Goal: Communication & Community: Answer question/provide support

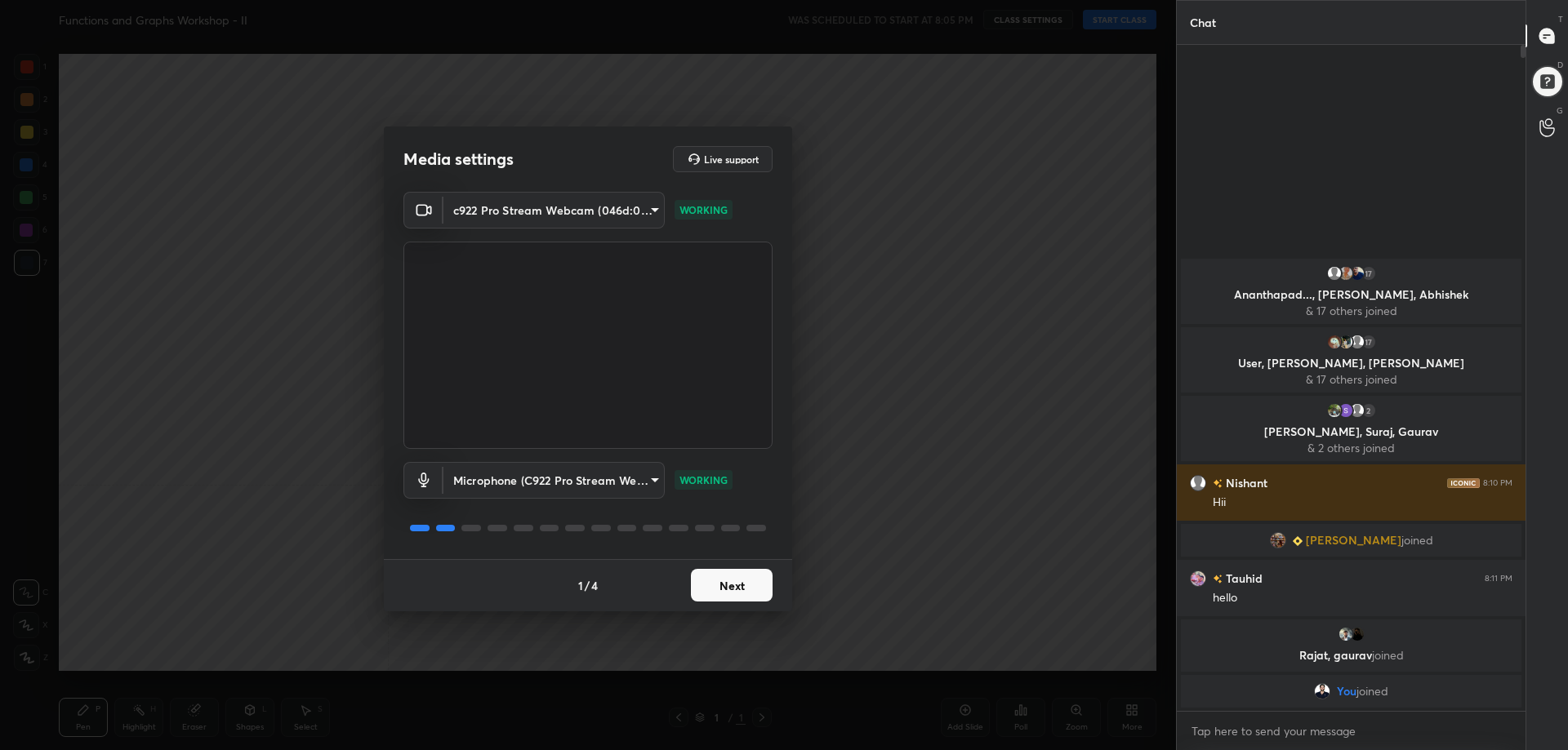
click at [733, 595] on button "Next" at bounding box center [732, 585] width 82 height 33
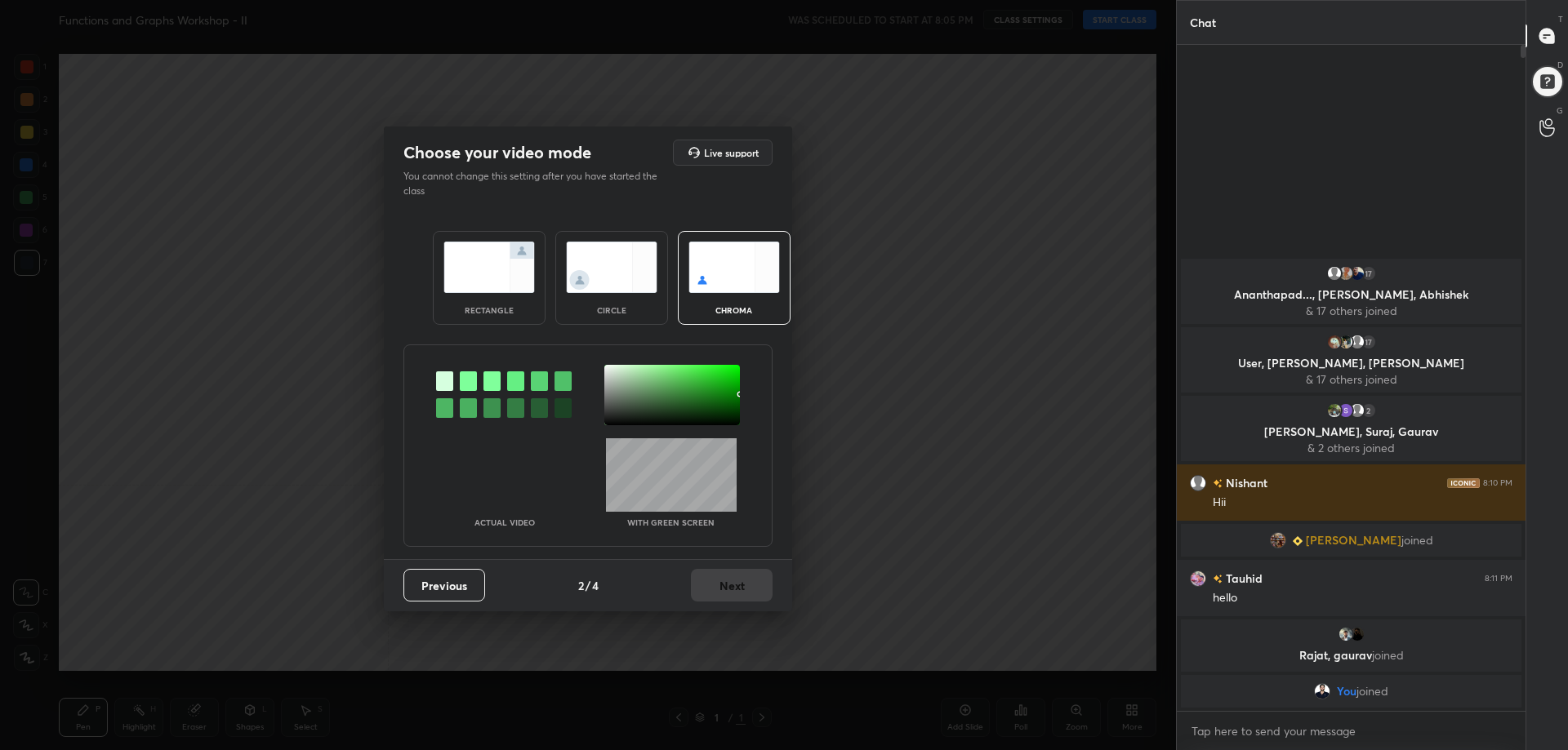
click at [508, 305] on div "rectangle" at bounding box center [489, 277] width 113 height 94
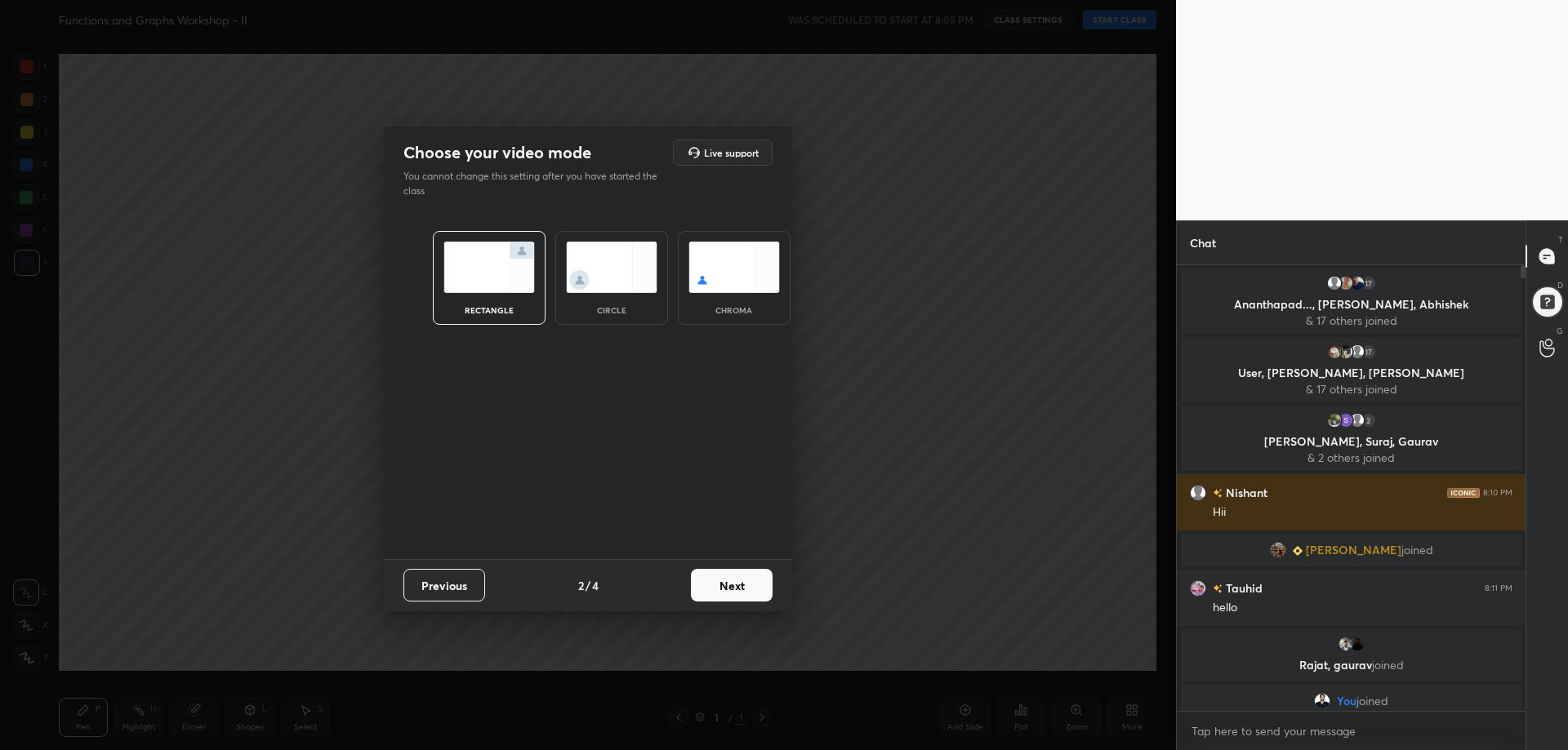
drag, startPoint x: 750, startPoint y: 604, endPoint x: 754, endPoint y: 585, distance: 19.4
click at [750, 603] on div "Previous 2 / 4 Next" at bounding box center [588, 585] width 408 height 52
click at [745, 586] on button "Next" at bounding box center [732, 585] width 82 height 33
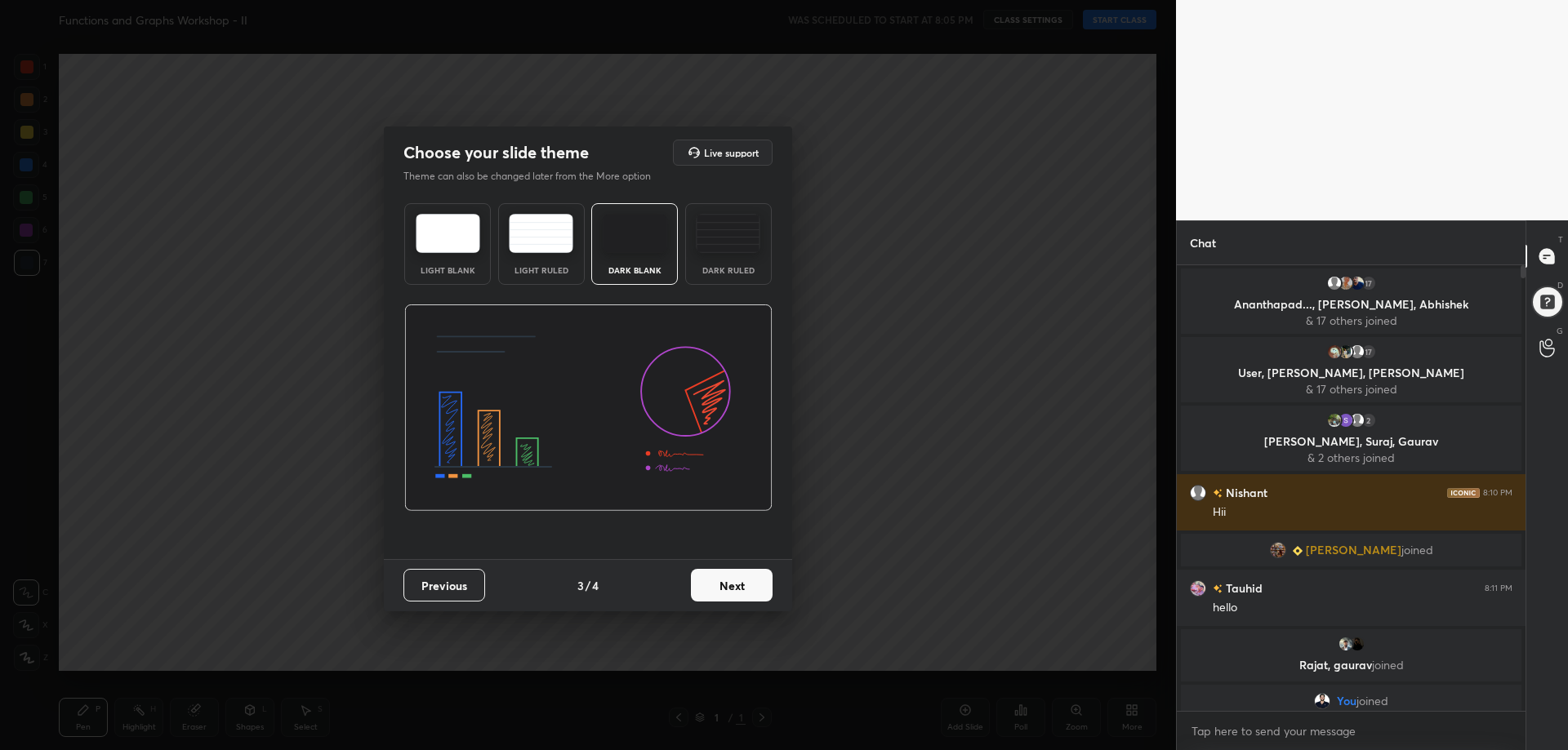
click at [740, 260] on div "Dark Ruled" at bounding box center [729, 245] width 86 height 82
click at [755, 588] on button "Next" at bounding box center [732, 585] width 82 height 33
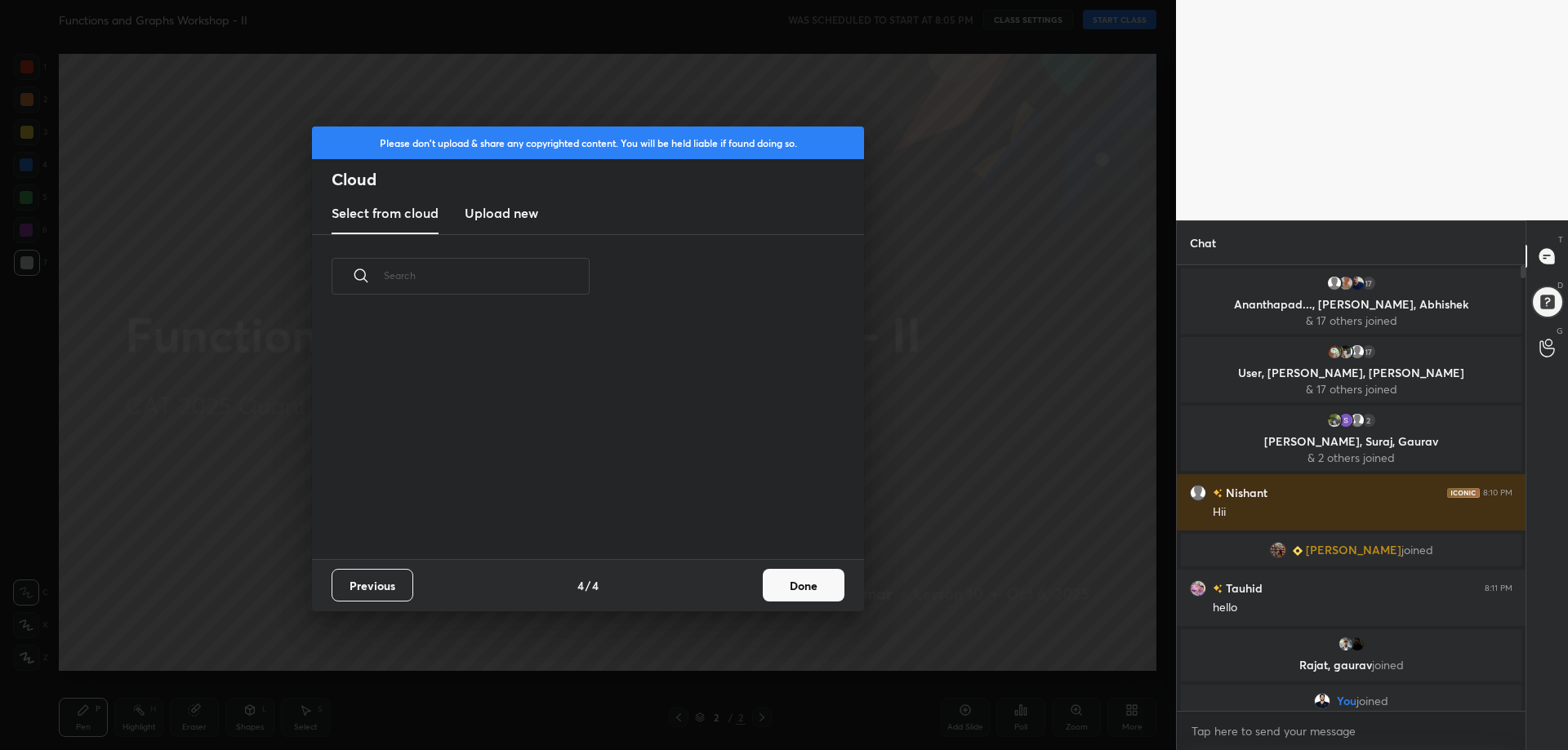
scroll to position [241, 525]
click at [805, 590] on button "Done" at bounding box center [804, 585] width 82 height 33
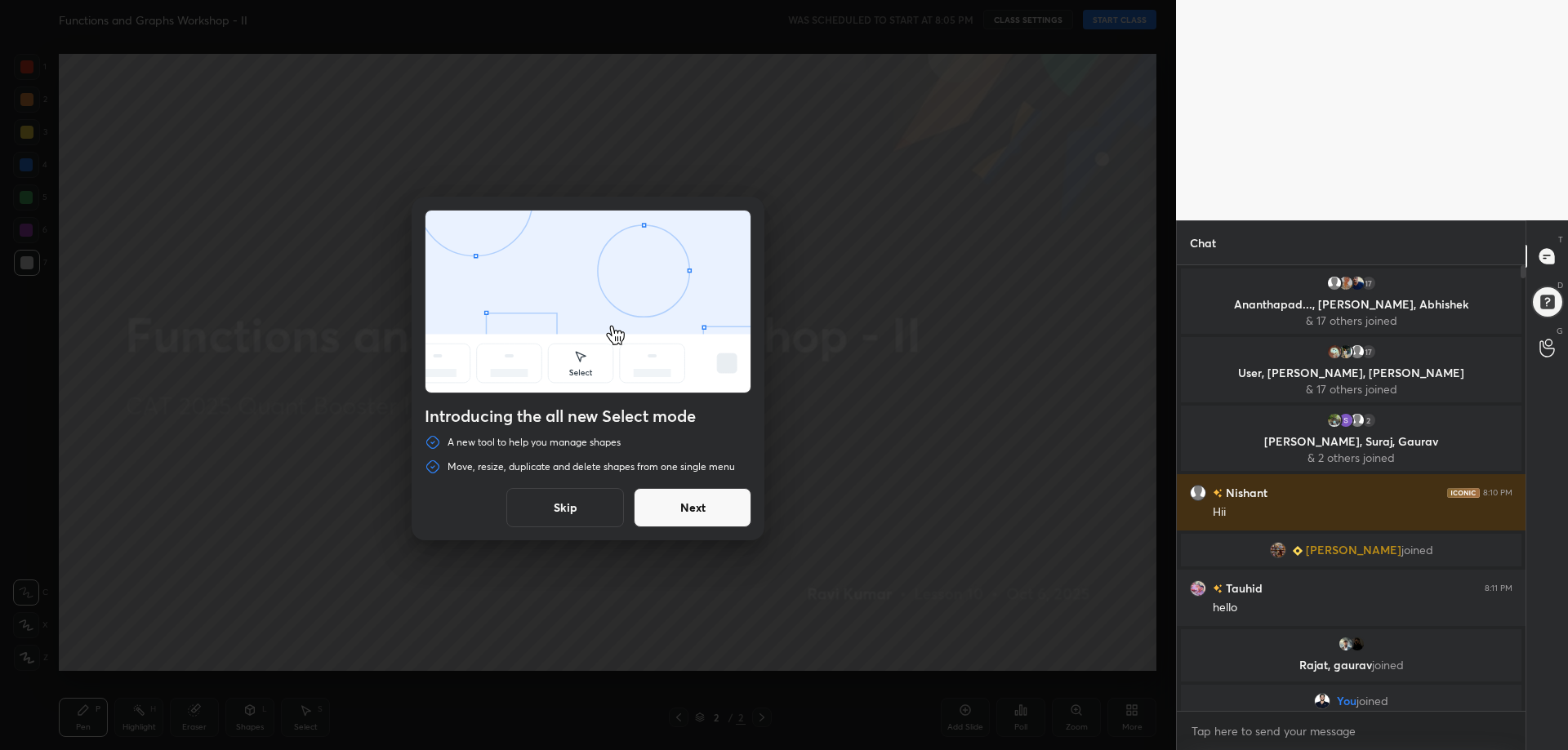
click at [575, 513] on button "Skip" at bounding box center [565, 507] width 117 height 39
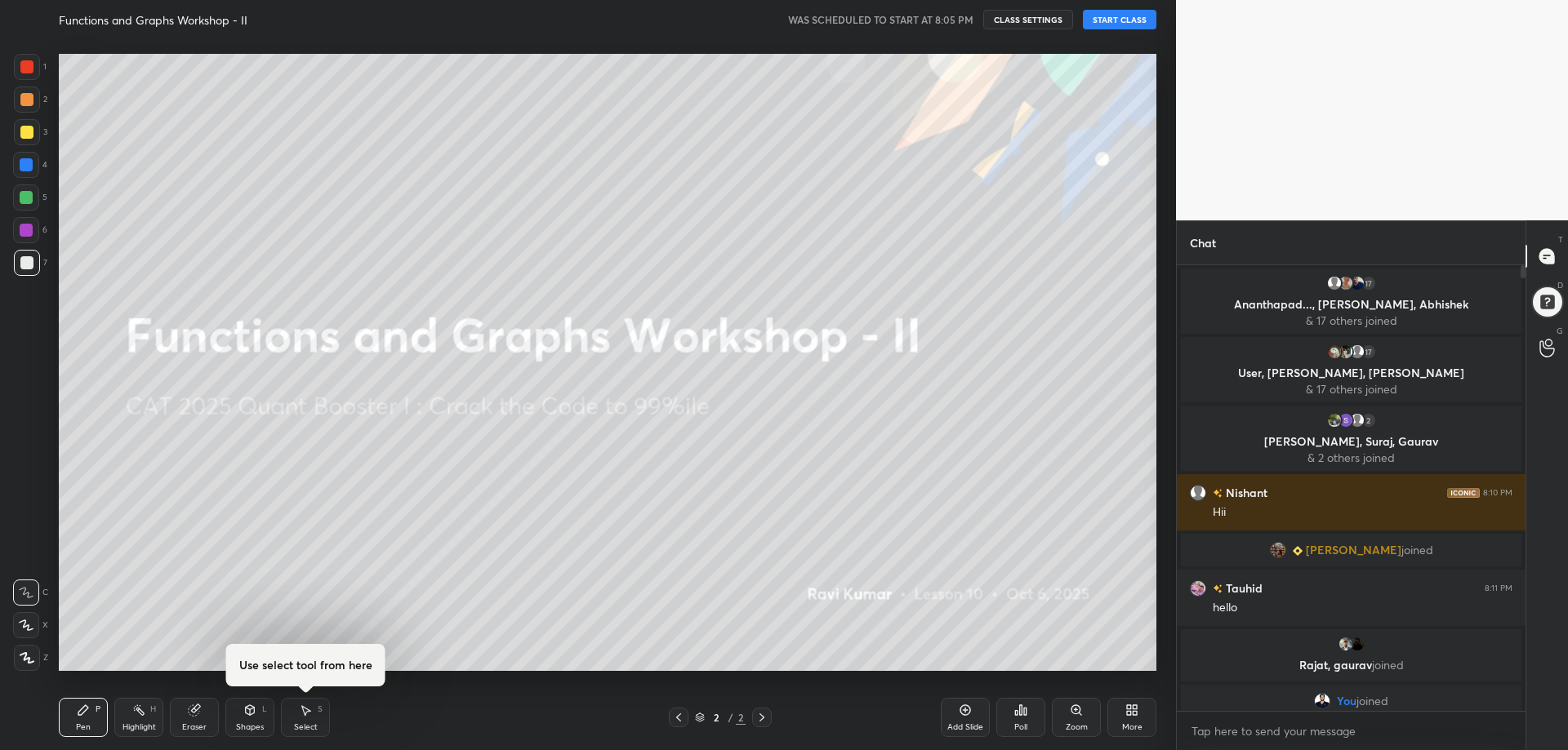
click at [1137, 21] on button "START CLASS" at bounding box center [1120, 20] width 74 height 20
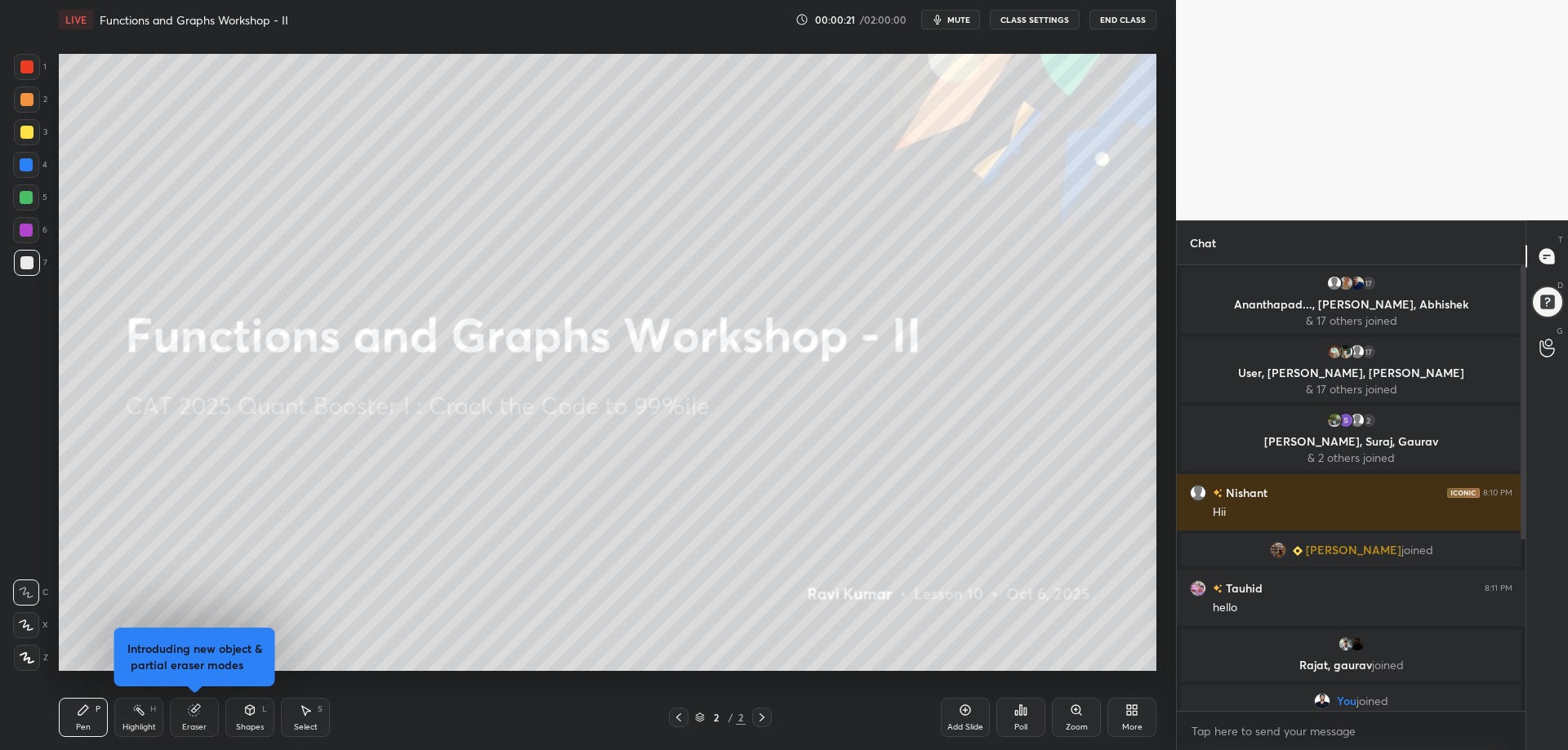
drag, startPoint x: 1527, startPoint y: 495, endPoint x: 1530, endPoint y: 513, distance: 18.2
click at [1520, 545] on div "Chat 17 Ananthapad..., [PERSON_NAME], [PERSON_NAME] & 17 others joined 17 User,…" at bounding box center [1372, 485] width 392 height 530
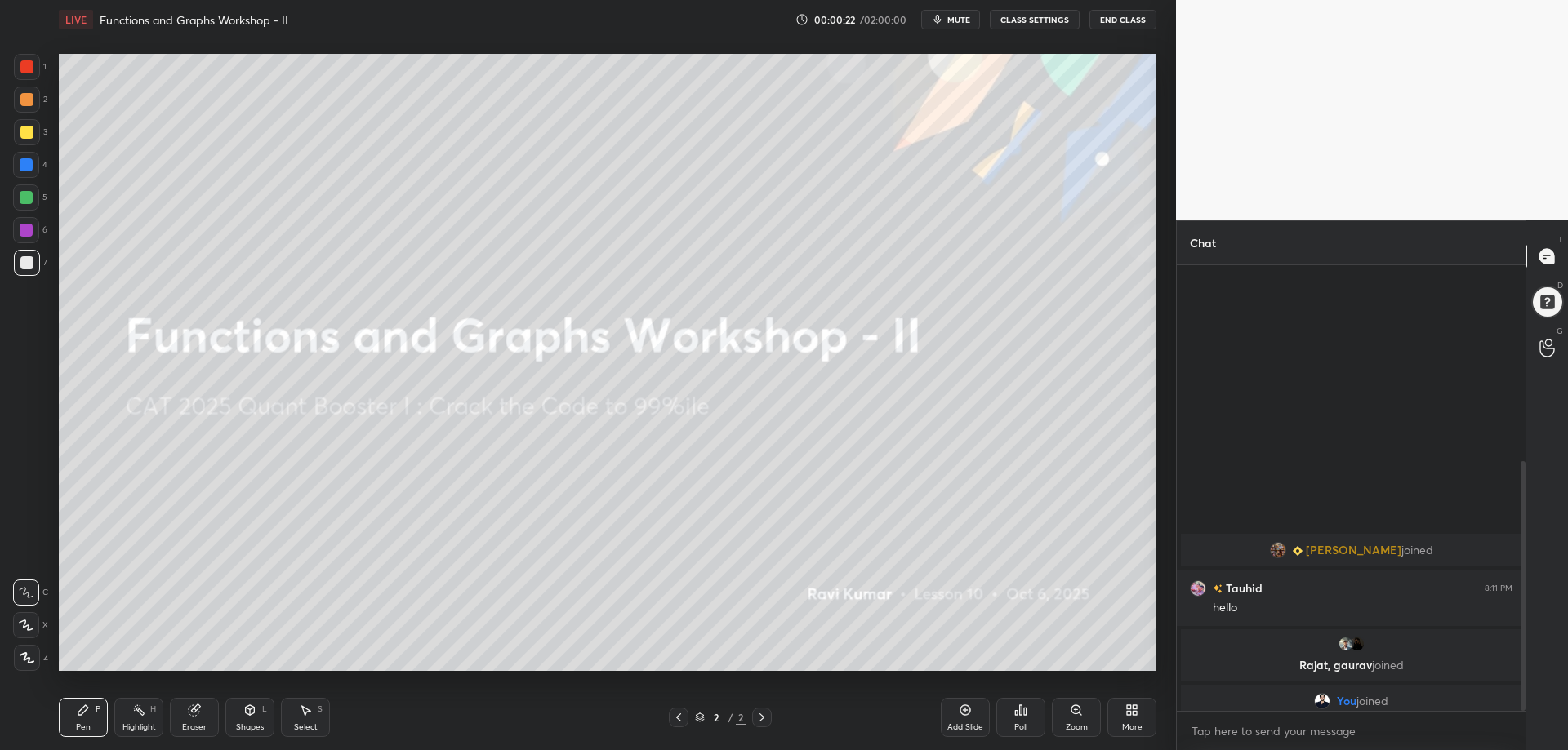
scroll to position [349, 0]
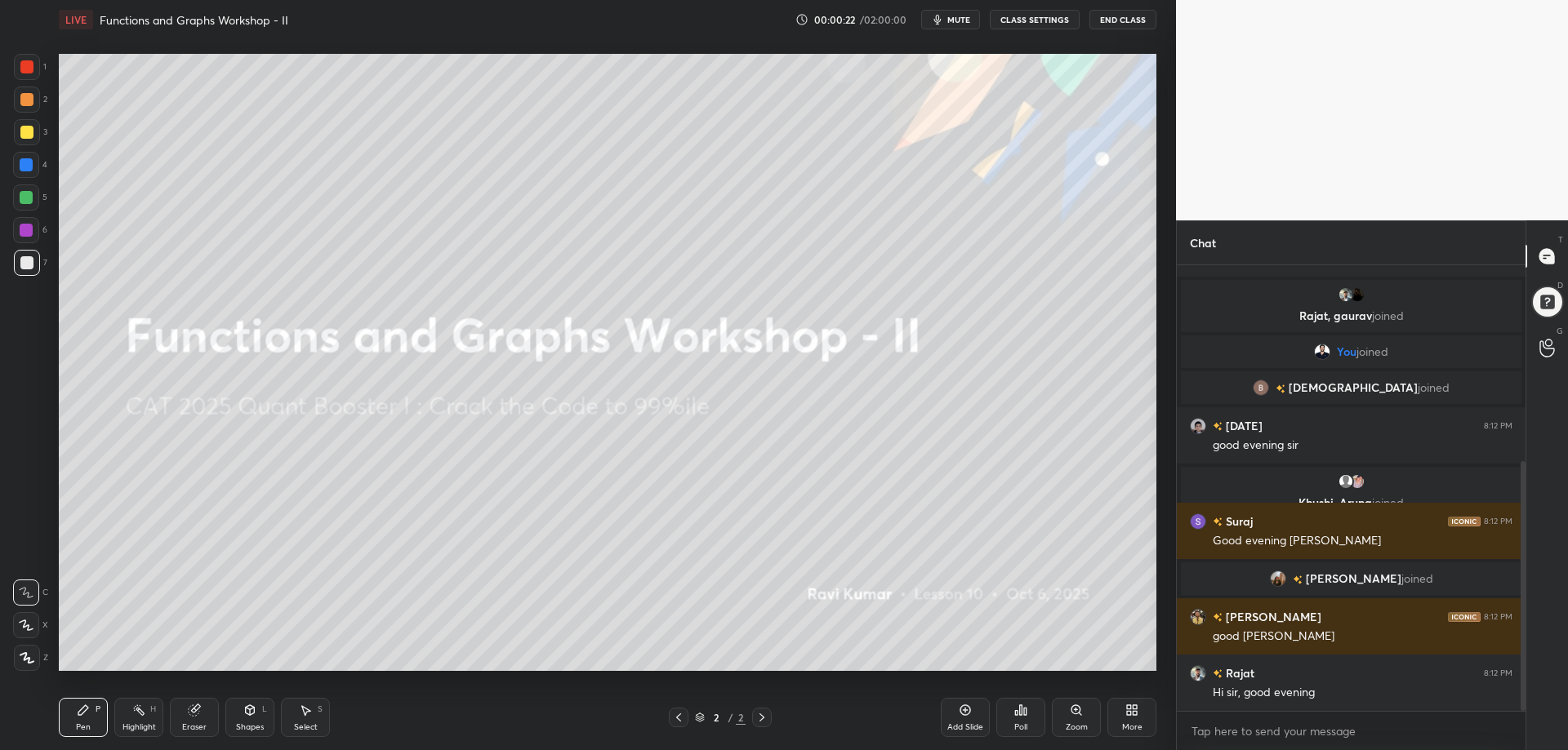
drag, startPoint x: 1523, startPoint y: 501, endPoint x: 1524, endPoint y: 555, distance: 54.0
click at [1525, 555] on div at bounding box center [1523, 585] width 5 height 250
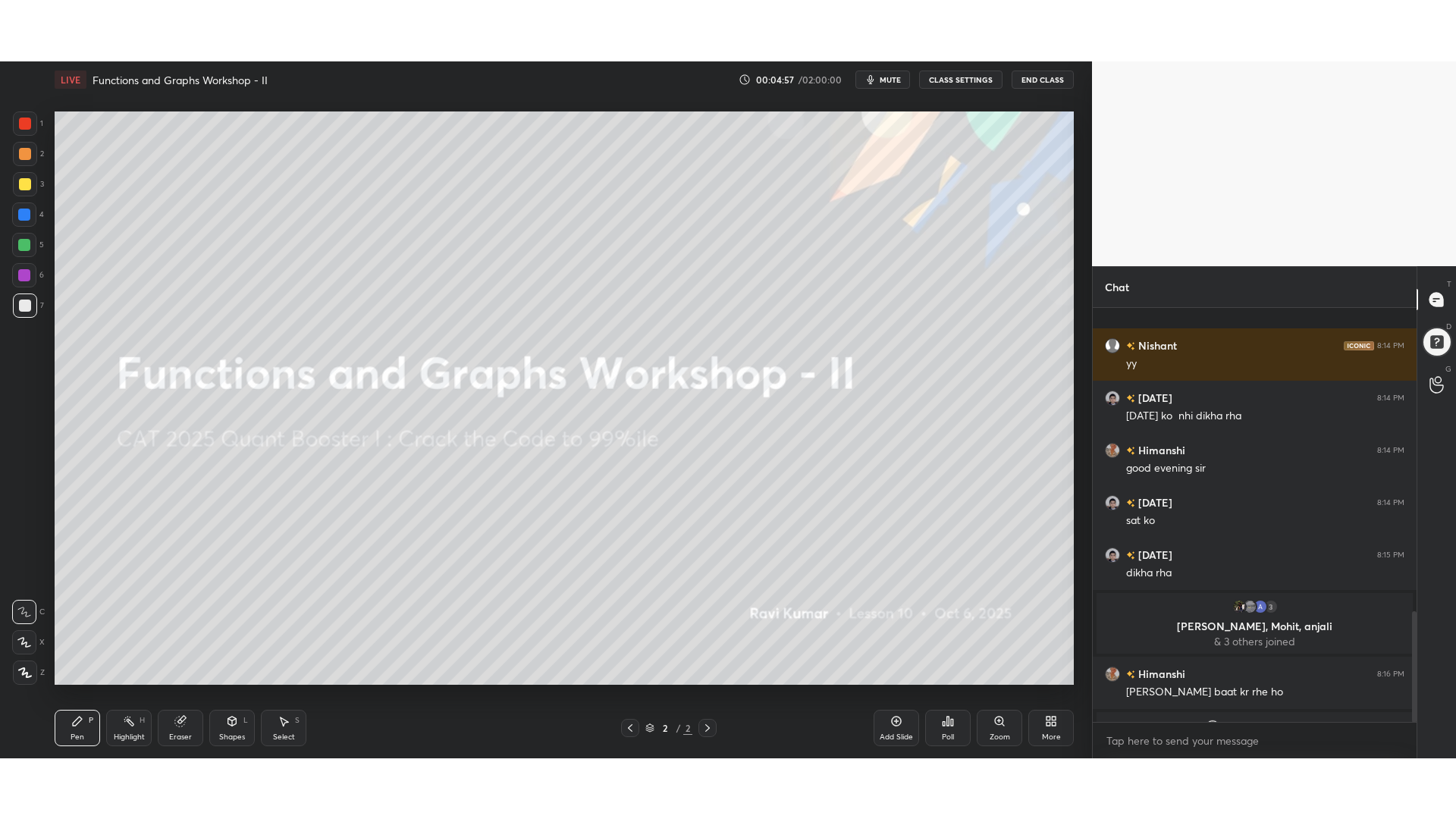
scroll to position [1135, 0]
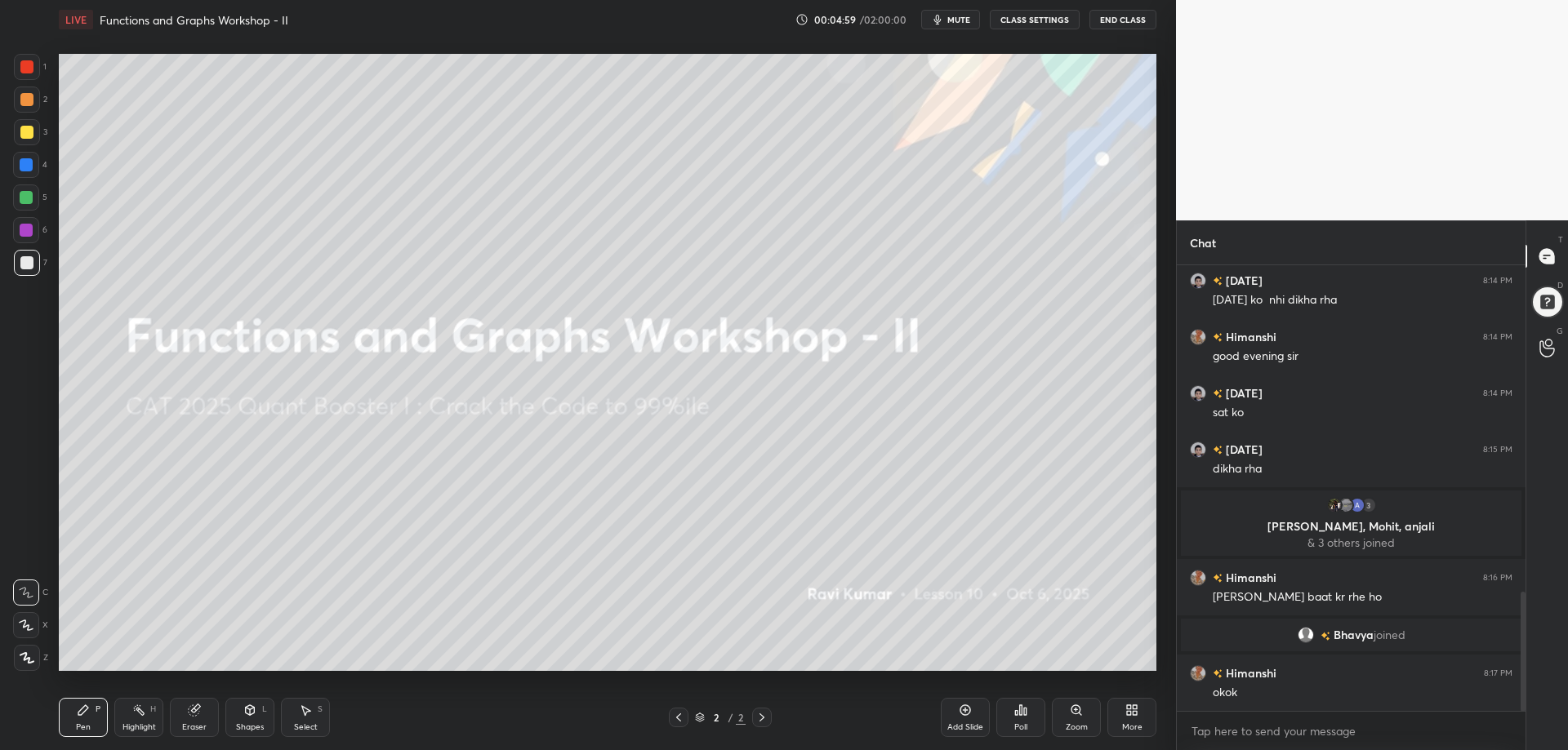
click at [1132, 734] on div "More" at bounding box center [1132, 717] width 49 height 39
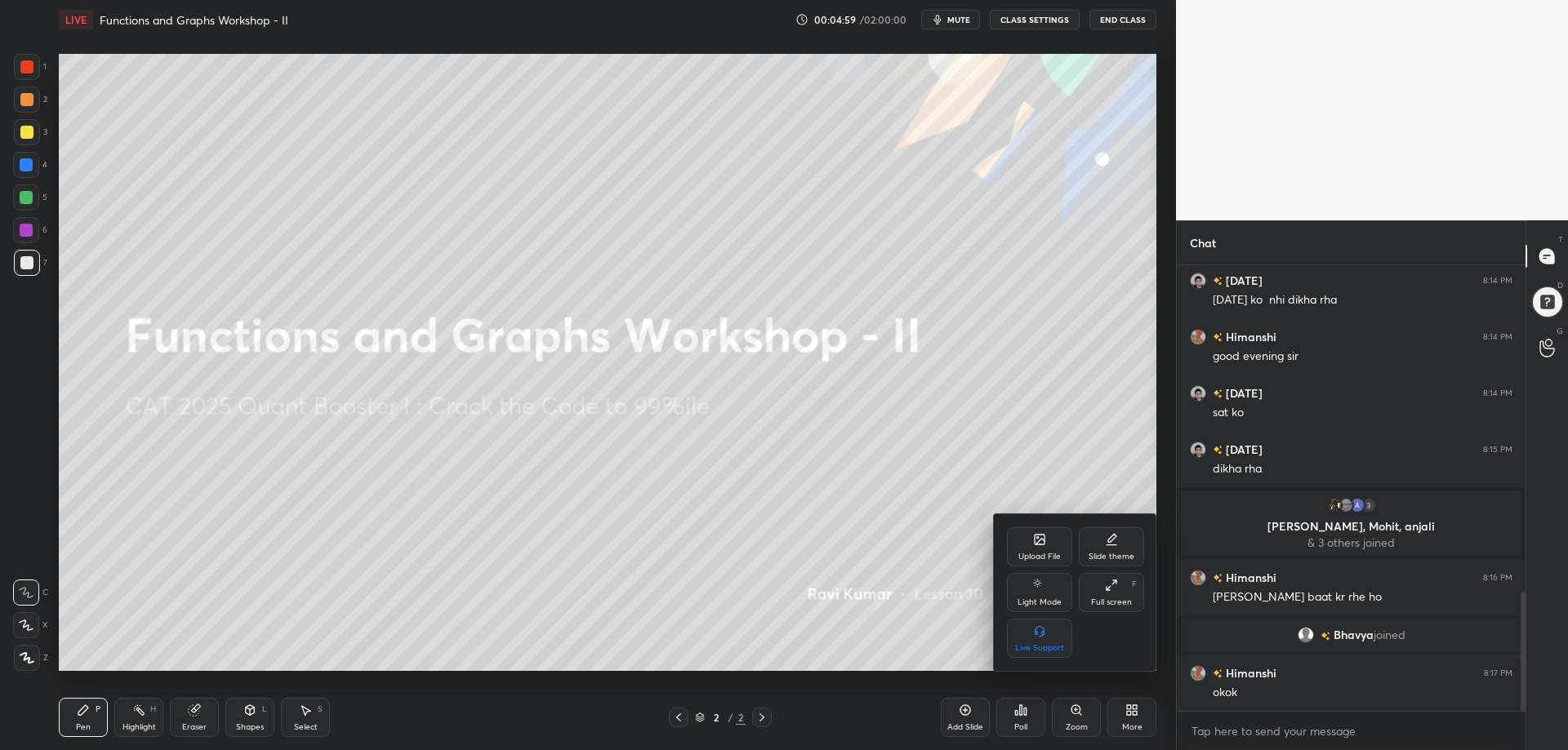
click at [1121, 579] on div "Full screen F" at bounding box center [1111, 593] width 65 height 39
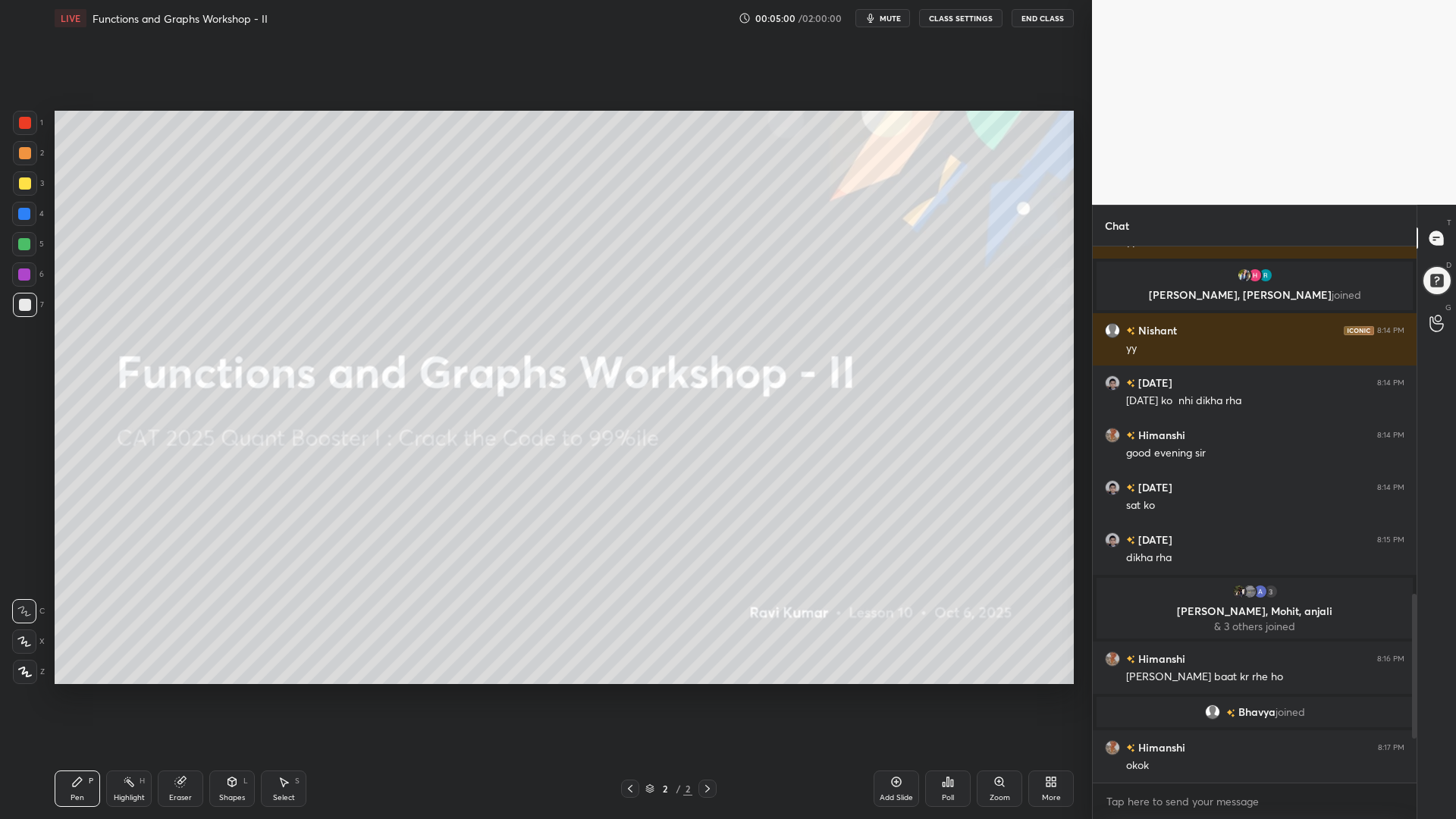
scroll to position [1012, 0]
drag, startPoint x: 1415, startPoint y: 665, endPoint x: 1414, endPoint y: 702, distance: 37.0
click at [1414, 697] on div at bounding box center [1414, 691] width 4 height 184
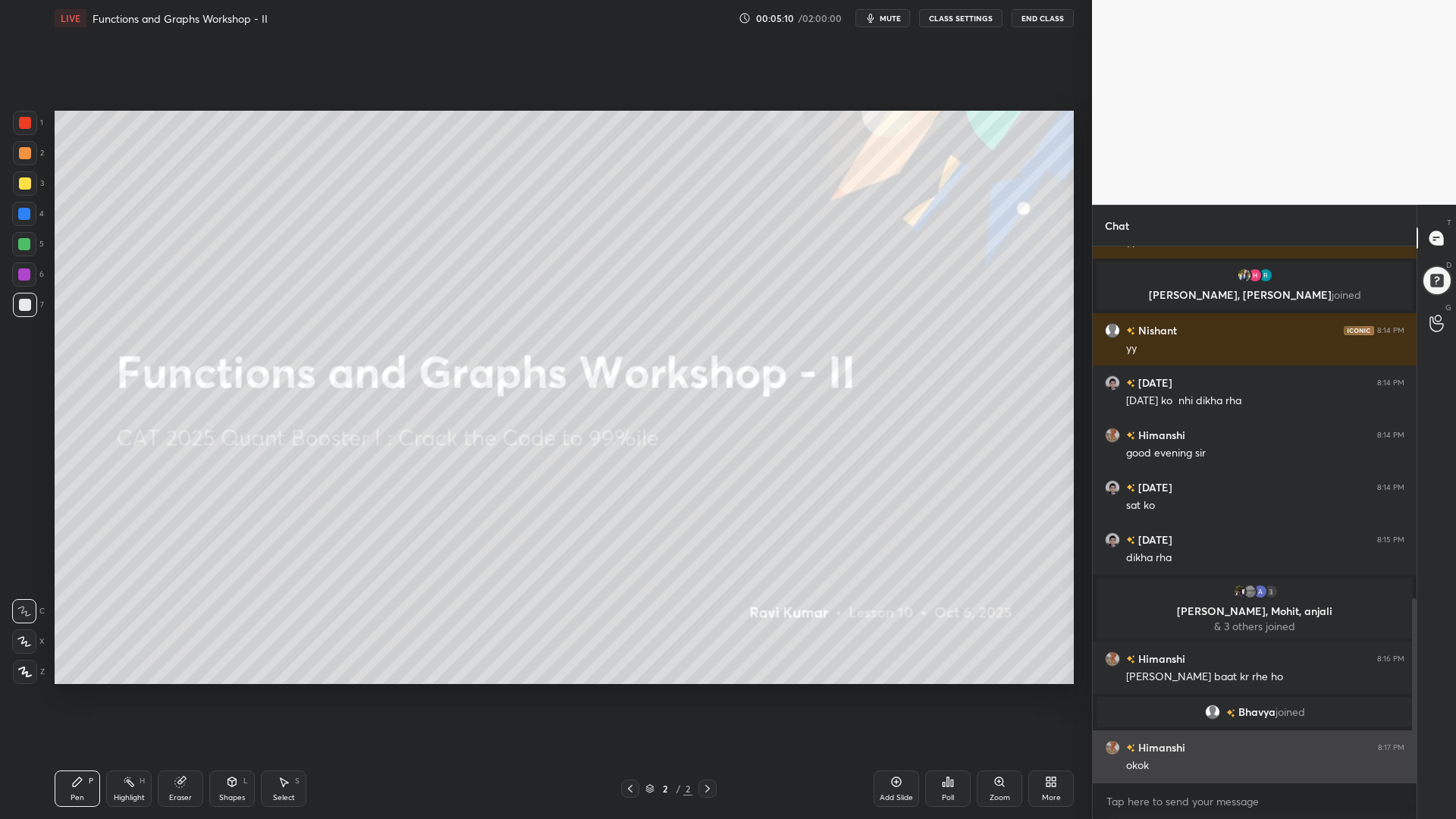
drag, startPoint x: 1413, startPoint y: 714, endPoint x: 1407, endPoint y: 751, distance: 37.5
click at [1409, 697] on div at bounding box center [1412, 514] width 9 height 536
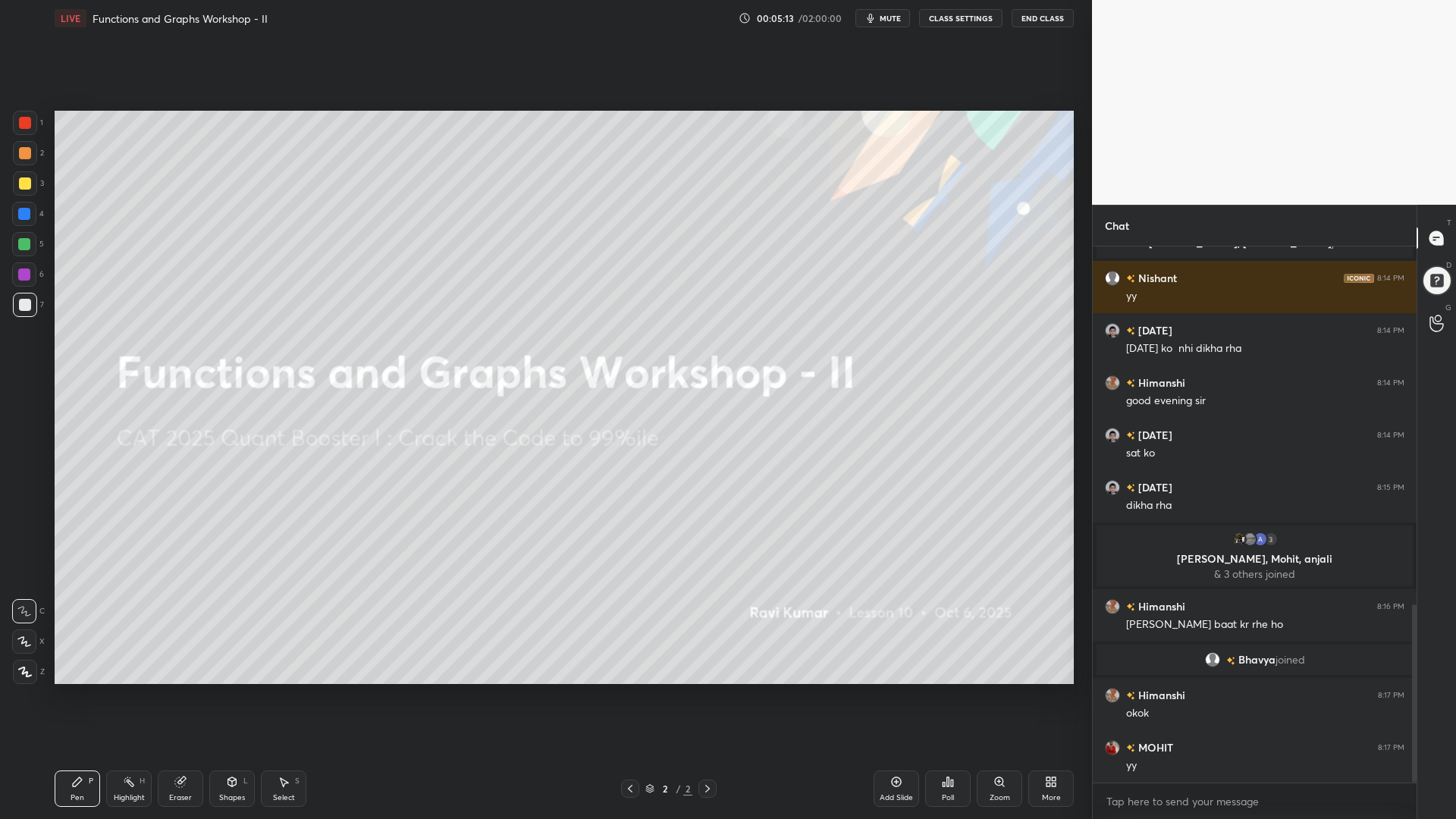
click at [1136, 697] on body "1 2 3 4 5 6 7 C X Z C X Z E E Erase all H H LIVE Functions and Graphs Workshop …" at bounding box center [728, 410] width 1456 height 819
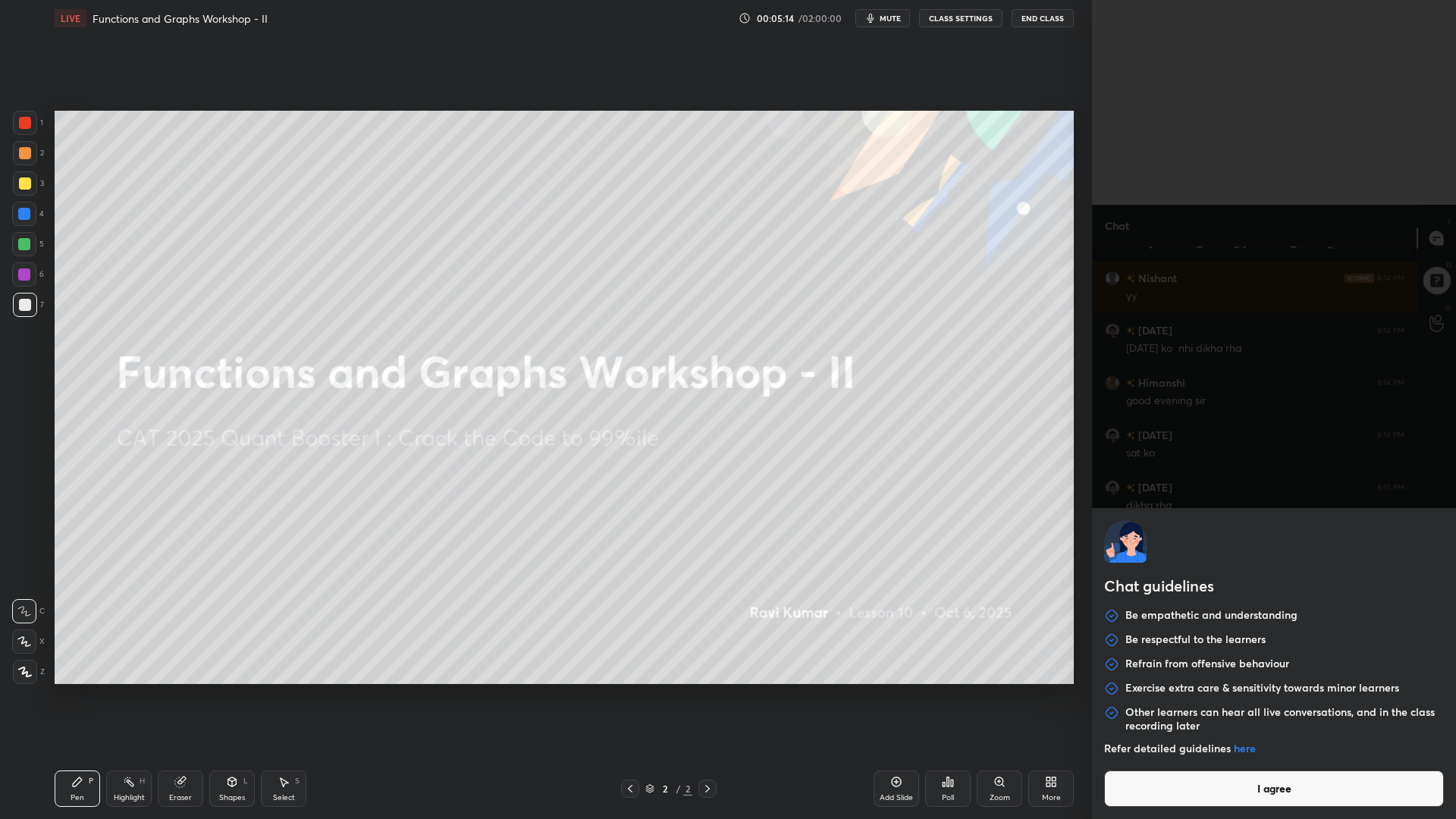
click at [1140, 697] on button "I agree" at bounding box center [1274, 789] width 340 height 36
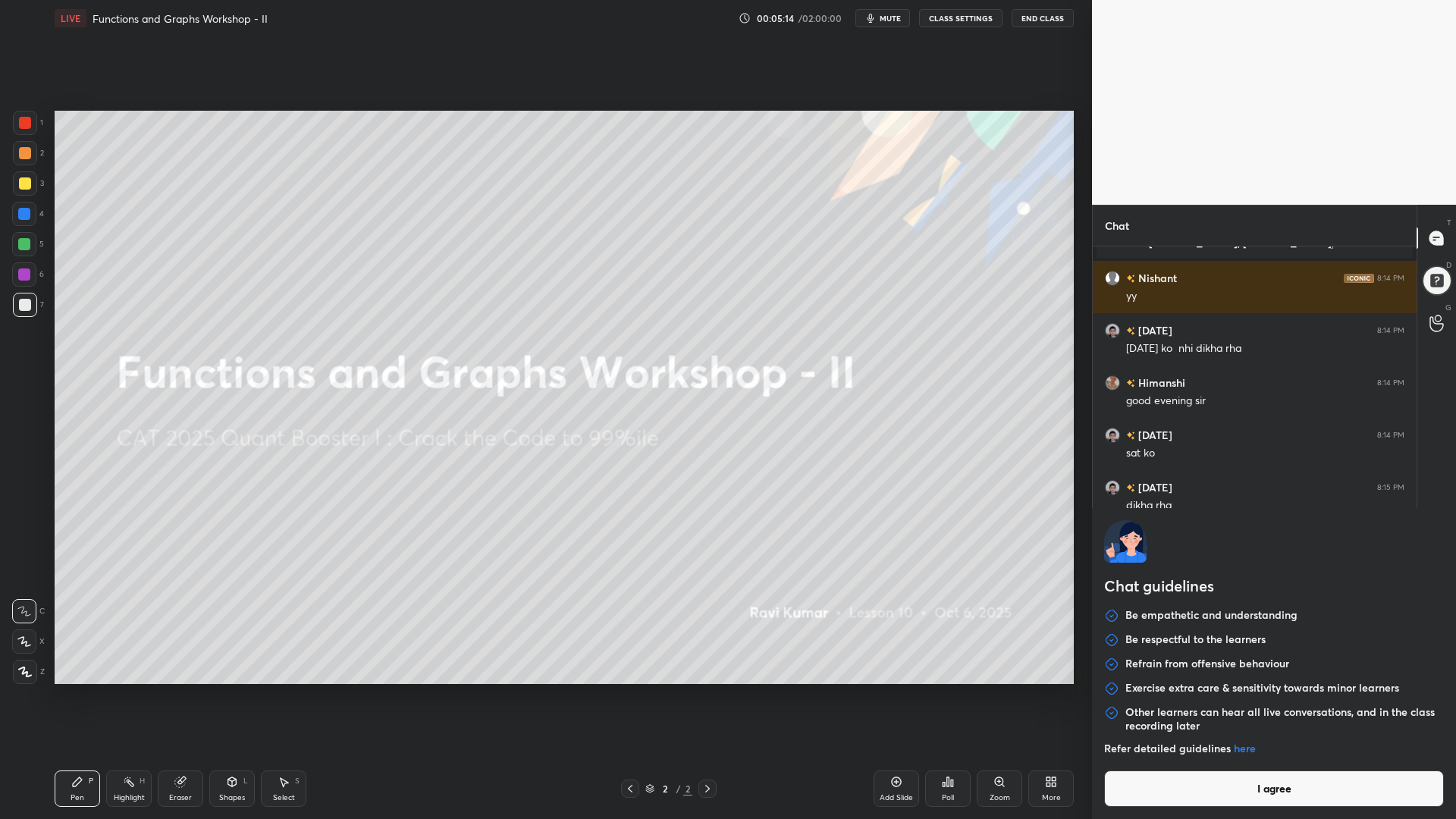
type textarea "x"
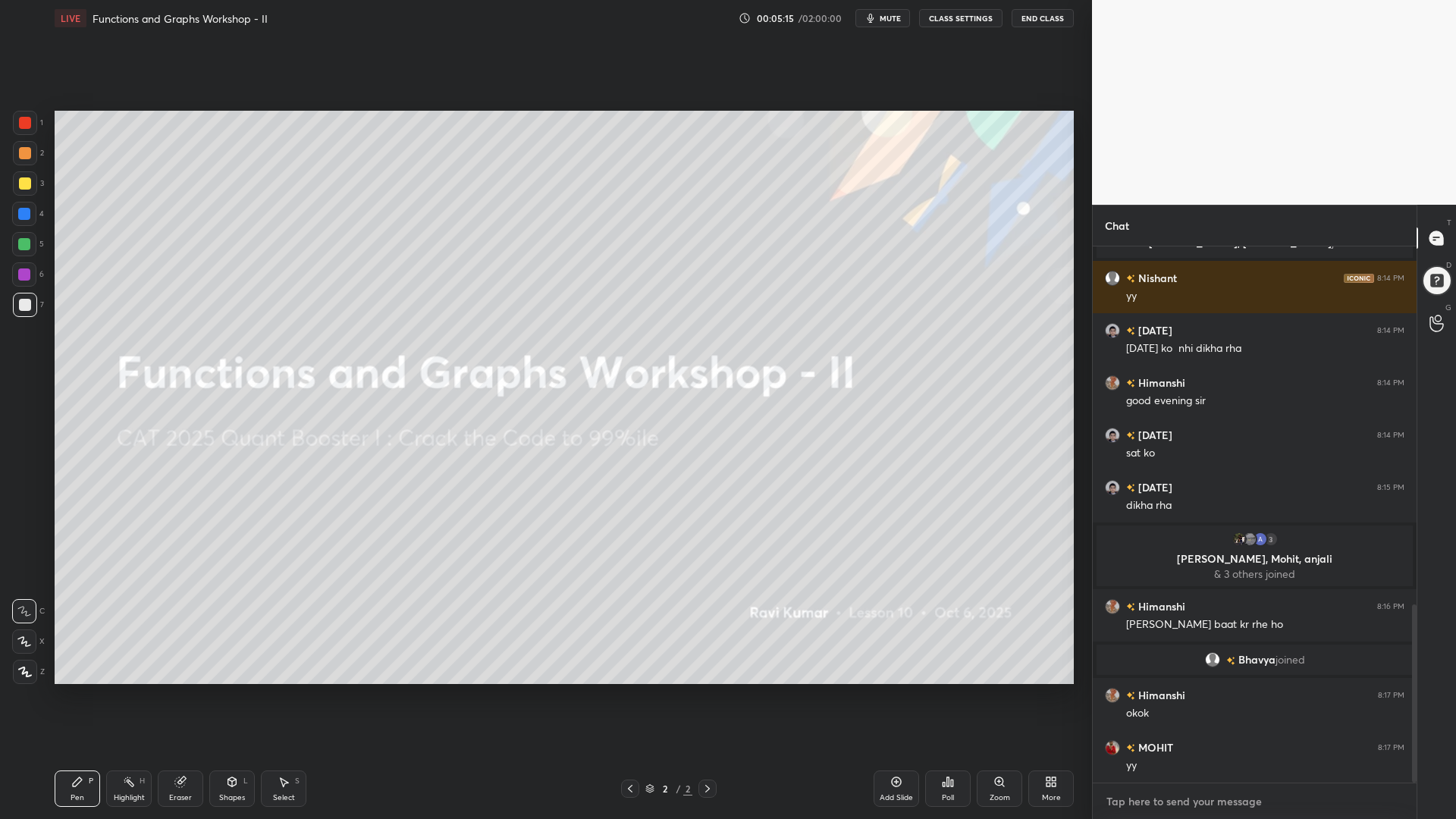
click at [1138, 697] on textarea at bounding box center [1255, 801] width 300 height 24
paste textarea "[URL][DOMAIN_NAME][PERSON_NAME]"
type textarea "[URL][DOMAIN_NAME][PERSON_NAME]"
type textarea "x"
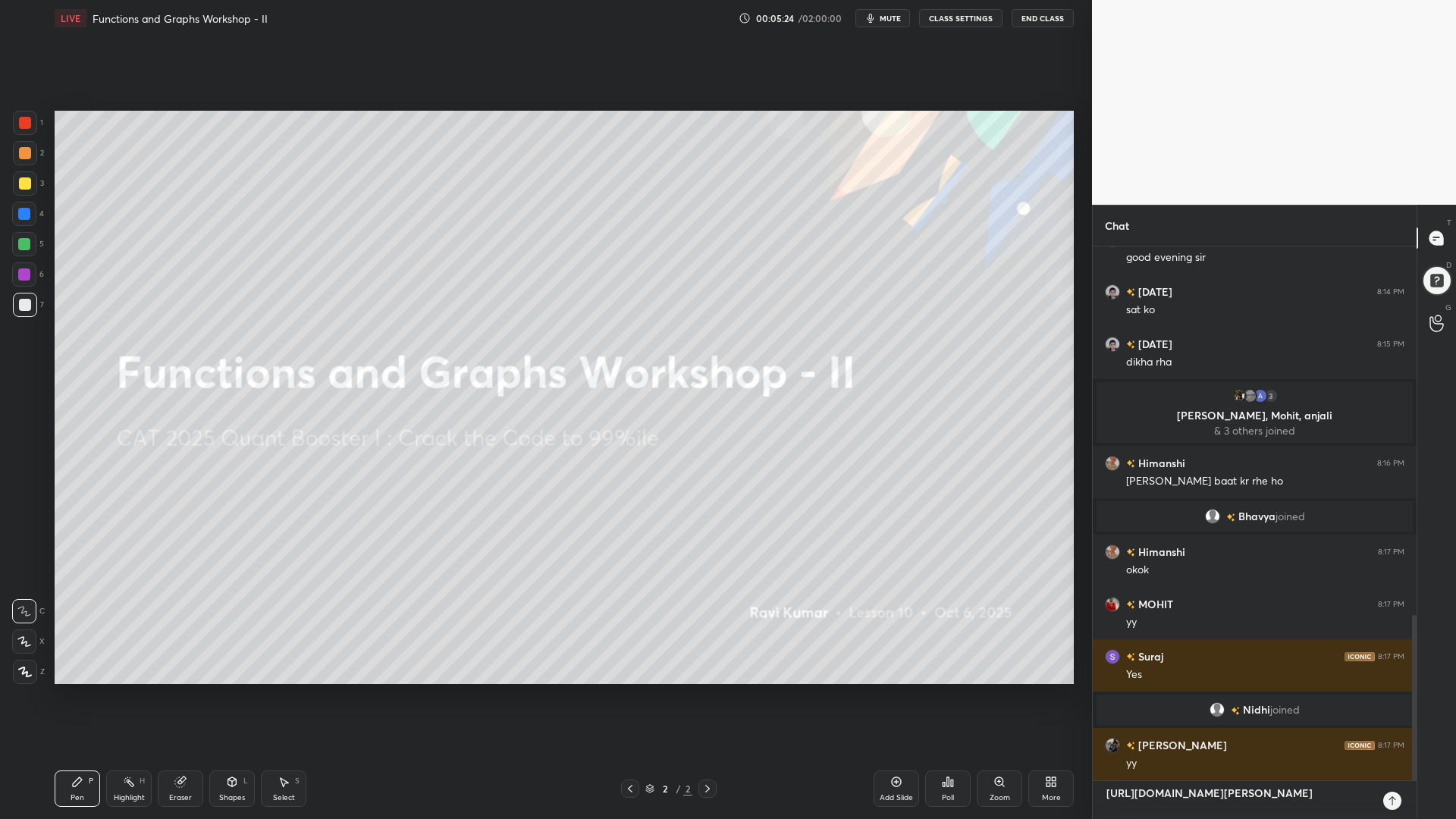
scroll to position [1246, 0]
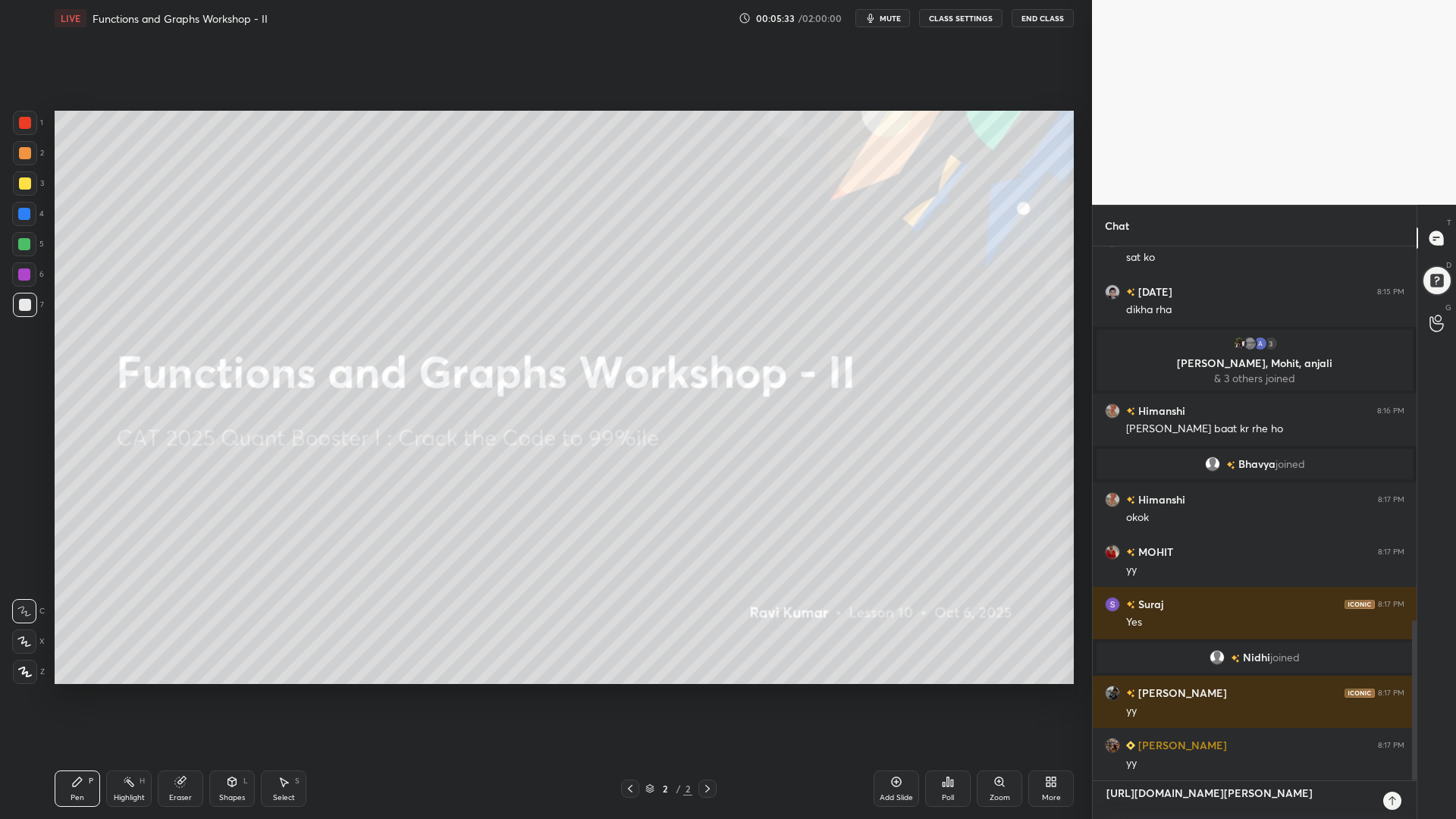
type textarea "[URL][DOMAIN_NAME][PERSON_NAME]"
type textarea "x"
click at [1394, 697] on icon at bounding box center [1393, 800] width 12 height 12
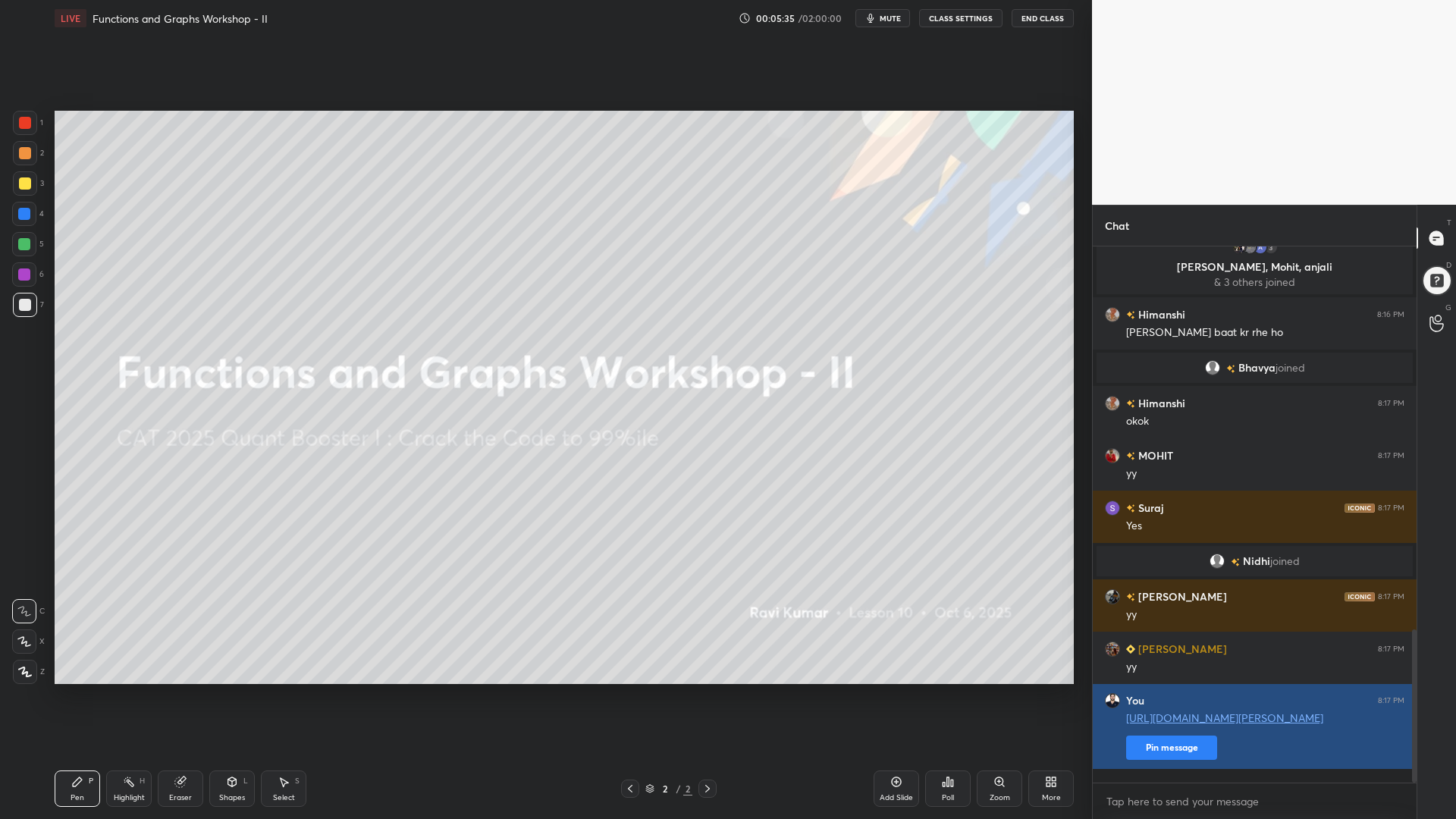
click at [1183, 697] on button "Pin message" at bounding box center [1172, 747] width 91 height 24
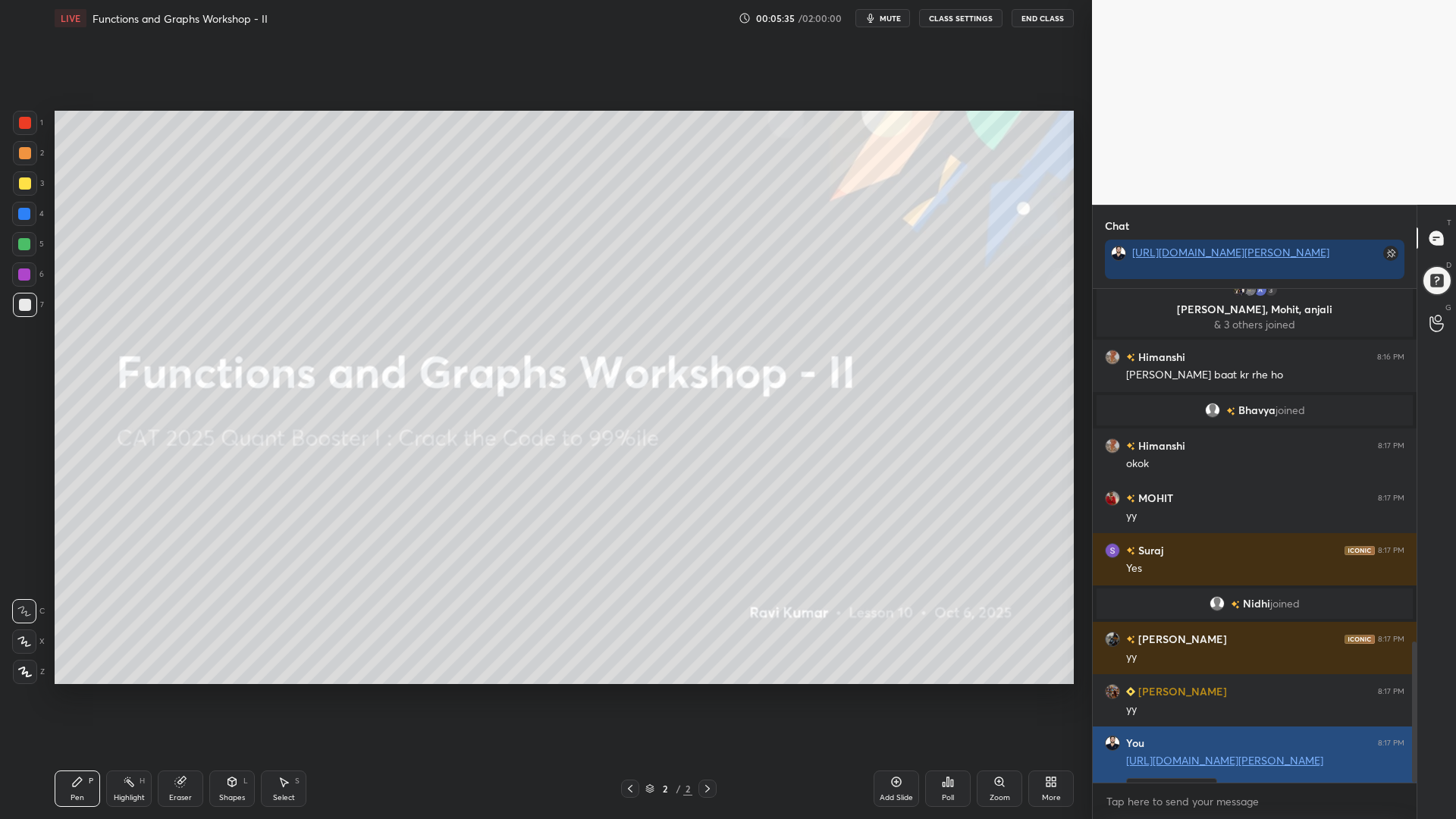
scroll to position [378, 319]
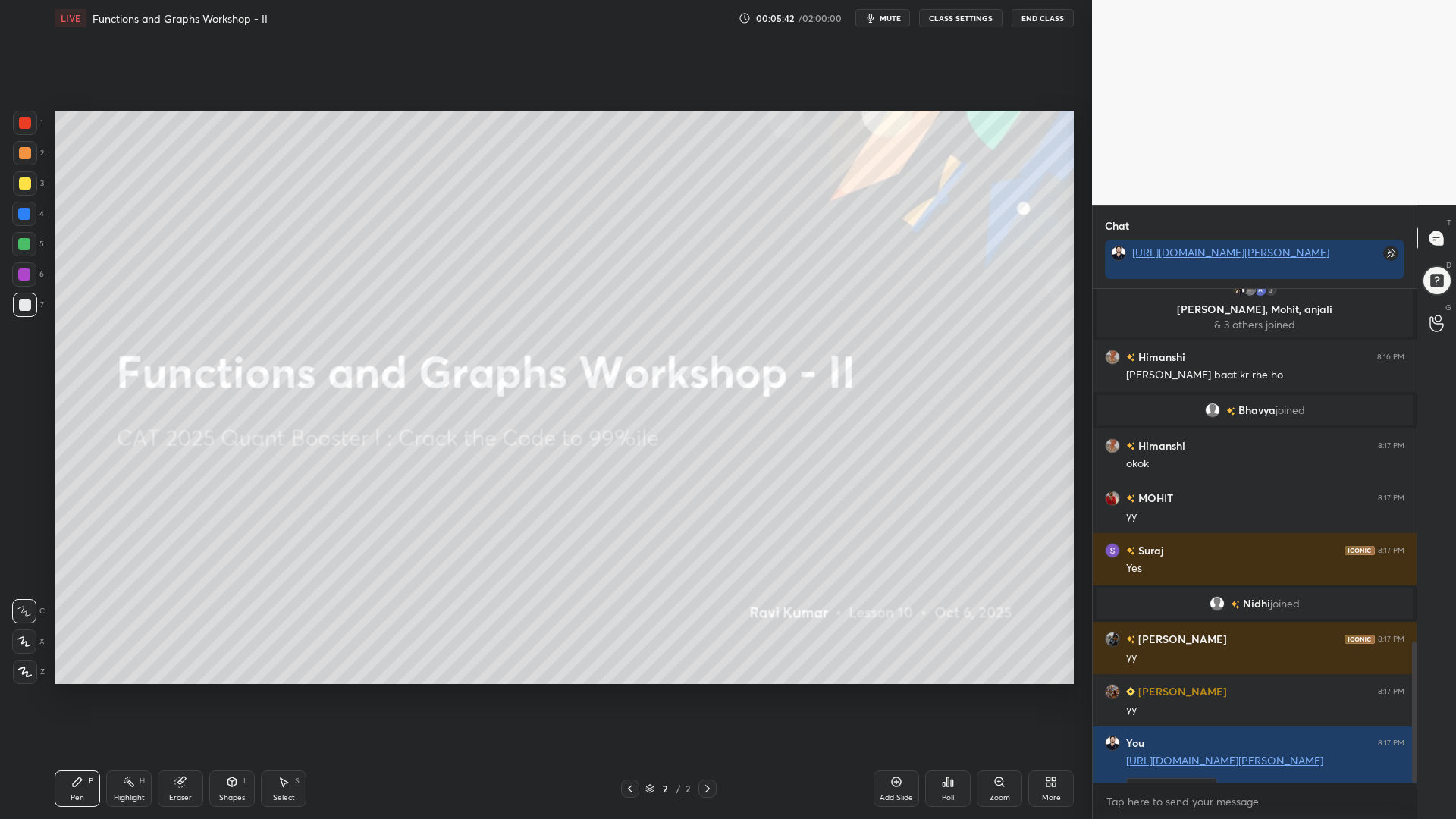
click at [1046, 697] on icon at bounding box center [1051, 782] width 12 height 12
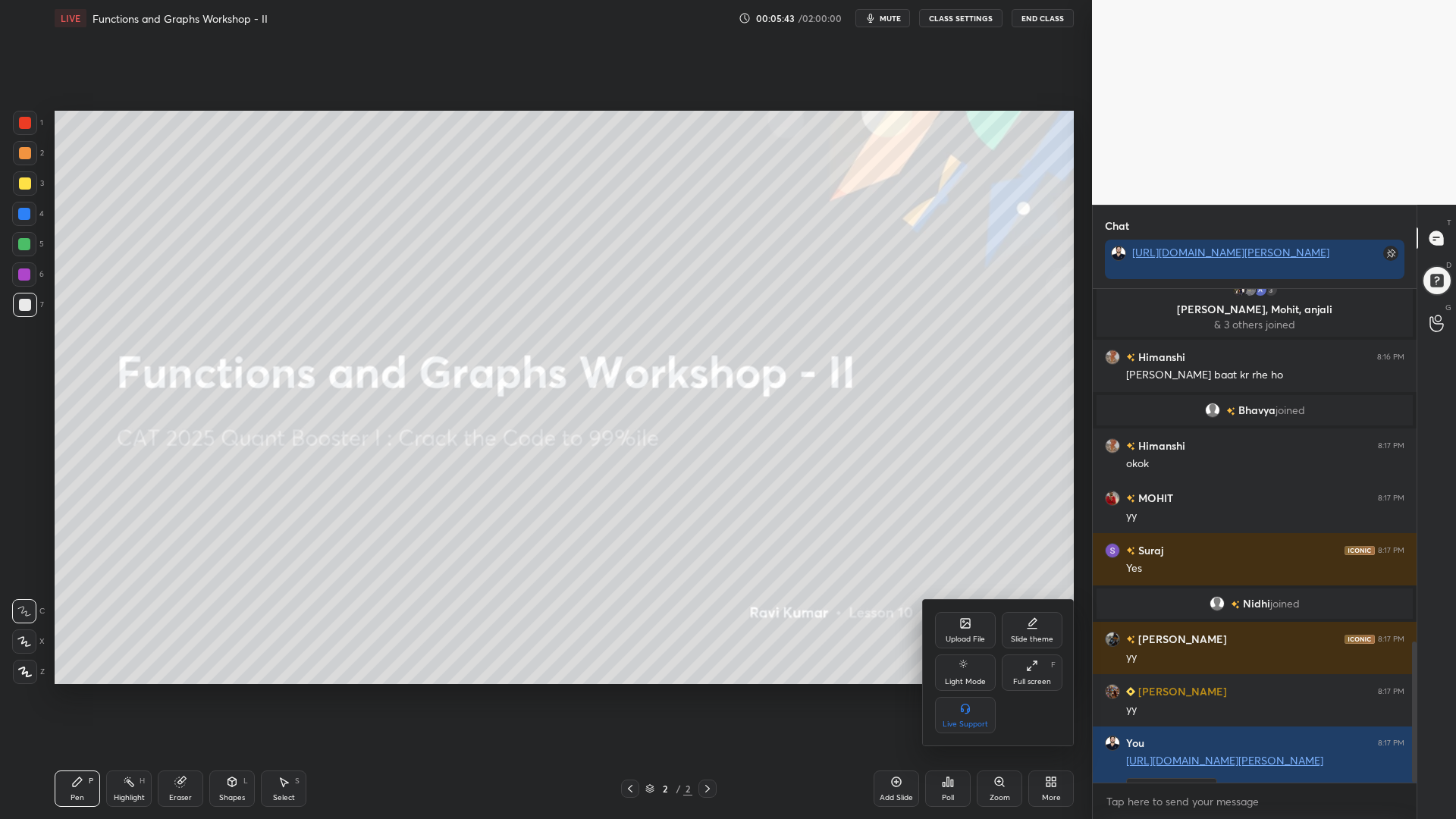
click at [959, 621] on div "Upload File" at bounding box center [965, 630] width 61 height 36
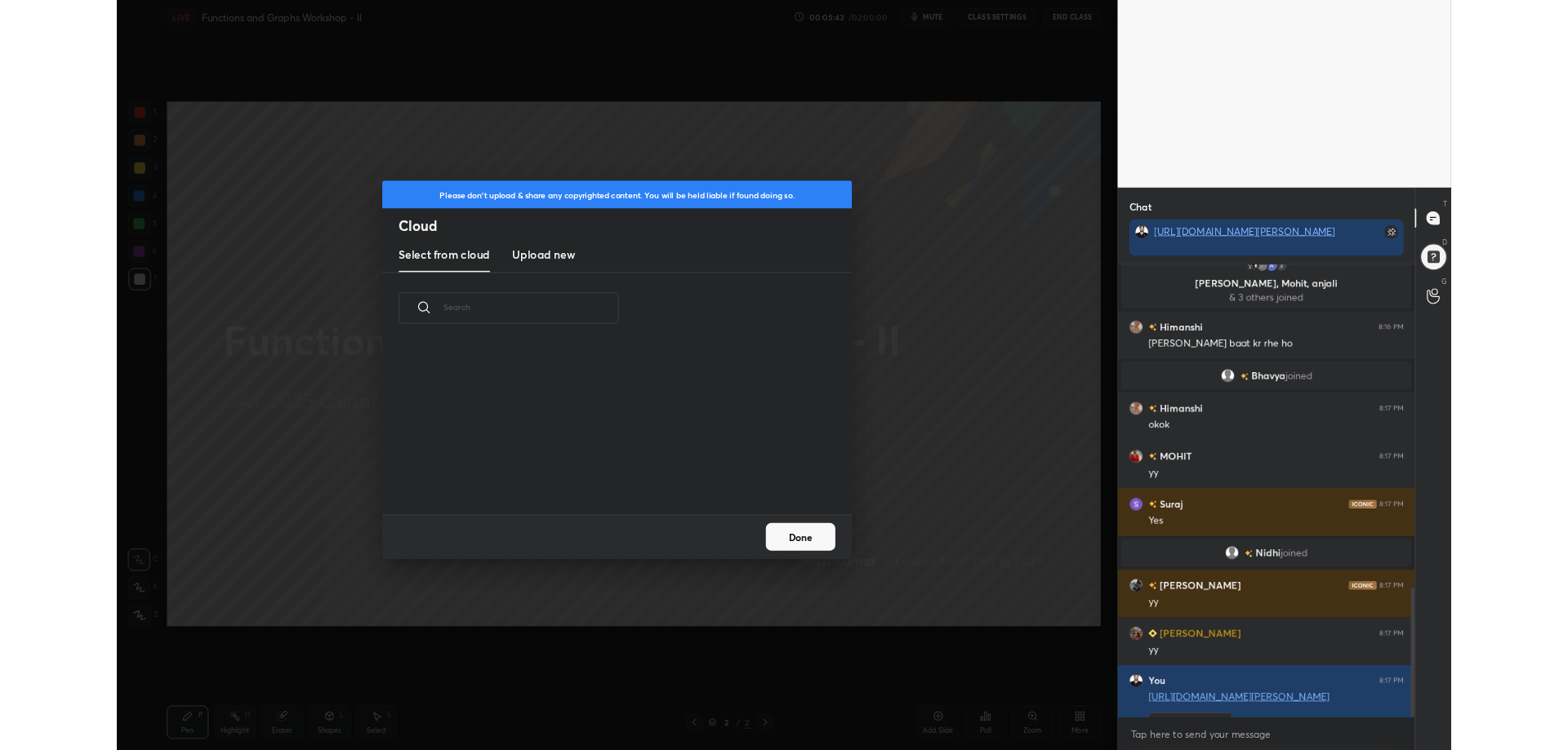
scroll to position [201, 525]
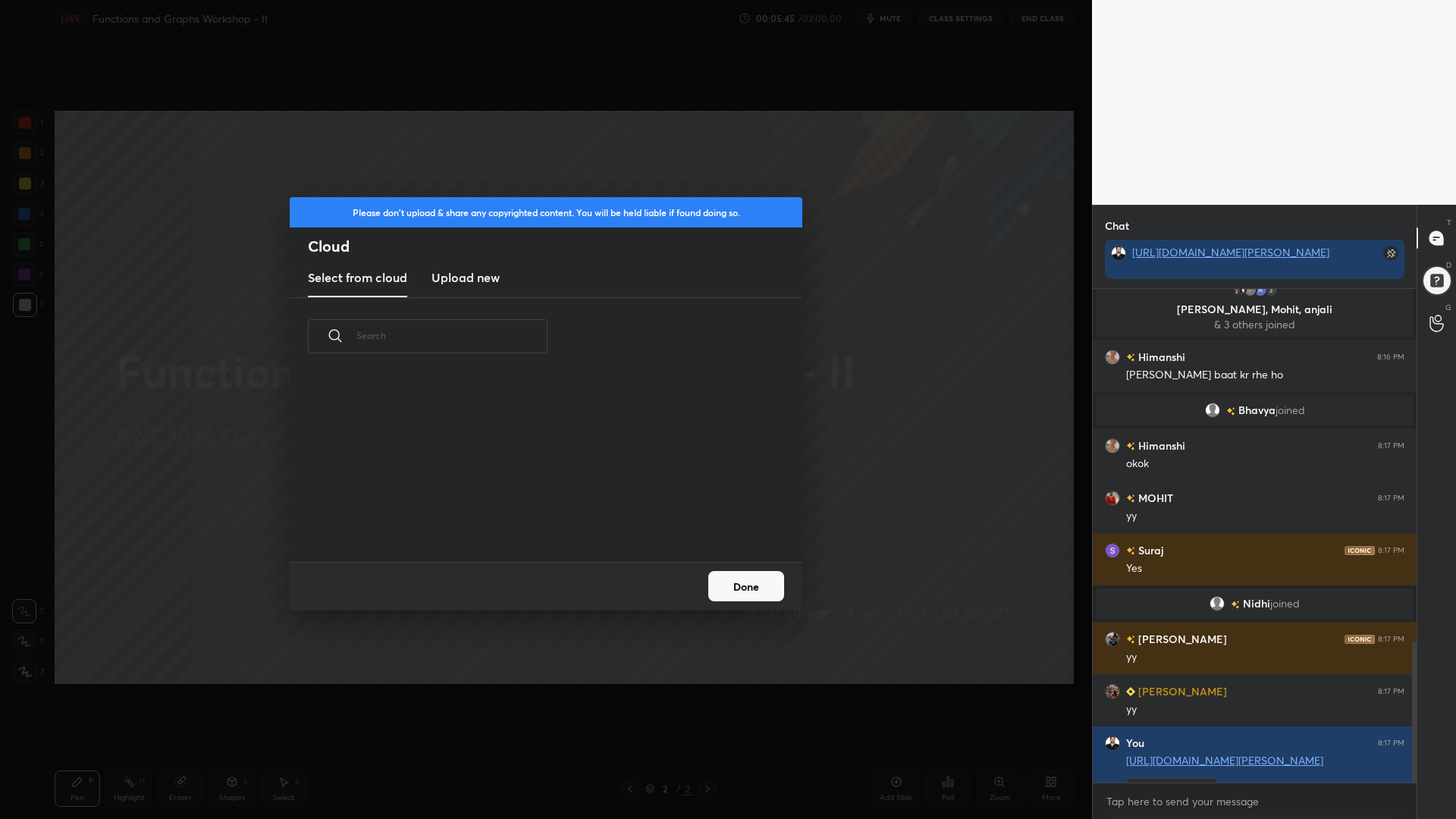
click at [478, 287] on new "Upload new" at bounding box center [465, 278] width 68 height 38
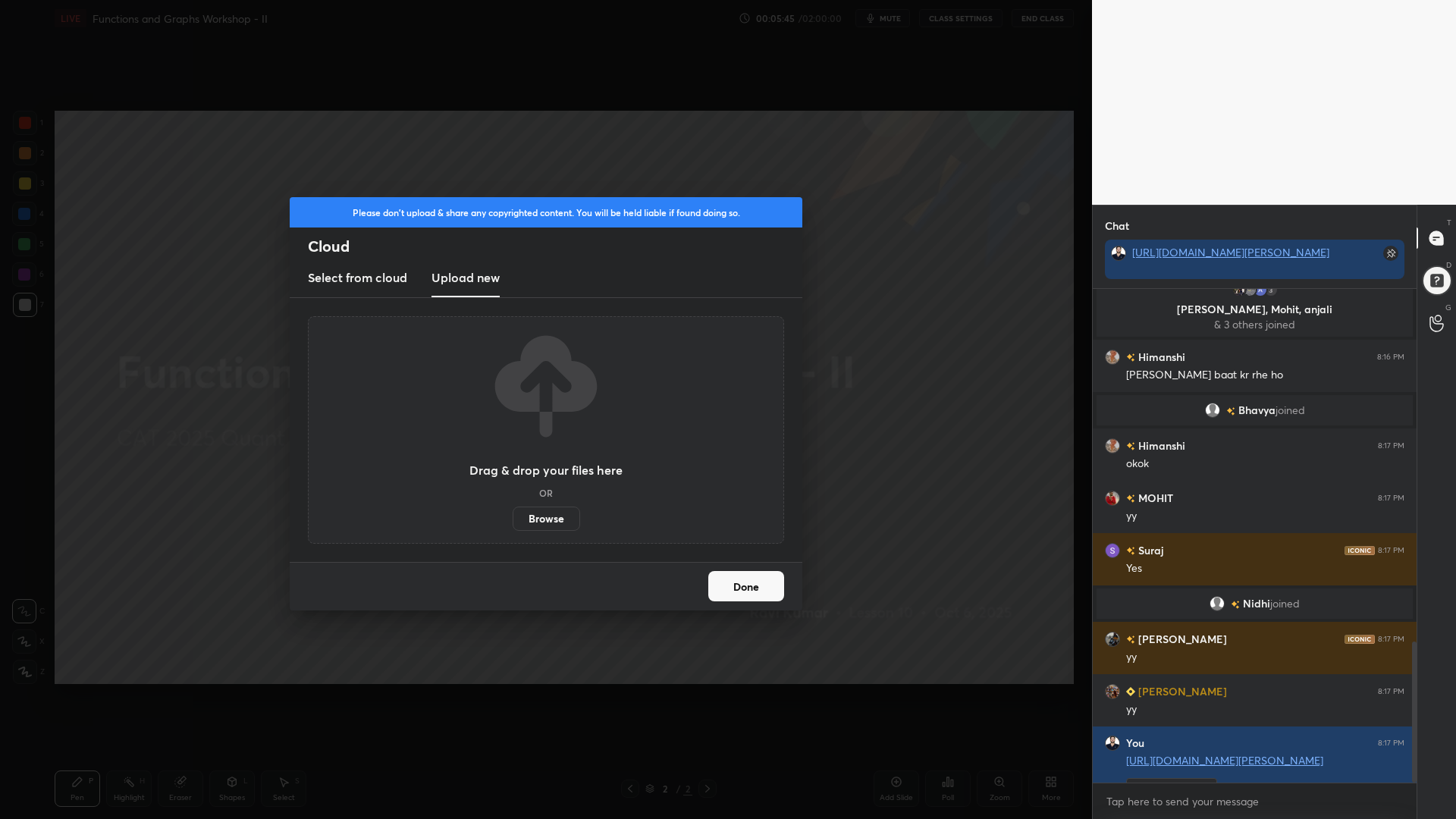
click at [557, 517] on label "Browse" at bounding box center [546, 518] width 68 height 24
click at [513, 517] on input "Browse" at bounding box center [513, 518] width 0 height 24
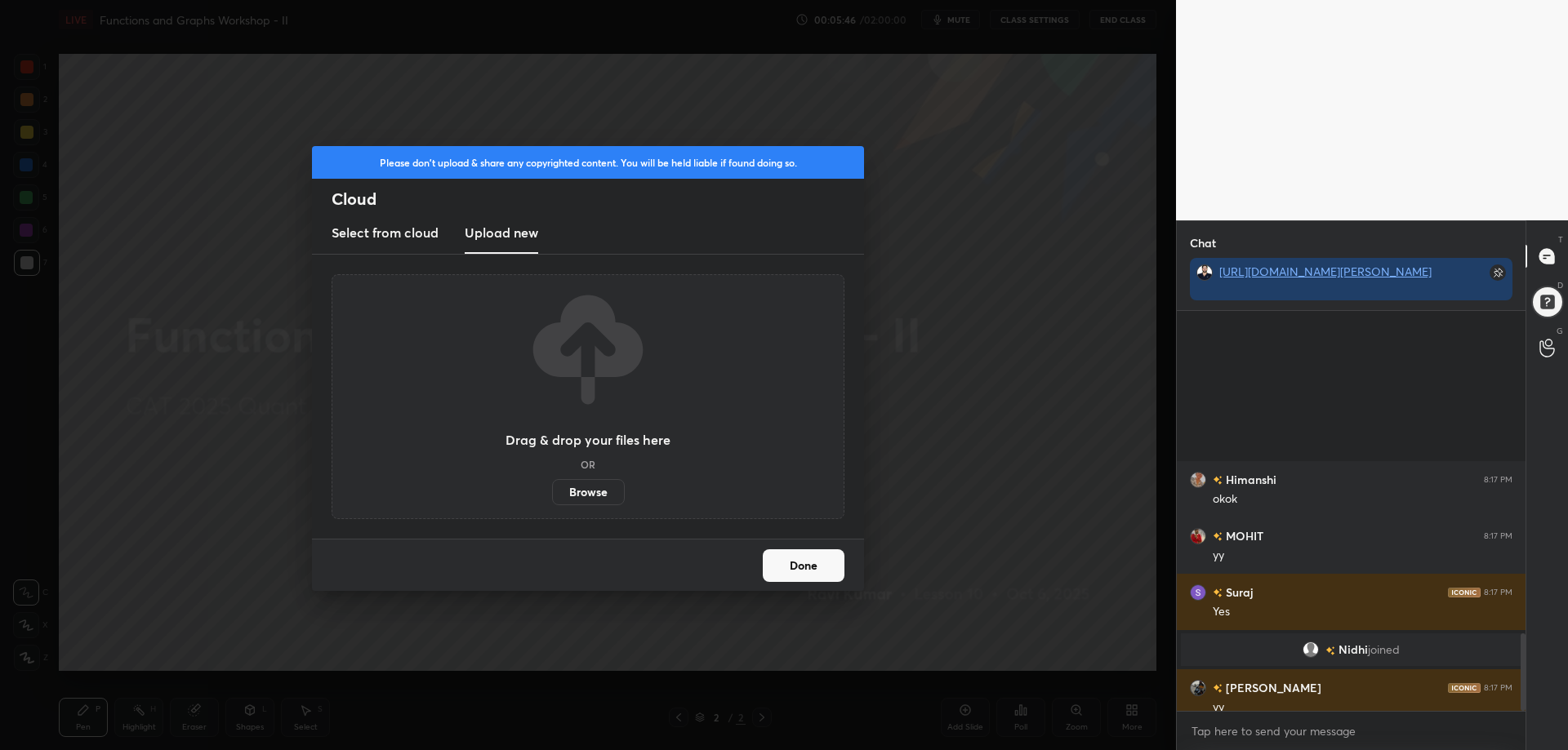
scroll to position [81005, 80578]
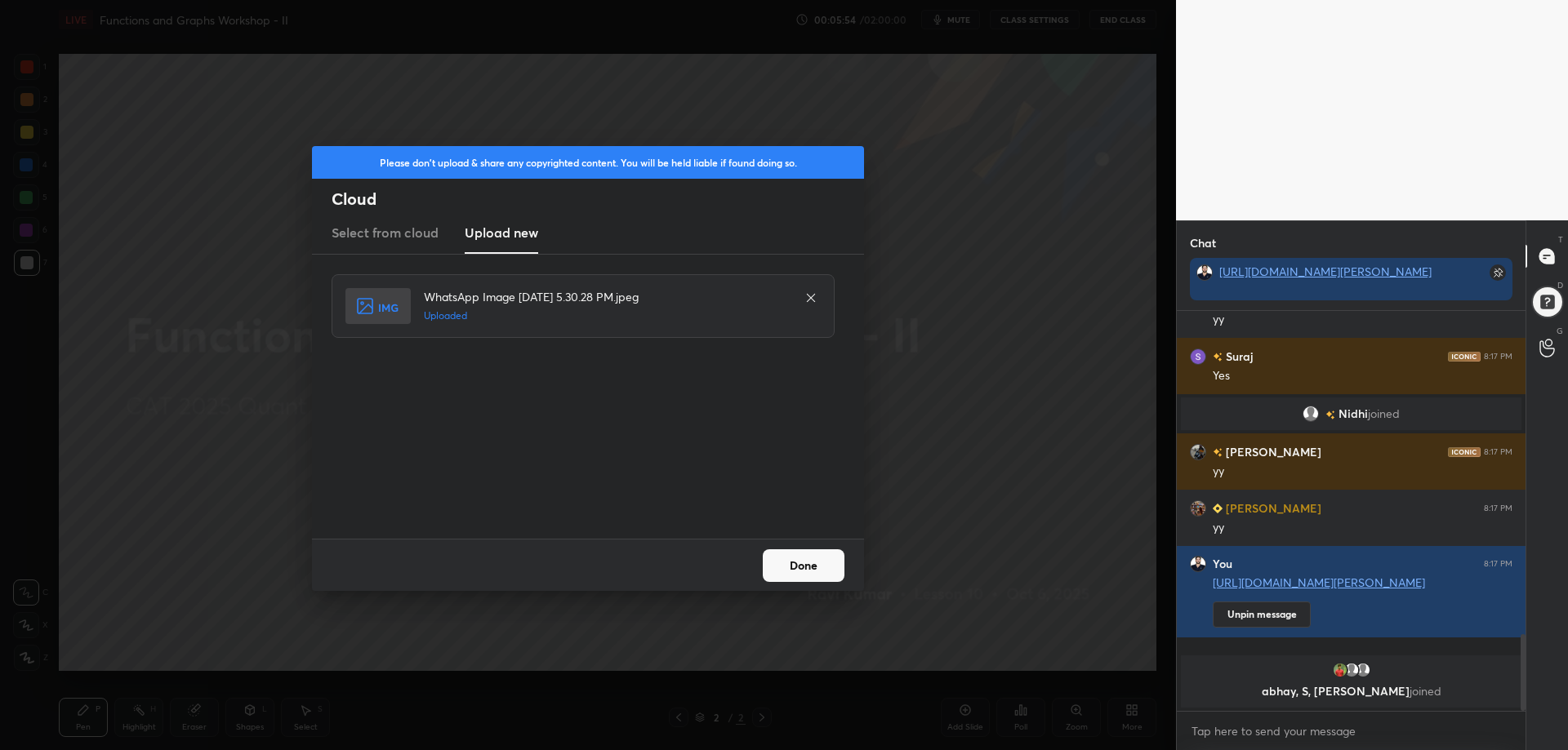
click at [806, 560] on button "Done" at bounding box center [804, 565] width 82 height 33
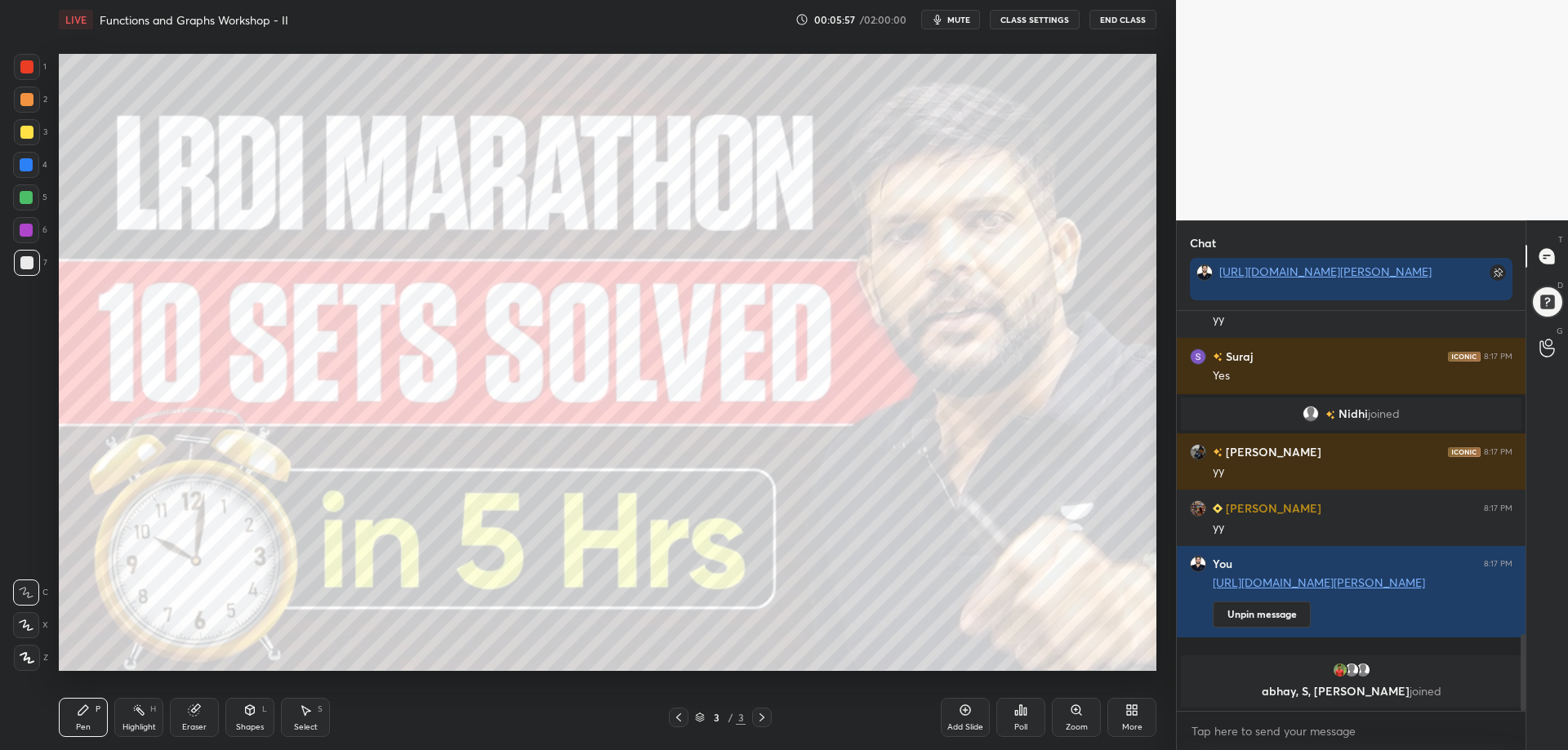
click at [246, 705] on icon at bounding box center [250, 710] width 13 height 13
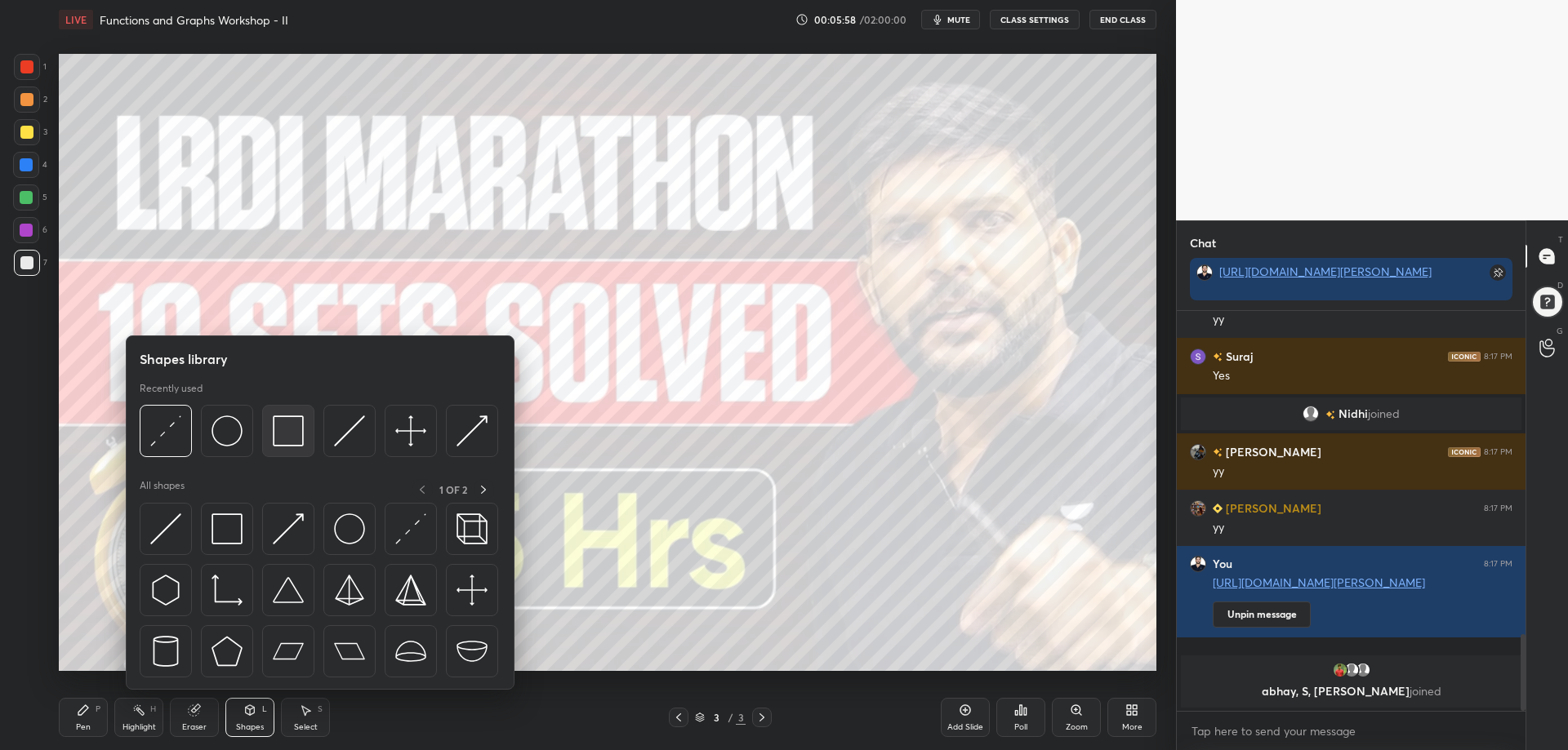
click at [287, 438] on img at bounding box center [288, 431] width 31 height 31
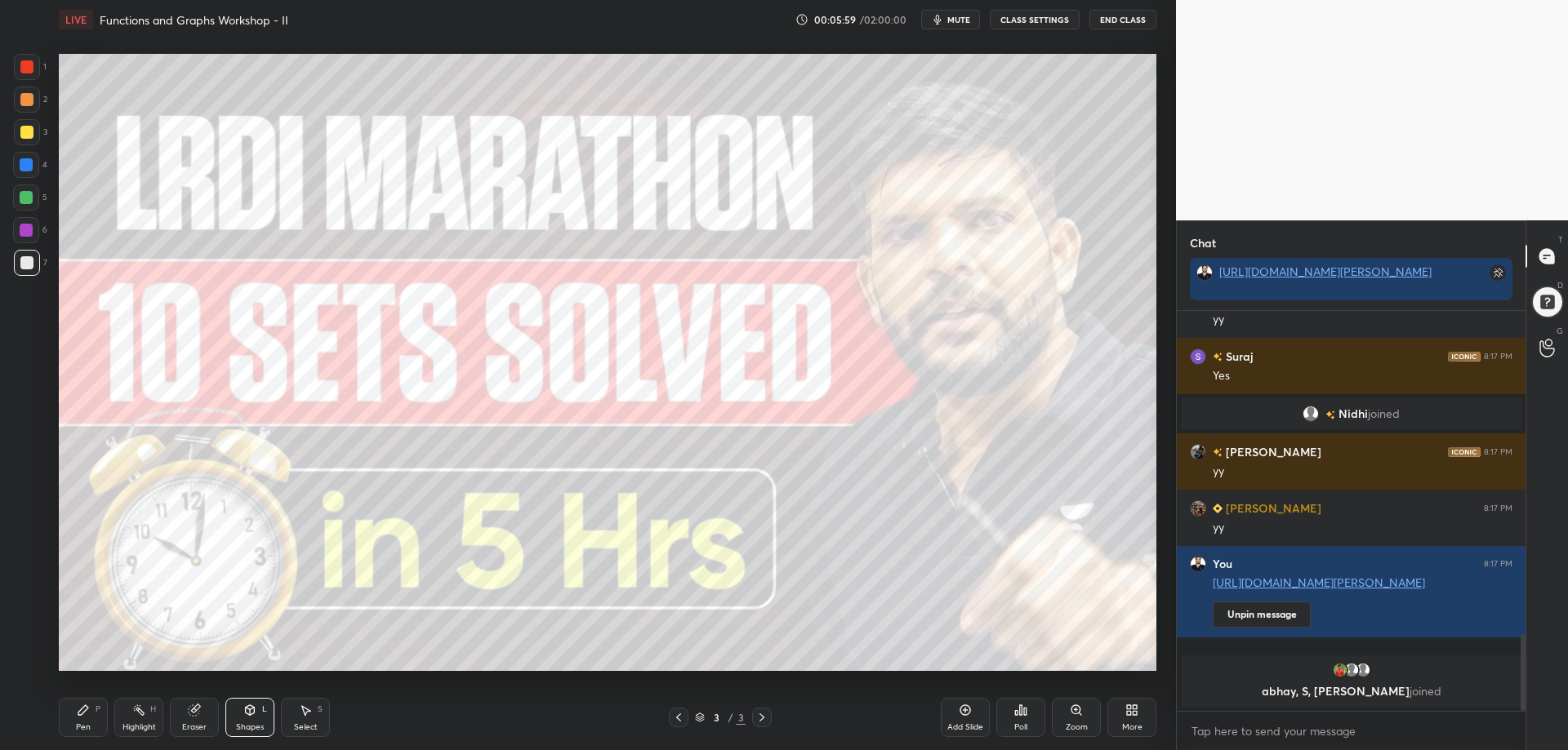
click at [22, 64] on div at bounding box center [26, 66] width 13 height 13
click at [20, 202] on div at bounding box center [26, 197] width 13 height 13
click at [72, 716] on div "Pen P" at bounding box center [84, 717] width 49 height 39
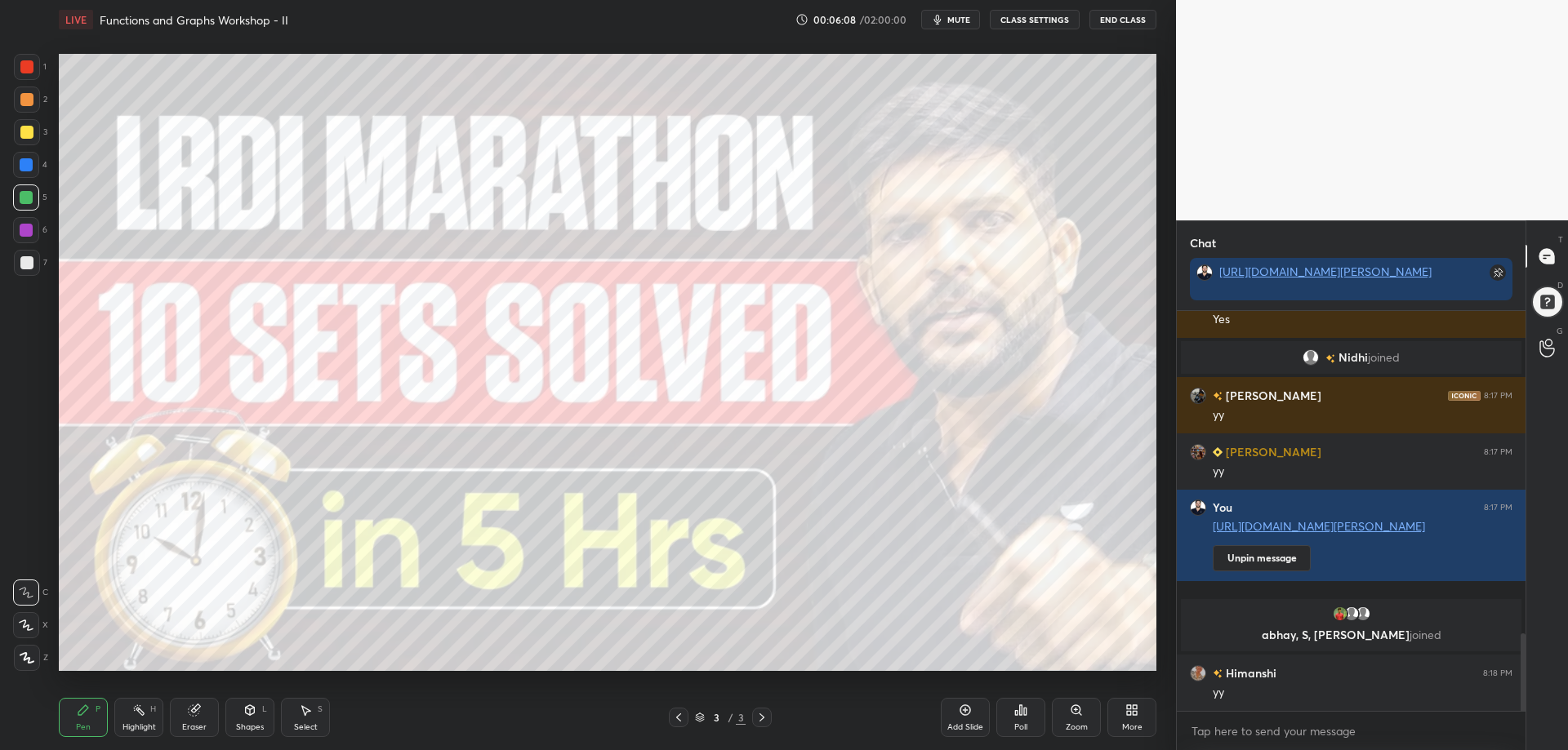
click at [255, 718] on div "Shapes L" at bounding box center [250, 717] width 49 height 39
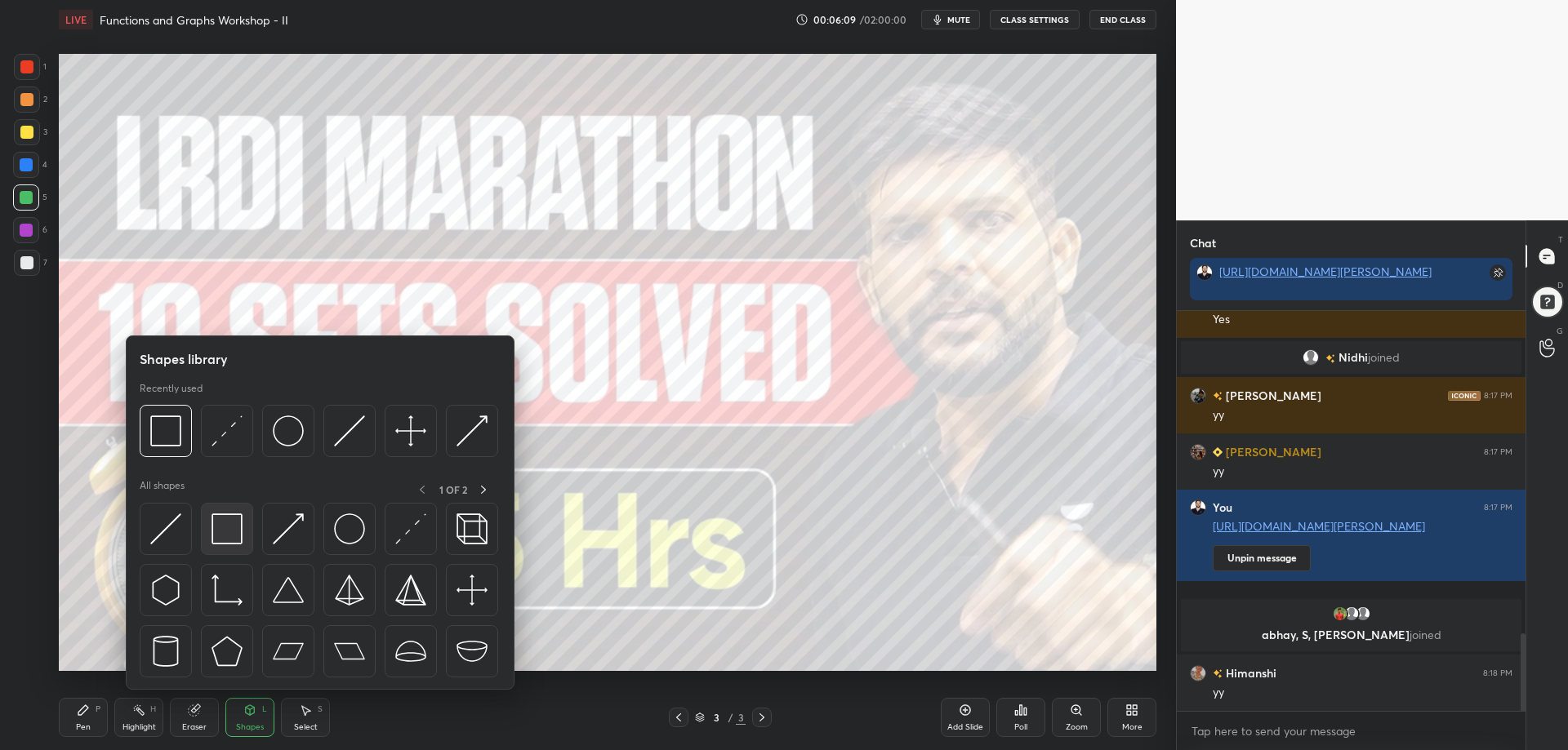
click at [223, 528] on img at bounding box center [227, 529] width 31 height 31
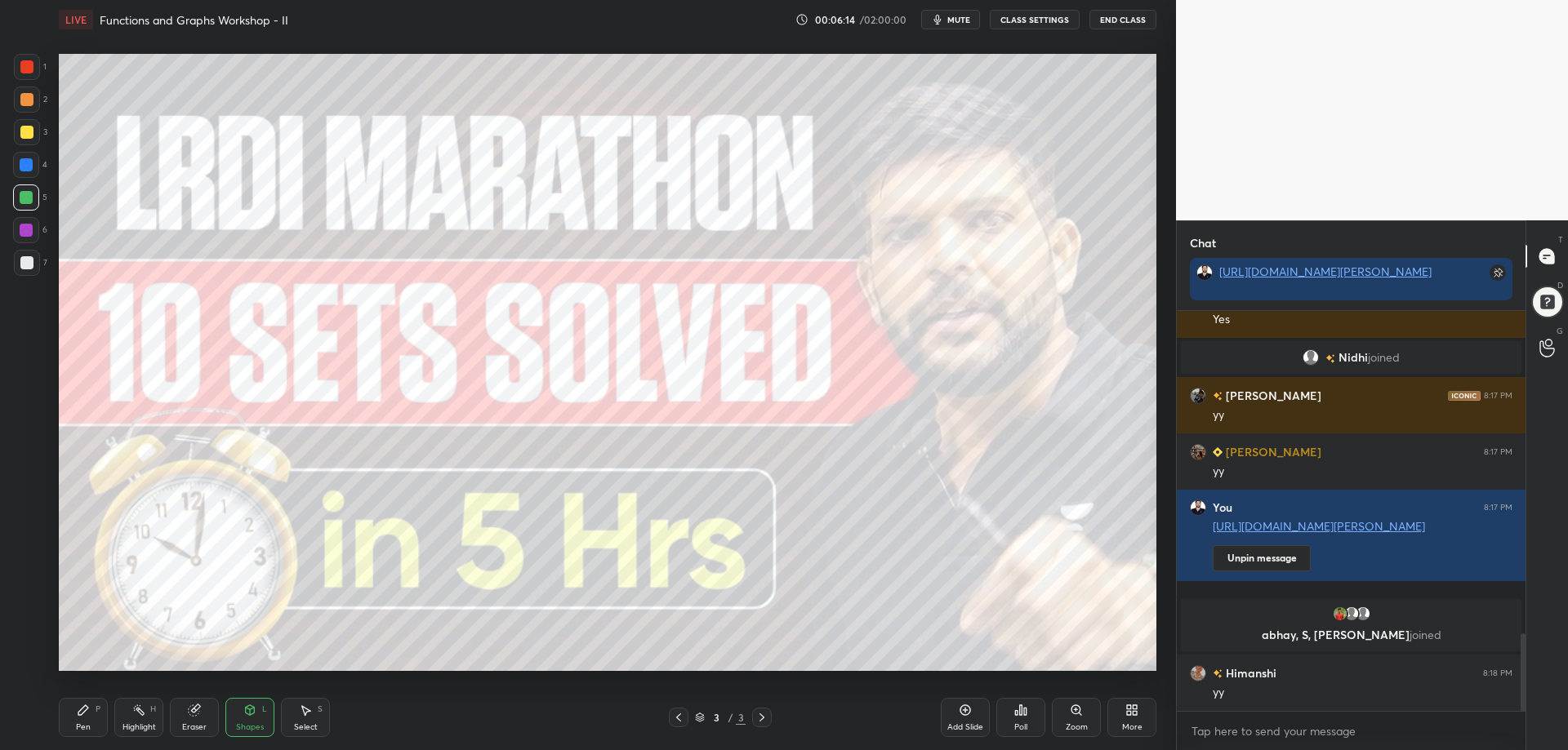
click at [1130, 715] on icon at bounding box center [1132, 710] width 13 height 13
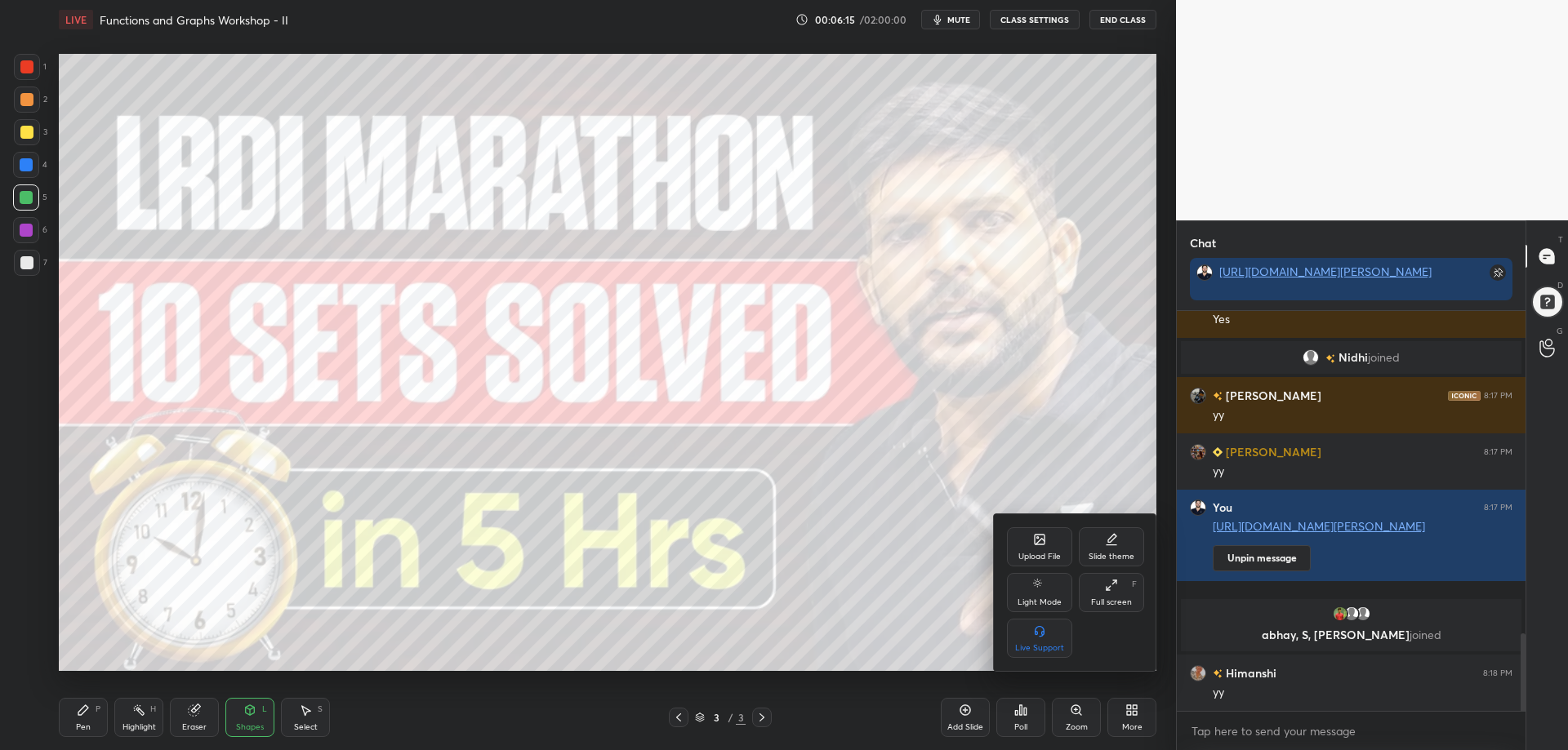
click at [1048, 553] on div "Upload File" at bounding box center [1040, 556] width 43 height 8
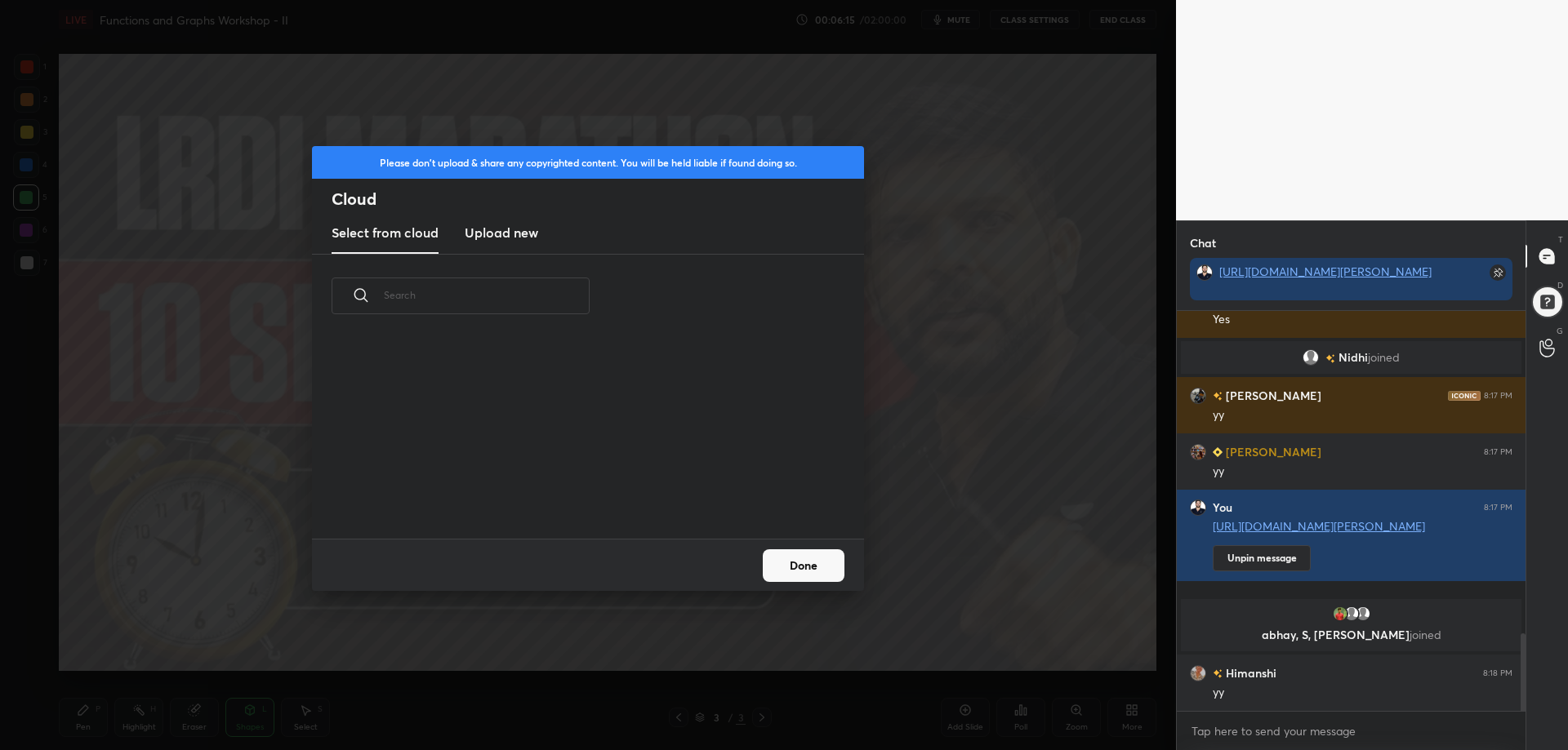
scroll to position [201, 525]
click at [501, 218] on new "Upload new" at bounding box center [501, 233] width 74 height 41
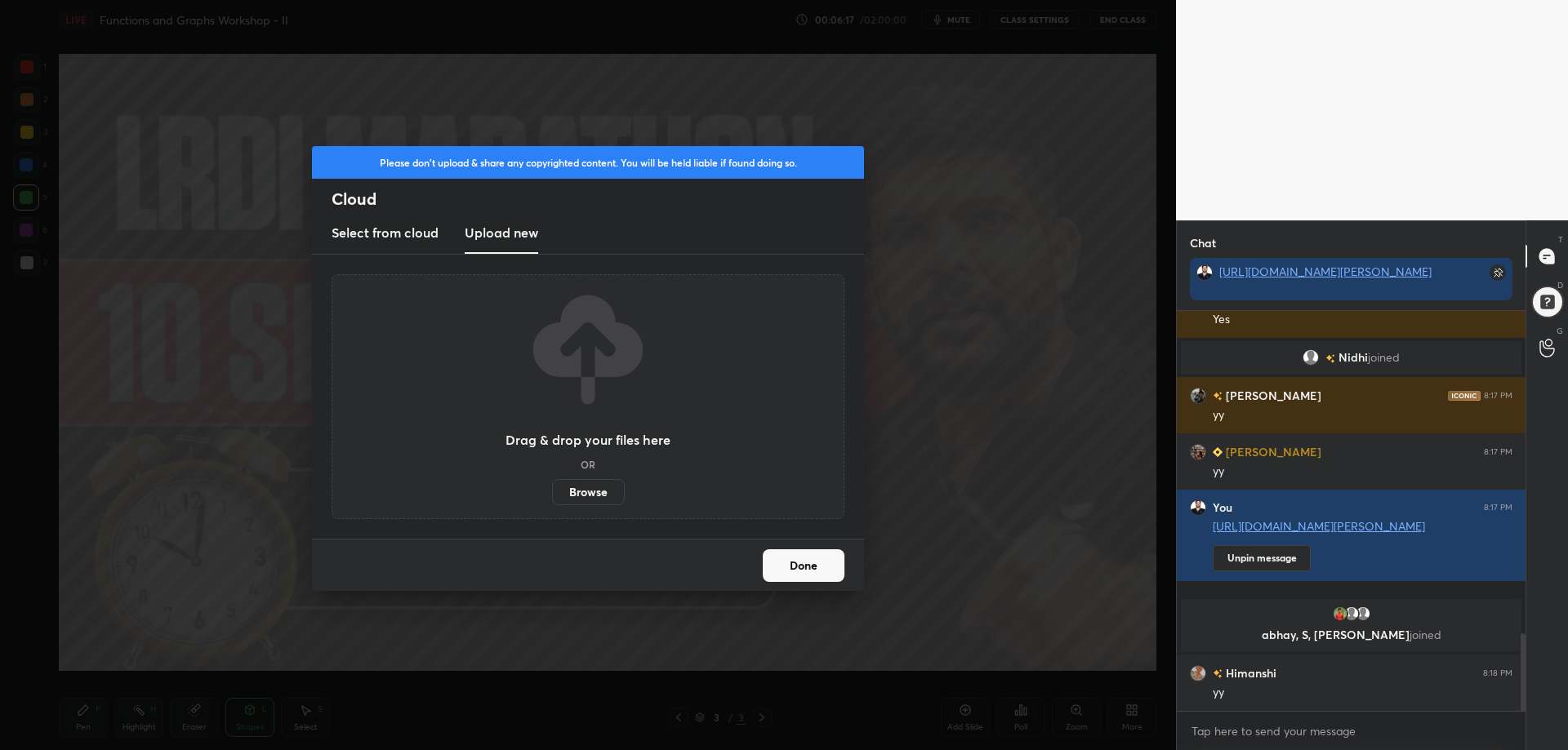
click at [604, 494] on label "Browse" at bounding box center [588, 492] width 73 height 26
click at [552, 494] on input "Browse" at bounding box center [552, 492] width 0 height 26
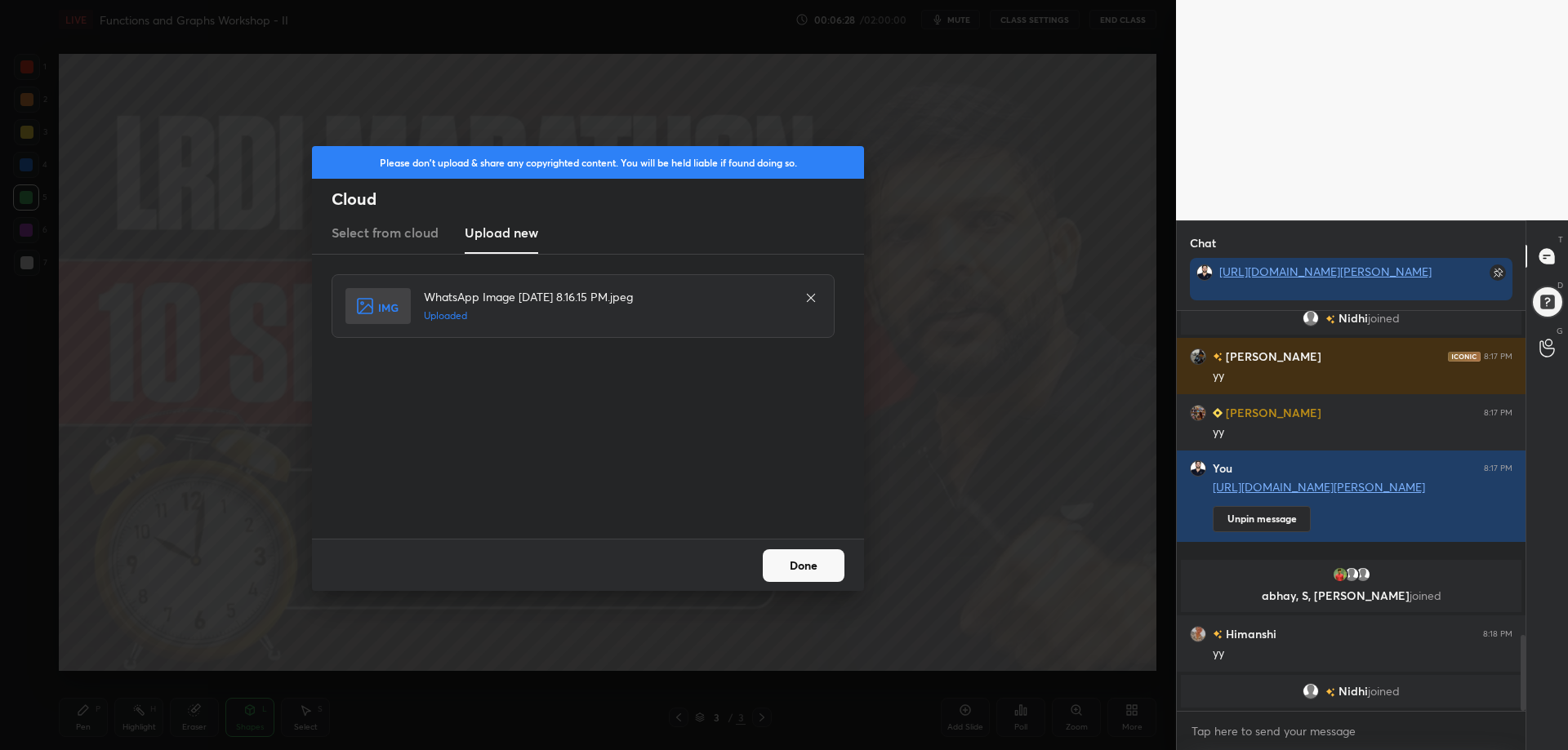
click at [810, 561] on button "Done" at bounding box center [804, 565] width 82 height 33
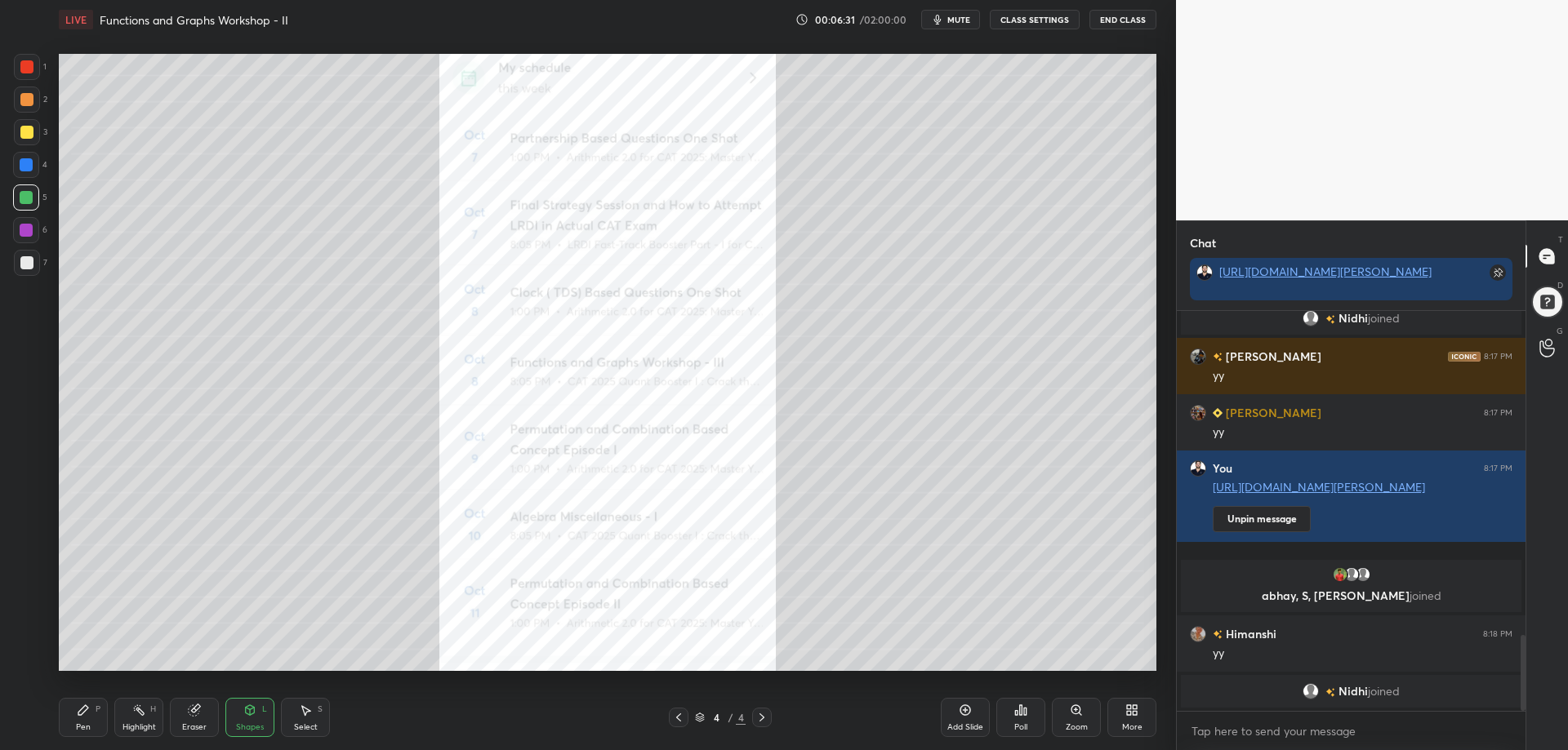
click at [672, 716] on icon at bounding box center [678, 717] width 13 height 13
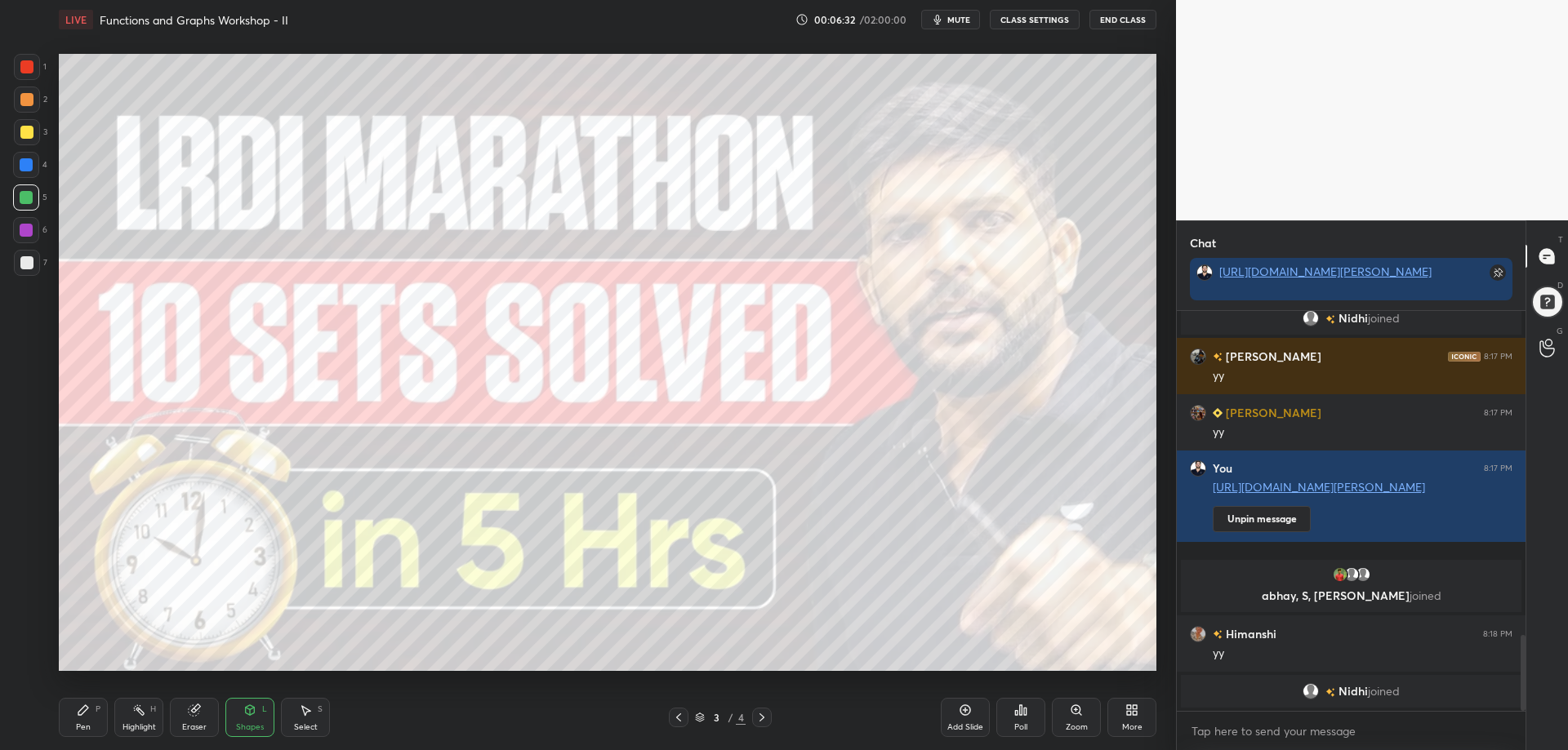
click at [1131, 715] on icon at bounding box center [1129, 713] width 4 height 4
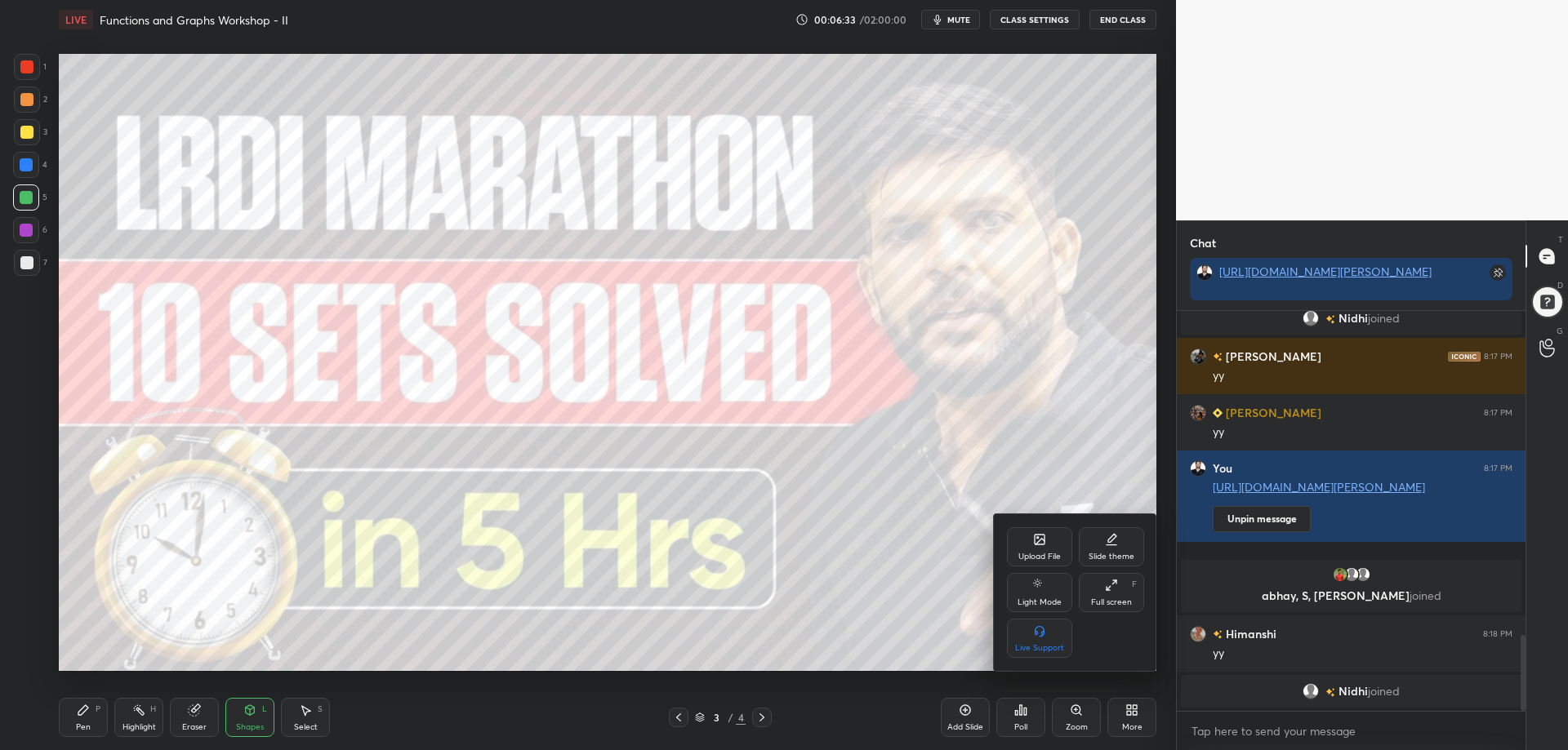
click at [1033, 543] on div "Upload File" at bounding box center [1040, 546] width 65 height 39
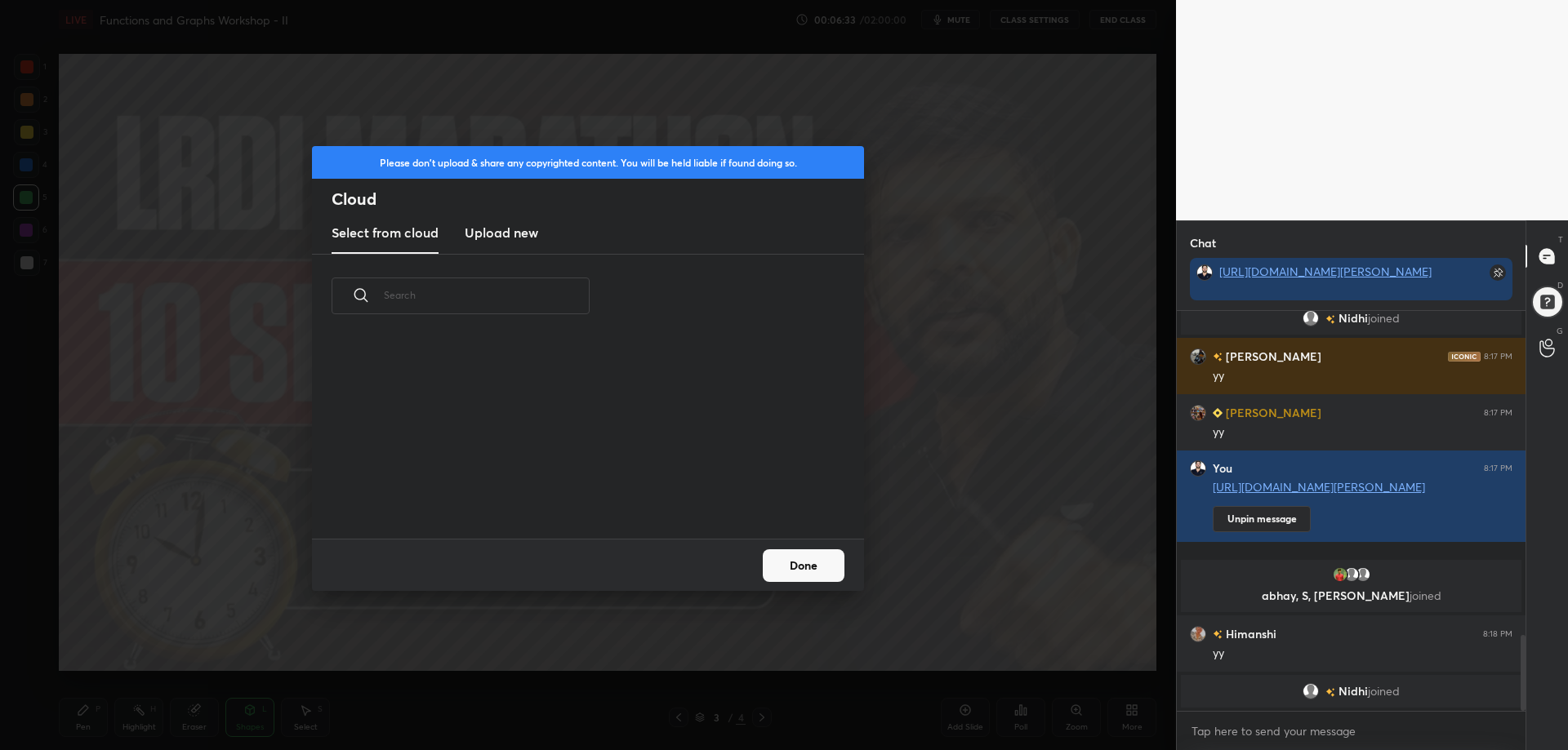
scroll to position [201, 525]
click at [515, 238] on h3 "Upload new" at bounding box center [501, 233] width 74 height 20
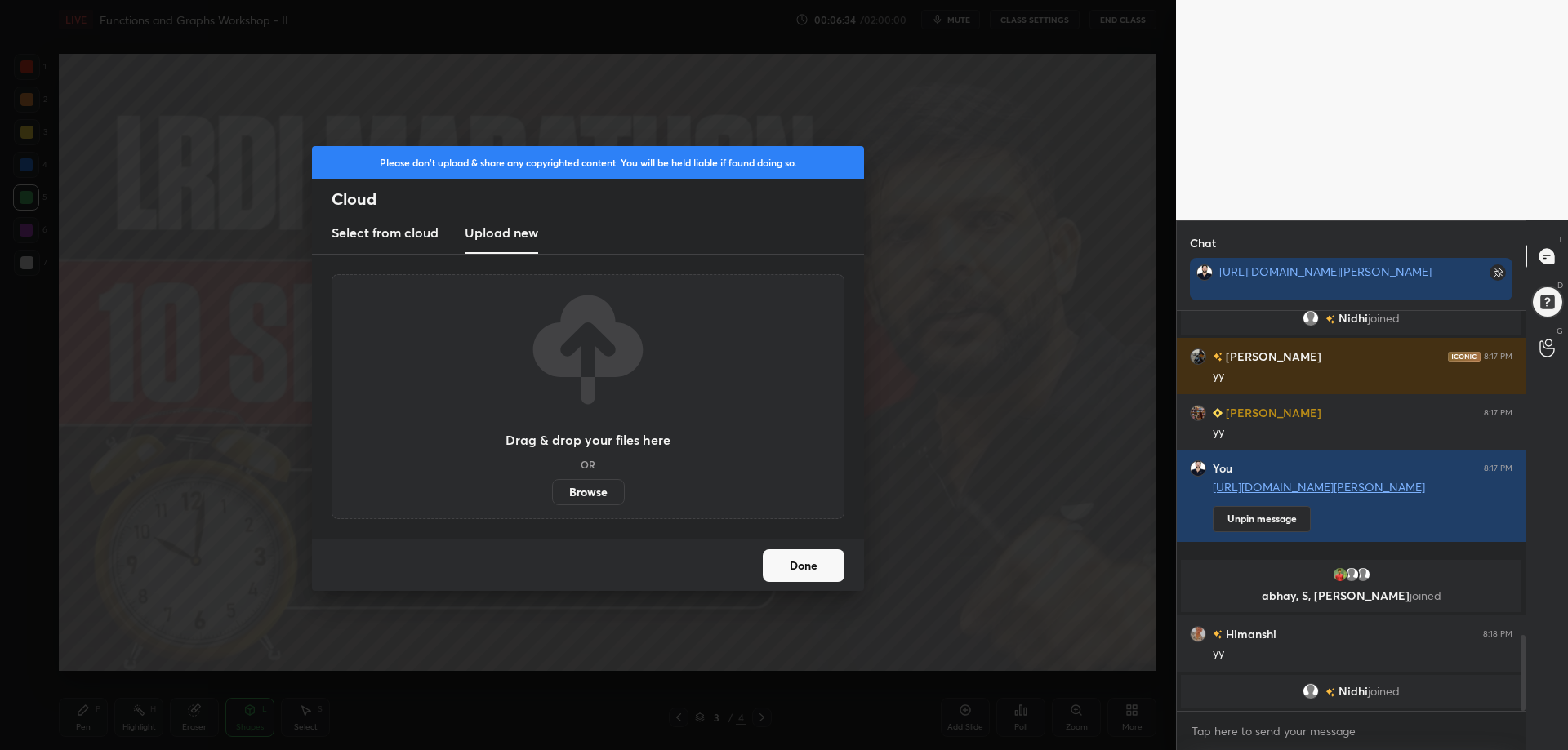
click at [576, 493] on label "Browse" at bounding box center [588, 492] width 73 height 26
click at [552, 493] on input "Browse" at bounding box center [552, 492] width 0 height 26
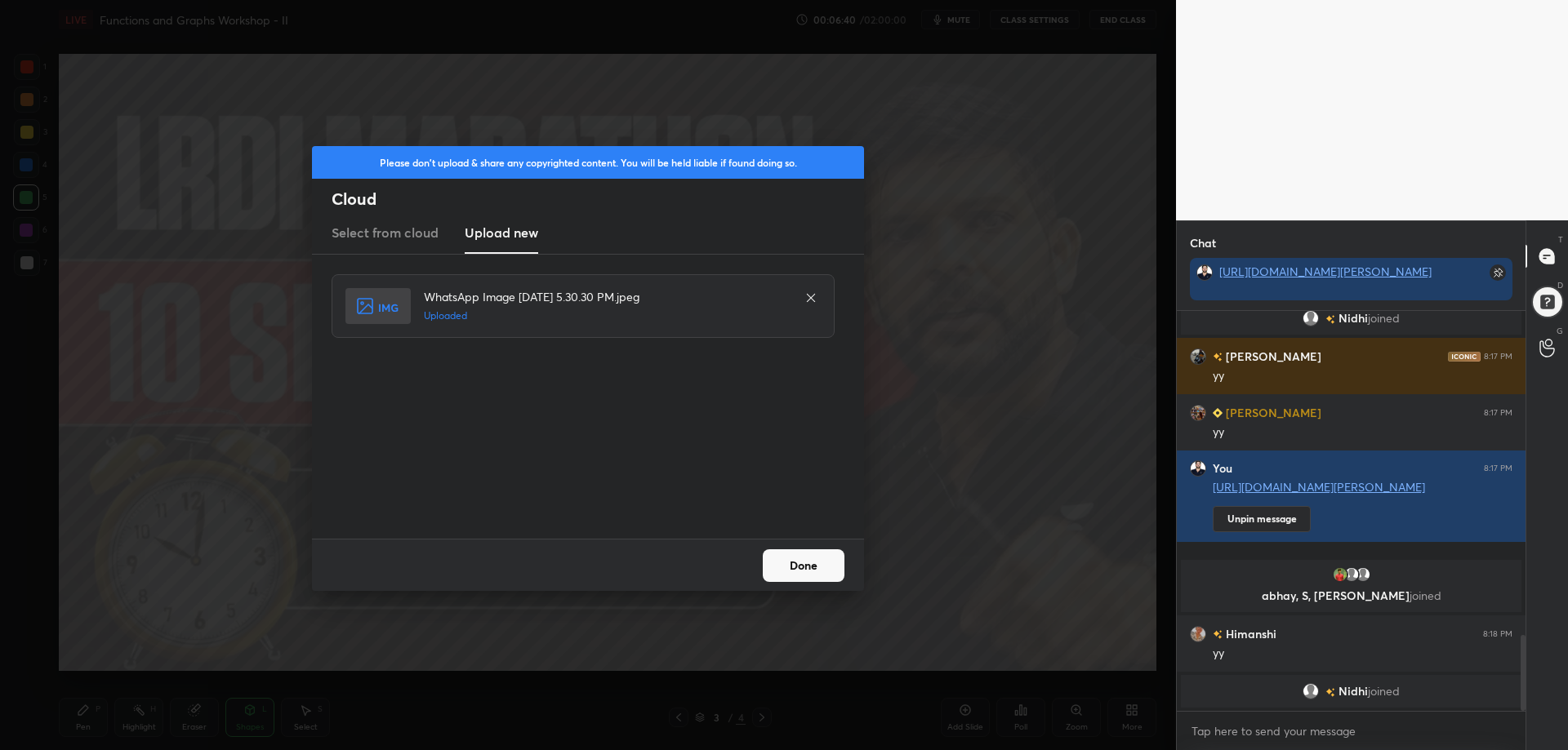
click at [806, 559] on button "Done" at bounding box center [804, 565] width 82 height 33
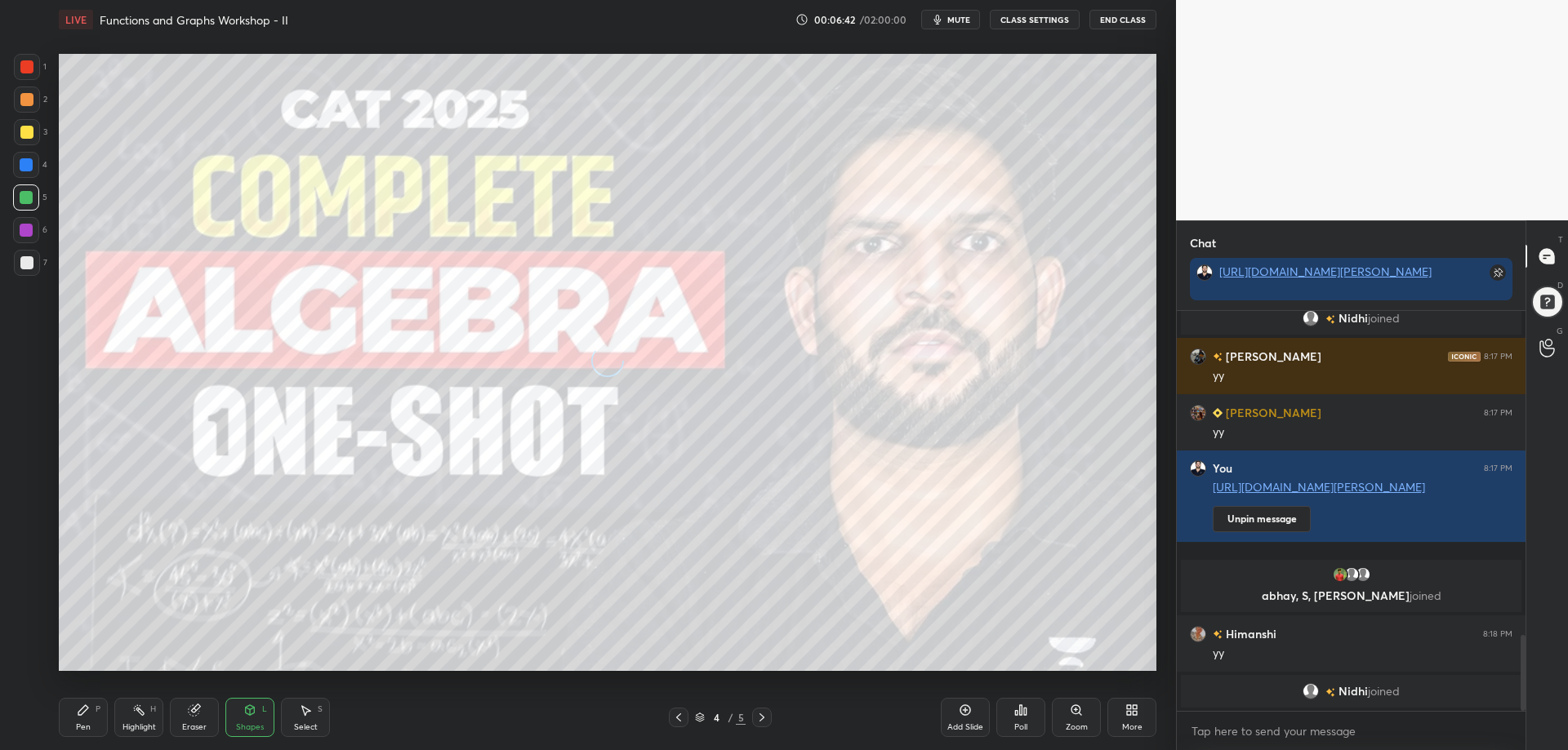
click at [1126, 719] on div "More" at bounding box center [1132, 717] width 49 height 39
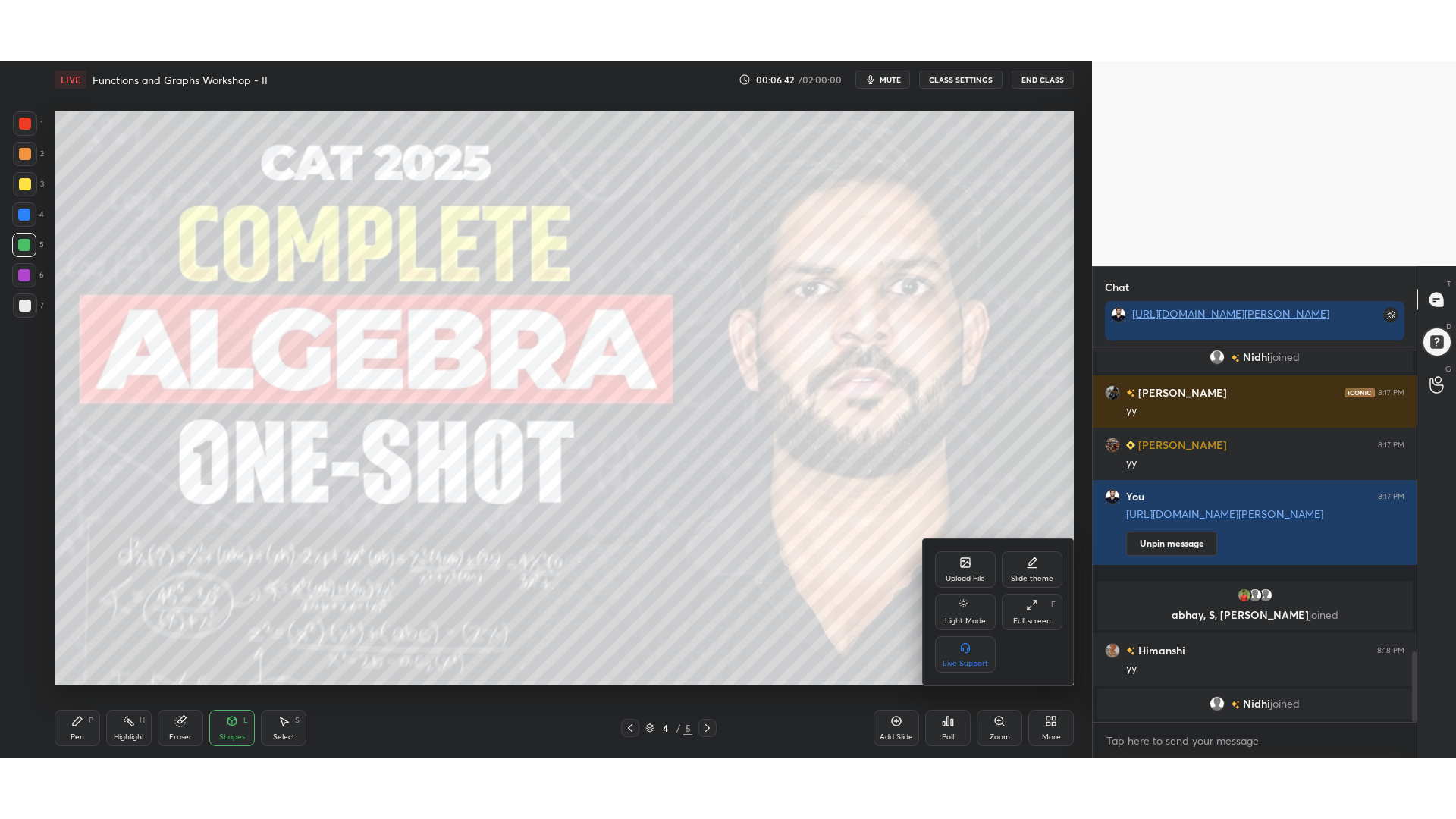
scroll to position [1603, 0]
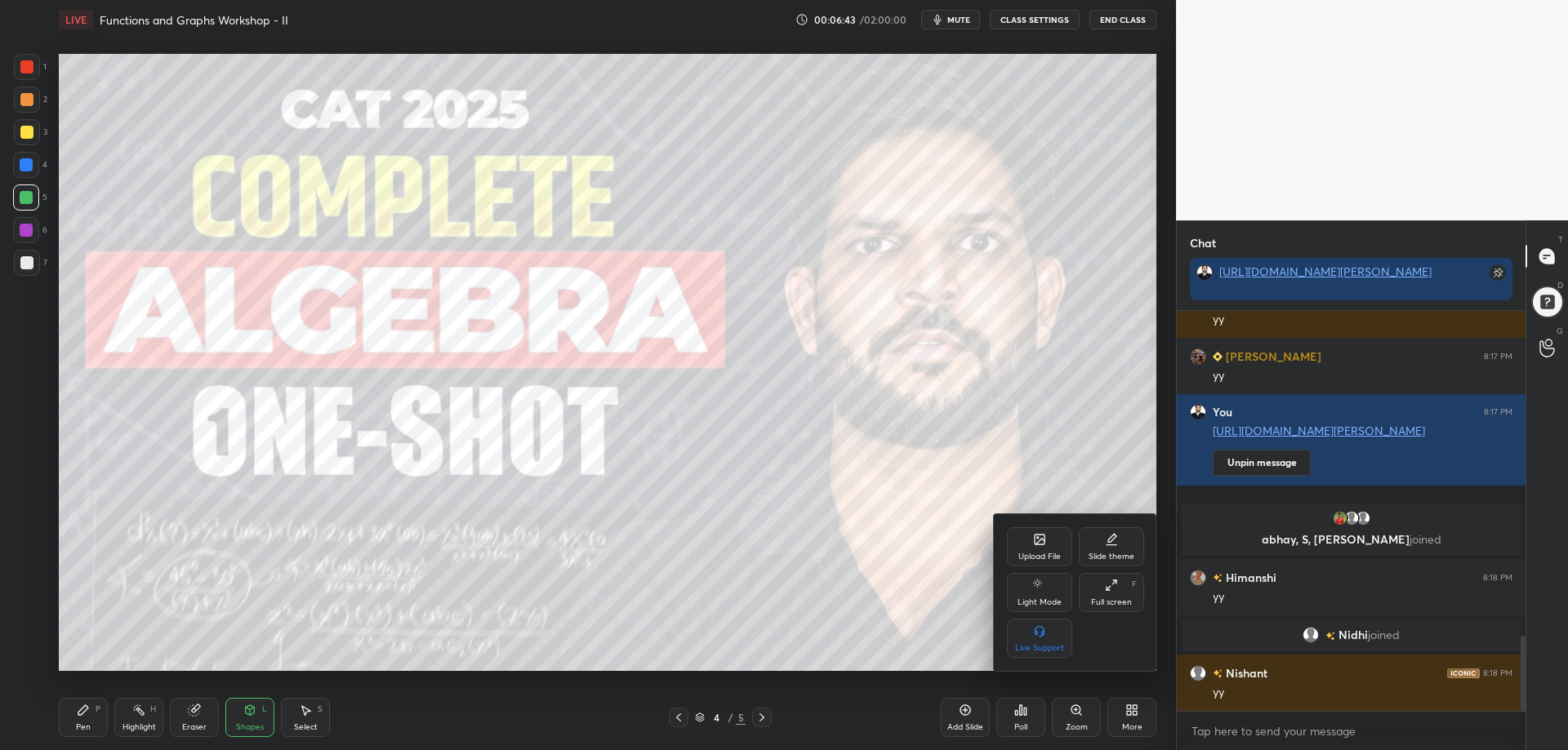
drag, startPoint x: 1119, startPoint y: 596, endPoint x: 1120, endPoint y: 696, distance: 100.0
click at [1120, 597] on div "Full screen F" at bounding box center [1111, 593] width 65 height 39
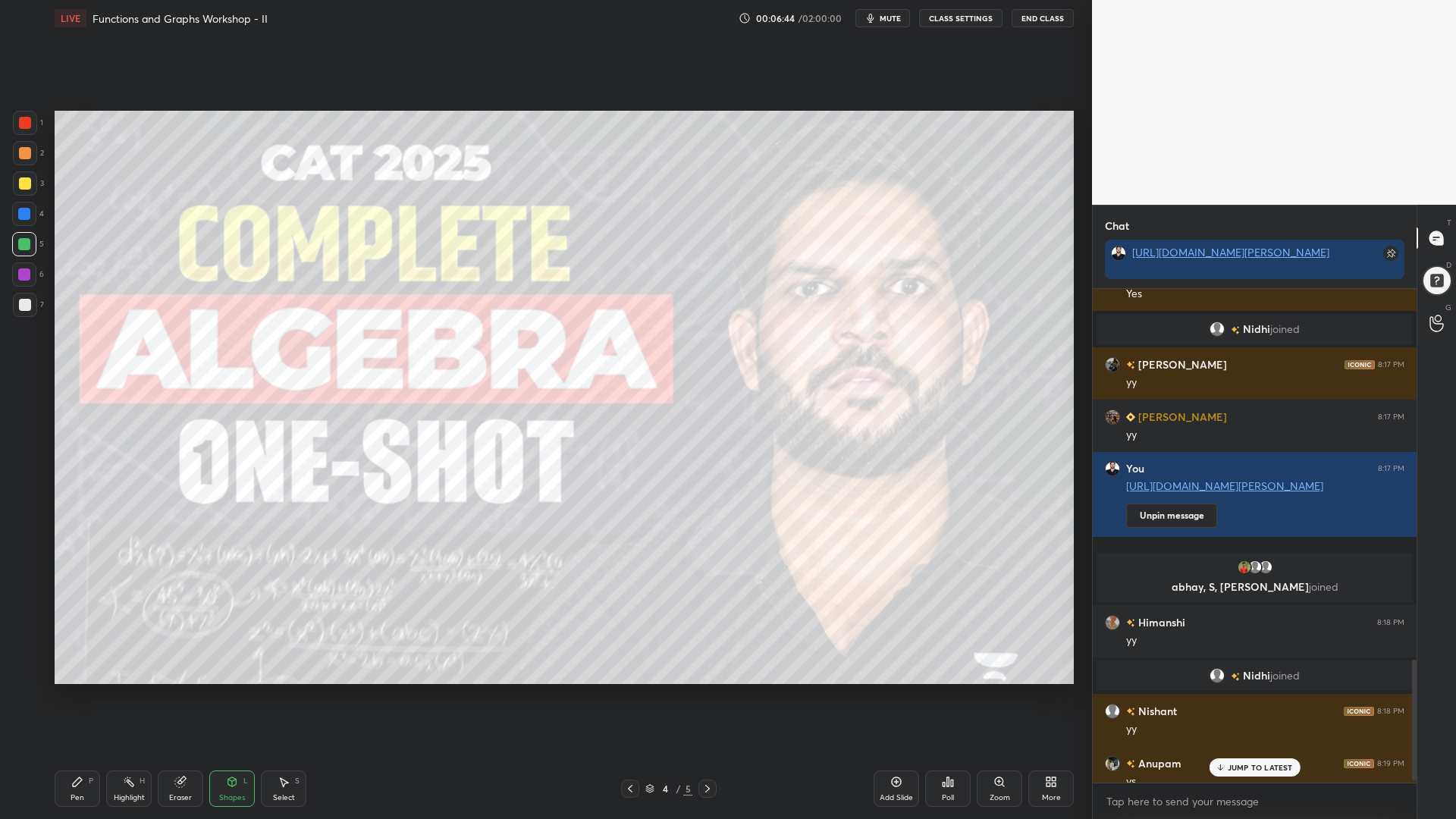
scroll to position [1532, 0]
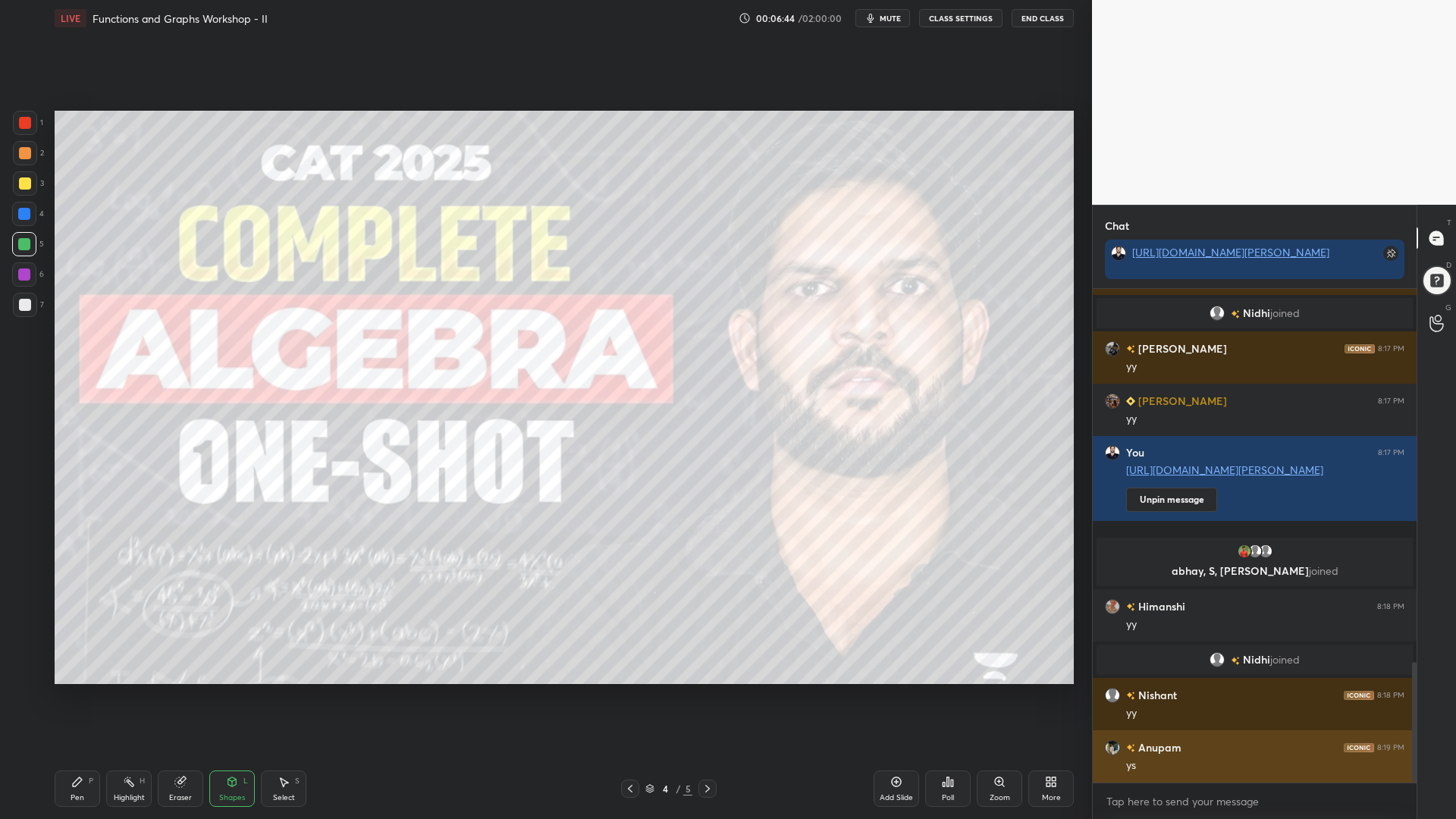
drag, startPoint x: 1414, startPoint y: 713, endPoint x: 1405, endPoint y: 778, distance: 65.6
click at [1405, 697] on div "MOHIT 8:17 PM yy Suraj 8:17 PM Yes [PERSON_NAME] joined [PERSON_NAME] 8:17 PM y…" at bounding box center [1255, 535] width 324 height 494
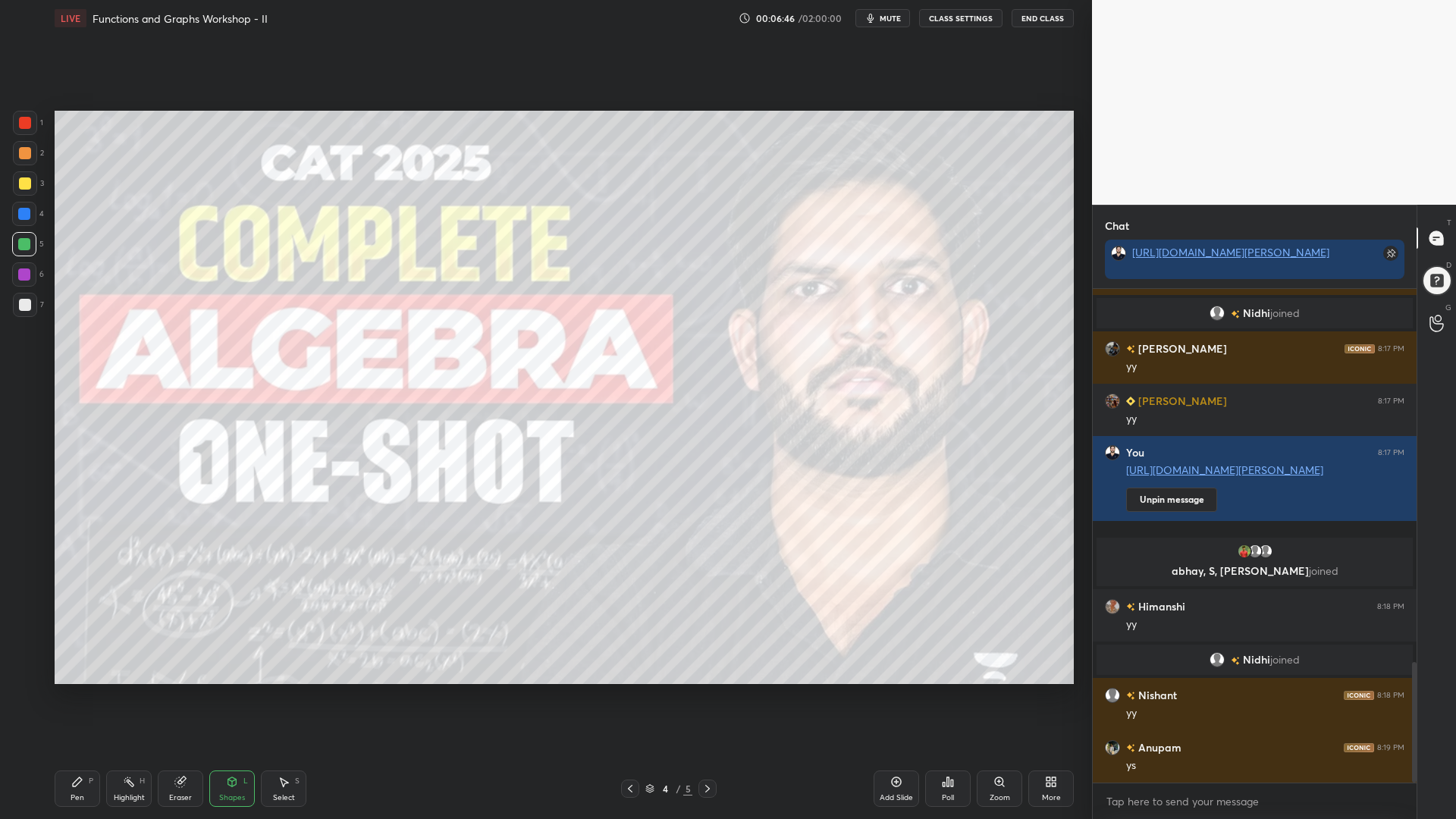
click at [230, 697] on div "Shapes" at bounding box center [232, 797] width 26 height 8
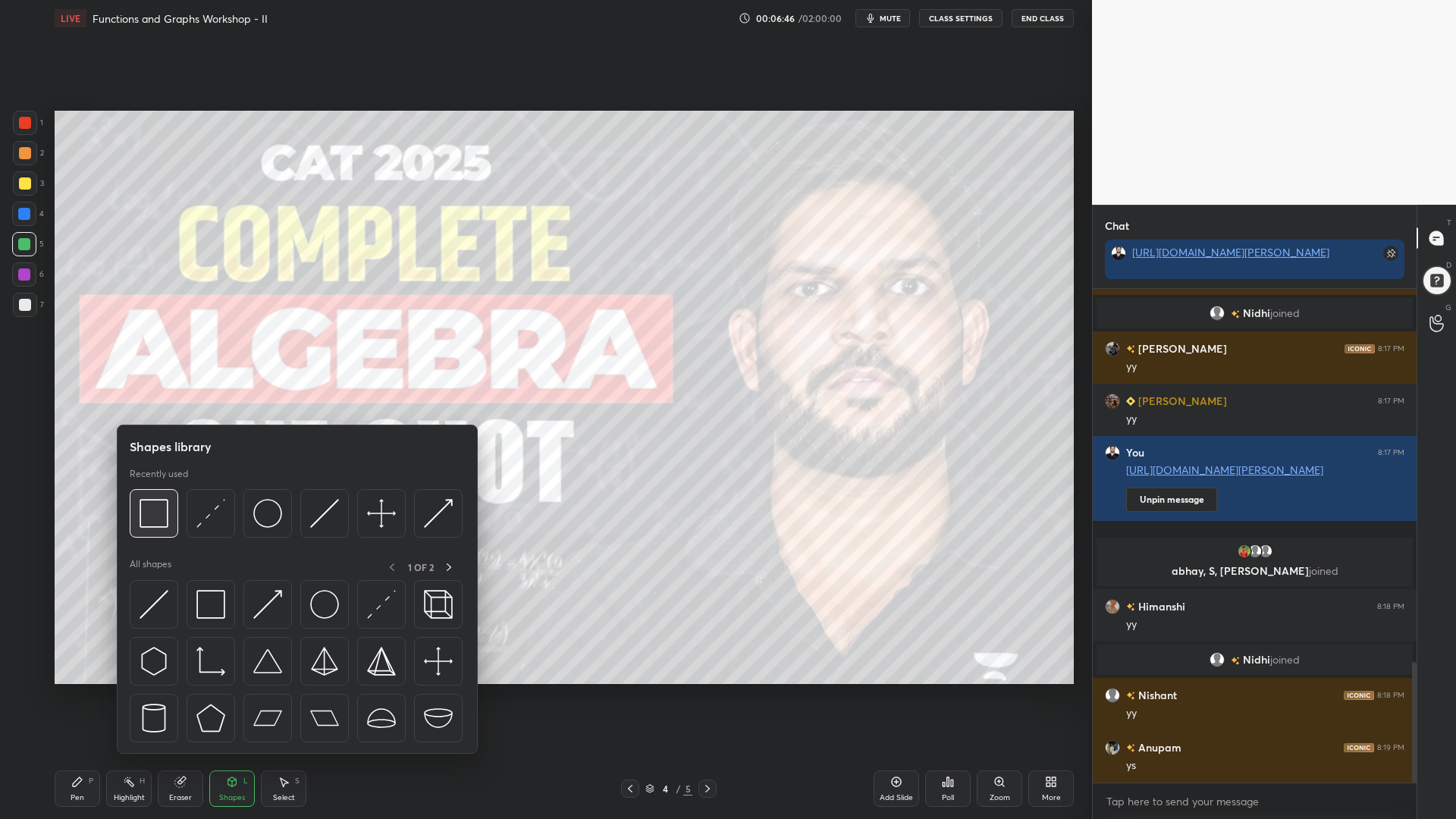
click at [160, 528] on div at bounding box center [154, 513] width 48 height 48
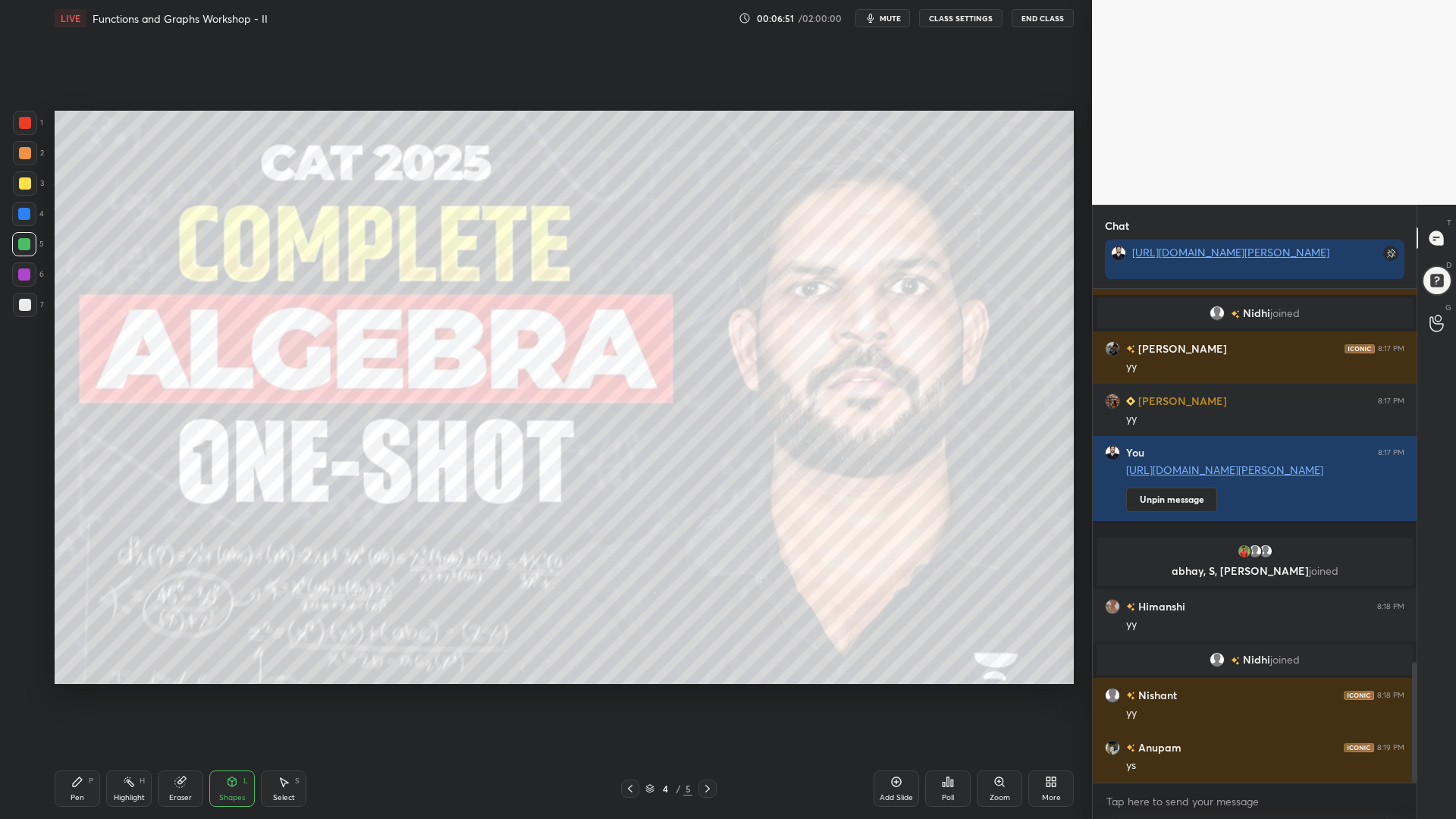
click at [19, 123] on div at bounding box center [24, 122] width 24 height 24
click at [83, 697] on icon at bounding box center [77, 782] width 12 height 12
click at [21, 670] on icon at bounding box center [25, 671] width 14 height 11
click at [231, 697] on icon at bounding box center [232, 782] width 12 height 12
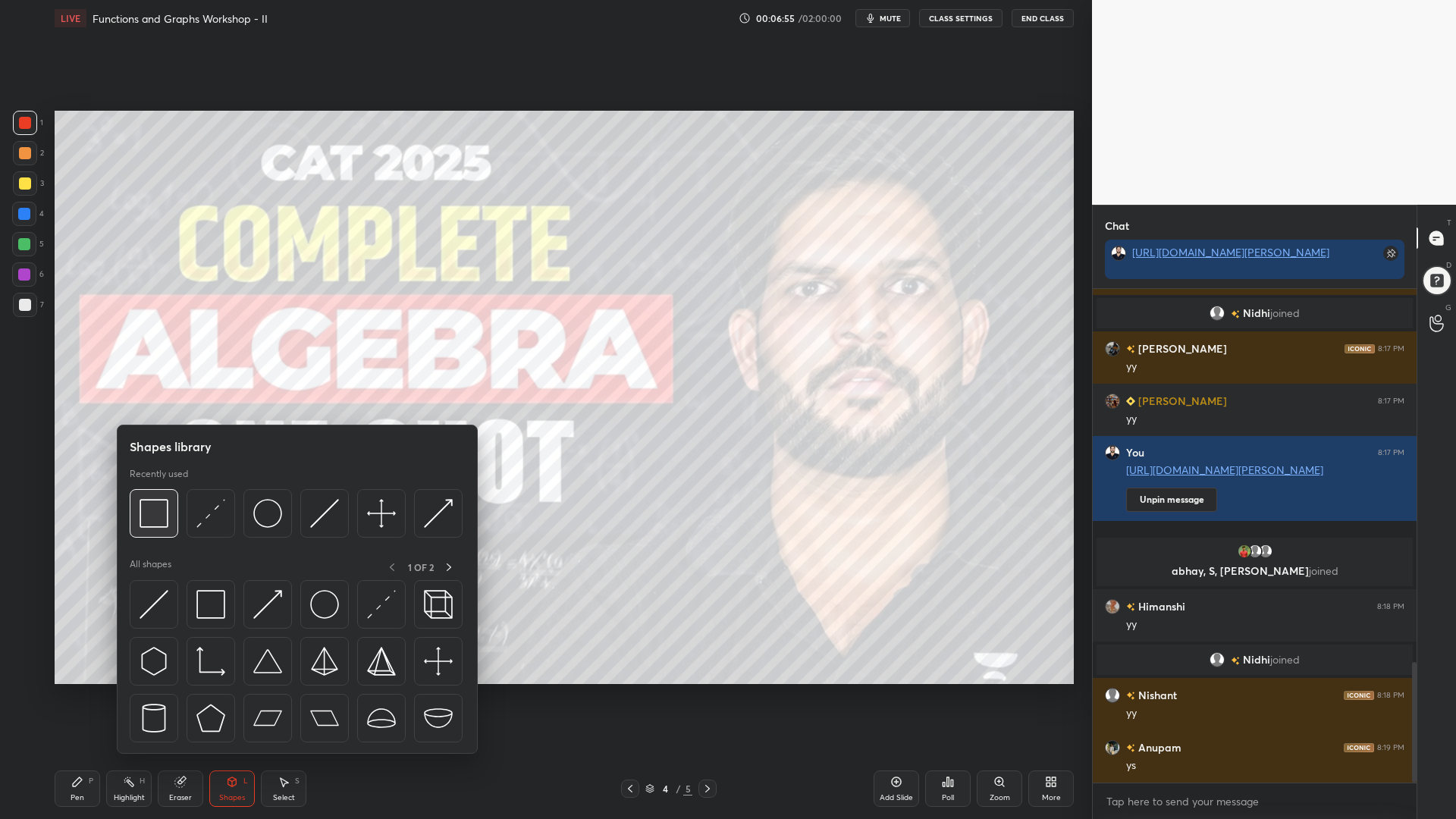
click at [158, 518] on img at bounding box center [154, 513] width 29 height 29
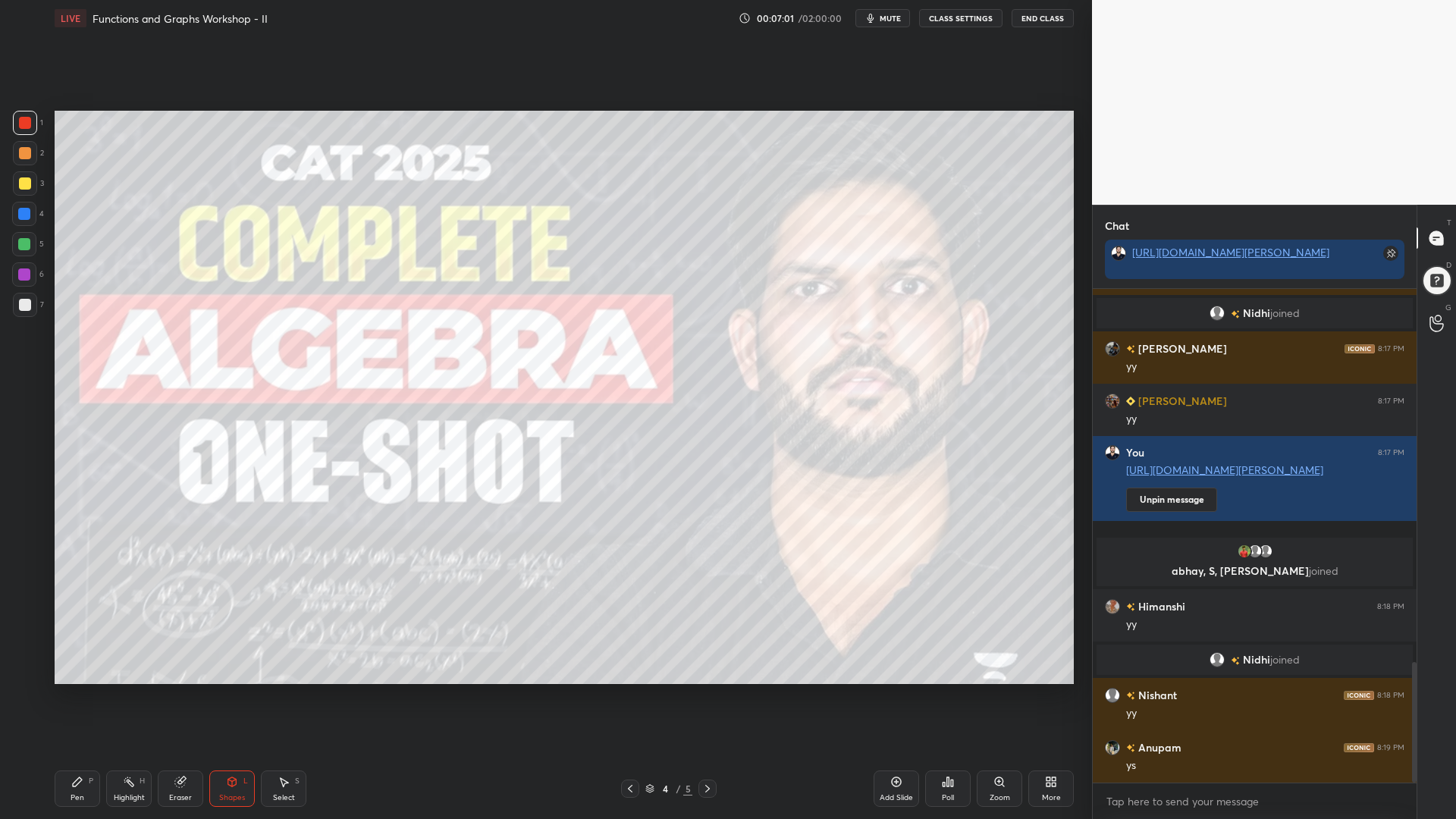
scroll to position [1585, 0]
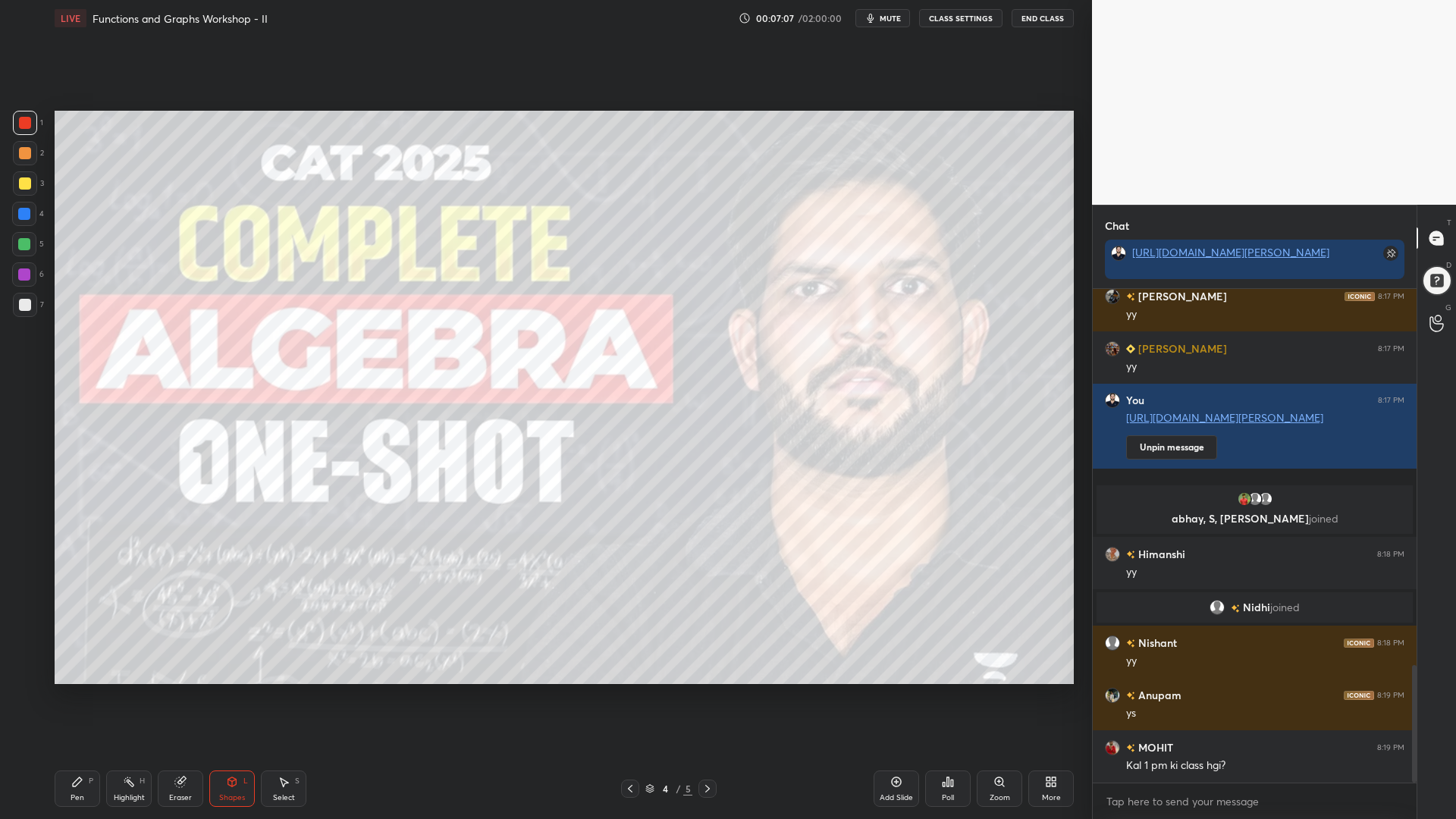
click at [636, 697] on icon at bounding box center [630, 789] width 12 height 12
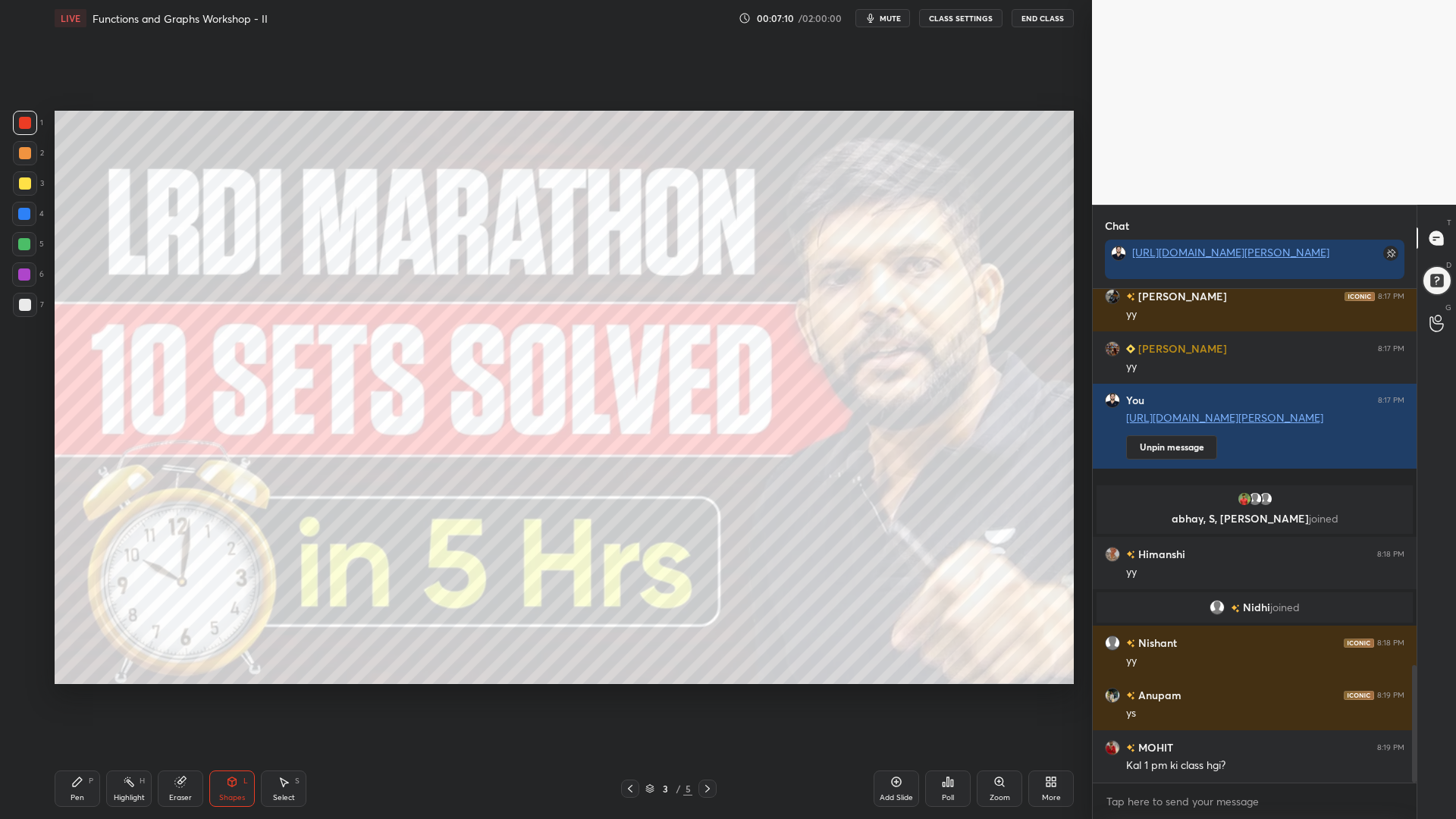
click at [89, 697] on div "P" at bounding box center [90, 781] width 4 height 8
click at [22, 279] on div at bounding box center [24, 274] width 12 height 12
click at [21, 296] on div at bounding box center [24, 305] width 24 height 24
click at [709, 697] on icon at bounding box center [707, 789] width 4 height 8
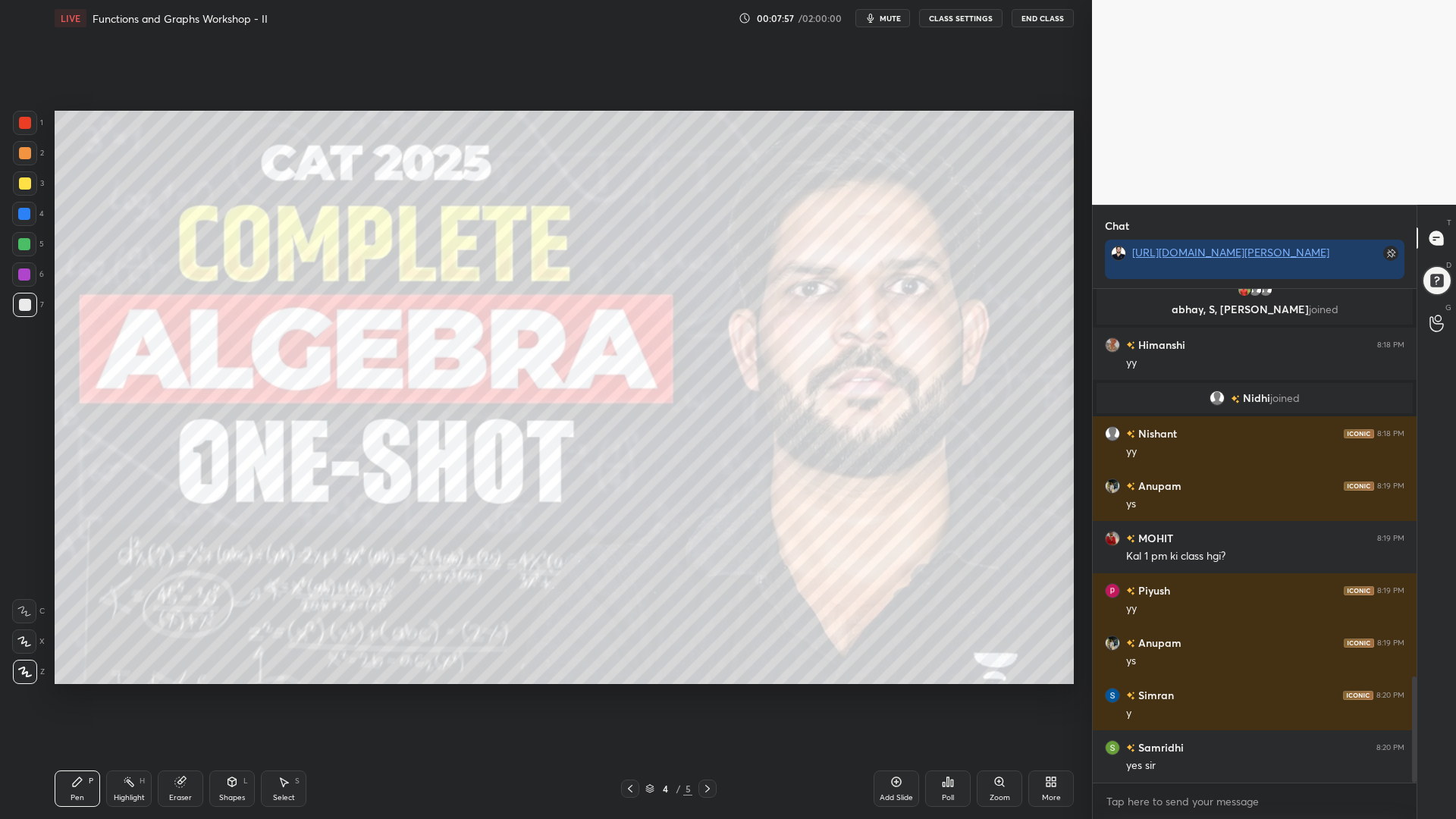
scroll to position [1831, 0]
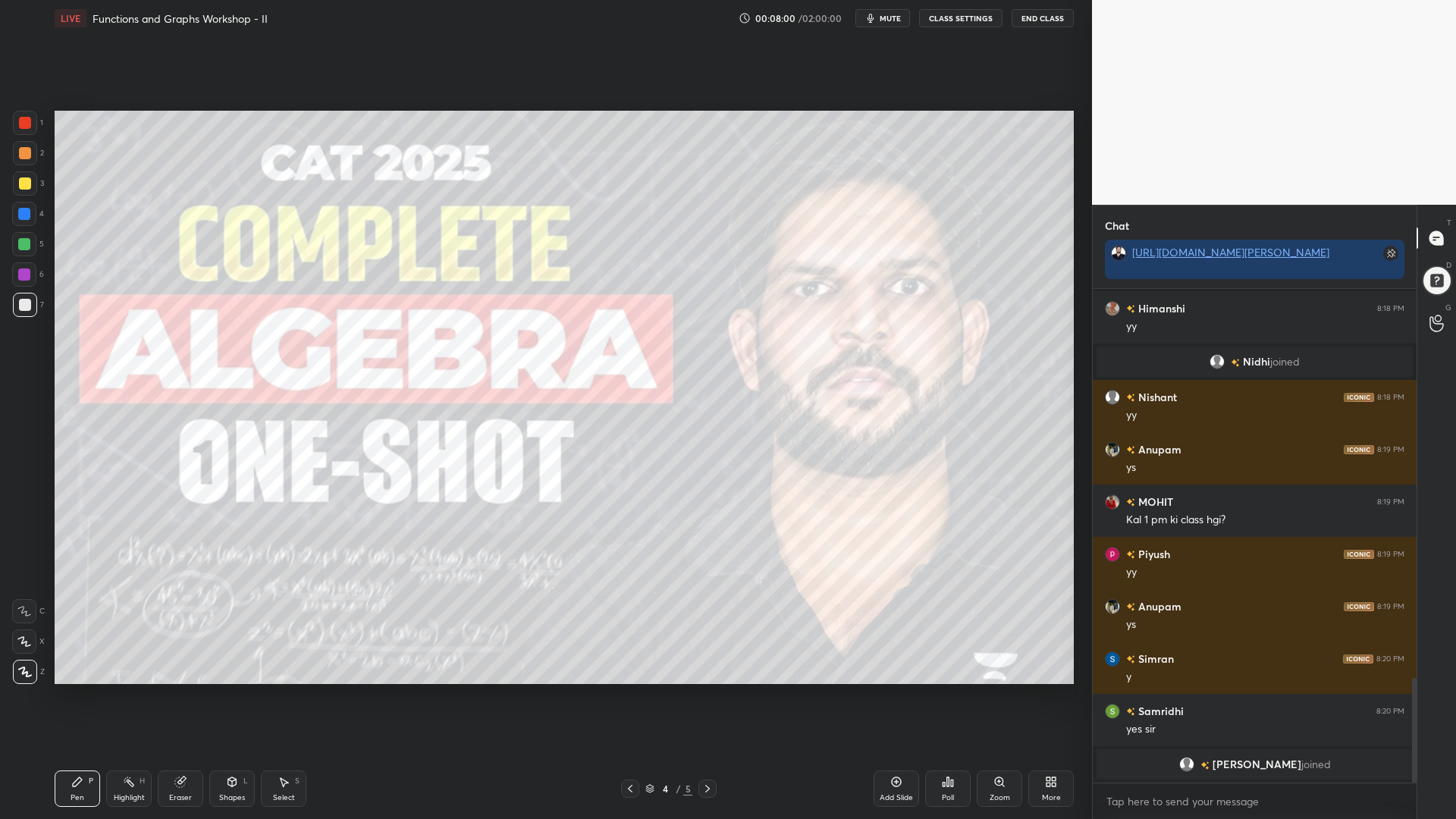
click at [711, 697] on icon at bounding box center [708, 789] width 12 height 12
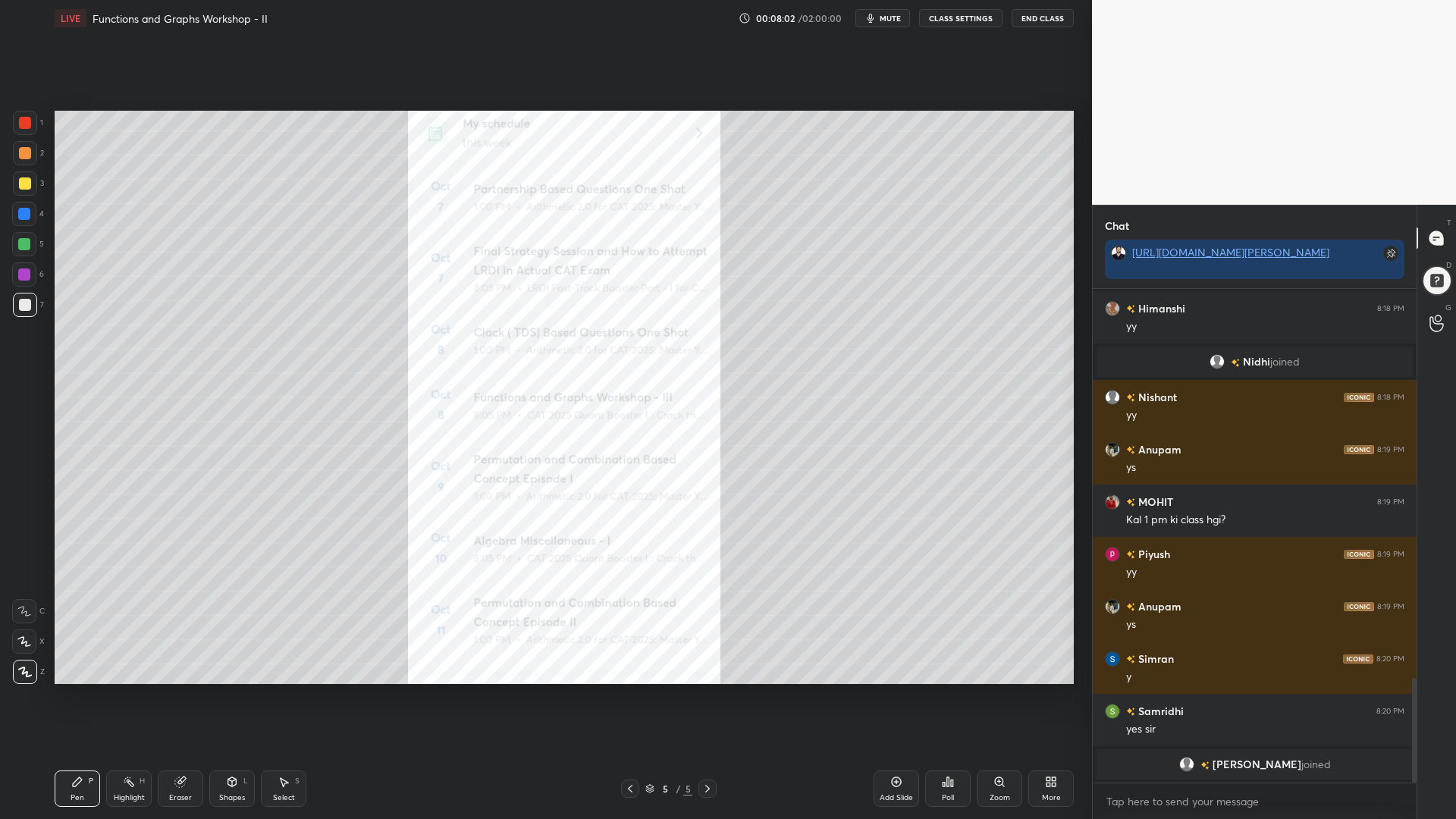
click at [235, 697] on icon at bounding box center [232, 782] width 12 height 12
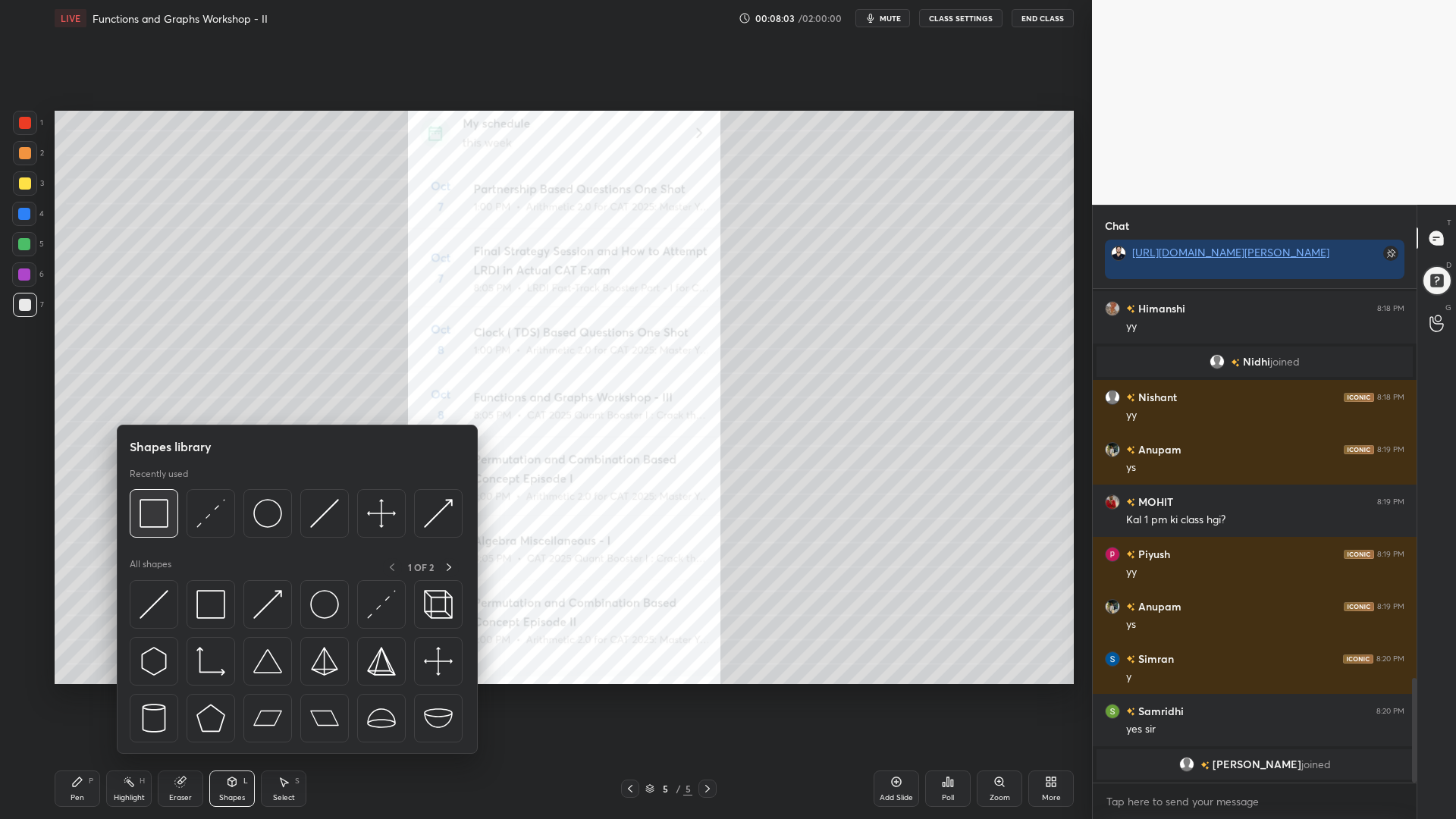
click at [151, 510] on img at bounding box center [154, 513] width 29 height 29
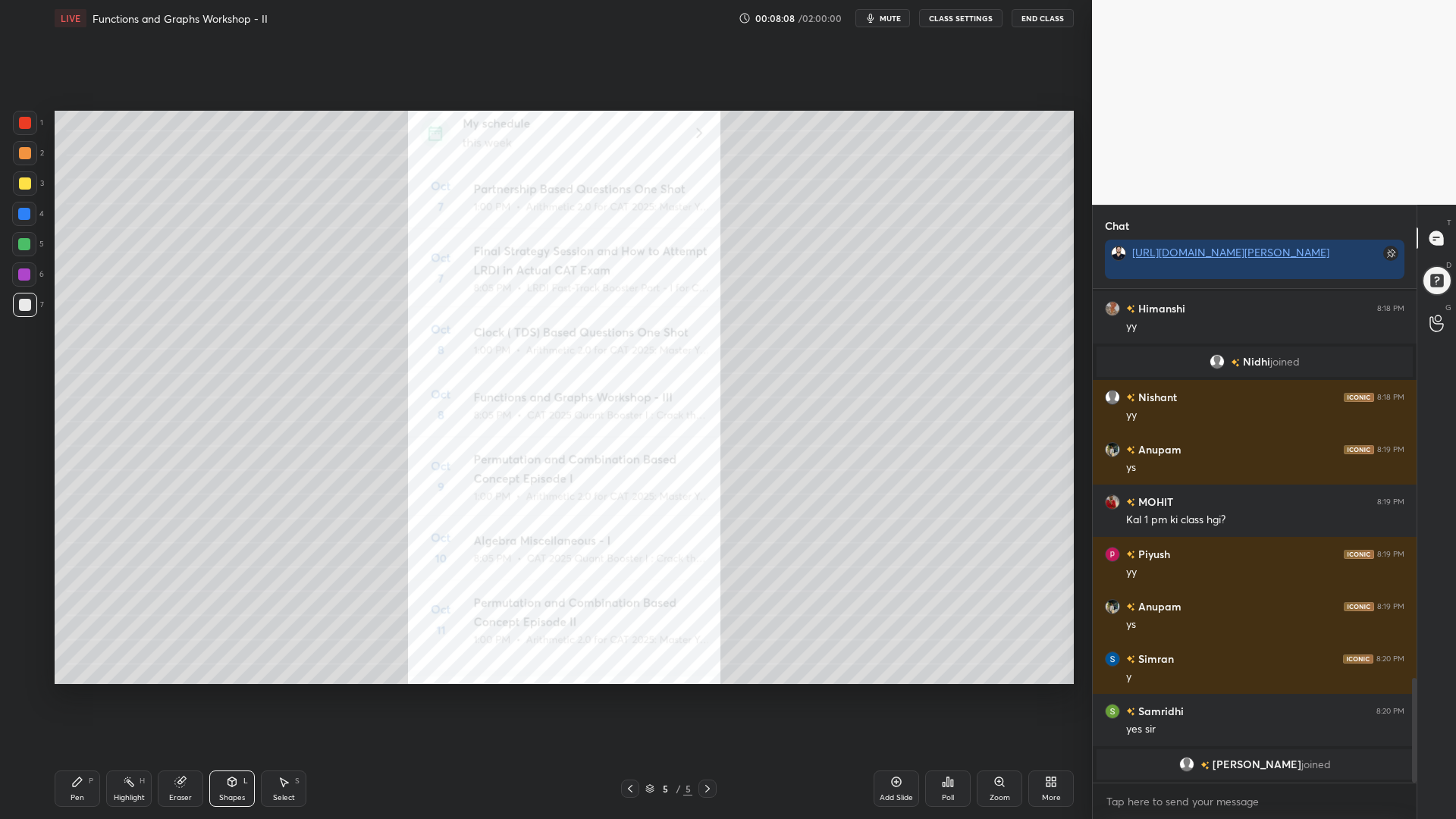
click at [24, 114] on div at bounding box center [24, 122] width 24 height 24
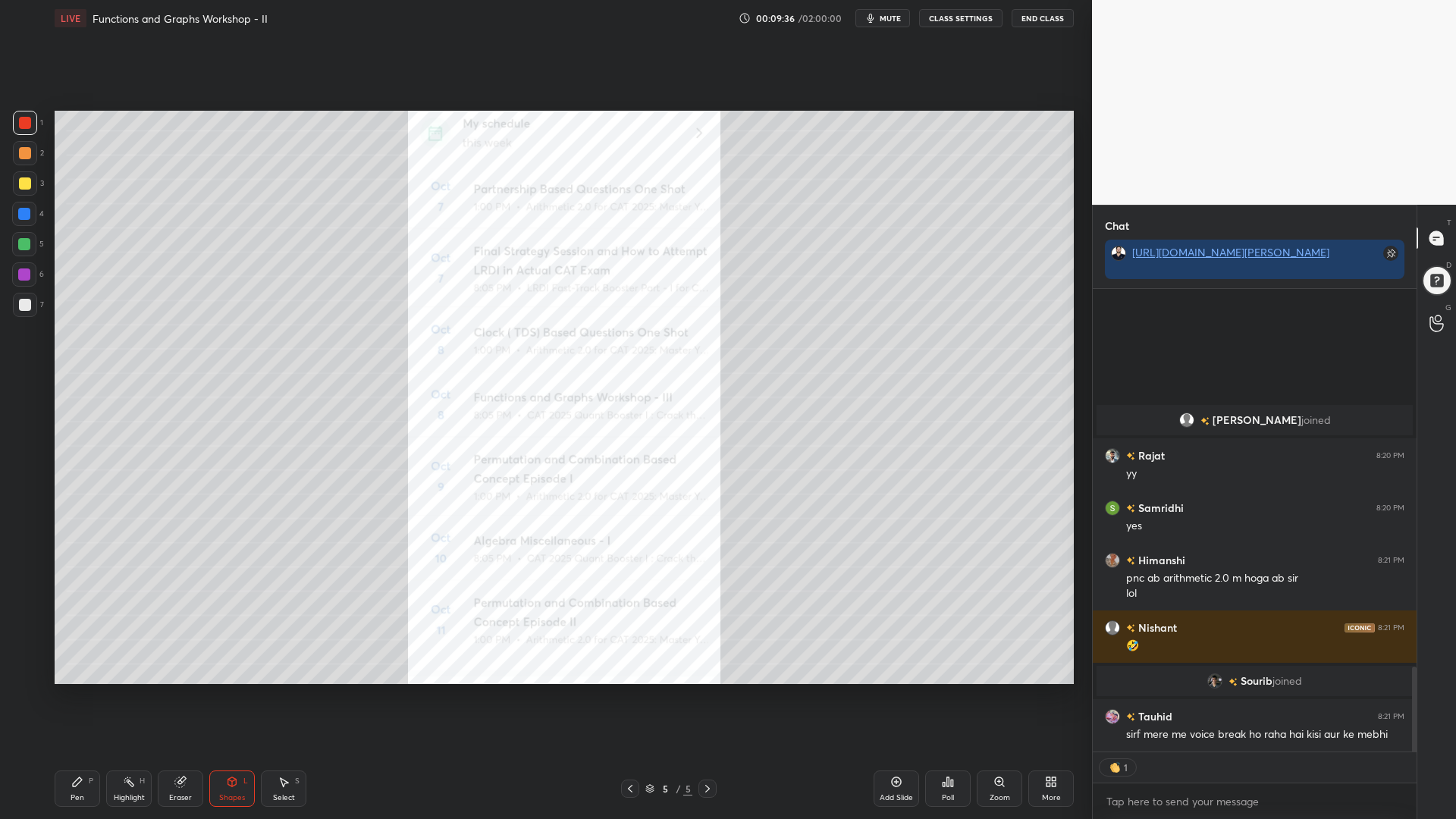
scroll to position [2030, 0]
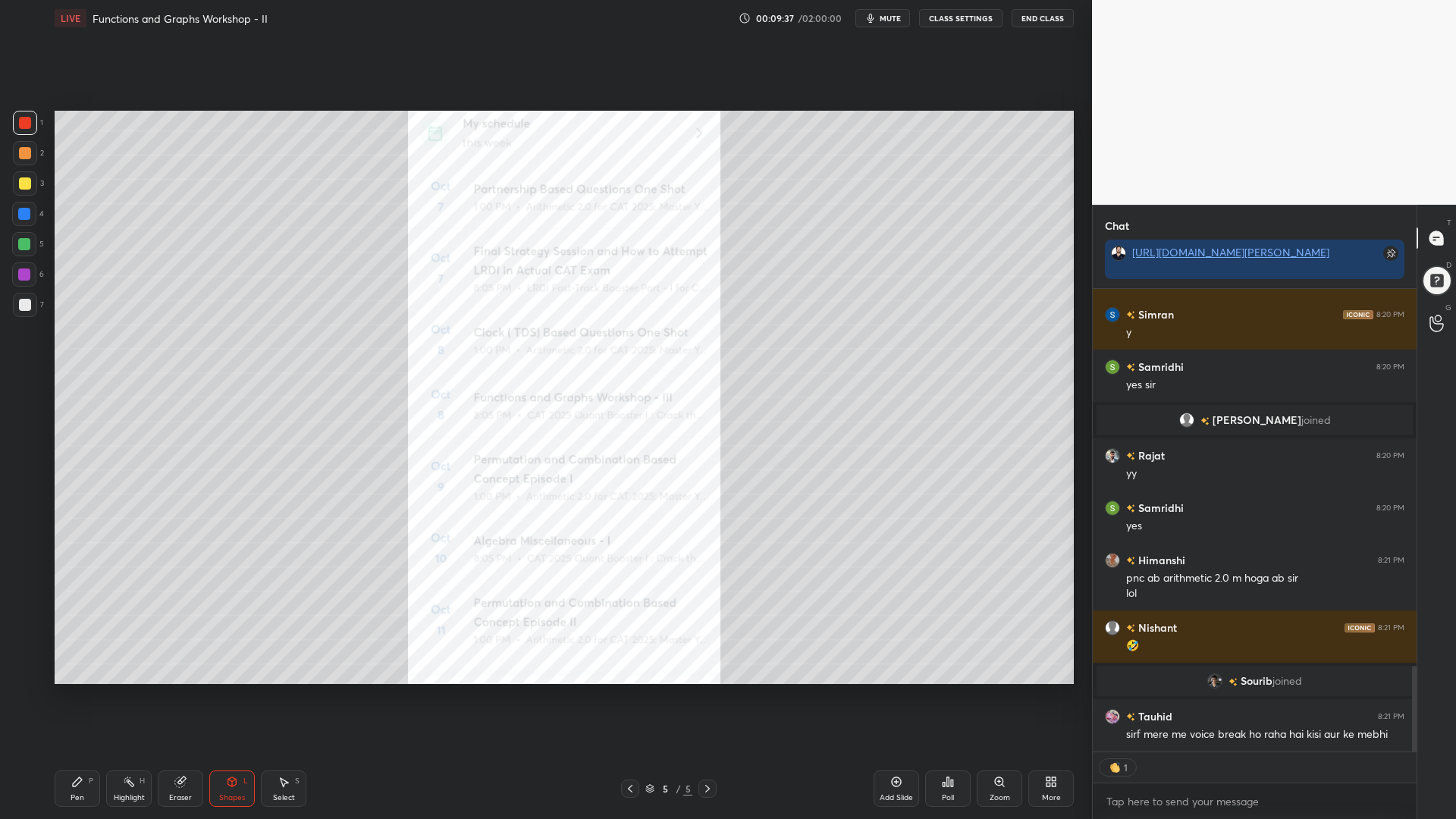
click at [890, 19] on span "mute" at bounding box center [890, 18] width 21 height 11
type textarea "x"
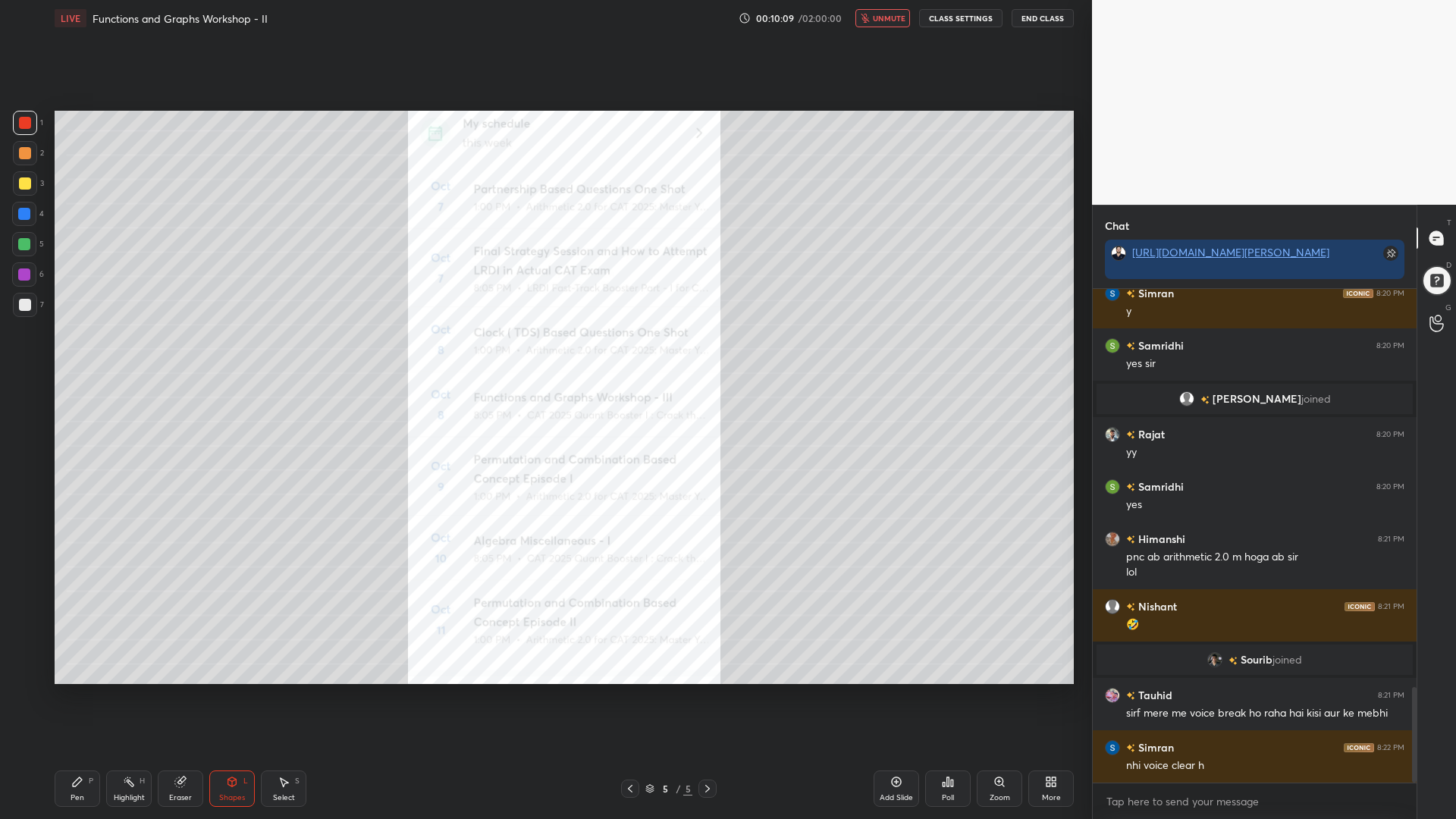
scroll to position [2088, 0]
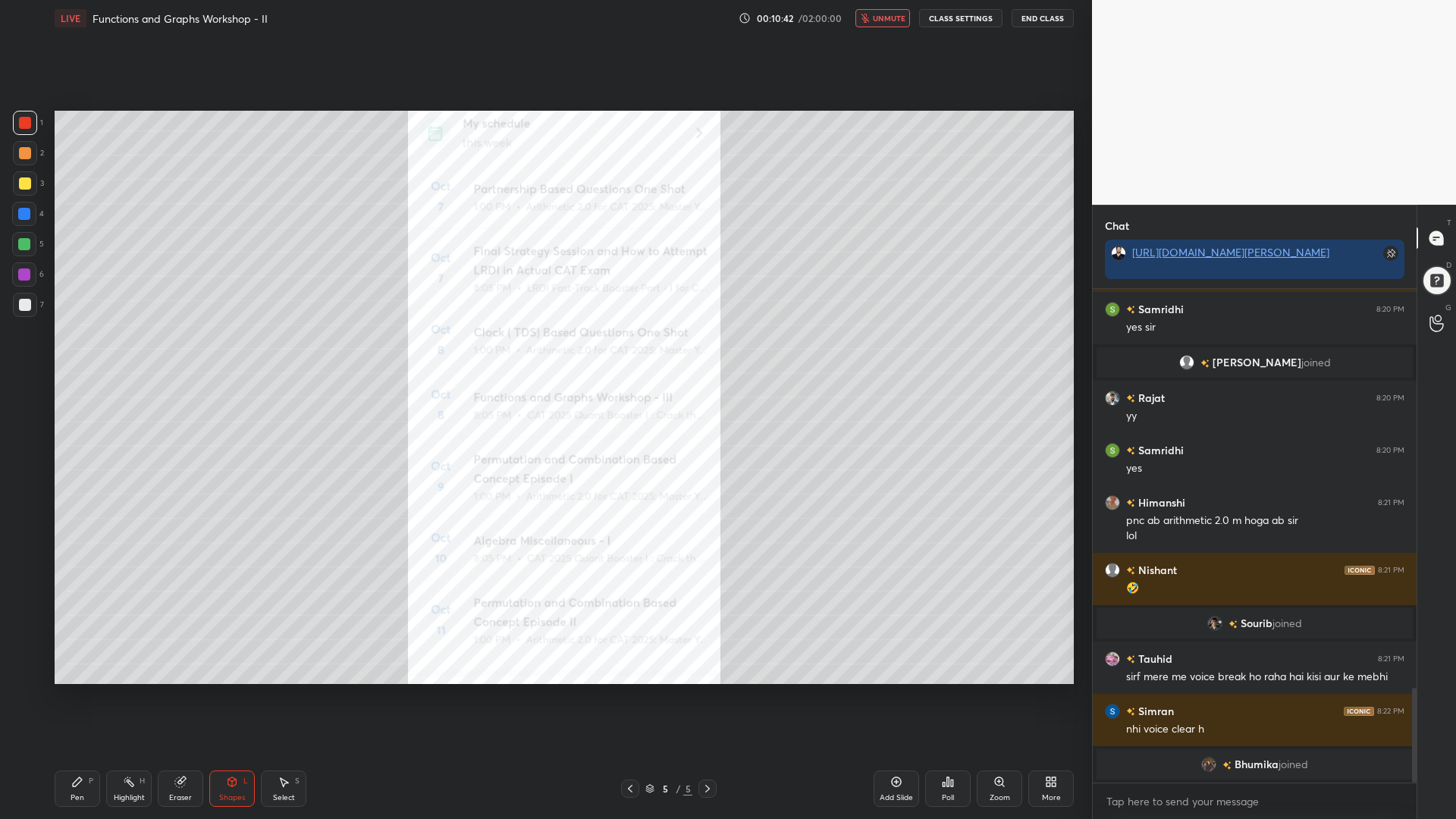
click at [890, 20] on span "unmute" at bounding box center [889, 18] width 33 height 11
click at [85, 697] on div "Pen P" at bounding box center [78, 789] width 46 height 36
click at [21, 205] on div at bounding box center [24, 214] width 24 height 24
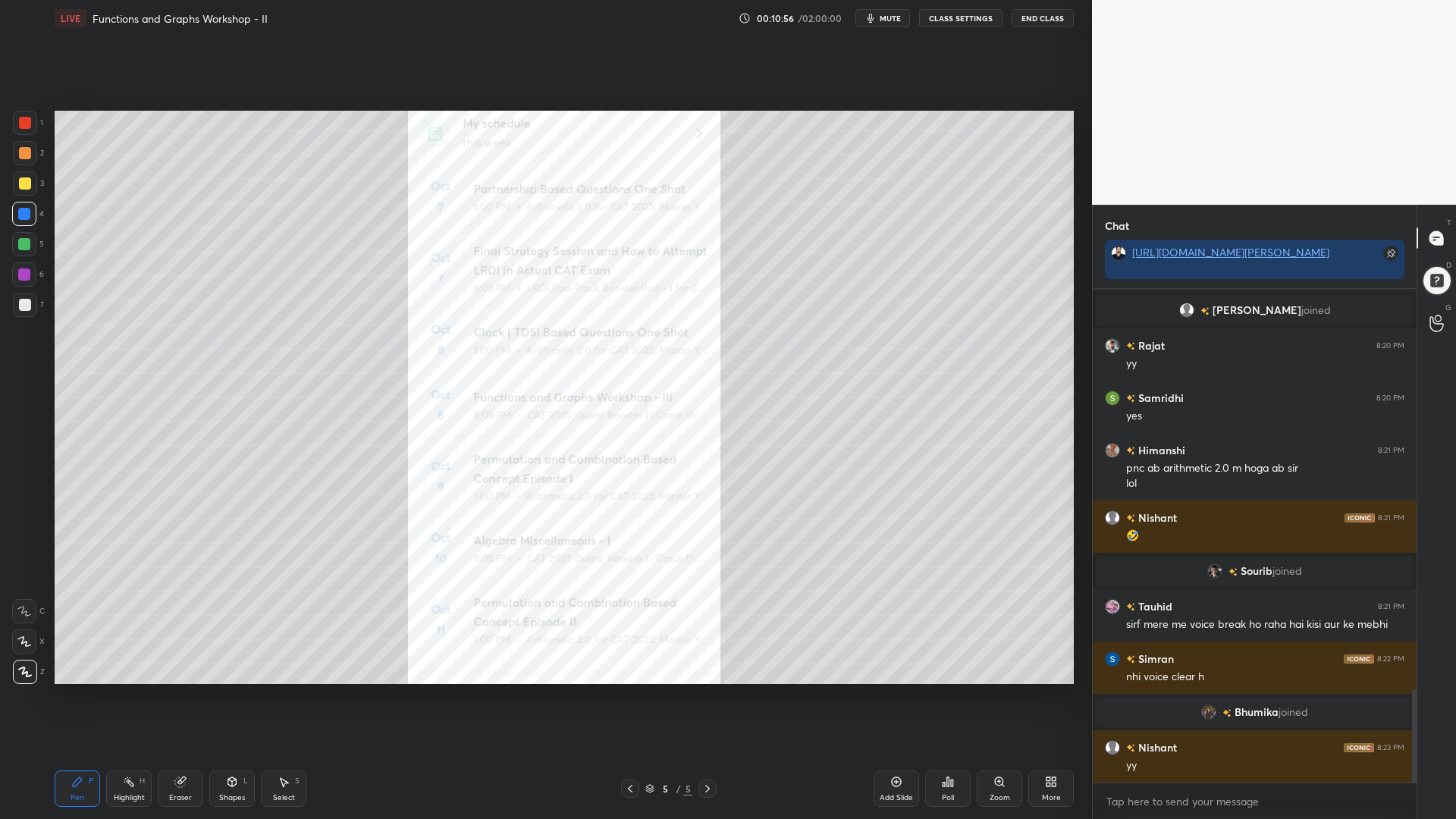
click at [21, 121] on div at bounding box center [24, 122] width 12 height 12
click at [26, 238] on div at bounding box center [24, 244] width 12 height 12
click at [24, 129] on div at bounding box center [24, 122] width 24 height 24
drag, startPoint x: 26, startPoint y: 248, endPoint x: 46, endPoint y: 258, distance: 22.4
click at [26, 249] on div at bounding box center [24, 244] width 12 height 12
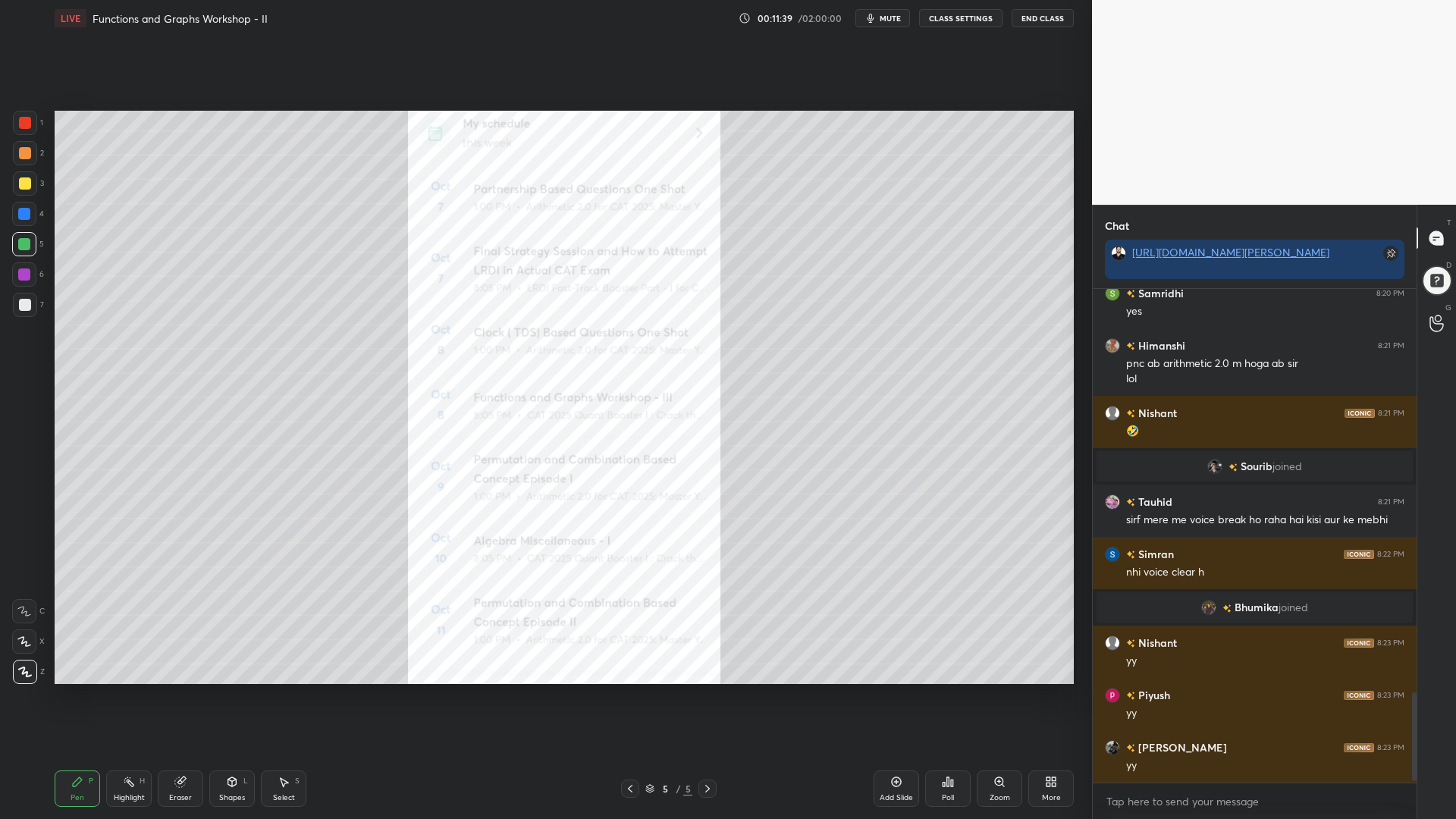
scroll to position [2253, 0]
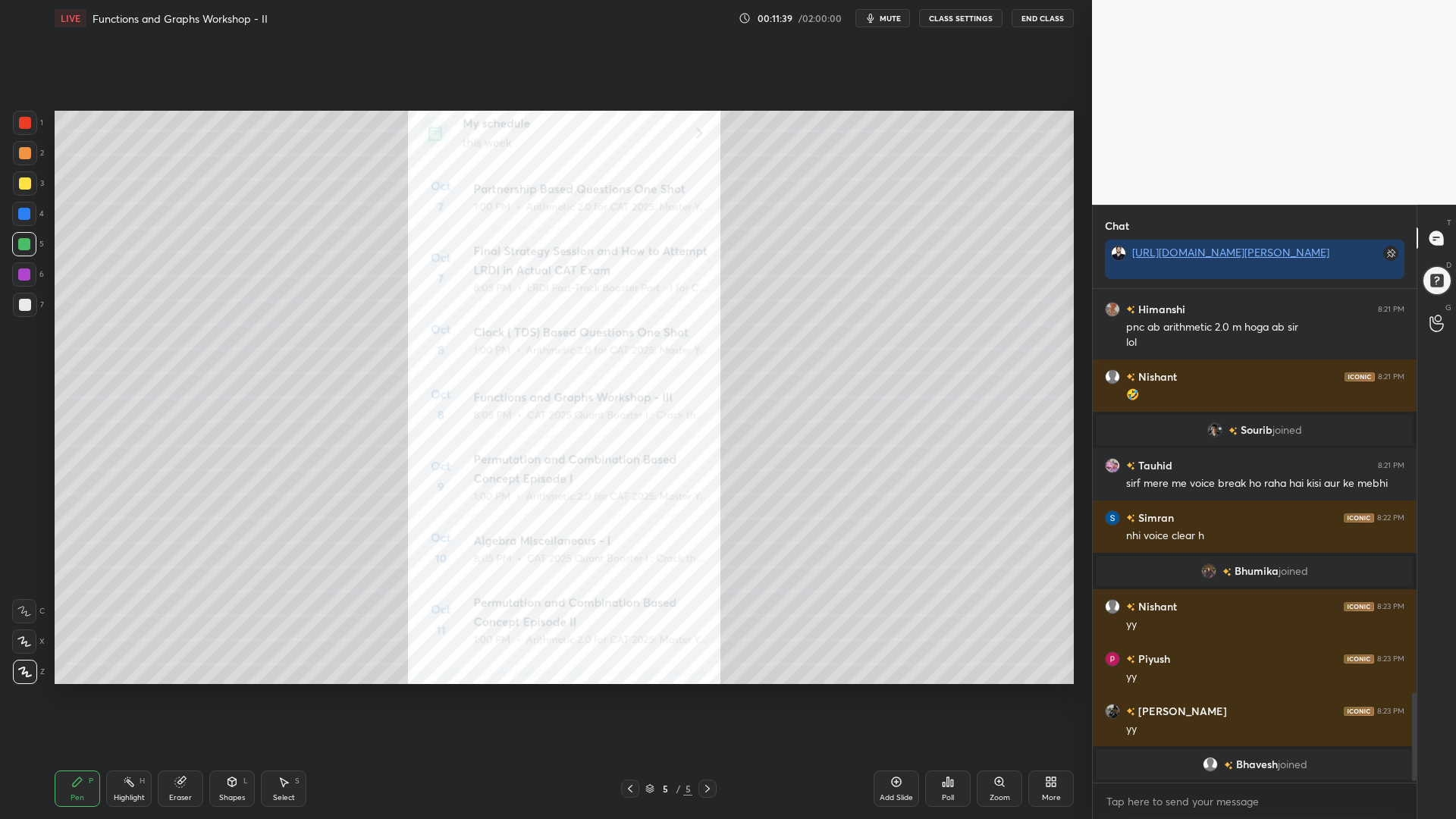
click at [19, 215] on div at bounding box center [24, 214] width 12 height 12
drag, startPoint x: 26, startPoint y: 130, endPoint x: 51, endPoint y: 154, distance: 34.7
click at [26, 132] on div at bounding box center [24, 122] width 24 height 24
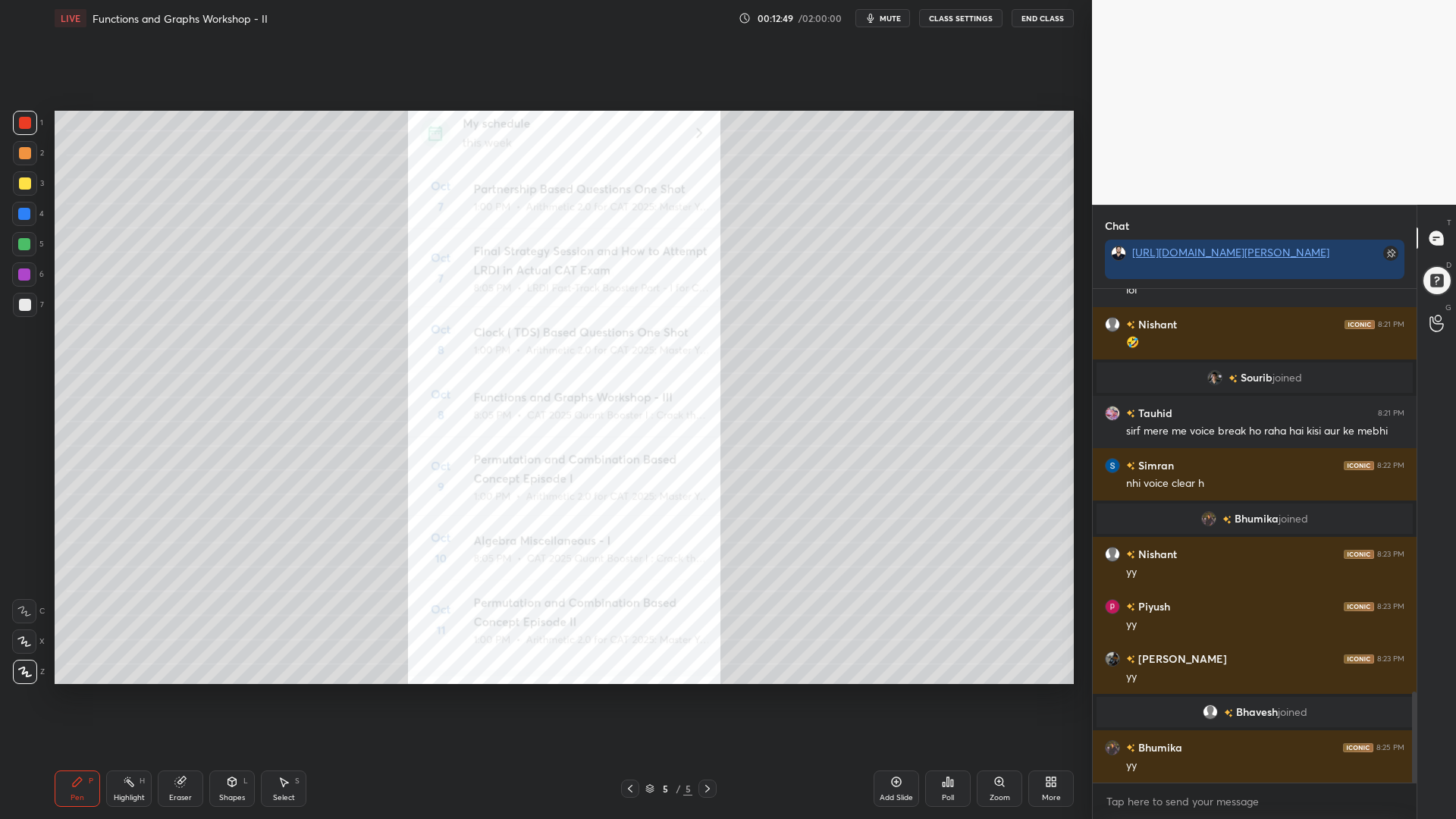
click at [632, 697] on icon at bounding box center [630, 789] width 12 height 12
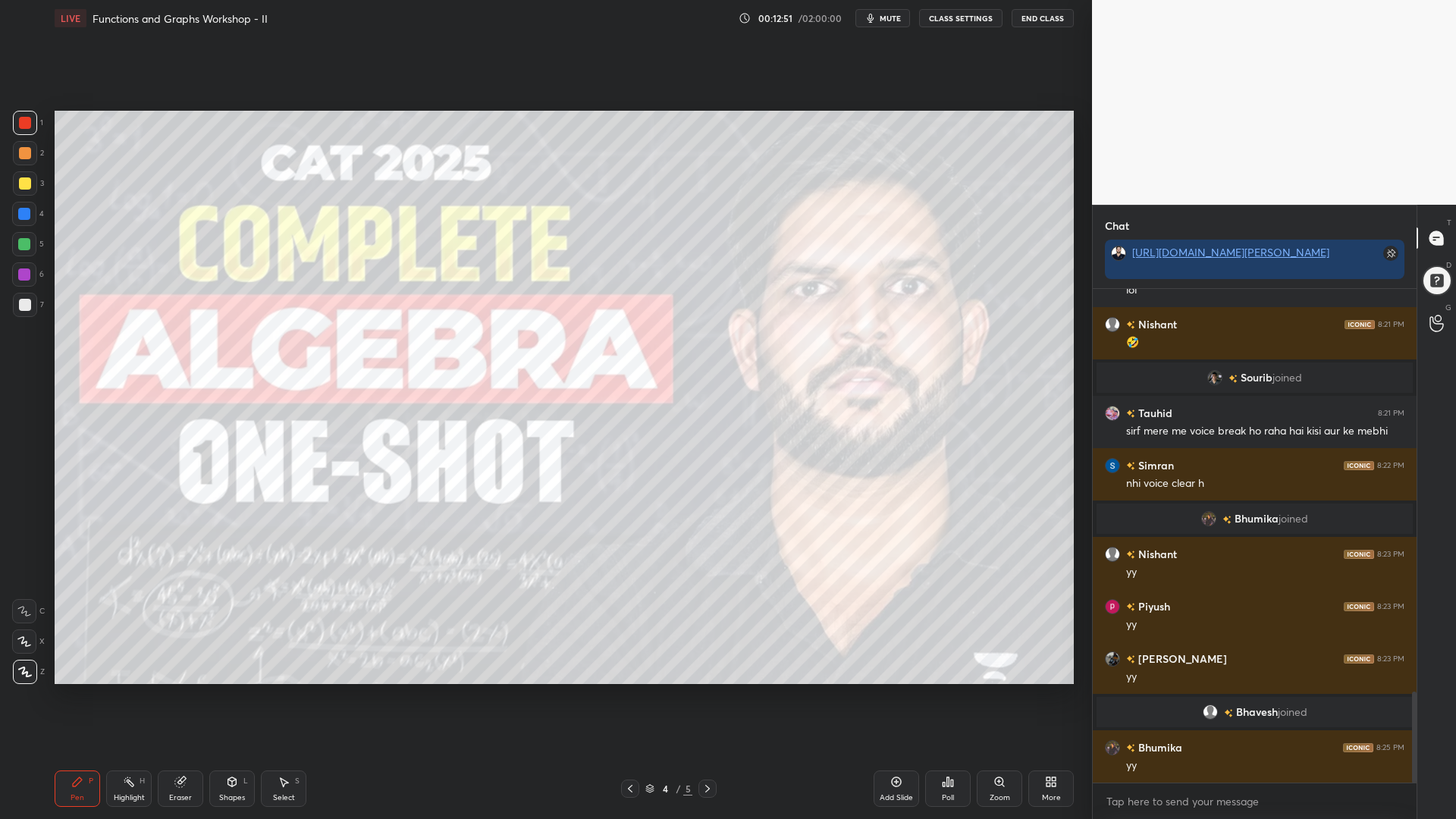
click at [629, 697] on icon at bounding box center [630, 789] width 12 height 12
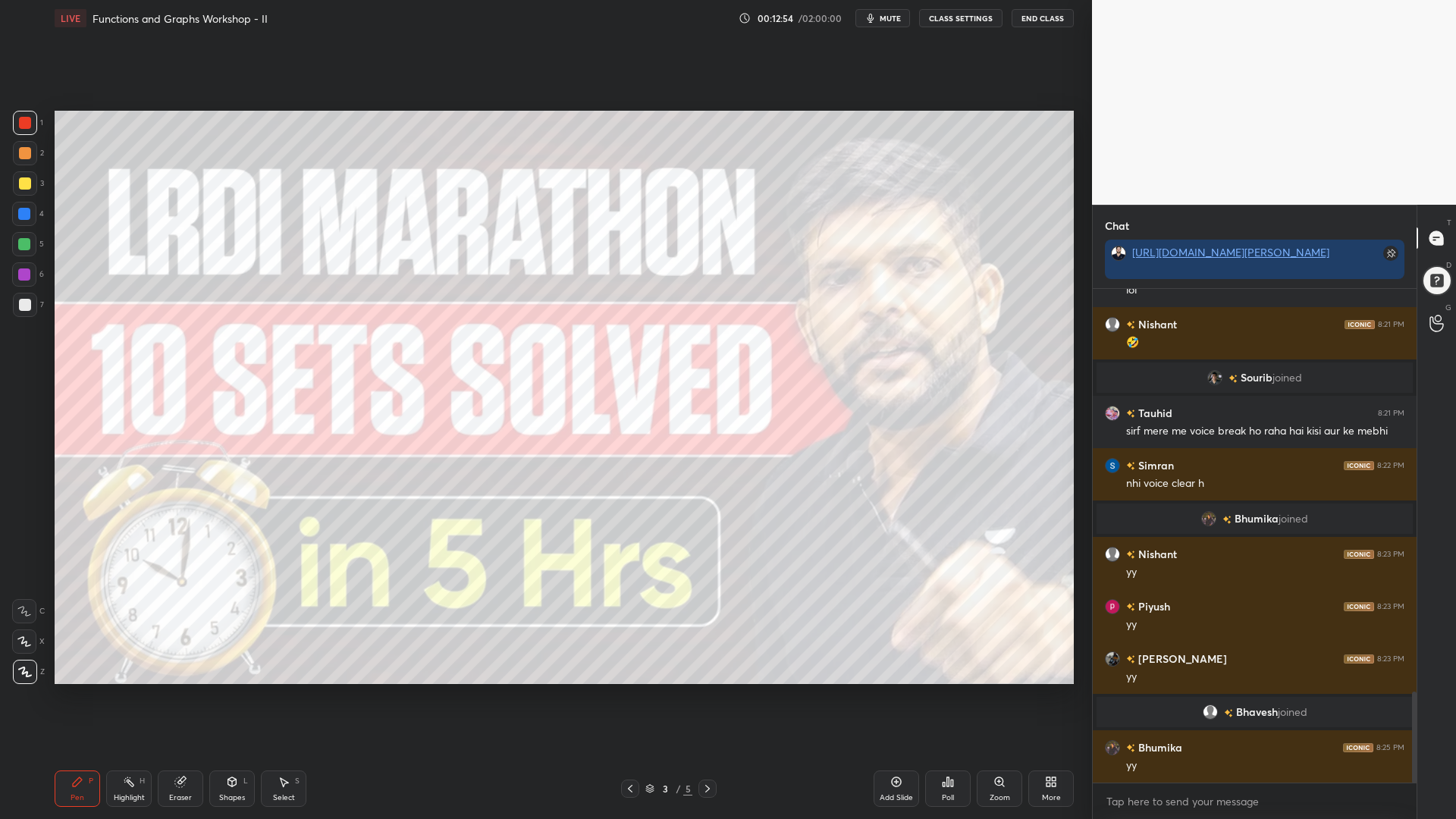
click at [711, 697] on div at bounding box center [708, 789] width 19 height 19
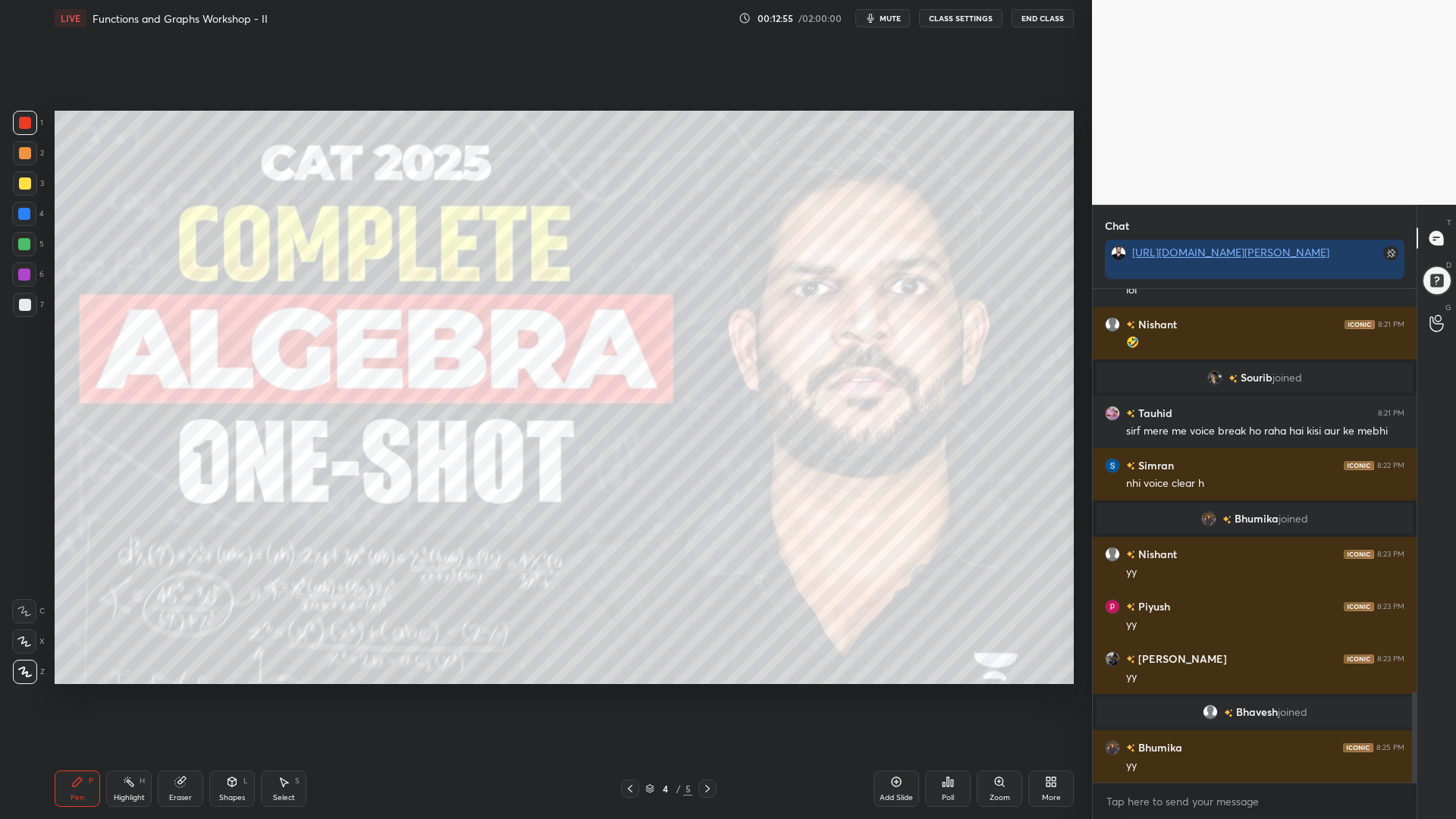
click at [26, 242] on div at bounding box center [24, 244] width 12 height 12
click at [17, 209] on div at bounding box center [24, 214] width 24 height 24
drag, startPoint x: 26, startPoint y: 119, endPoint x: 19, endPoint y: 176, distance: 57.4
click at [26, 124] on div at bounding box center [24, 122] width 12 height 12
click at [25, 153] on div at bounding box center [24, 153] width 12 height 12
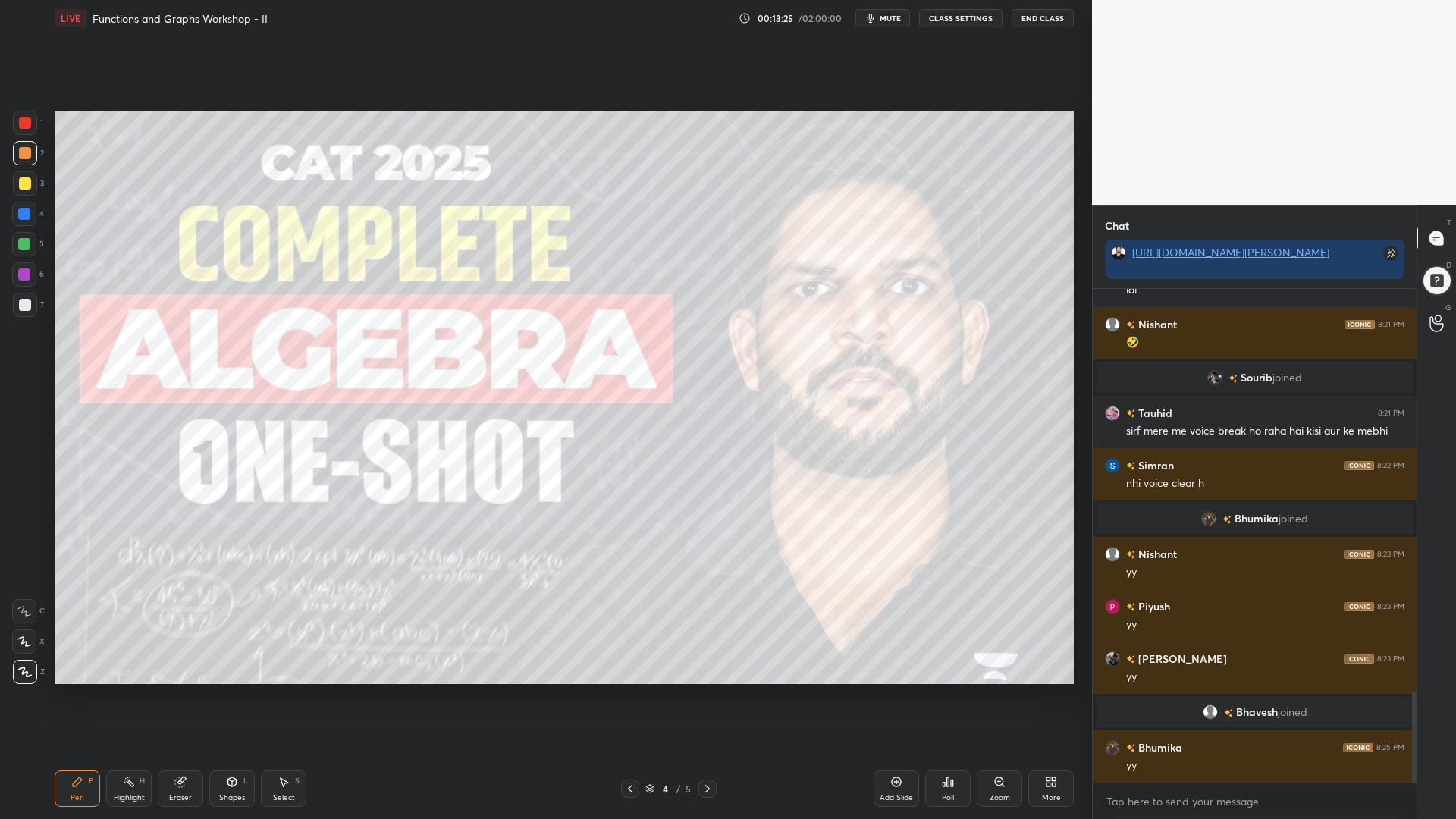
click at [706, 697] on div at bounding box center [708, 789] width 19 height 19
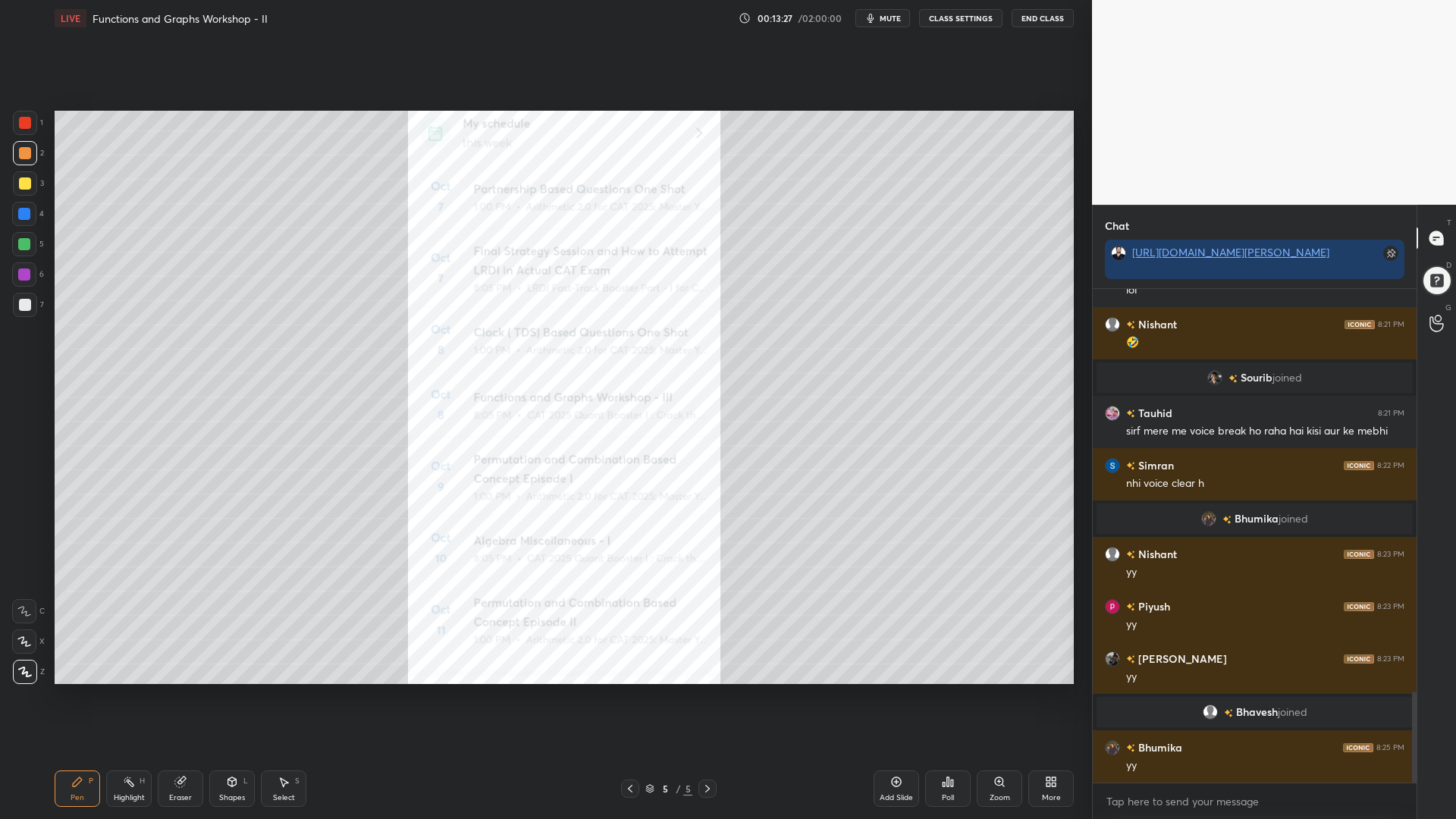
click at [899, 697] on icon at bounding box center [897, 783] width 10 height 10
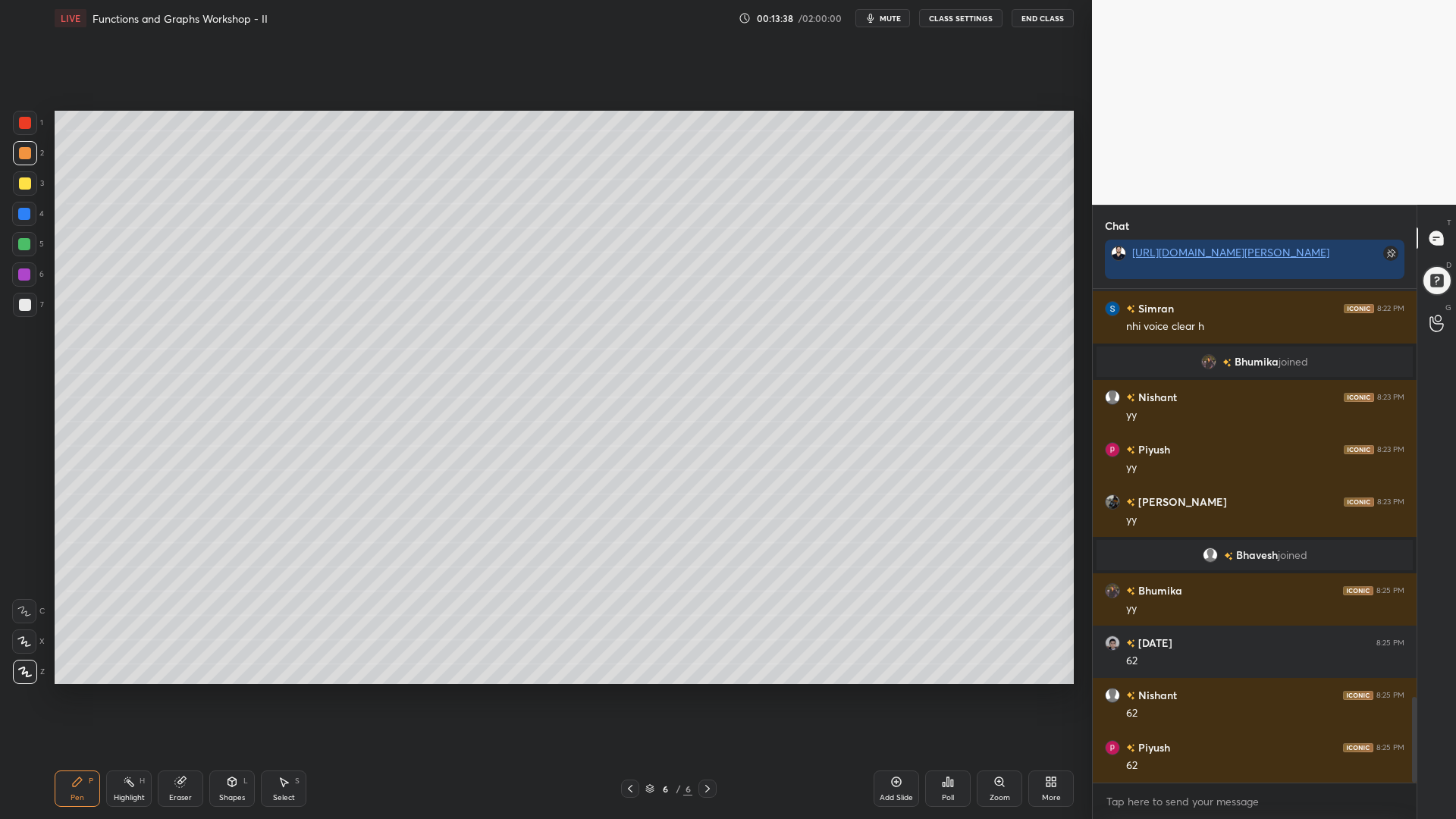
scroll to position [2395, 0]
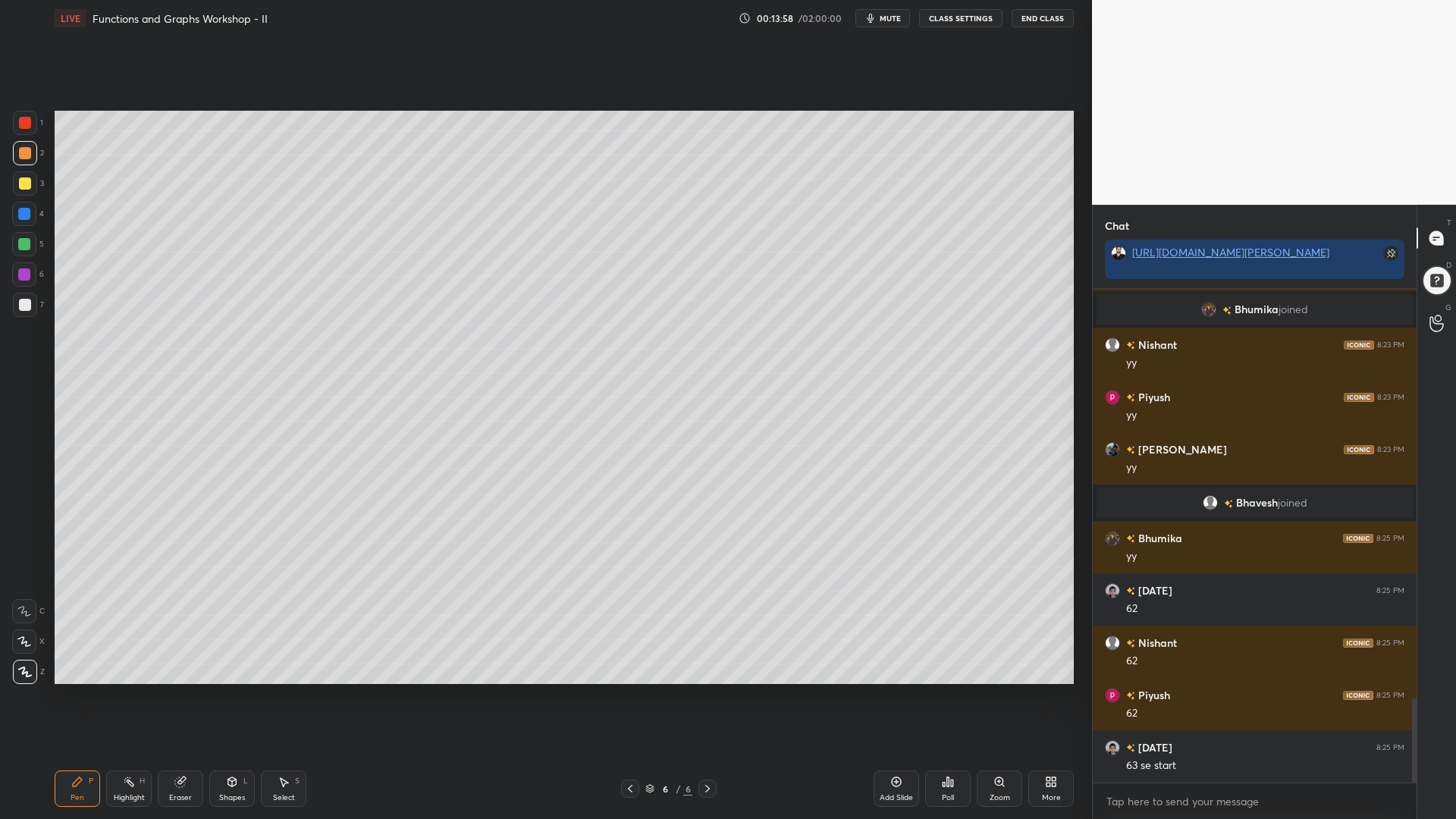
click at [24, 129] on div at bounding box center [24, 122] width 24 height 24
click at [24, 241] on div at bounding box center [24, 244] width 12 height 12
drag, startPoint x: 24, startPoint y: 125, endPoint x: 24, endPoint y: 135, distance: 10.0
click at [23, 125] on div at bounding box center [24, 122] width 12 height 12
click at [629, 697] on icon at bounding box center [630, 789] width 12 height 12
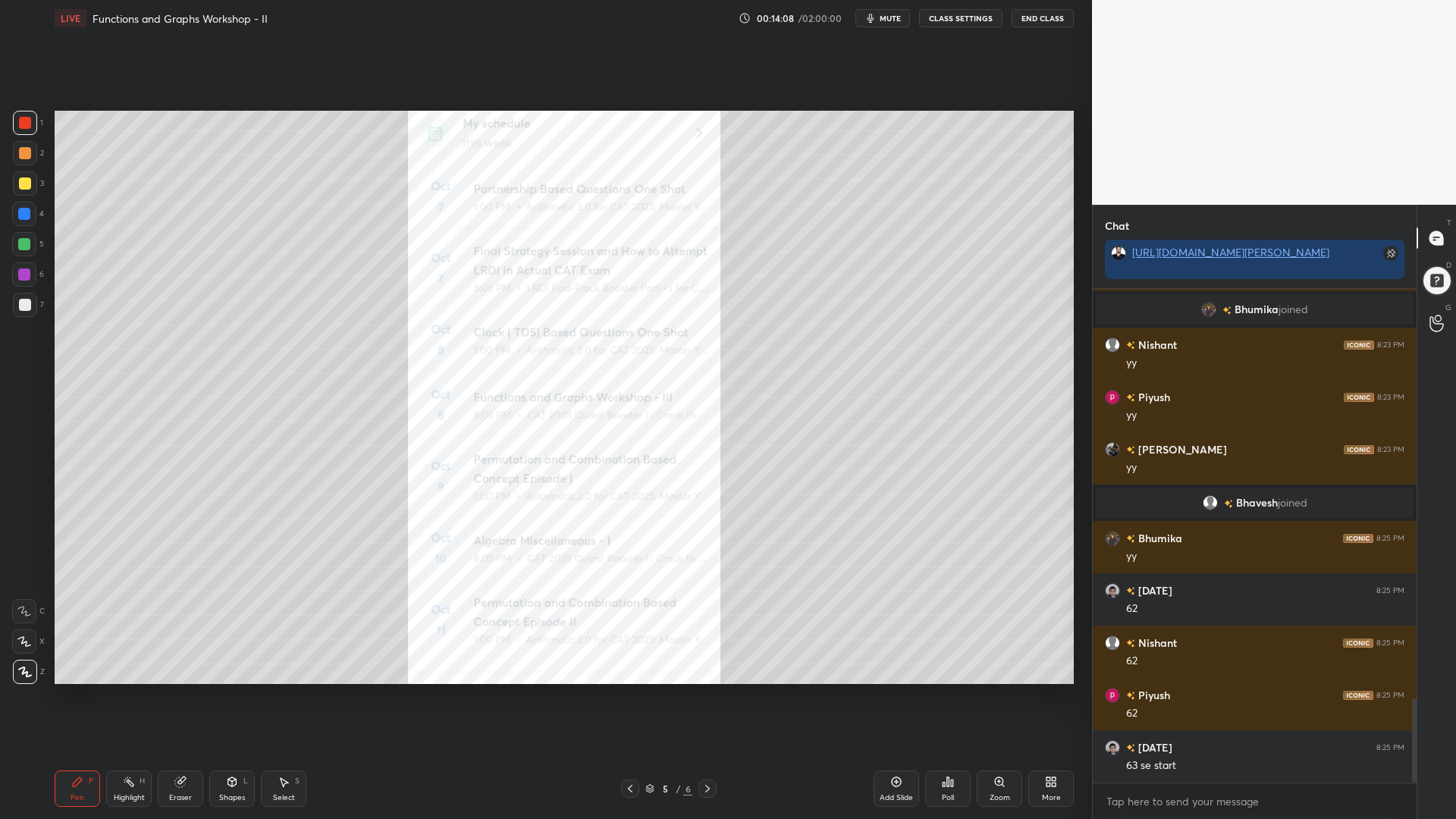
click at [628, 697] on icon at bounding box center [630, 789] width 4 height 8
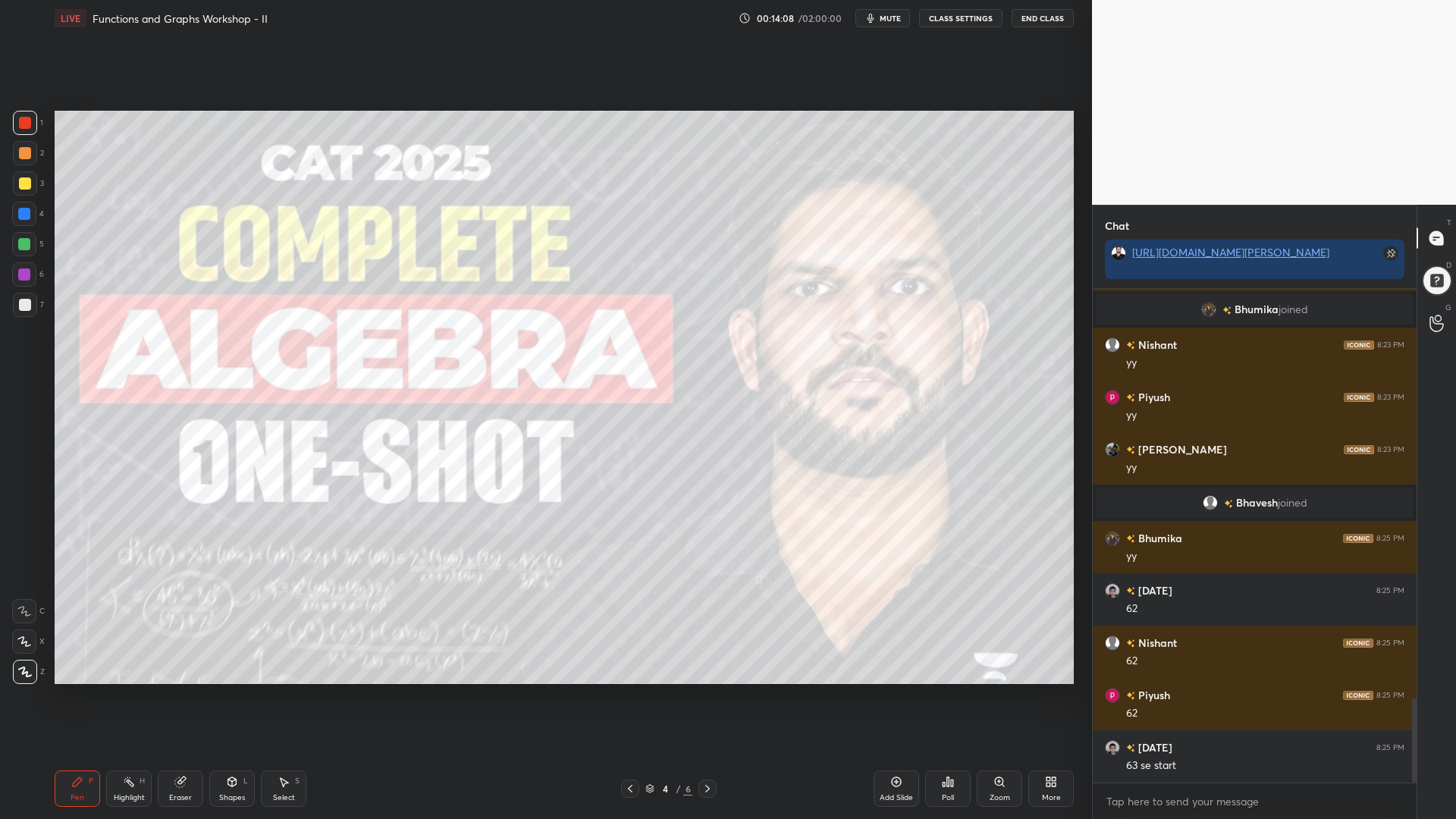
click at [628, 697] on icon at bounding box center [630, 789] width 12 height 12
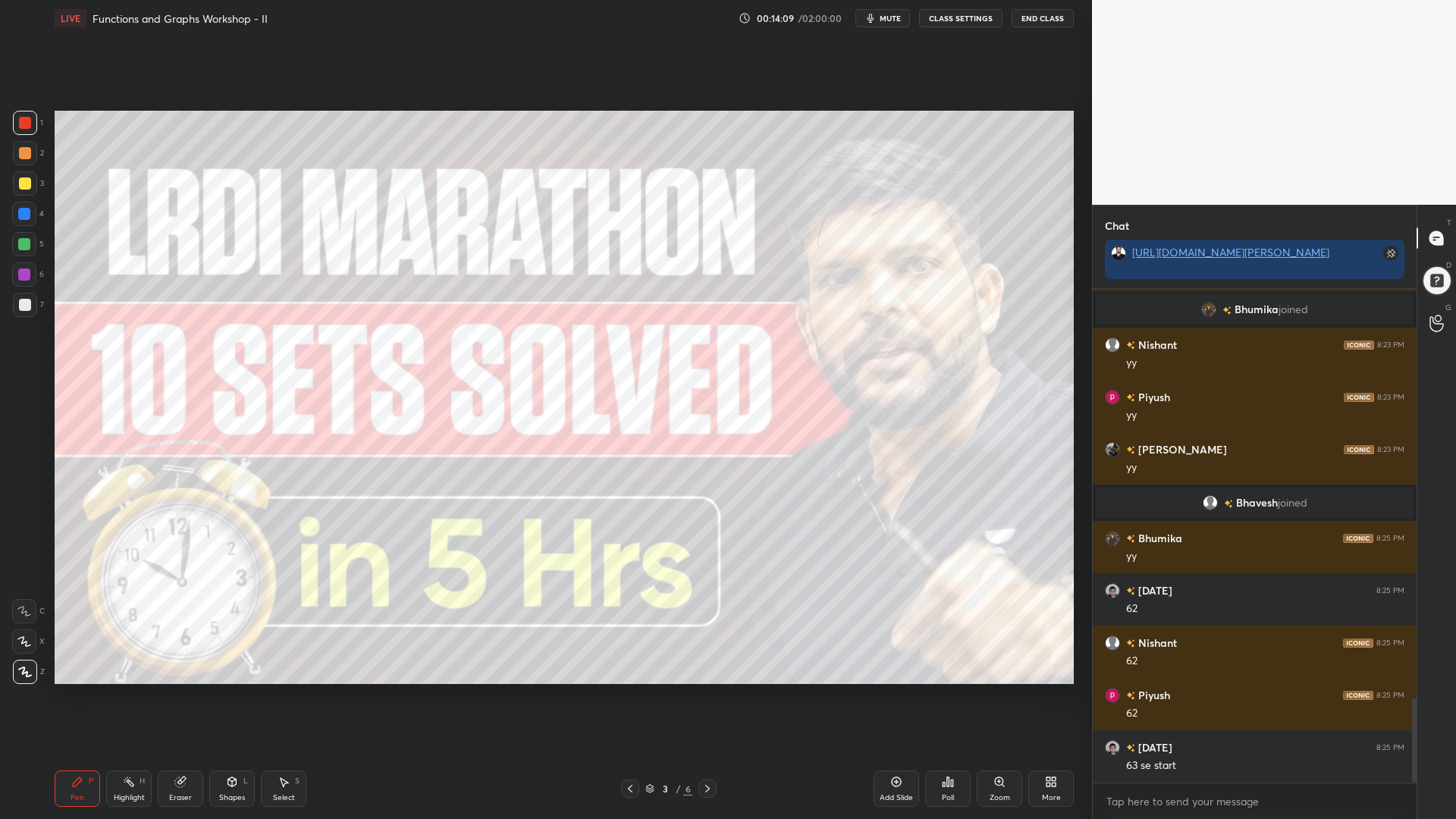
click at [628, 697] on icon at bounding box center [630, 789] width 12 height 12
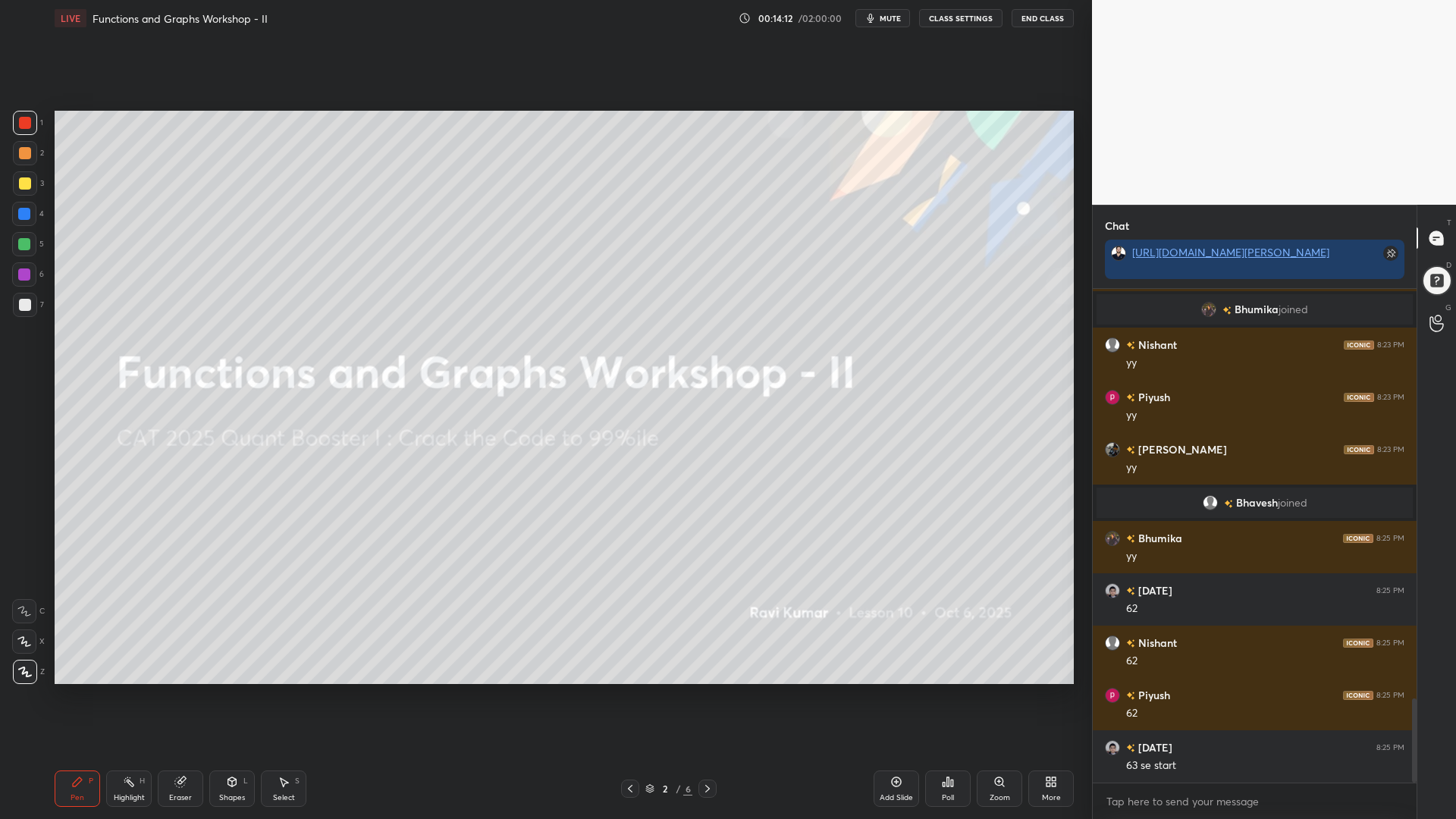
click at [703, 697] on icon at bounding box center [708, 789] width 12 height 12
click at [704, 697] on icon at bounding box center [708, 789] width 12 height 12
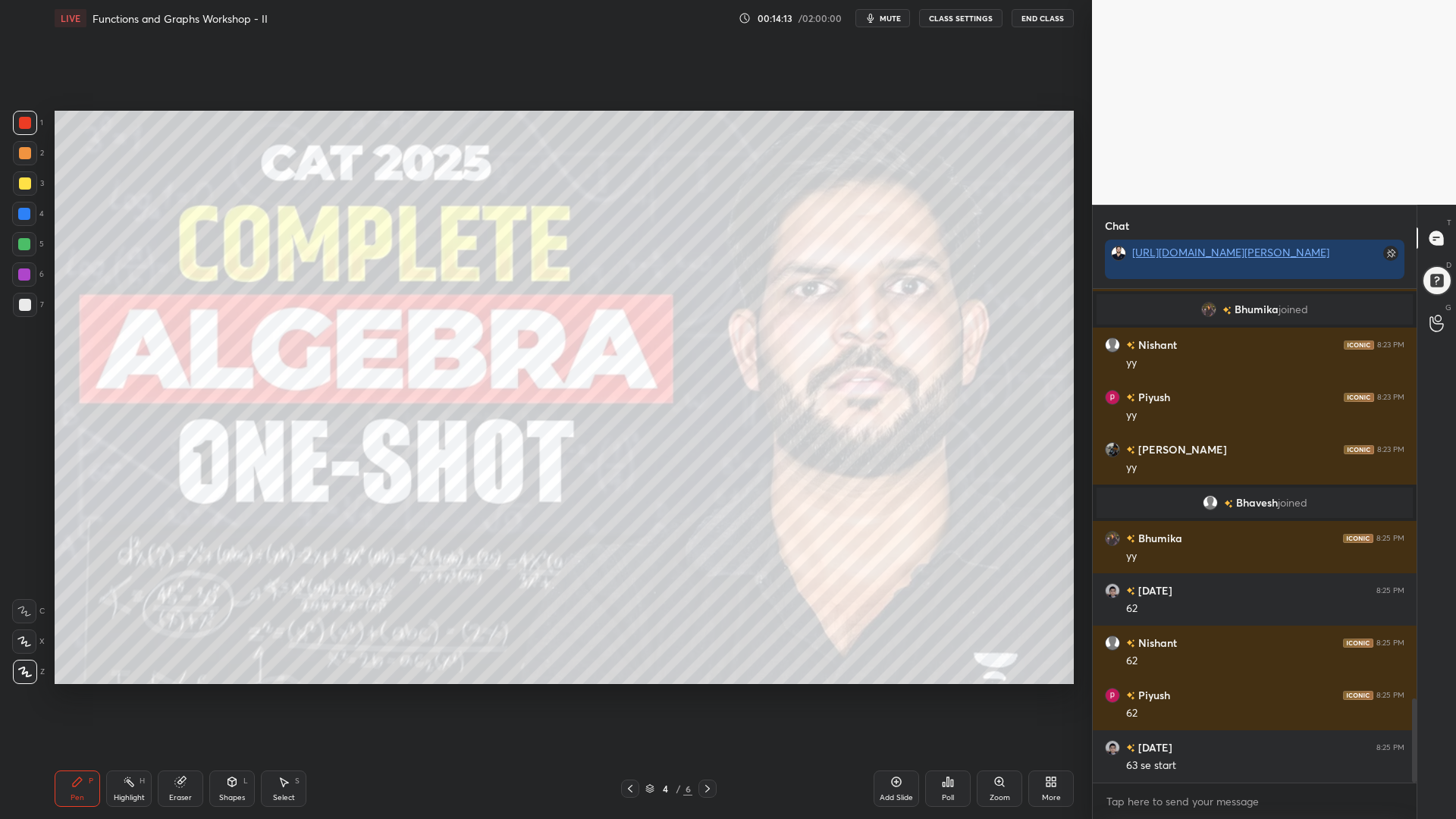
click at [707, 697] on icon at bounding box center [708, 789] width 12 height 12
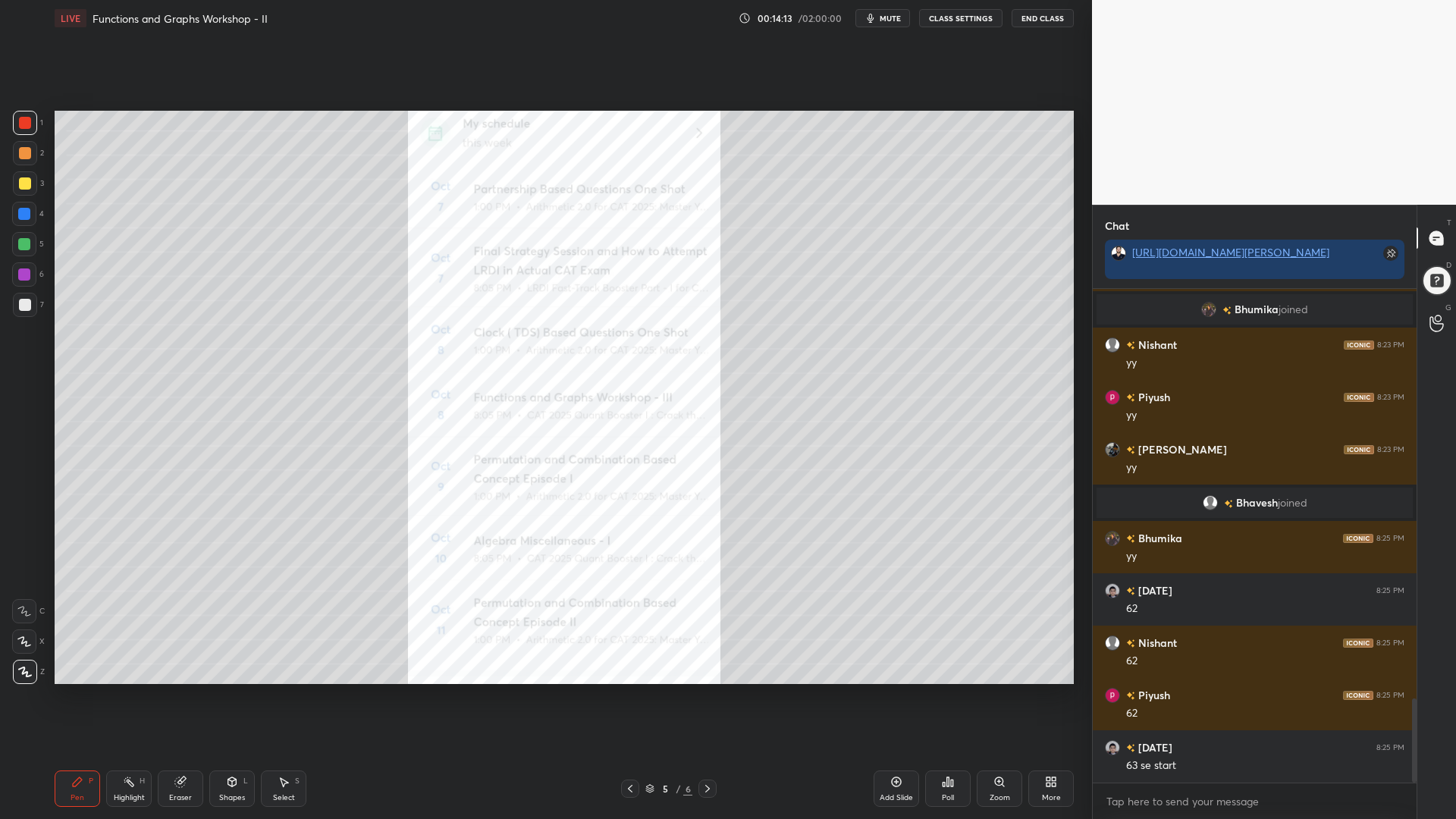
click at [710, 697] on icon at bounding box center [708, 789] width 12 height 12
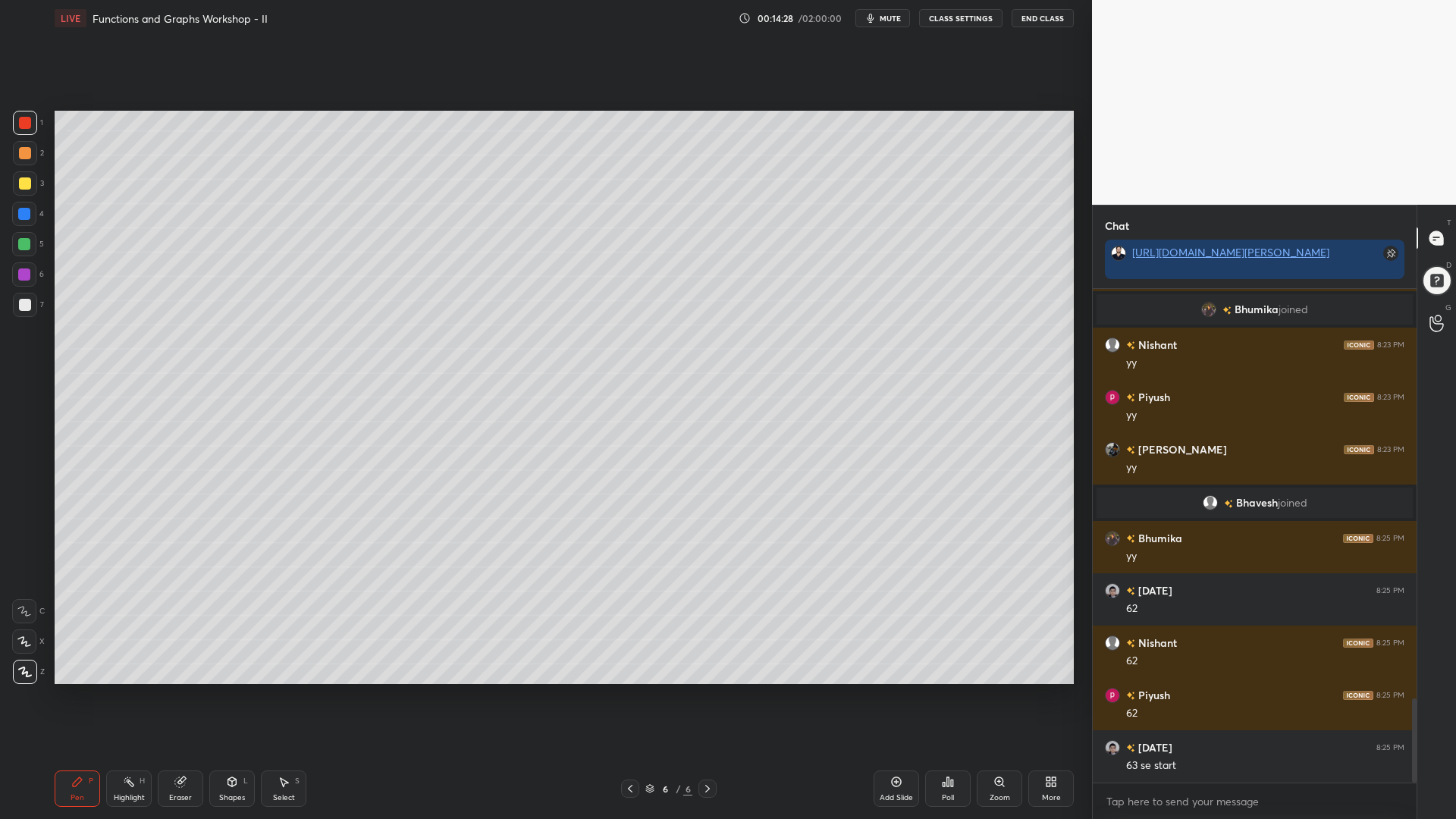
click at [239, 697] on div "Shapes L" at bounding box center [232, 789] width 46 height 36
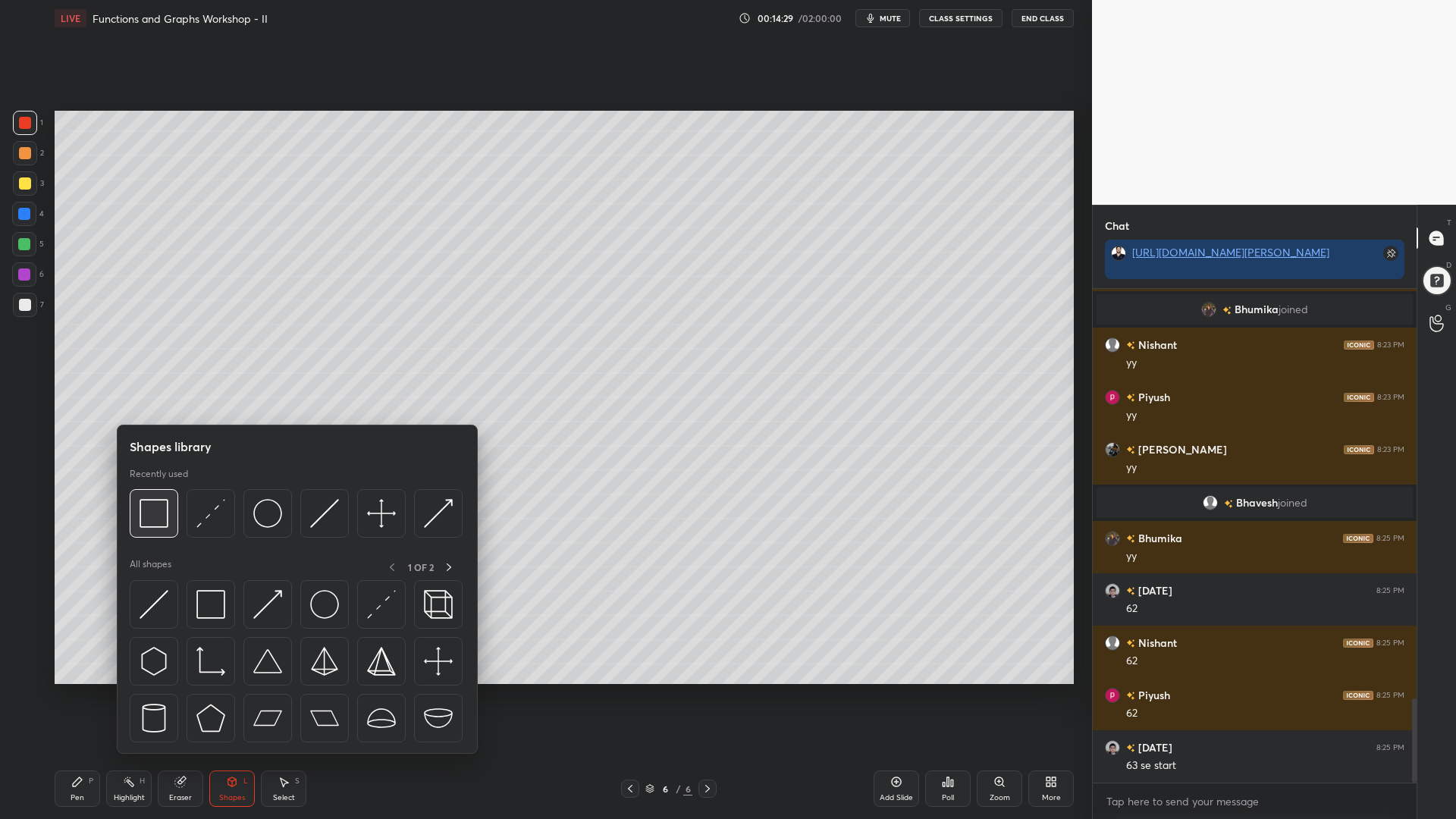
click at [163, 510] on img at bounding box center [154, 513] width 29 height 29
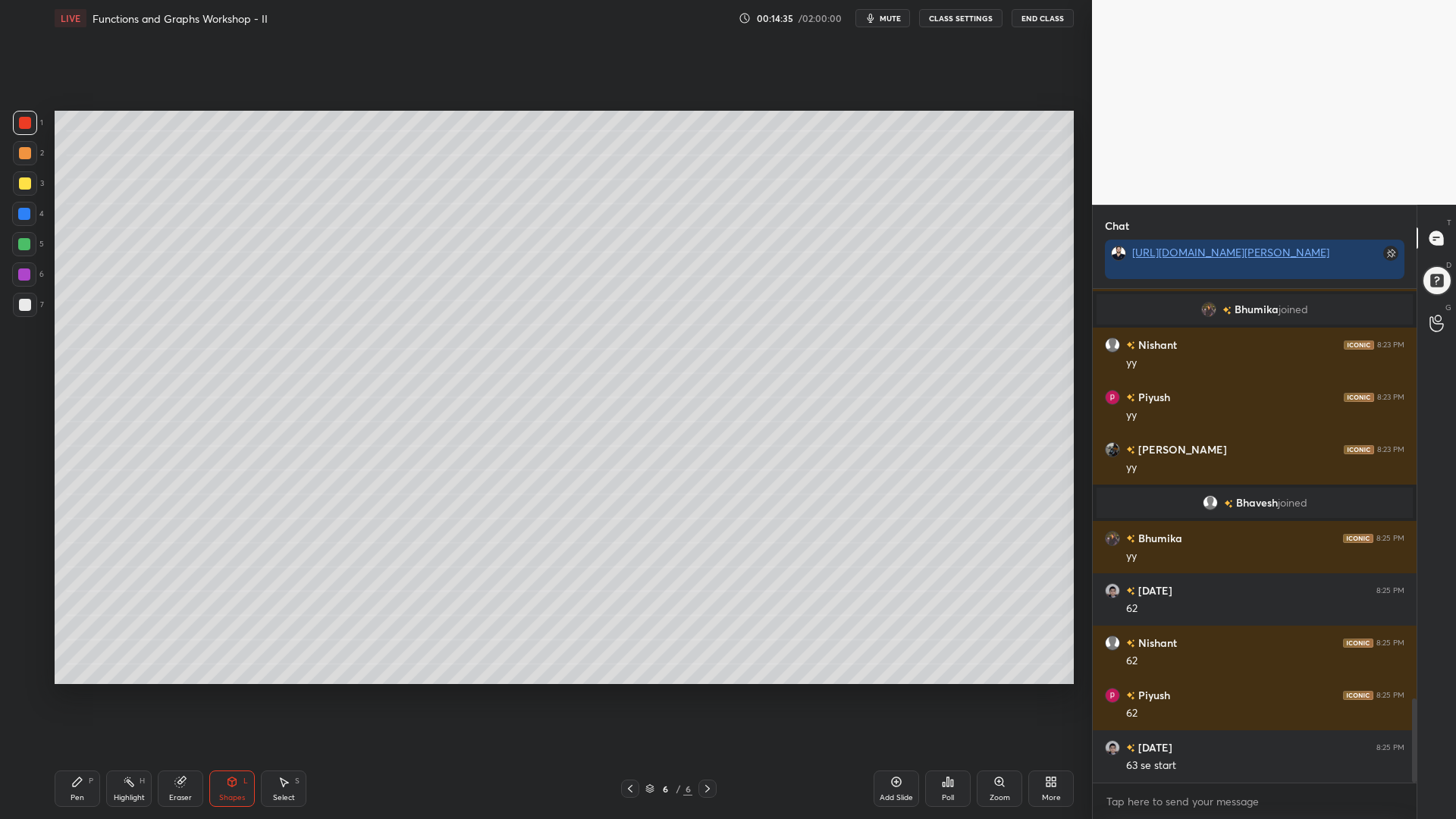
click at [27, 218] on div at bounding box center [24, 214] width 12 height 12
click at [85, 697] on div "Pen P" at bounding box center [78, 789] width 46 height 36
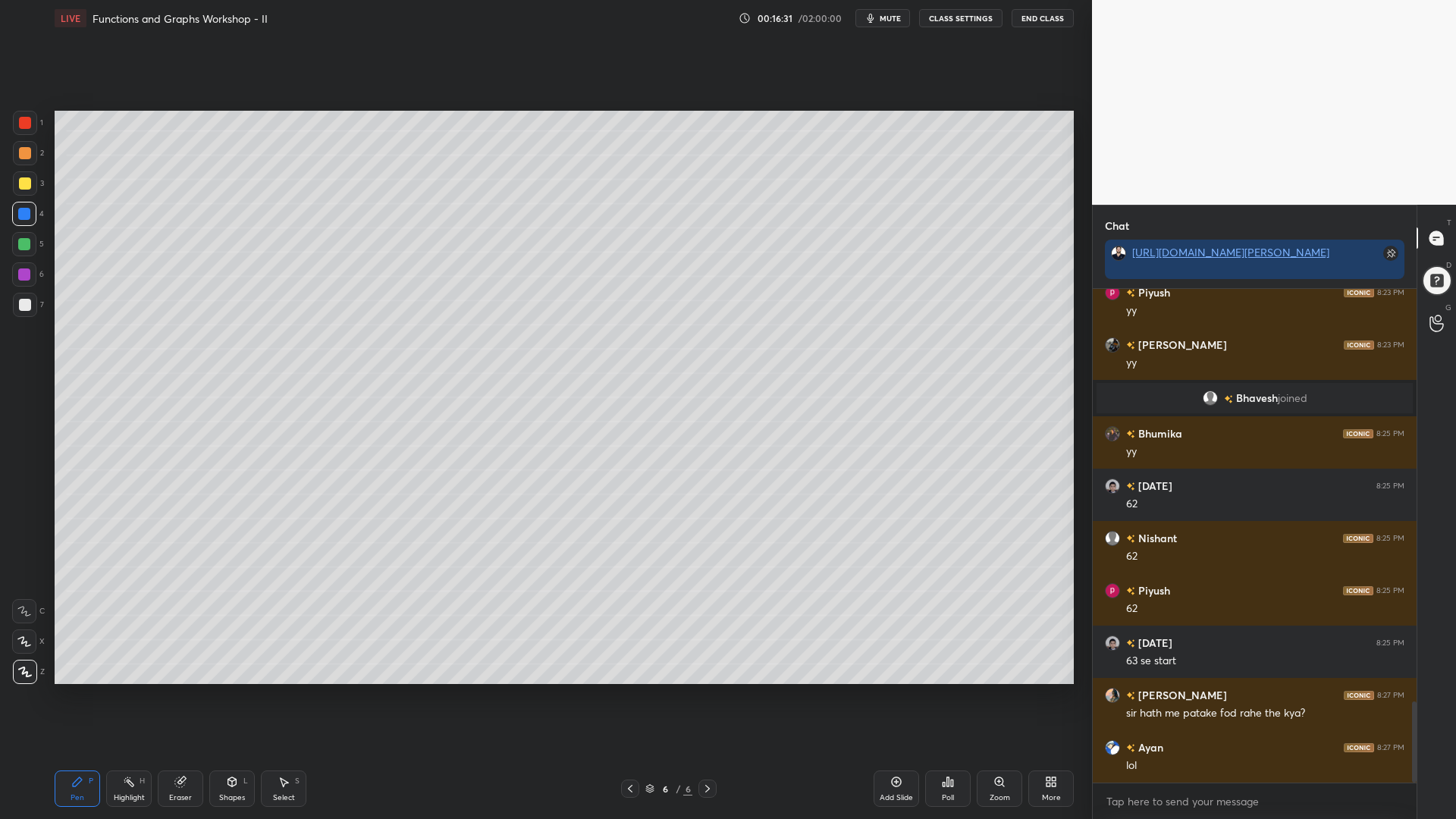
scroll to position [2536, 0]
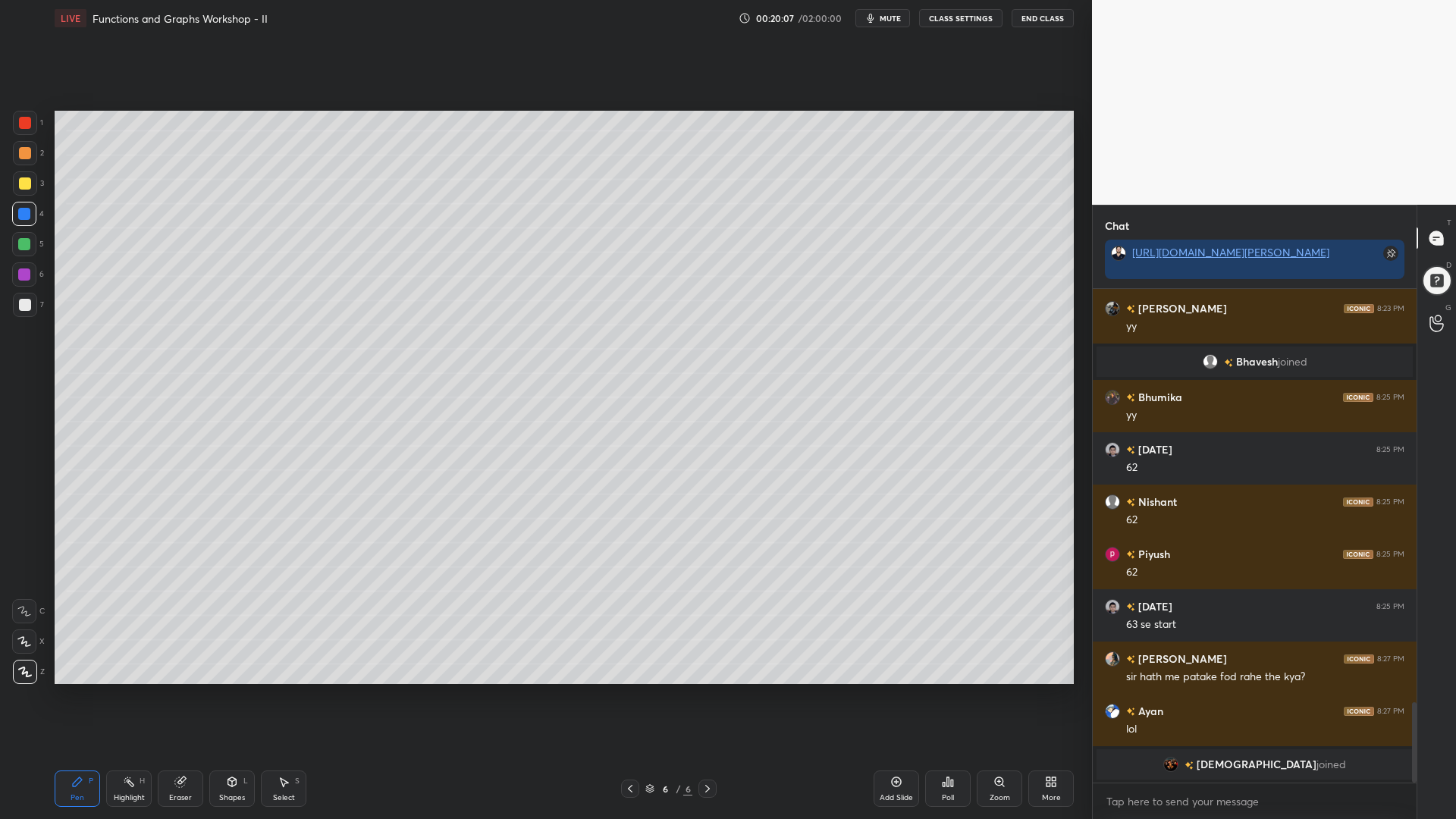
click at [26, 306] on div at bounding box center [24, 305] width 12 height 12
click at [22, 246] on div at bounding box center [24, 244] width 12 height 12
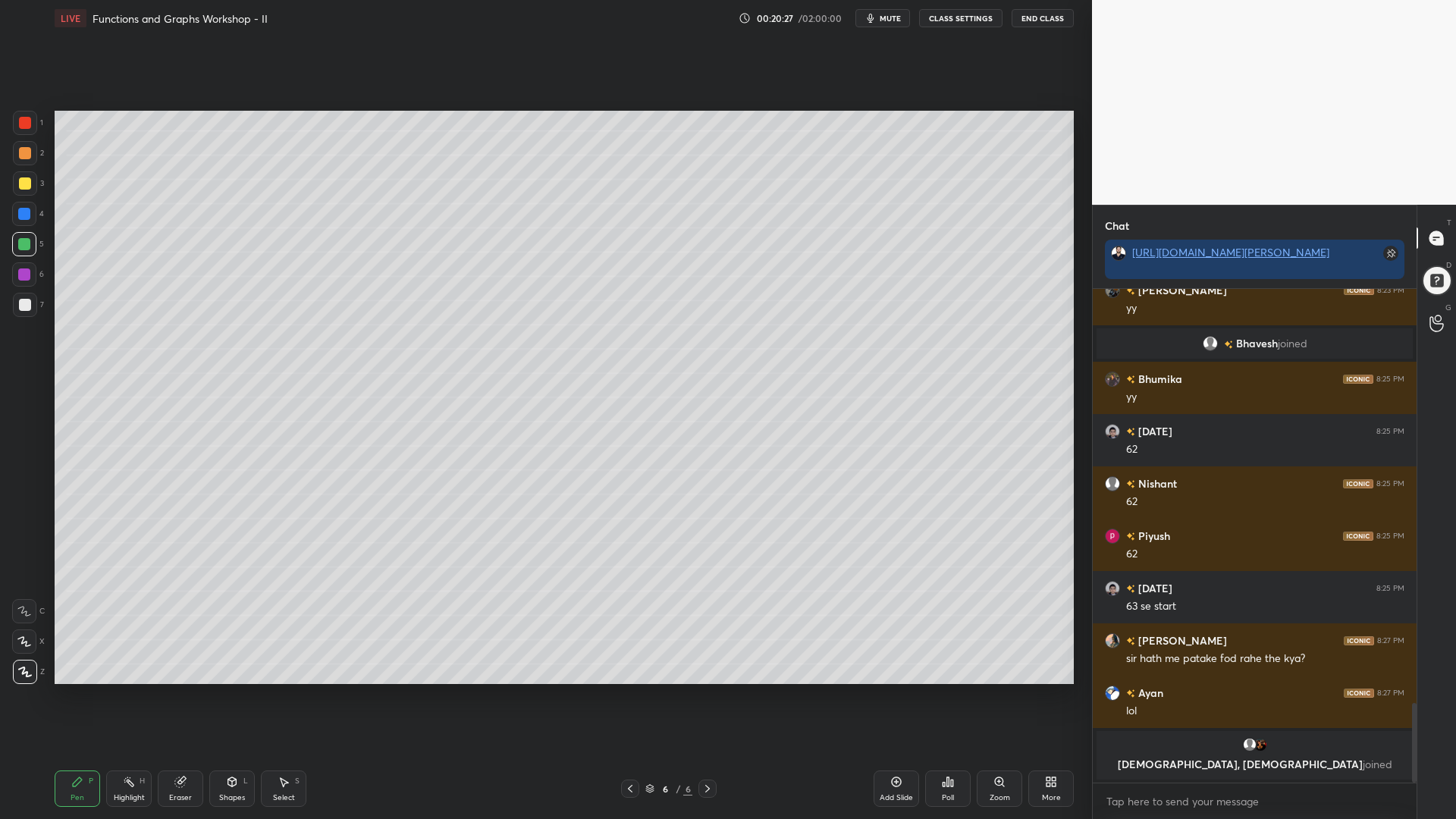
click at [948, 697] on icon at bounding box center [948, 782] width 3 height 9
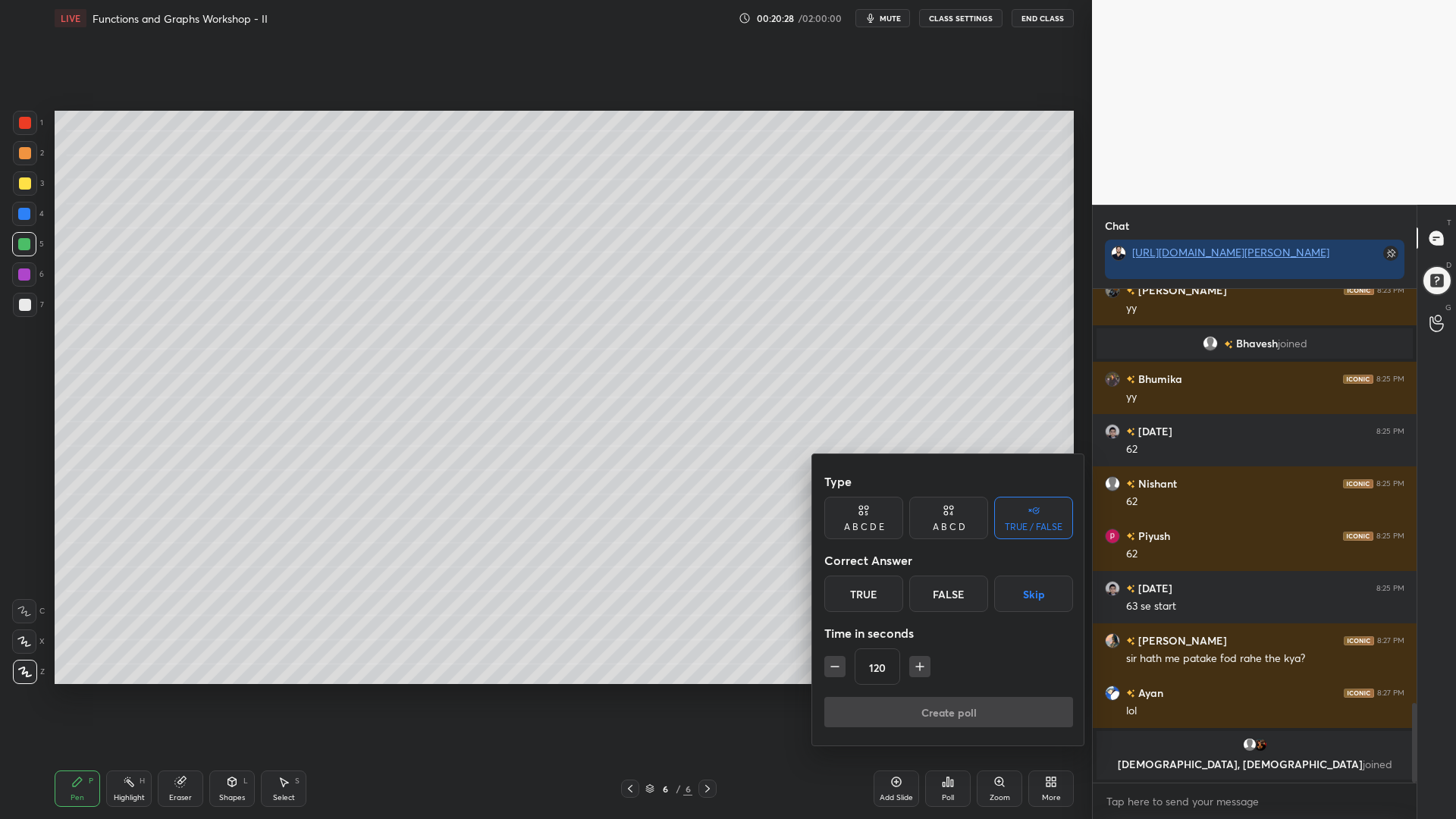
click at [920, 671] on icon "button" at bounding box center [920, 667] width 15 height 15
click at [922, 669] on icon "button" at bounding box center [920, 667] width 15 height 15
click at [920, 667] on icon "button" at bounding box center [920, 667] width 15 height 15
click at [918, 666] on icon "button" at bounding box center [920, 667] width 15 height 15
type input "180"
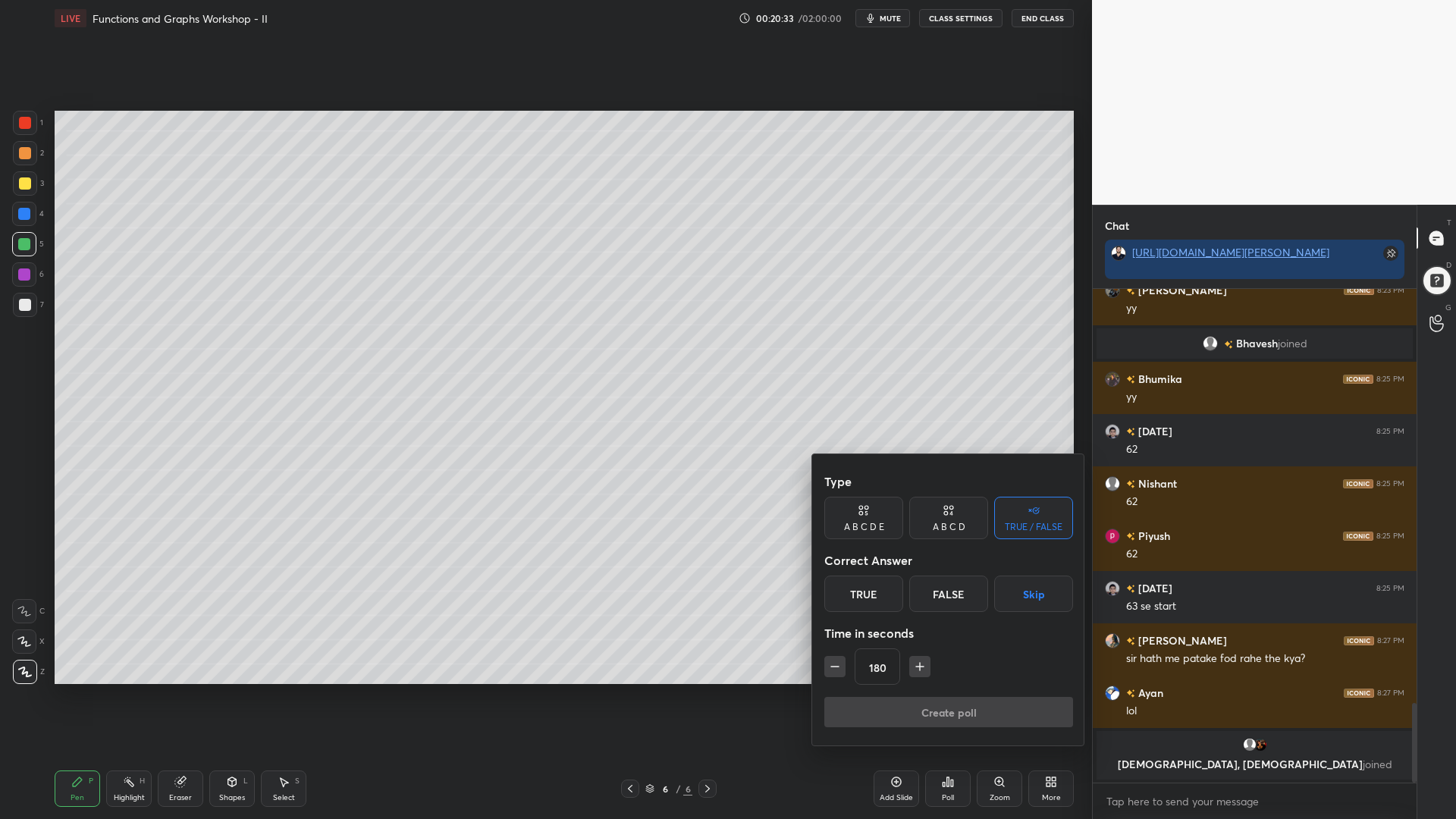
click at [1026, 596] on button "Skip" at bounding box center [1033, 594] width 79 height 36
click at [968, 697] on button "Create poll" at bounding box center [948, 712] width 249 height 30
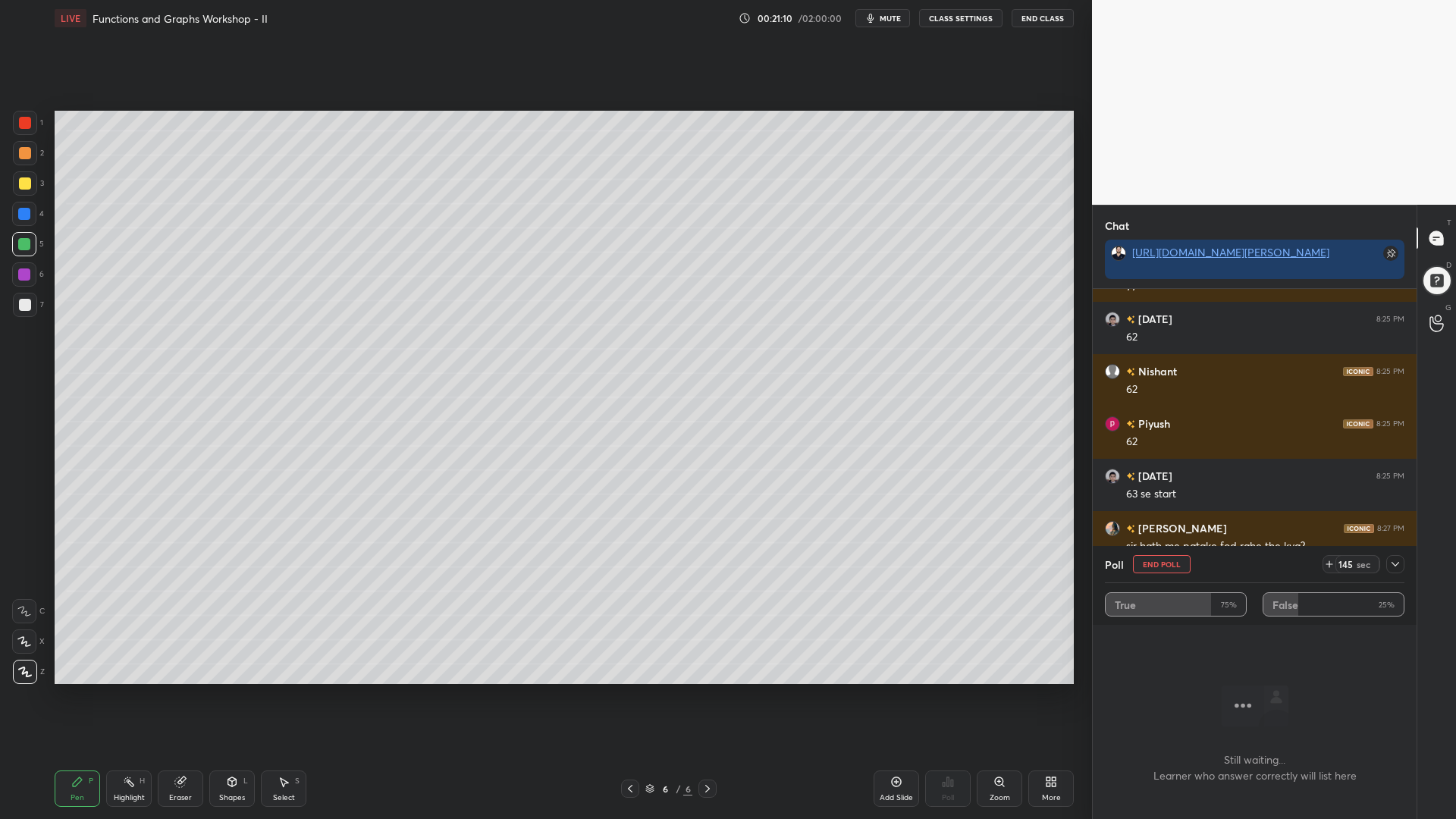
scroll to position [2573, 0]
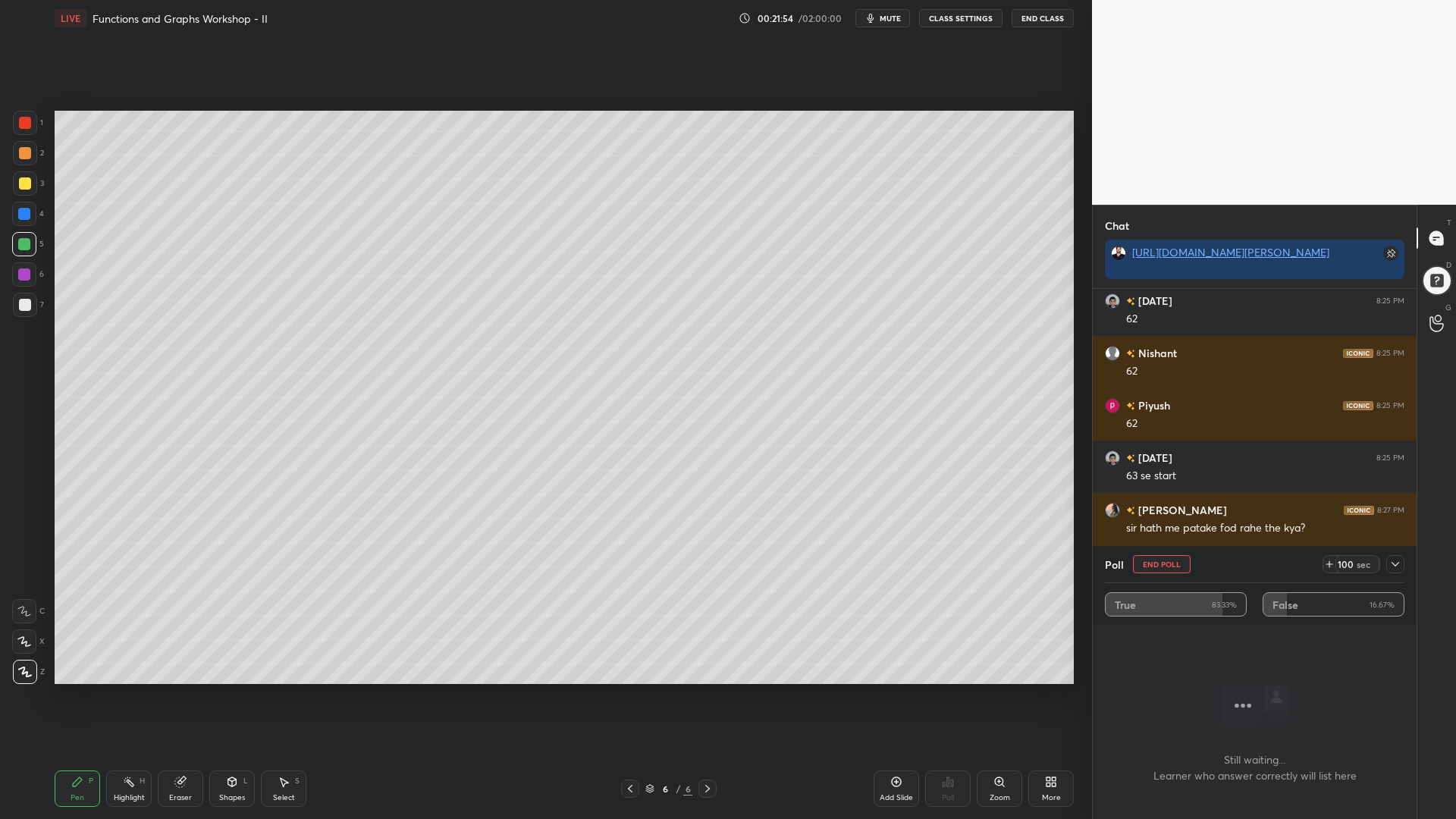
click at [1393, 567] on icon at bounding box center [1395, 564] width 12 height 12
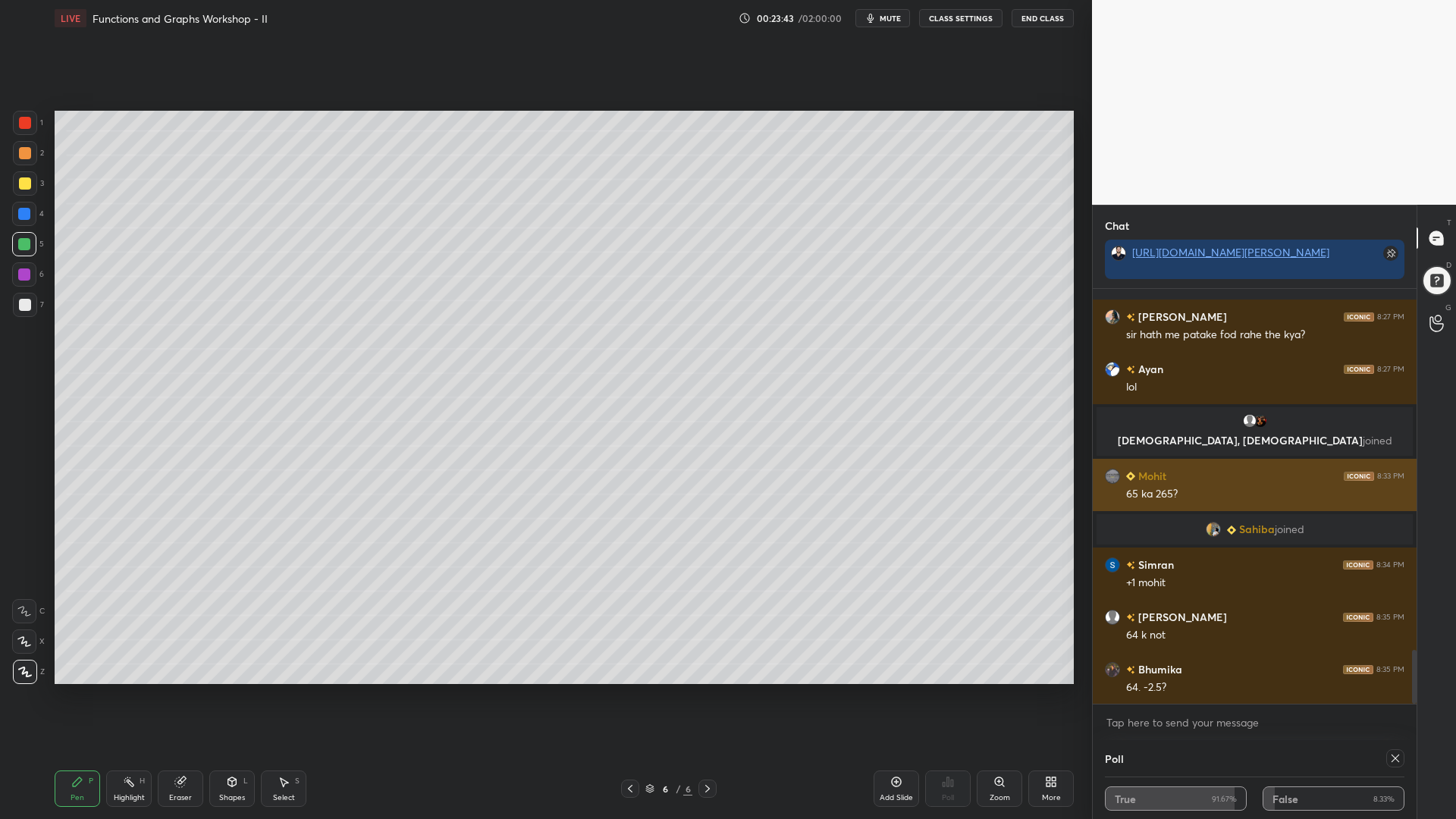
scroll to position [2774, 0]
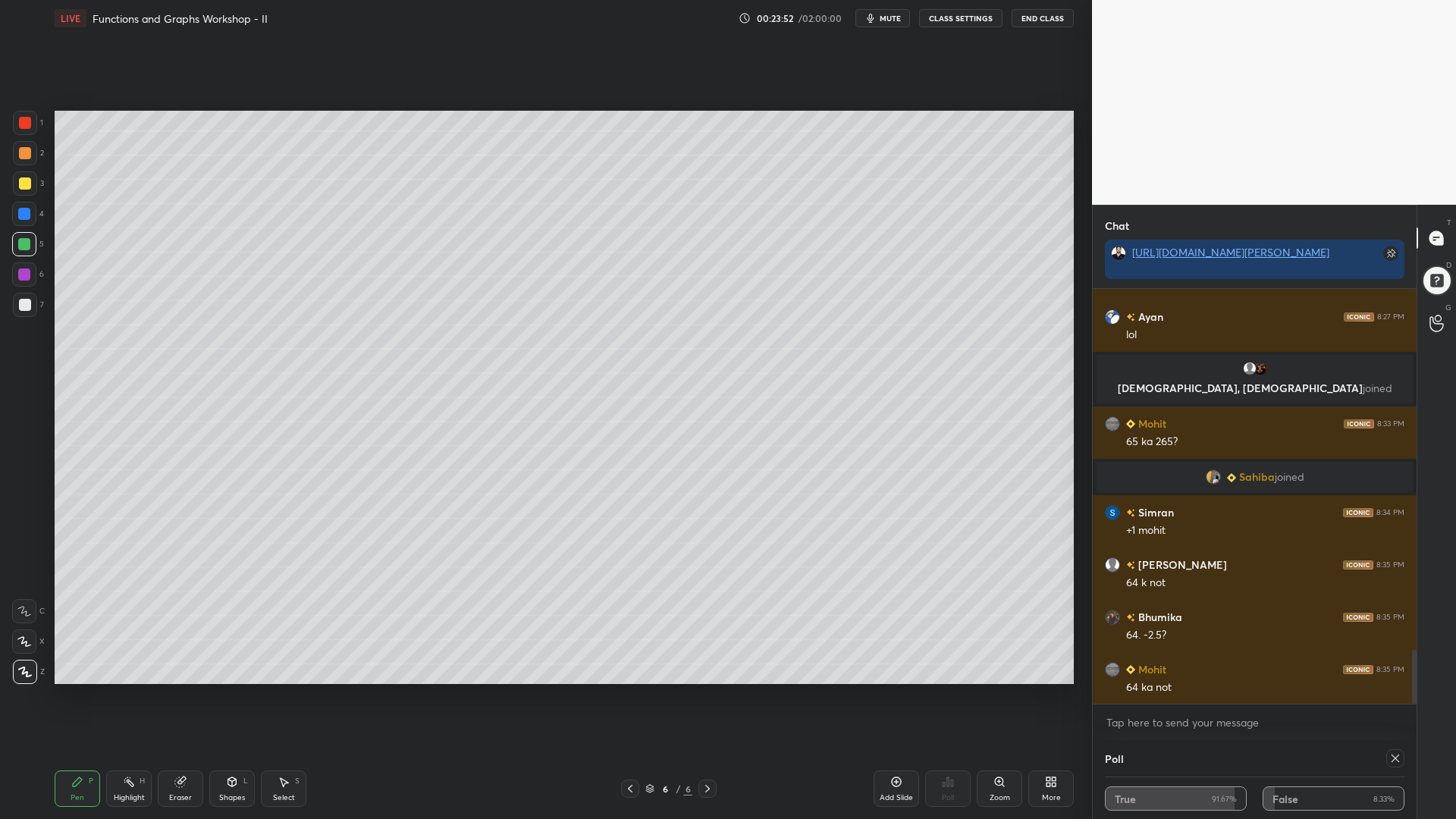
click at [1388, 697] on div at bounding box center [1396, 758] width 19 height 19
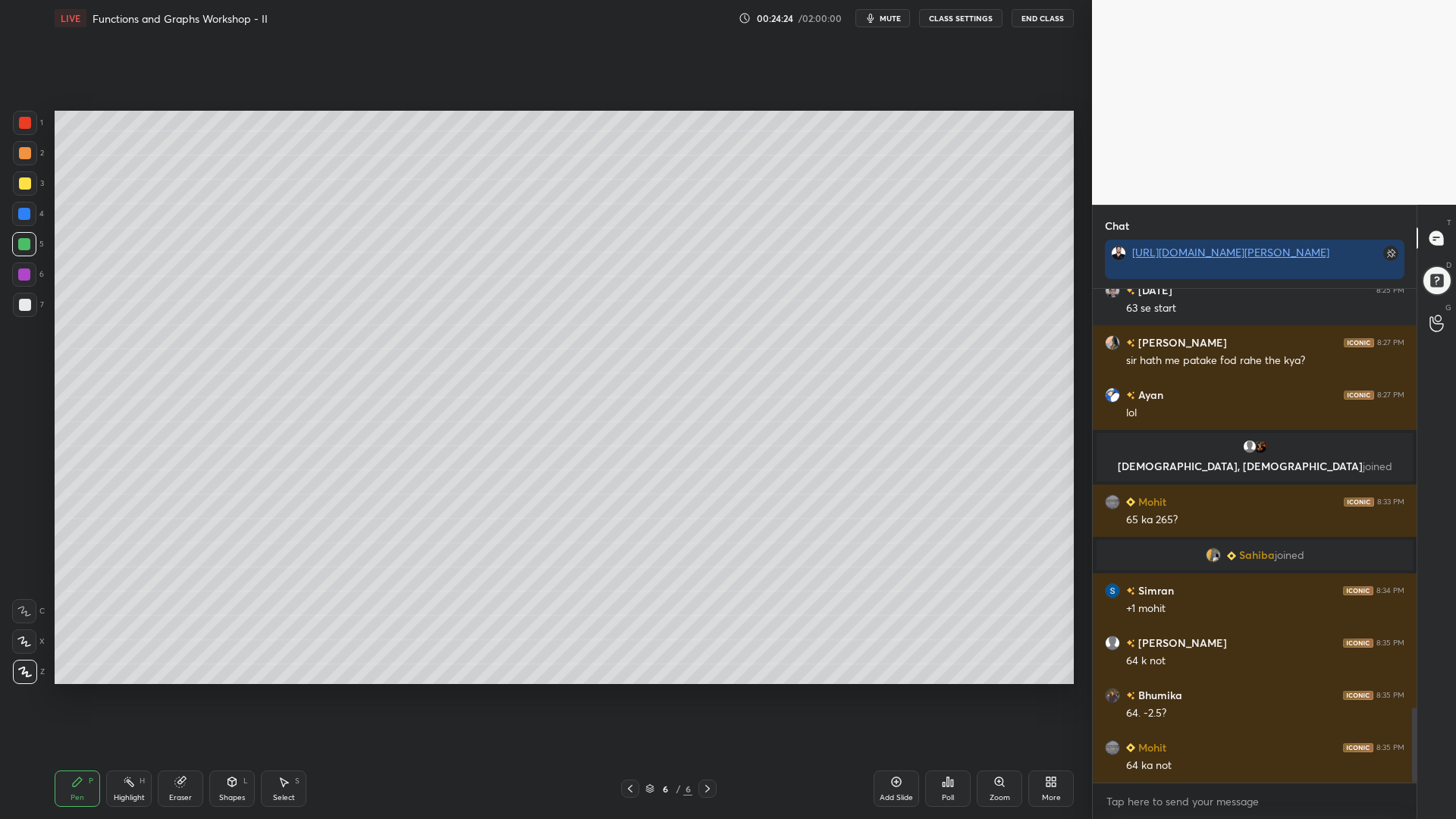
scroll to position [2748, 0]
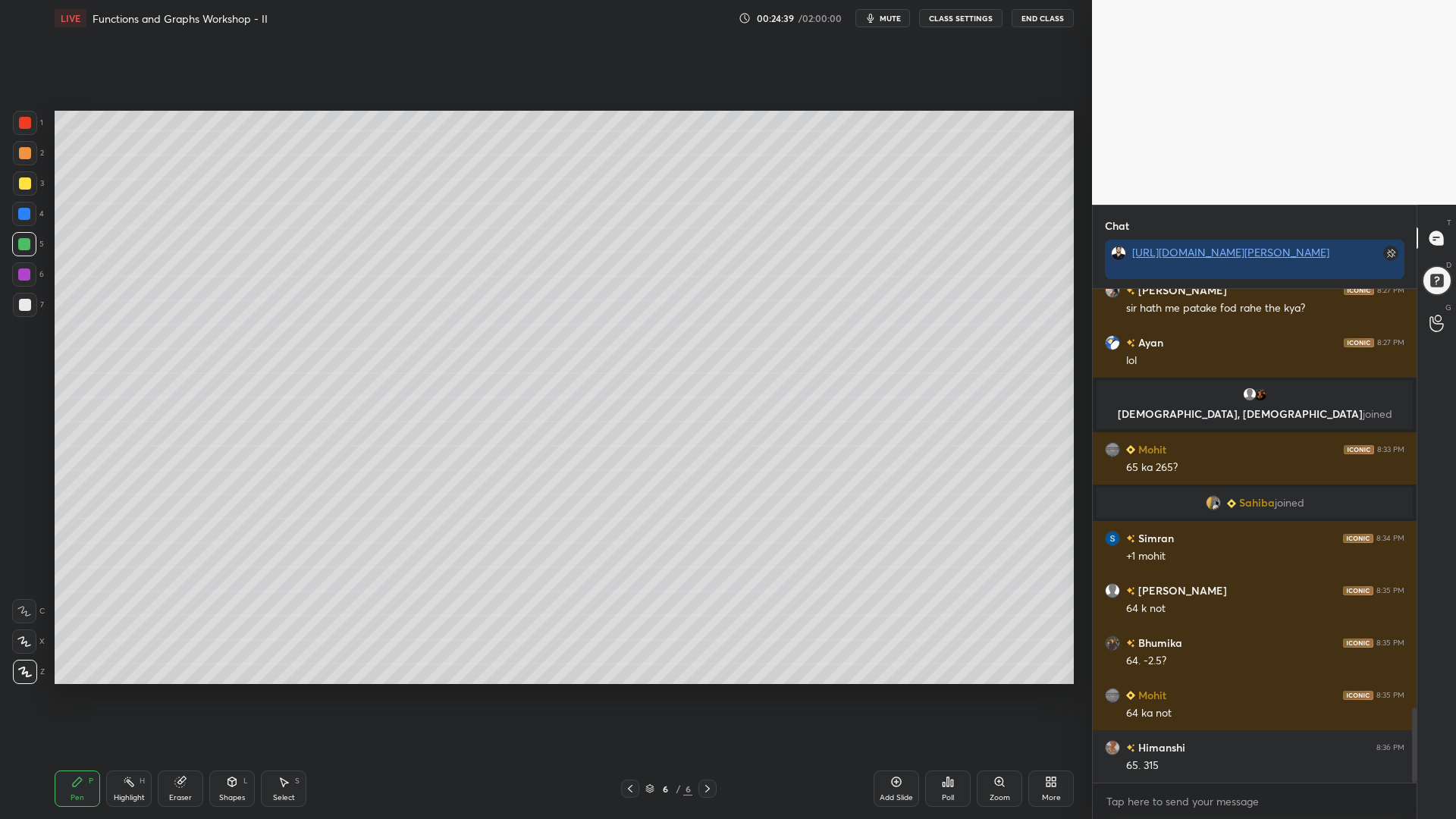
click at [281, 697] on icon at bounding box center [284, 782] width 12 height 12
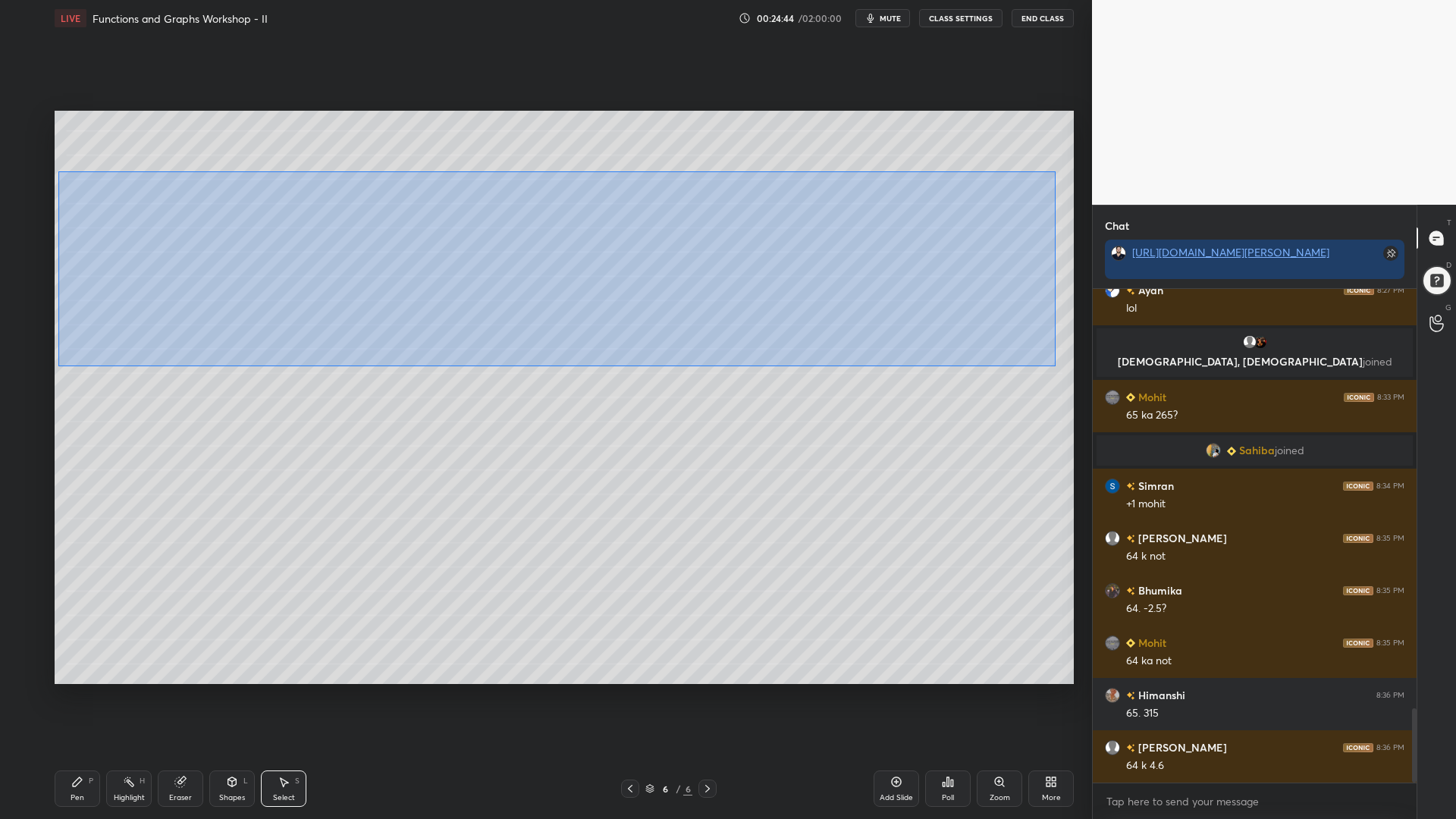
drag, startPoint x: 1034, startPoint y: 351, endPoint x: 57, endPoint y: 171, distance: 993.4
click at [58, 172] on div "0 ° Undo Copy Duplicate Duplicate to new slide Delete" at bounding box center [564, 397] width 1019 height 573
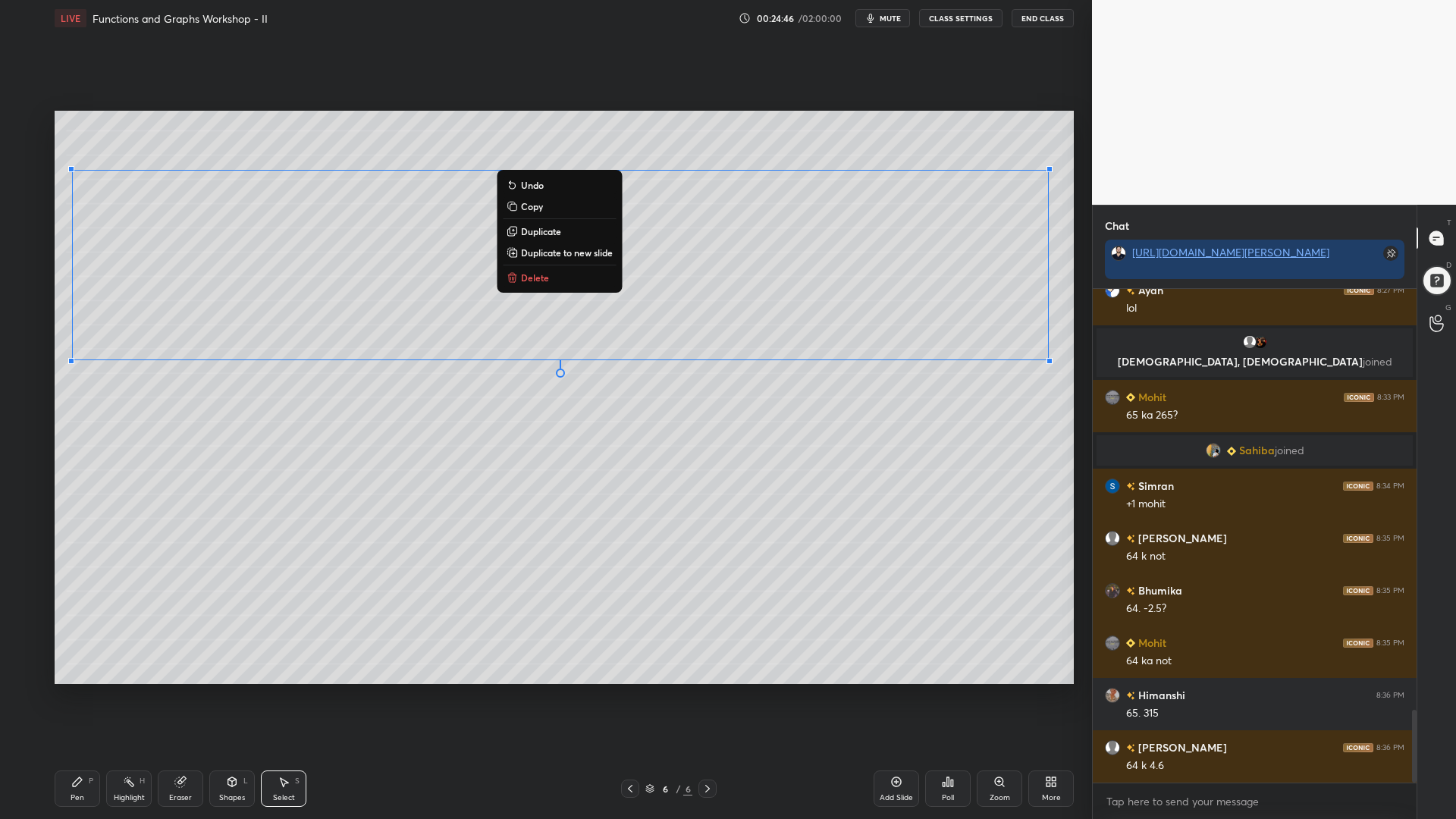
scroll to position [2853, 0]
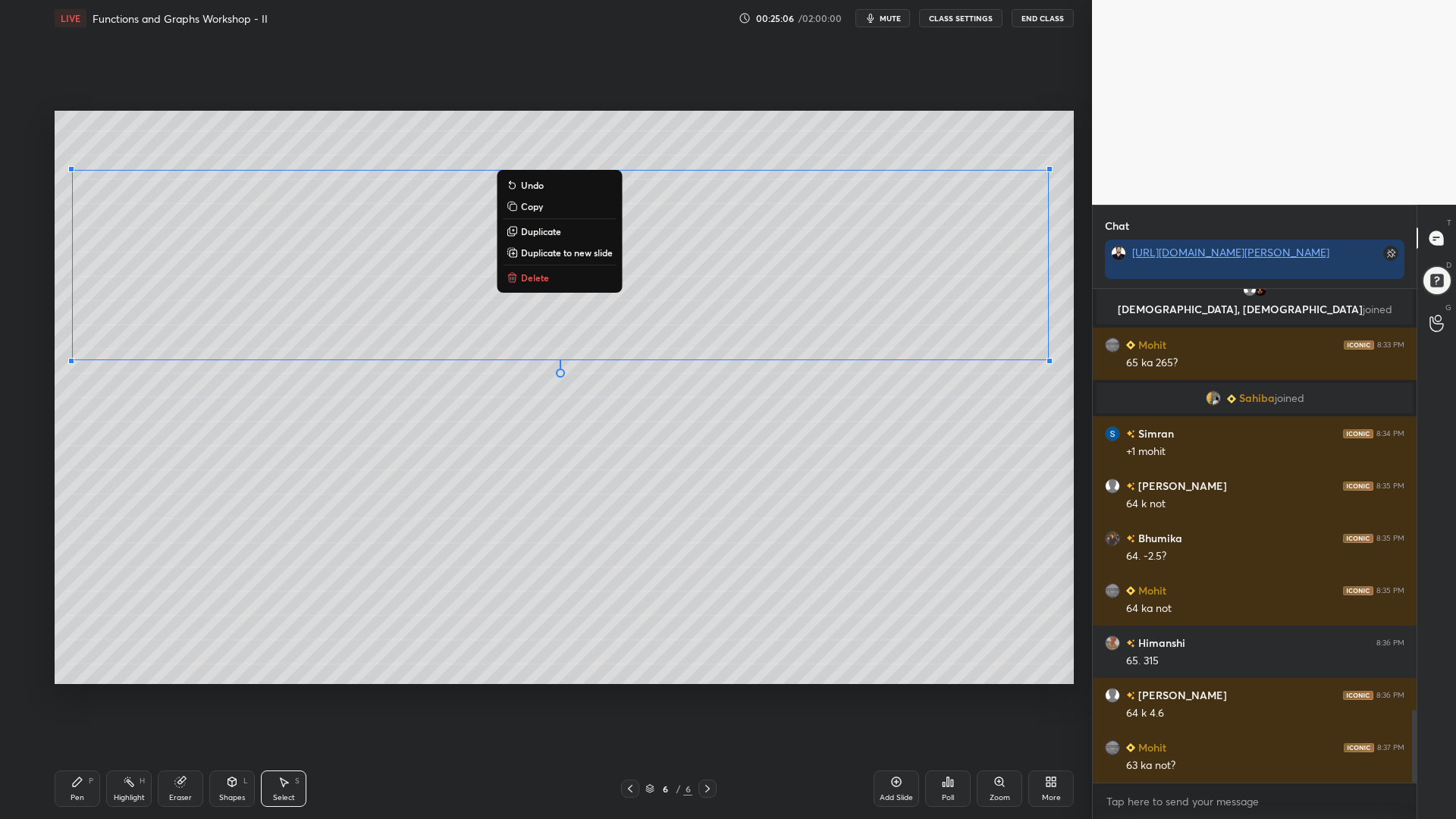
click at [528, 207] on p "Copy" at bounding box center [532, 206] width 22 height 12
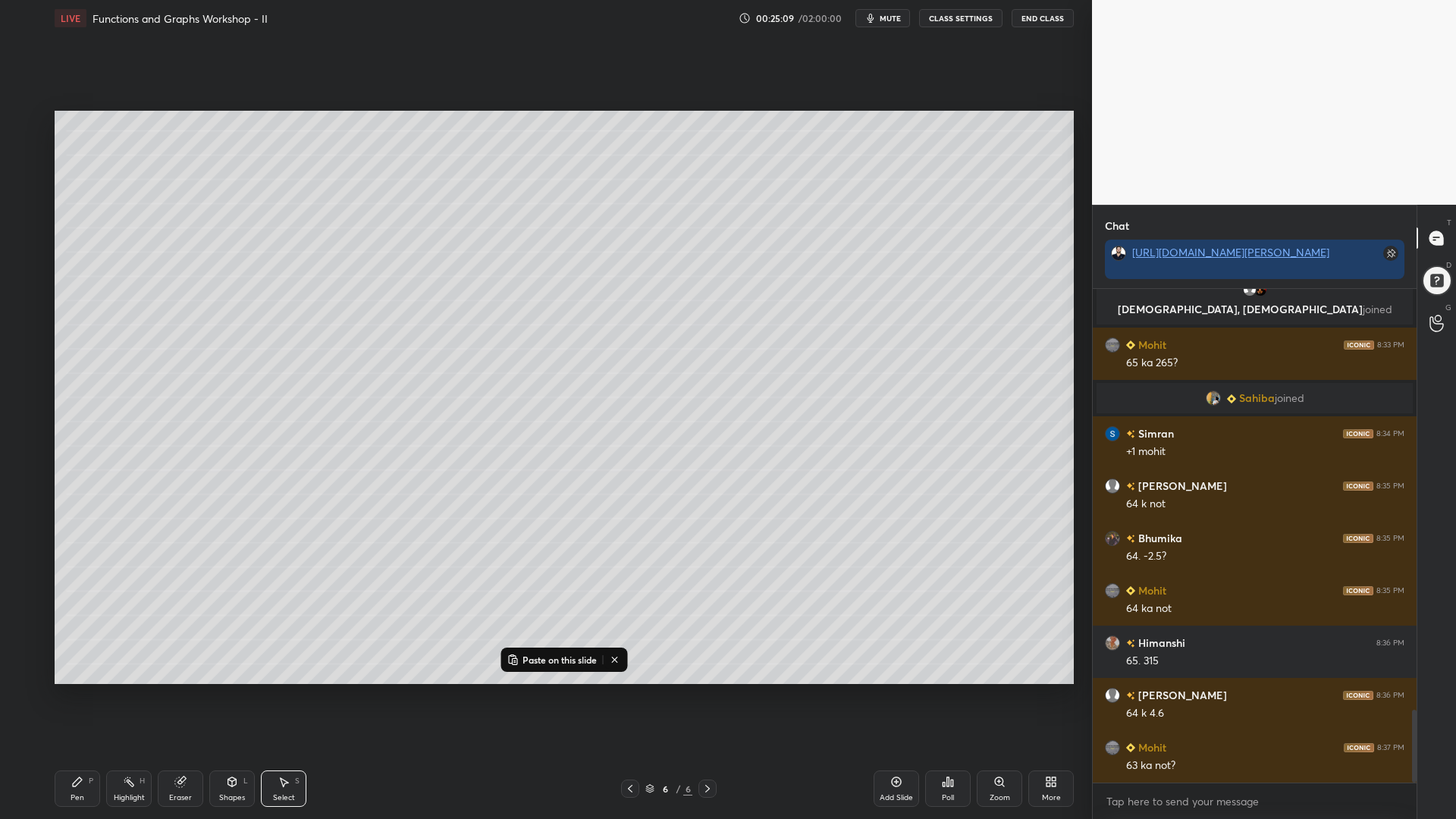
click at [890, 697] on div "Add Slide" at bounding box center [897, 789] width 46 height 36
click at [553, 658] on p "Paste on this slide" at bounding box center [560, 659] width 74 height 12
click at [702, 231] on div "0 ° Undo Copy Paste here Duplicate Duplicate to new slide Delete" at bounding box center [564, 397] width 1019 height 573
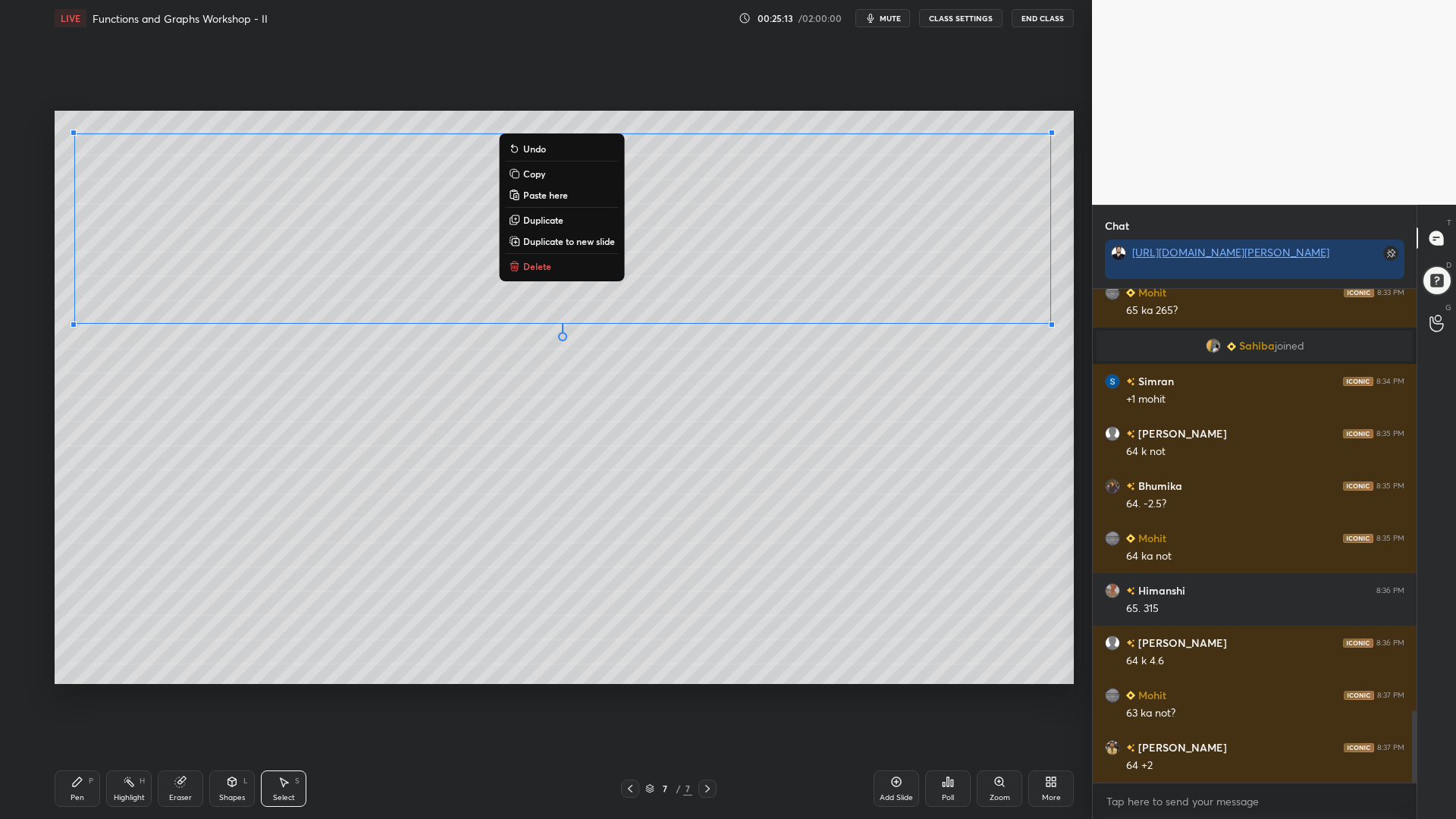
click at [250, 409] on div "0 ° Undo Copy Paste here Duplicate Duplicate to new slide Delete" at bounding box center [564, 397] width 1019 height 573
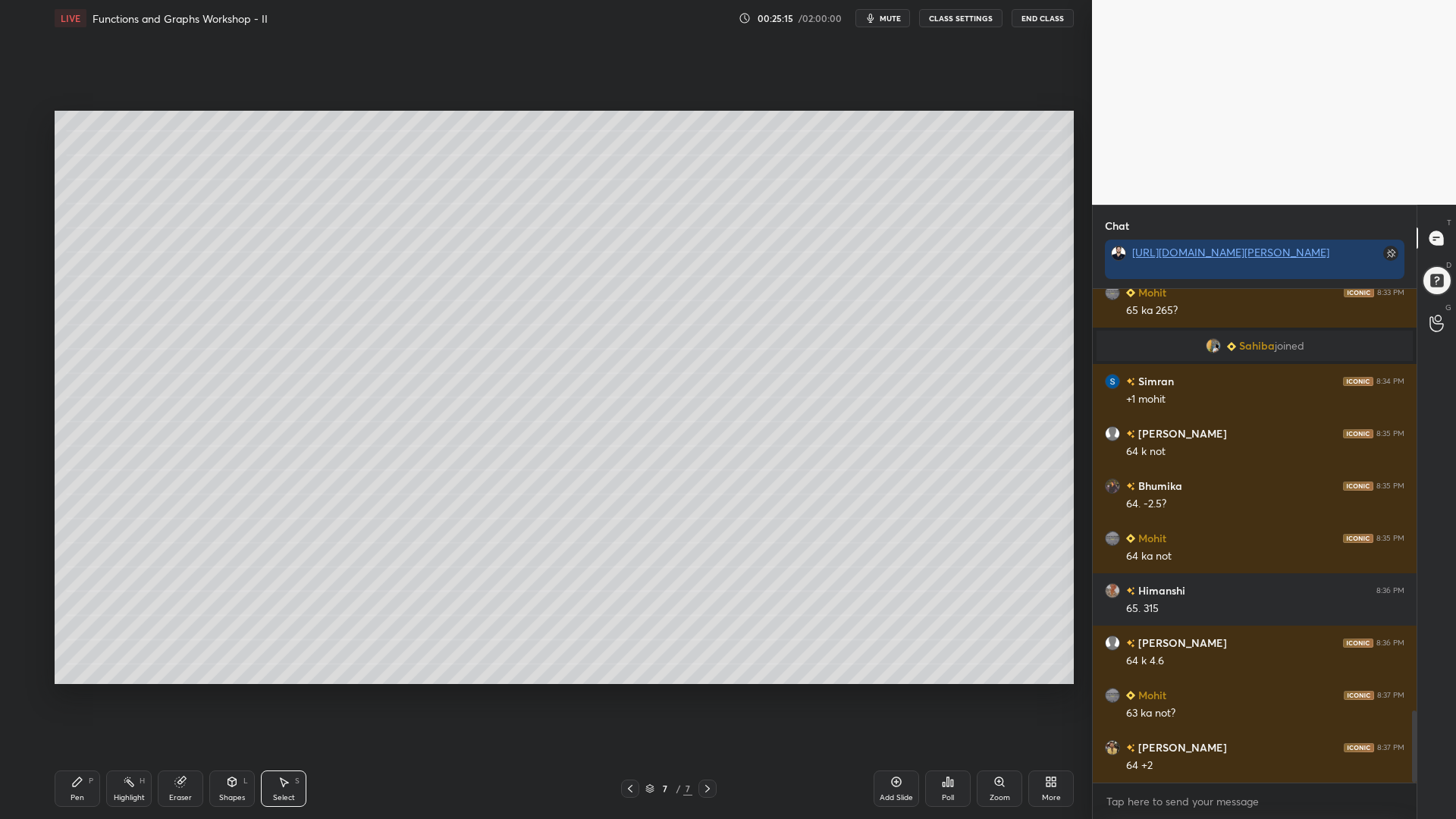
click at [79, 697] on div "Pen" at bounding box center [78, 797] width 14 height 8
click at [28, 130] on div at bounding box center [24, 122] width 24 height 24
click at [26, 640] on icon at bounding box center [24, 642] width 14 height 11
click at [23, 241] on div at bounding box center [24, 244] width 12 height 12
click at [628, 697] on icon at bounding box center [630, 789] width 12 height 12
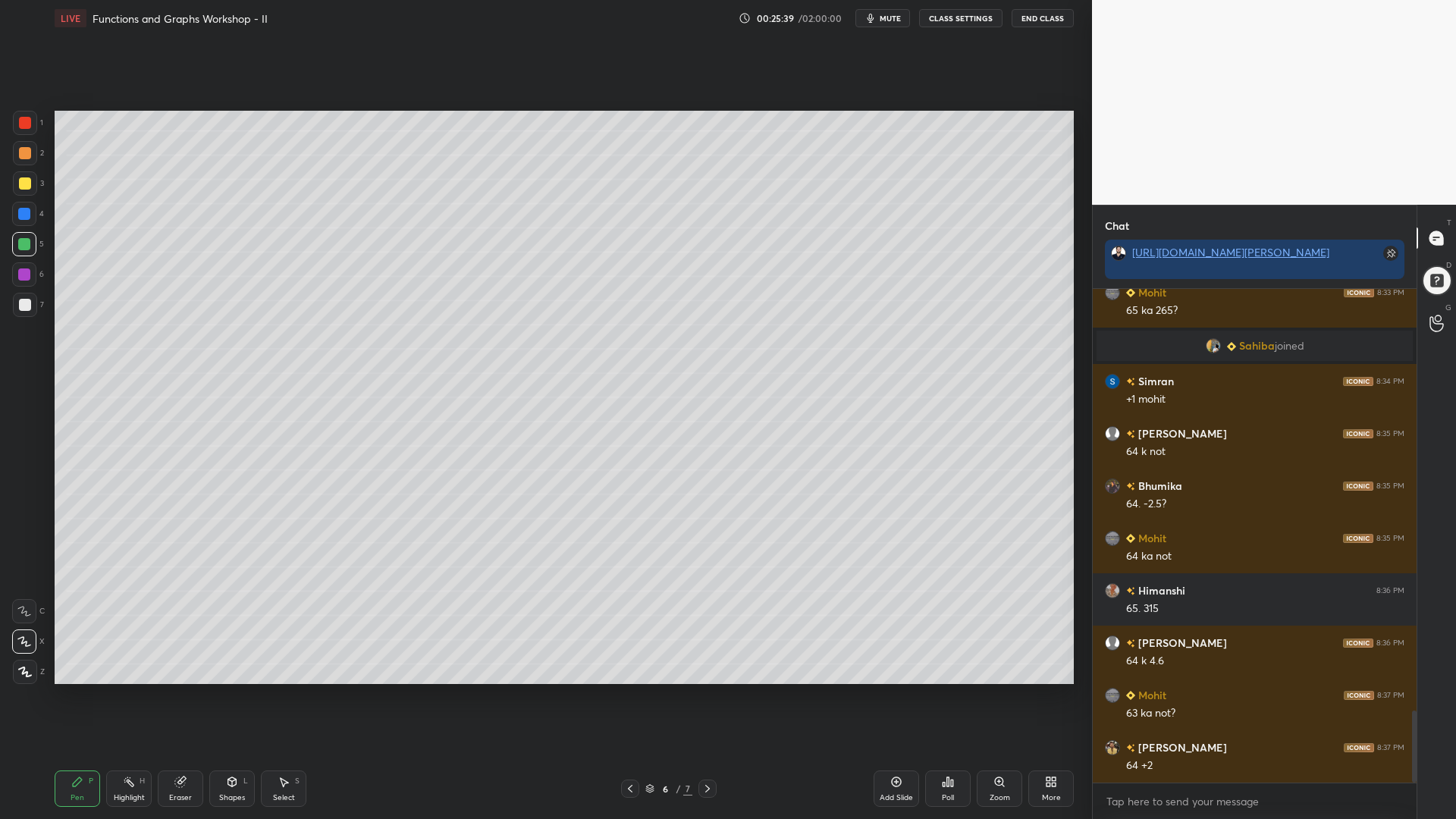
click at [904, 697] on div "Add Slide" at bounding box center [897, 789] width 46 height 36
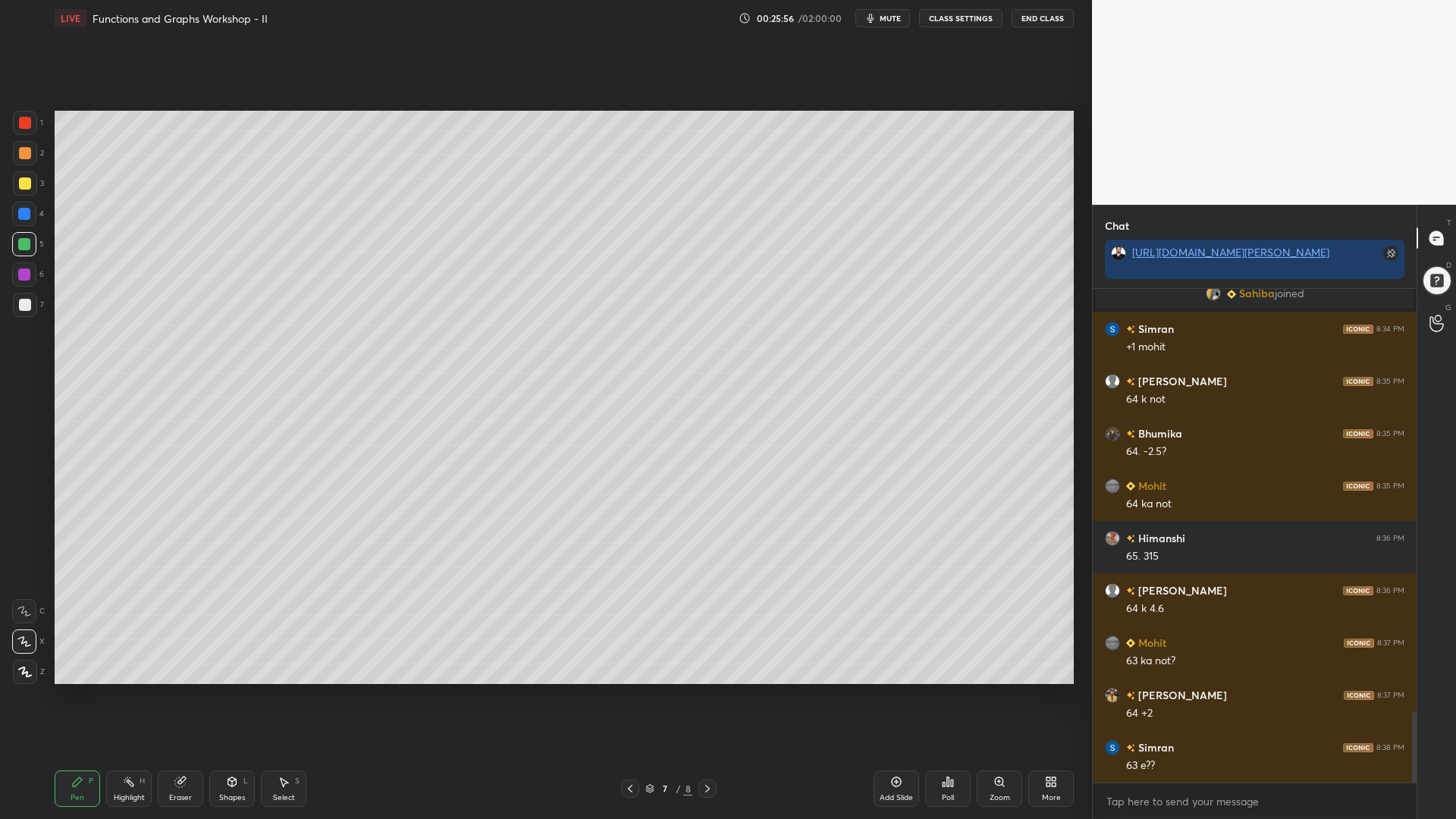
click at [23, 145] on div at bounding box center [24, 153] width 24 height 24
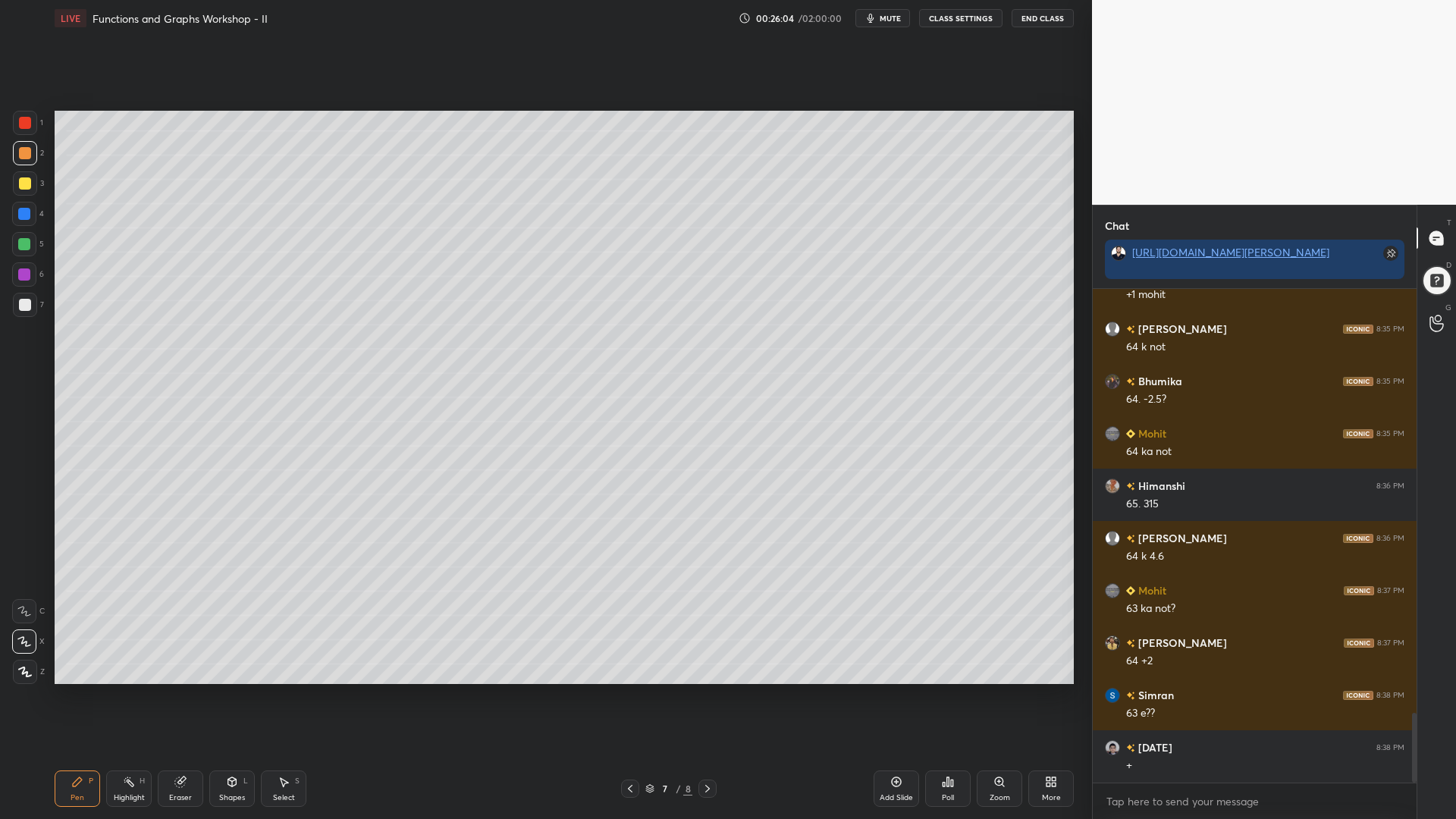
click at [25, 187] on div at bounding box center [24, 183] width 12 height 12
click at [26, 215] on div at bounding box center [24, 214] width 12 height 12
click at [20, 242] on div at bounding box center [24, 244] width 12 height 12
click at [15, 182] on div at bounding box center [24, 183] width 24 height 24
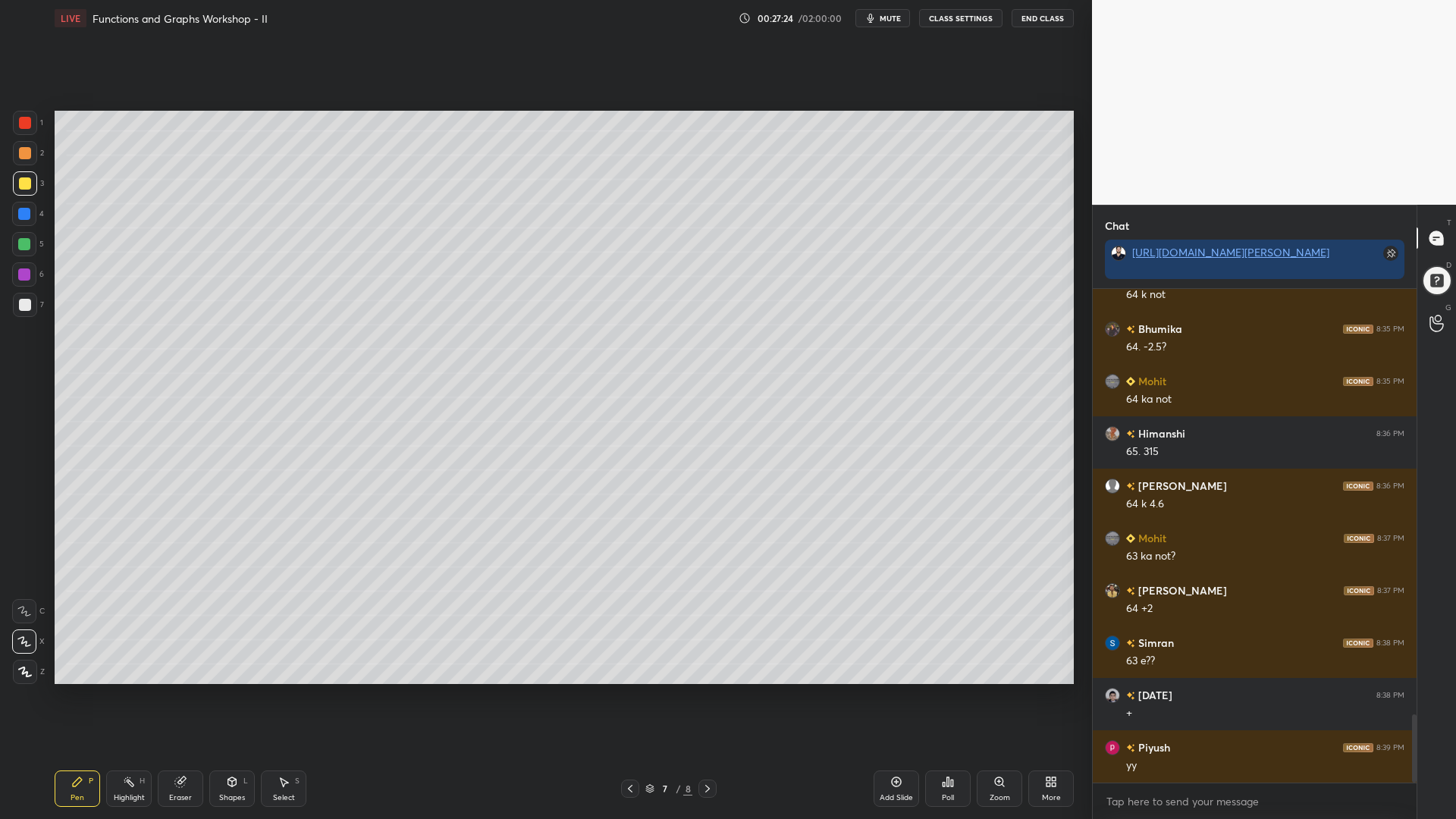
click at [709, 697] on icon at bounding box center [708, 789] width 12 height 12
drag, startPoint x: 21, startPoint y: 308, endPoint x: 20, endPoint y: 301, distance: 7.1
click at [20, 309] on div at bounding box center [24, 305] width 12 height 12
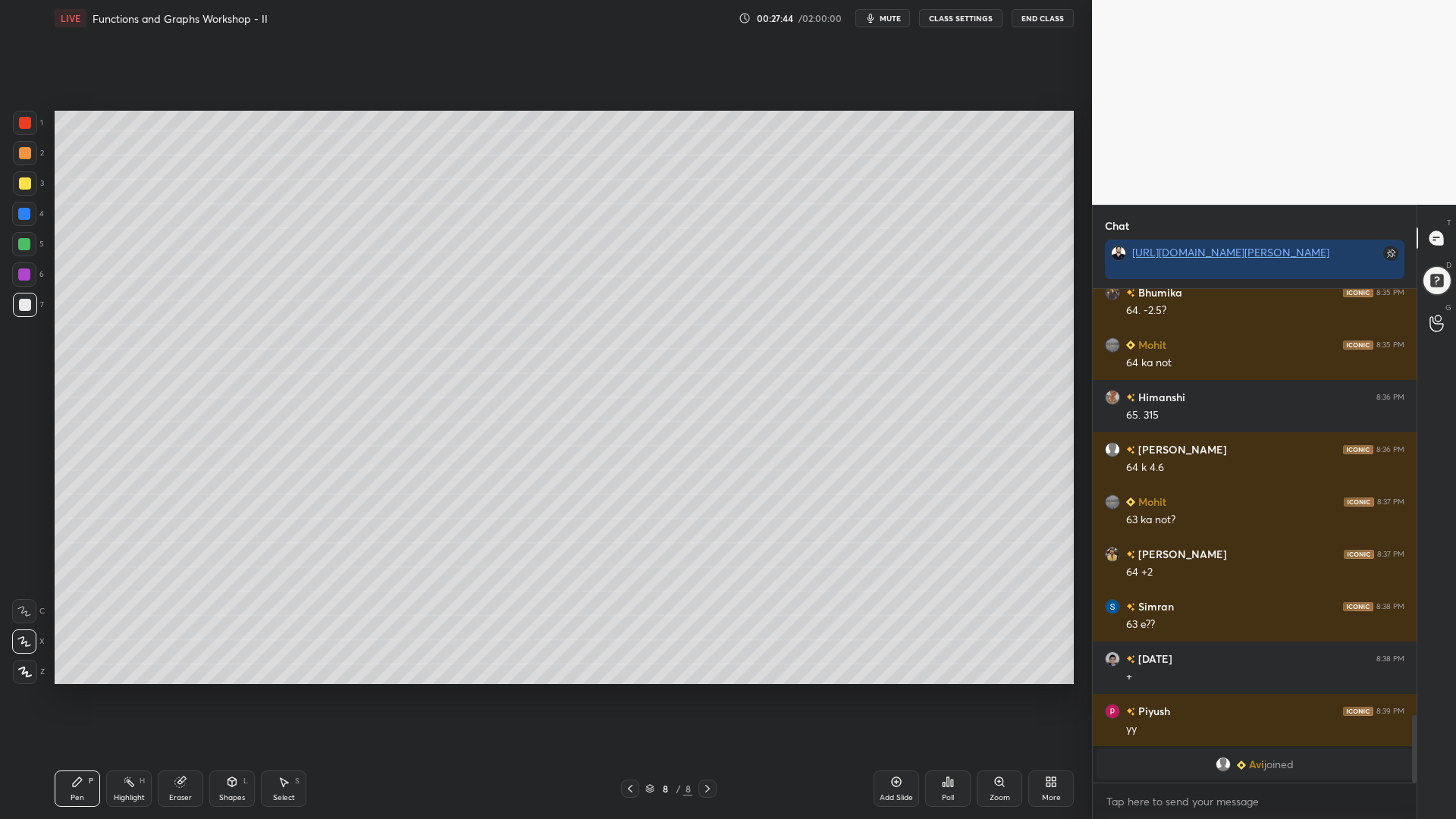
click at [20, 125] on div at bounding box center [24, 122] width 12 height 12
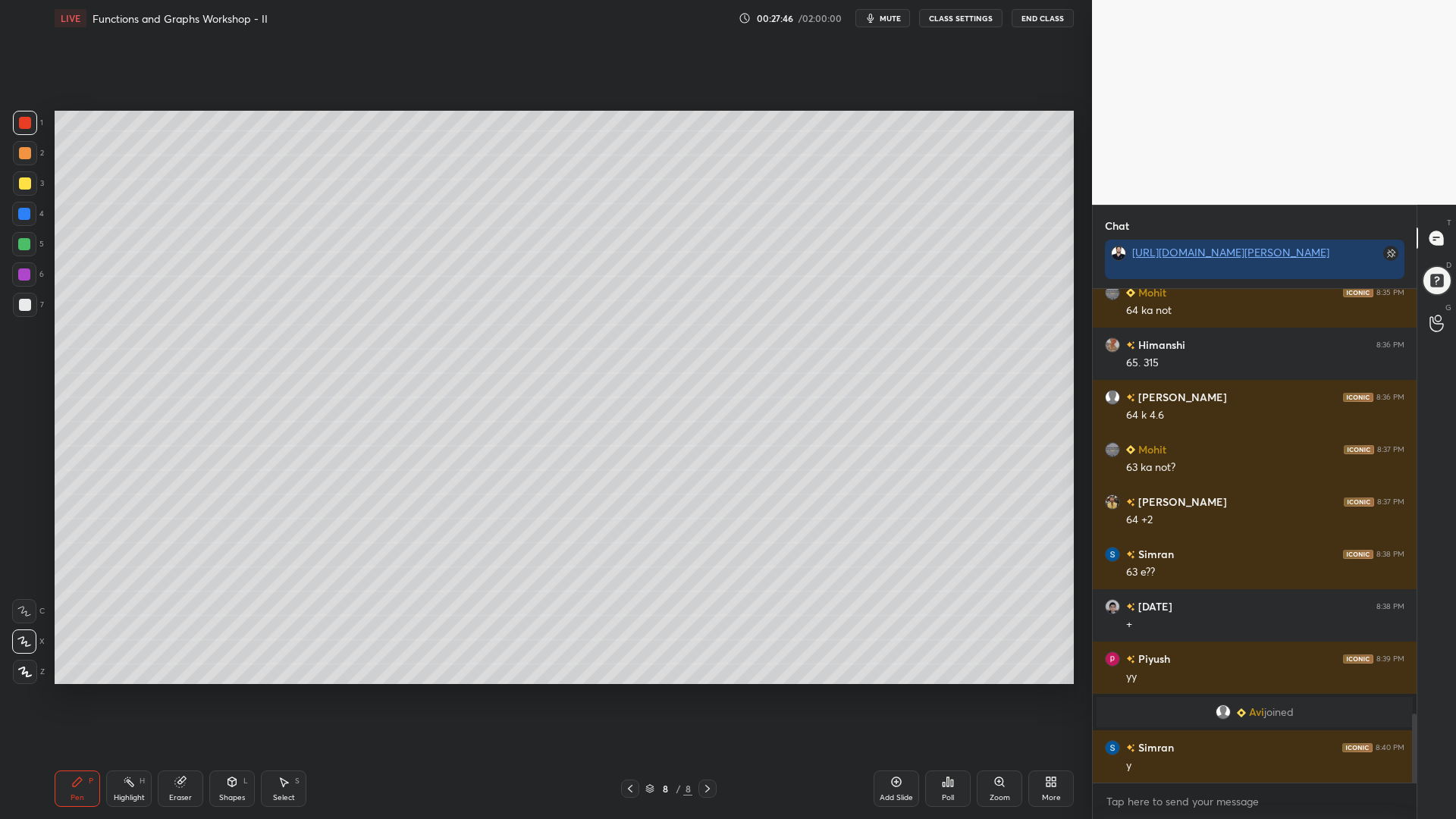
scroll to position [3055, 0]
click at [634, 697] on icon at bounding box center [630, 789] width 12 height 12
click at [710, 697] on icon at bounding box center [708, 789] width 12 height 12
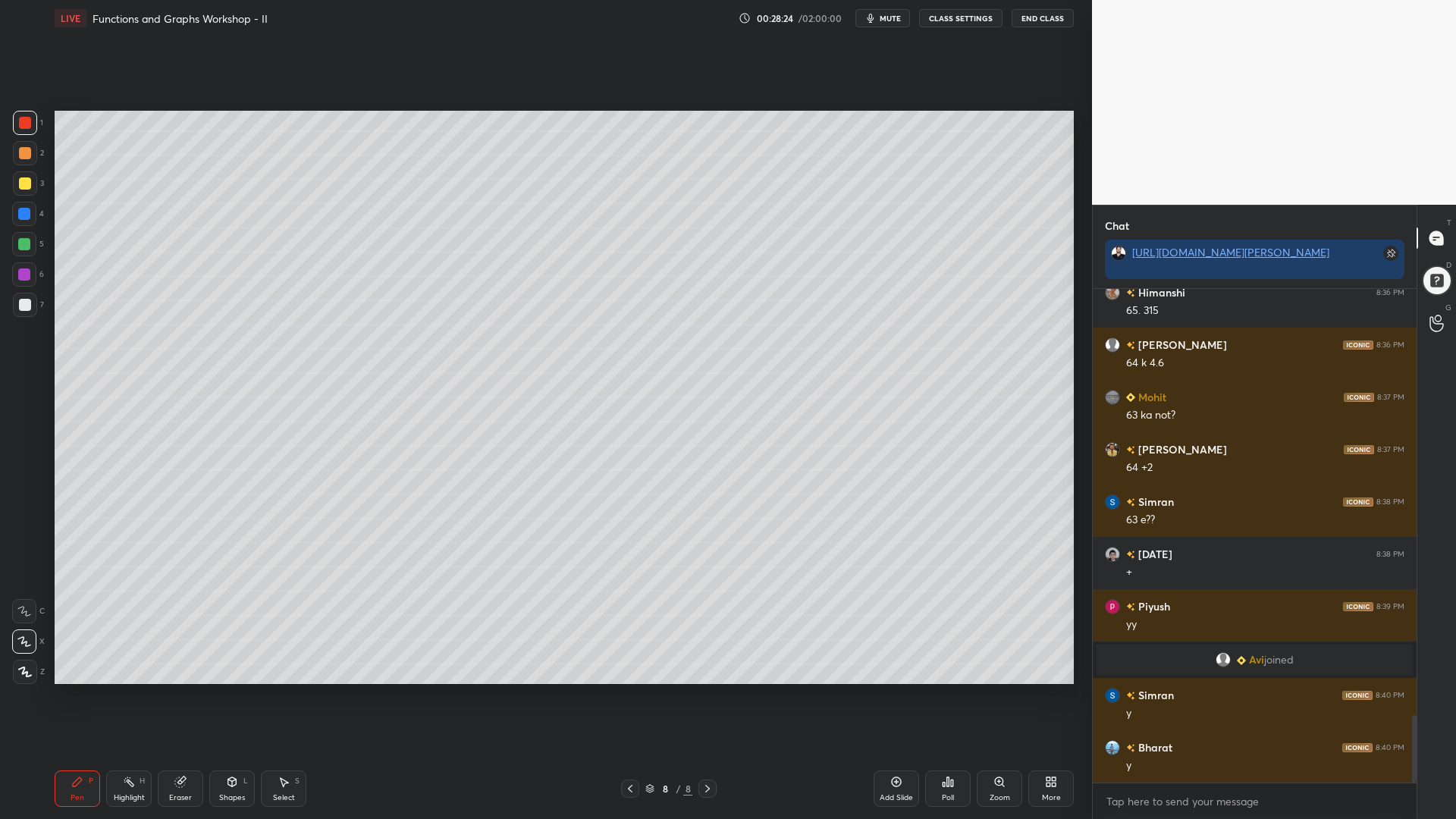
drag, startPoint x: 26, startPoint y: 251, endPoint x: 48, endPoint y: 268, distance: 27.8
click at [26, 252] on div at bounding box center [24, 244] width 24 height 24
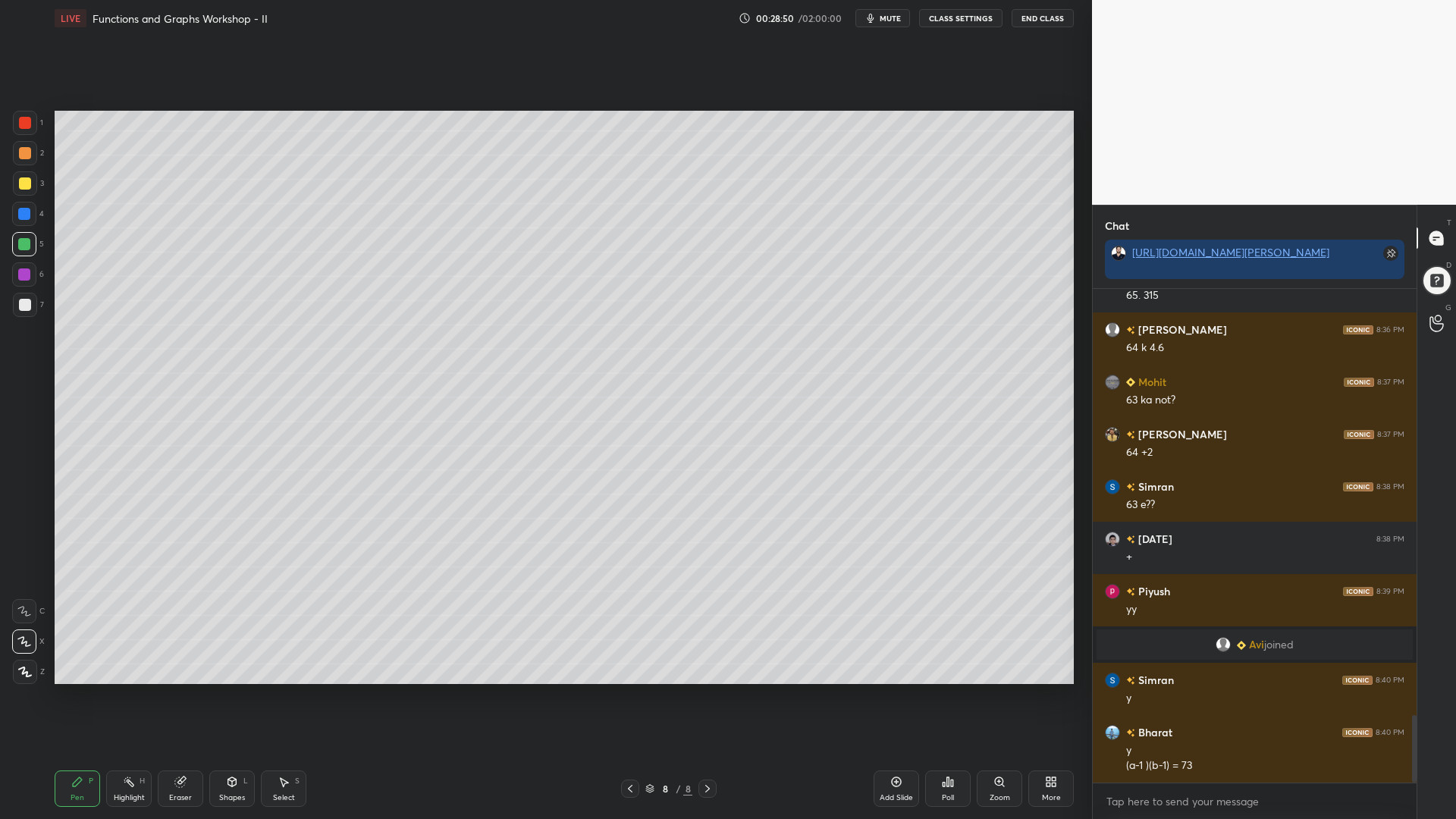
click at [26, 299] on div at bounding box center [24, 305] width 12 height 12
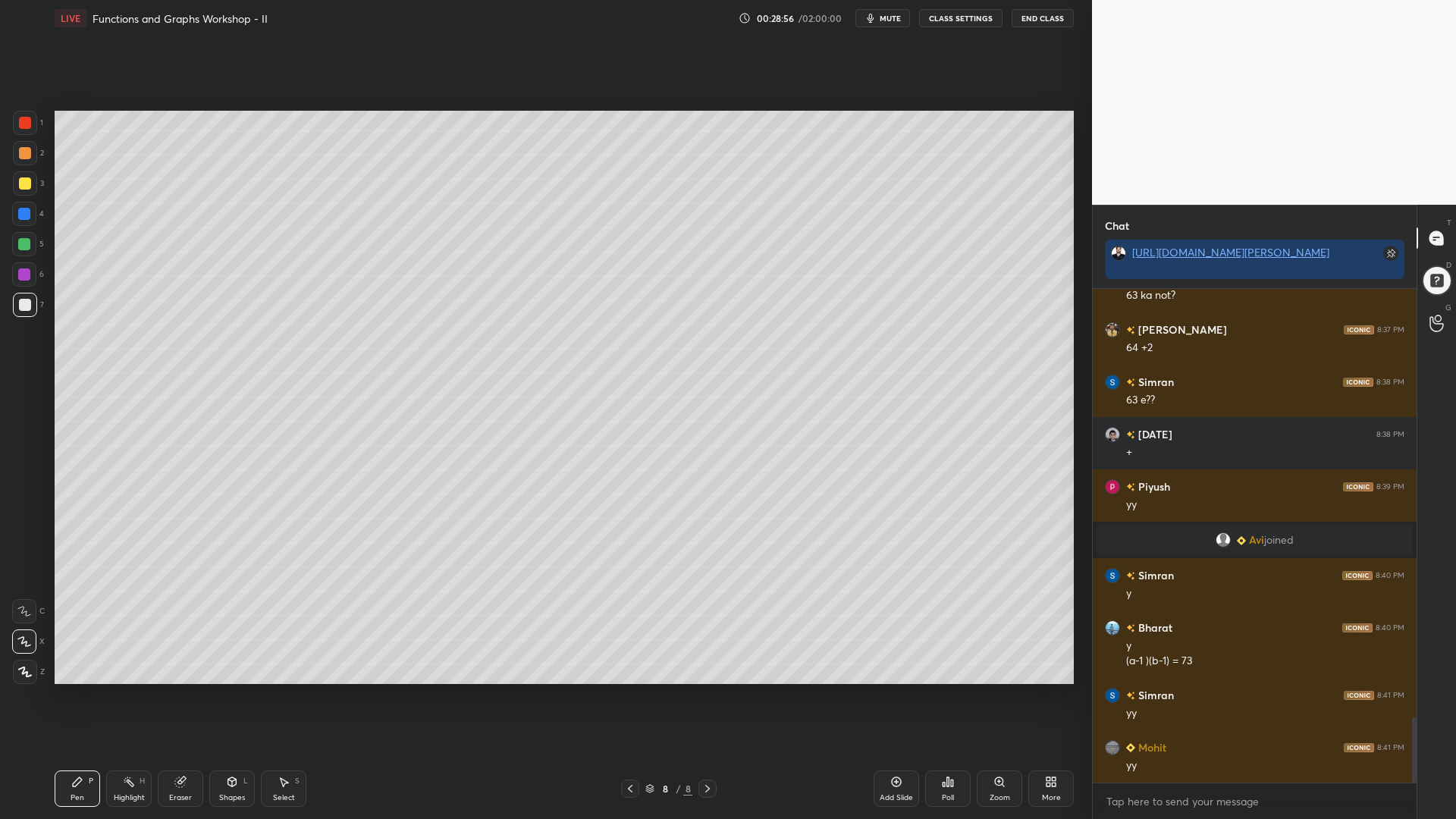
scroll to position [3279, 0]
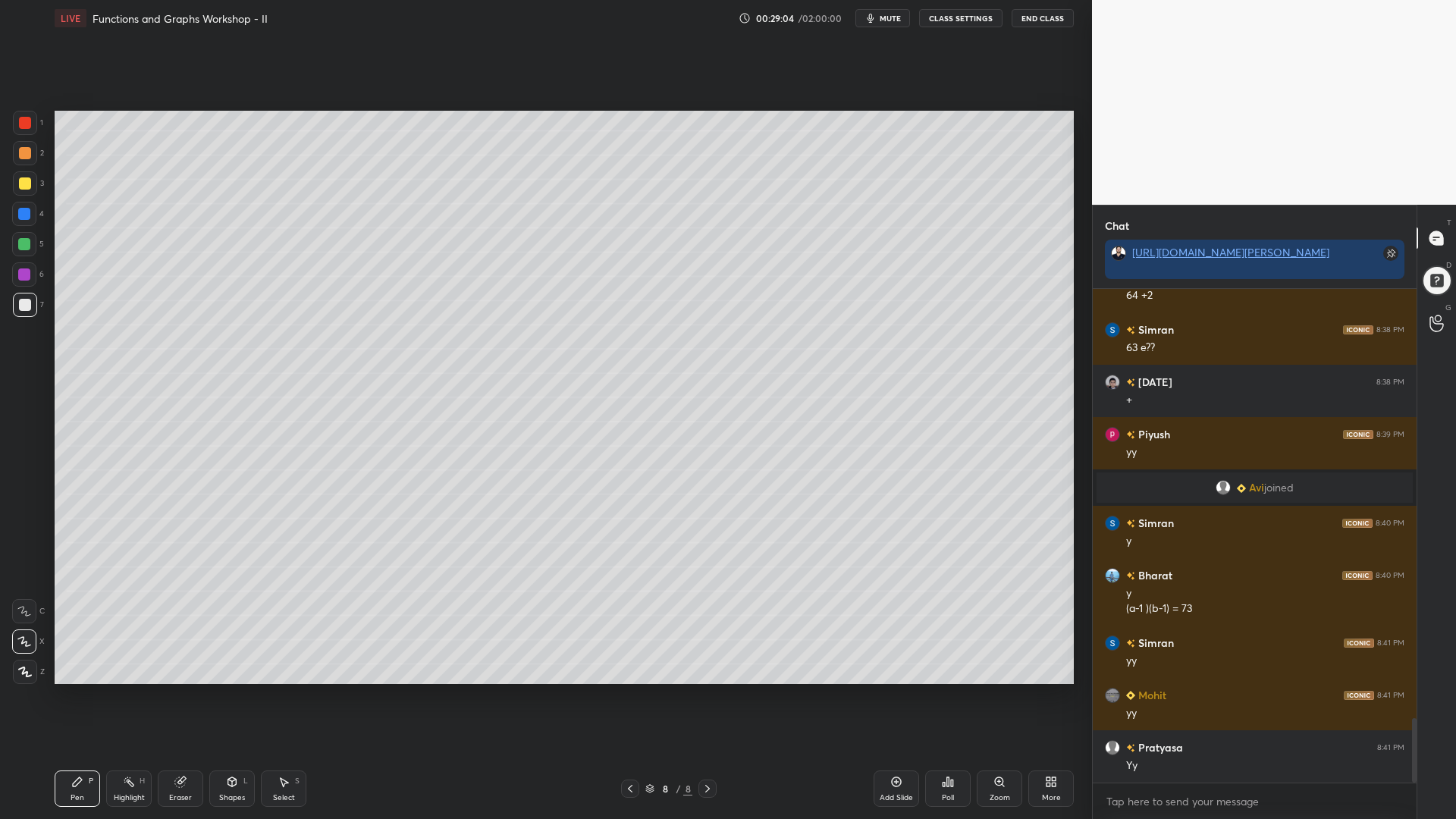
click at [18, 271] on div at bounding box center [24, 274] width 24 height 24
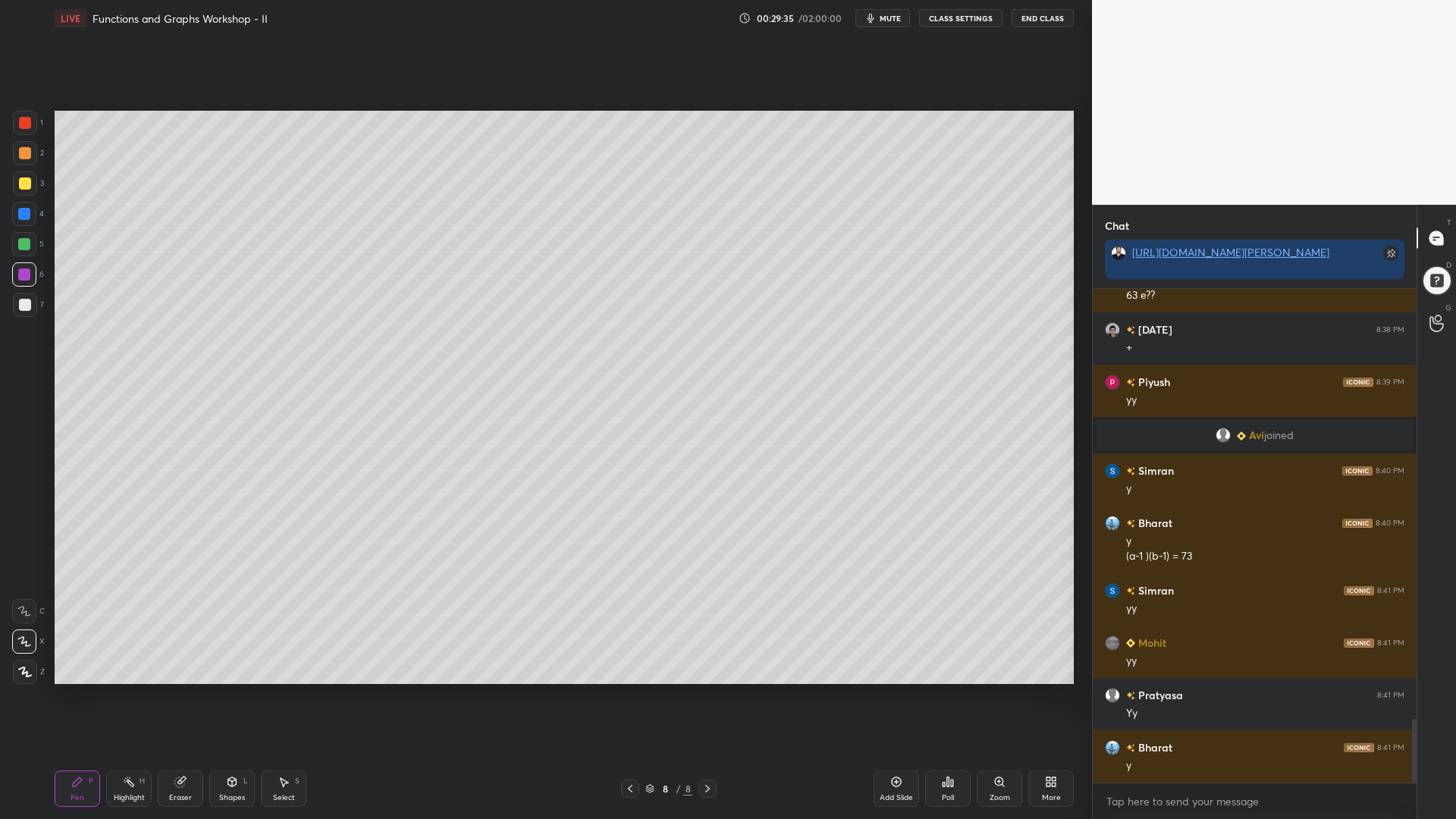
click at [23, 220] on div at bounding box center [24, 214] width 24 height 24
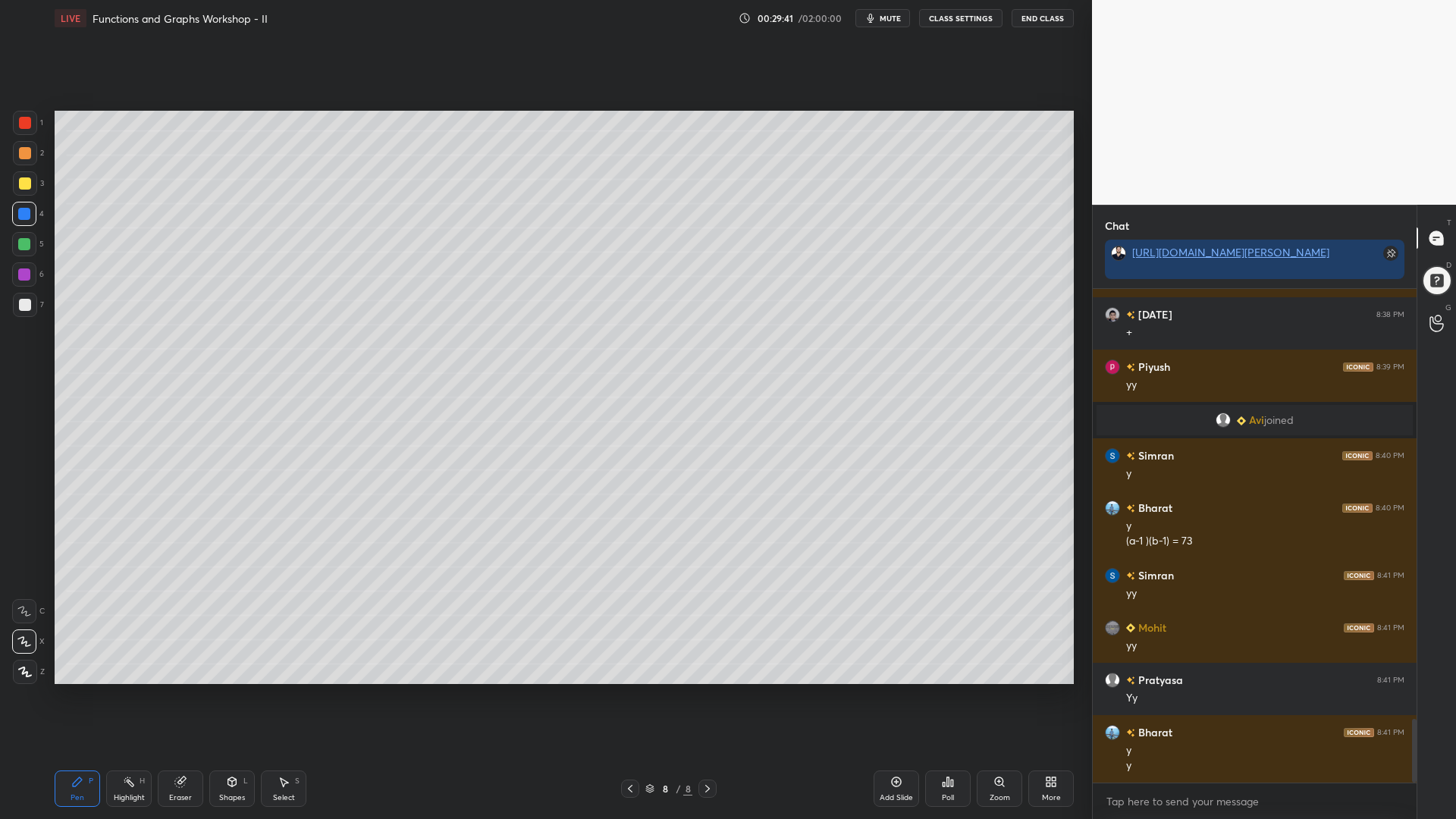
click at [30, 303] on div at bounding box center [24, 305] width 12 height 12
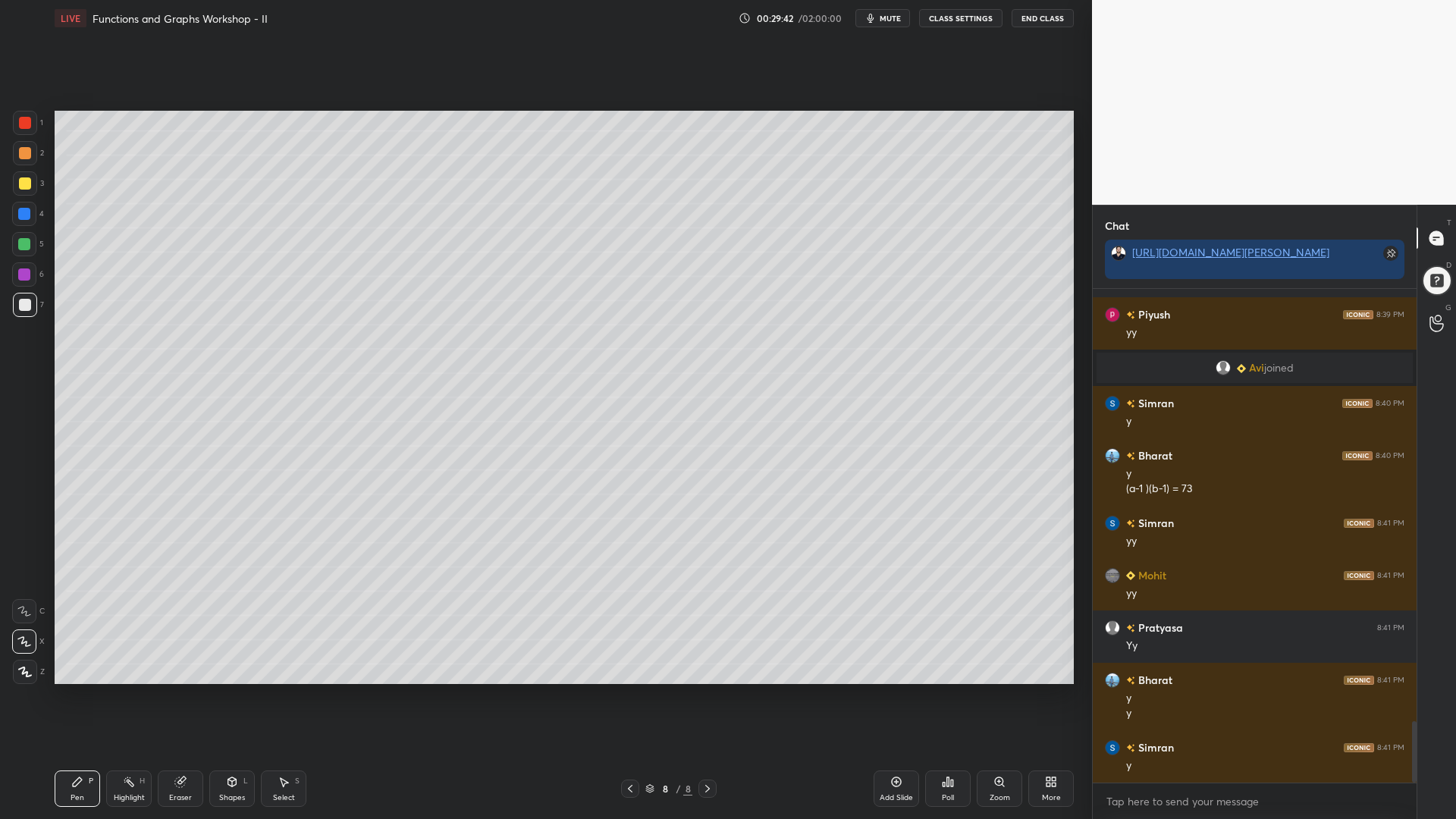
scroll to position [3452, 0]
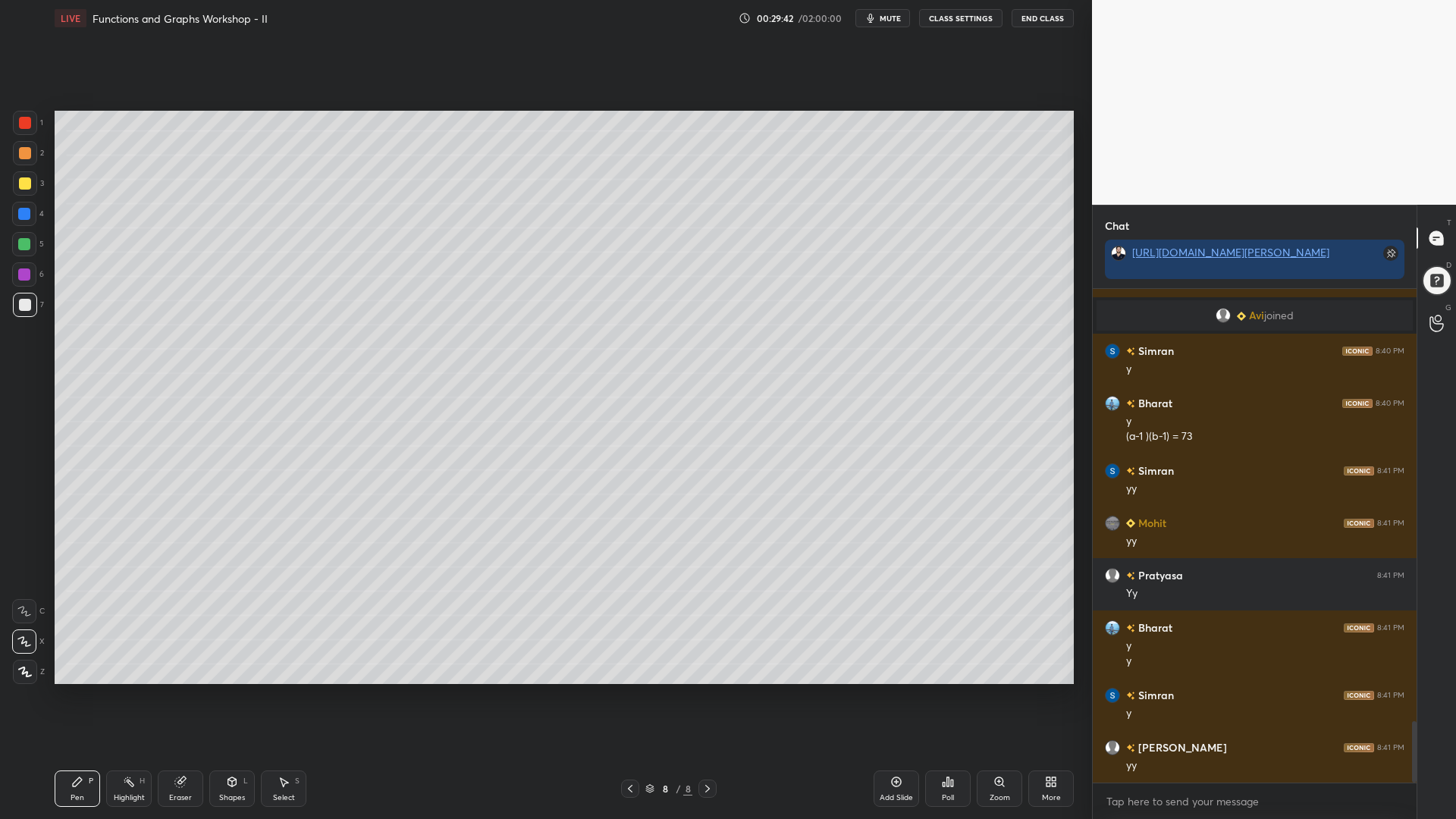
click at [28, 119] on div at bounding box center [24, 122] width 24 height 24
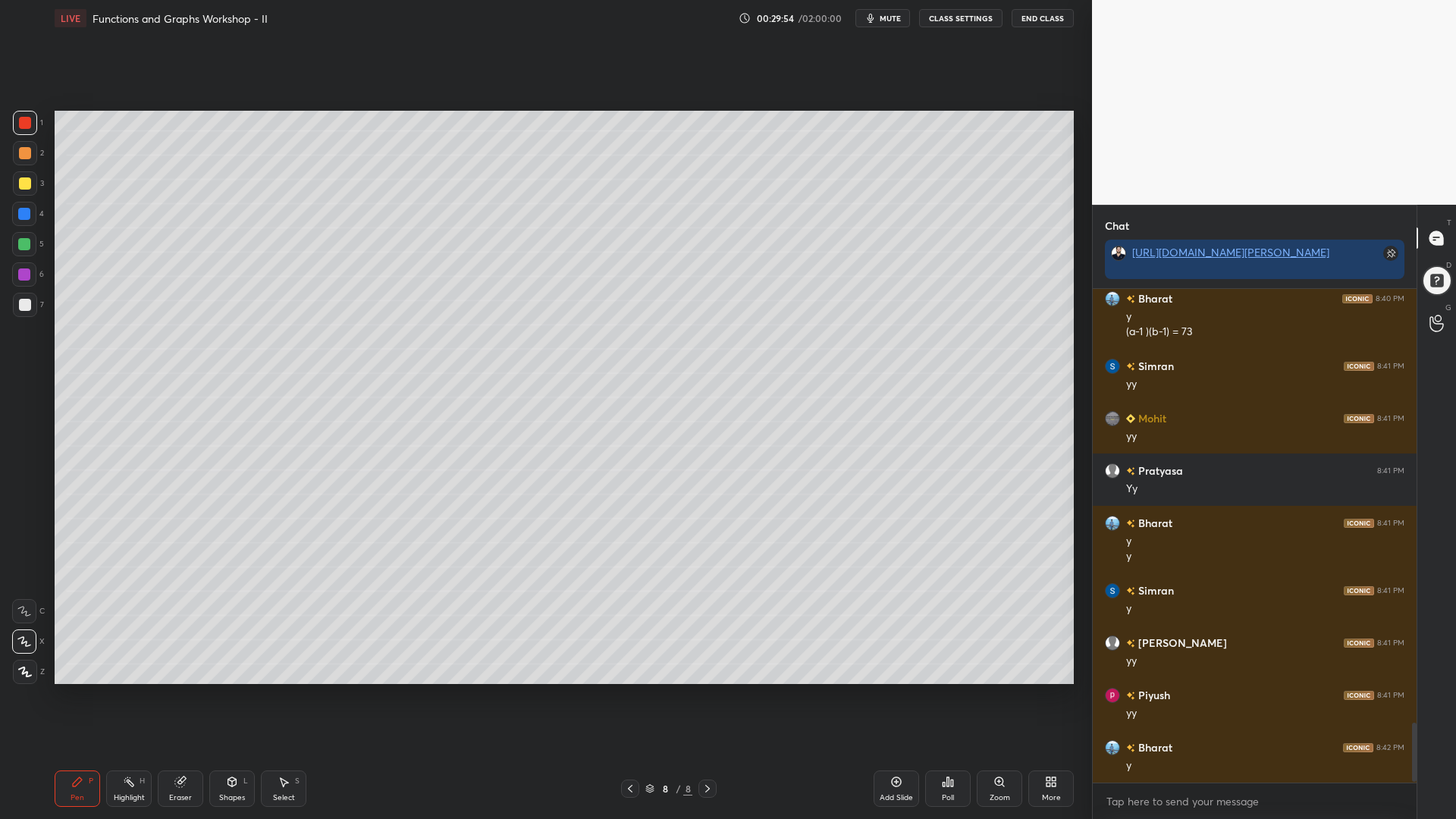
scroll to position [3608, 0]
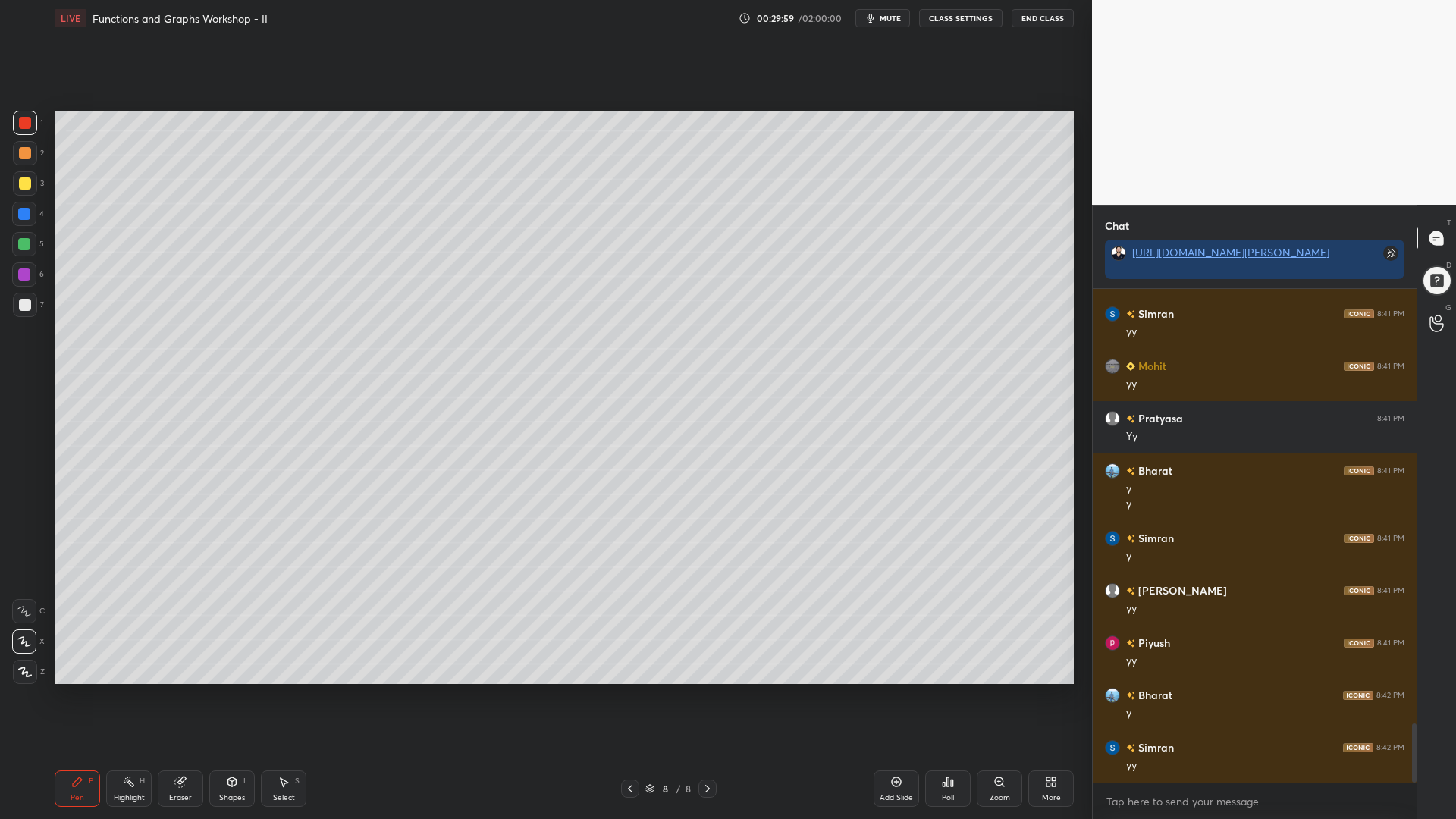
click at [260, 697] on div "Pen P Highlight H Eraser Shapes L Select S" at bounding box center [259, 789] width 410 height 36
click at [227, 697] on div "Shapes L" at bounding box center [232, 789] width 46 height 36
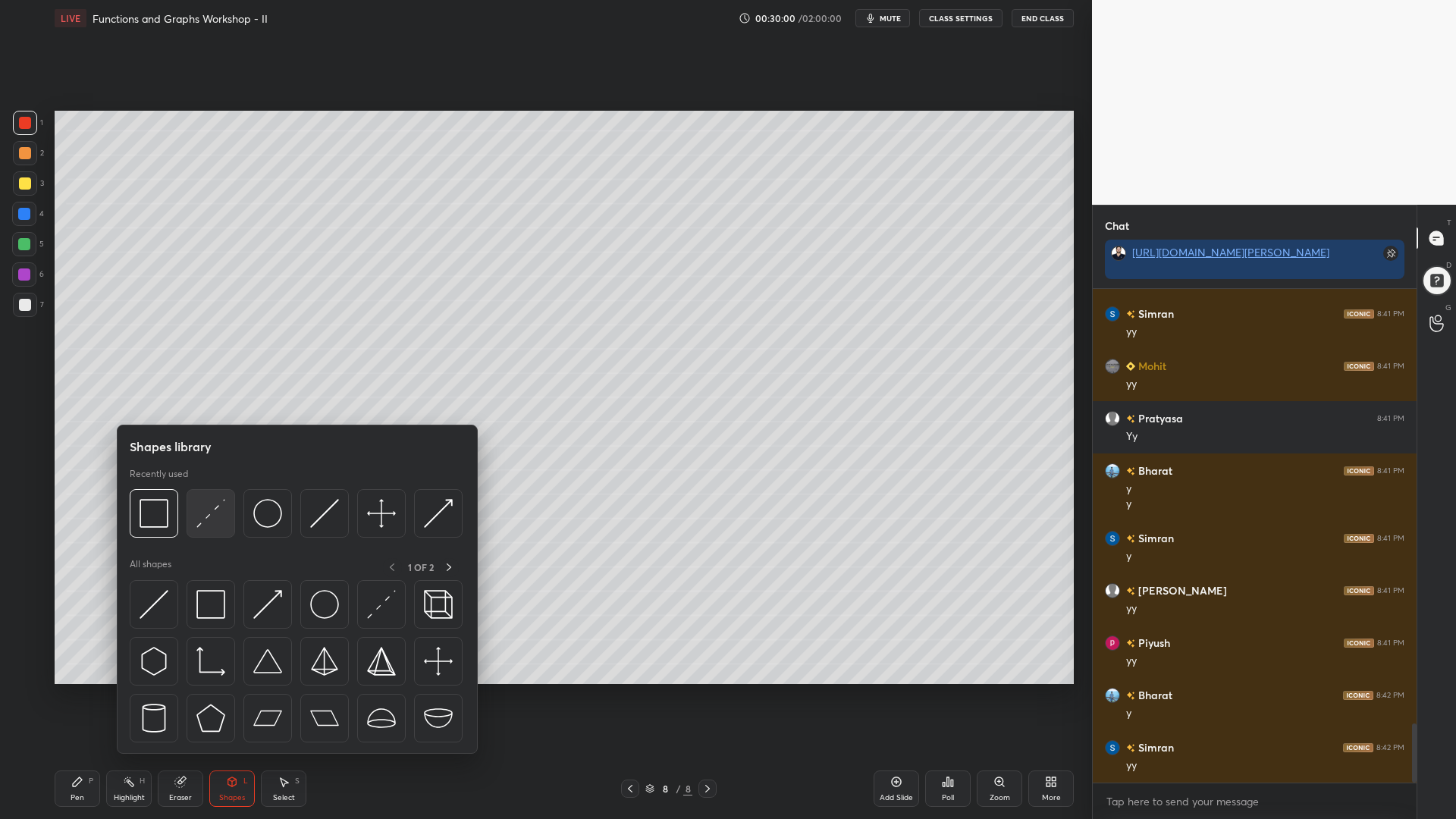
click at [218, 519] on img at bounding box center [211, 513] width 29 height 29
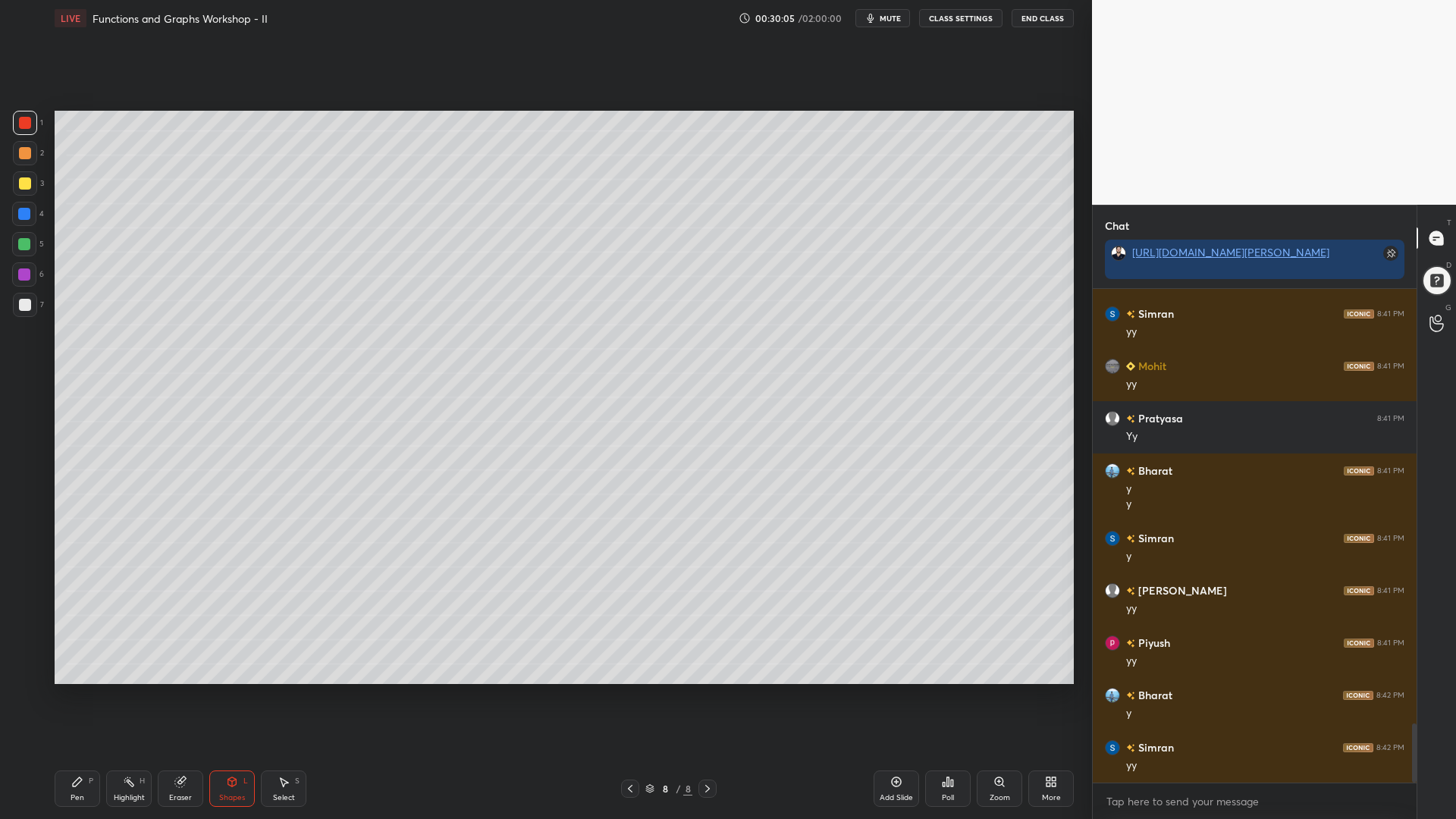
click at [84, 697] on div "Pen P" at bounding box center [78, 789] width 46 height 36
click at [27, 186] on div at bounding box center [24, 183] width 12 height 12
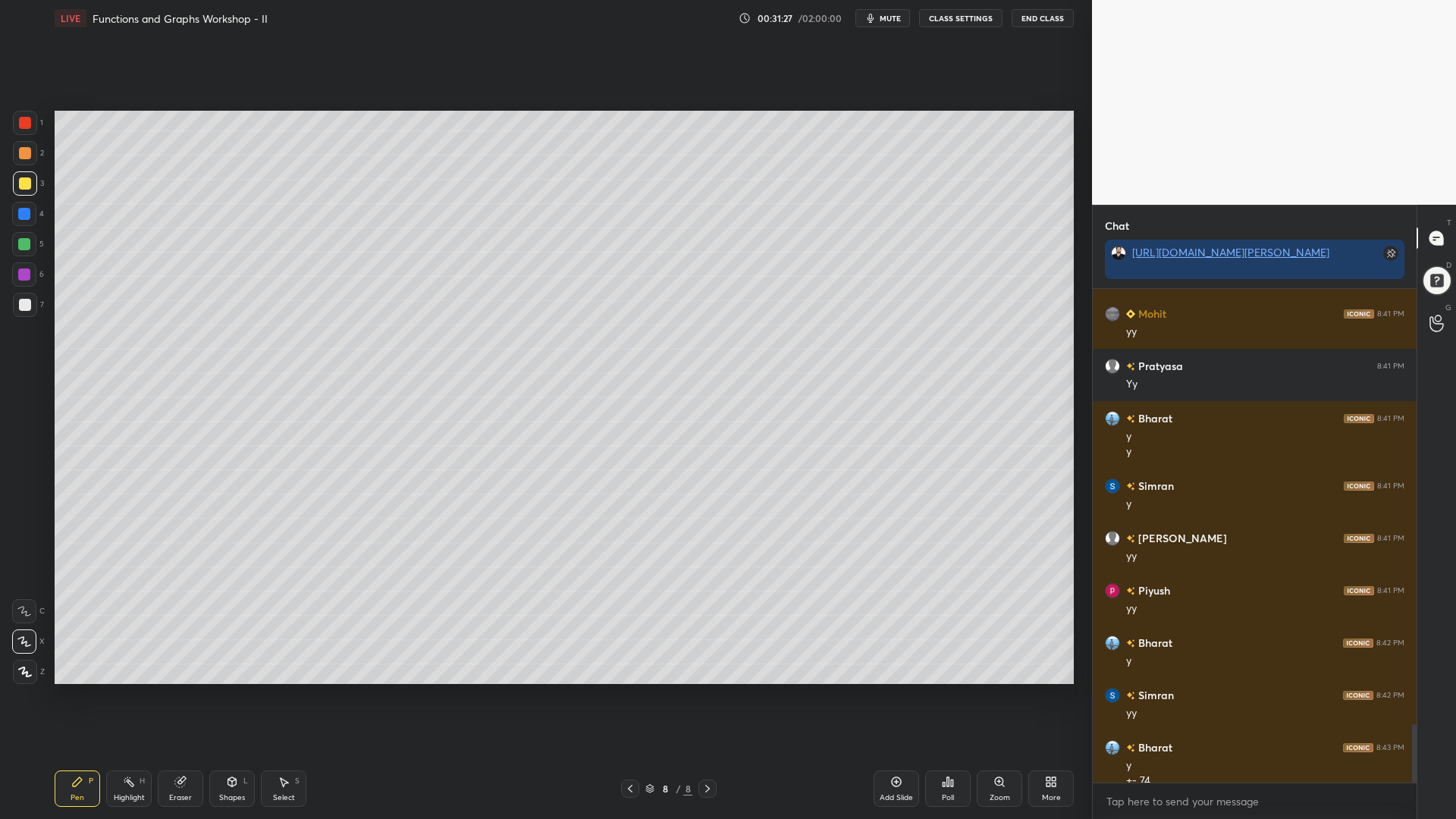
scroll to position [3675, 0]
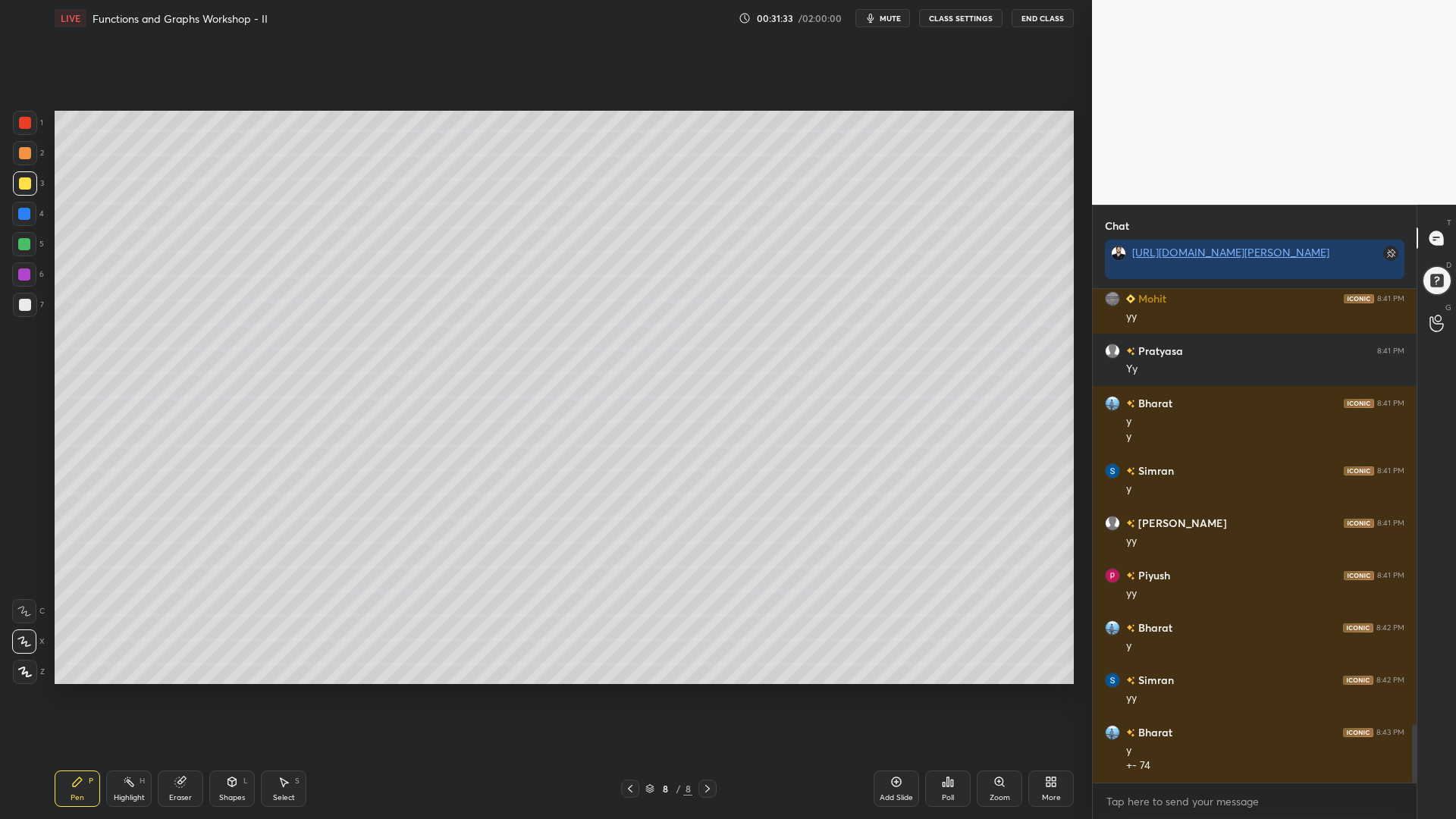
click at [177, 697] on icon at bounding box center [180, 783] width 10 height 10
click at [84, 697] on div "Pen P" at bounding box center [78, 789] width 46 height 36
drag, startPoint x: 20, startPoint y: 307, endPoint x: 52, endPoint y: 312, distance: 32.4
click at [23, 307] on div at bounding box center [24, 305] width 12 height 12
click at [34, 290] on div "6" at bounding box center [28, 278] width 32 height 30
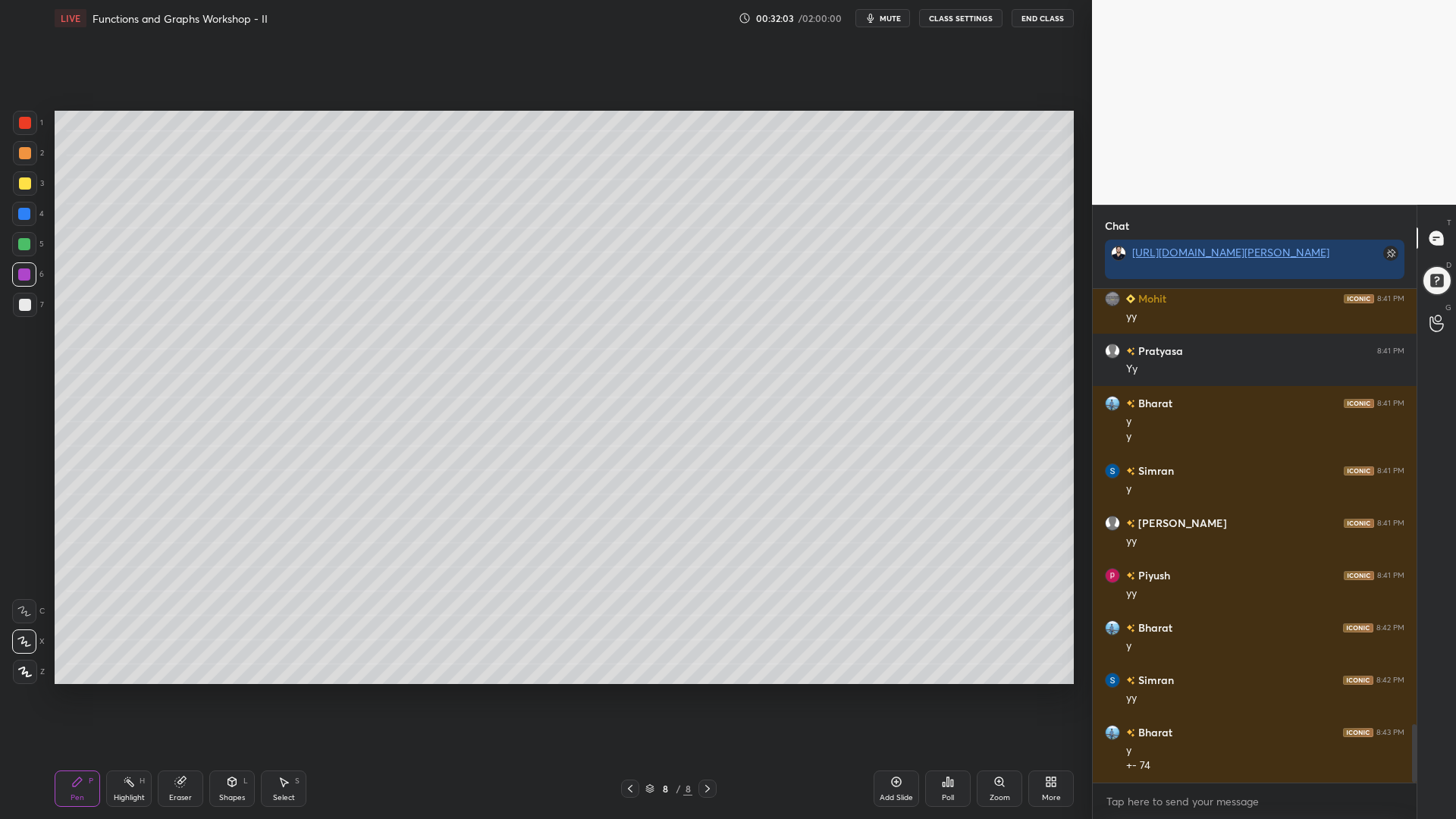
click at [24, 220] on div at bounding box center [24, 214] width 24 height 24
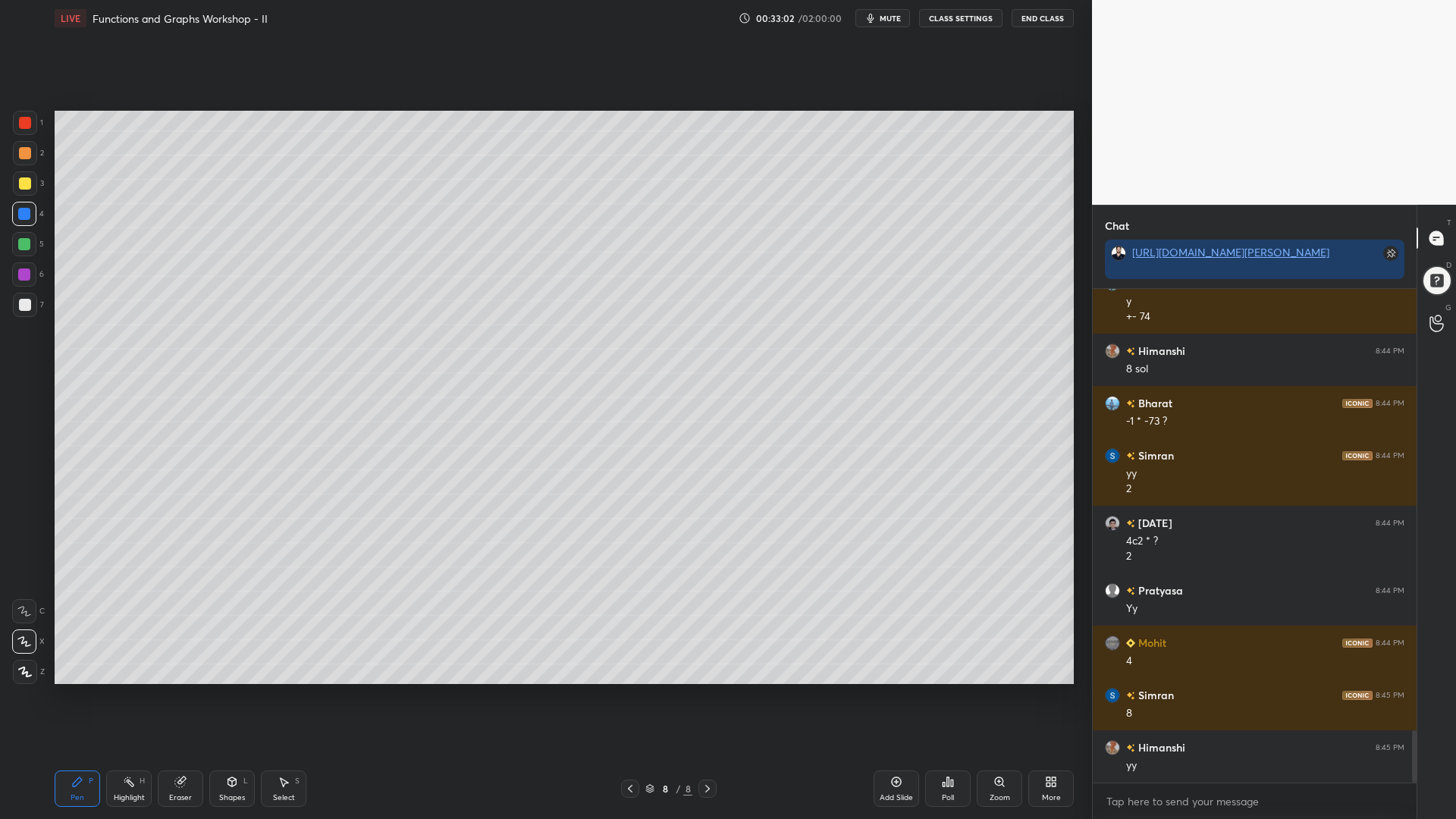
scroll to position [4177, 0]
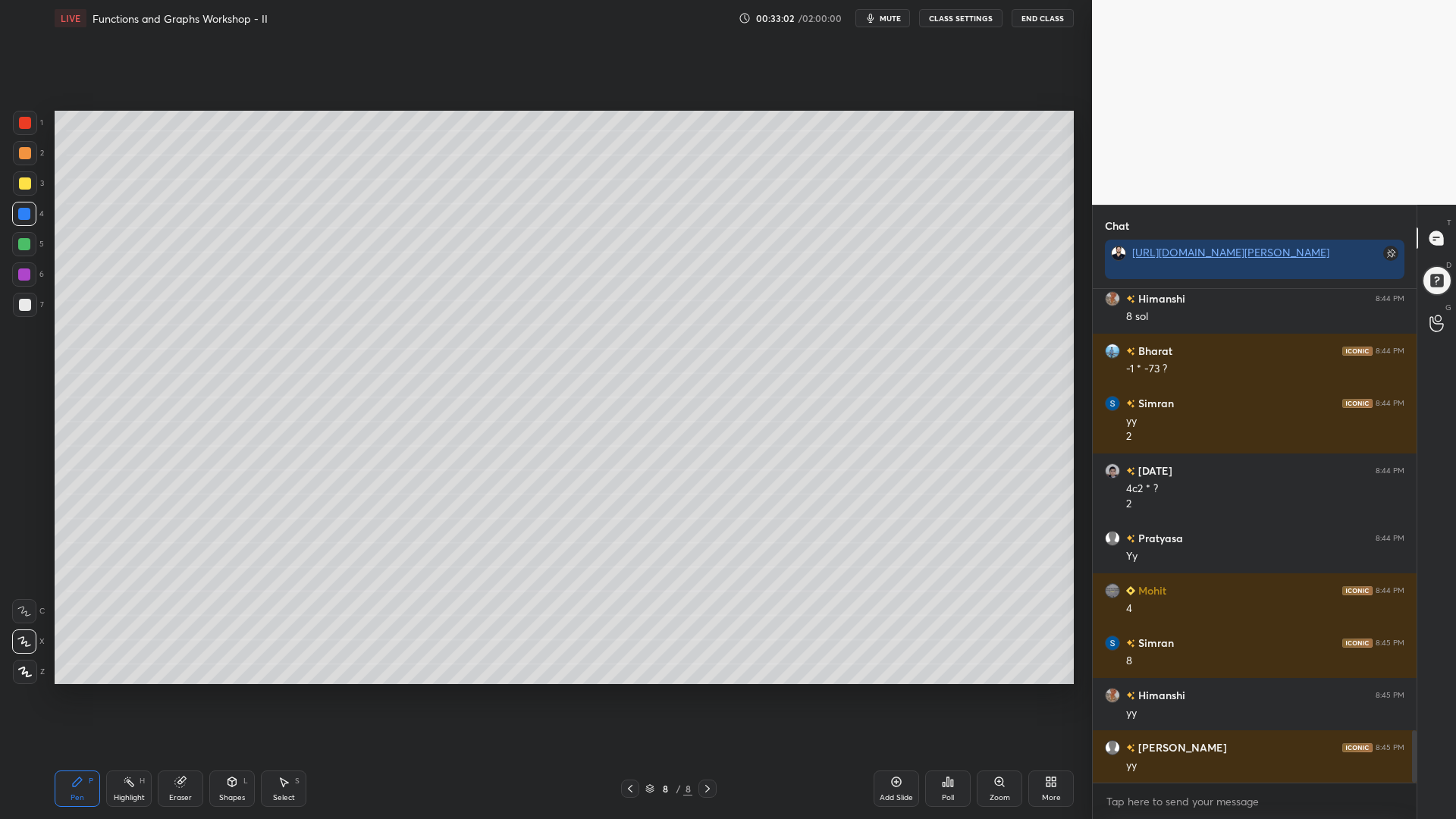
click at [21, 301] on div at bounding box center [24, 305] width 12 height 12
click at [227, 697] on div "Shapes" at bounding box center [232, 797] width 26 height 8
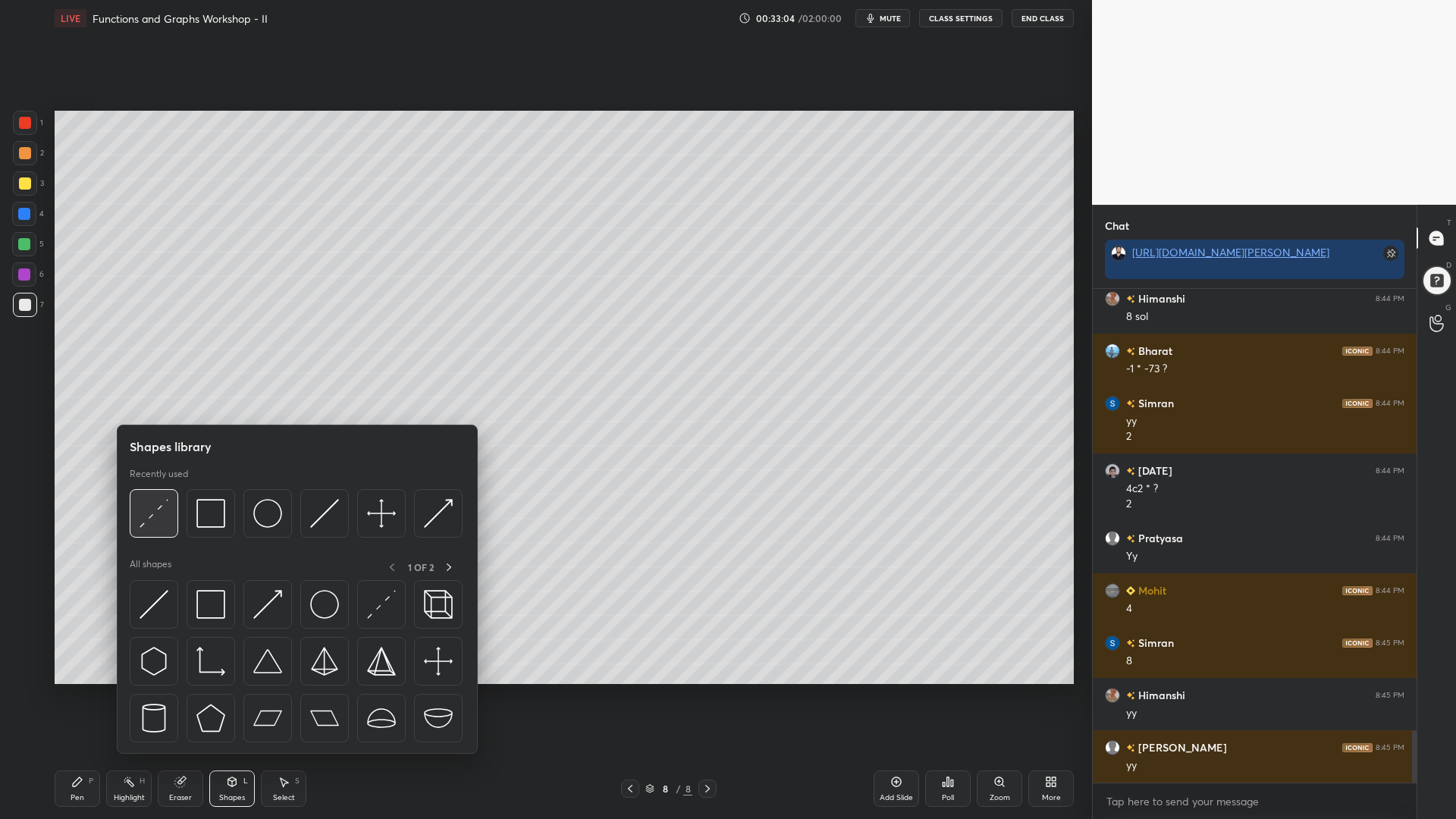
click at [153, 505] on img at bounding box center [154, 513] width 29 height 29
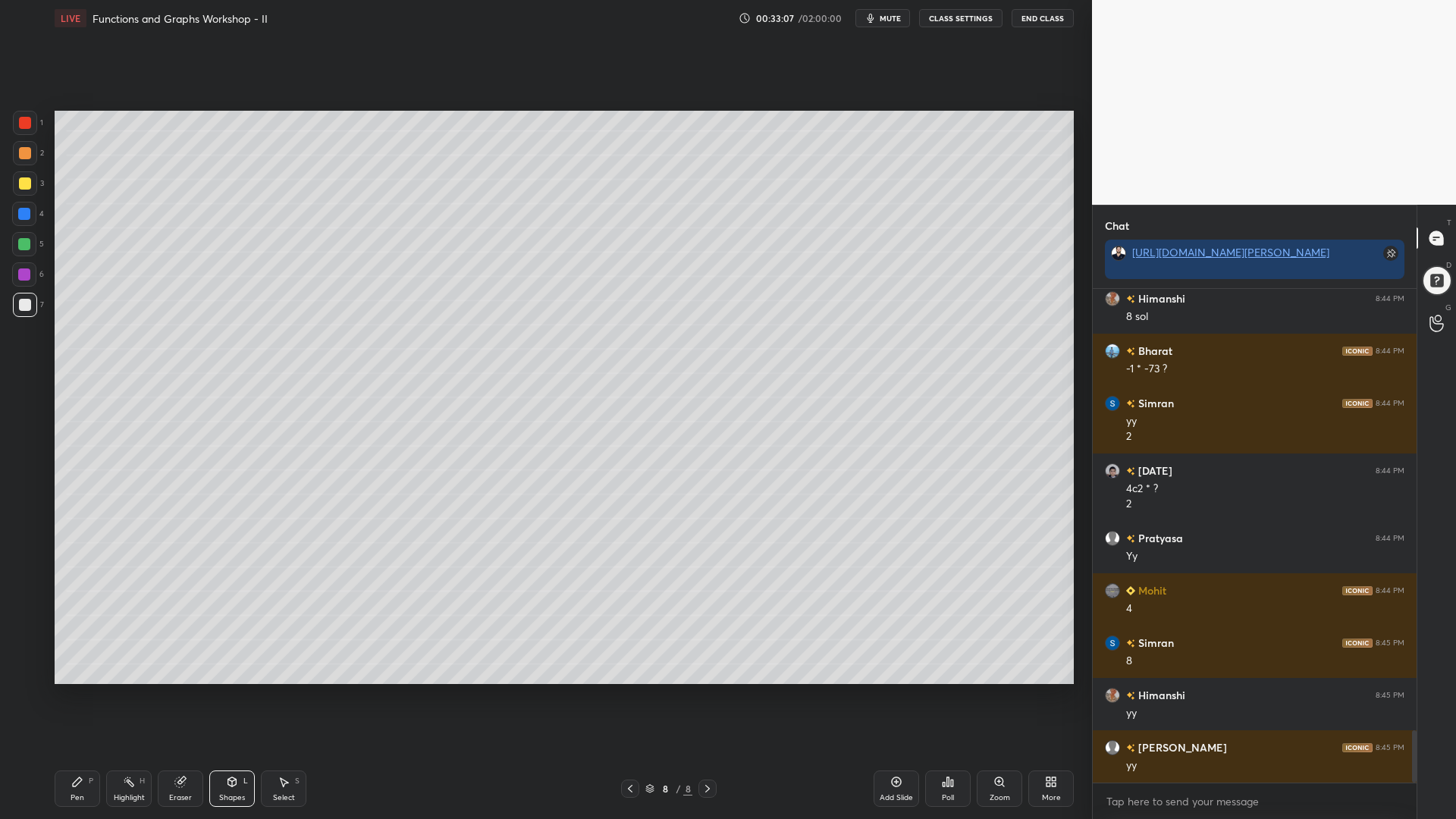
scroll to position [4229, 0]
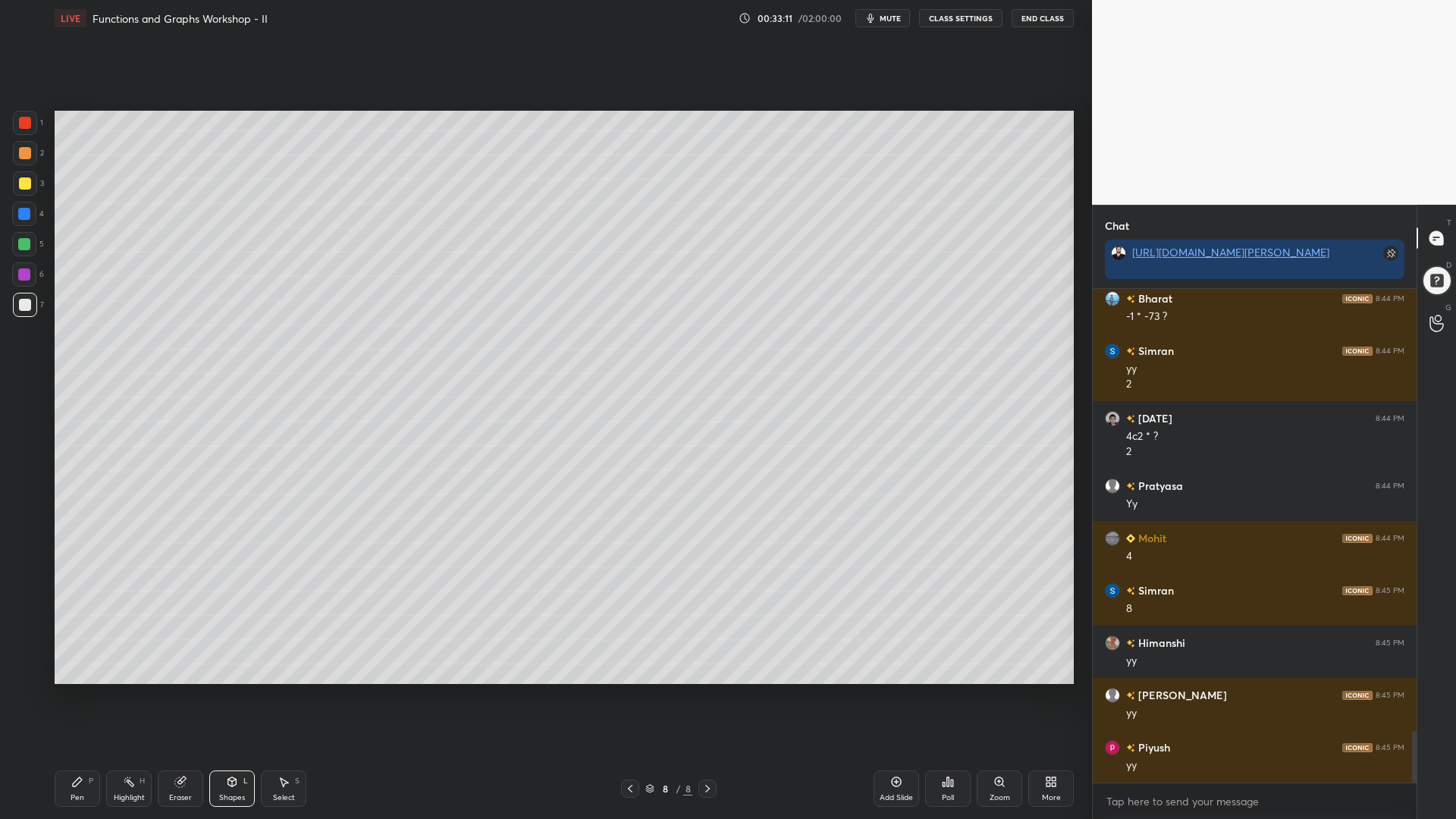
click at [24, 182] on div at bounding box center [24, 183] width 12 height 12
click at [111, 697] on div "Highlight H" at bounding box center [129, 789] width 46 height 36
click at [79, 697] on icon at bounding box center [77, 782] width 12 height 12
drag, startPoint x: 25, startPoint y: 301, endPoint x: 44, endPoint y: 308, distance: 20.2
click at [26, 301] on div at bounding box center [24, 305] width 12 height 12
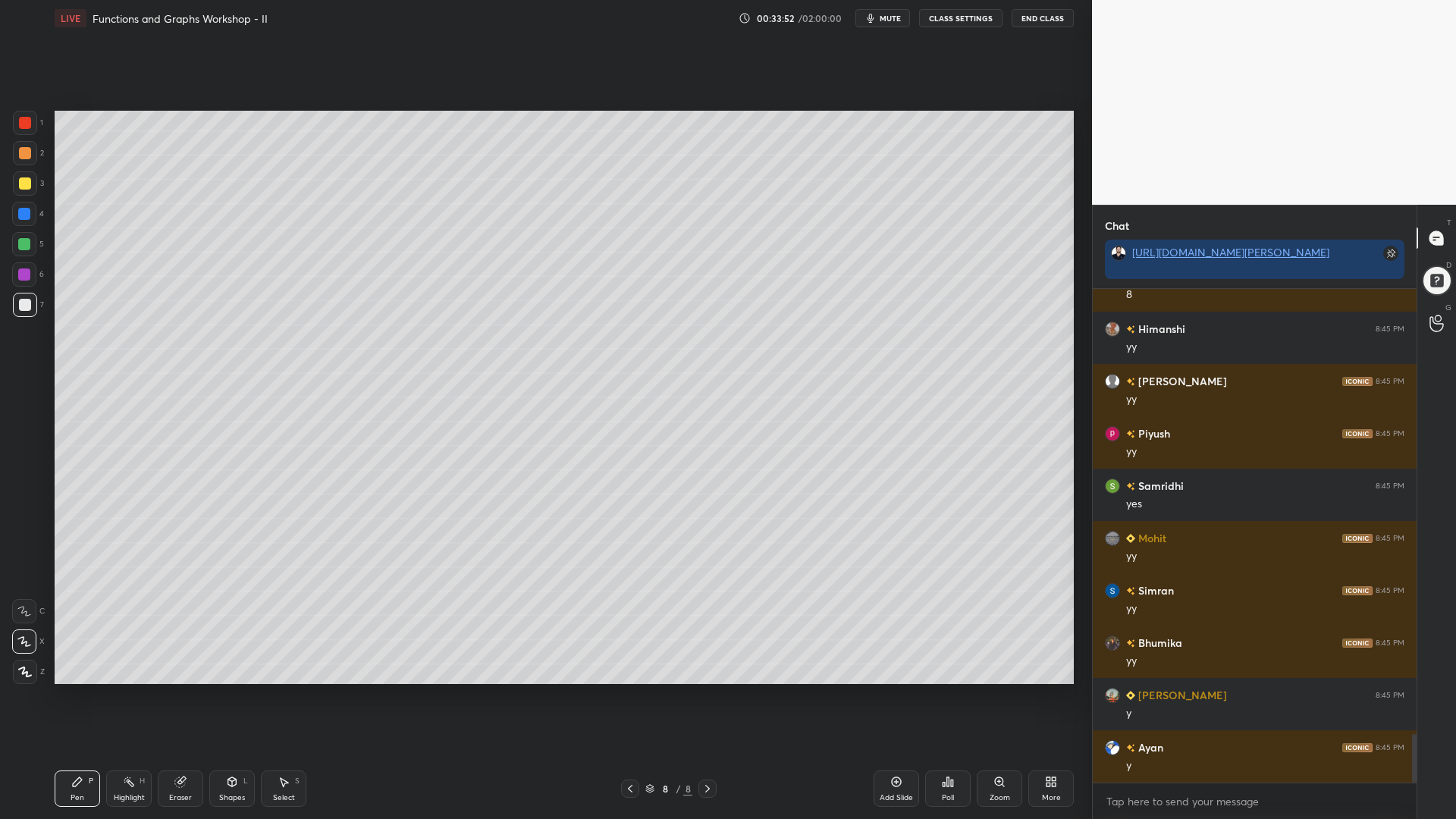
scroll to position [4596, 0]
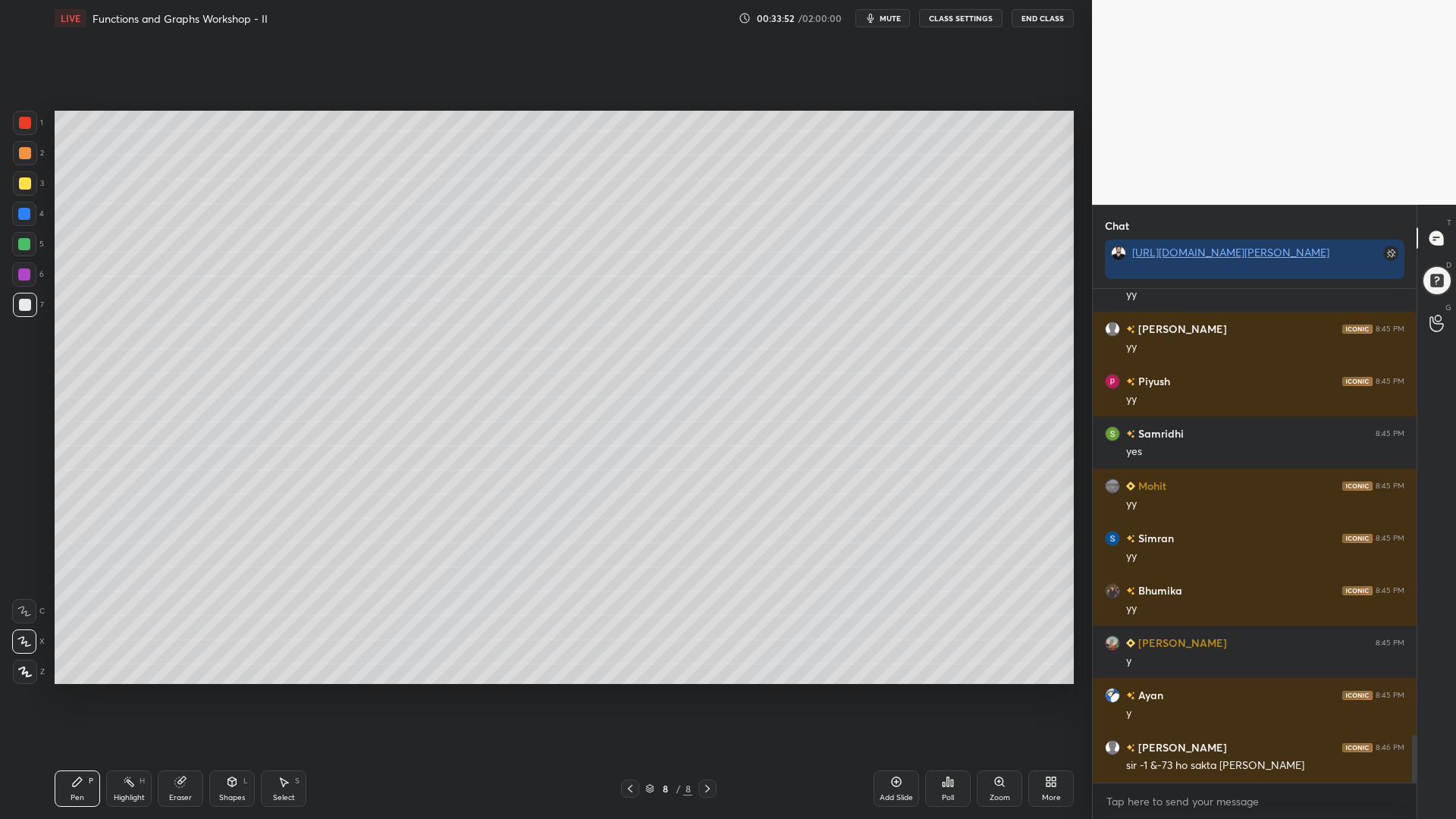
click at [630, 697] on icon at bounding box center [630, 789] width 12 height 12
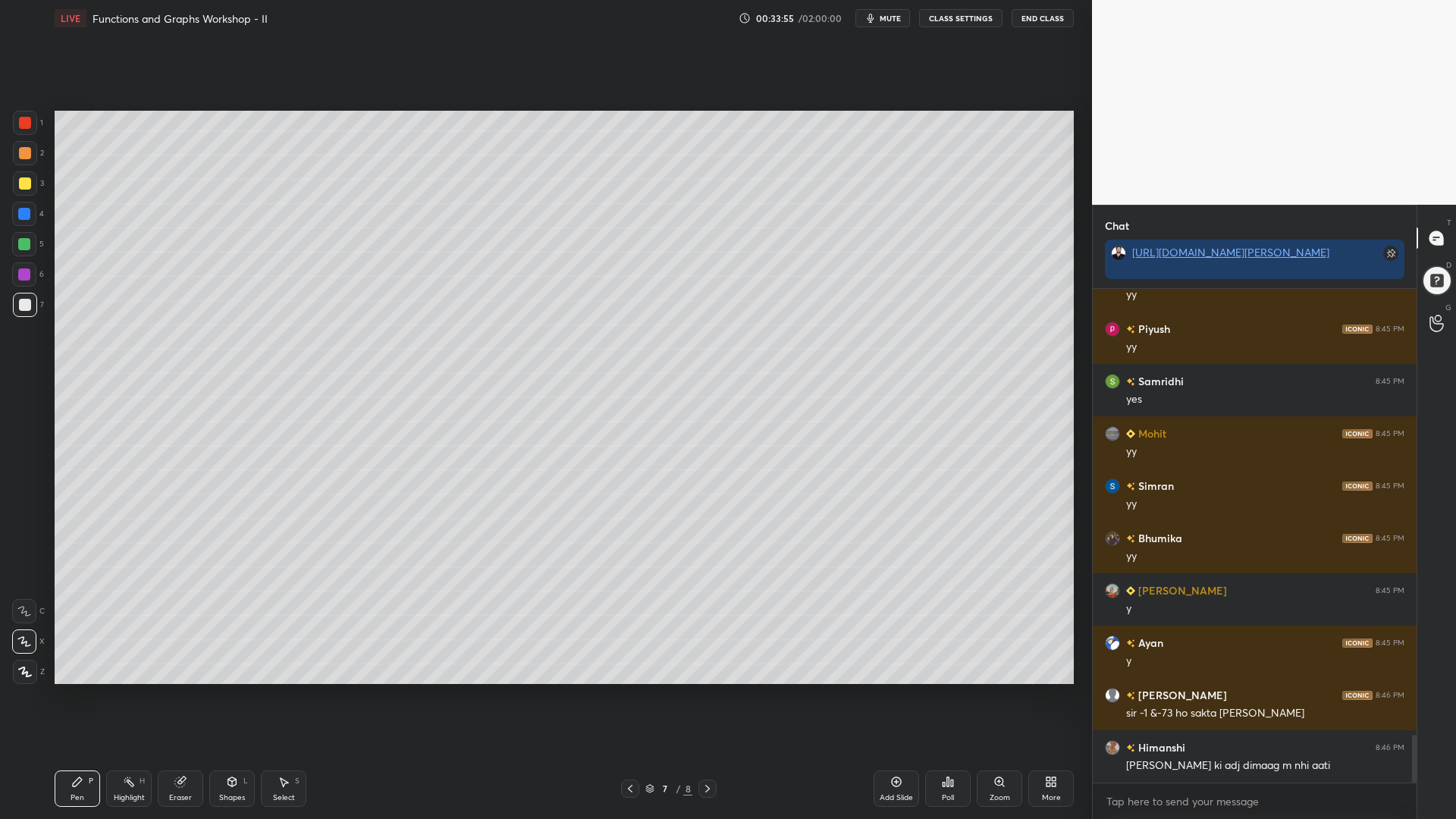
scroll to position [4700, 0]
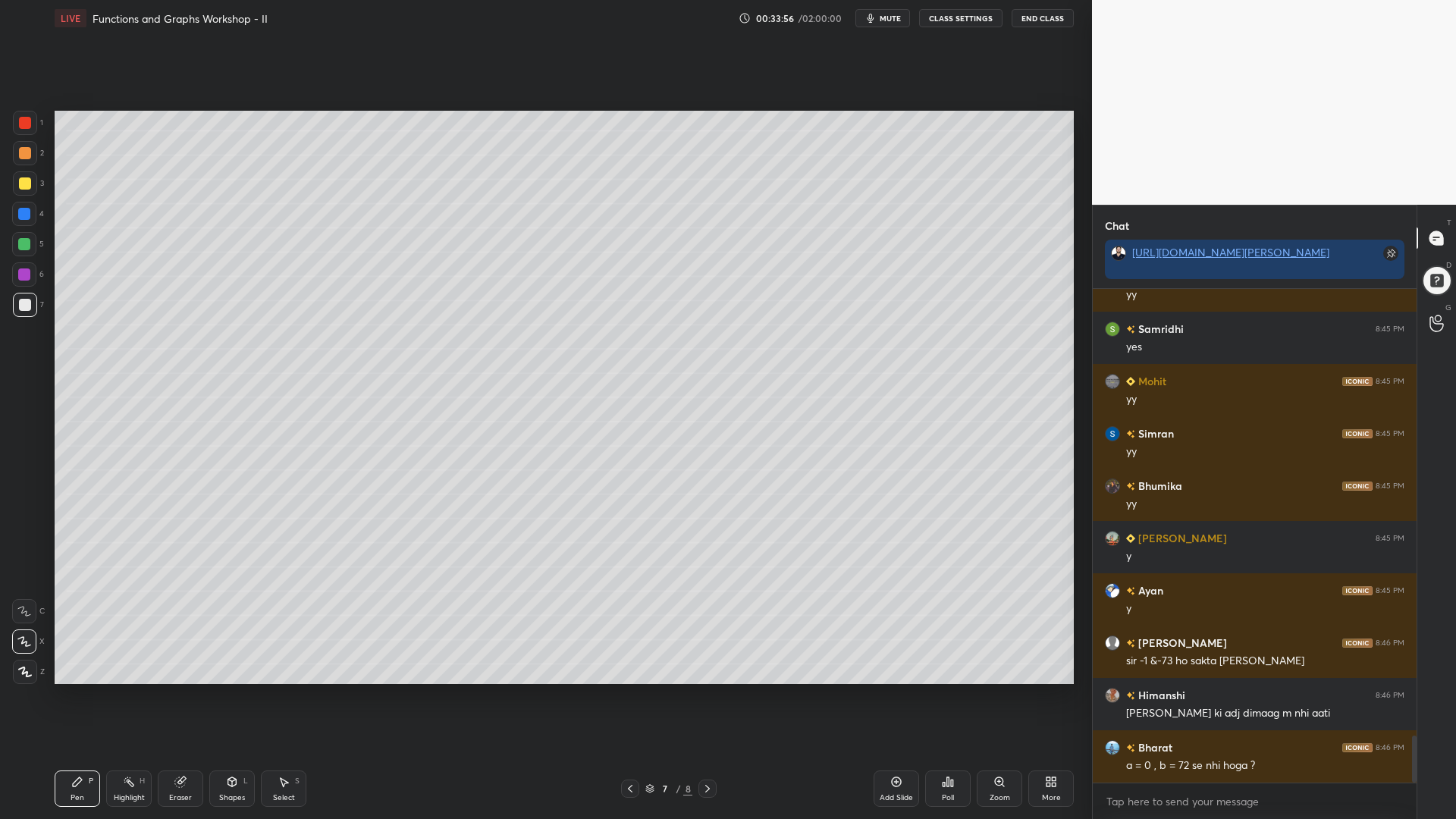
click at [714, 697] on div at bounding box center [708, 789] width 19 height 19
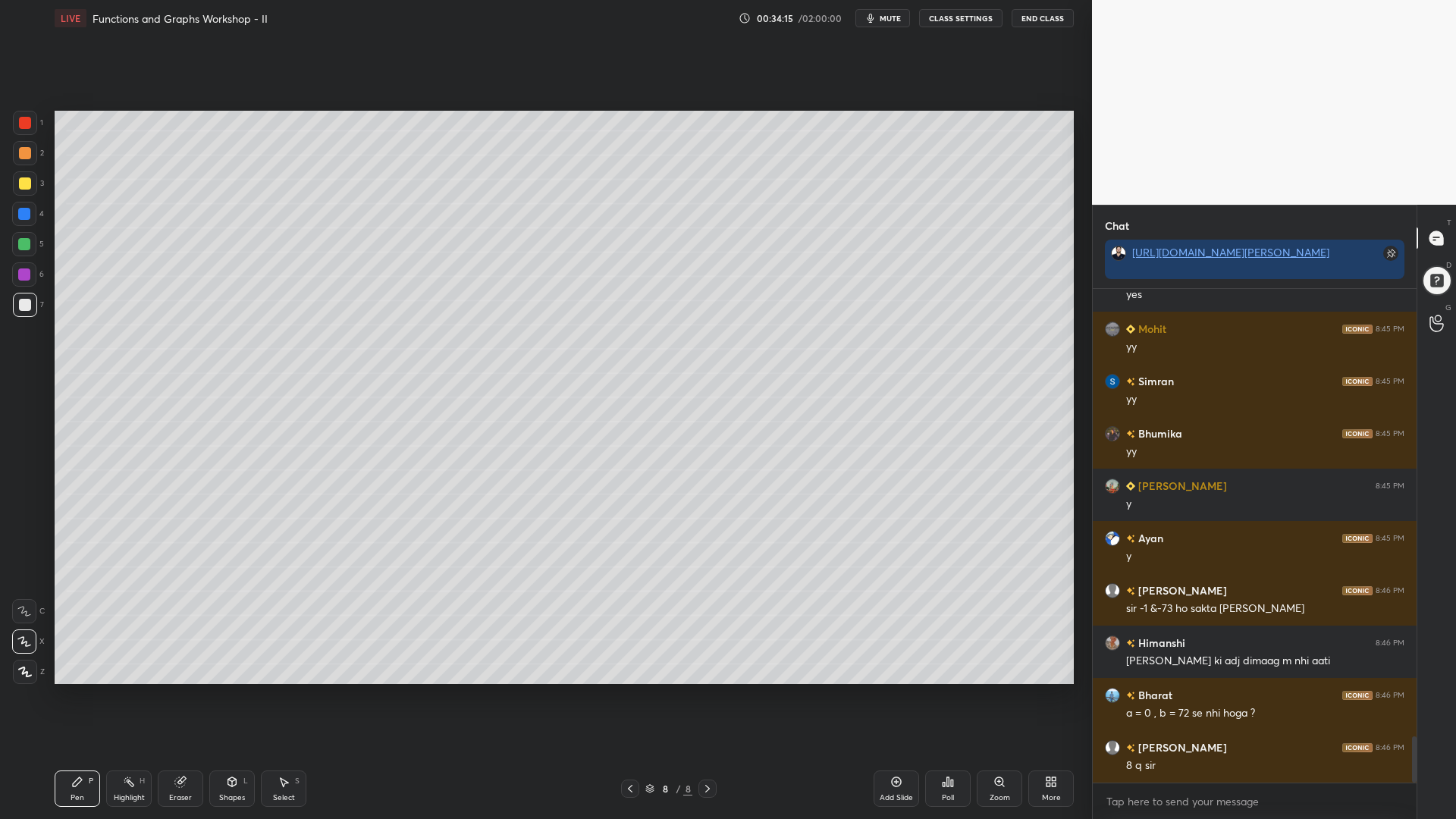
click at [136, 697] on div "Highlight" at bounding box center [129, 797] width 31 height 8
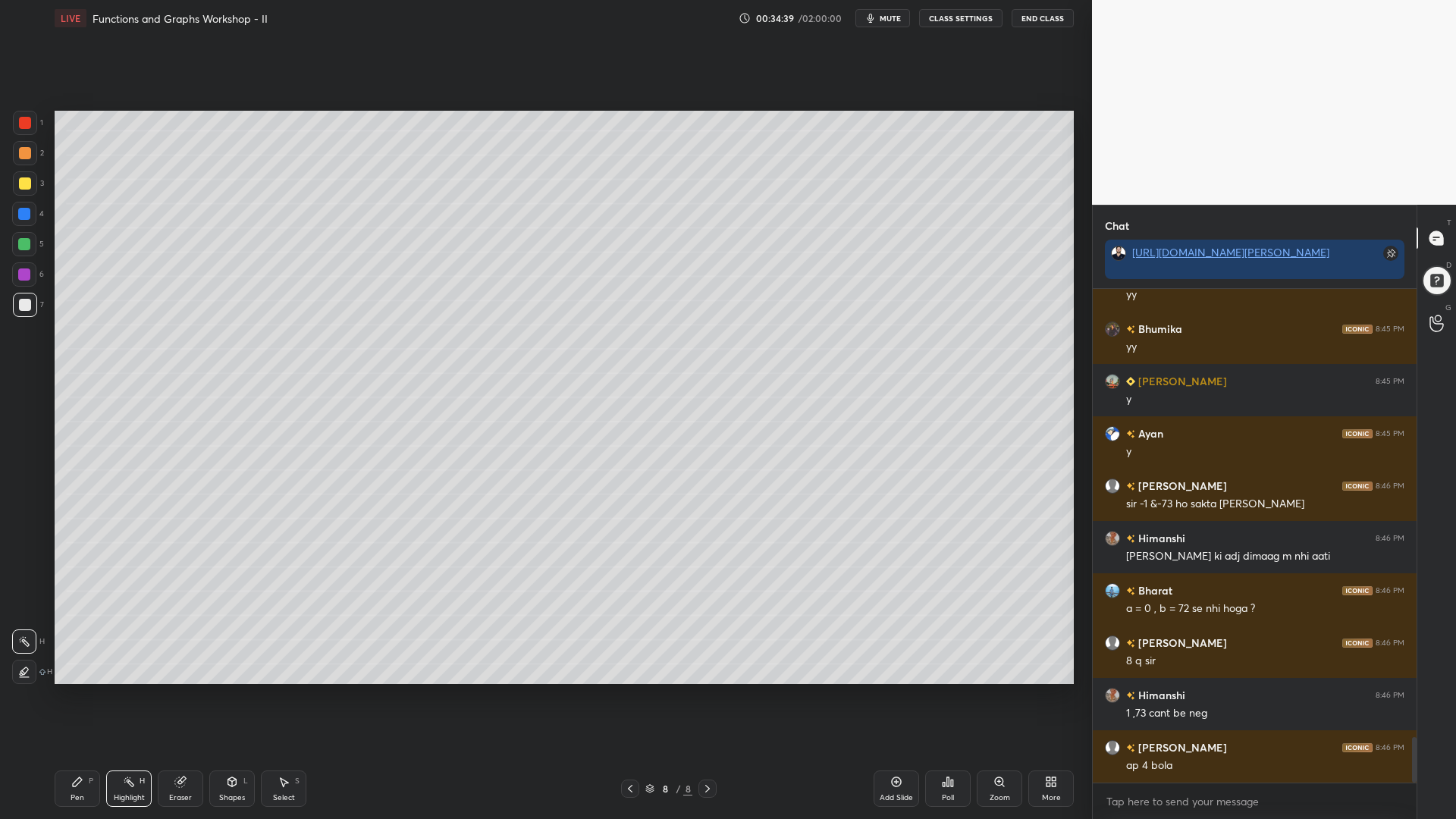
scroll to position [4910, 0]
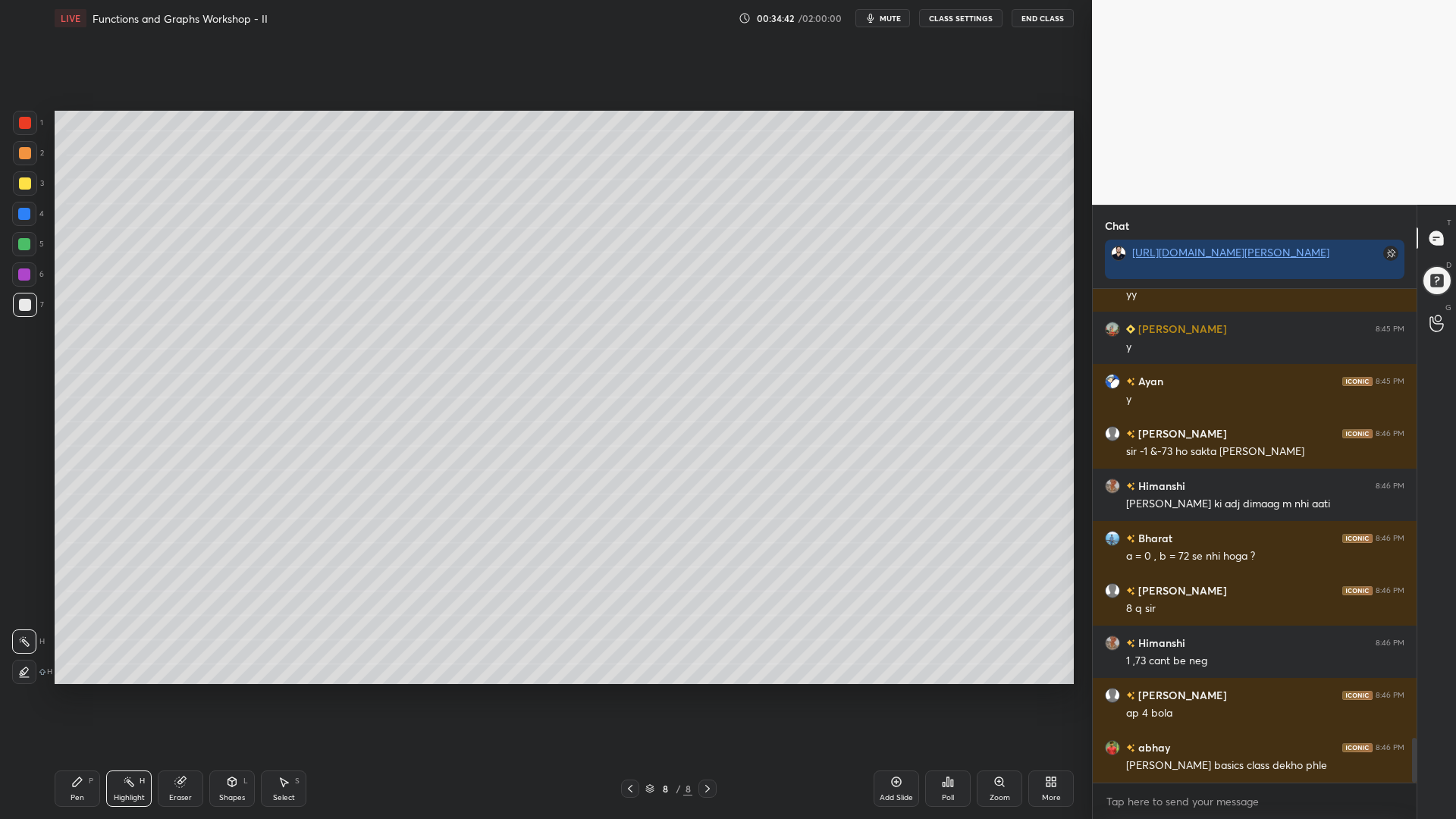
click at [26, 182] on div at bounding box center [24, 183] width 12 height 12
click at [83, 697] on div "Pen P" at bounding box center [78, 789] width 46 height 36
click at [24, 608] on icon at bounding box center [24, 611] width 14 height 11
click at [895, 697] on icon at bounding box center [896, 782] width 12 height 12
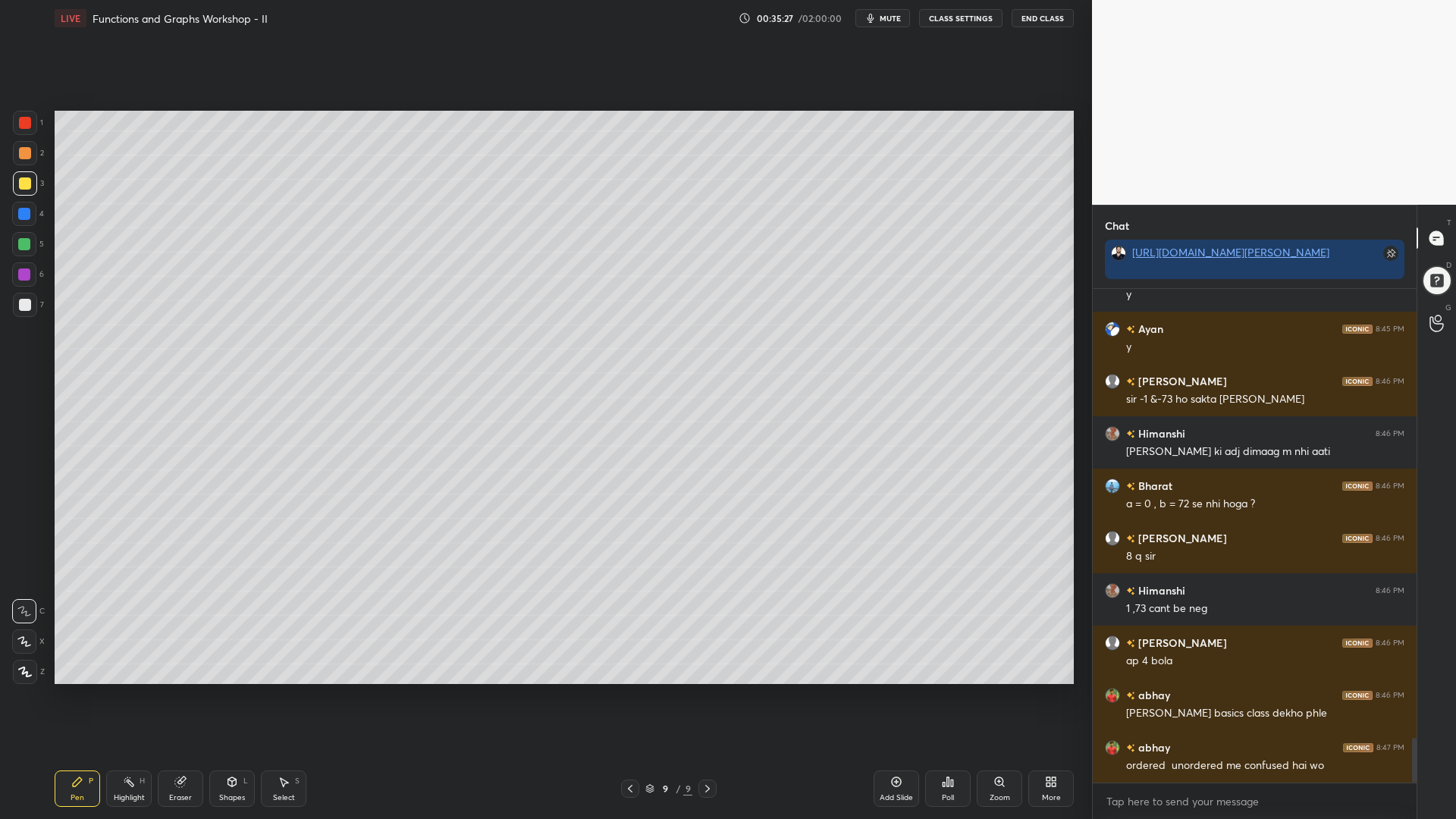
click at [23, 217] on div at bounding box center [24, 214] width 12 height 12
click at [24, 280] on div at bounding box center [24, 274] width 24 height 24
click at [26, 297] on div at bounding box center [24, 305] width 24 height 24
click at [33, 625] on div "X" at bounding box center [28, 638] width 33 height 30
click at [21, 231] on div "4" at bounding box center [28, 217] width 32 height 30
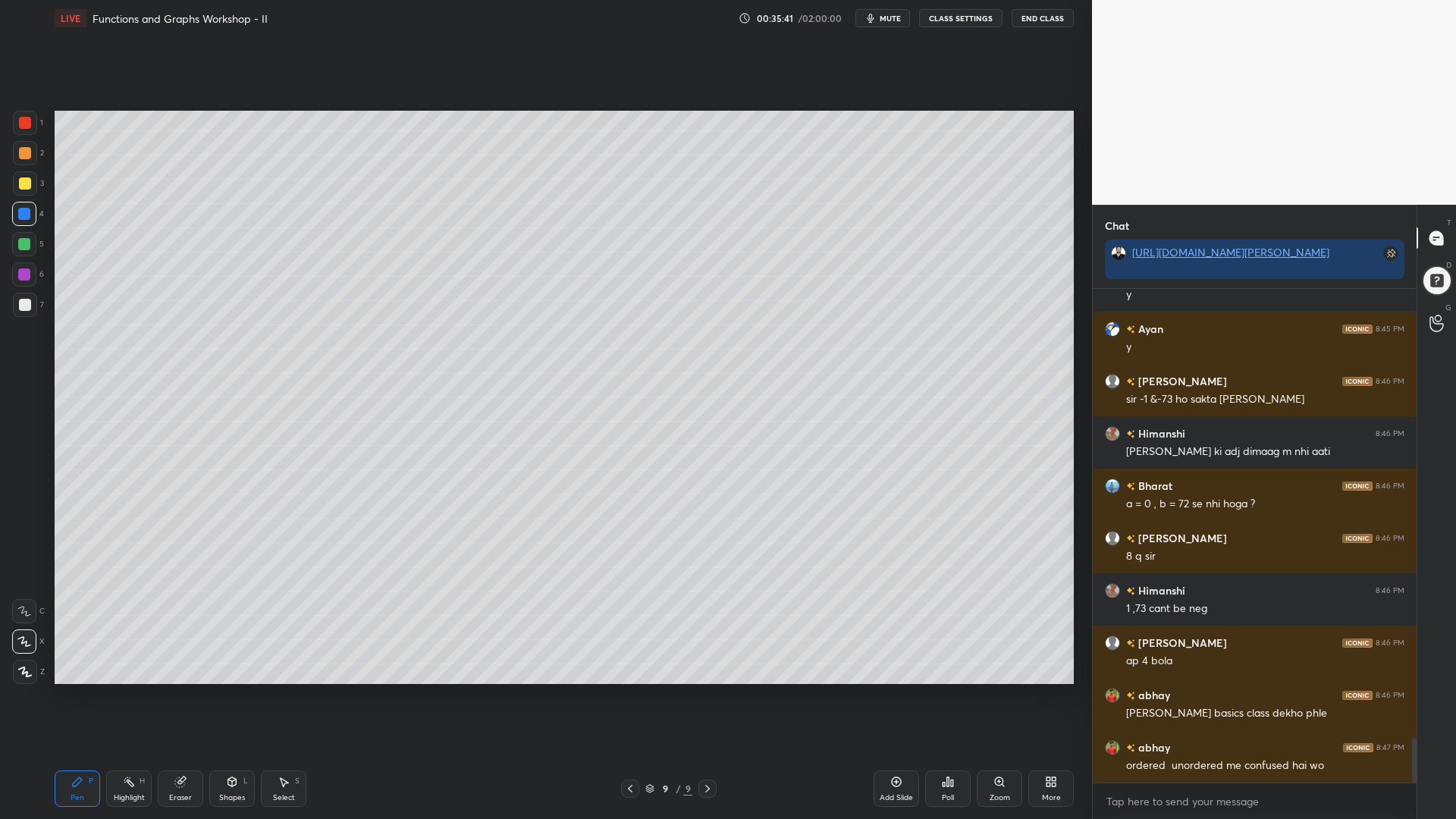
click at [23, 242] on div at bounding box center [24, 244] width 12 height 12
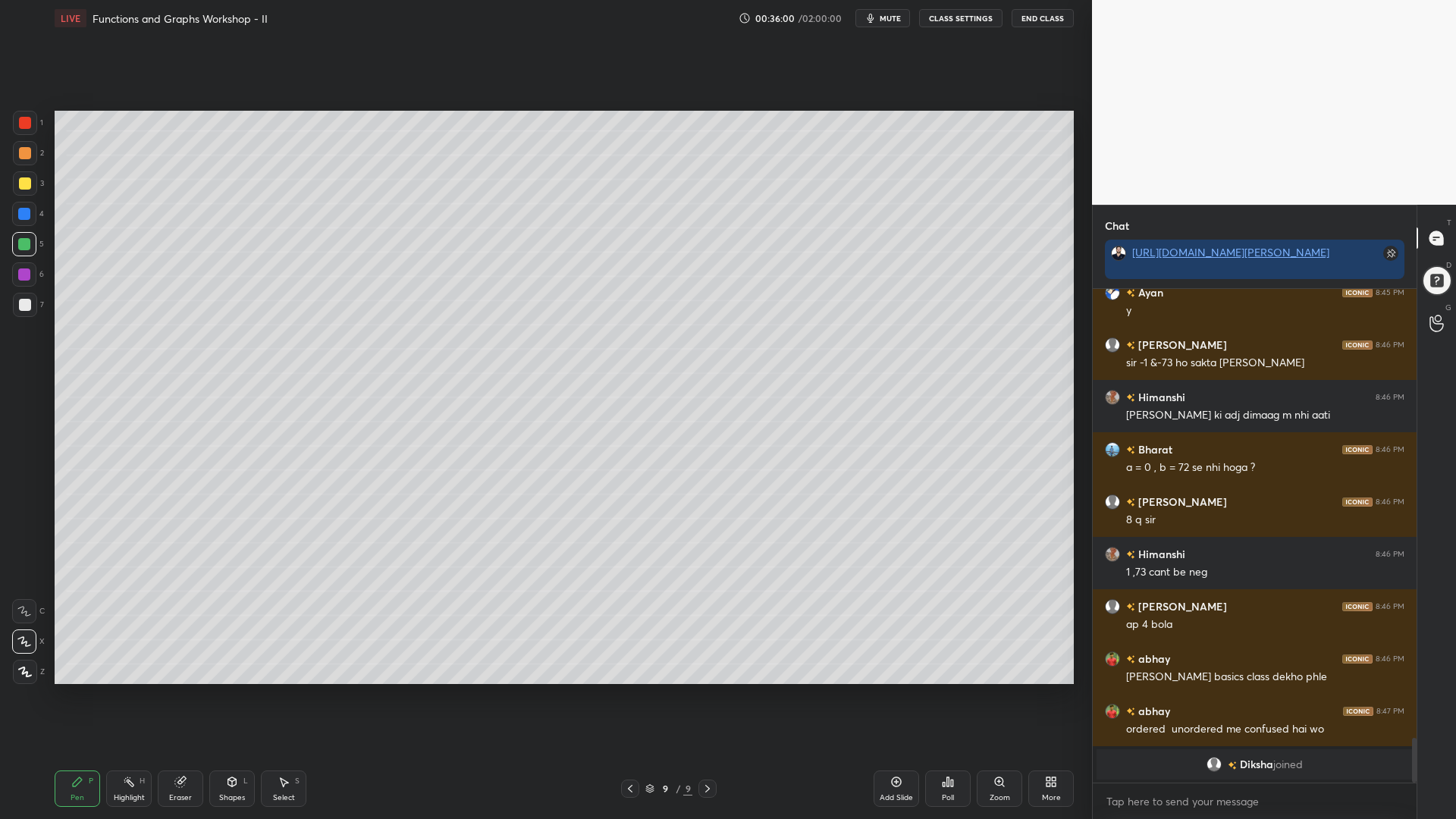
click at [885, 17] on span "mute" at bounding box center [890, 18] width 21 height 11
click at [890, 19] on span "unmute" at bounding box center [889, 18] width 33 height 11
click at [632, 697] on icon at bounding box center [630, 789] width 12 height 12
click at [709, 697] on icon at bounding box center [708, 789] width 12 height 12
click at [31, 213] on div at bounding box center [24, 214] width 24 height 24
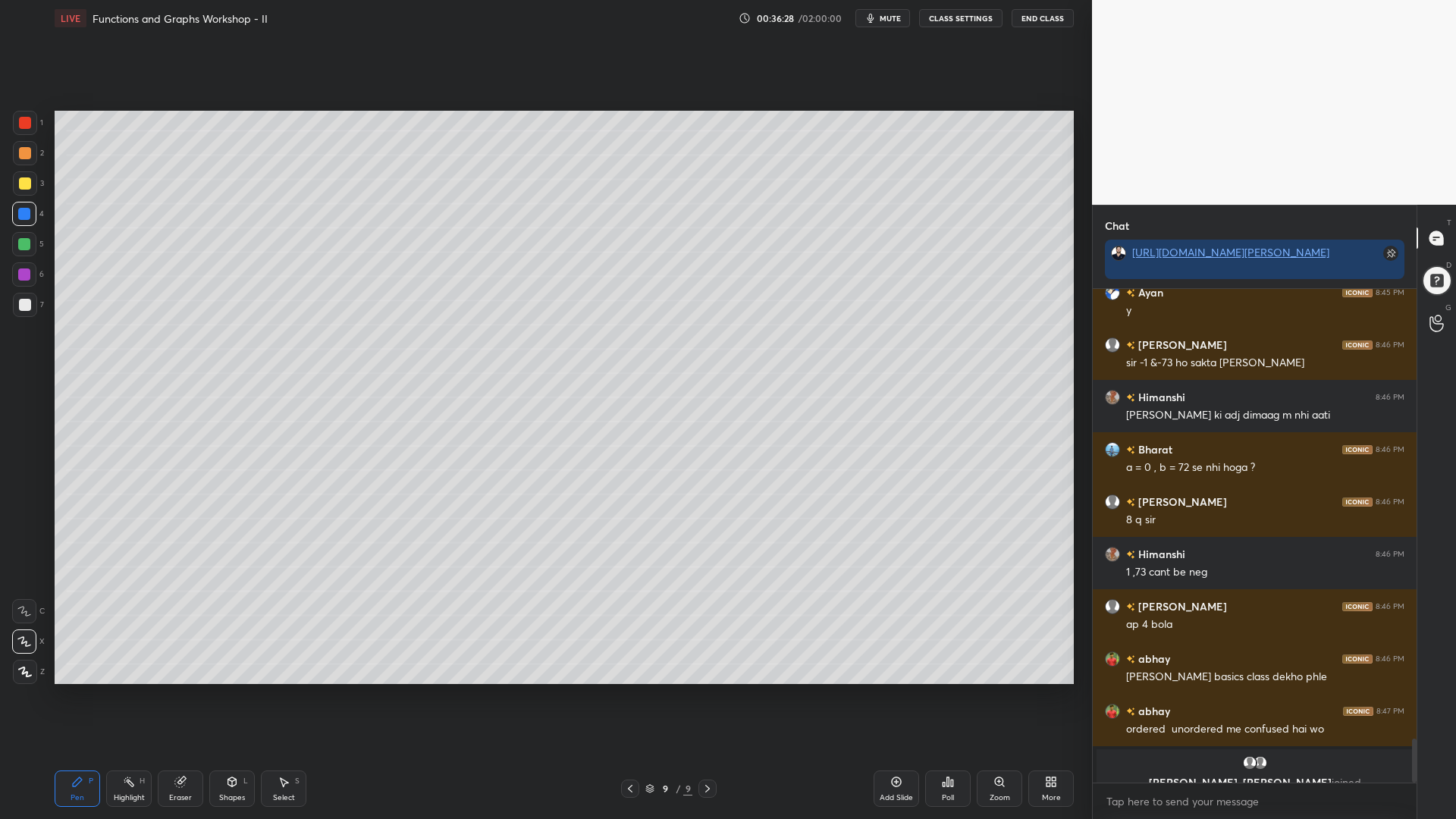
scroll to position [5016, 0]
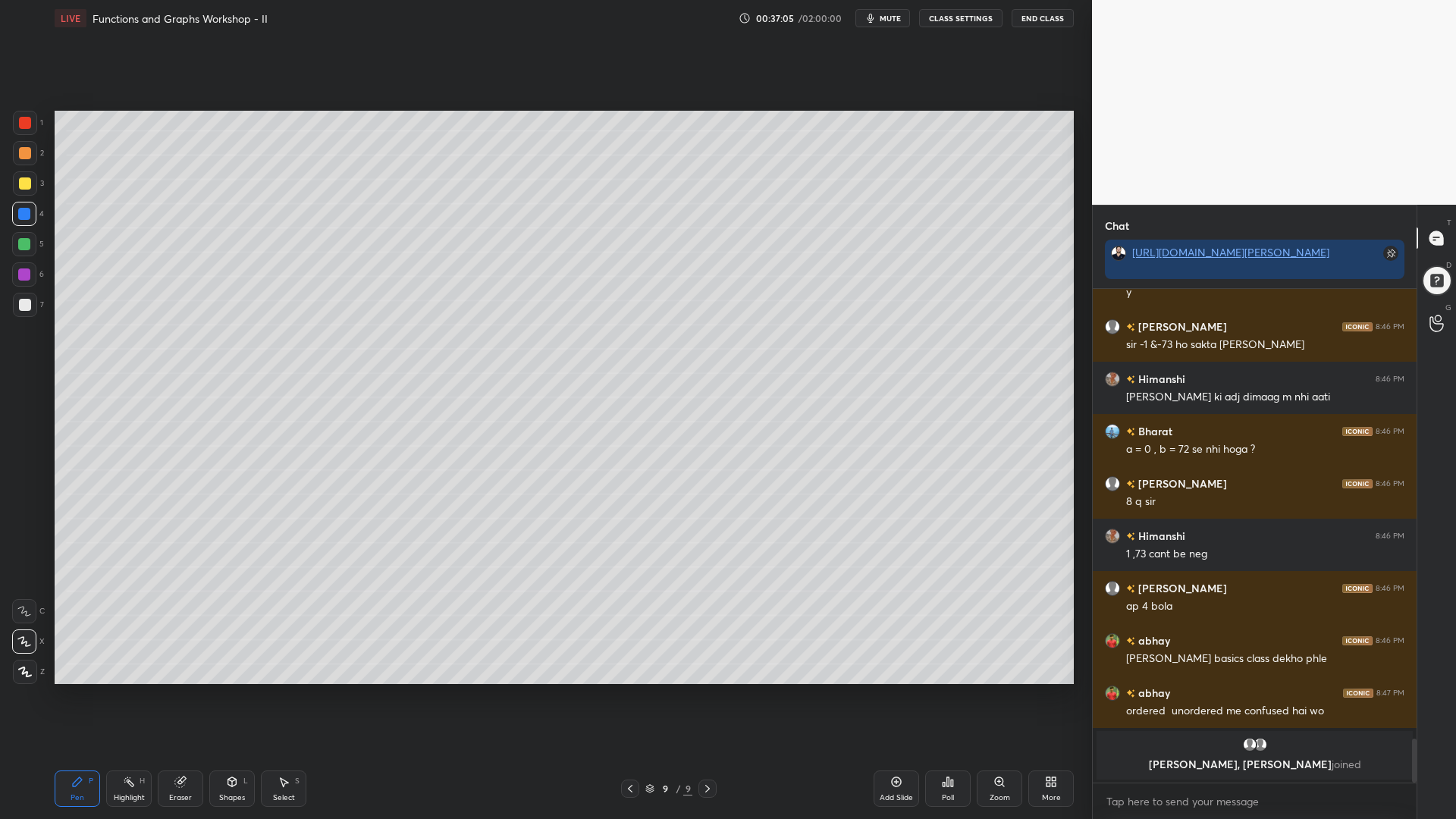
click at [25, 238] on div at bounding box center [24, 244] width 12 height 12
click at [627, 697] on icon at bounding box center [630, 789] width 12 height 12
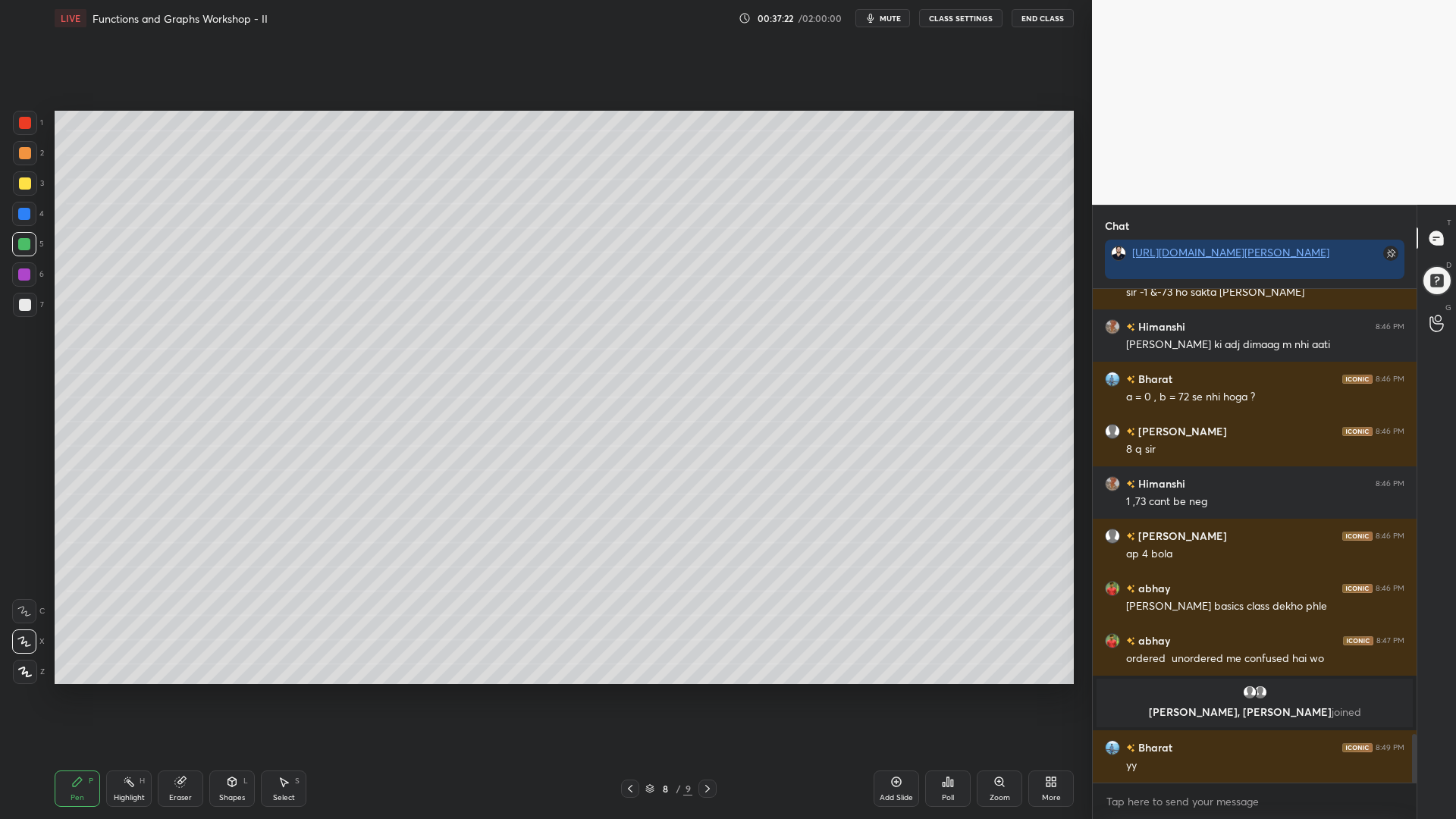
scroll to position [4571, 0]
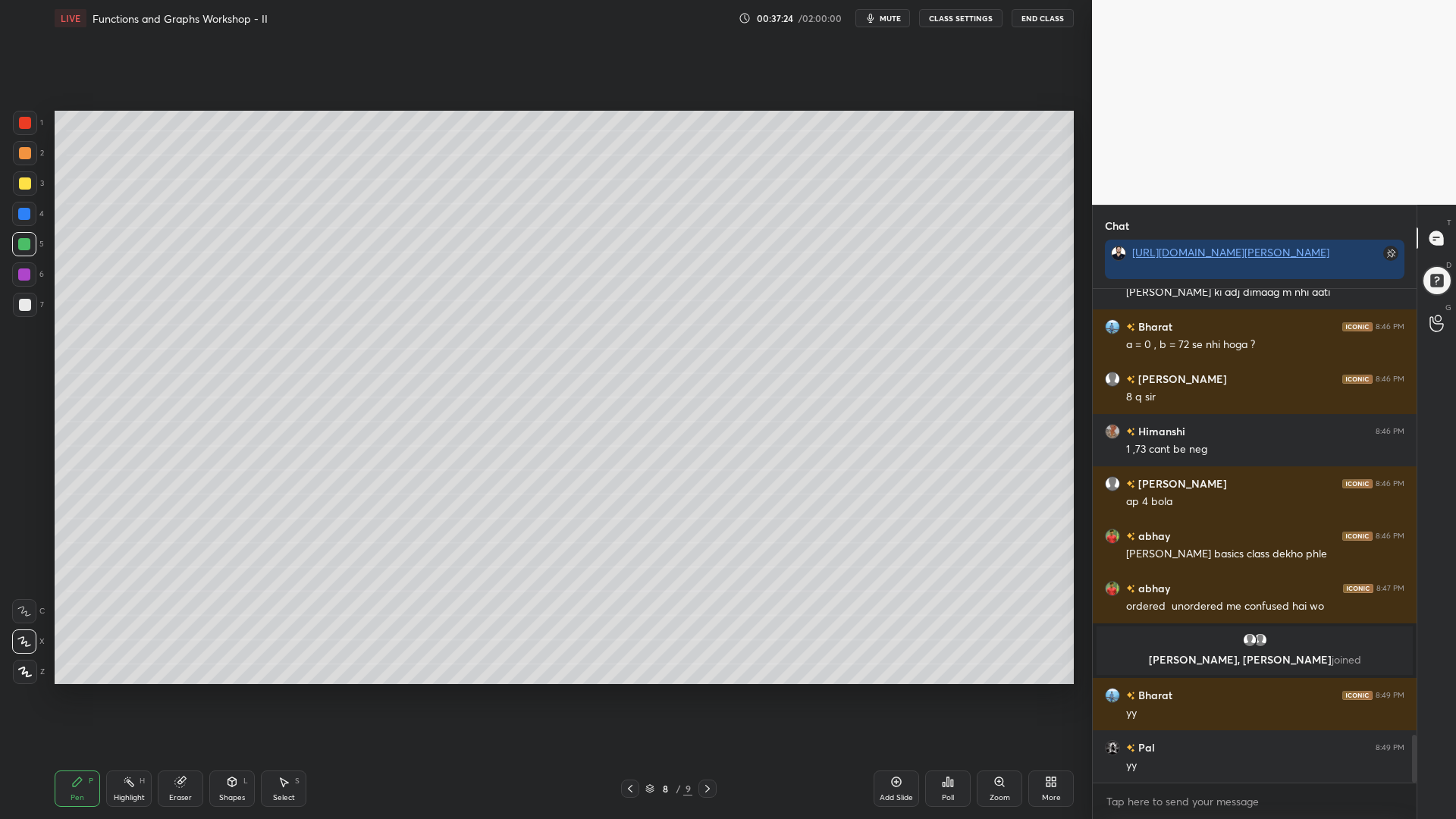
click at [19, 312] on div at bounding box center [24, 305] width 24 height 24
click at [25, 249] on div at bounding box center [24, 244] width 12 height 12
drag, startPoint x: 21, startPoint y: 615, endPoint x: 33, endPoint y: 610, distance: 13.0
click at [23, 616] on icon at bounding box center [24, 611] width 14 height 11
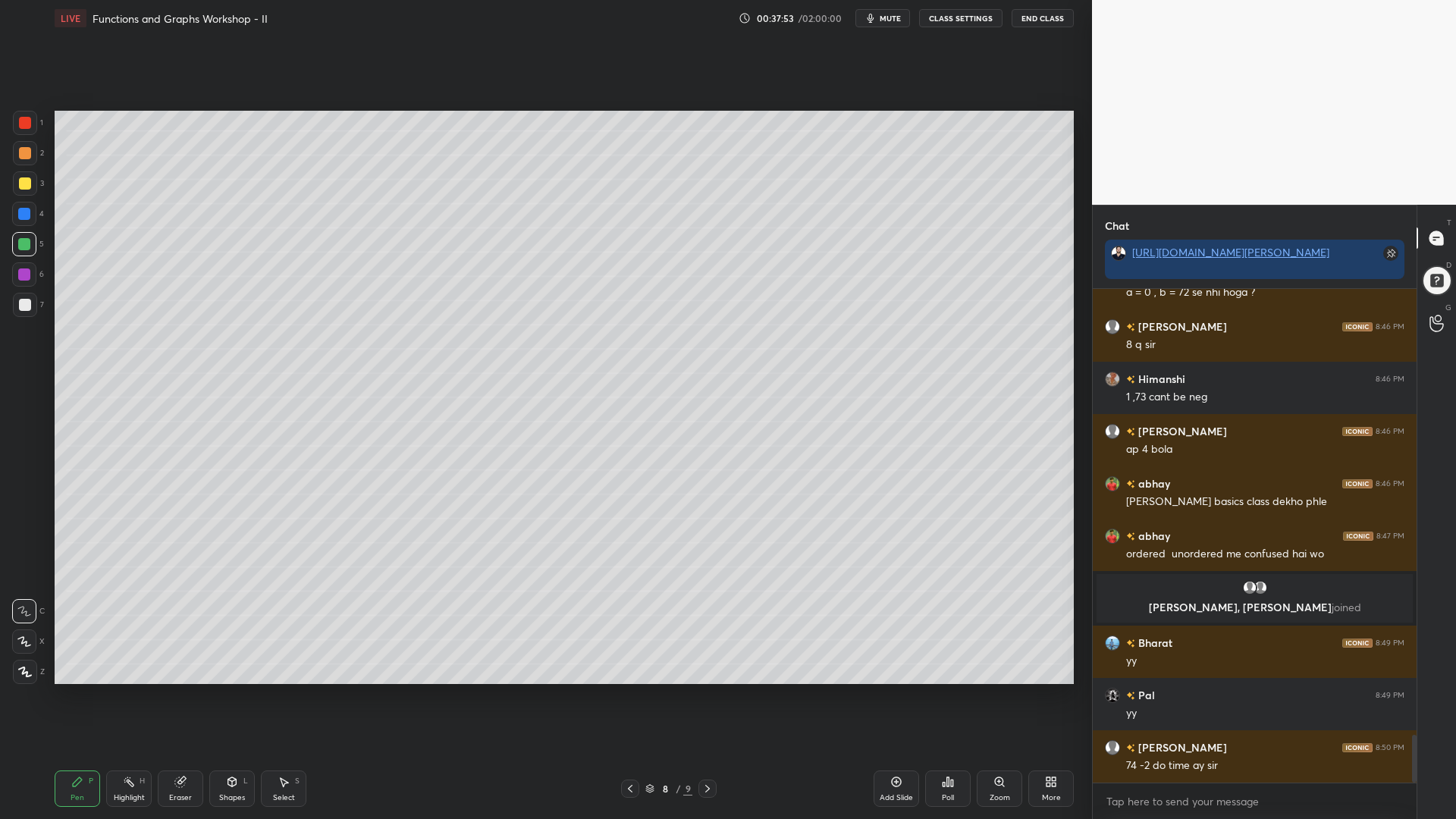
click at [710, 697] on icon at bounding box center [708, 789] width 12 height 12
click at [175, 697] on icon at bounding box center [181, 782] width 12 height 12
click at [67, 697] on div "Pen P" at bounding box center [78, 789] width 46 height 36
drag, startPoint x: 28, startPoint y: 216, endPoint x: 52, endPoint y: 242, distance: 35.4
click at [30, 216] on div at bounding box center [24, 214] width 12 height 12
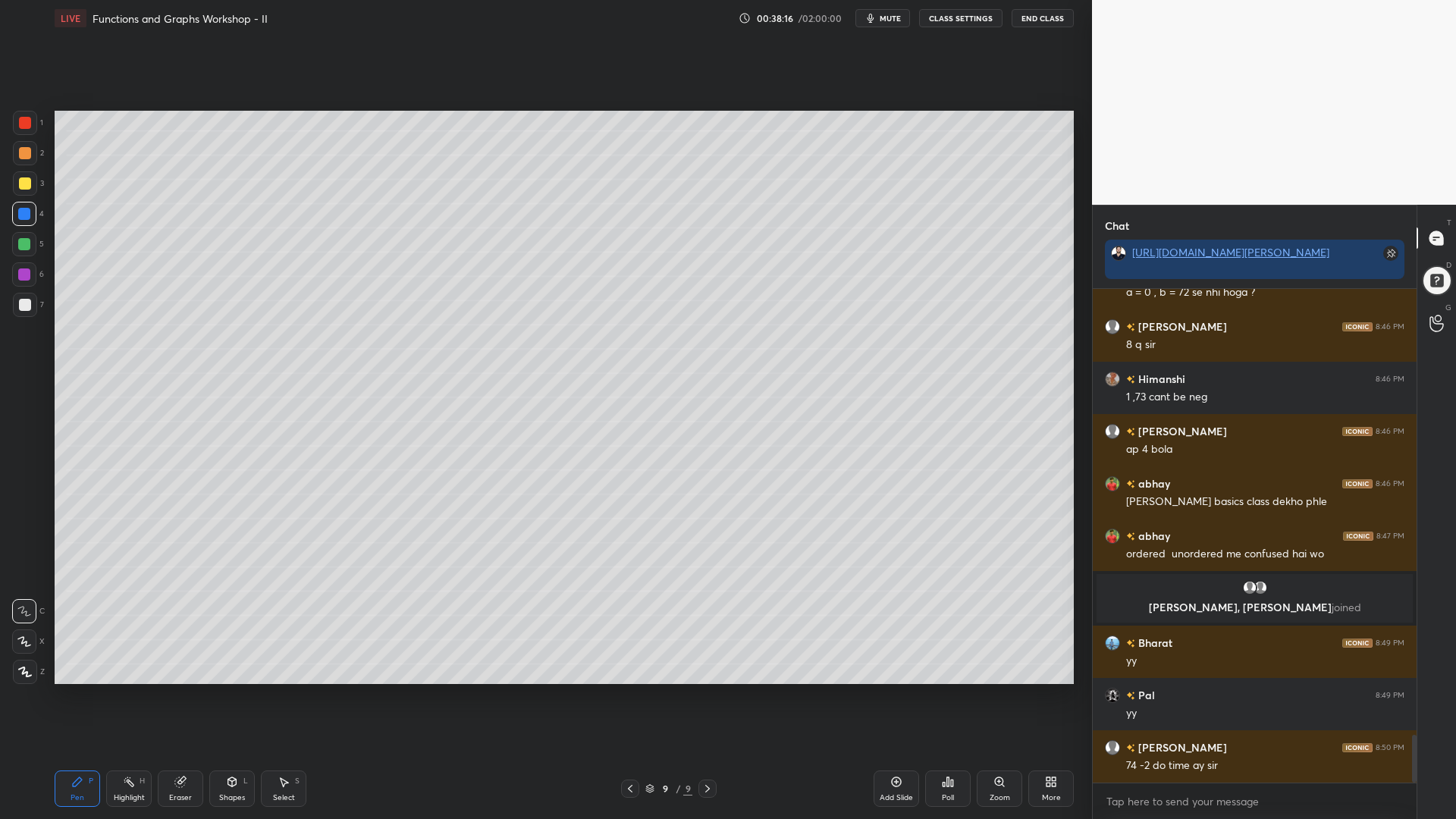
scroll to position [4676, 0]
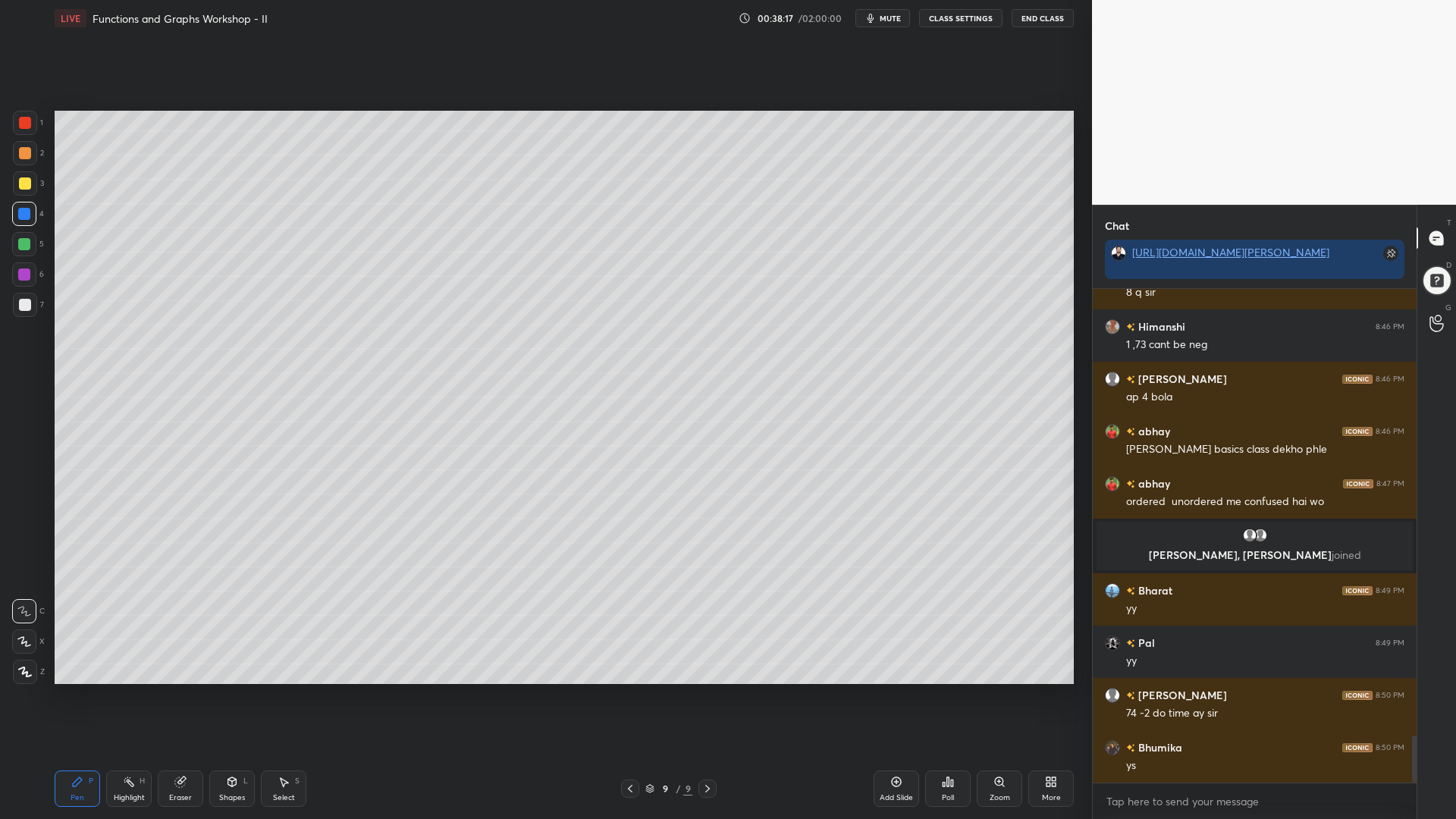
click at [634, 697] on icon at bounding box center [630, 789] width 12 height 12
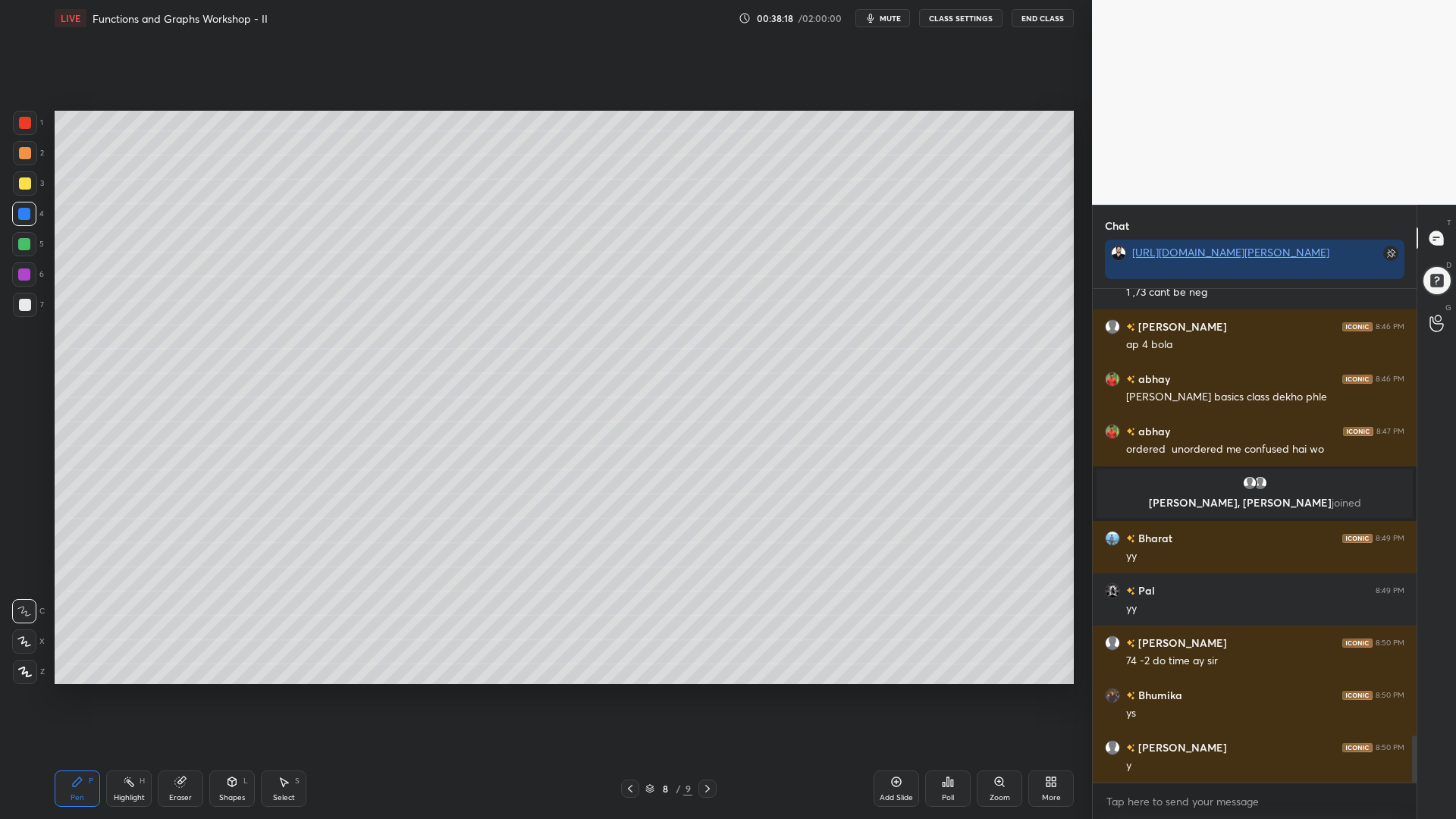
click at [636, 697] on icon at bounding box center [630, 789] width 12 height 12
click at [639, 697] on div "7 / 9" at bounding box center [669, 789] width 95 height 19
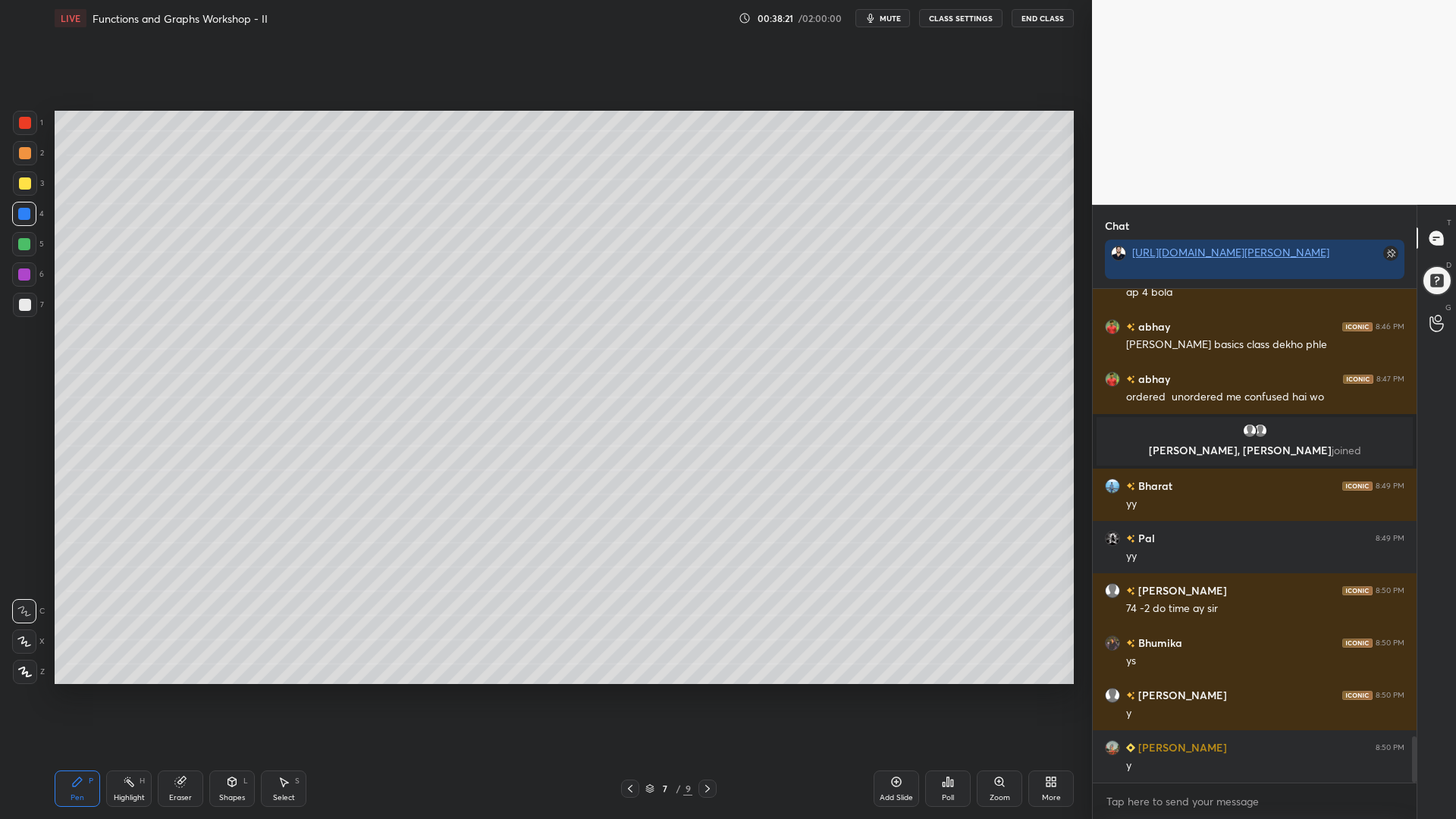
click at [632, 697] on icon at bounding box center [630, 789] width 12 height 12
click at [294, 697] on div "Select S" at bounding box center [284, 789] width 46 height 36
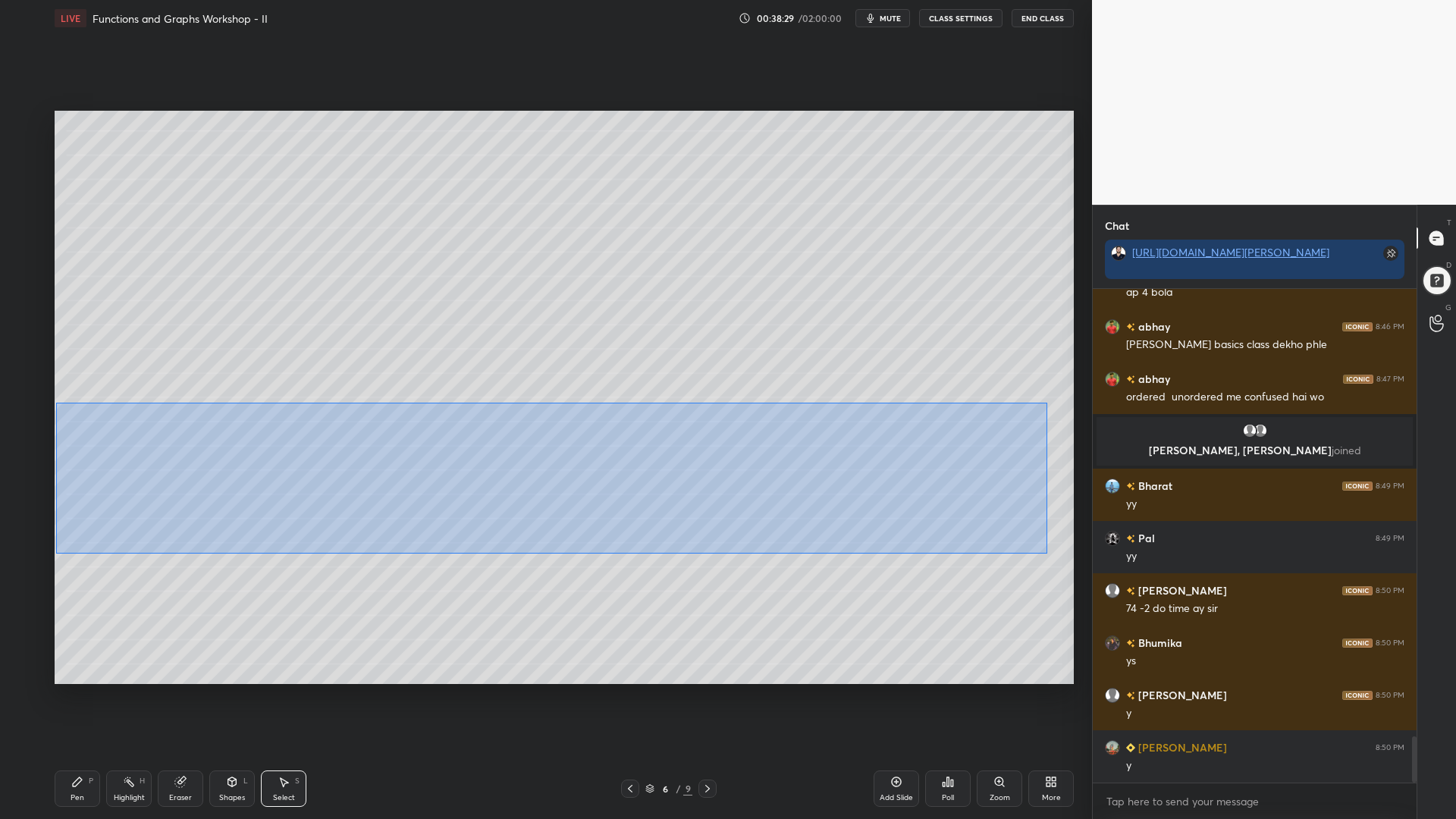
drag, startPoint x: 1049, startPoint y: 554, endPoint x: 56, endPoint y: 403, distance: 1004.4
click at [56, 403] on div "0 ° Undo Copy Paste here Duplicate Duplicate to new slide Delete" at bounding box center [564, 397] width 1019 height 573
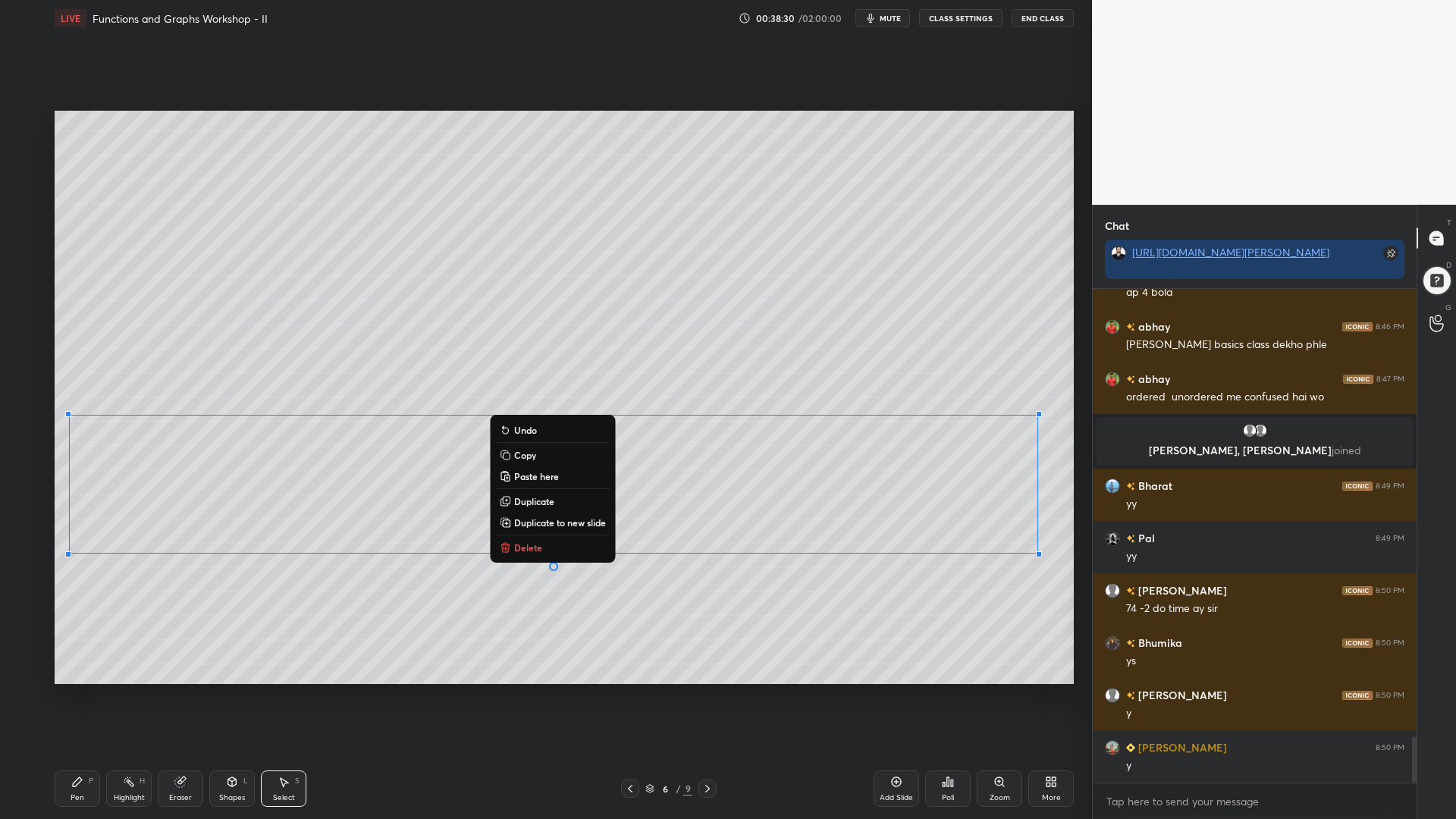
click at [528, 455] on p "Copy" at bounding box center [525, 455] width 22 height 12
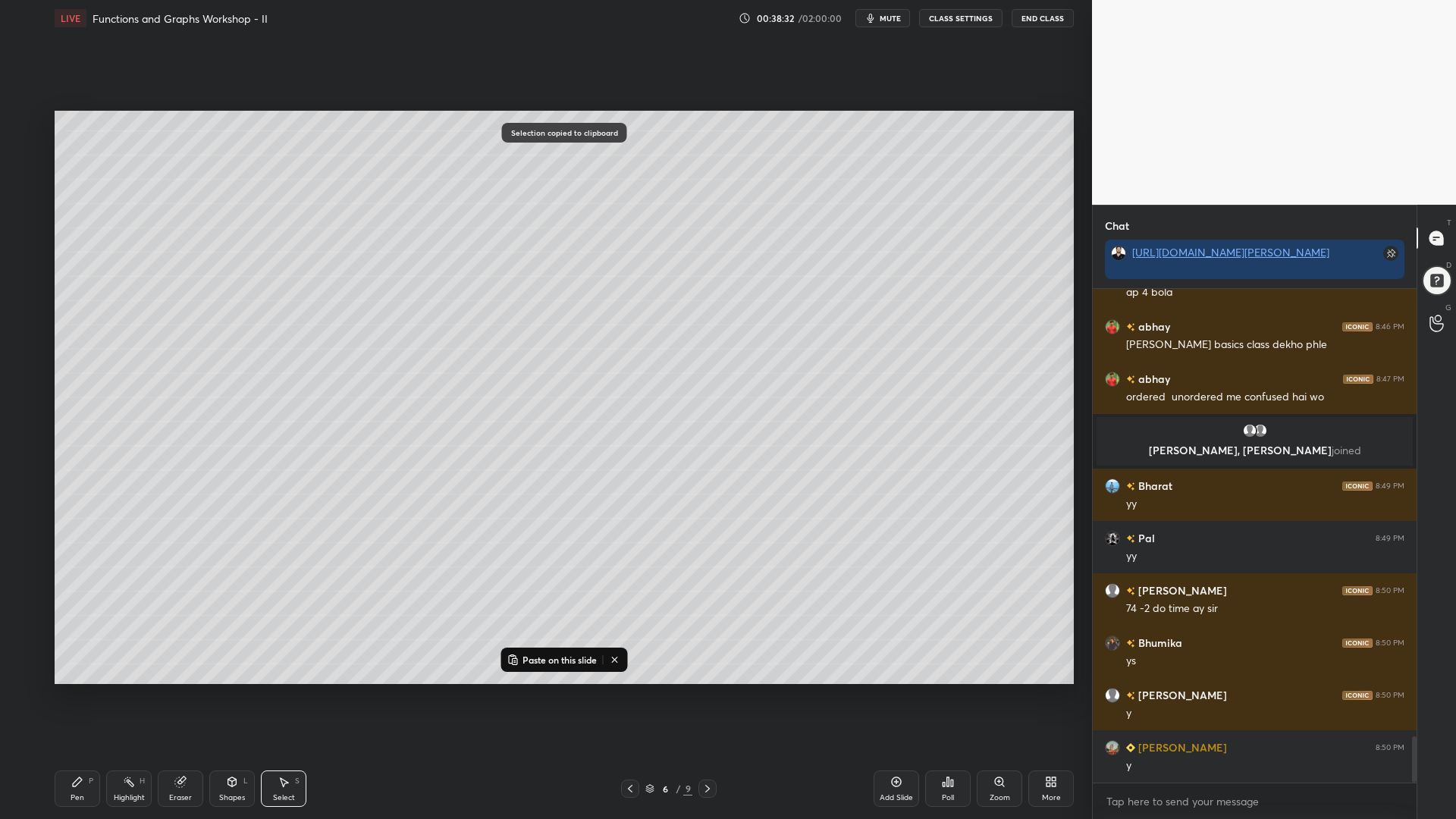
click at [709, 697] on icon at bounding box center [708, 789] width 12 height 12
click at [712, 697] on icon at bounding box center [708, 789] width 12 height 12
click at [714, 697] on div at bounding box center [708, 789] width 19 height 19
click at [710, 697] on icon at bounding box center [708, 789] width 12 height 12
click at [893, 697] on icon at bounding box center [896, 782] width 12 height 12
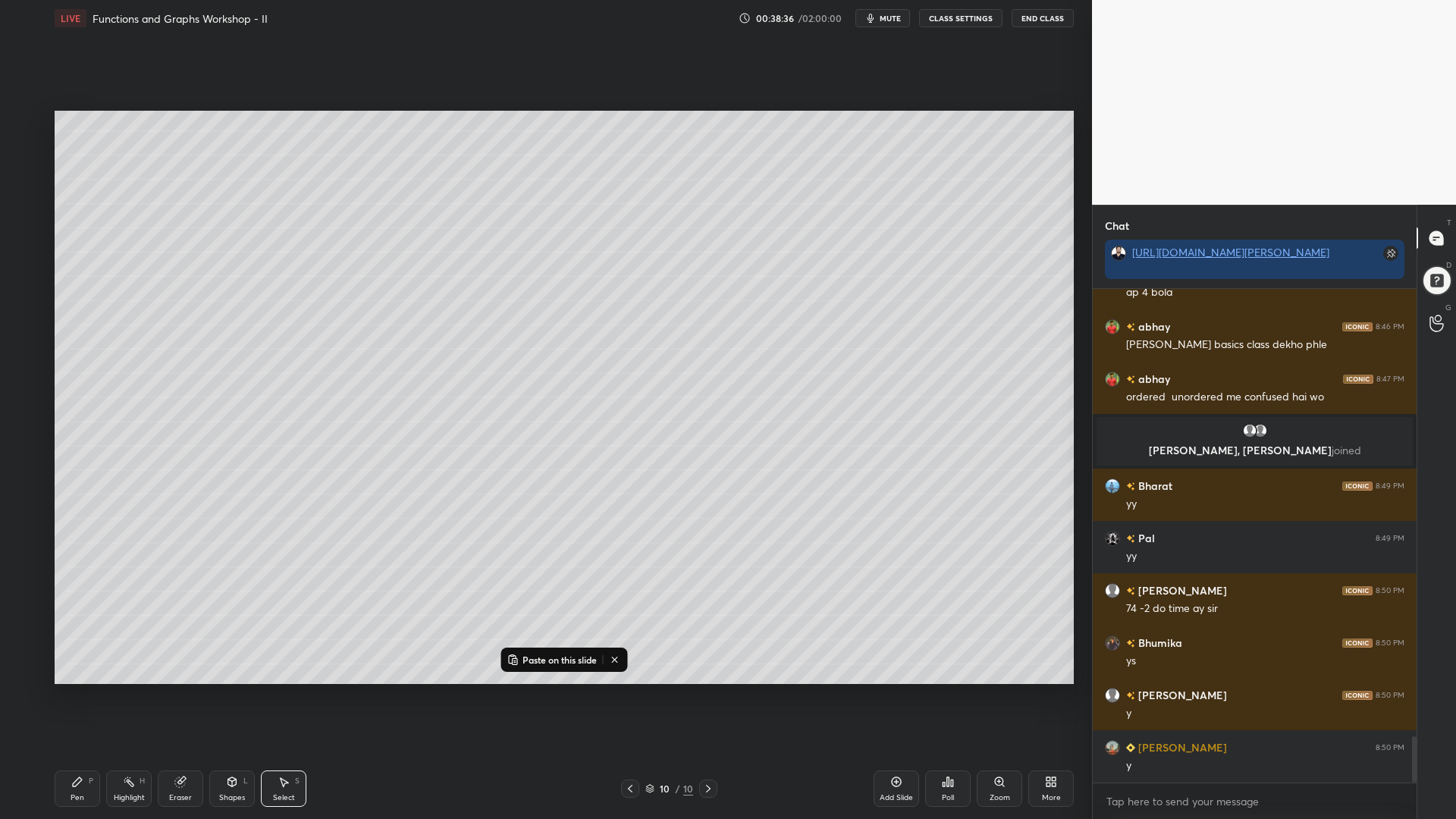
click at [548, 667] on button "Paste on this slide" at bounding box center [551, 660] width 95 height 19
drag, startPoint x: 733, startPoint y: 361, endPoint x: 720, endPoint y: 241, distance: 120.7
click at [720, 241] on div "0 ° Undo Copy Paste here Duplicate Duplicate to new slide Delete" at bounding box center [564, 397] width 1019 height 573
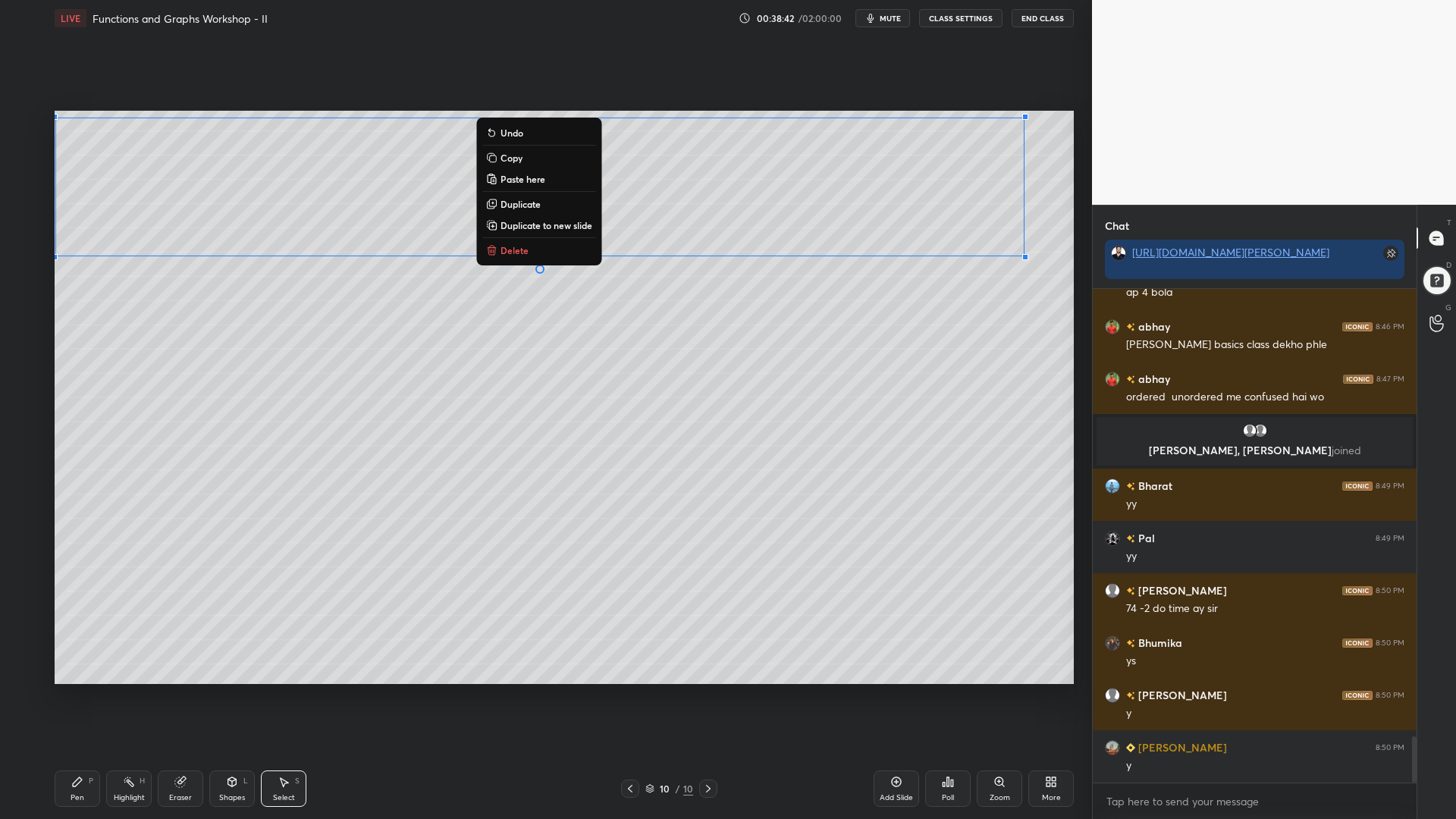
click at [580, 443] on div "0 ° Undo Copy Paste here Duplicate Duplicate to new slide Delete" at bounding box center [564, 397] width 1019 height 573
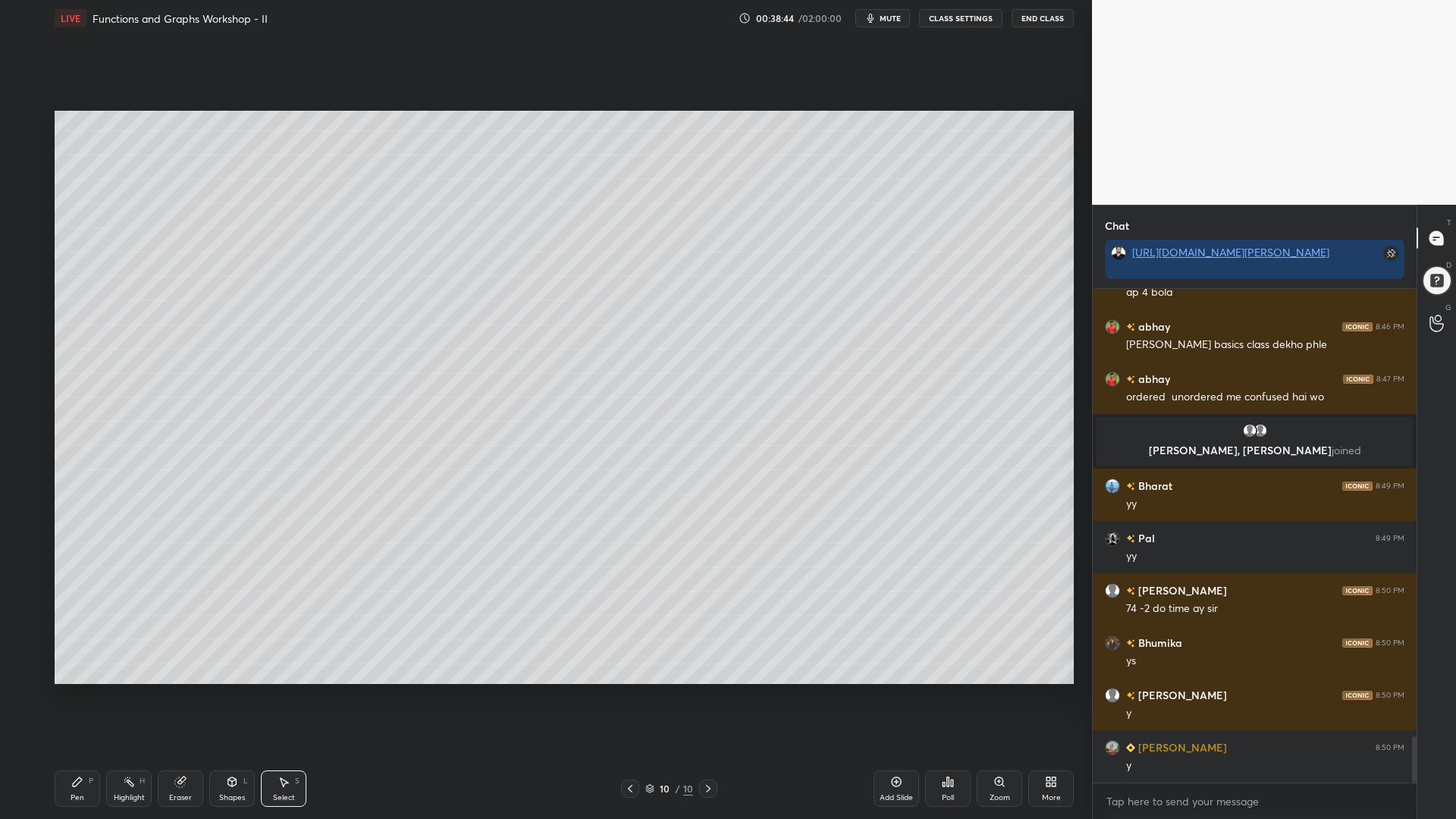
click at [631, 697] on icon at bounding box center [630, 789] width 12 height 12
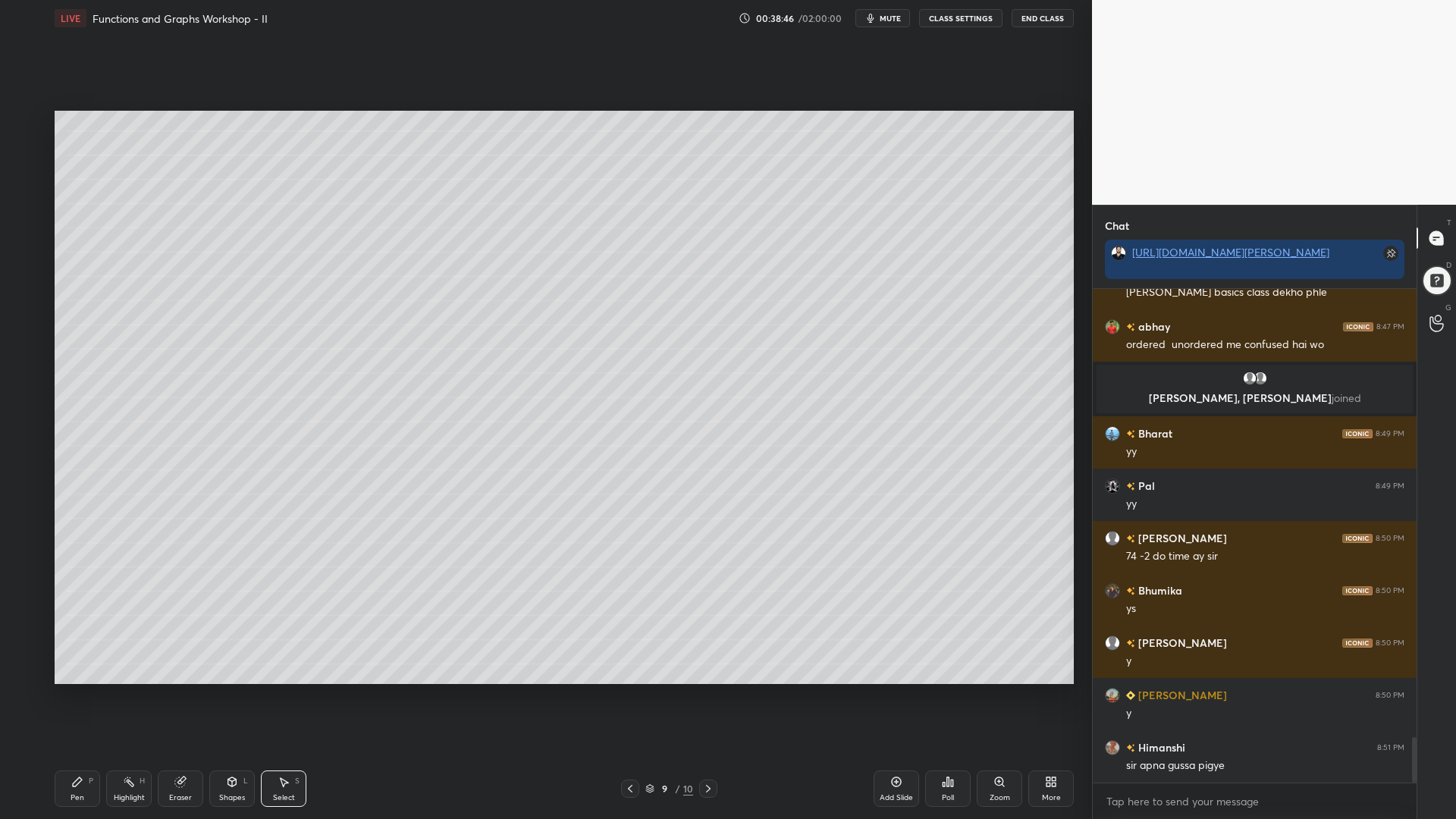
scroll to position [4885, 0]
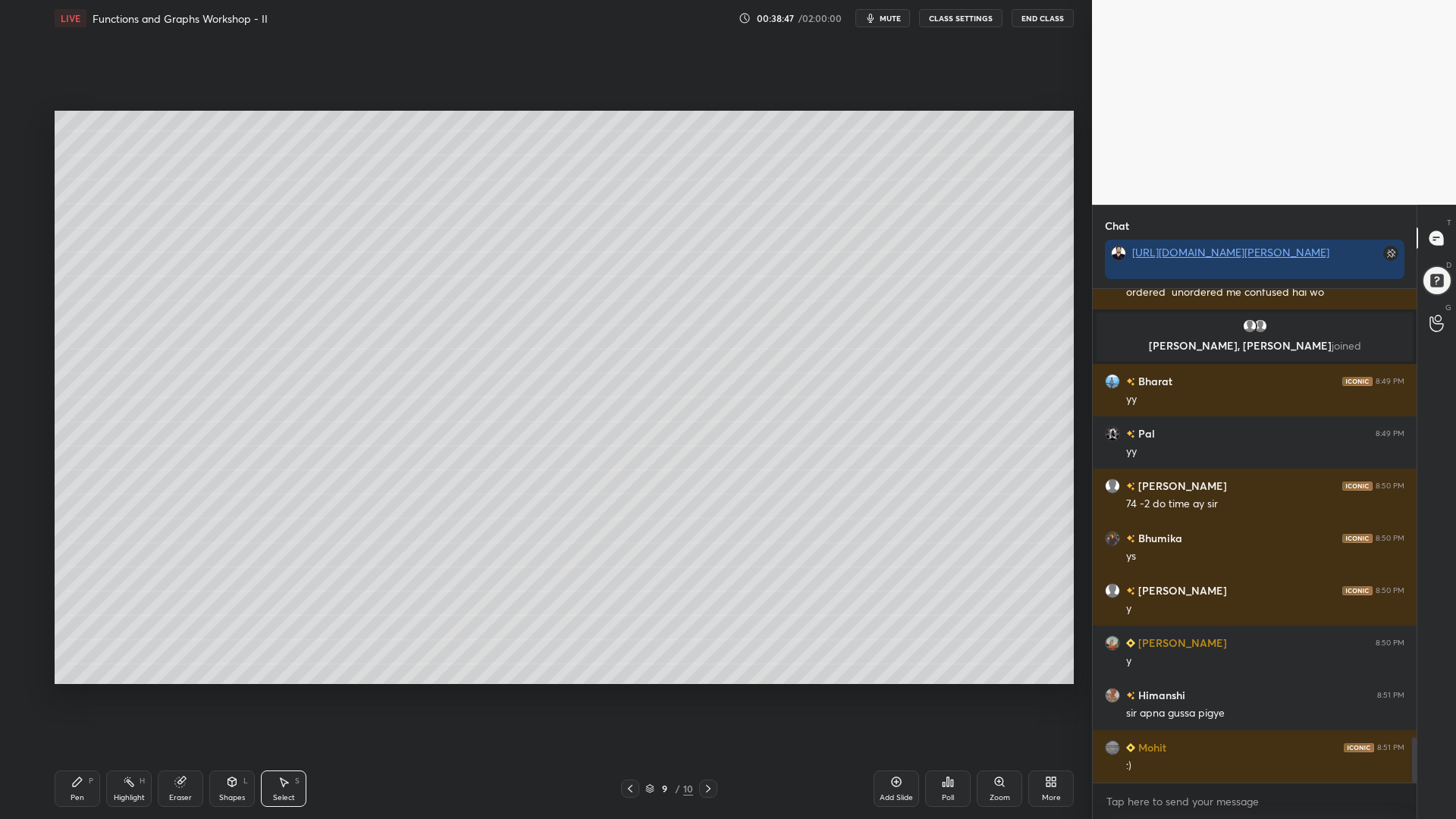
click at [632, 697] on icon at bounding box center [630, 789] width 12 height 12
click at [633, 697] on icon at bounding box center [630, 789] width 12 height 12
click at [630, 697] on icon at bounding box center [630, 789] width 12 height 12
drag, startPoint x: 1020, startPoint y: 653, endPoint x: 953, endPoint y: 567, distance: 109.0
click at [953, 567] on div "0 ° Undo Copy Paste here Duplicate Duplicate to new slide Delete" at bounding box center [564, 397] width 1019 height 573
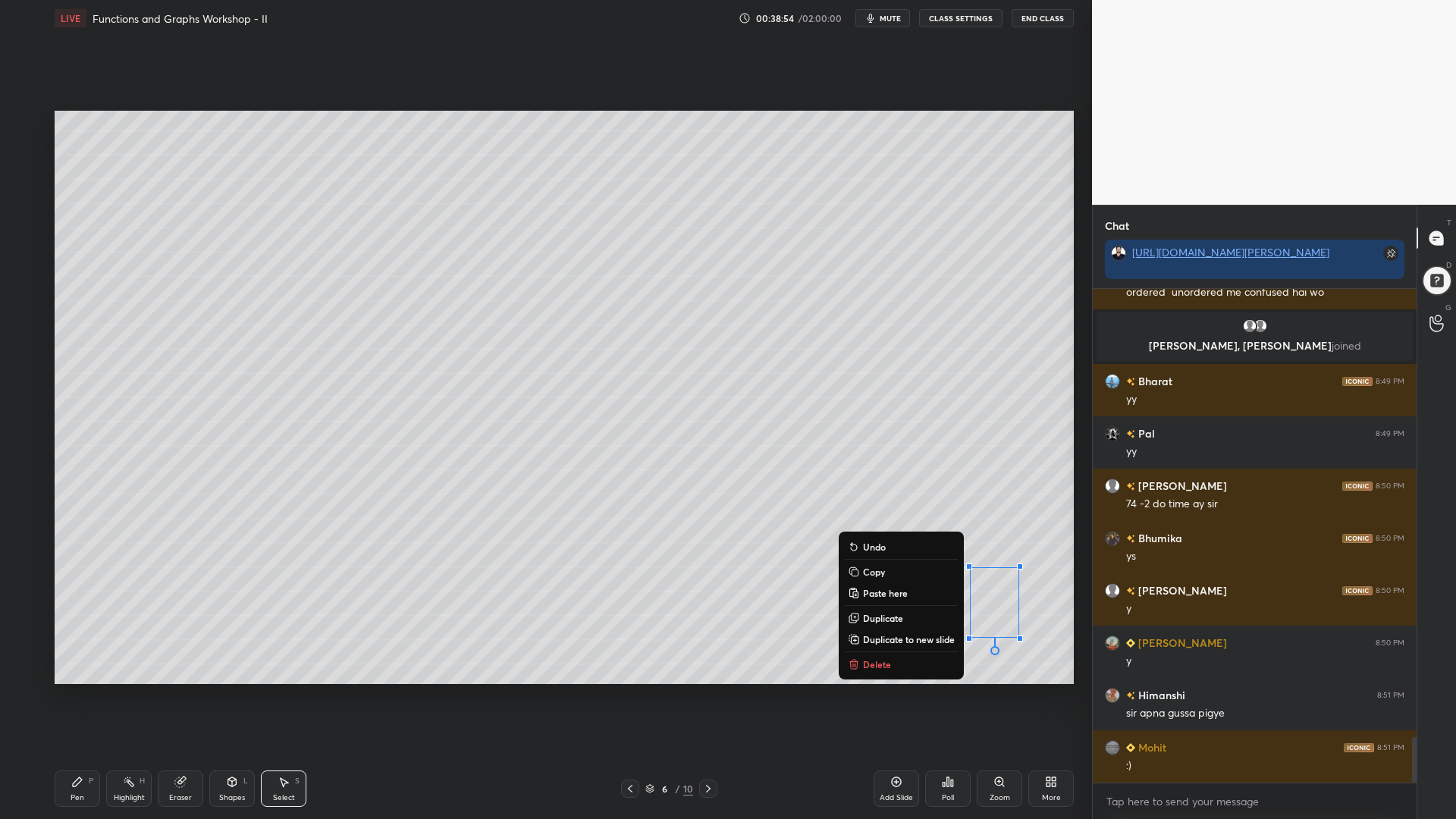
click at [863, 572] on p "Copy" at bounding box center [874, 572] width 22 height 12
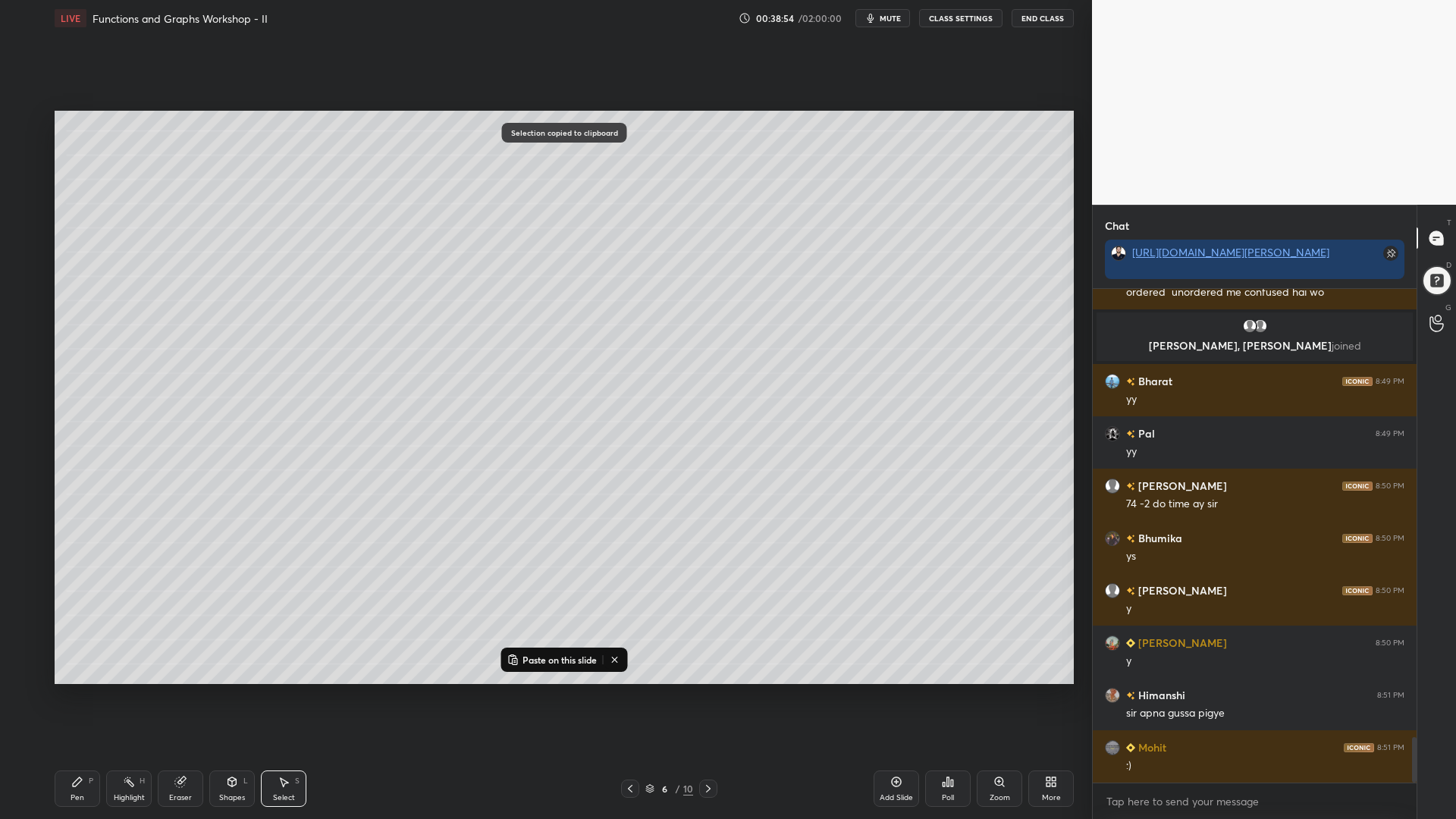
scroll to position [4938, 0]
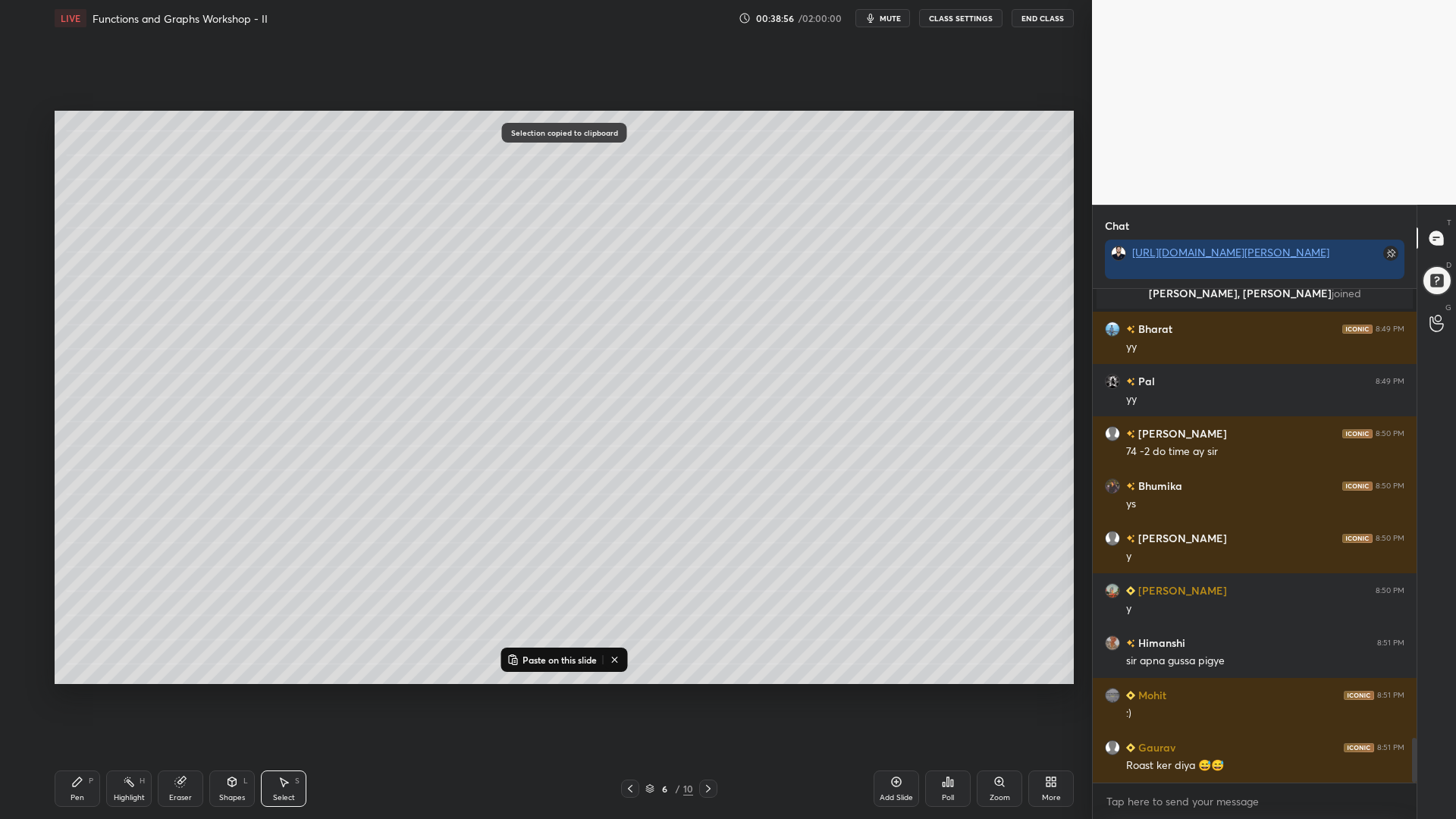
click at [713, 697] on icon at bounding box center [709, 789] width 12 height 12
click at [709, 697] on icon at bounding box center [709, 789] width 12 height 12
click at [704, 697] on icon at bounding box center [709, 789] width 12 height 12
click at [710, 697] on icon at bounding box center [709, 789] width 12 height 12
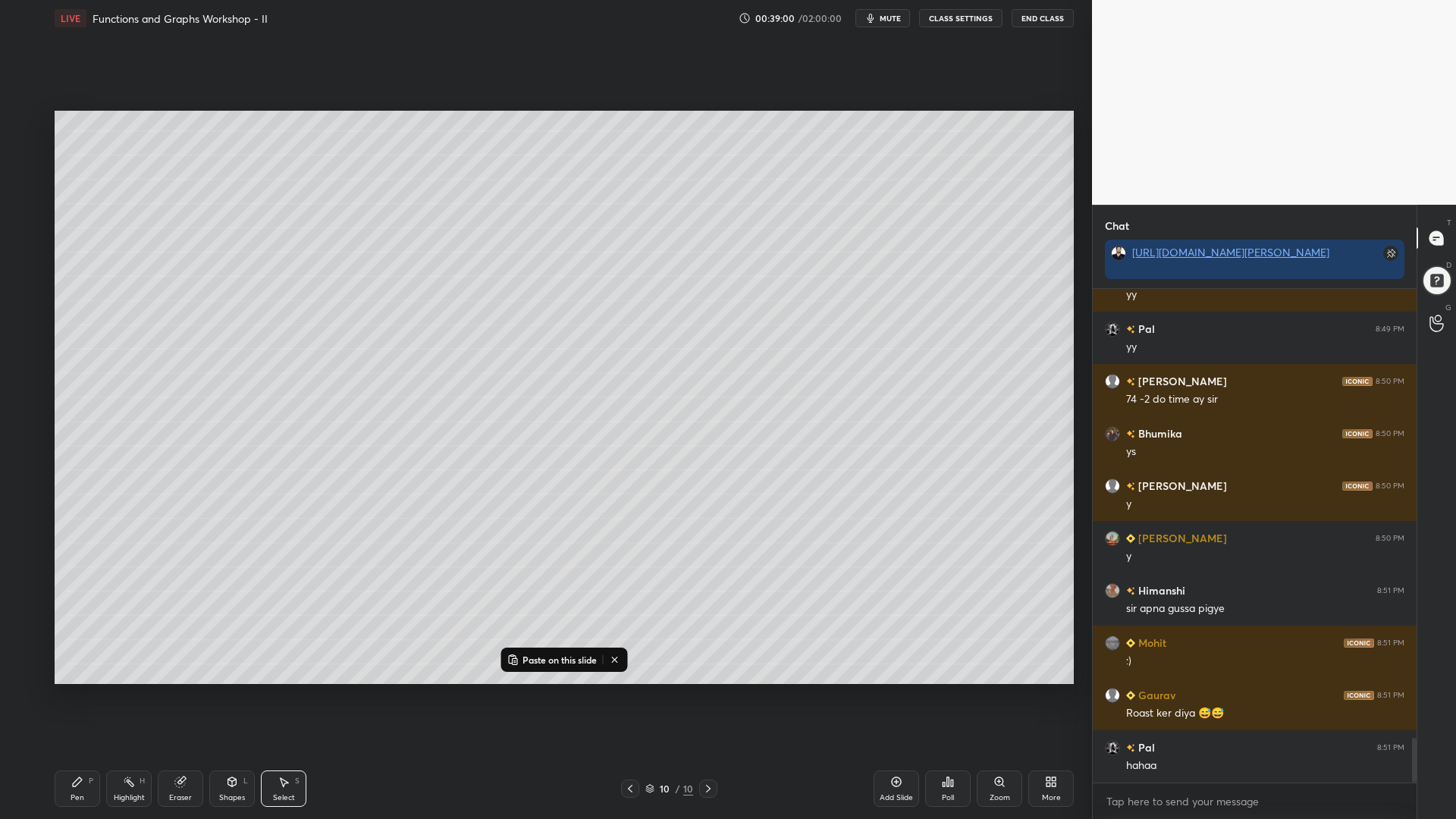
click at [570, 658] on p "Paste on this slide" at bounding box center [560, 659] width 74 height 12
drag, startPoint x: 989, startPoint y: 596, endPoint x: 959, endPoint y: 309, distance: 288.6
click at [959, 309] on div "0 ° Undo Copy Paste here Duplicate Duplicate to new slide Delete" at bounding box center [564, 397] width 1019 height 573
drag, startPoint x: 958, startPoint y: 312, endPoint x: 969, endPoint y: 301, distance: 15.6
click at [969, 301] on div "0 ° Undo Copy Paste here Duplicate Duplicate to new slide Delete" at bounding box center [564, 397] width 1019 height 573
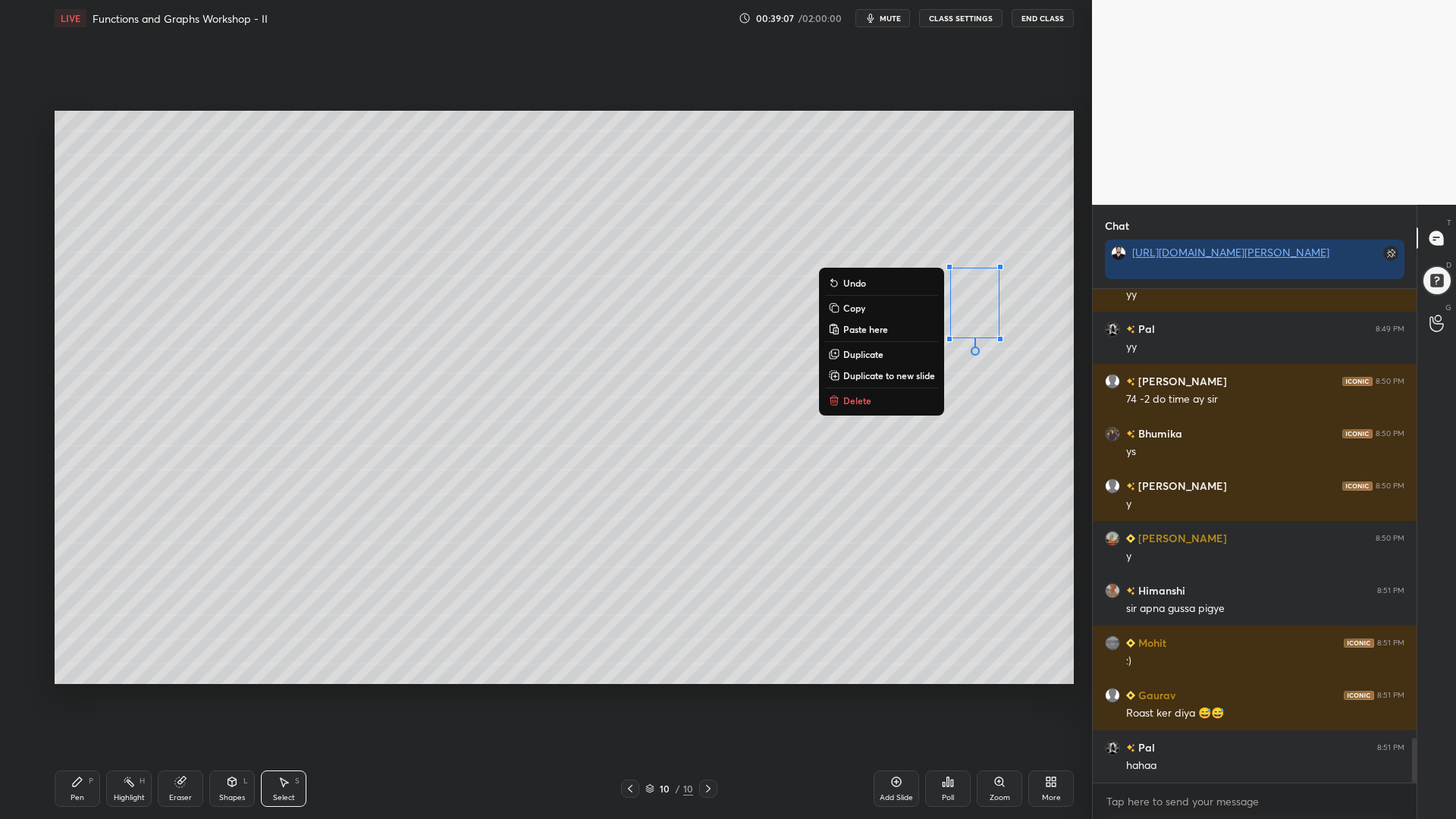
click at [712, 346] on div "0 ° Undo Copy Paste here Duplicate Duplicate to new slide Delete" at bounding box center [564, 397] width 1019 height 573
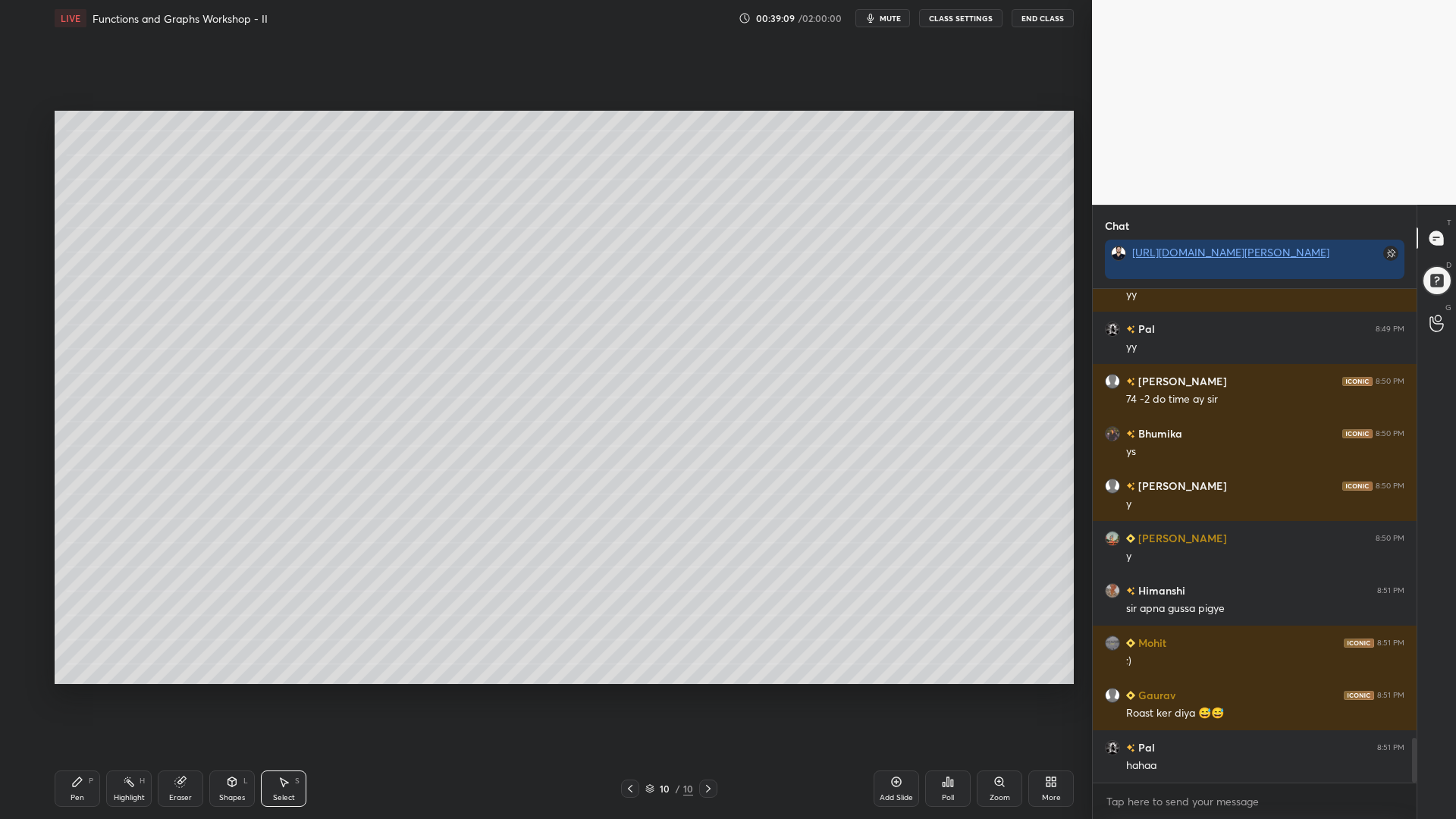
click at [79, 697] on div "Pen P" at bounding box center [78, 789] width 46 height 36
click at [28, 248] on div at bounding box center [24, 244] width 12 height 12
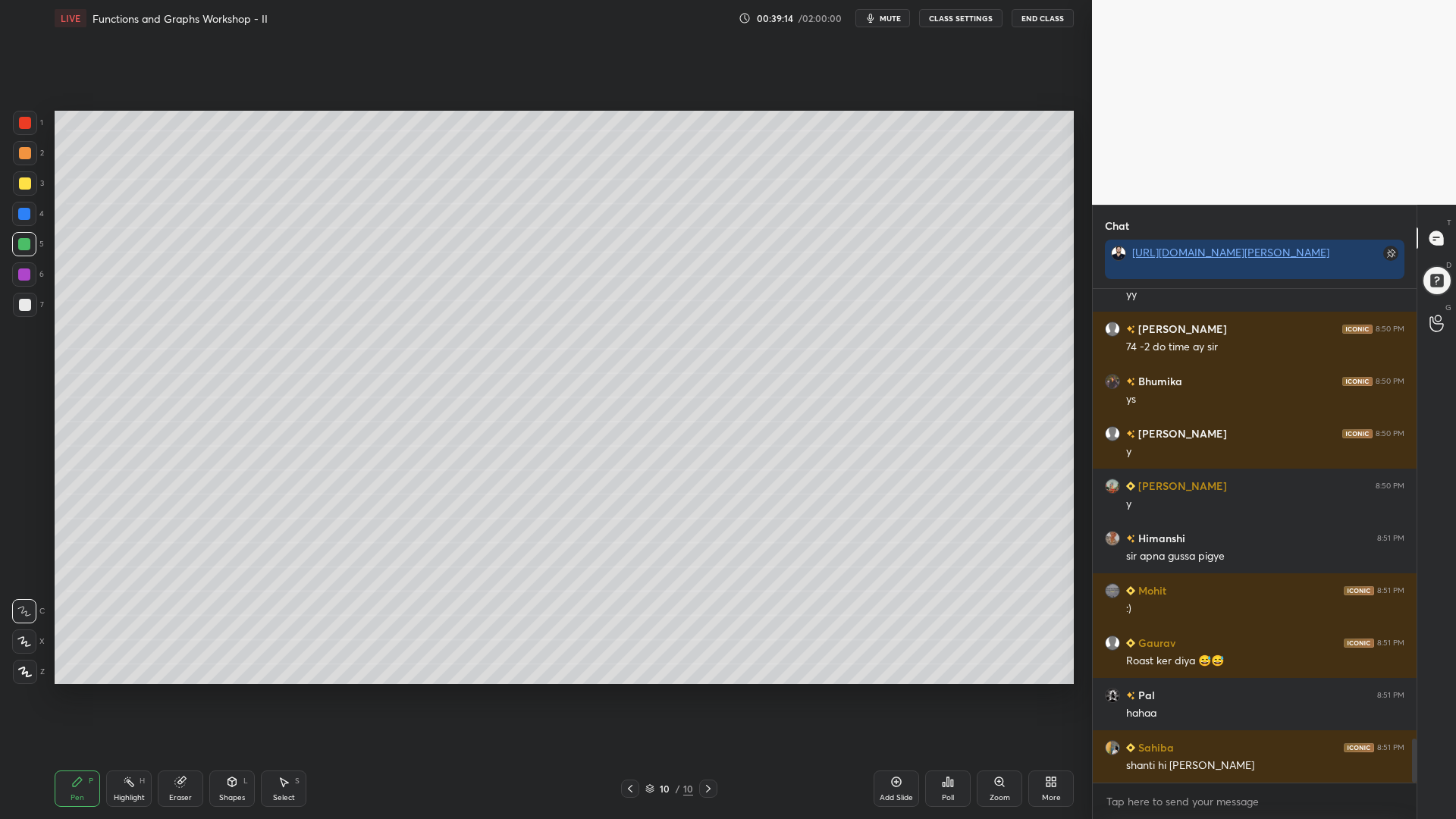
scroll to position [5095, 0]
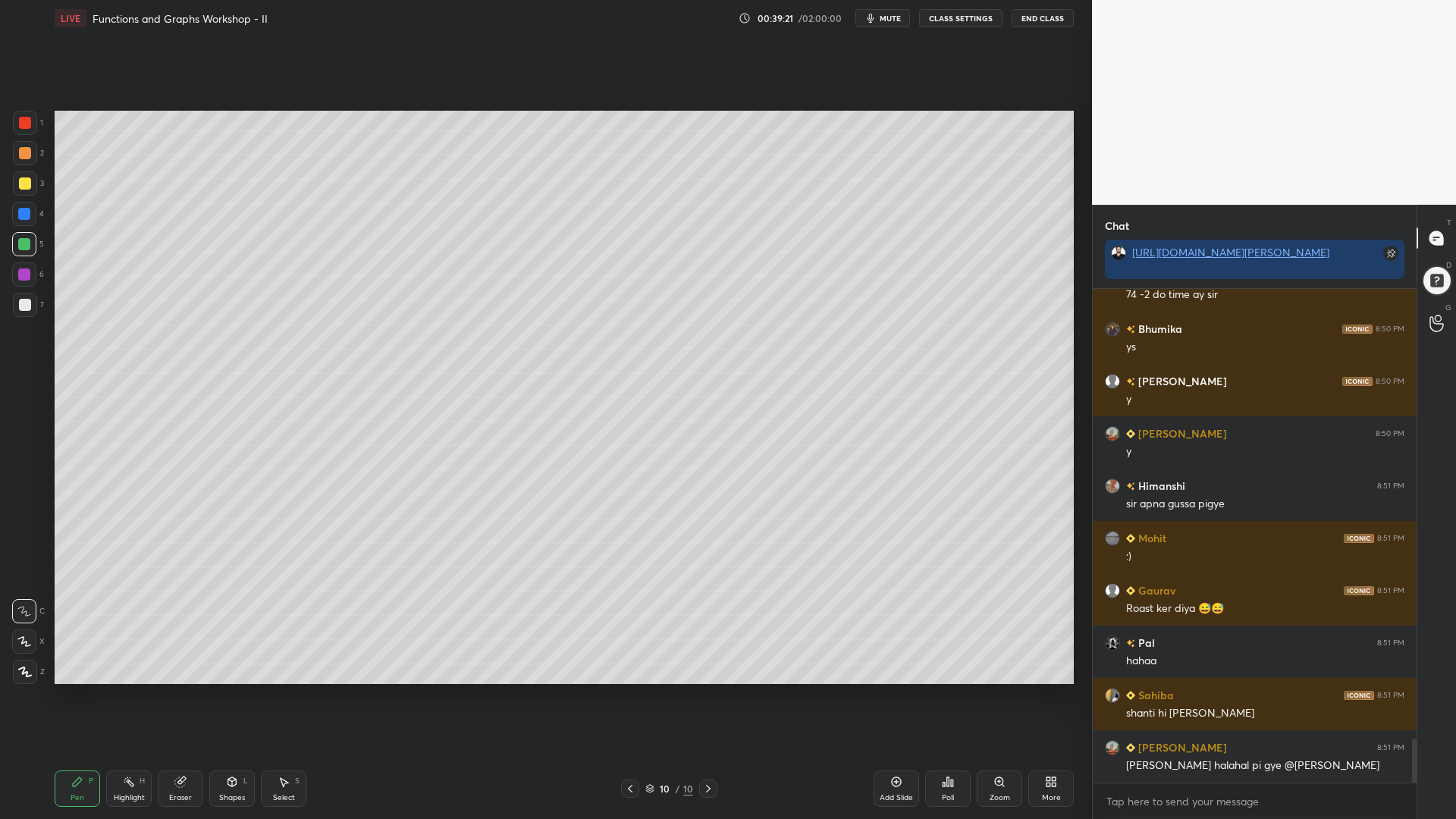
click at [24, 644] on icon at bounding box center [24, 642] width 14 height 11
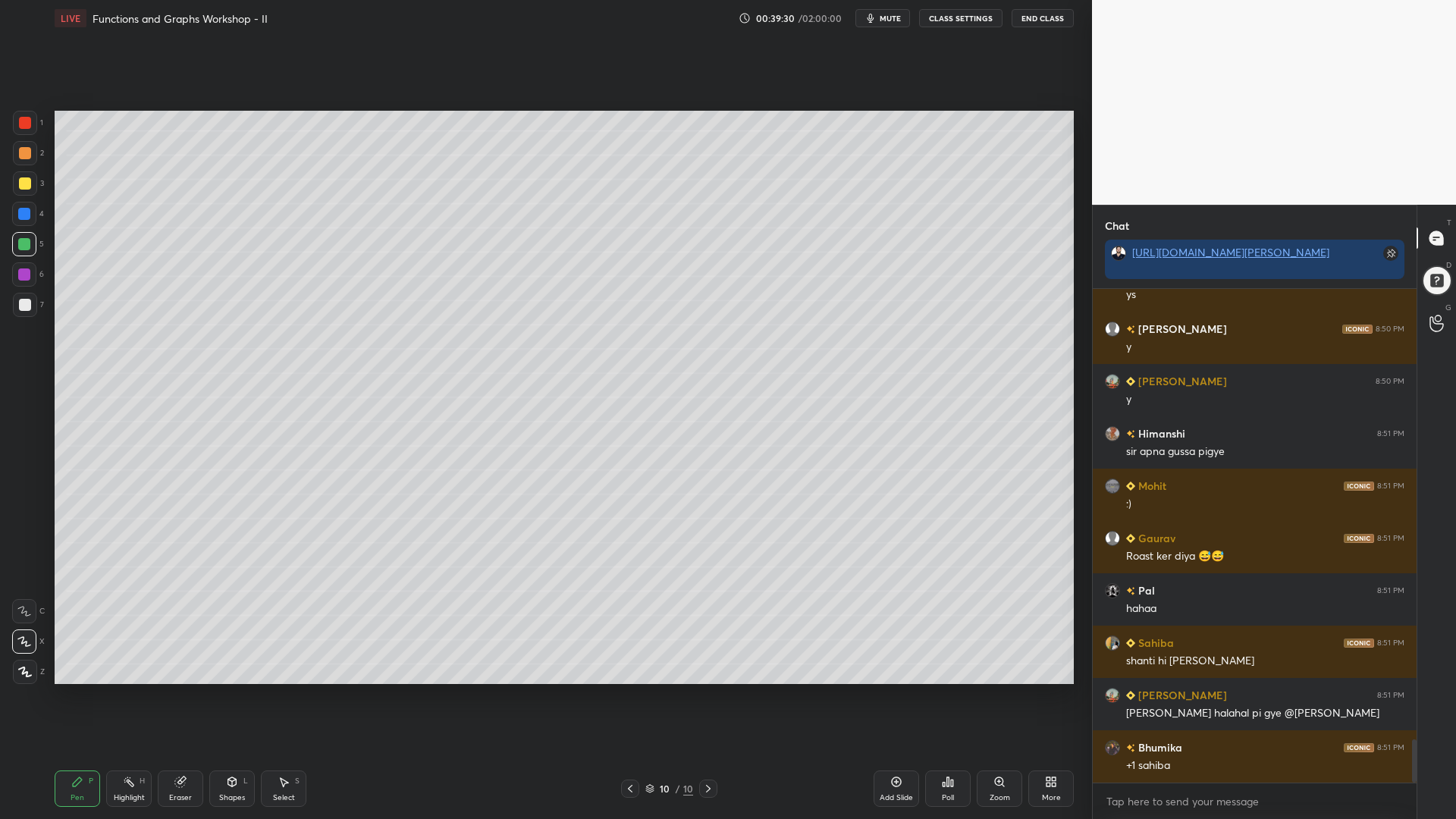
scroll to position [5183, 0]
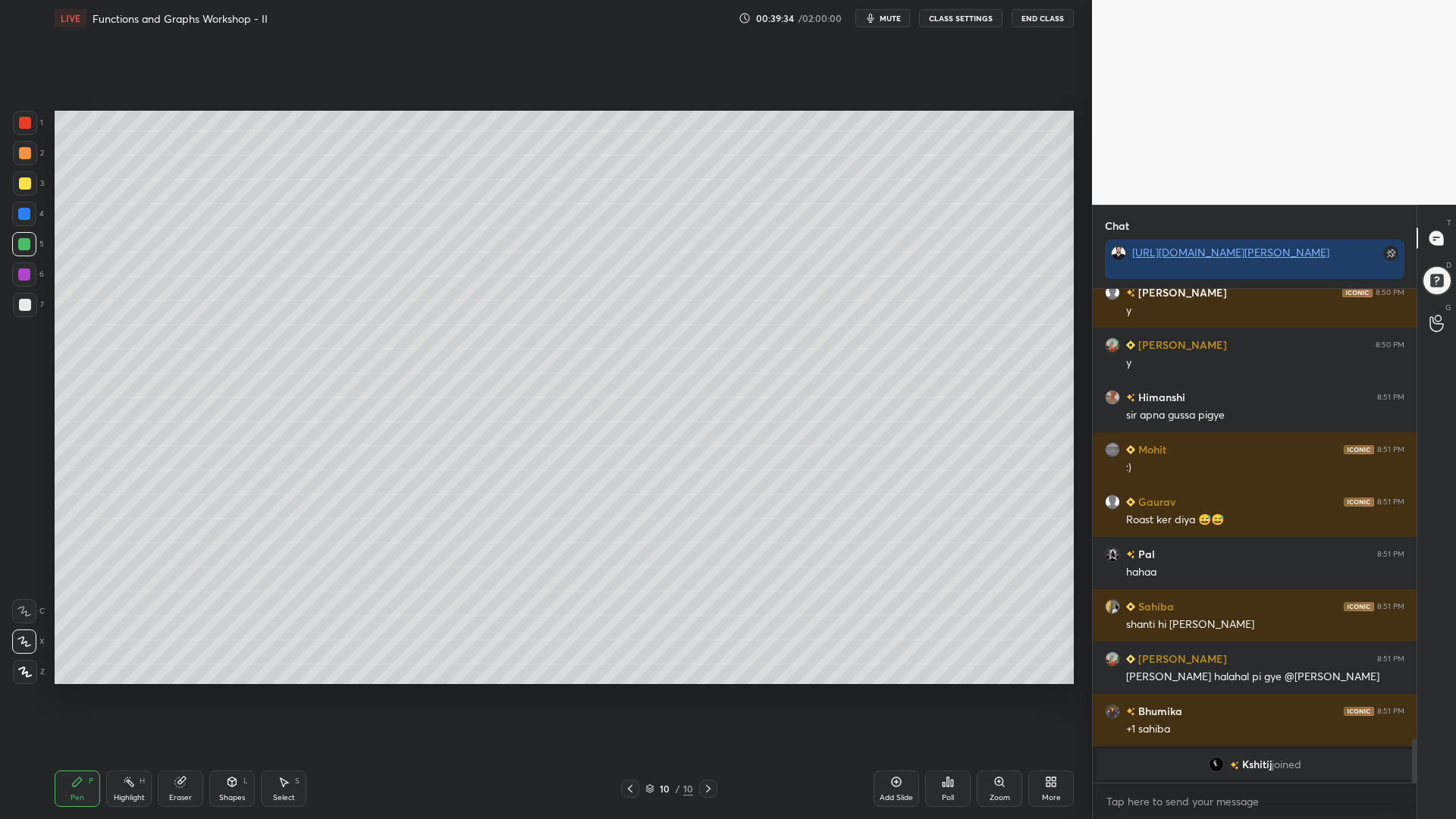
click at [20, 197] on div "3" at bounding box center [28, 187] width 31 height 30
click at [28, 121] on div at bounding box center [24, 122] width 12 height 12
drag, startPoint x: 23, startPoint y: 268, endPoint x: 25, endPoint y: 247, distance: 21.1
click at [23, 268] on div at bounding box center [24, 274] width 24 height 24
click at [19, 242] on div at bounding box center [24, 244] width 12 height 12
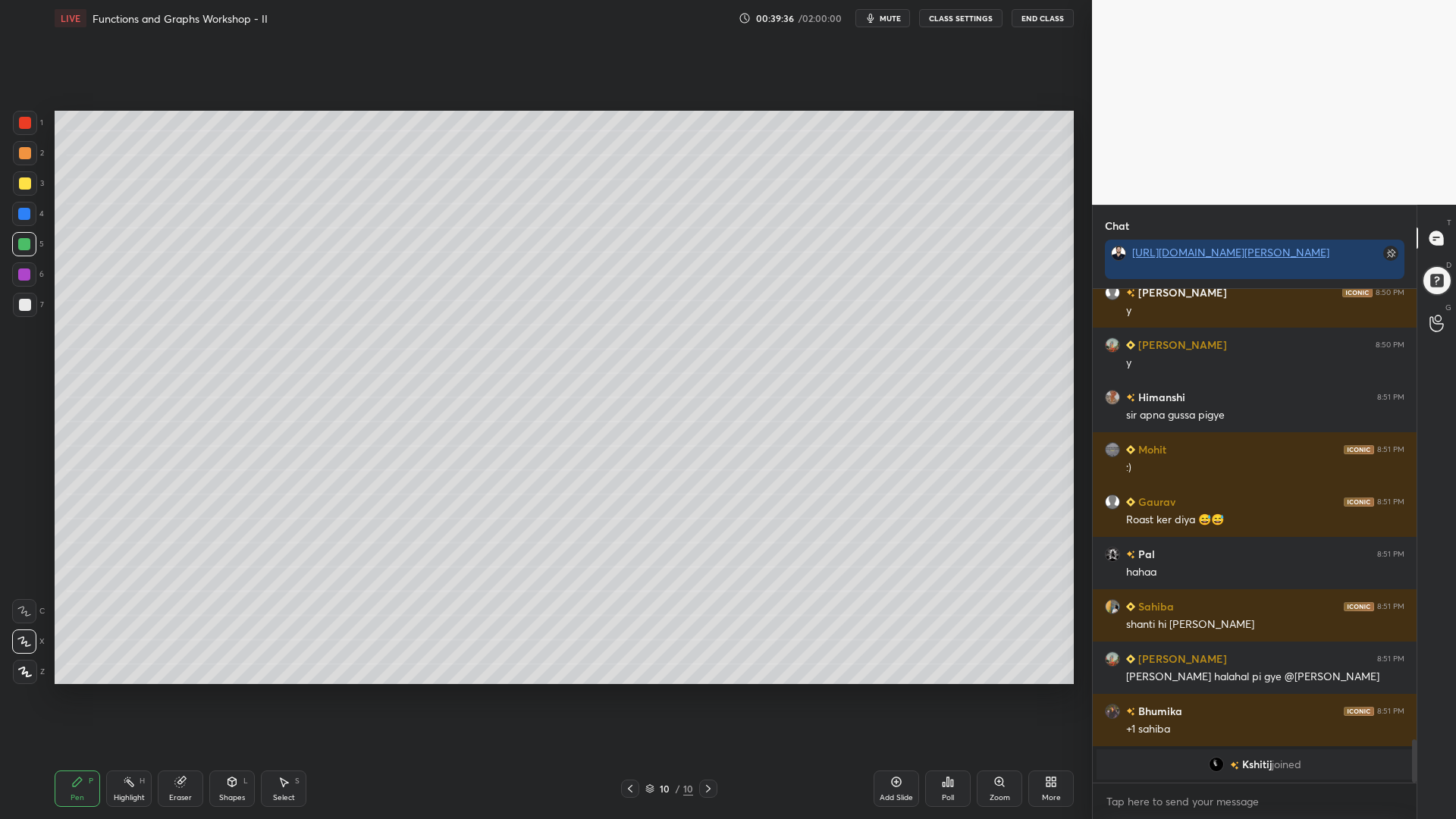
click at [23, 273] on div at bounding box center [24, 274] width 12 height 12
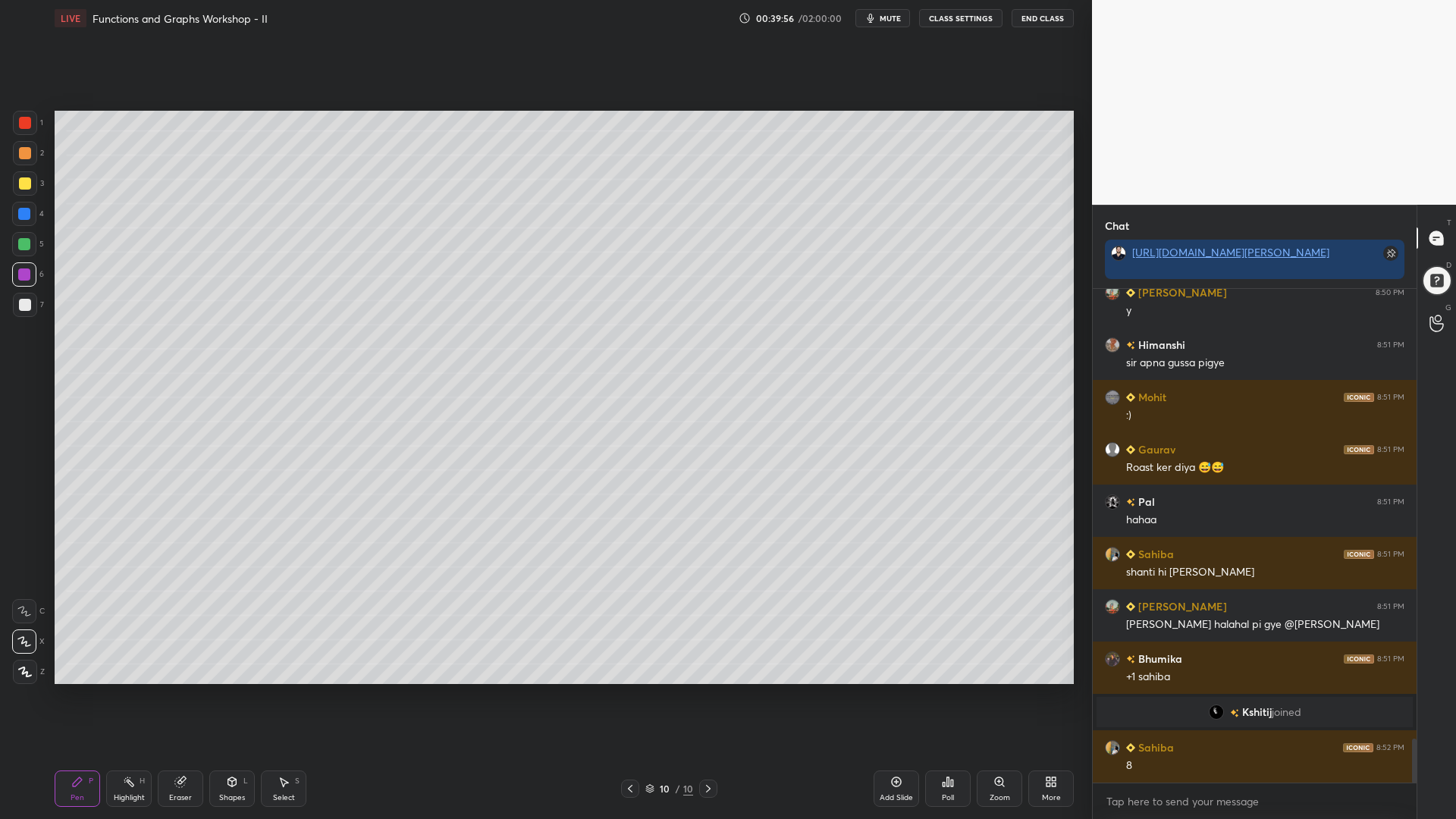
scroll to position [5019, 0]
click at [231, 697] on icon at bounding box center [232, 782] width 8 height 9
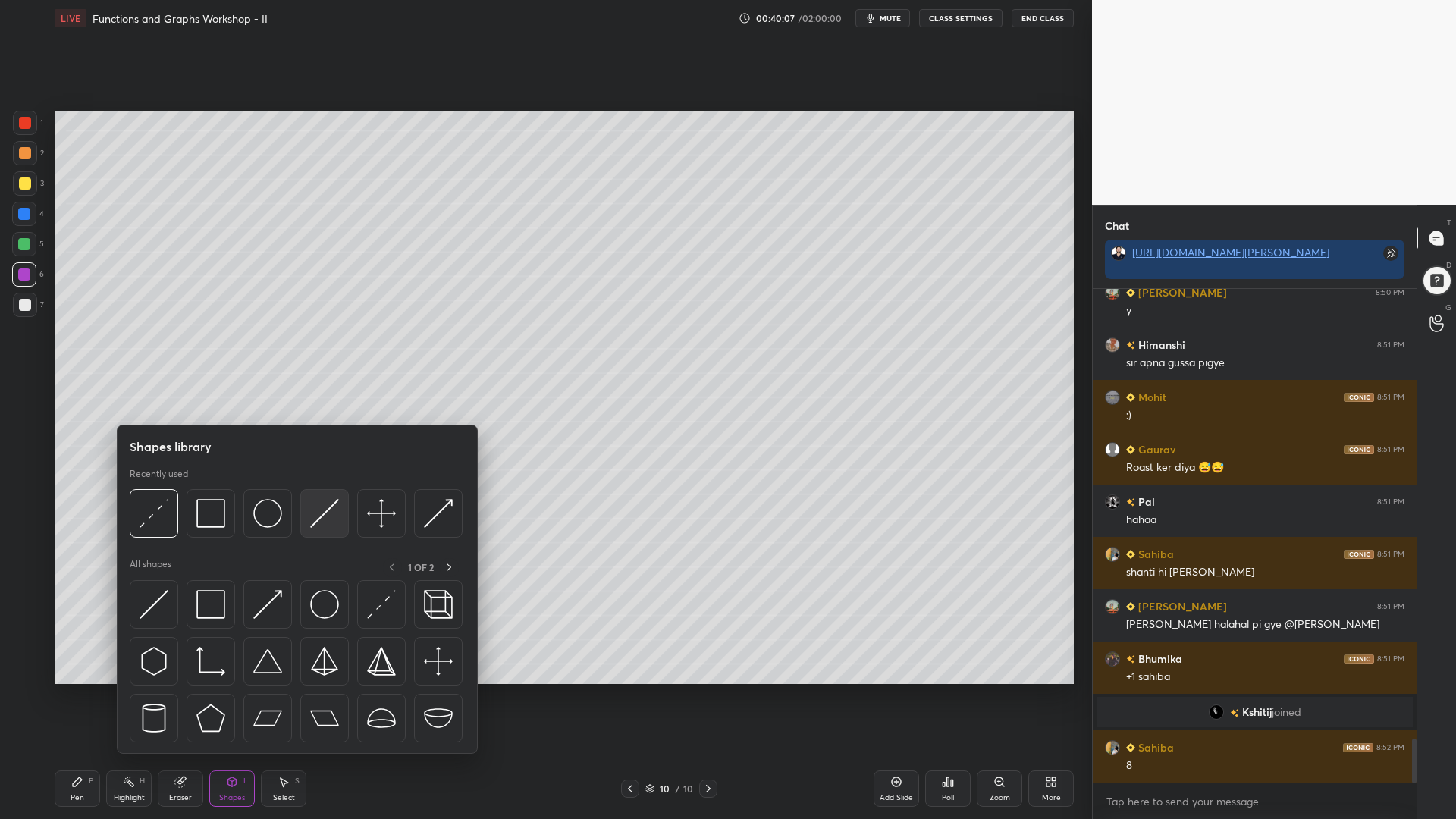
click at [323, 509] on img at bounding box center [324, 513] width 29 height 29
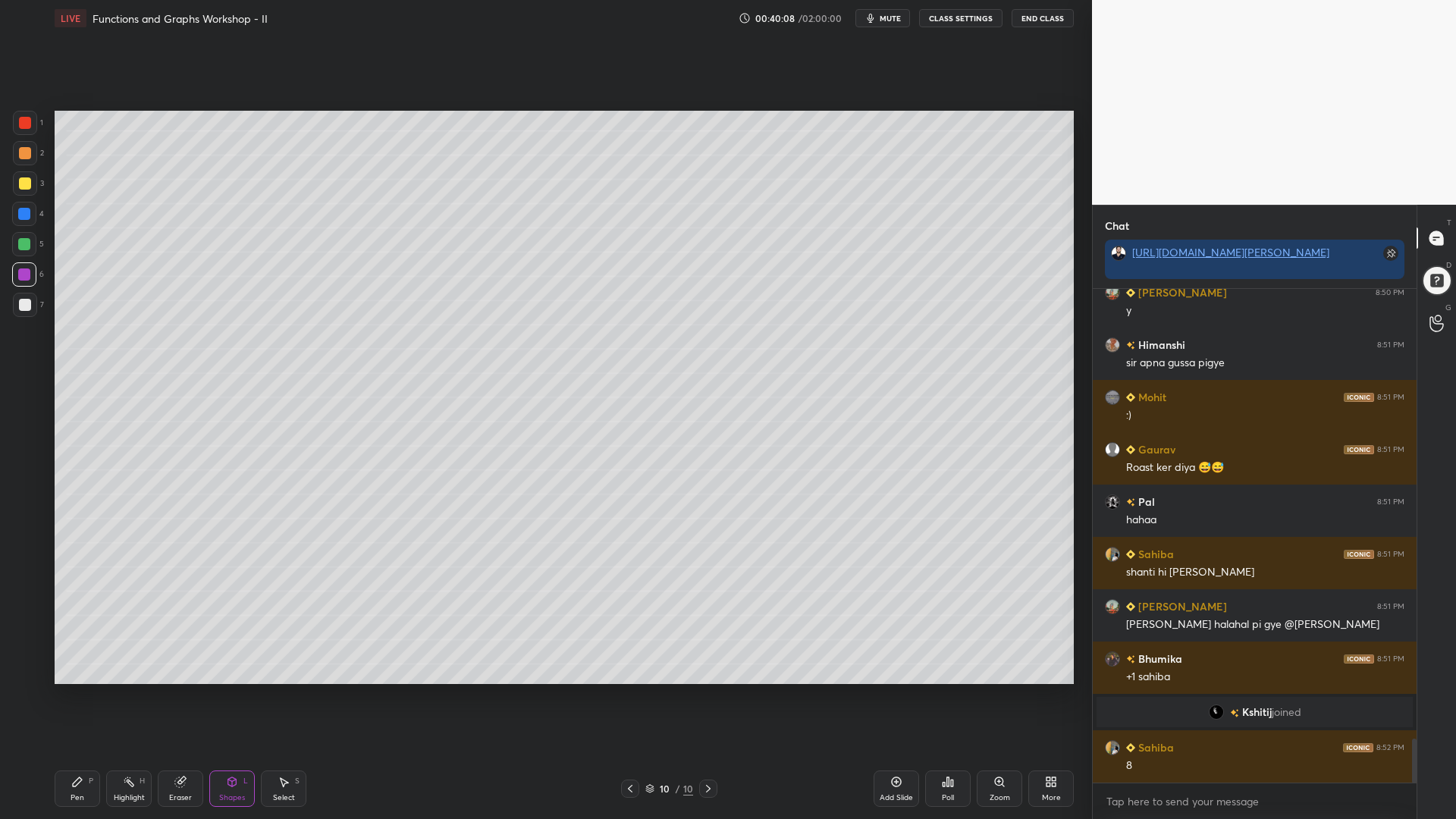
click at [20, 304] on div at bounding box center [24, 305] width 12 height 12
drag, startPoint x: 71, startPoint y: 789, endPoint x: 139, endPoint y: 742, distance: 82.7
click at [73, 697] on div "Pen P" at bounding box center [78, 789] width 46 height 36
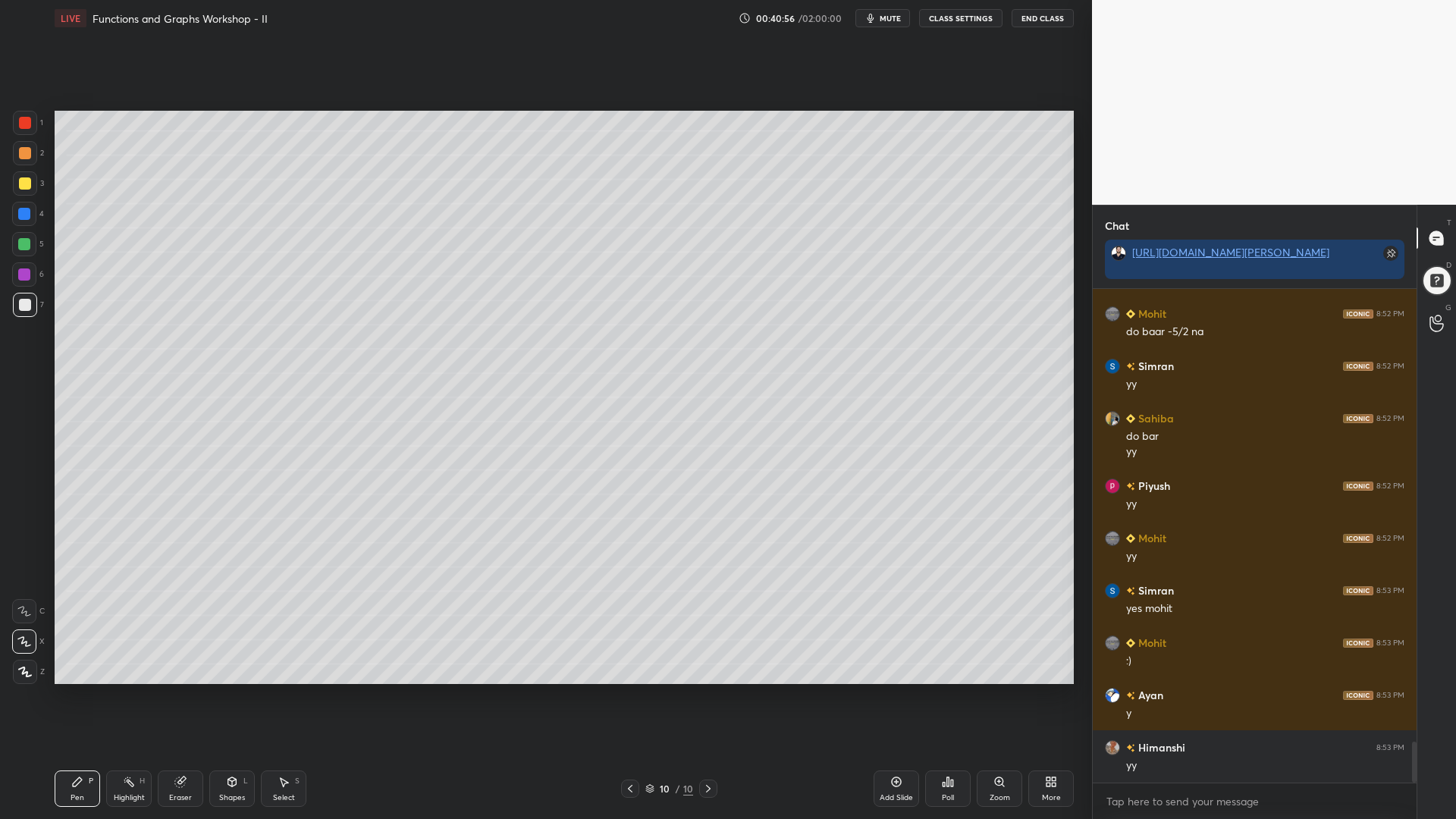
scroll to position [5557, 0]
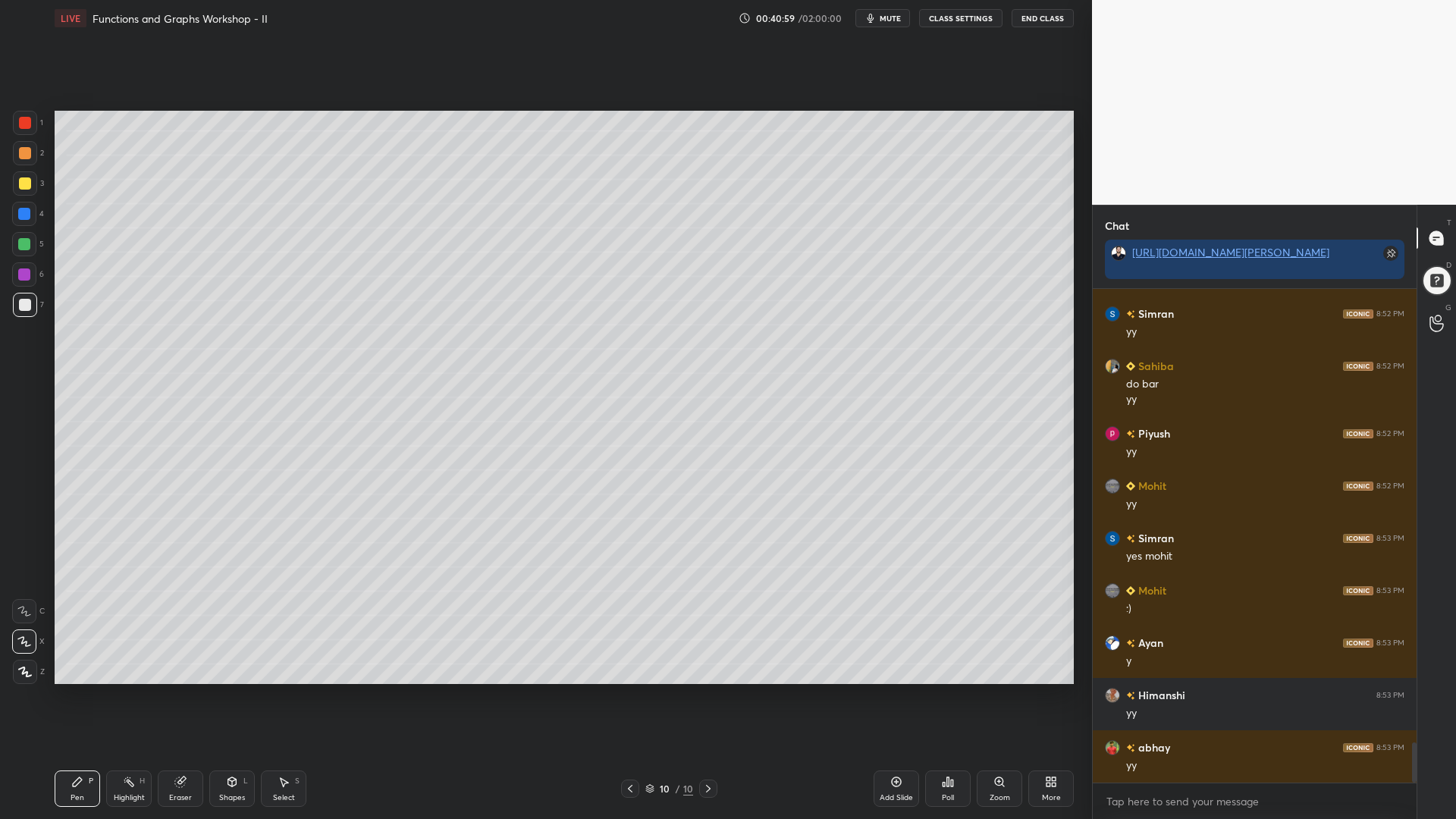
click at [24, 277] on div at bounding box center [24, 274] width 12 height 12
click at [21, 213] on div at bounding box center [24, 214] width 12 height 12
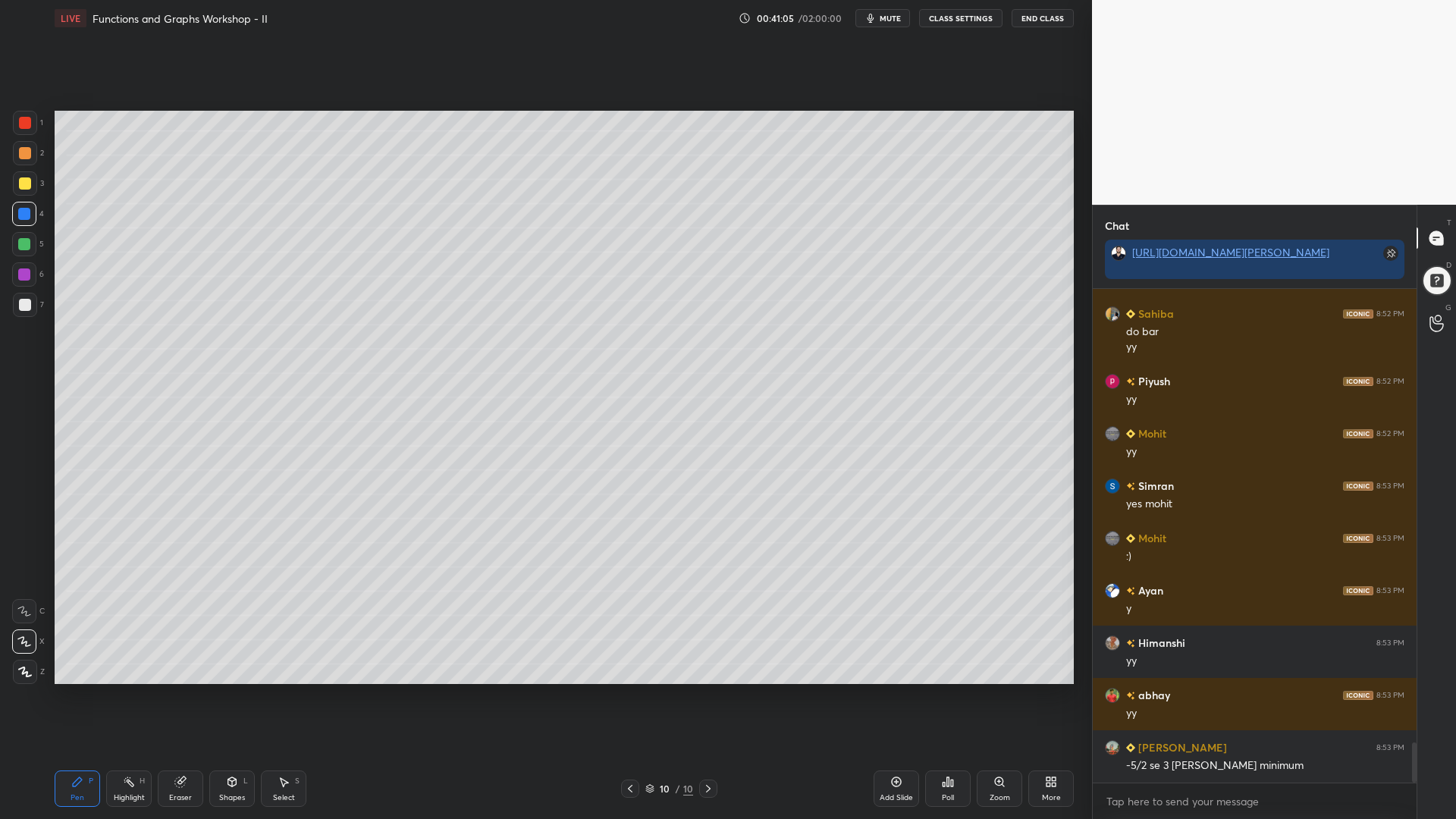
scroll to position [5662, 0]
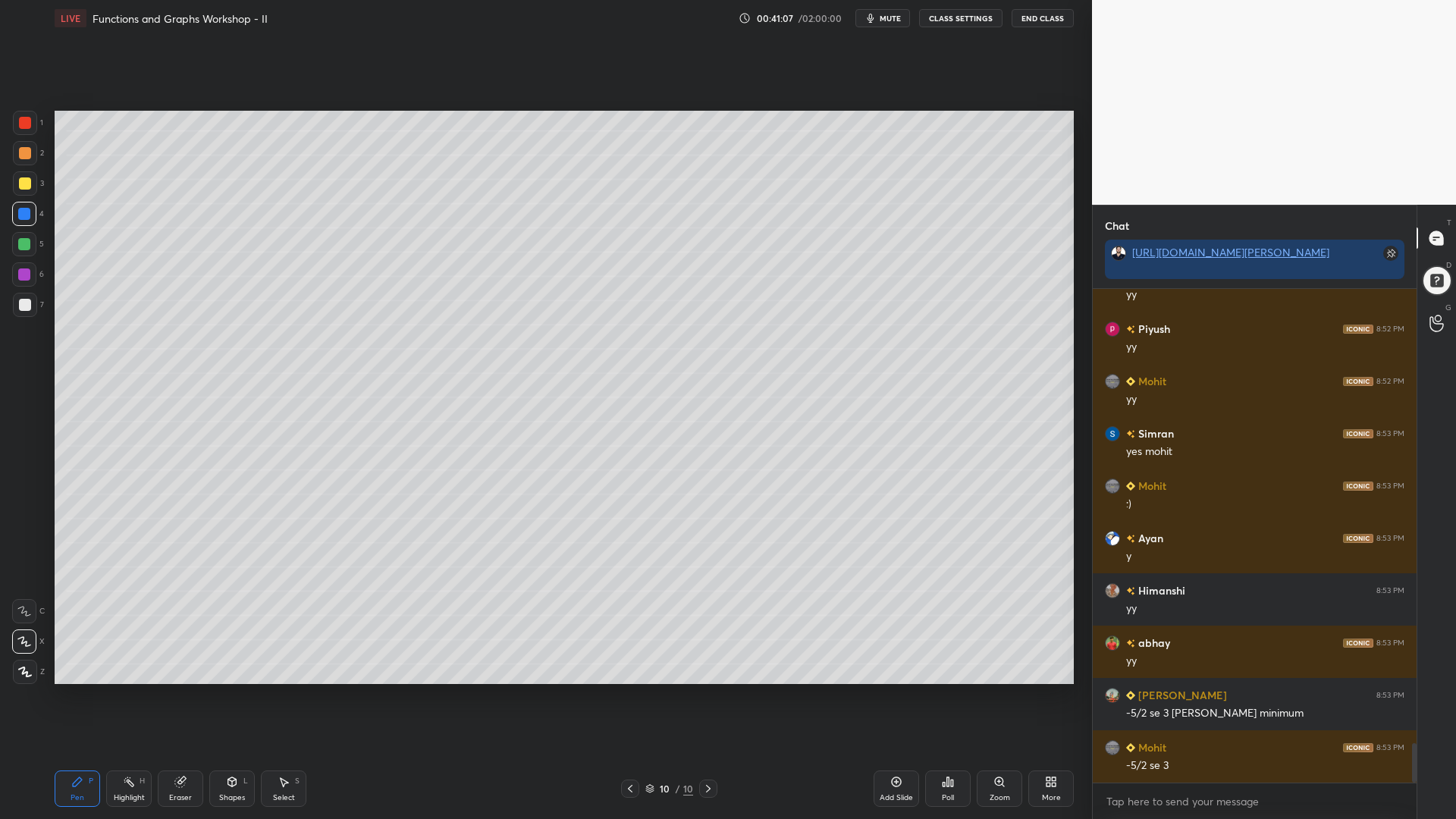
click at [25, 247] on div at bounding box center [24, 244] width 12 height 12
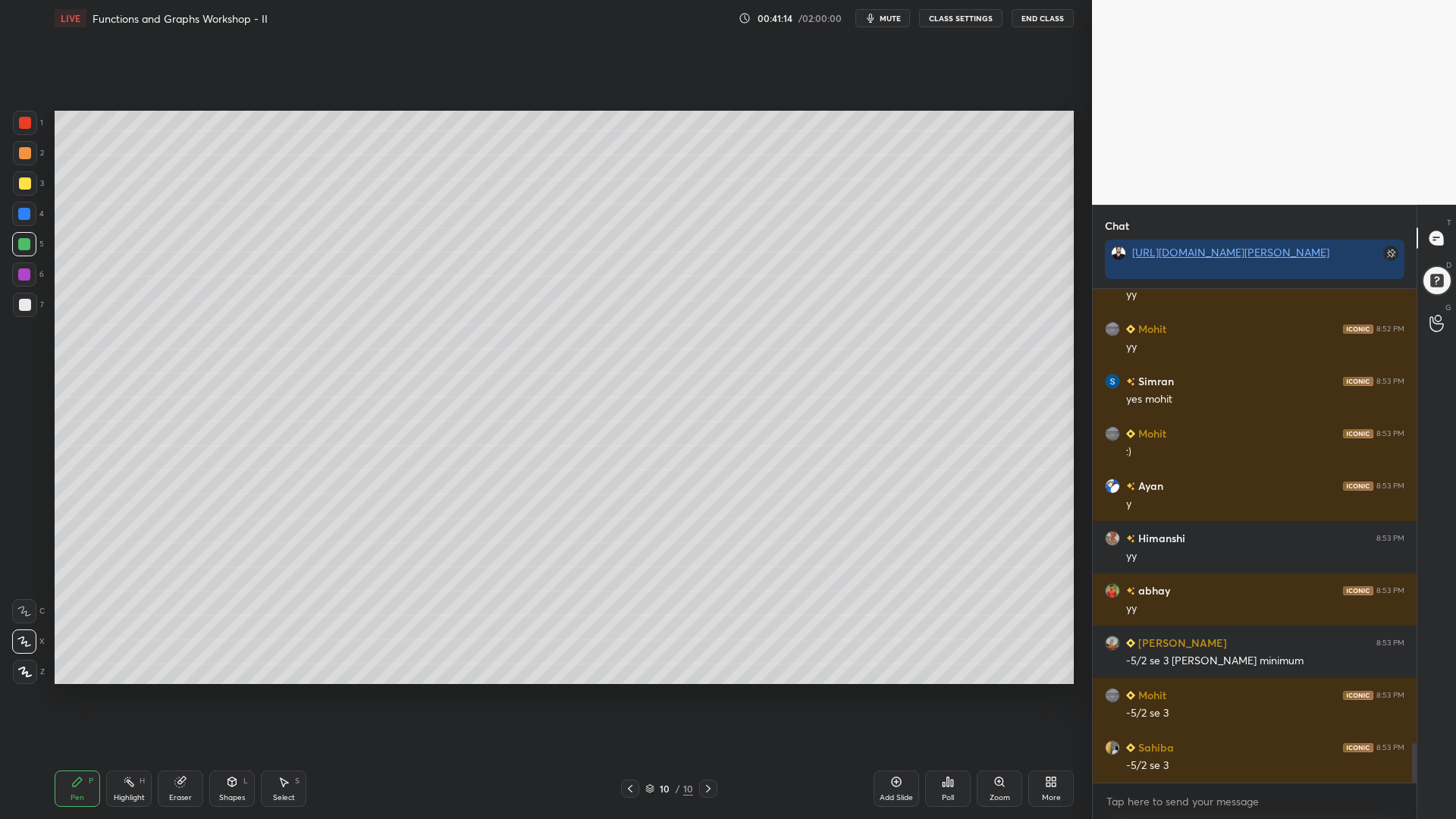
scroll to position [5767, 0]
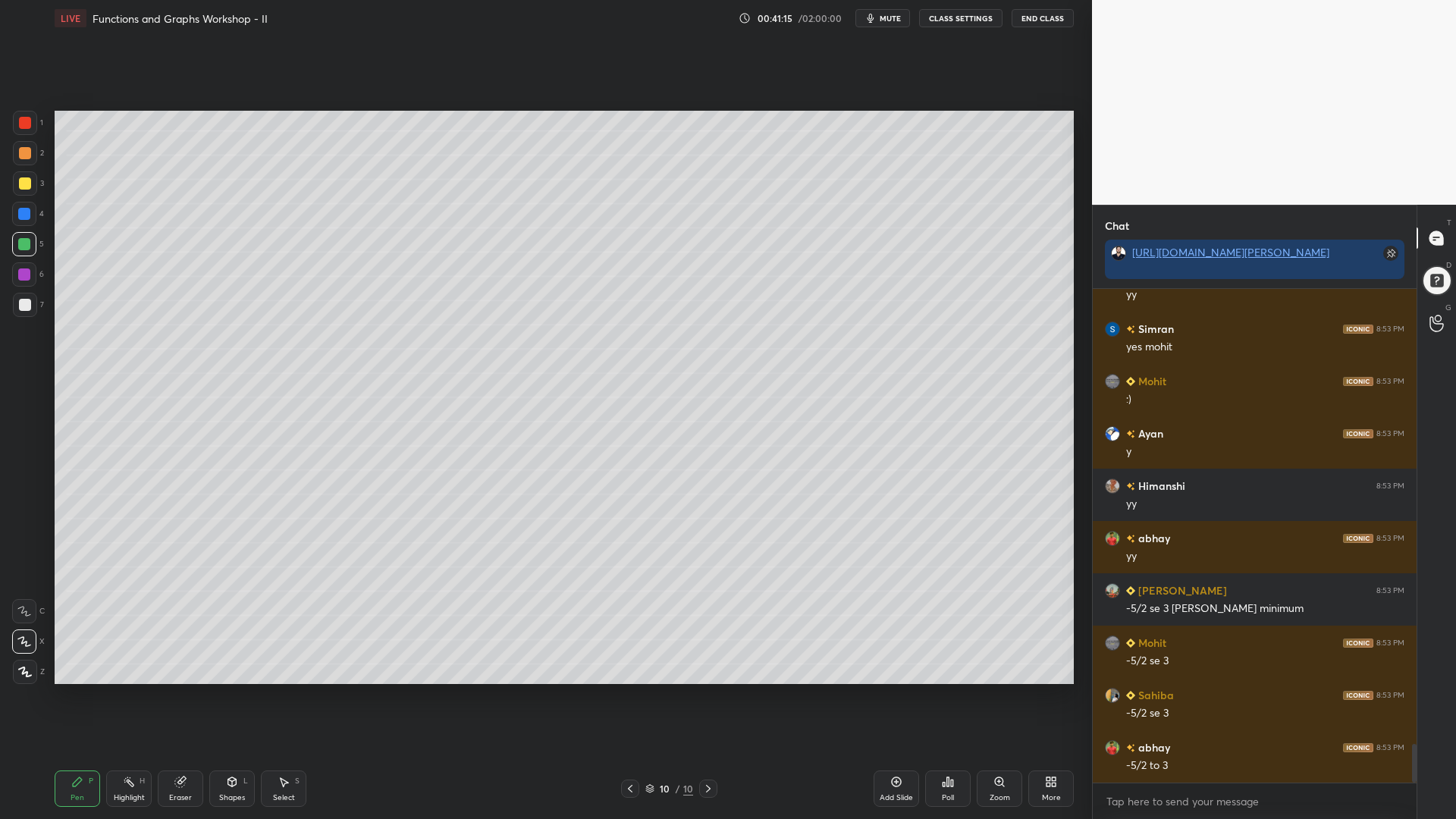
click at [26, 282] on div at bounding box center [24, 274] width 24 height 24
click at [32, 133] on div at bounding box center [24, 122] width 24 height 24
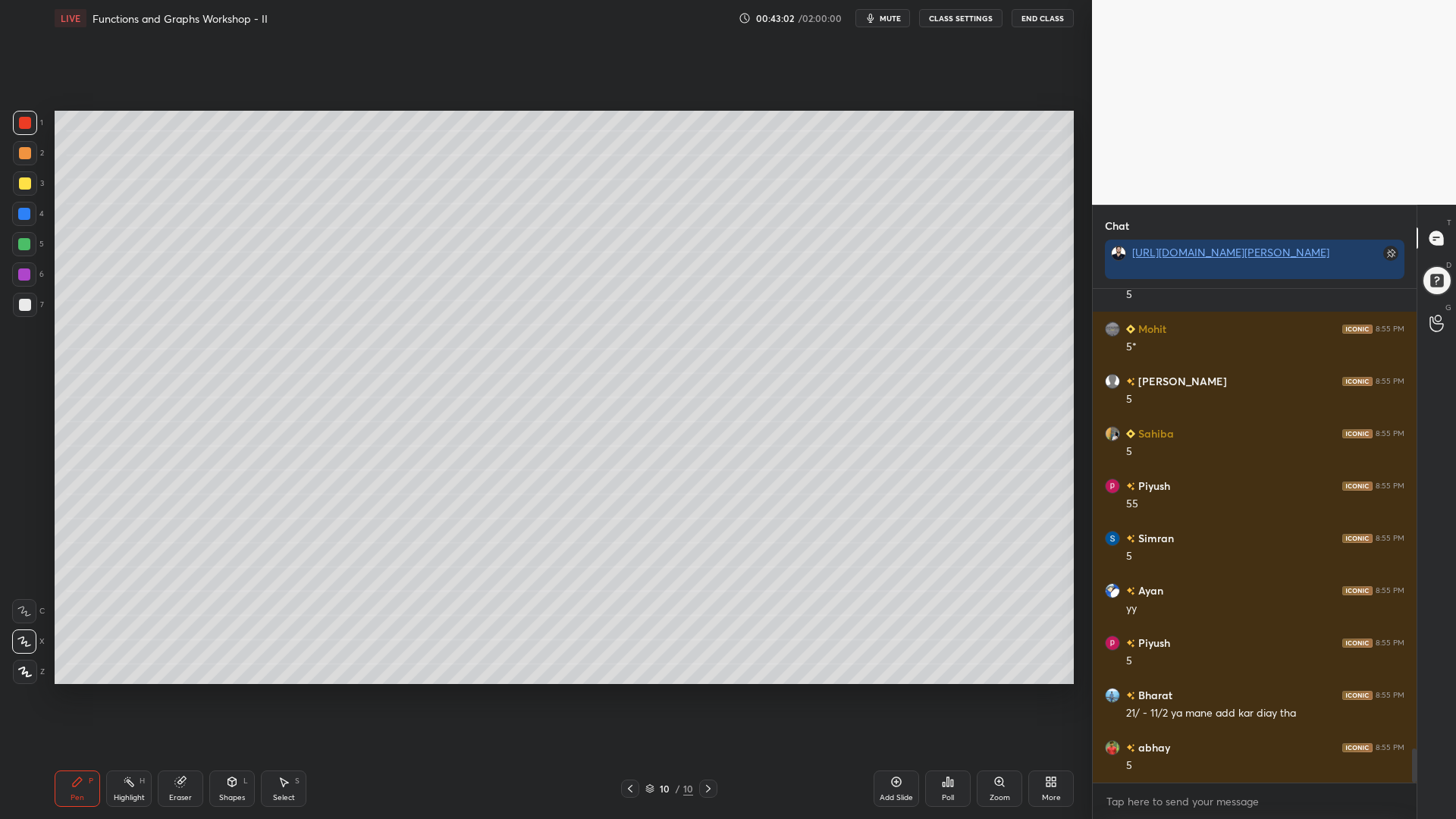
scroll to position [6719, 0]
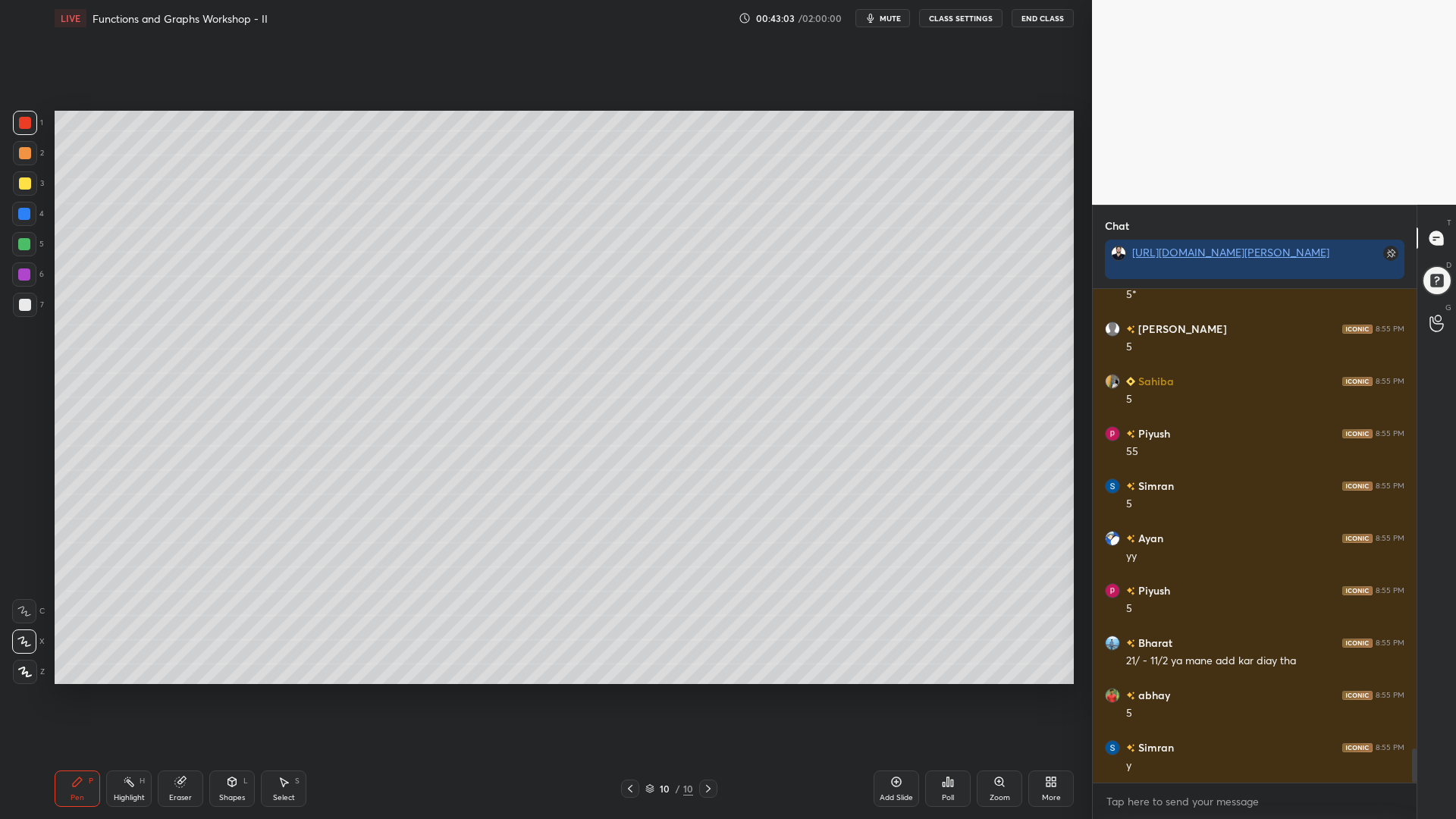
click at [23, 244] on div at bounding box center [24, 244] width 12 height 12
click at [26, 301] on div at bounding box center [24, 305] width 12 height 12
click at [26, 213] on div at bounding box center [24, 214] width 12 height 12
click at [901, 697] on div "Add Slide" at bounding box center [897, 789] width 46 height 36
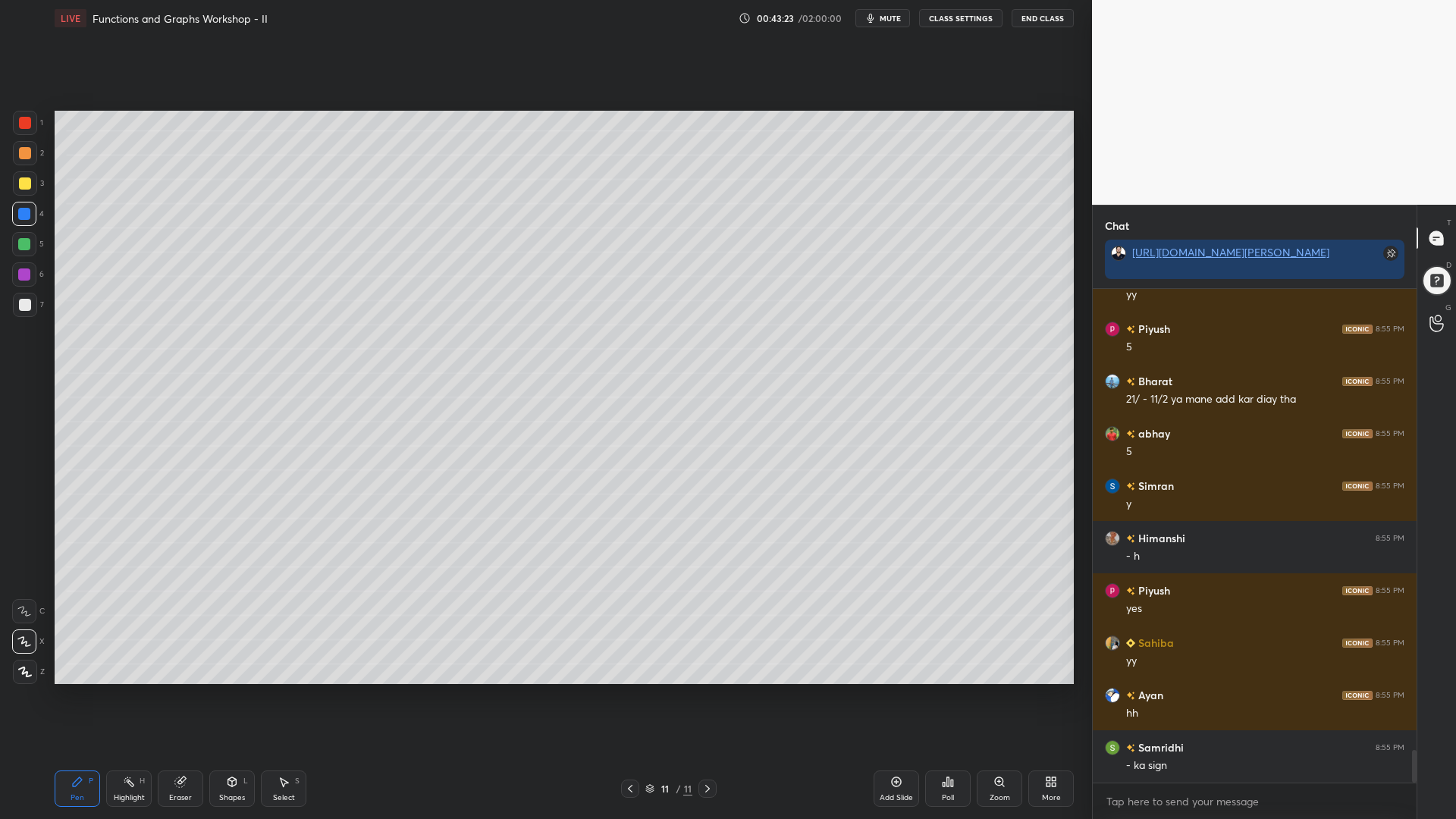
scroll to position [7033, 0]
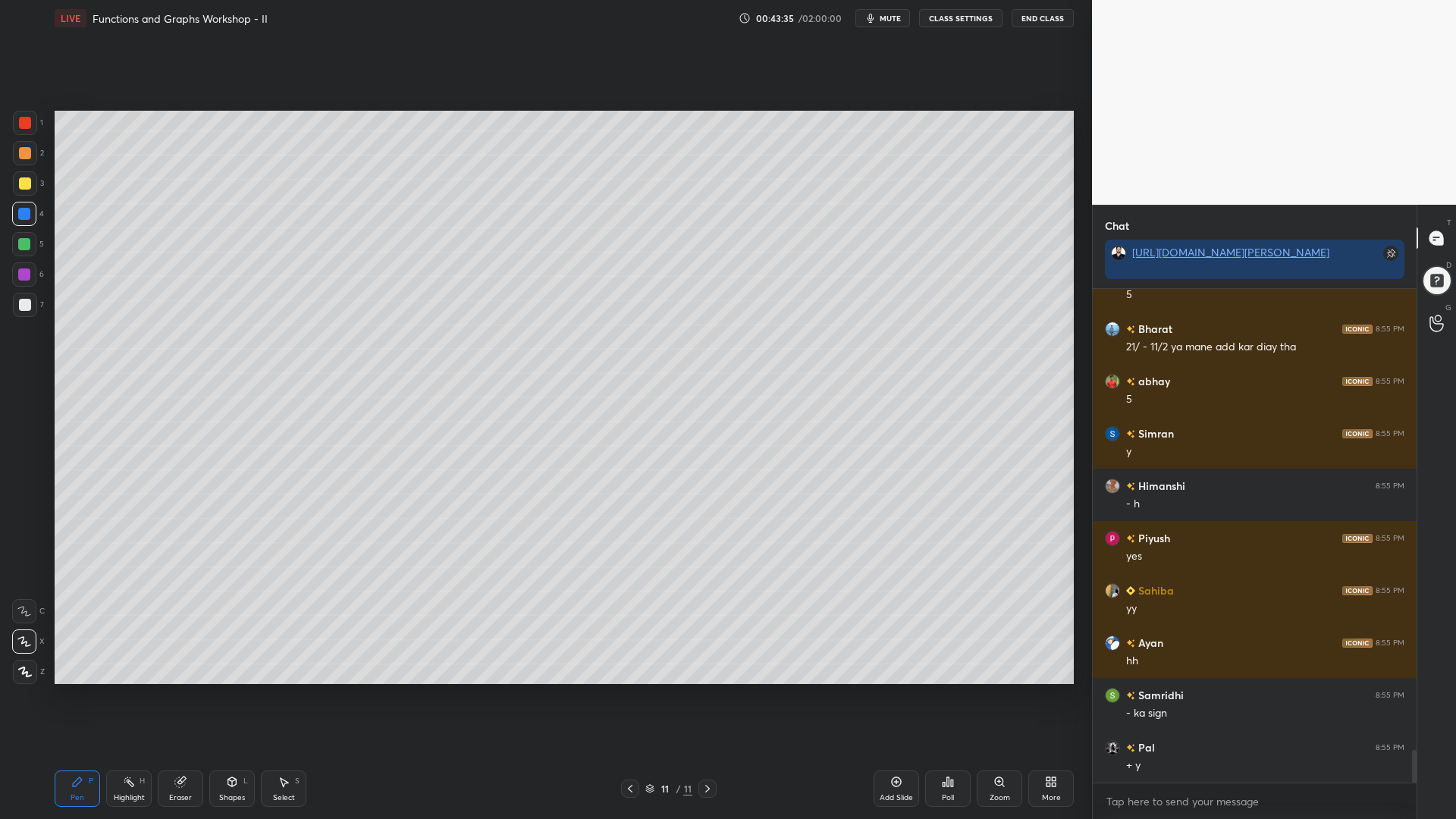
click at [631, 697] on icon at bounding box center [630, 789] width 12 height 12
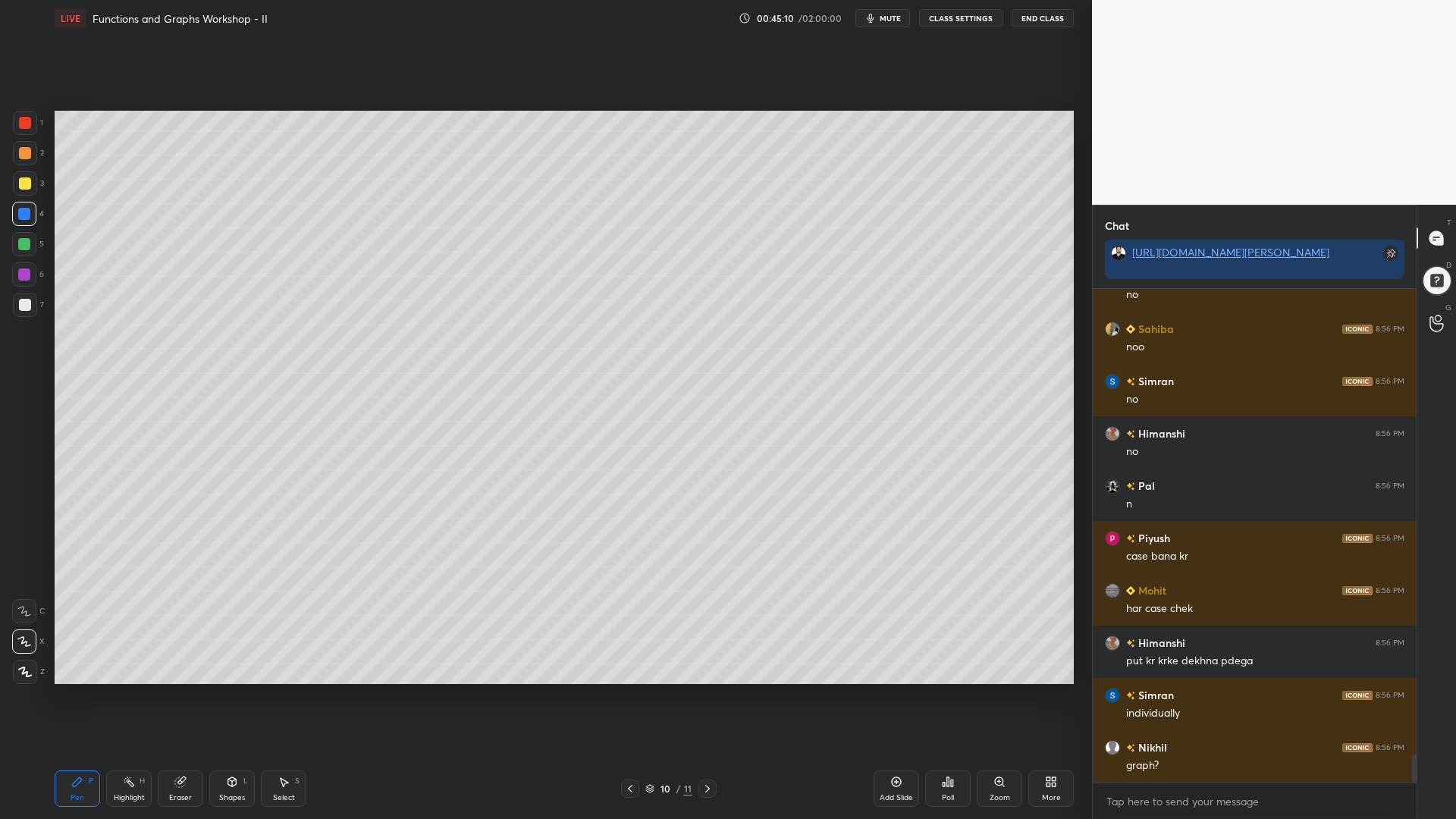
scroll to position [8147, 0]
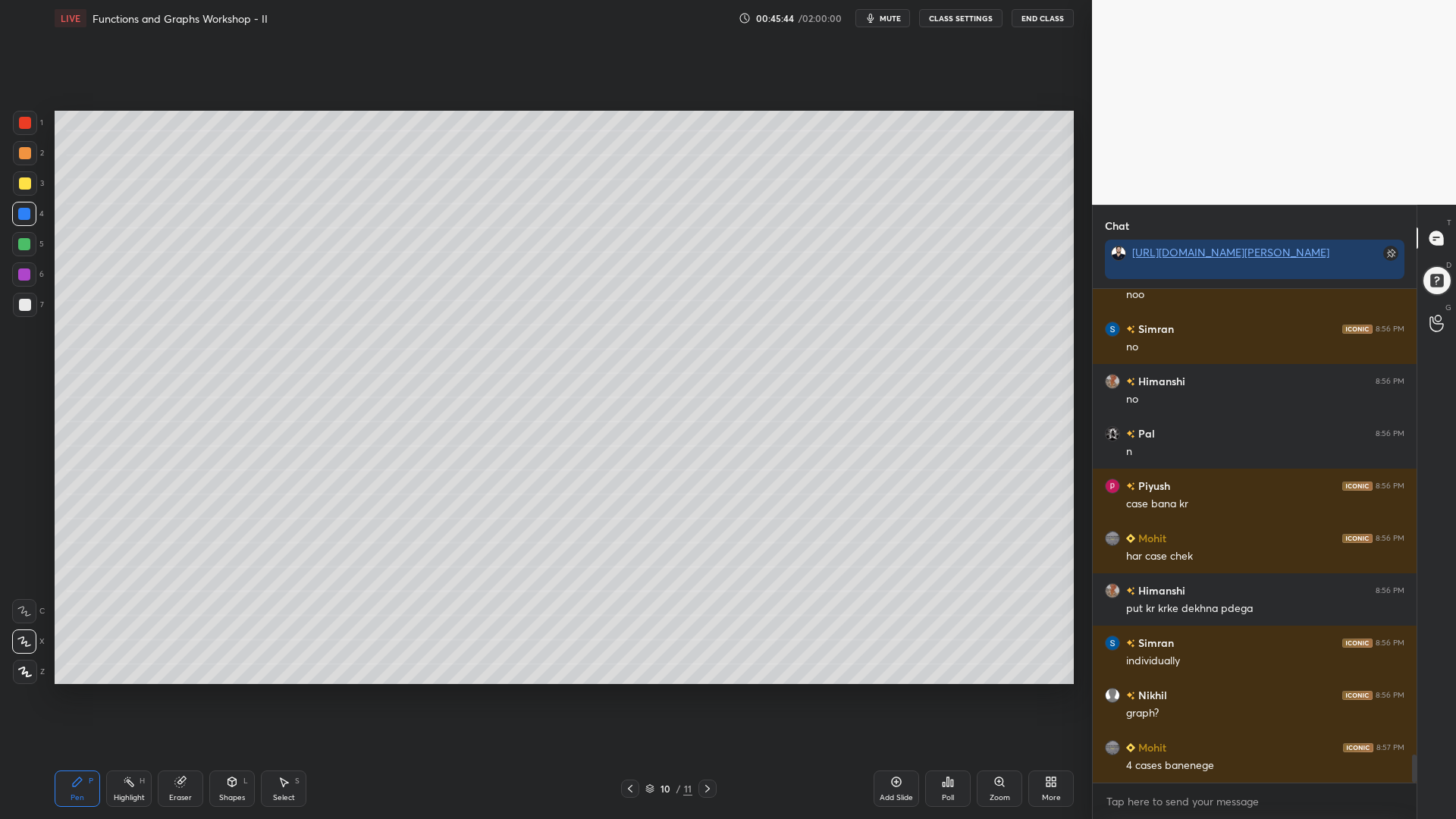
drag, startPoint x: 18, startPoint y: 247, endPoint x: 24, endPoint y: 242, distance: 7.8
click at [17, 247] on div at bounding box center [24, 244] width 24 height 24
click at [19, 272] on div at bounding box center [24, 274] width 12 height 12
click at [30, 218] on div at bounding box center [24, 214] width 24 height 24
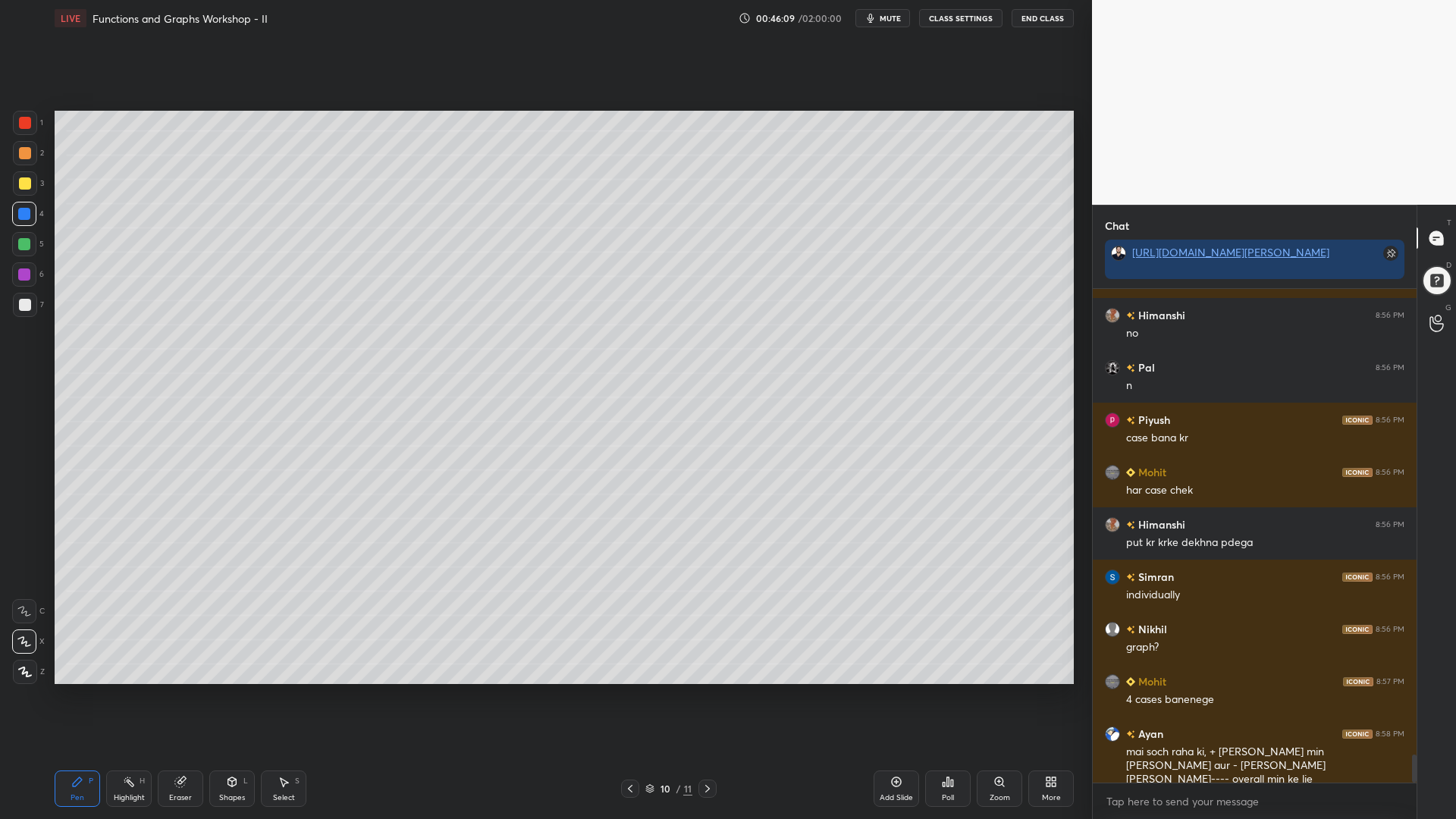
click at [28, 242] on div at bounding box center [24, 244] width 12 height 12
drag, startPoint x: 21, startPoint y: 189, endPoint x: 48, endPoint y: 205, distance: 31.4
click at [20, 190] on div at bounding box center [24, 183] width 24 height 24
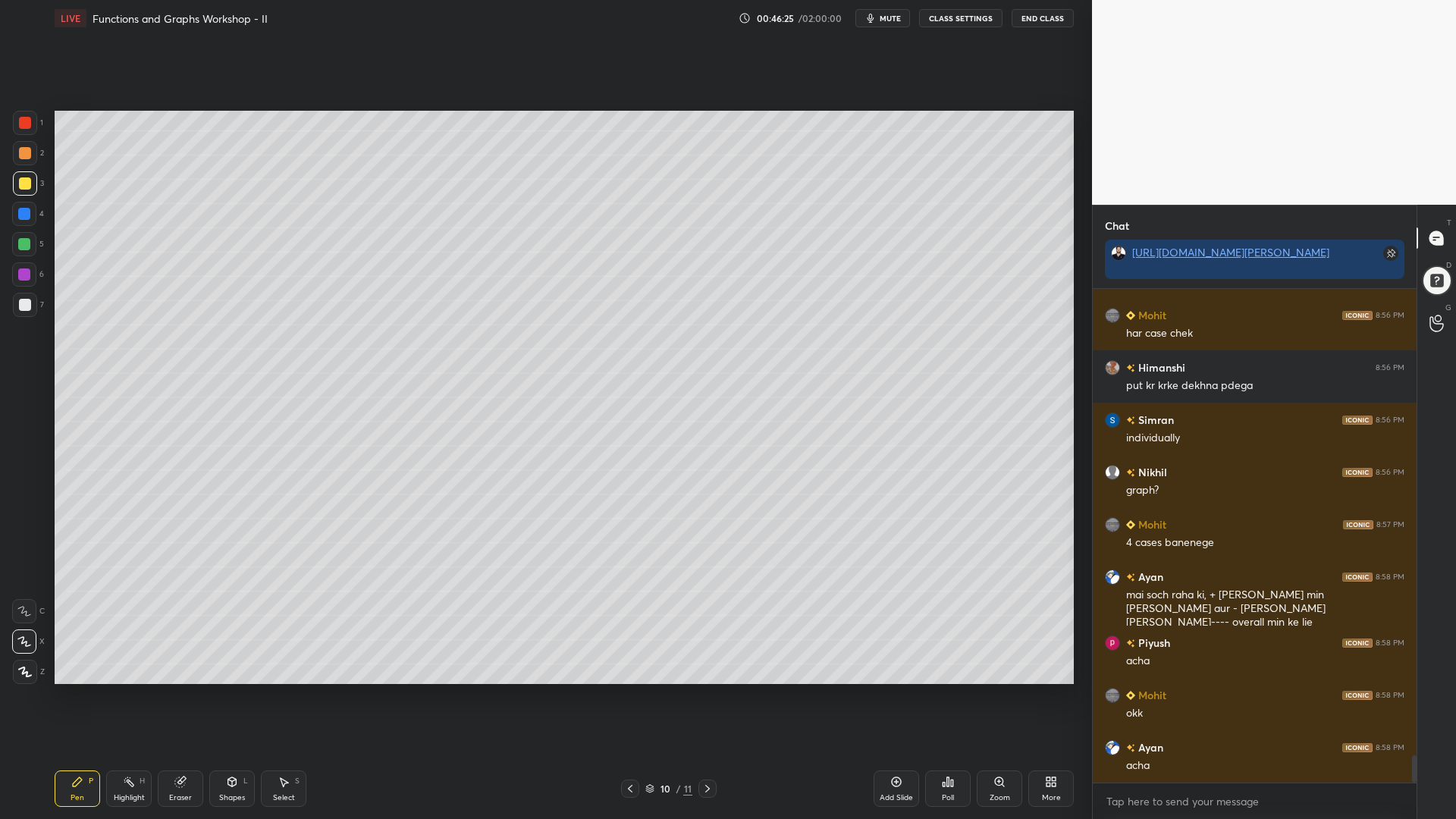
scroll to position [8422, 0]
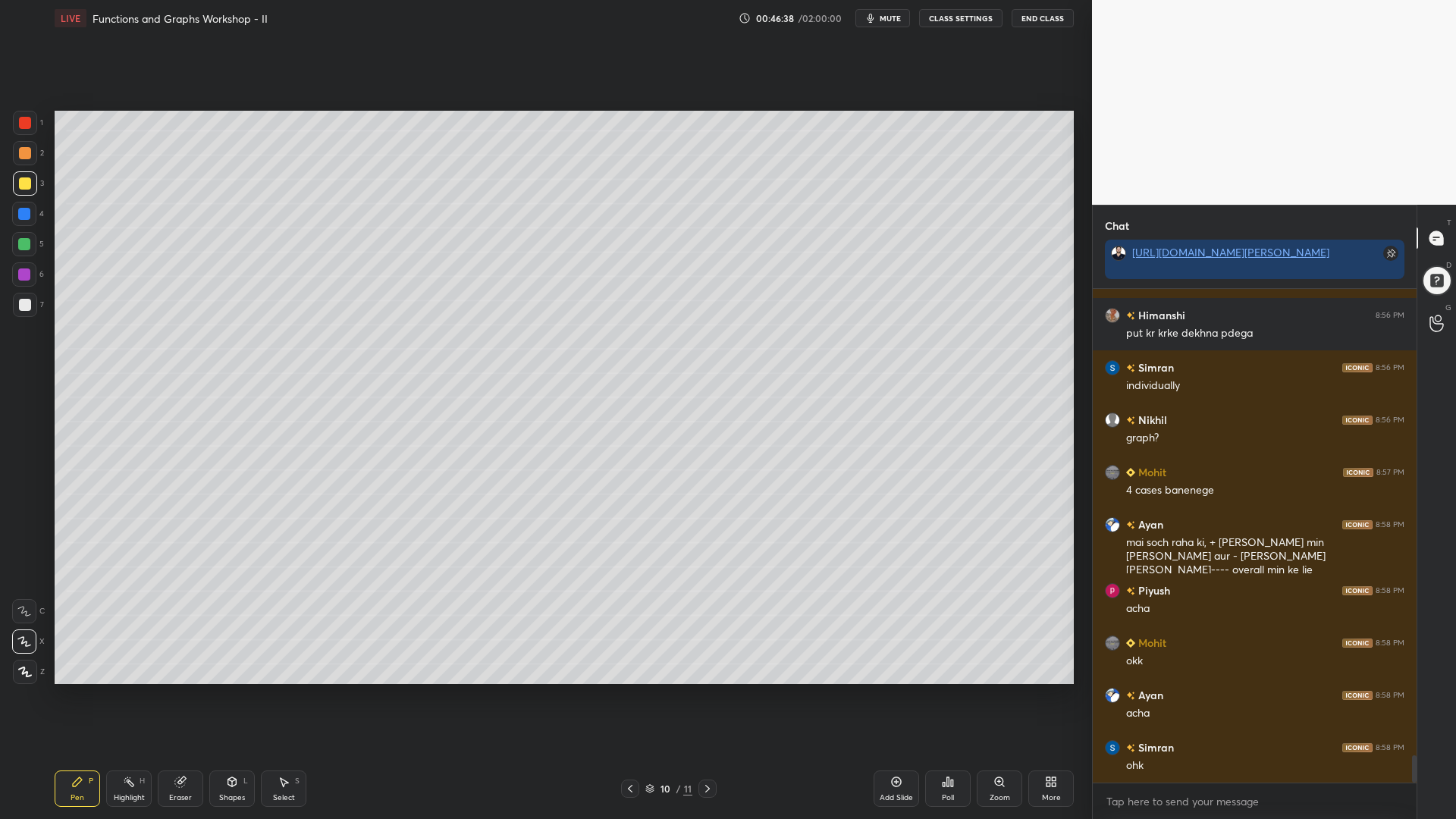
click at [21, 220] on div at bounding box center [24, 214] width 24 height 24
click at [26, 150] on div at bounding box center [24, 153] width 12 height 12
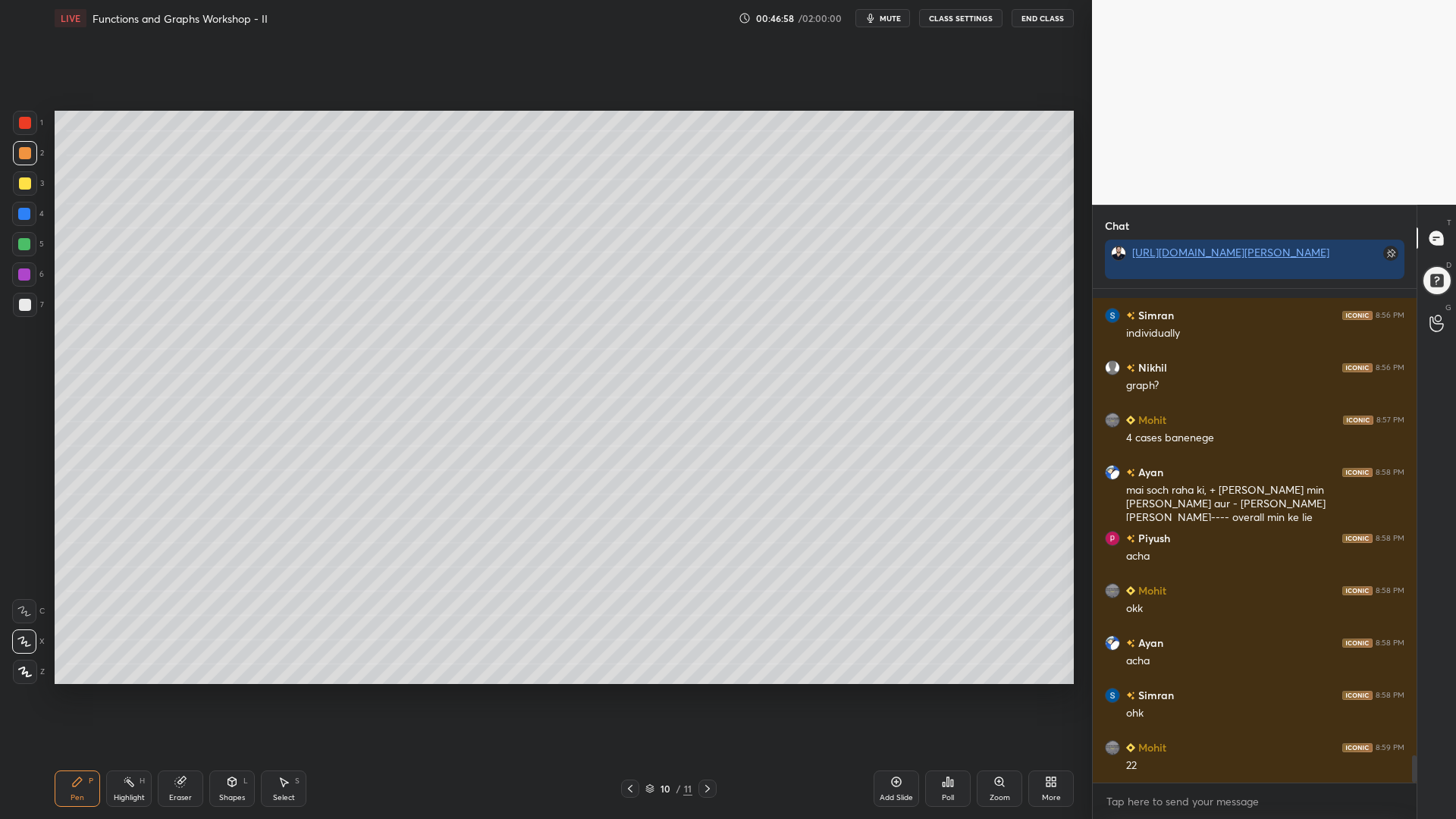
click at [26, 215] on div at bounding box center [24, 214] width 12 height 12
click at [16, 122] on div at bounding box center [24, 122] width 24 height 24
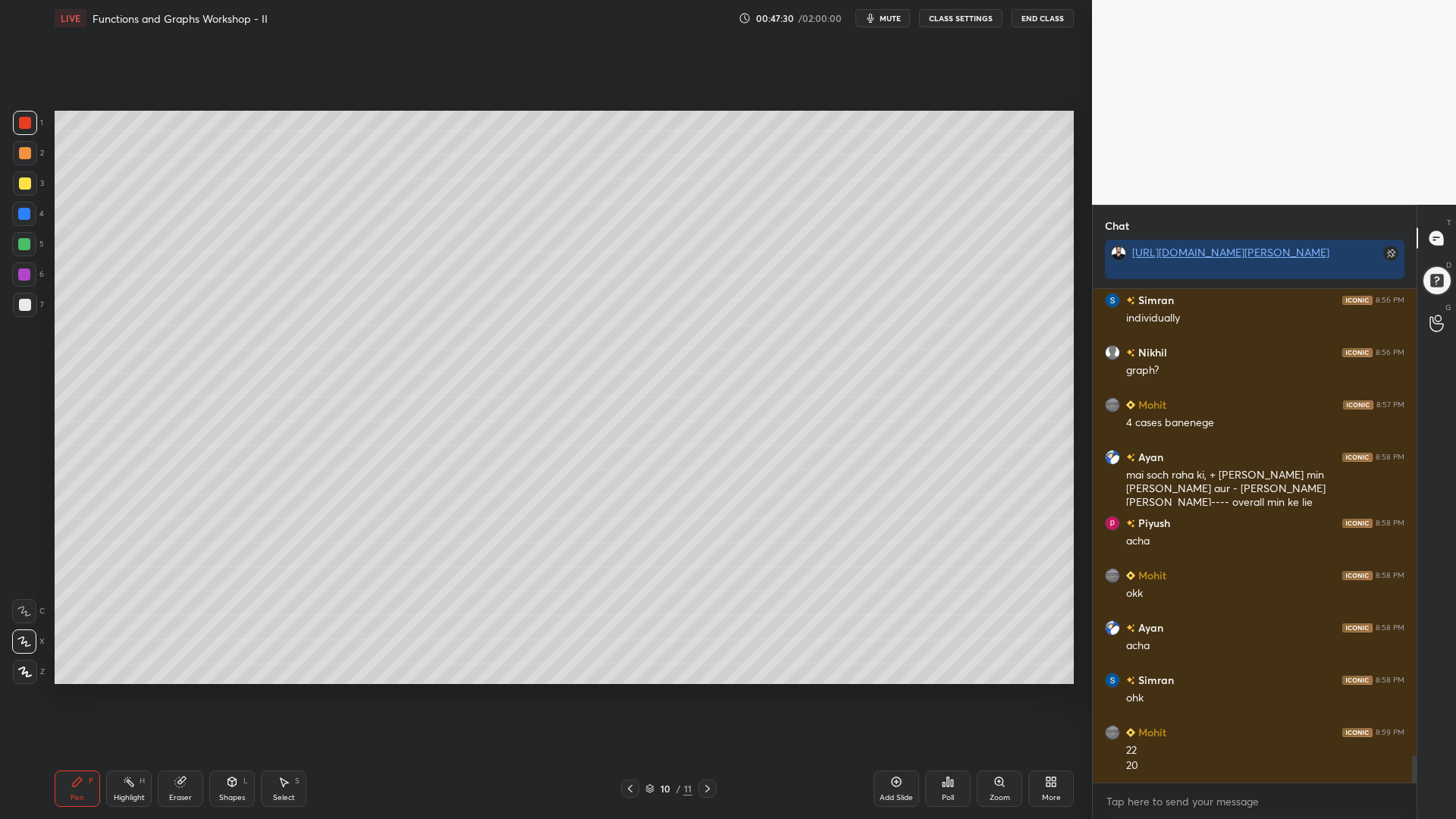
scroll to position [8542, 0]
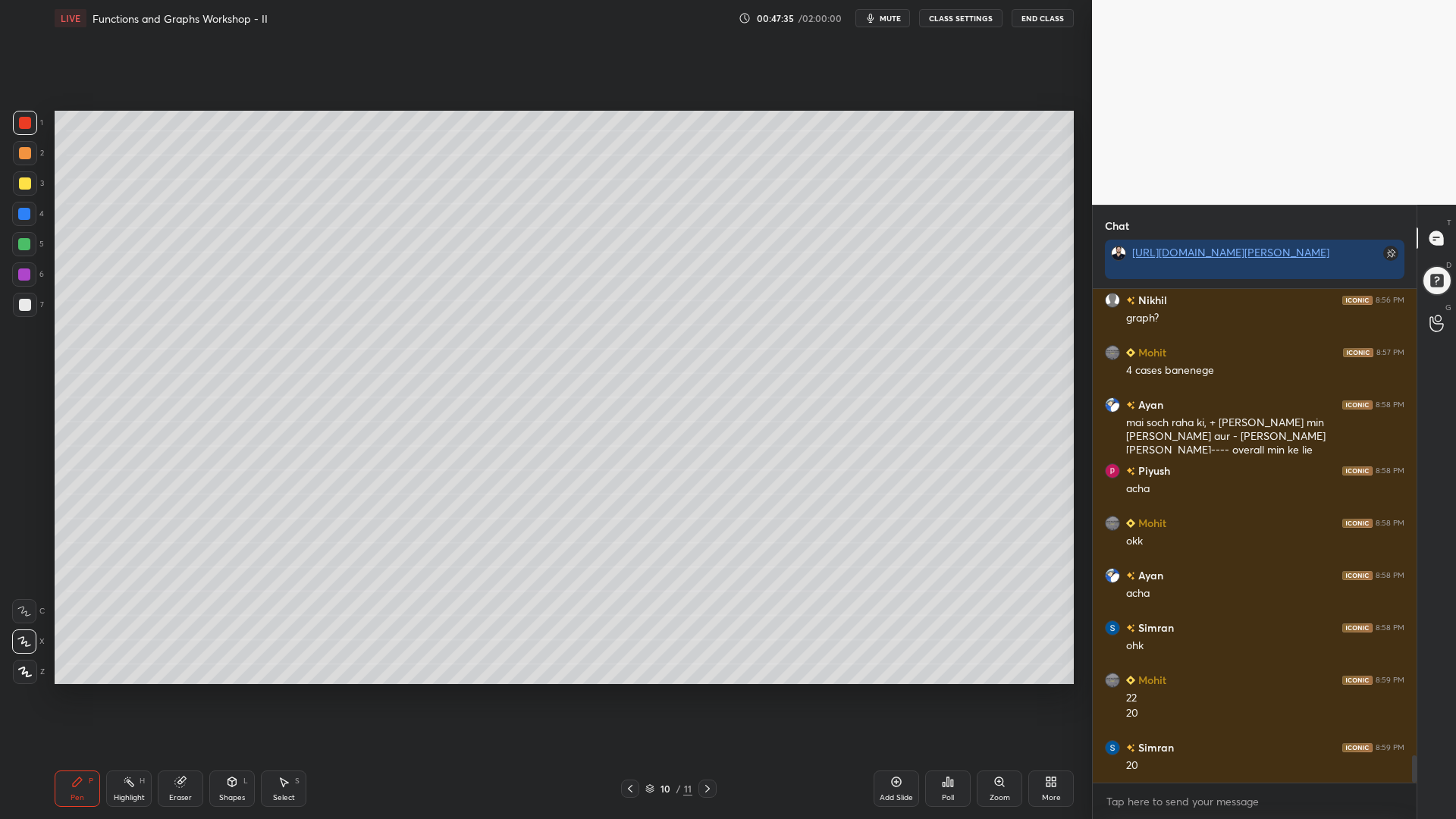
click at [19, 213] on div at bounding box center [24, 214] width 12 height 12
click at [19, 232] on div at bounding box center [24, 244] width 24 height 24
click at [130, 697] on div "Highlight H" at bounding box center [129, 789] width 46 height 36
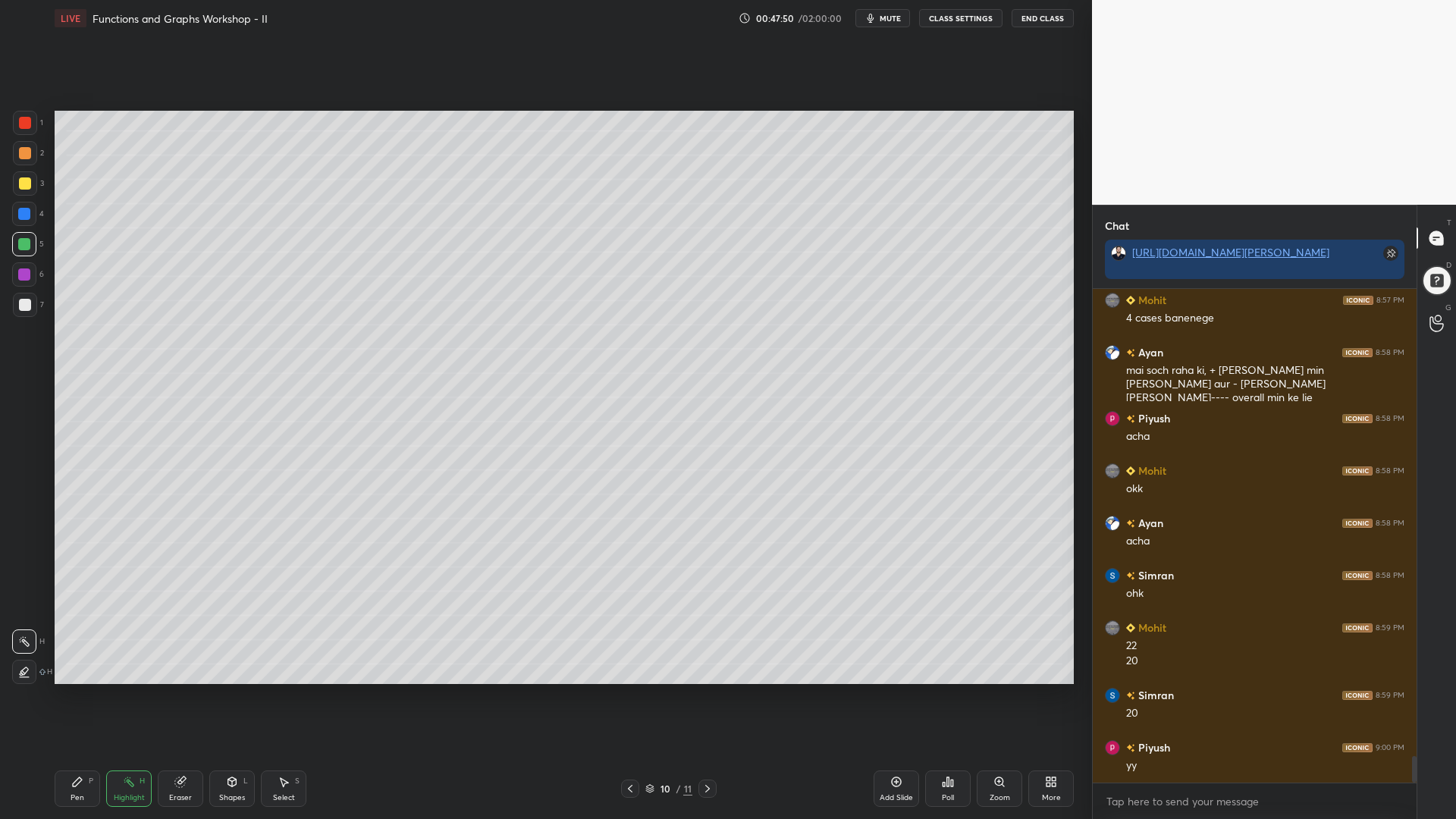
scroll to position [8647, 0]
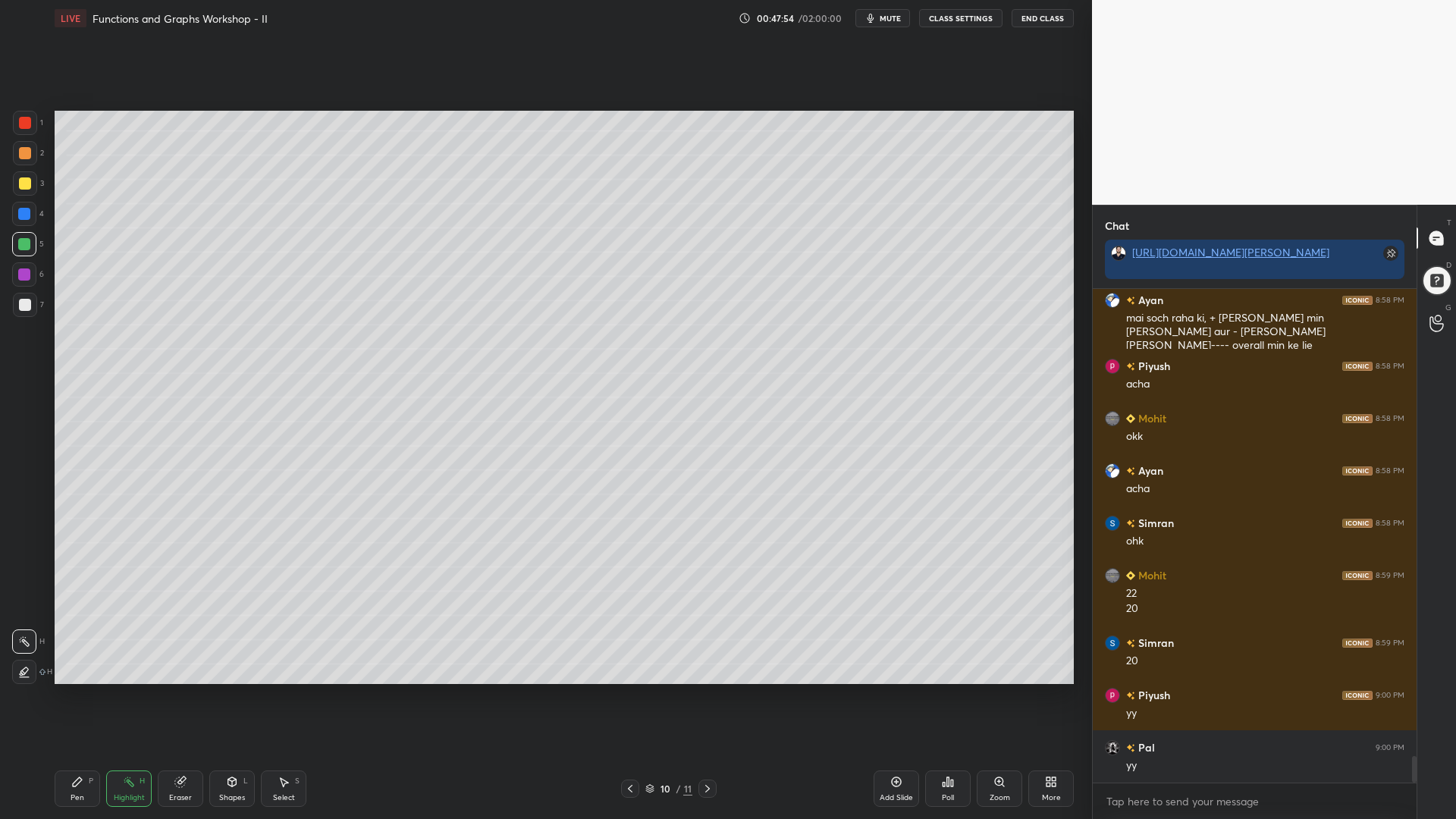
click at [22, 281] on div at bounding box center [24, 274] width 24 height 24
click at [15, 304] on div at bounding box center [24, 305] width 24 height 24
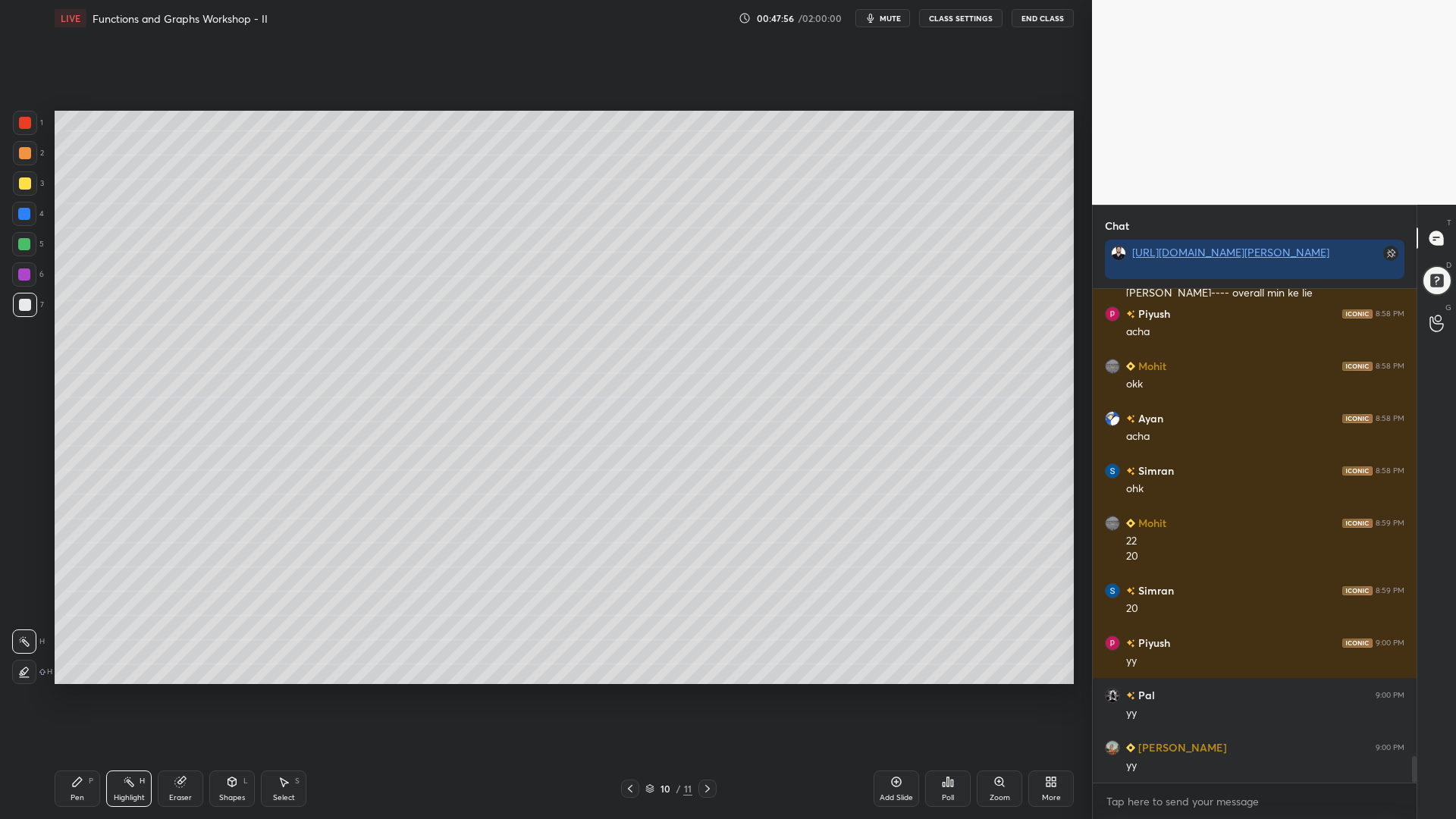
scroll to position [8751, 0]
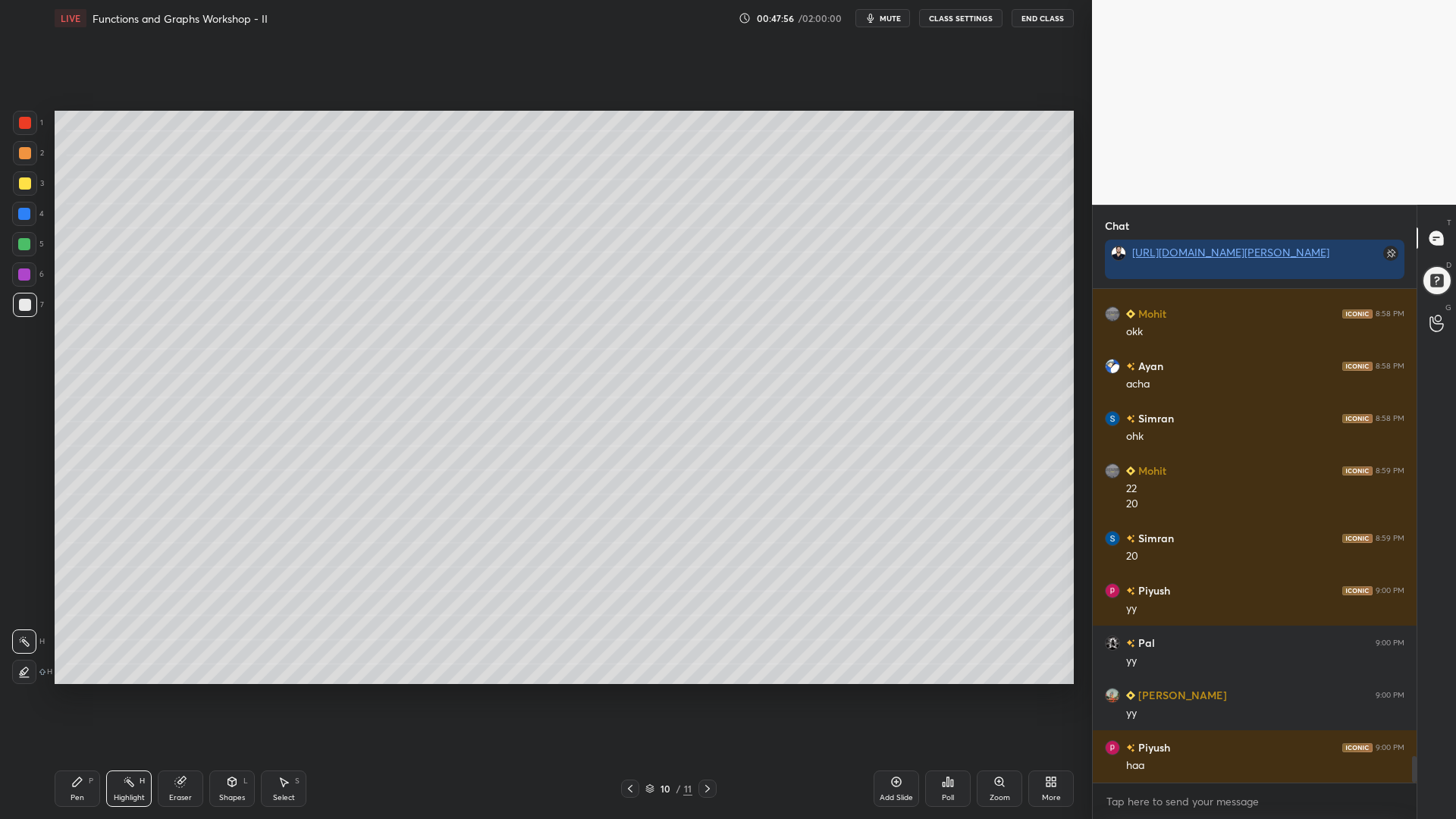
click at [77, 697] on icon at bounding box center [77, 782] width 12 height 12
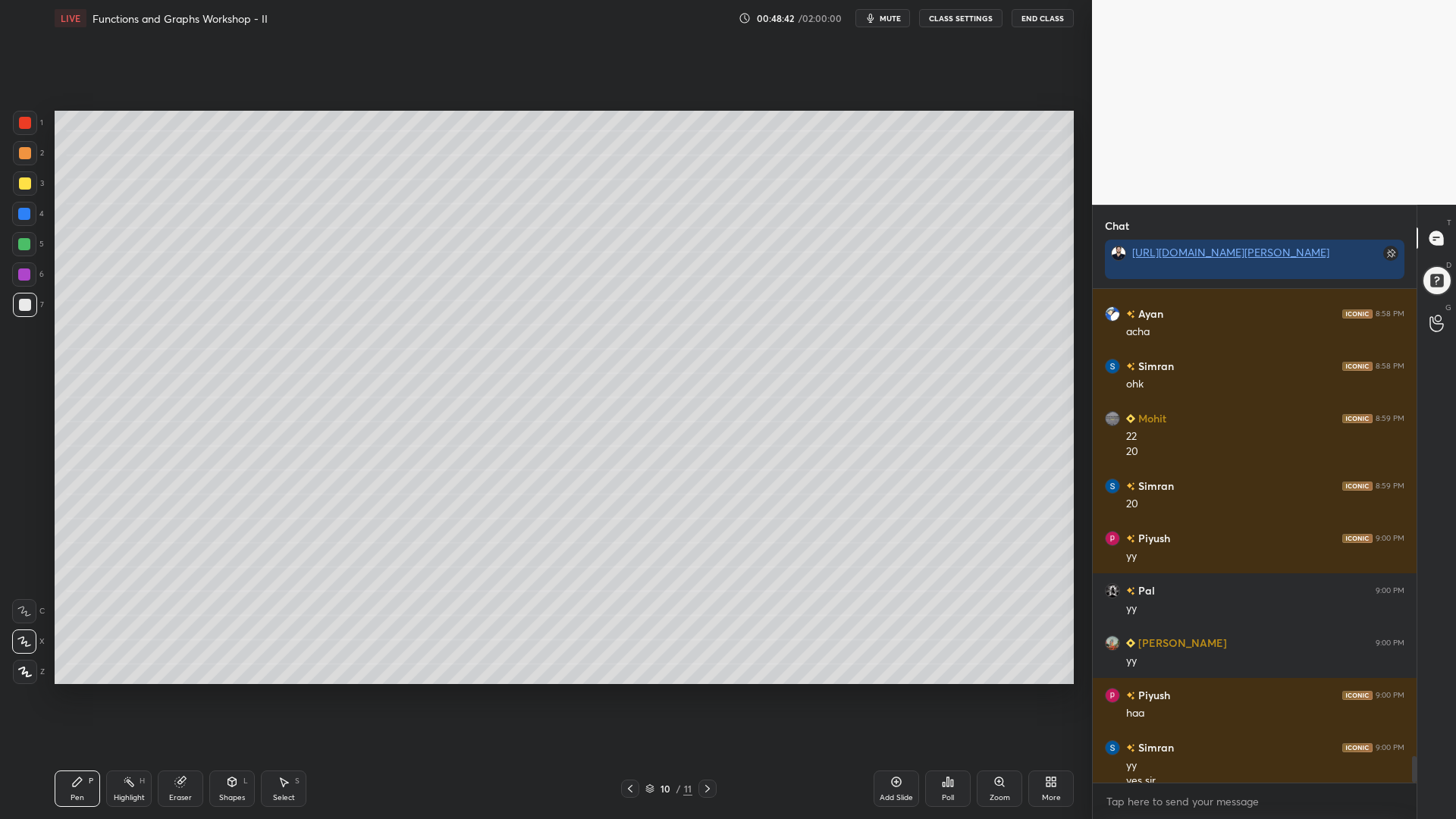
scroll to position [8819, 0]
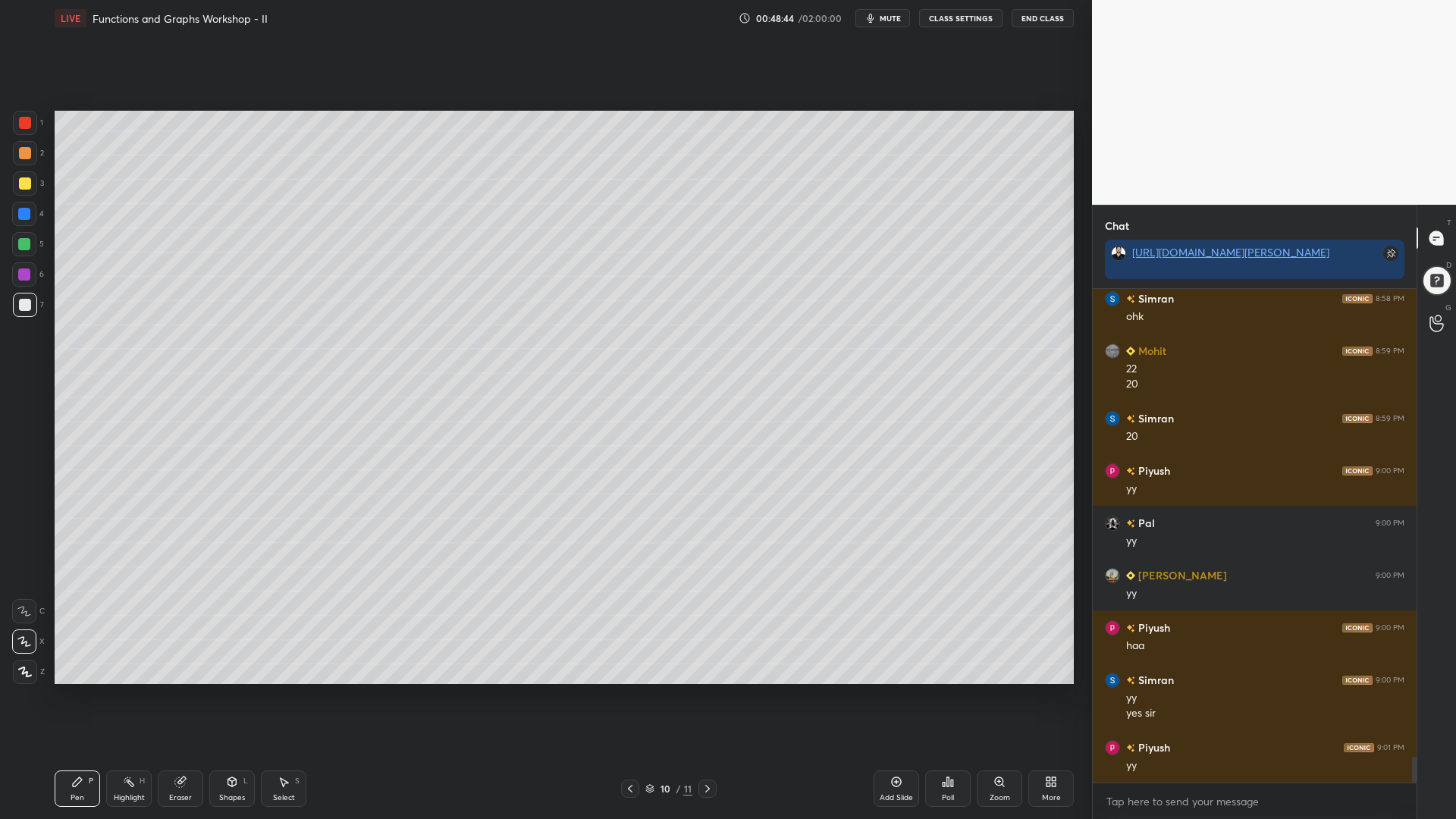
click at [630, 697] on icon at bounding box center [630, 789] width 12 height 12
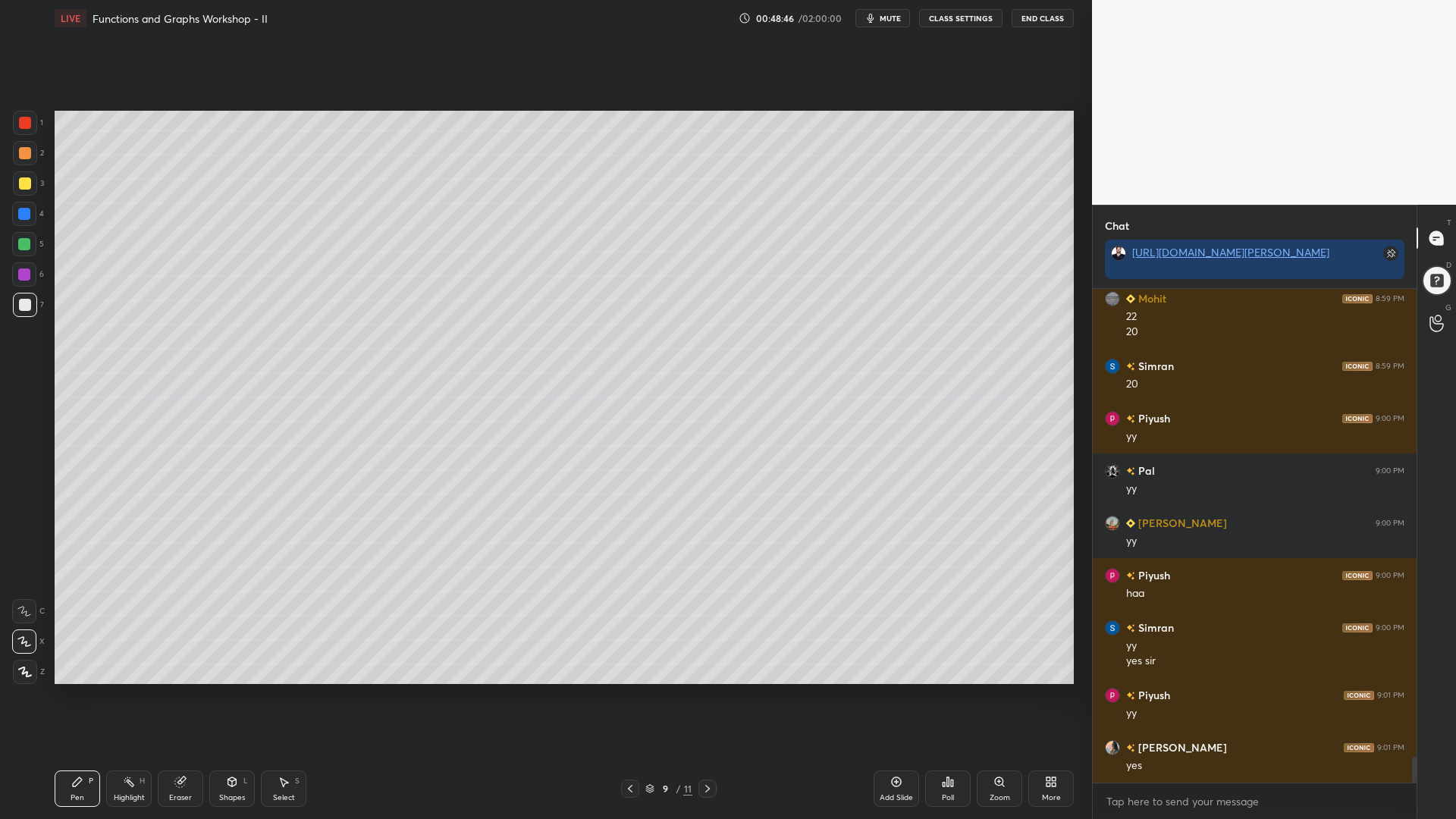
click at [631, 697] on icon at bounding box center [630, 789] width 12 height 12
click at [632, 697] on icon at bounding box center [630, 789] width 12 height 12
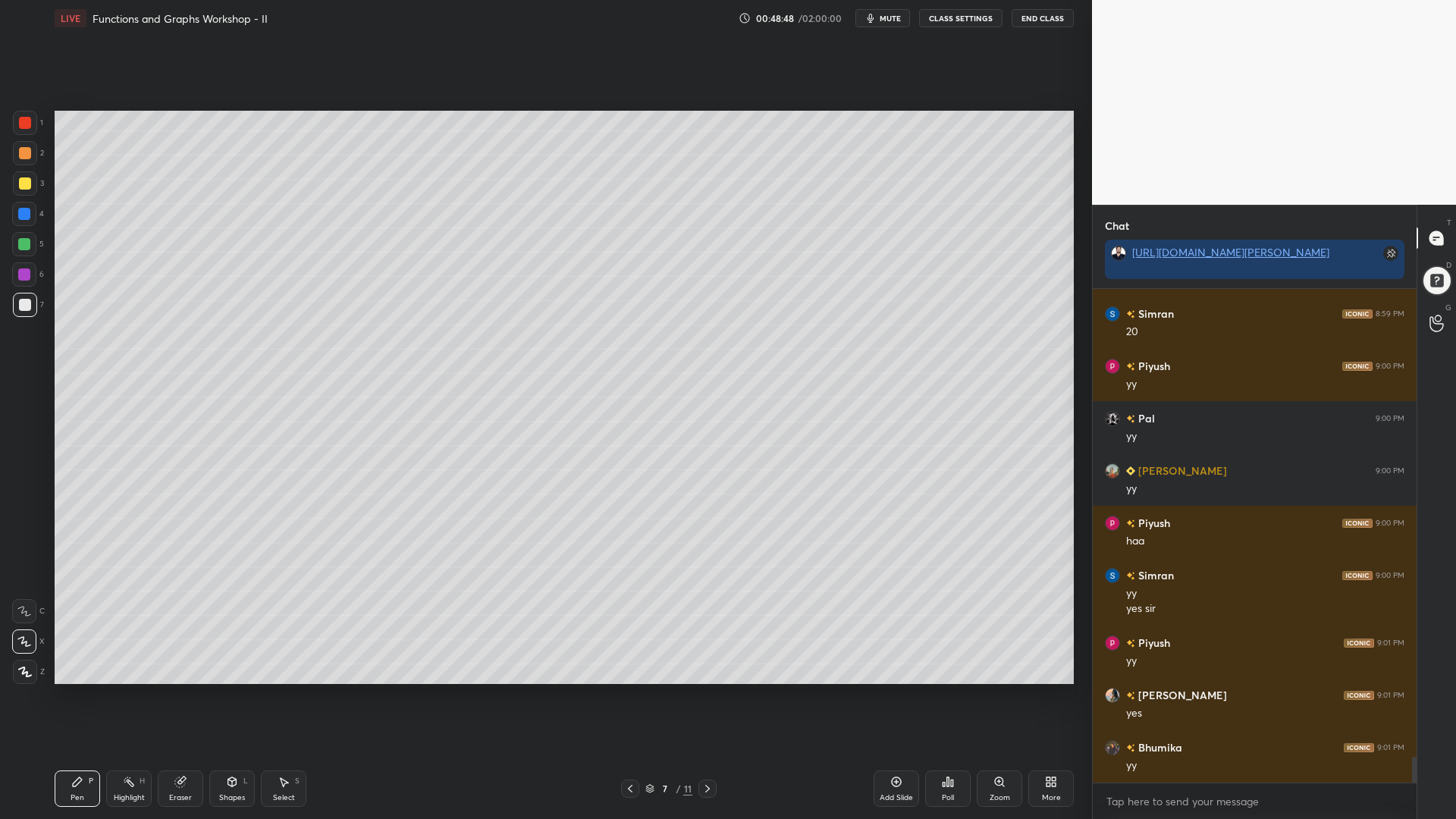
scroll to position [9028, 0]
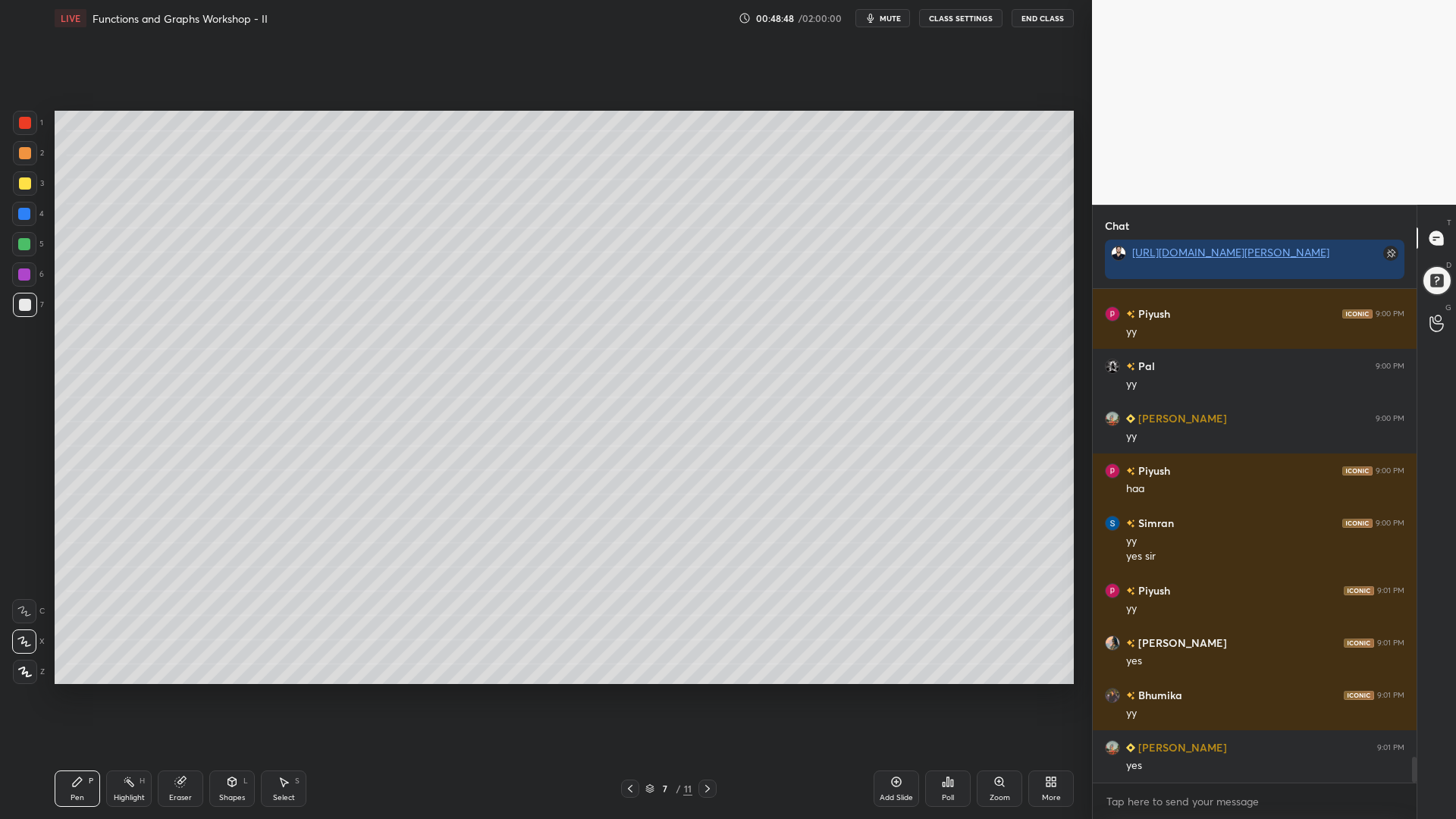
click at [627, 697] on icon at bounding box center [630, 789] width 12 height 12
click at [293, 697] on div "Select S" at bounding box center [284, 789] width 46 height 36
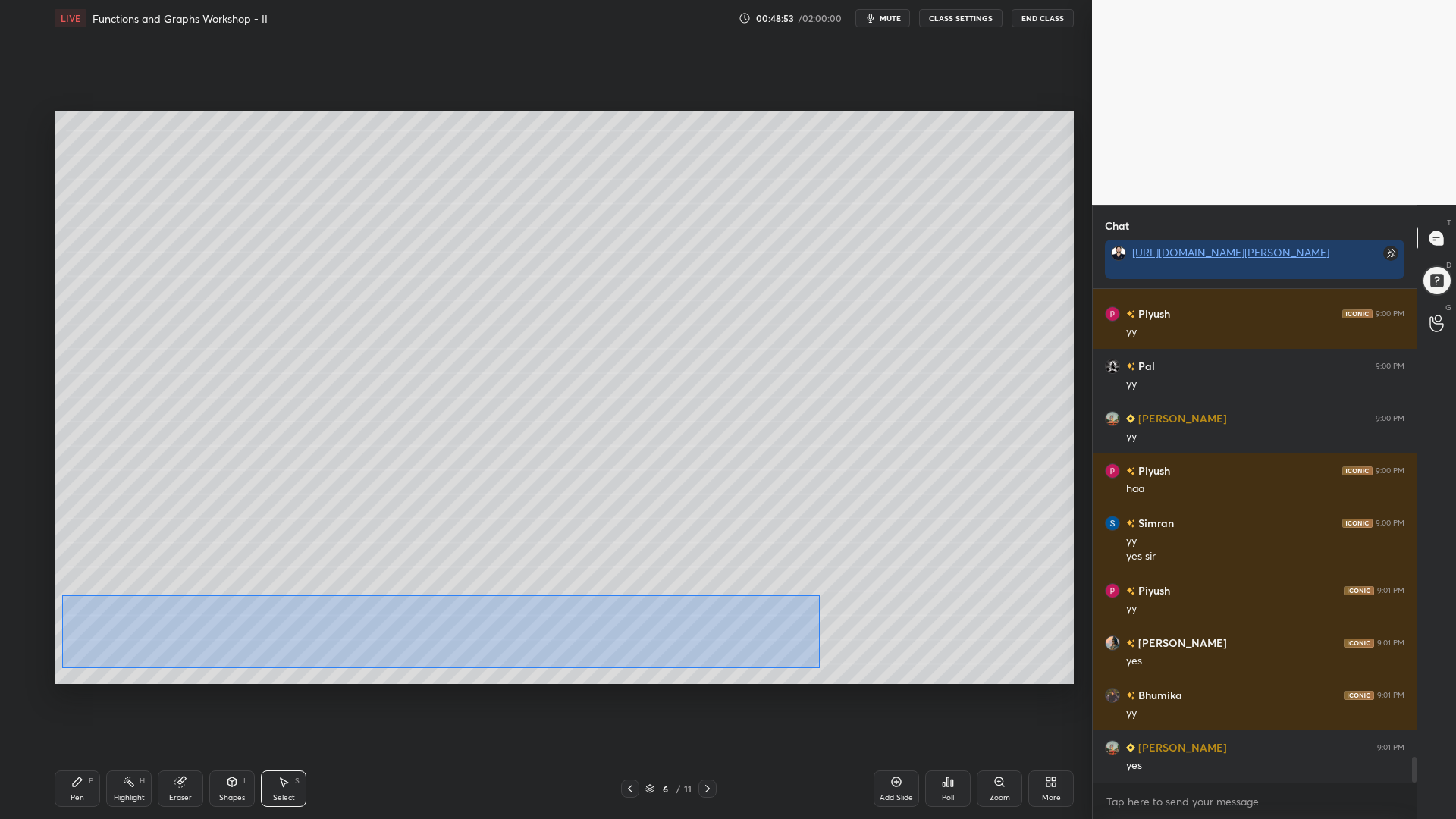
drag, startPoint x: 820, startPoint y: 668, endPoint x: 68, endPoint y: 597, distance: 755.3
click at [61, 598] on div "0 ° Undo Copy Paste here Duplicate Duplicate to new slide Delete" at bounding box center [564, 397] width 1019 height 573
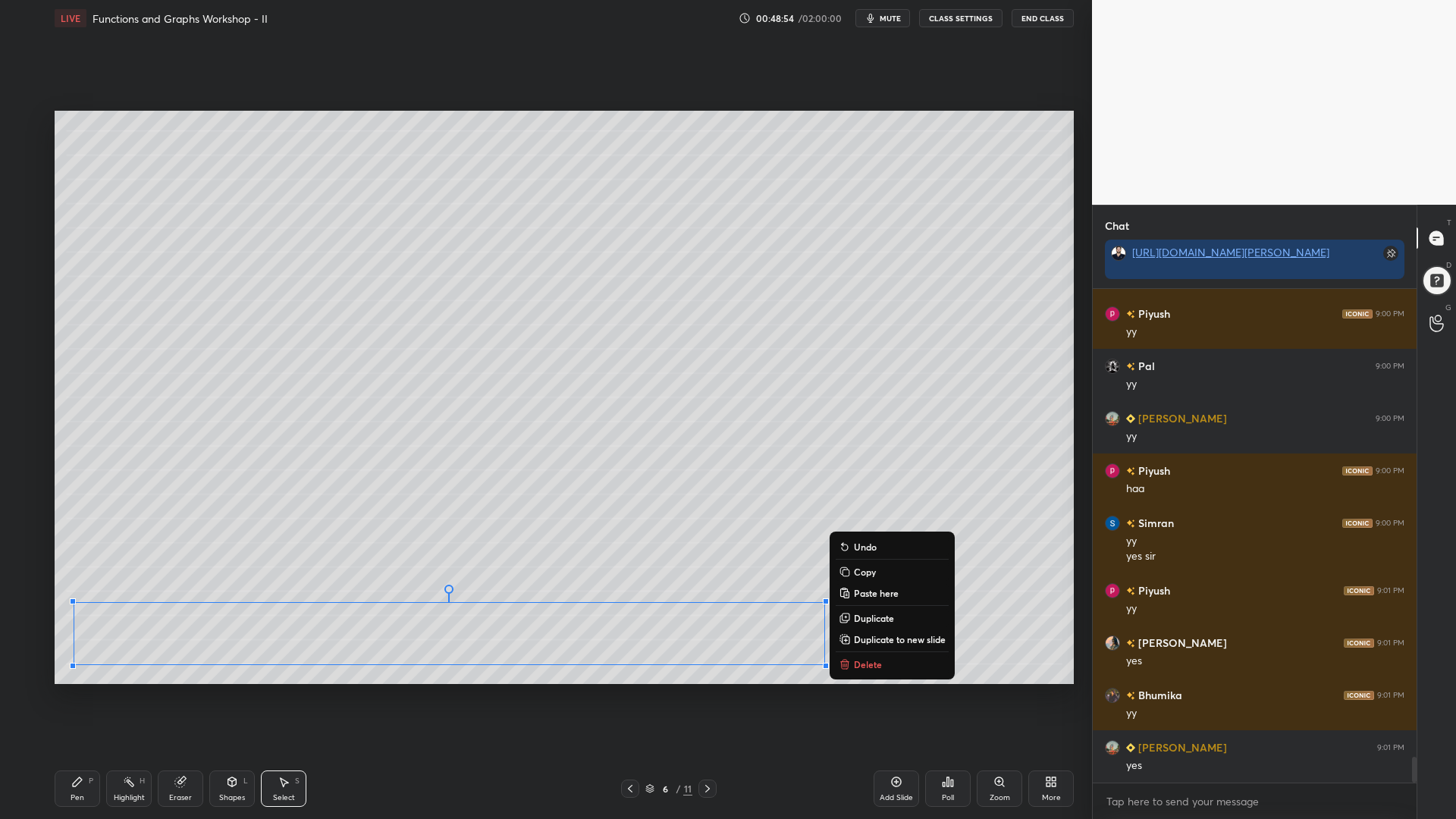
click at [875, 572] on p "Copy" at bounding box center [865, 572] width 22 height 12
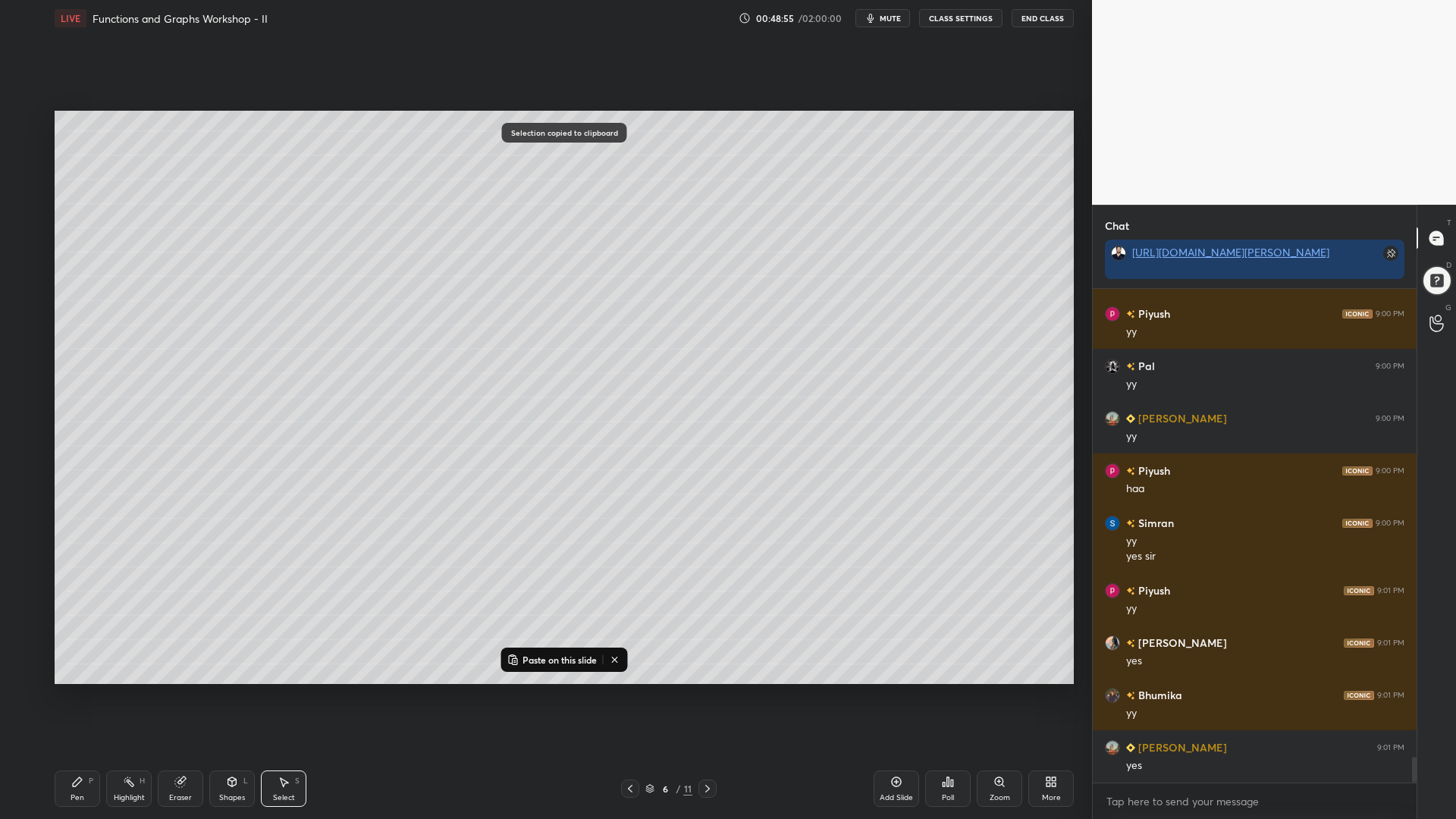
click at [709, 697] on icon at bounding box center [707, 789] width 4 height 8
click at [708, 697] on icon at bounding box center [708, 789] width 12 height 12
click at [714, 697] on div at bounding box center [708, 789] width 19 height 19
click at [708, 697] on icon at bounding box center [708, 789] width 12 height 12
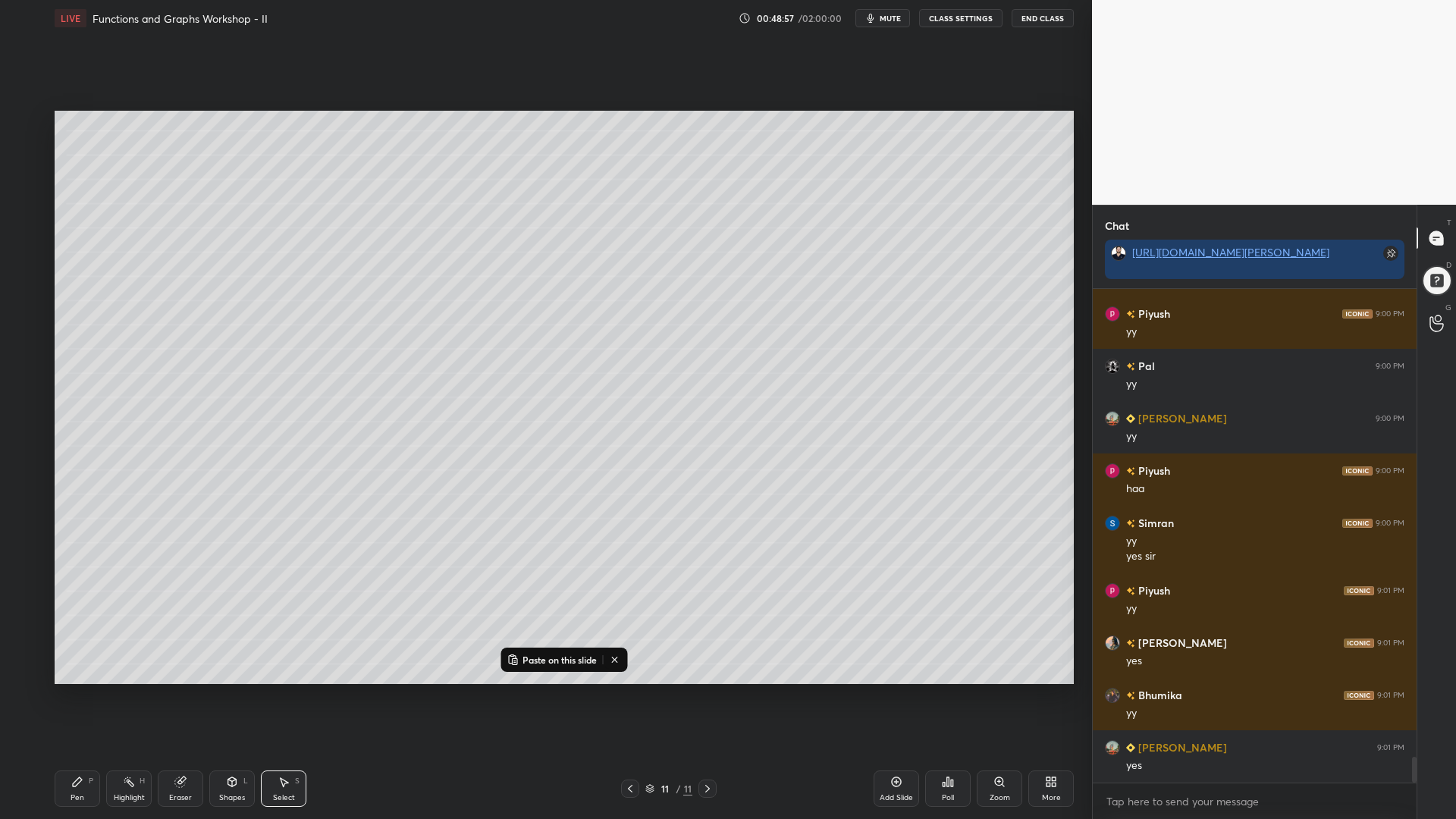
click at [711, 697] on icon at bounding box center [708, 789] width 12 height 12
click at [893, 697] on icon at bounding box center [897, 783] width 10 height 10
click at [568, 658] on p "Paste on this slide" at bounding box center [560, 659] width 74 height 12
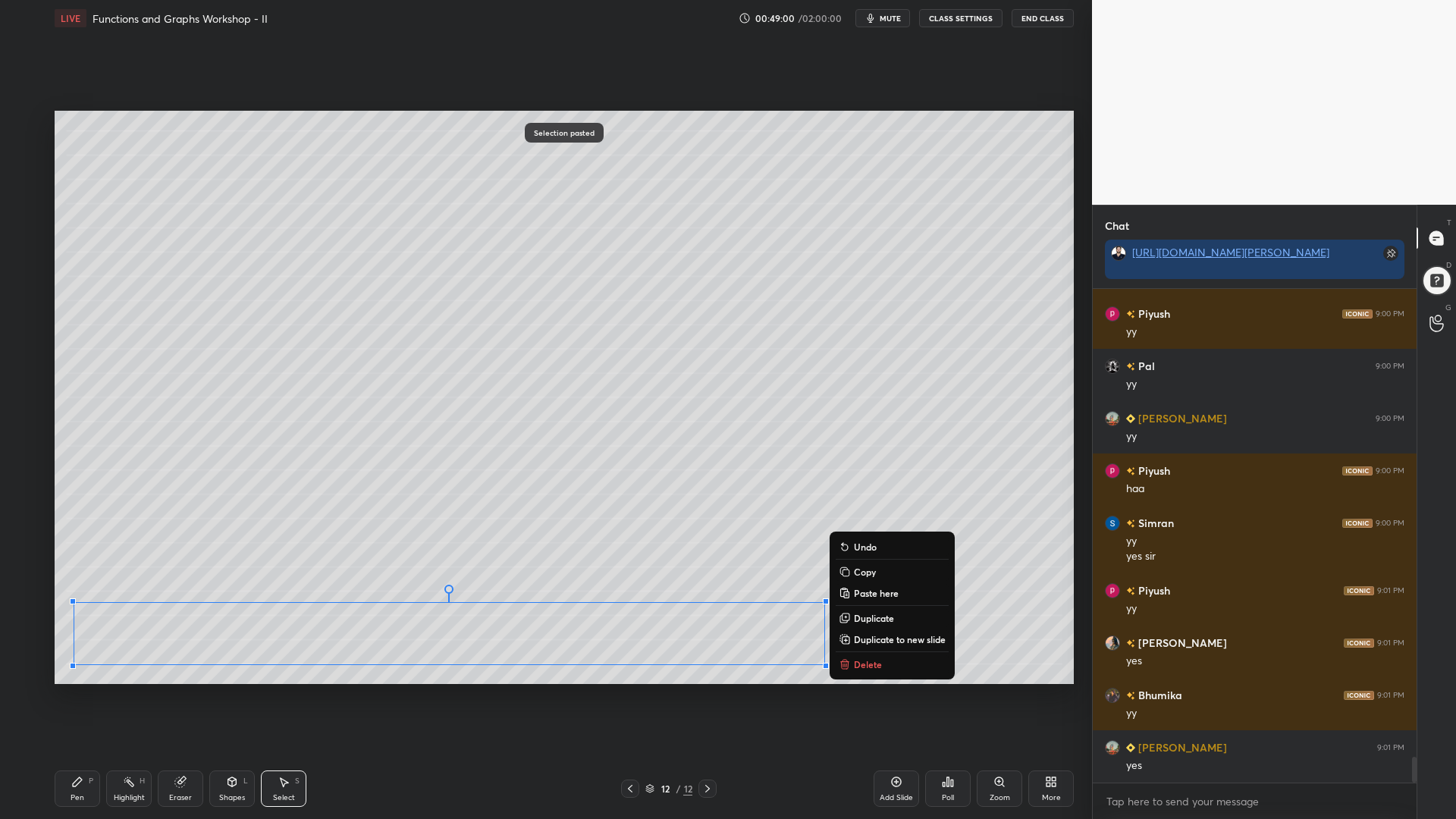
scroll to position [9081, 0]
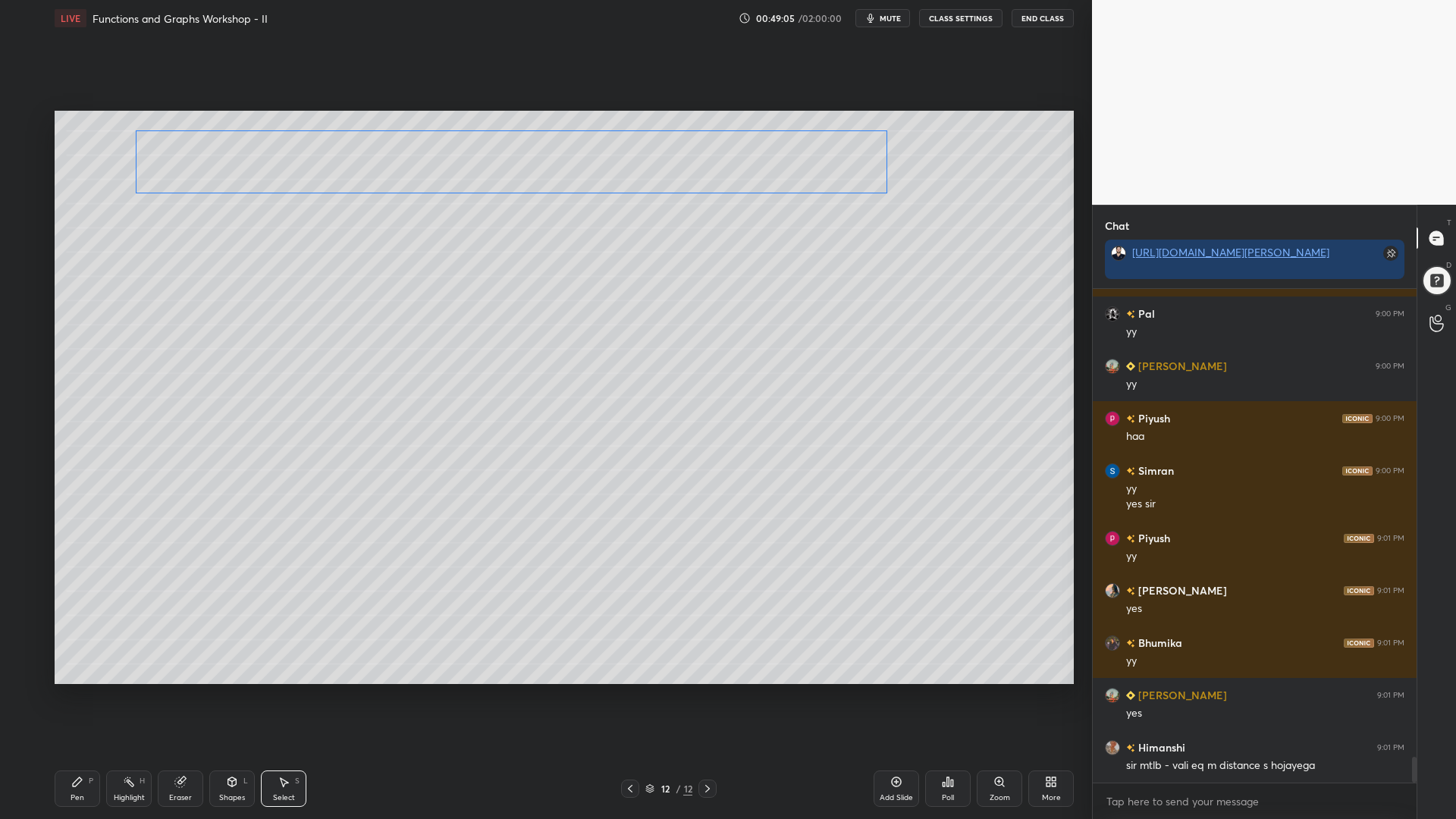
drag, startPoint x: 638, startPoint y: 637, endPoint x: 700, endPoint y: 165, distance: 476.1
click at [700, 165] on div "0 ° Undo Copy Paste here Duplicate Duplicate to new slide Delete" at bounding box center [564, 397] width 1019 height 573
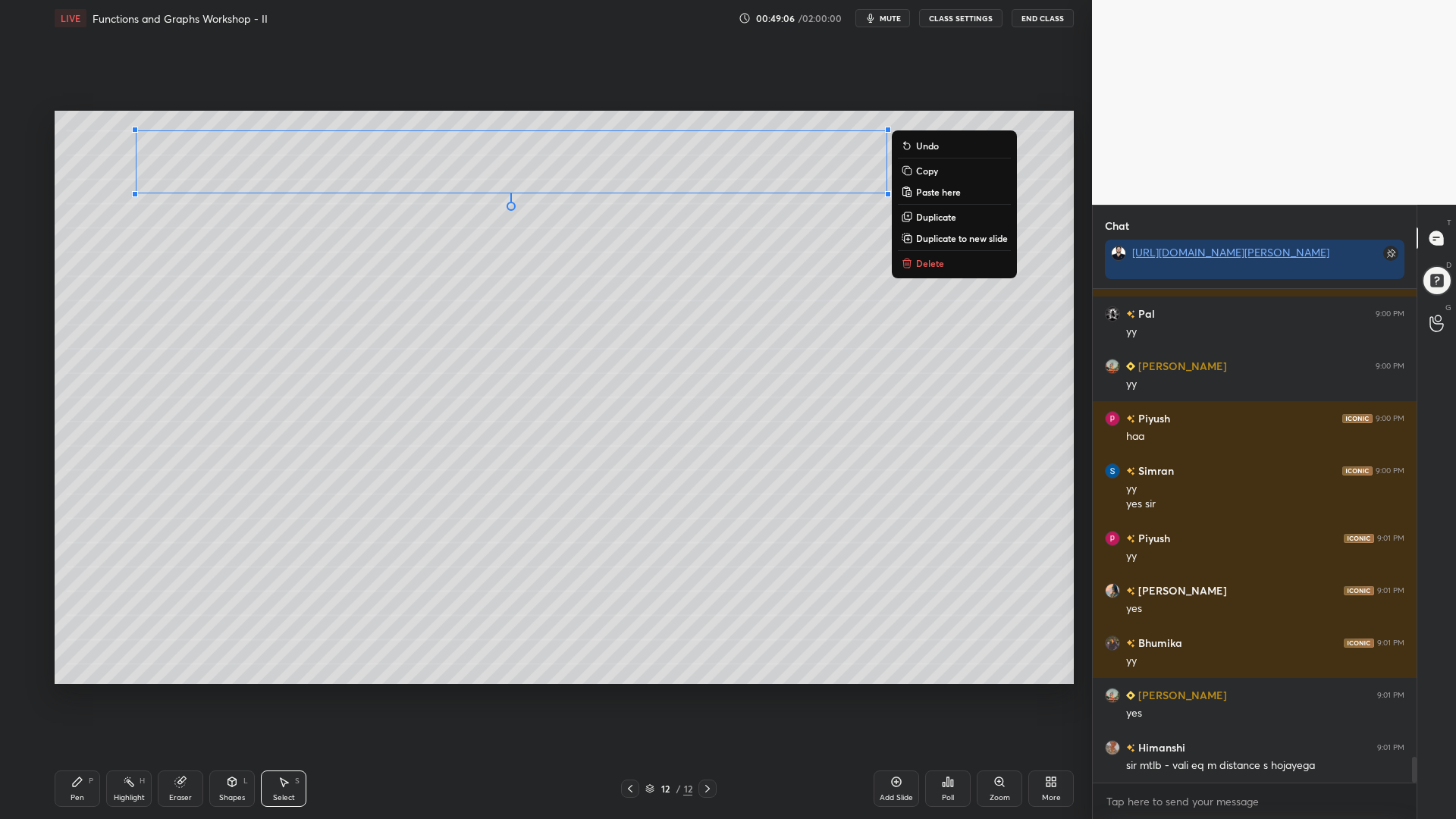
click at [89, 697] on div "Pen P" at bounding box center [78, 789] width 46 height 36
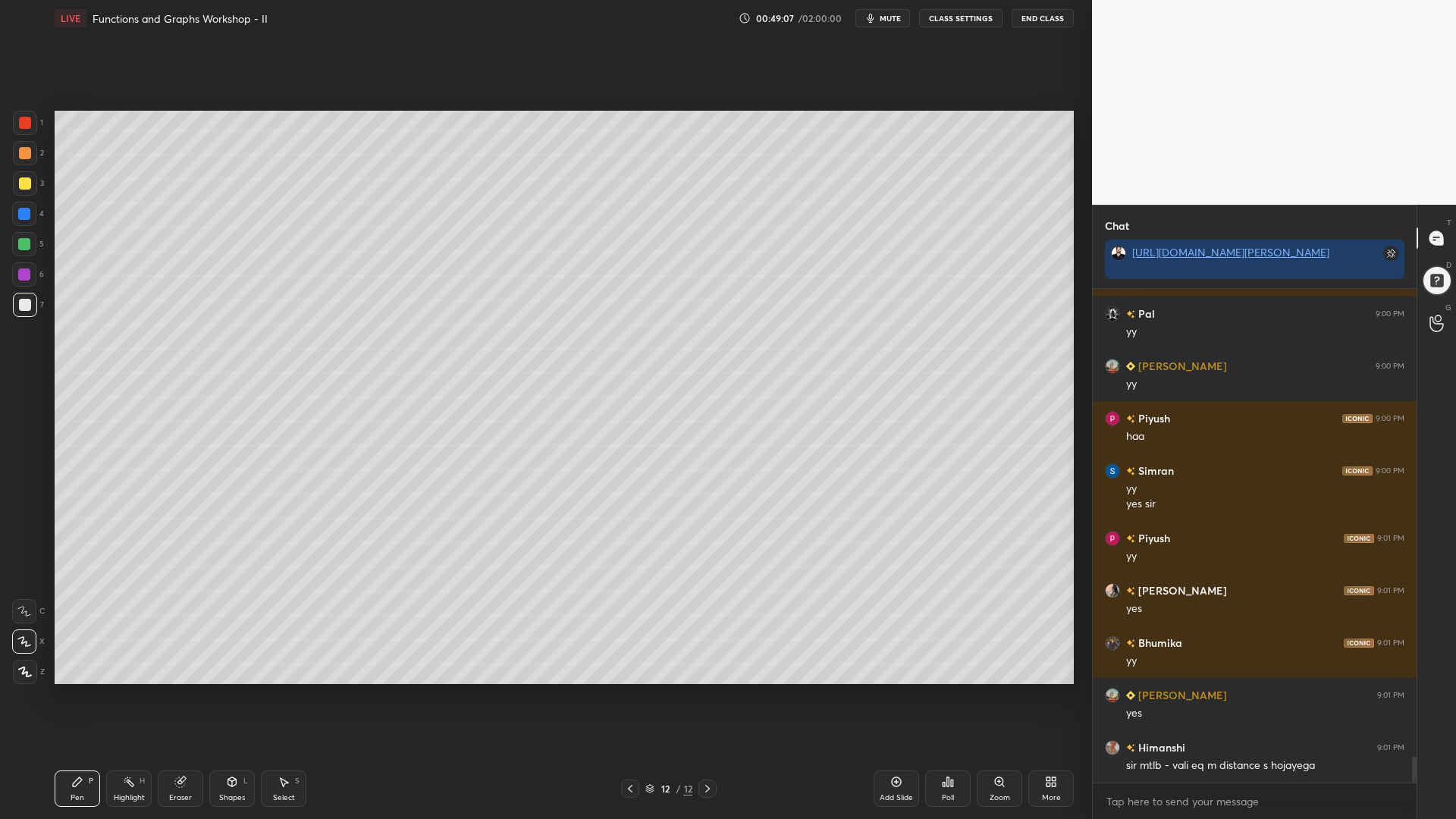
click at [24, 240] on div at bounding box center [24, 244] width 24 height 24
click at [24, 155] on div at bounding box center [24, 153] width 12 height 12
click at [181, 697] on div "Eraser" at bounding box center [181, 789] width 46 height 36
click at [101, 697] on div "Pen P Highlight H Eraser Shapes L Select S" at bounding box center [259, 789] width 410 height 36
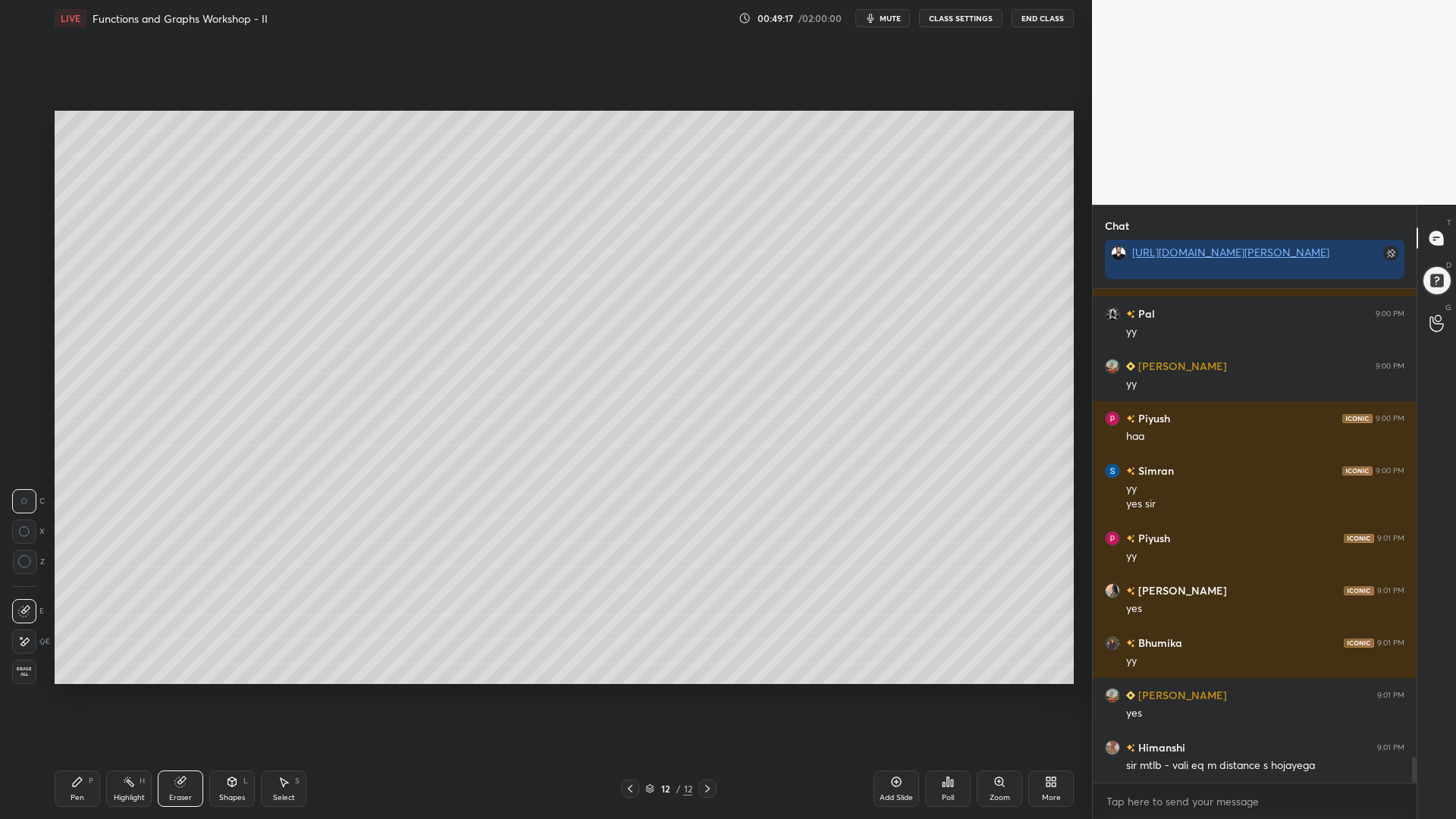
click at [79, 697] on icon at bounding box center [77, 782] width 9 height 9
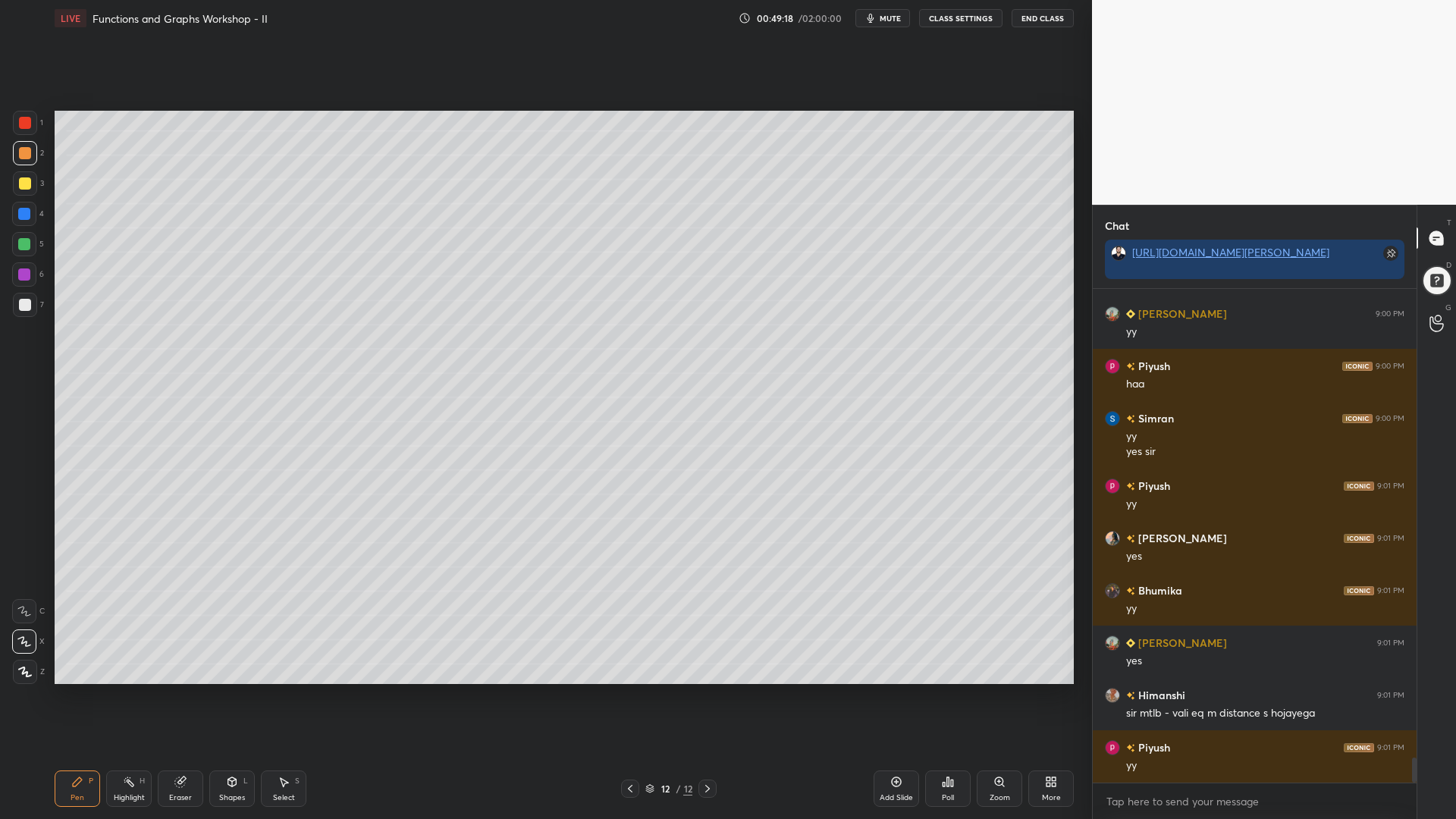
scroll to position [9185, 0]
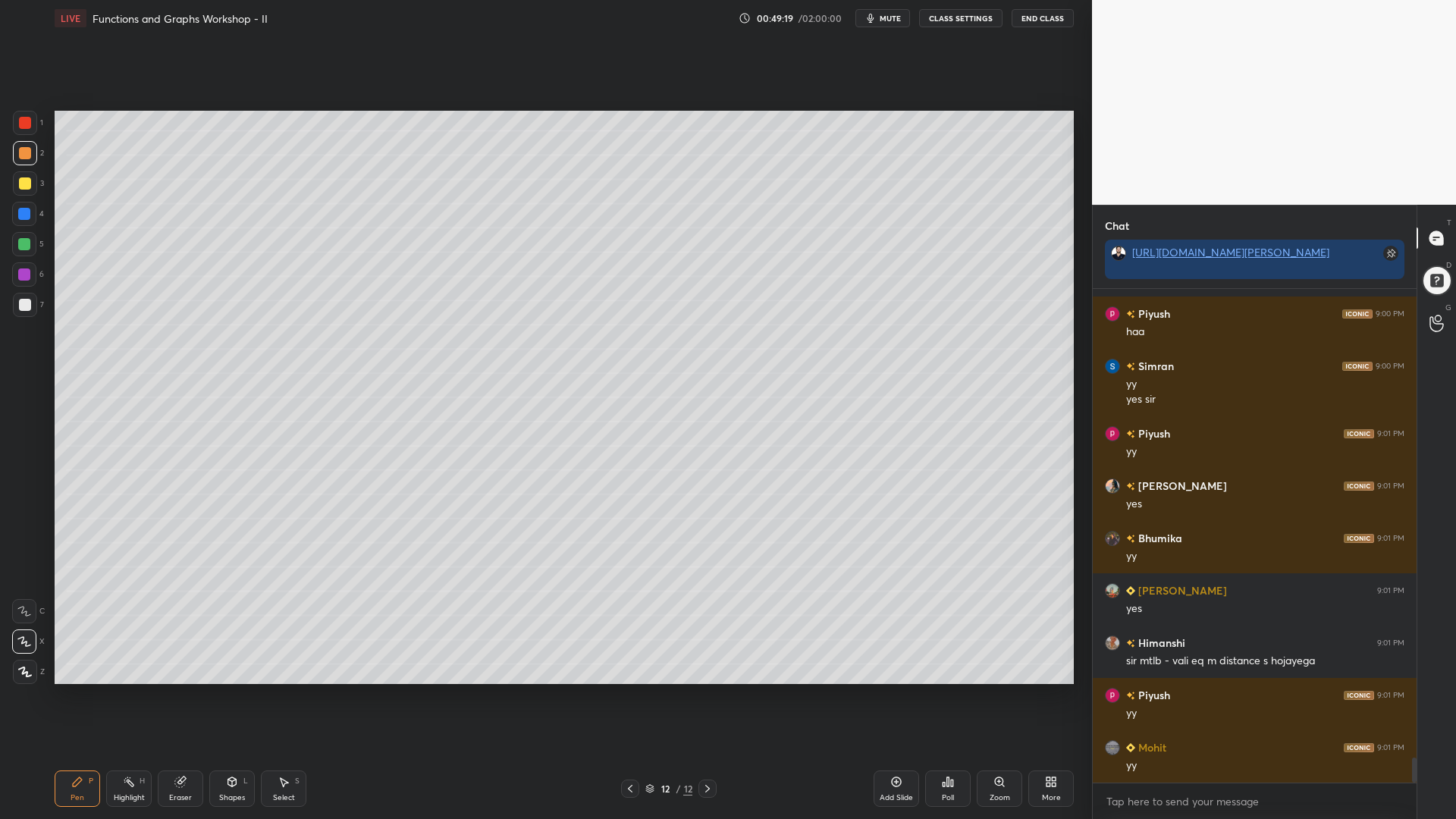
click at [25, 248] on div at bounding box center [24, 244] width 12 height 12
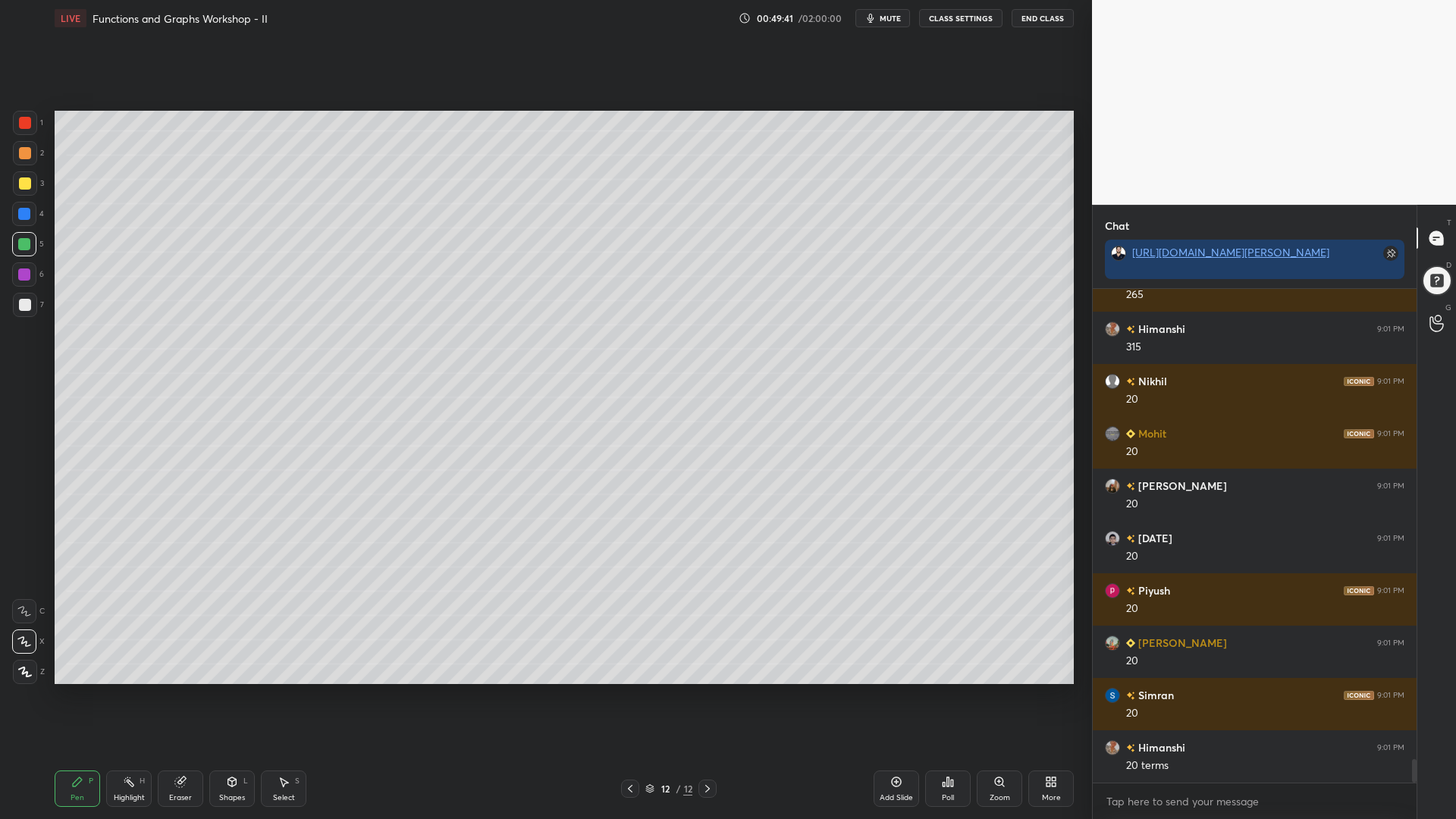
scroll to position [9813, 0]
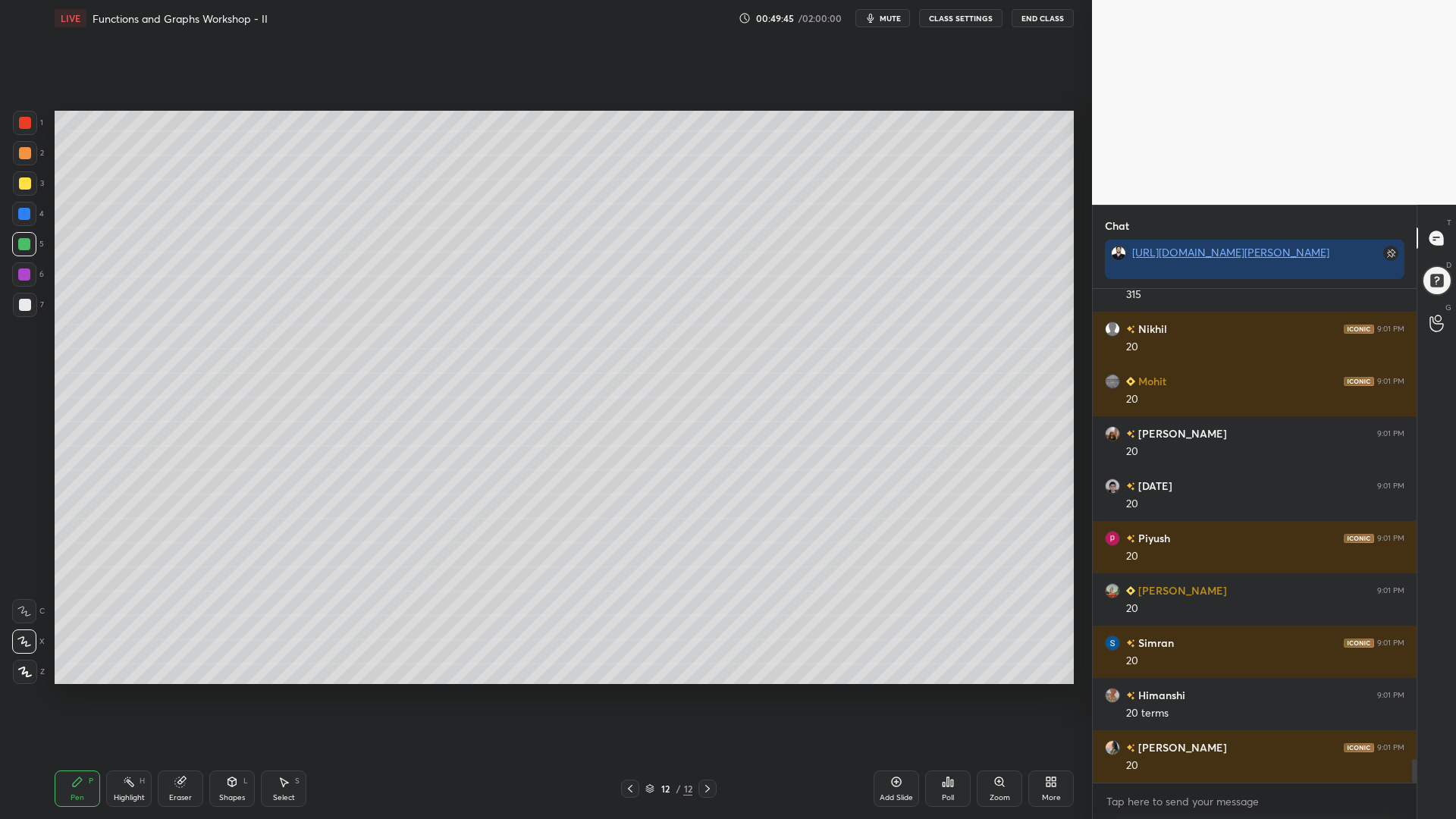
click at [23, 182] on div at bounding box center [24, 183] width 12 height 12
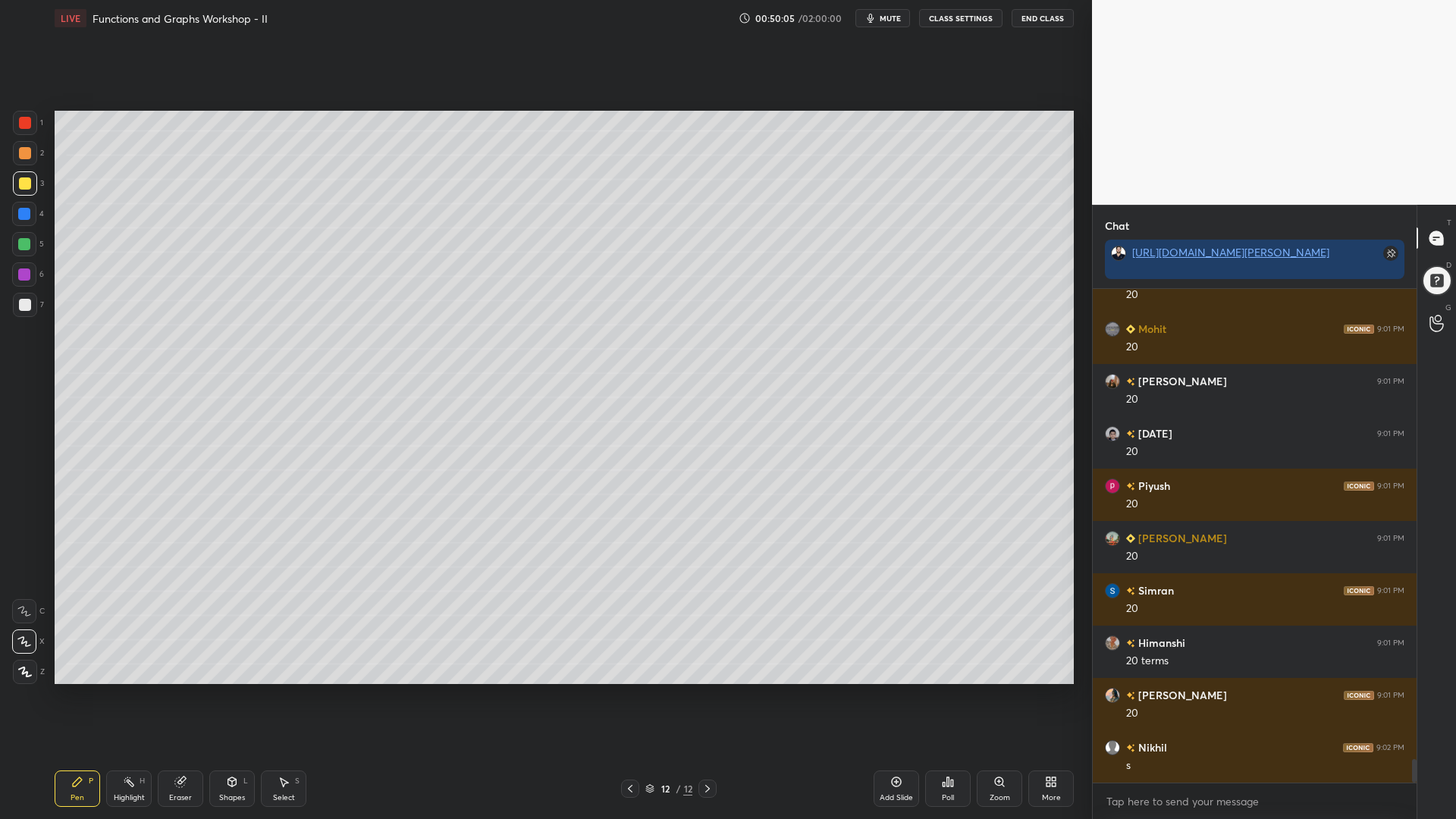
scroll to position [9917, 0]
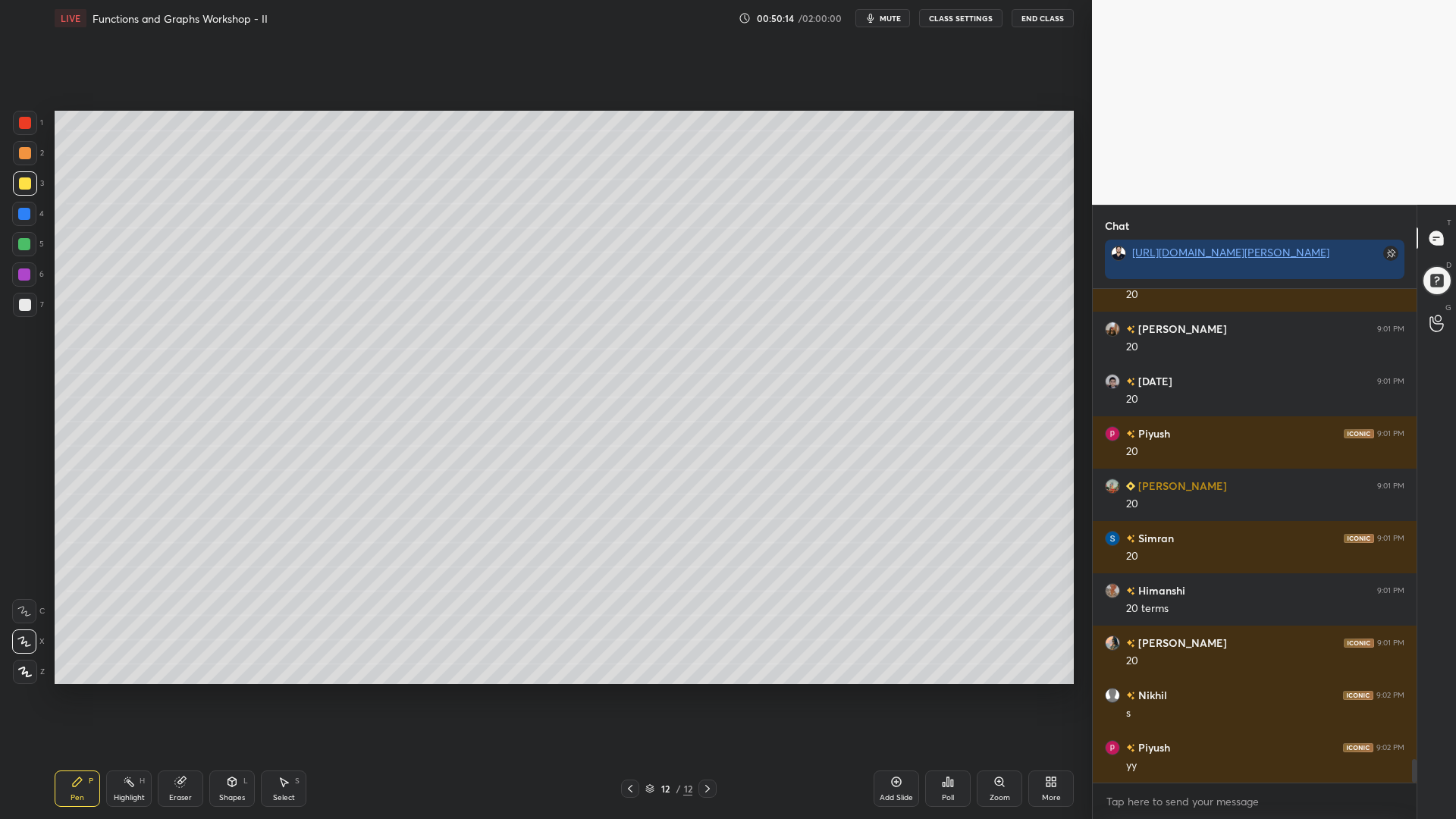
click at [23, 247] on div at bounding box center [24, 244] width 12 height 12
click at [19, 274] on div at bounding box center [24, 274] width 12 height 12
drag, startPoint x: 244, startPoint y: 790, endPoint x: 236, endPoint y: 759, distance: 32.0
click at [242, 697] on div "Shapes L" at bounding box center [232, 789] width 46 height 36
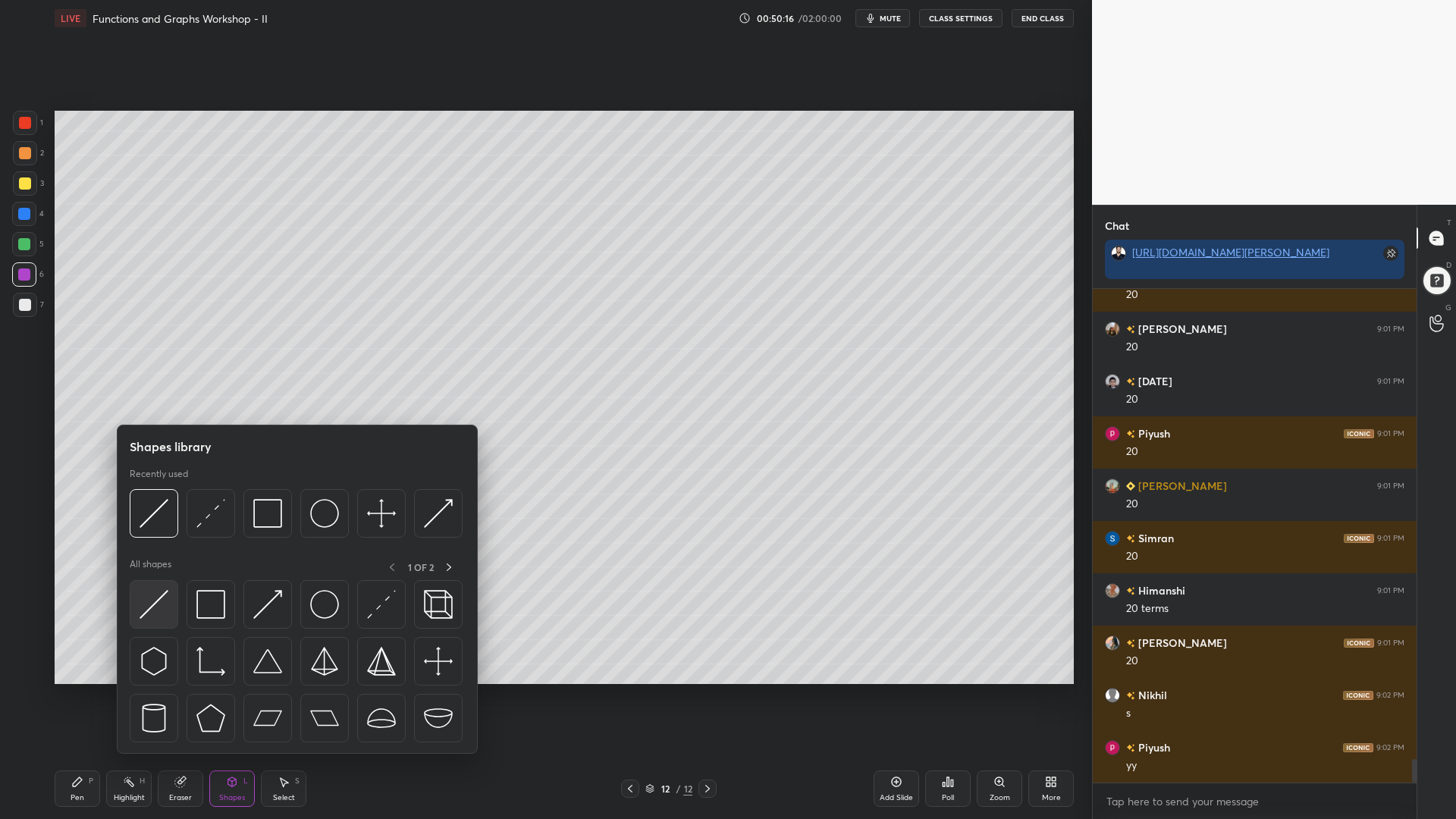
click at [166, 588] on div at bounding box center [154, 604] width 48 height 48
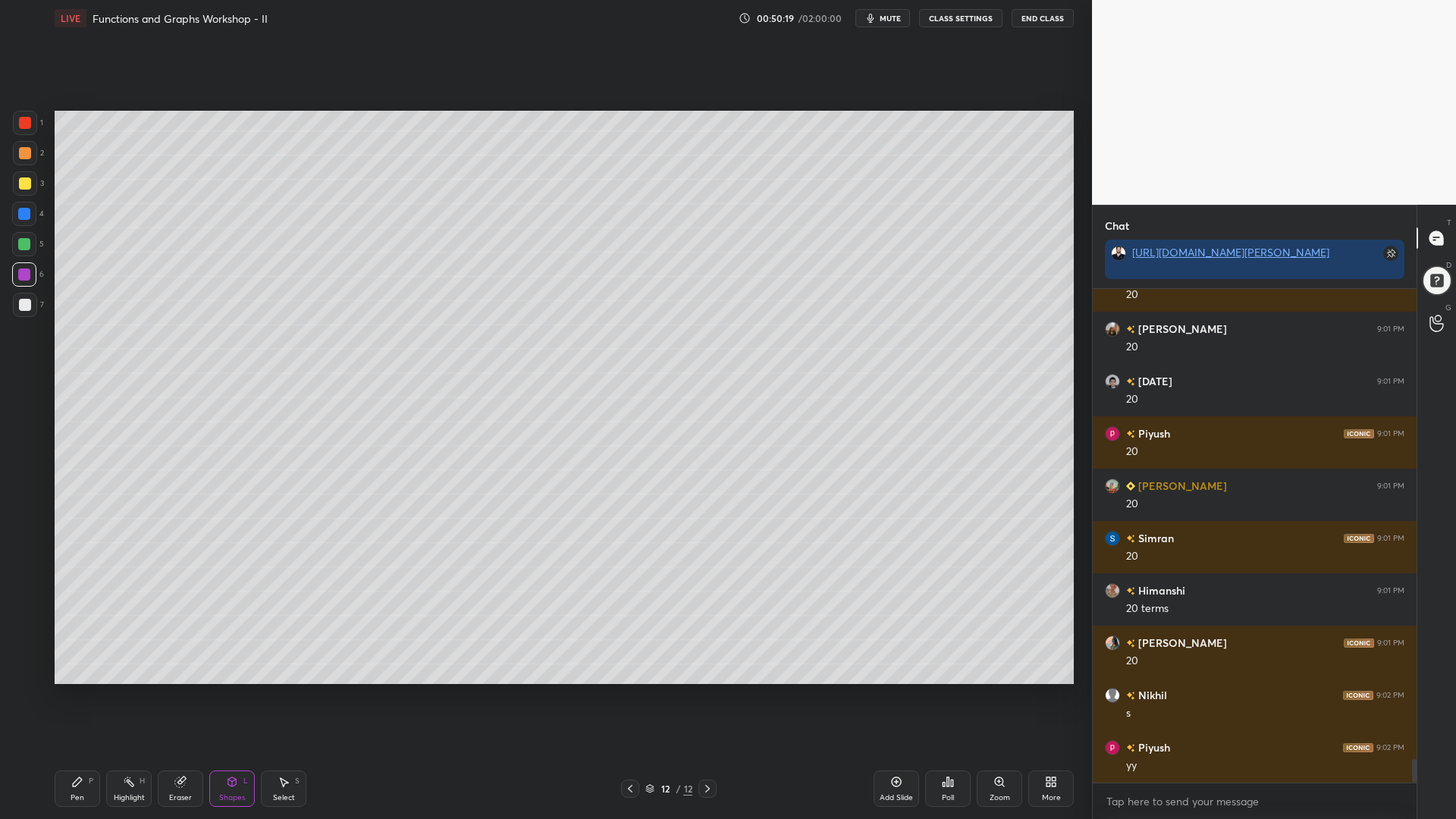
scroll to position [9970, 0]
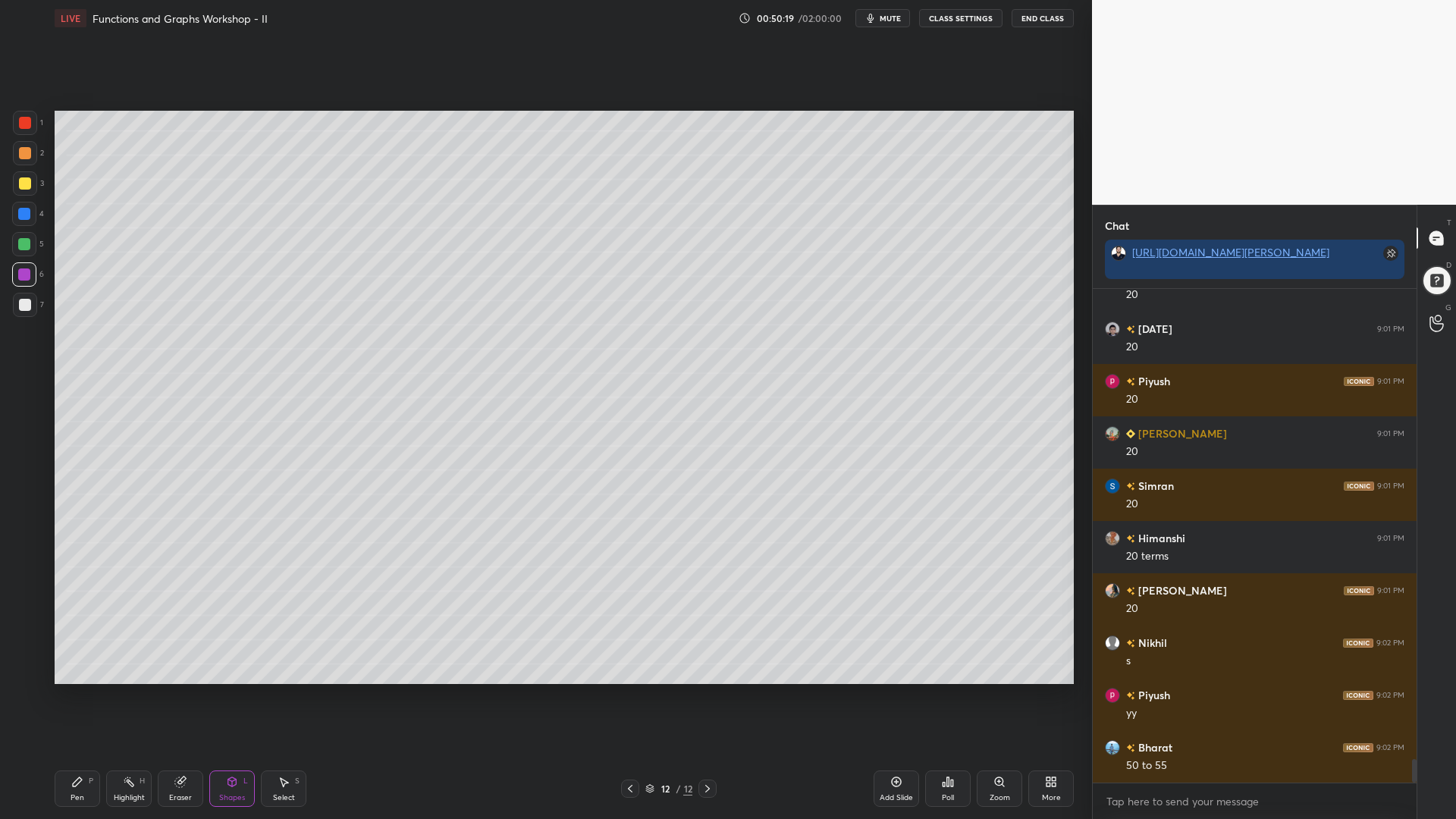
click at [75, 697] on icon at bounding box center [77, 782] width 9 height 9
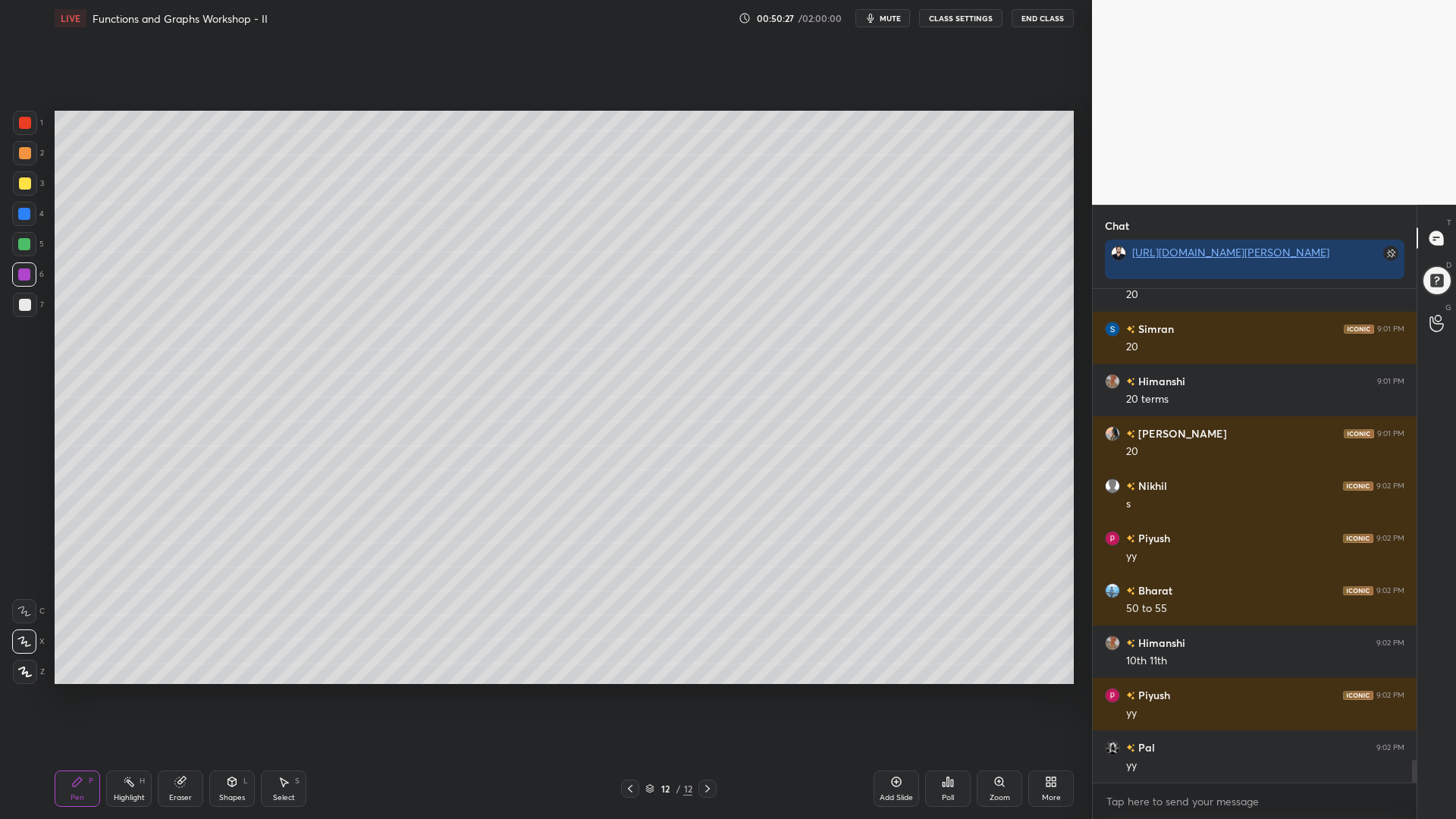
scroll to position [10179, 0]
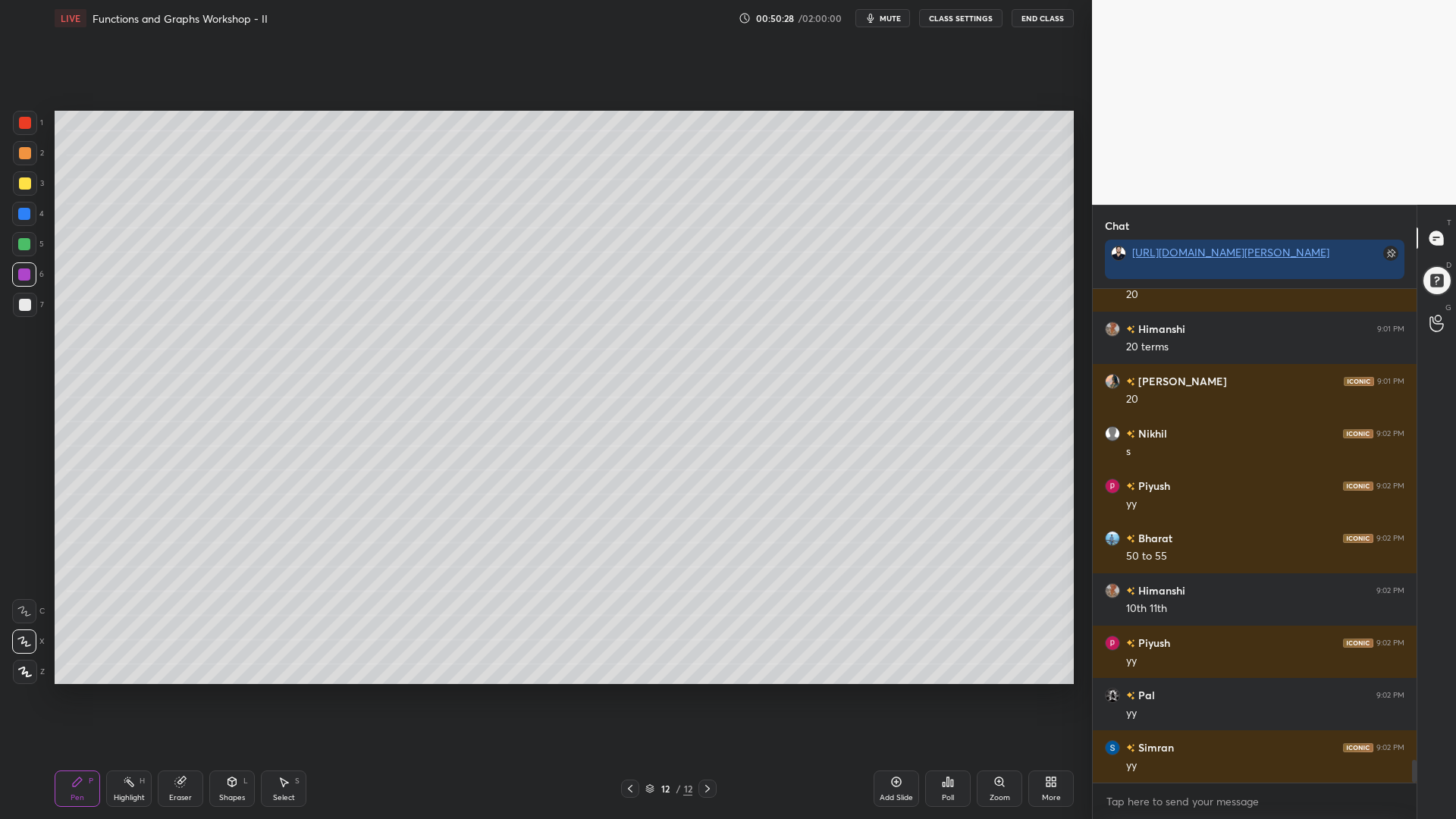
drag, startPoint x: 19, startPoint y: 300, endPoint x: 35, endPoint y: 304, distance: 16.5
click at [20, 300] on div at bounding box center [24, 305] width 12 height 12
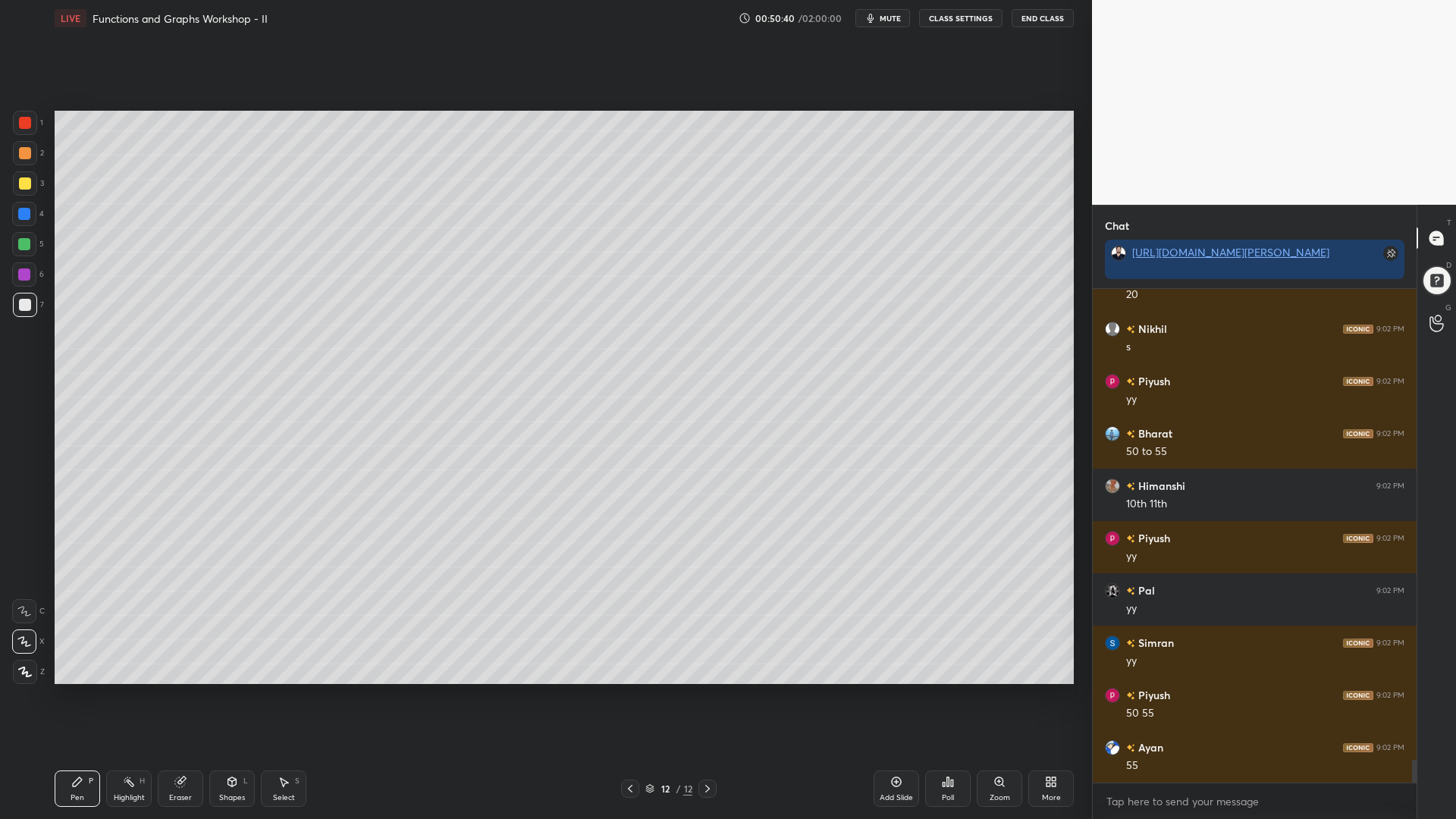
scroll to position [10336, 0]
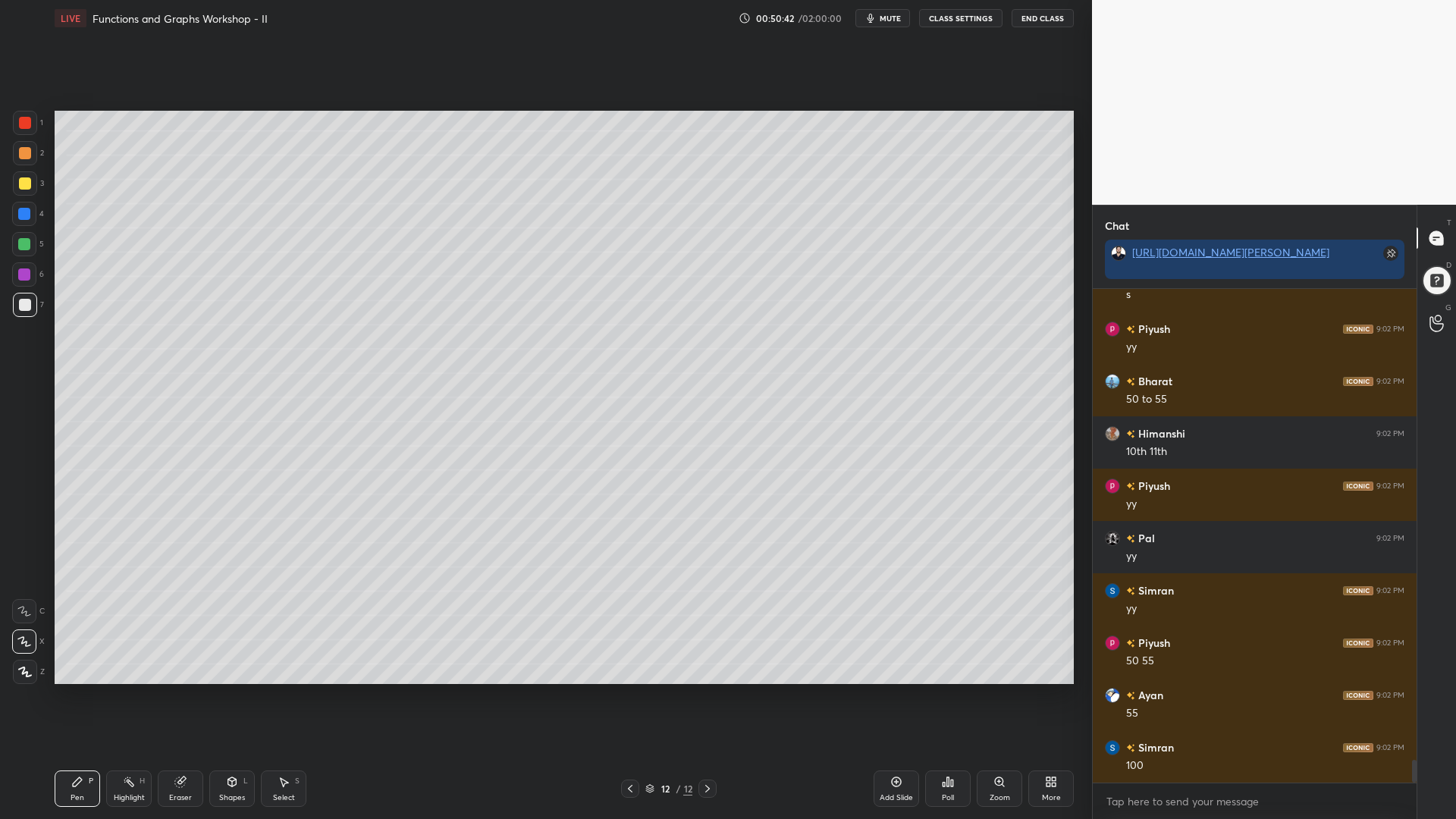
click at [35, 237] on div "5" at bounding box center [28, 244] width 32 height 24
click at [21, 175] on div at bounding box center [24, 183] width 24 height 24
click at [19, 246] on div at bounding box center [24, 244] width 12 height 12
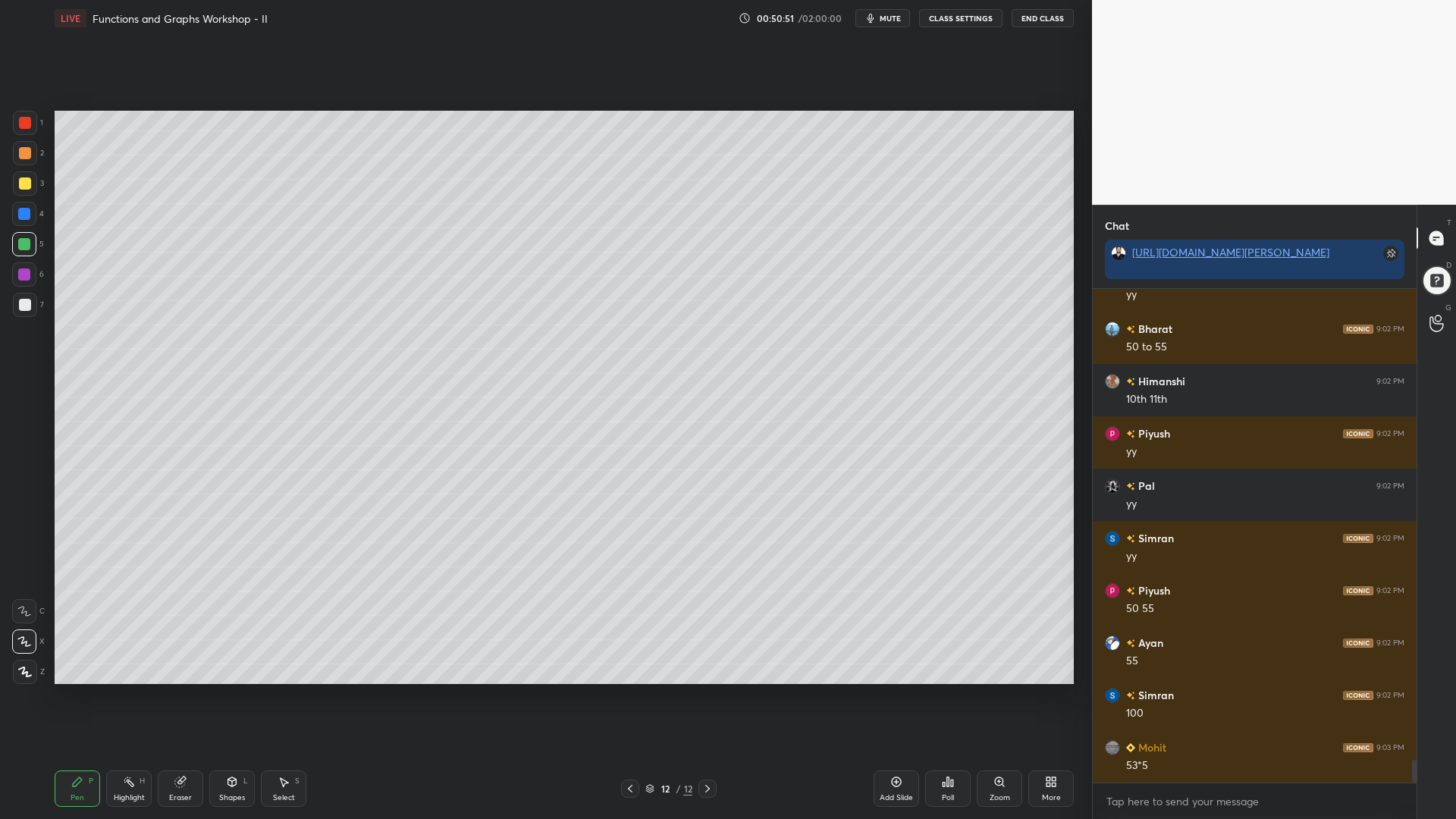
scroll to position [10441, 0]
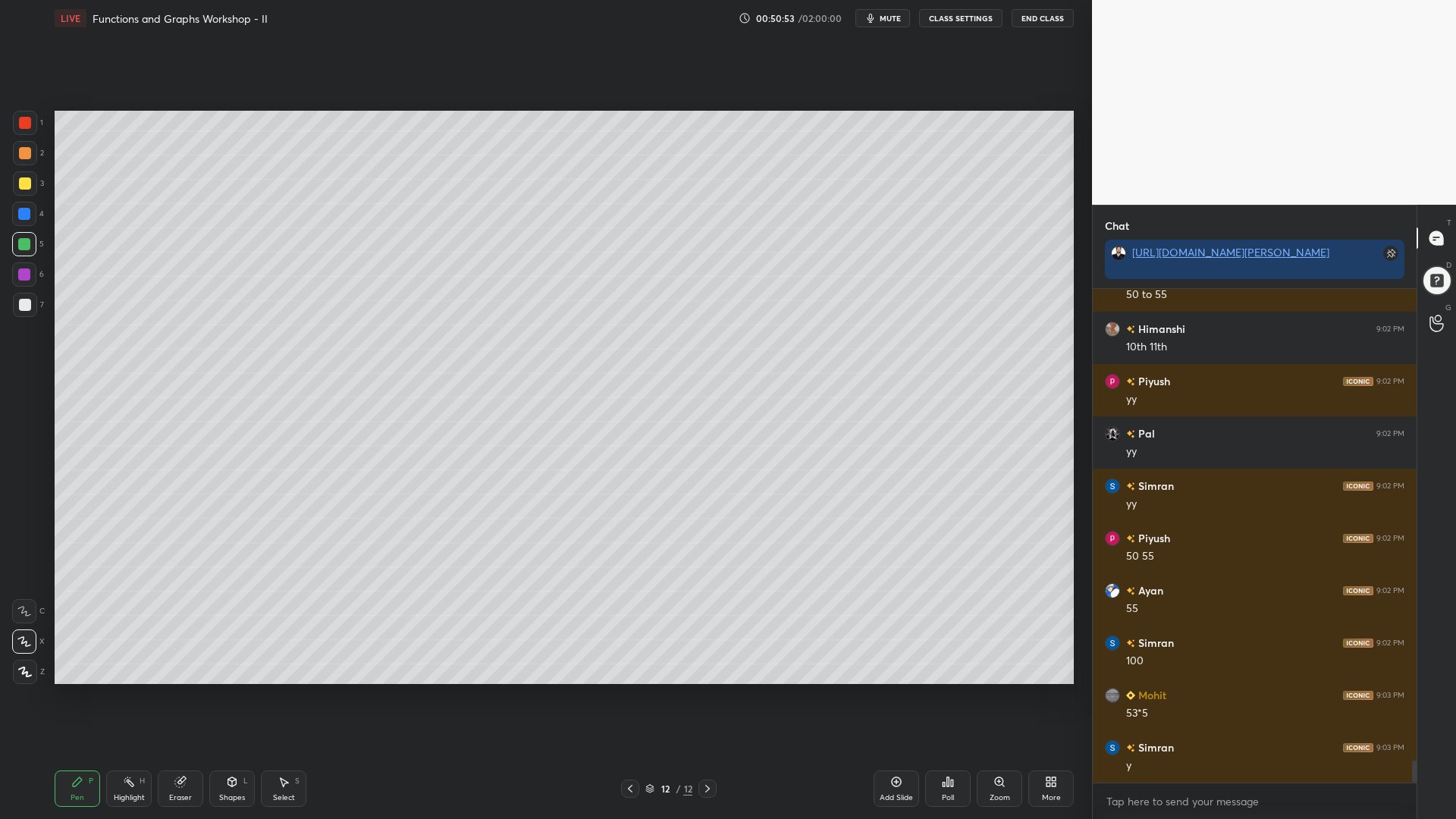
click at [30, 205] on div at bounding box center [24, 214] width 24 height 24
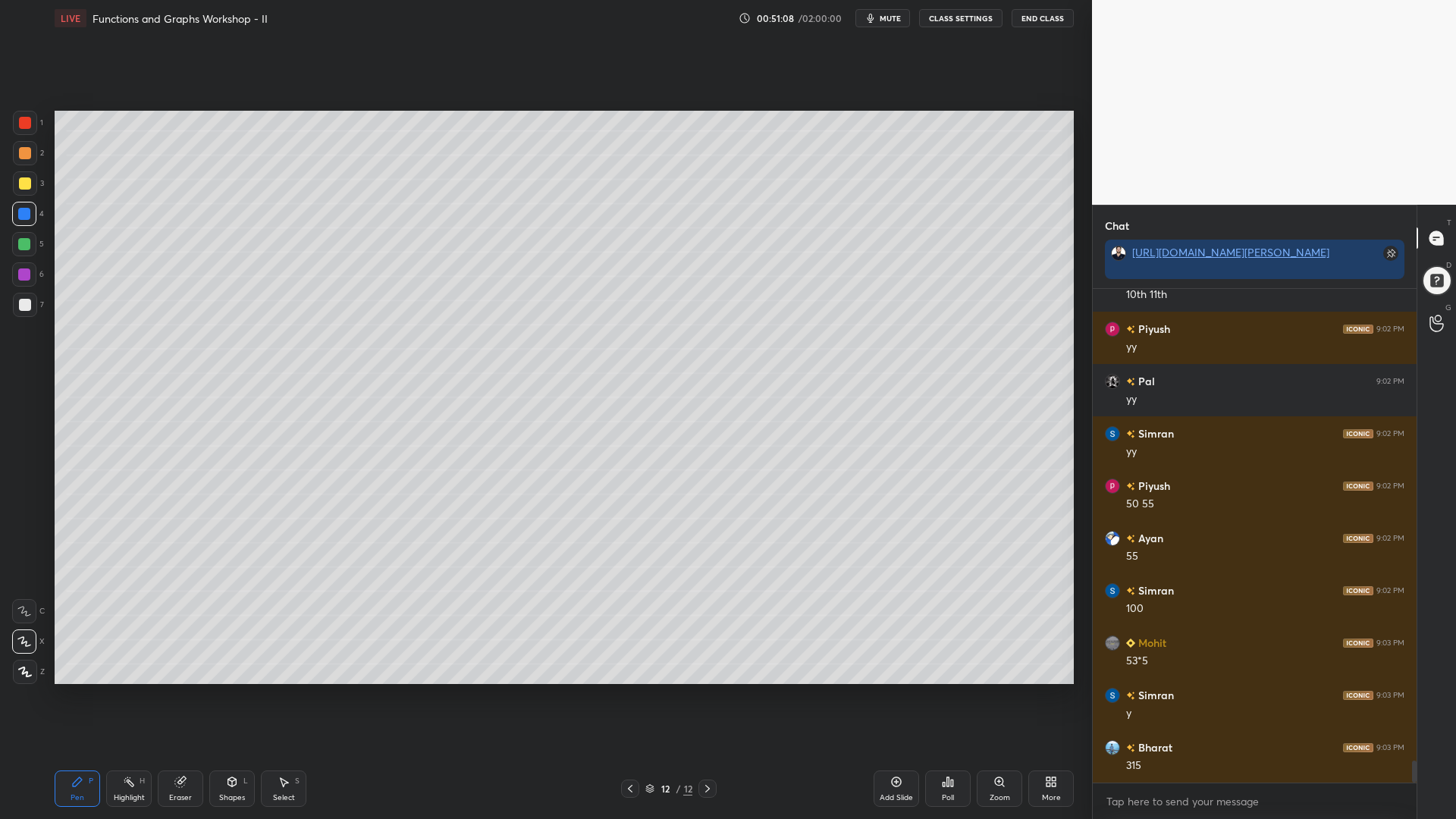
click at [32, 301] on div at bounding box center [24, 305] width 24 height 24
drag, startPoint x: 26, startPoint y: 182, endPoint x: 46, endPoint y: 208, distance: 32.8
click at [26, 182] on div at bounding box center [24, 183] width 12 height 12
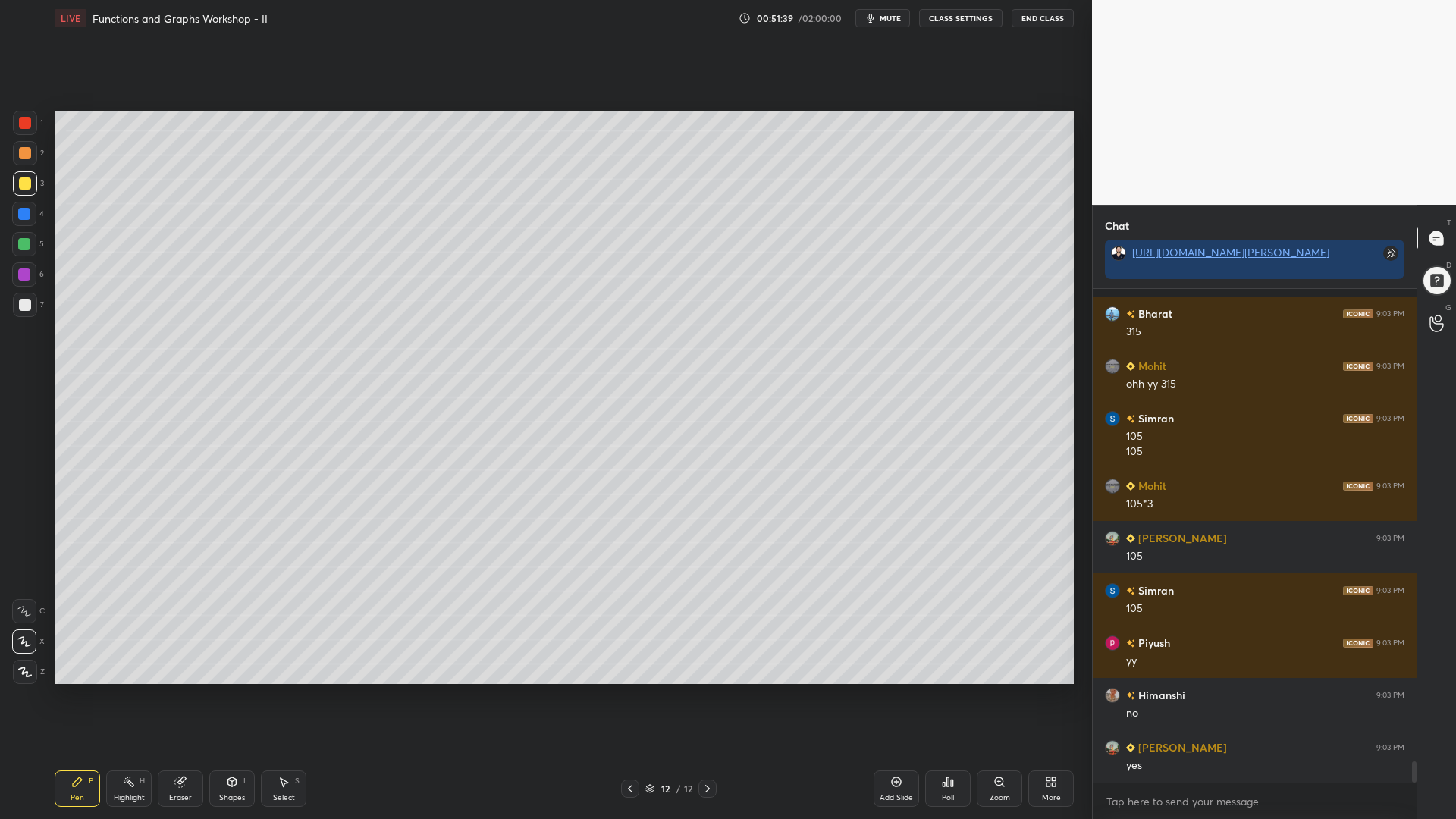
scroll to position [11032, 0]
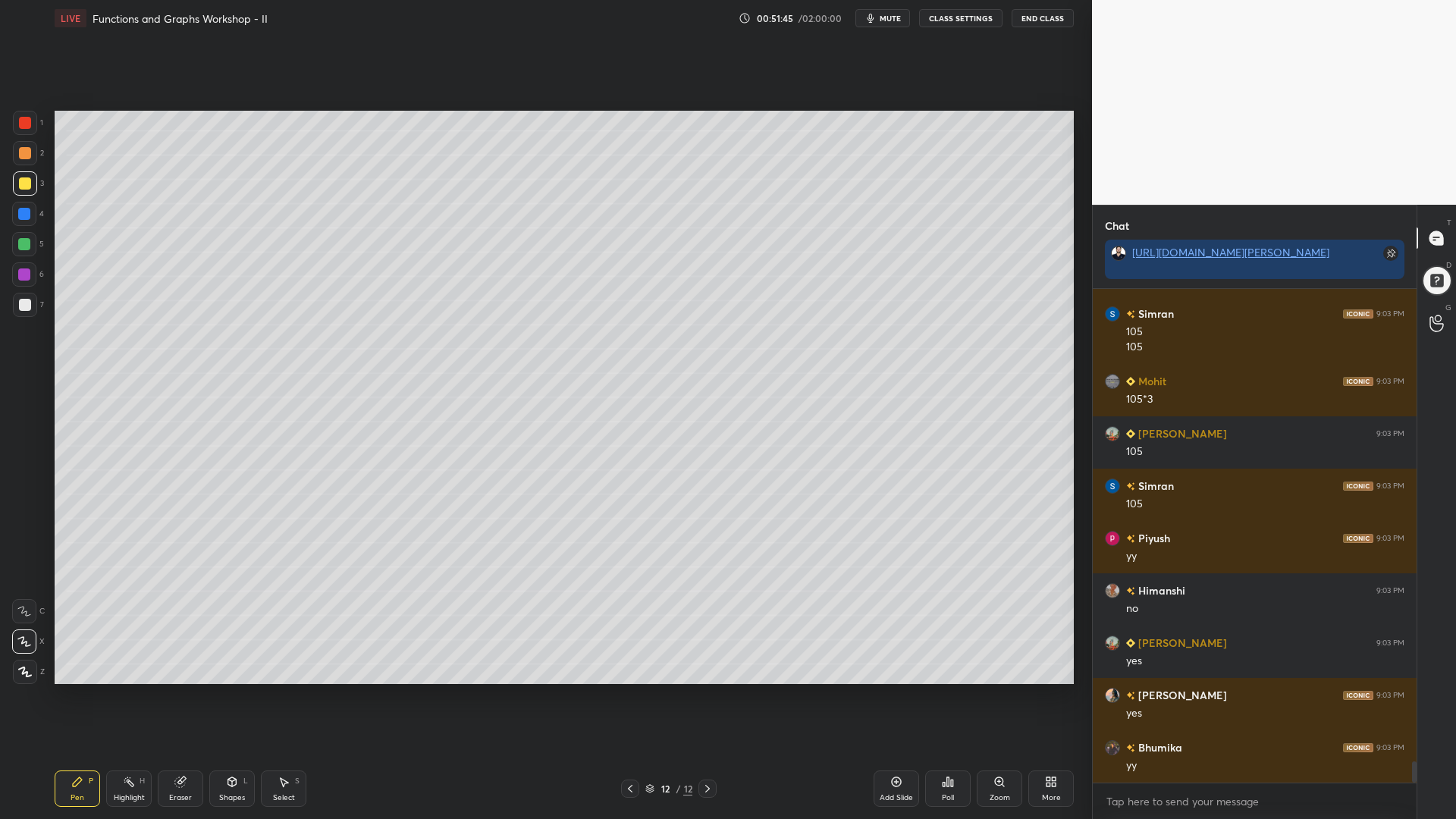
click at [903, 697] on div "Add Slide" at bounding box center [897, 789] width 46 height 36
click at [24, 214] on div at bounding box center [24, 214] width 12 height 12
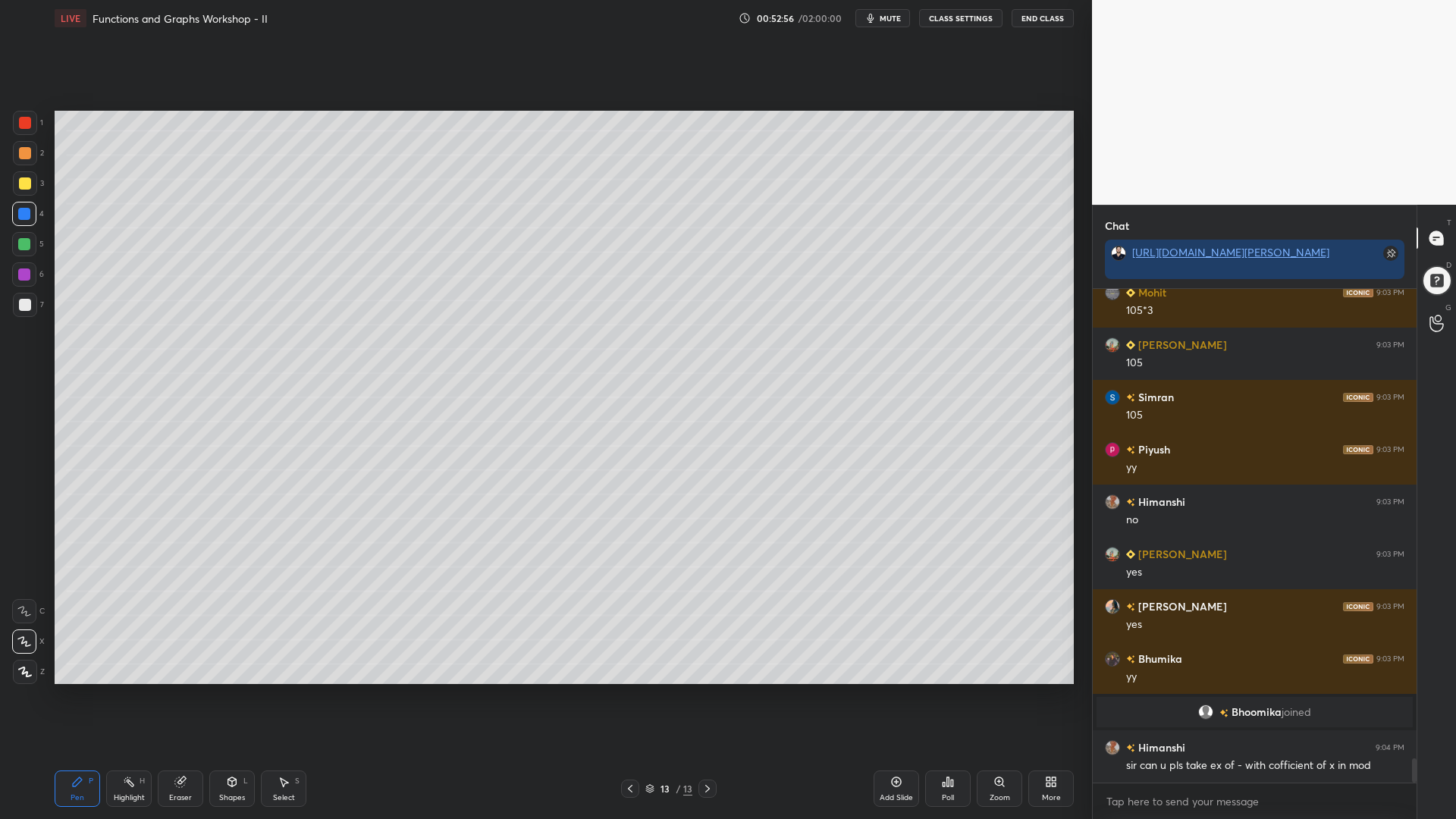
scroll to position [9733, 0]
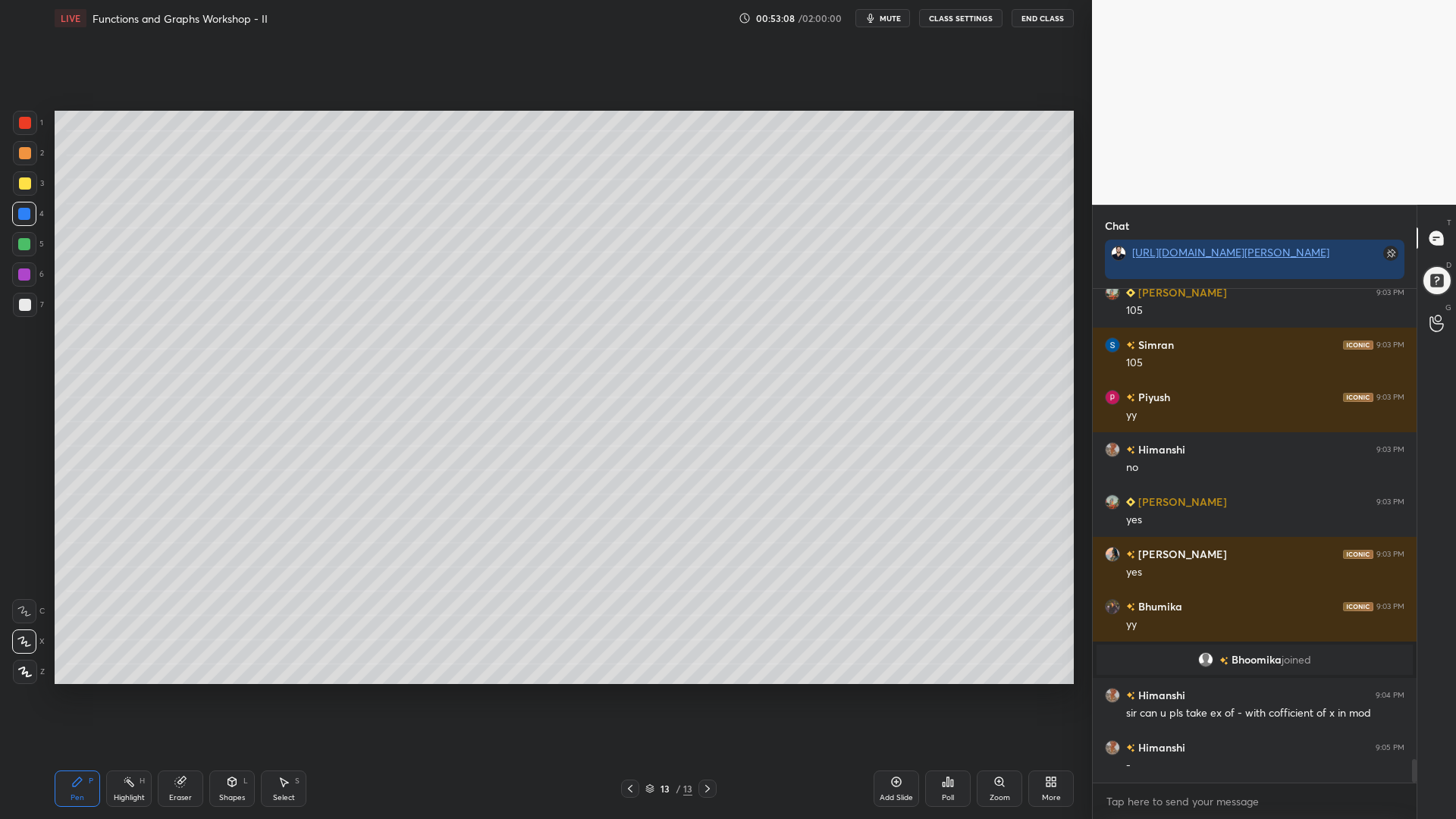
click at [26, 241] on div at bounding box center [24, 244] width 12 height 12
click at [20, 151] on div at bounding box center [24, 153] width 12 height 12
drag, startPoint x: 182, startPoint y: 776, endPoint x: 297, endPoint y: 723, distance: 126.6
click at [181, 697] on icon at bounding box center [181, 782] width 12 height 12
click at [24, 567] on icon at bounding box center [25, 561] width 14 height 14
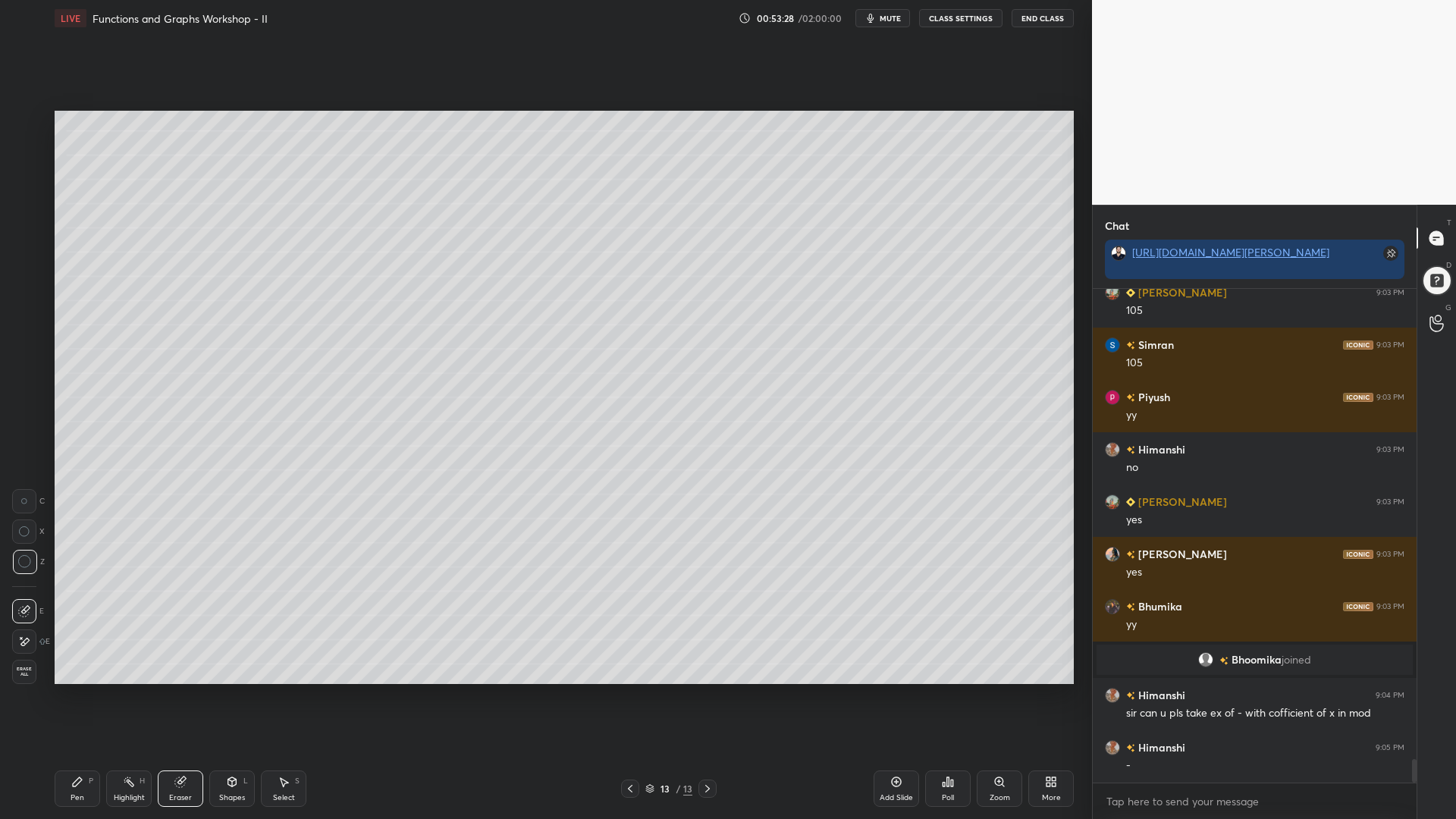
click at [73, 697] on div "Pen P" at bounding box center [78, 789] width 46 height 36
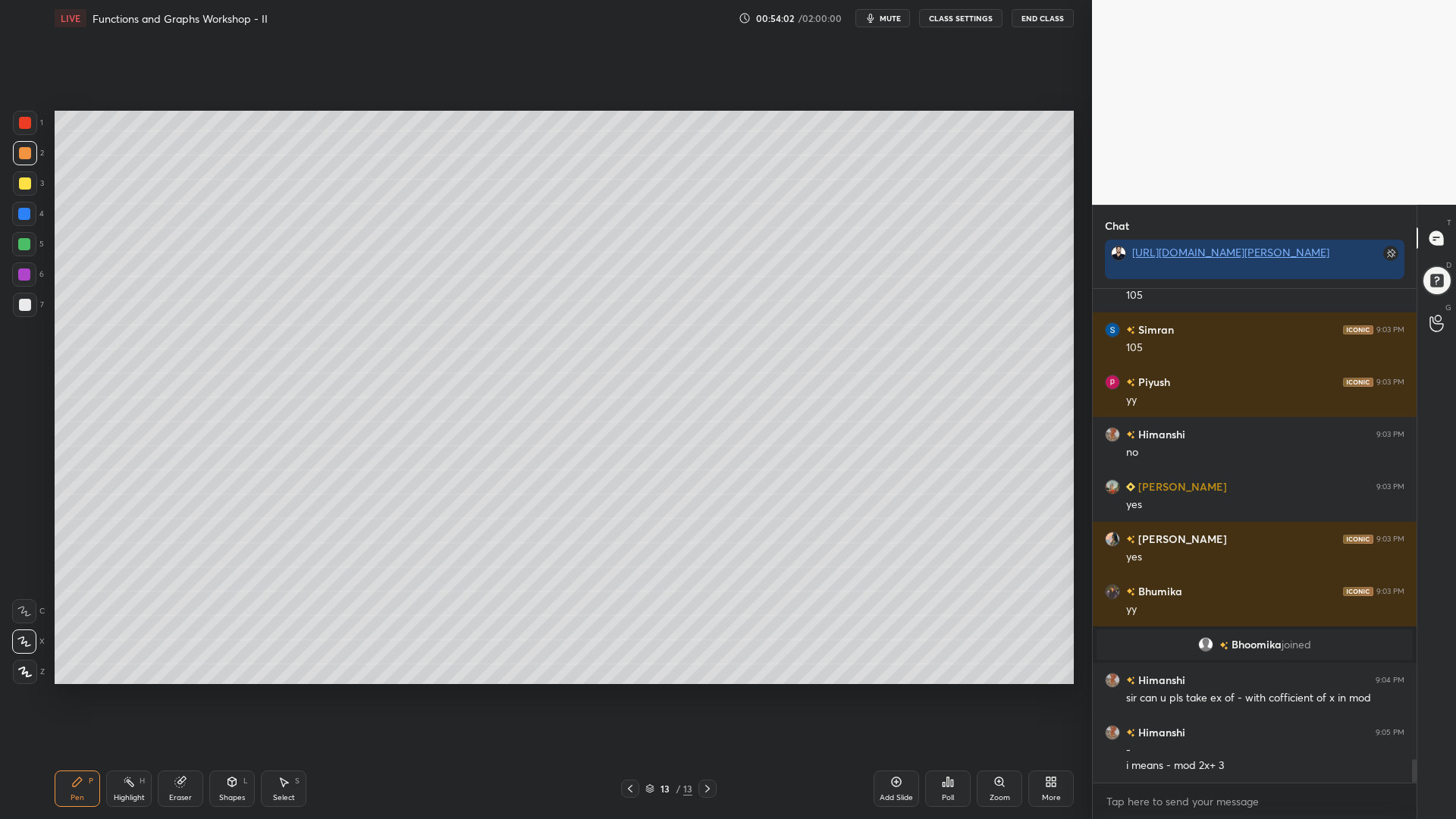
click at [182, 697] on icon at bounding box center [180, 783] width 10 height 10
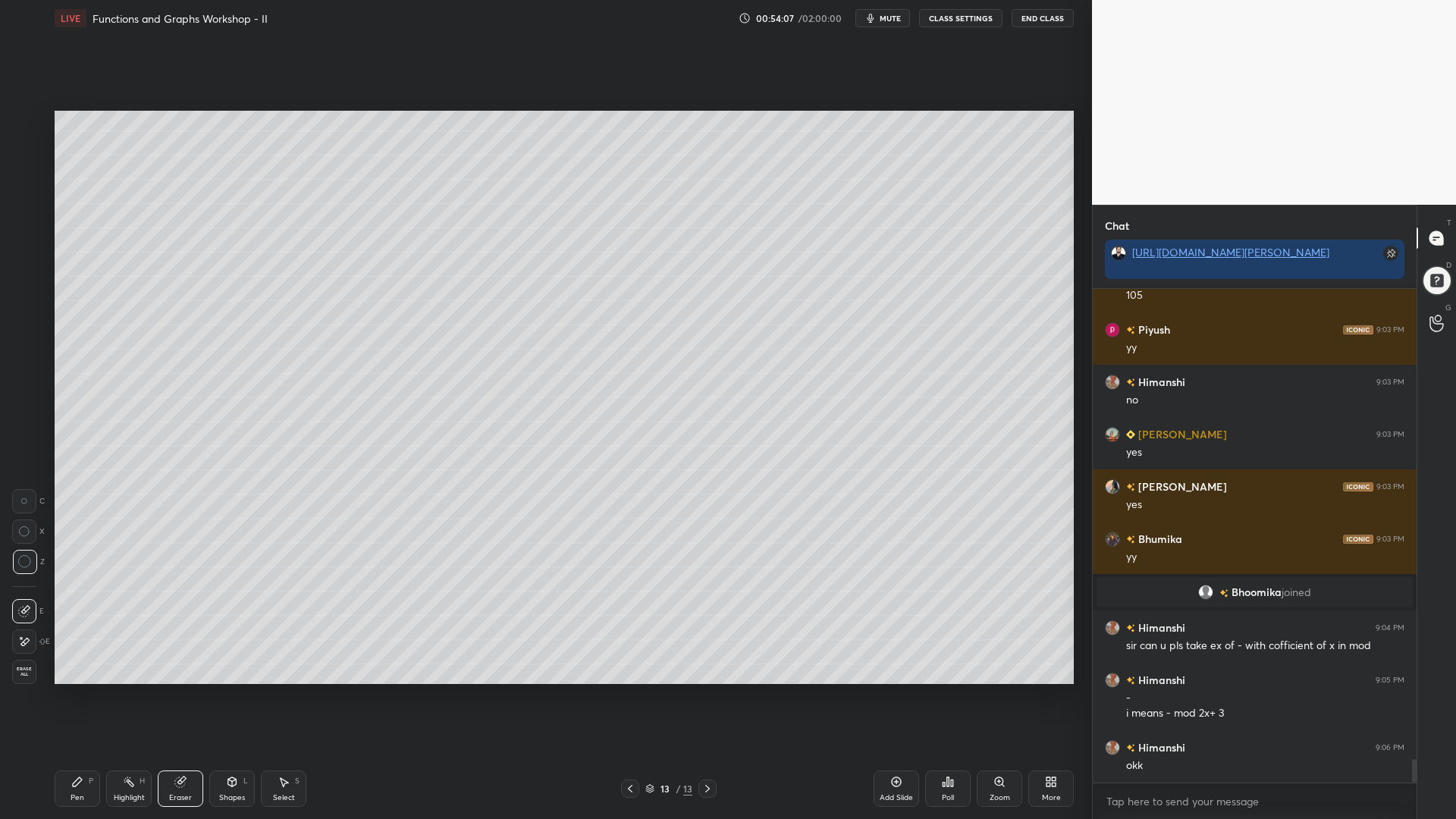
click at [74, 697] on div "Pen P" at bounding box center [78, 789] width 46 height 36
click at [20, 180] on div at bounding box center [24, 183] width 12 height 12
click at [889, 17] on span "mute" at bounding box center [890, 18] width 21 height 11
click at [883, 21] on span "unmute" at bounding box center [889, 18] width 33 height 11
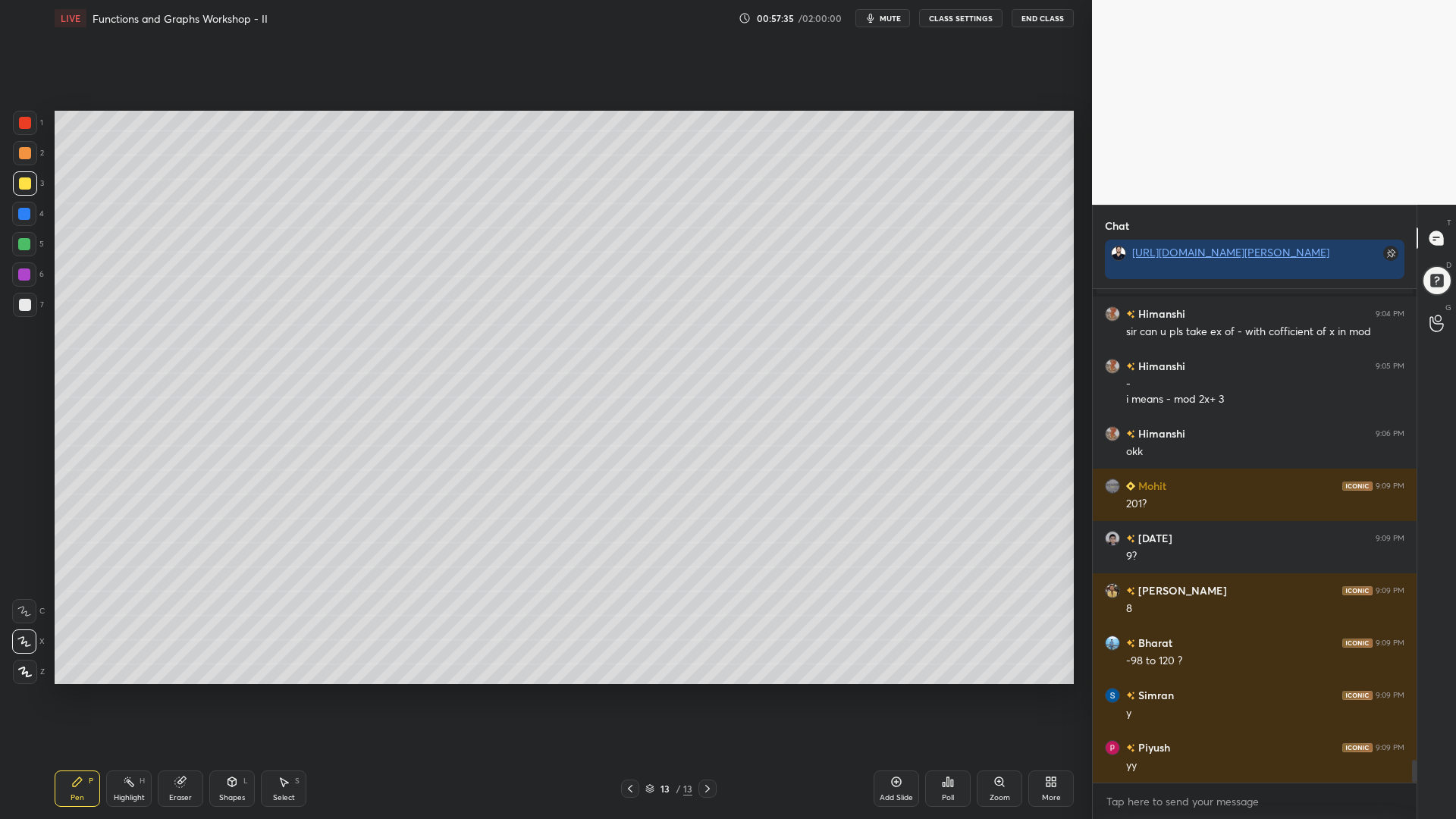
scroll to position [10167, 0]
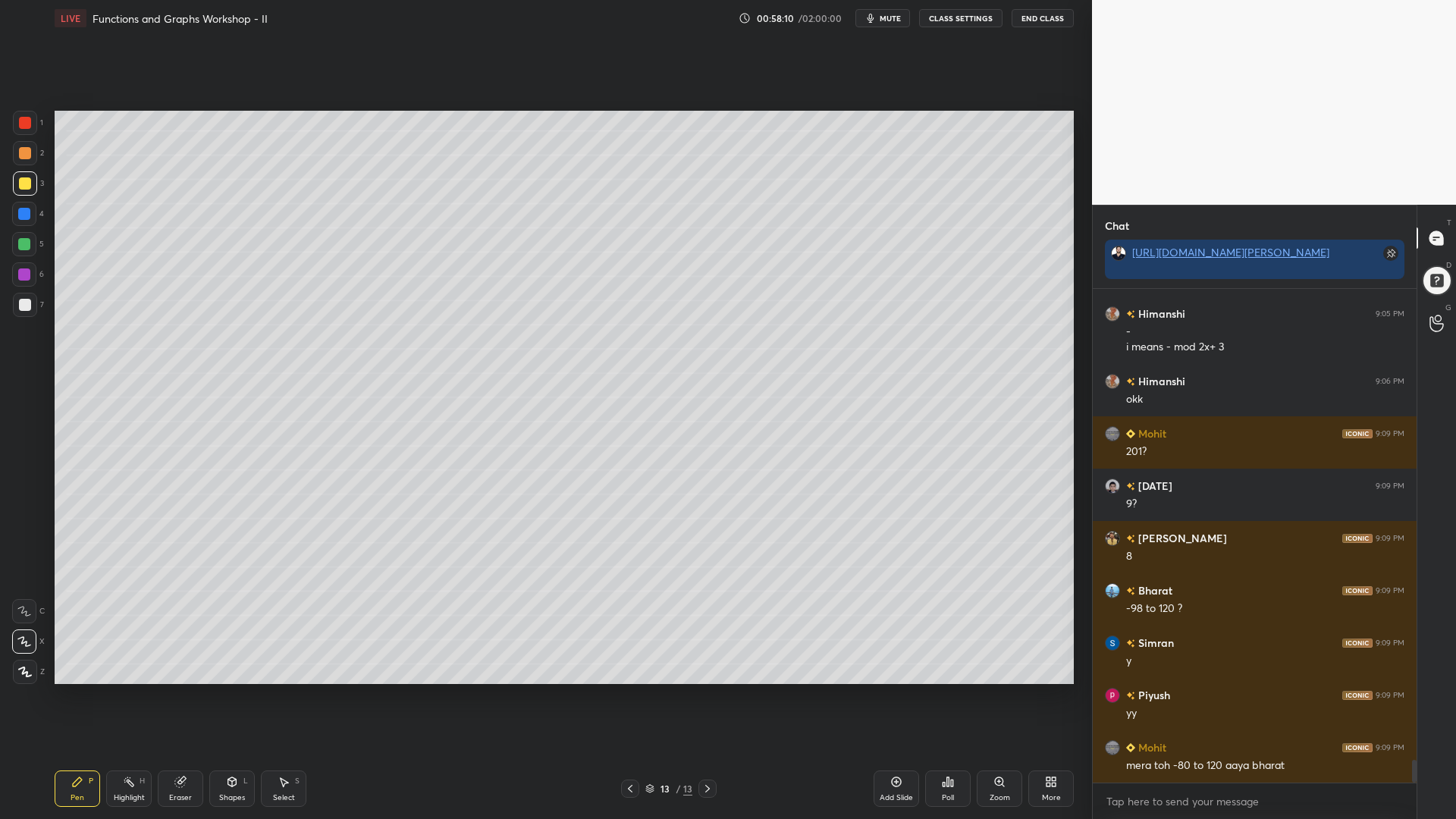
click at [19, 247] on div at bounding box center [24, 244] width 12 height 12
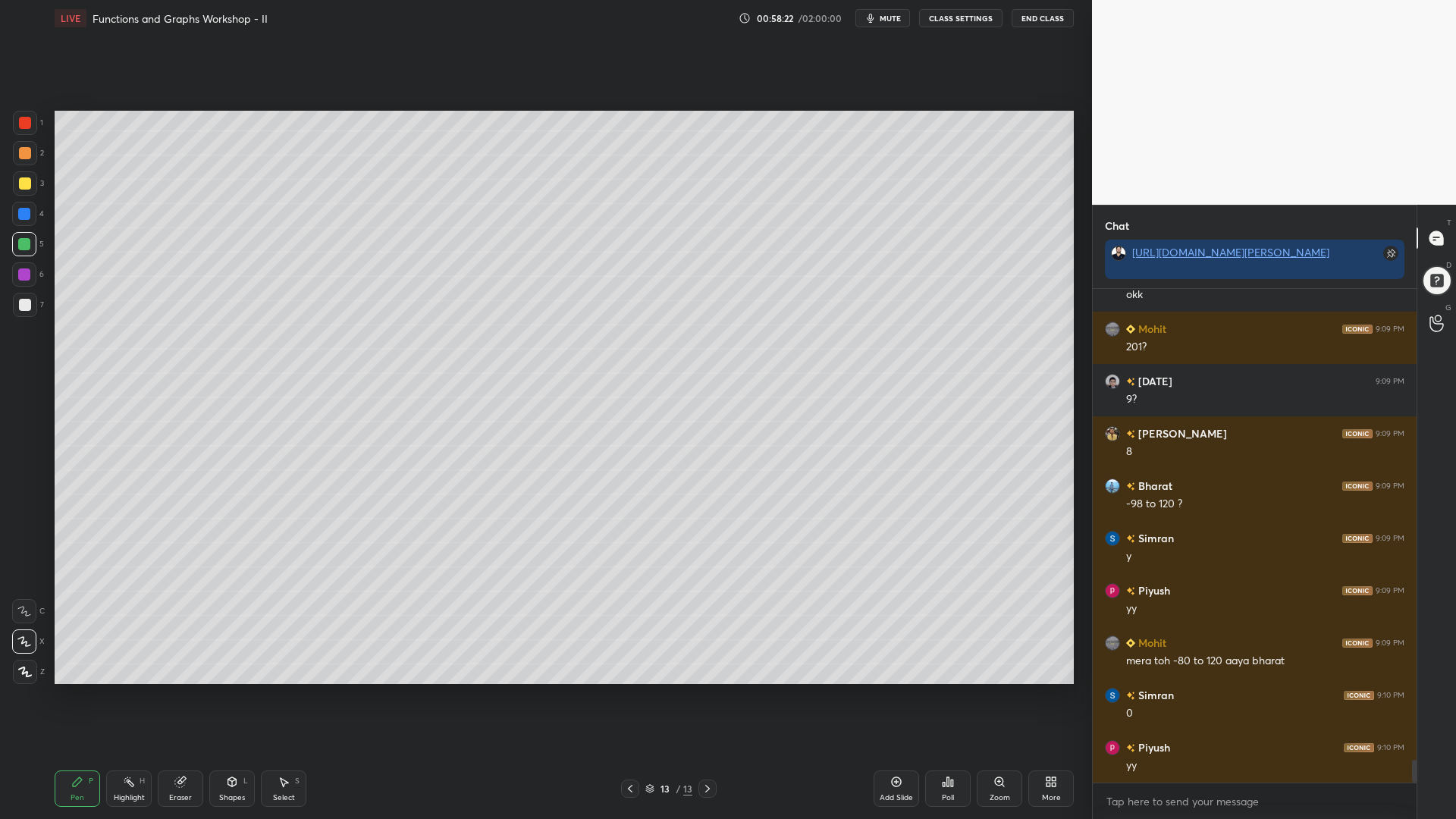
scroll to position [10324, 0]
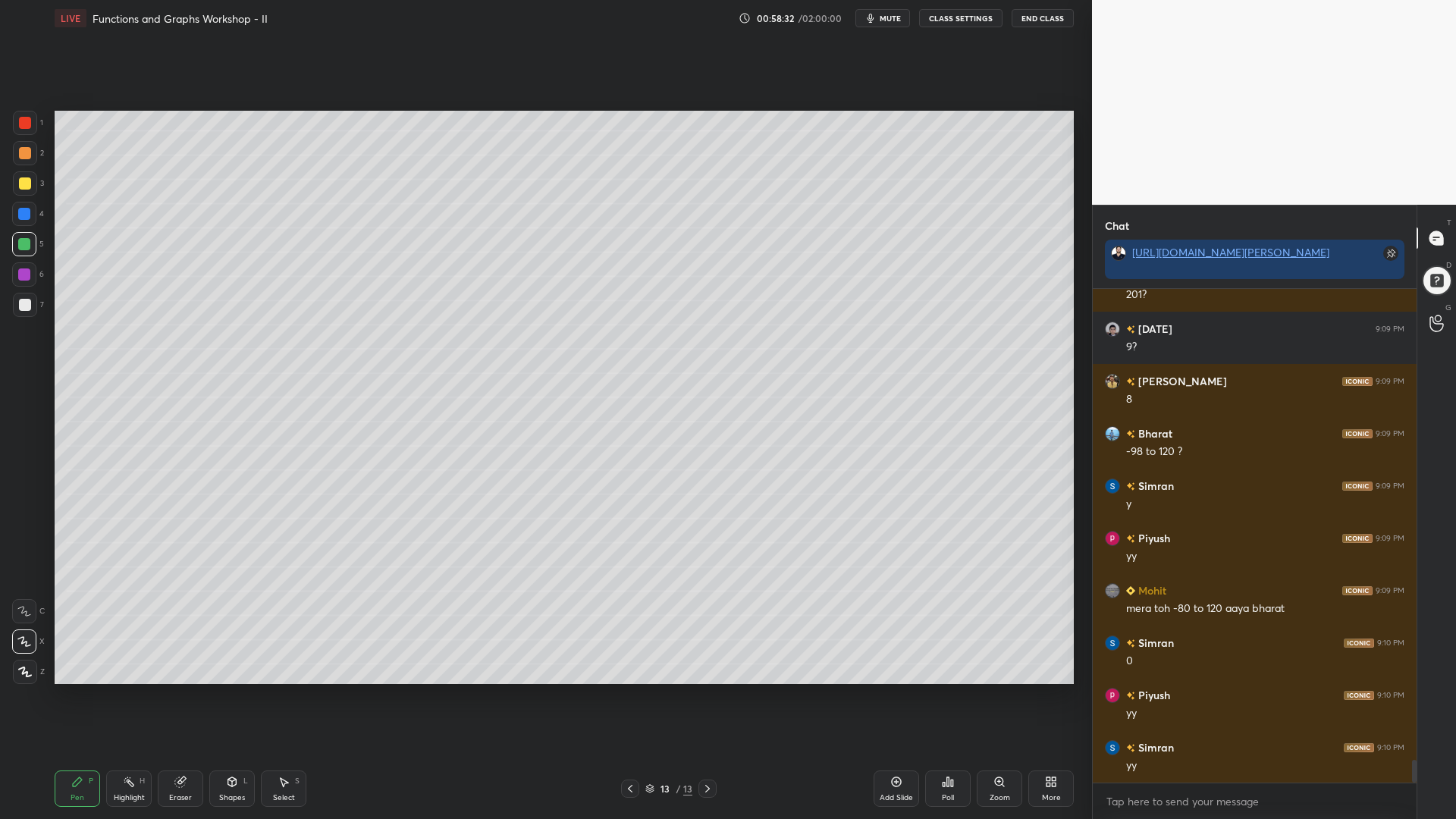
click at [26, 152] on div at bounding box center [24, 153] width 12 height 12
click at [26, 186] on div at bounding box center [24, 183] width 12 height 12
click at [24, 128] on div at bounding box center [24, 122] width 12 height 12
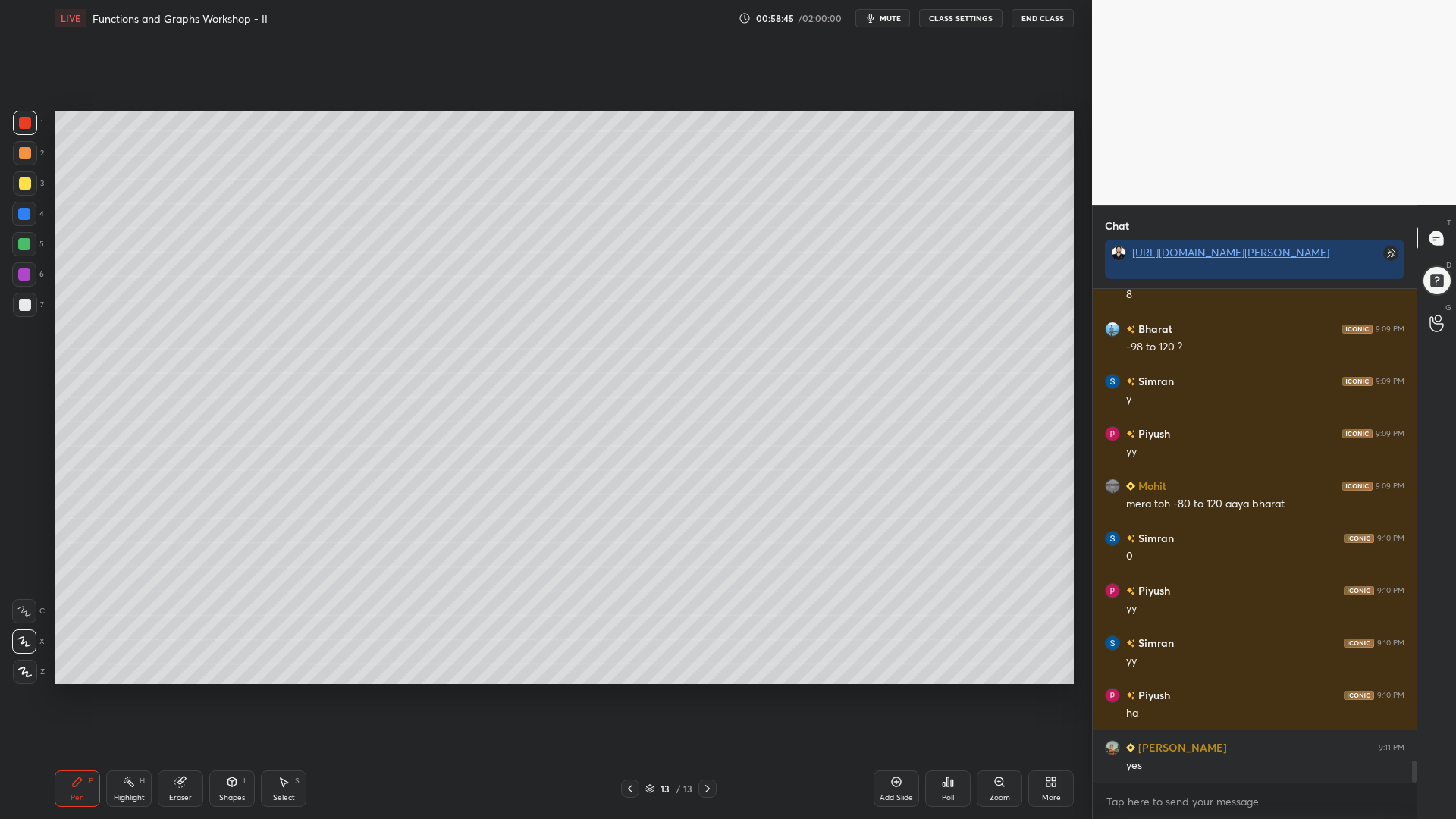
scroll to position [10465, 0]
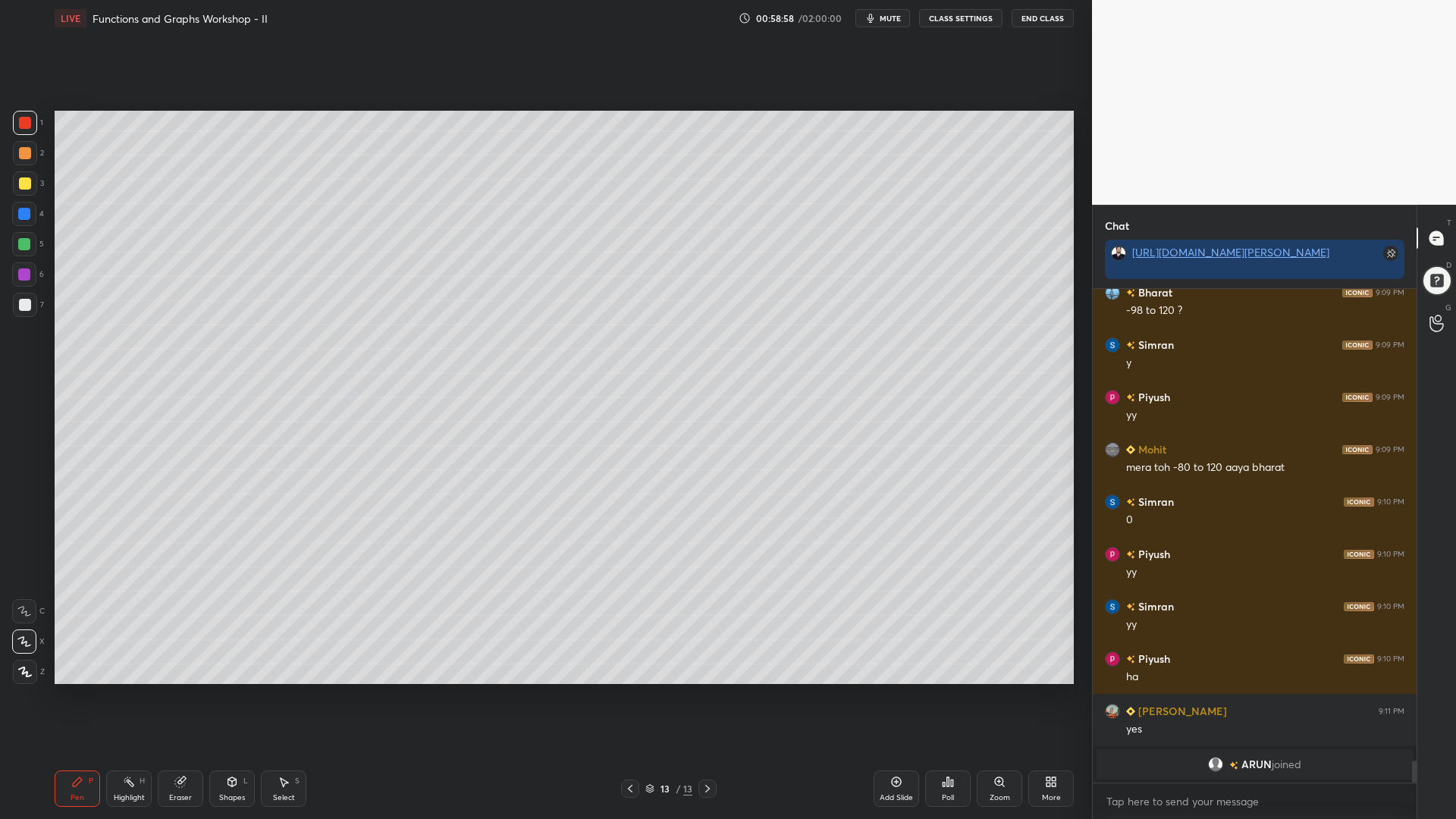
drag, startPoint x: 246, startPoint y: 778, endPoint x: 243, endPoint y: 756, distance: 22.2
click at [244, 697] on div "L" at bounding box center [245, 781] width 4 height 8
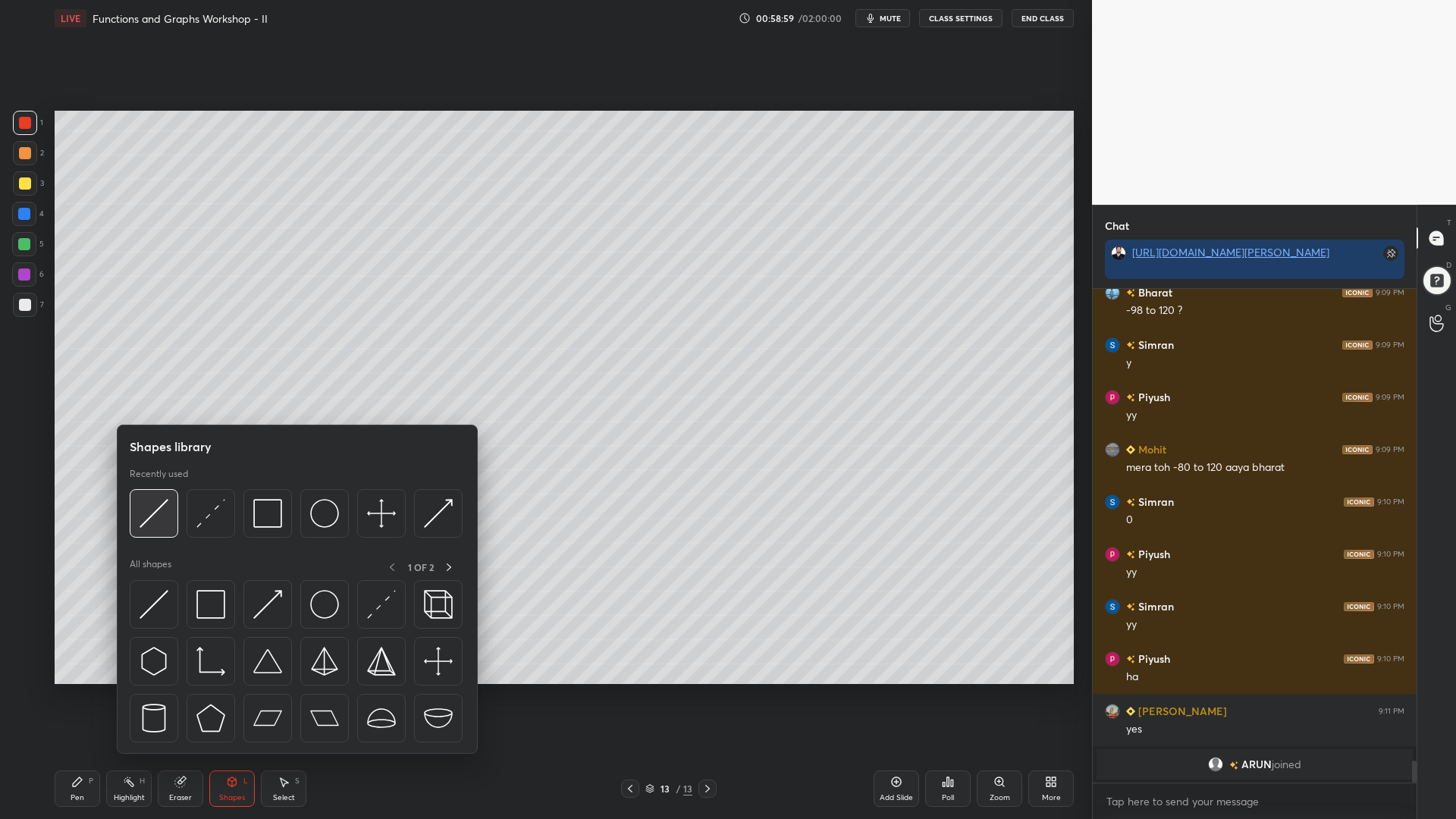
click at [156, 508] on img at bounding box center [154, 513] width 29 height 29
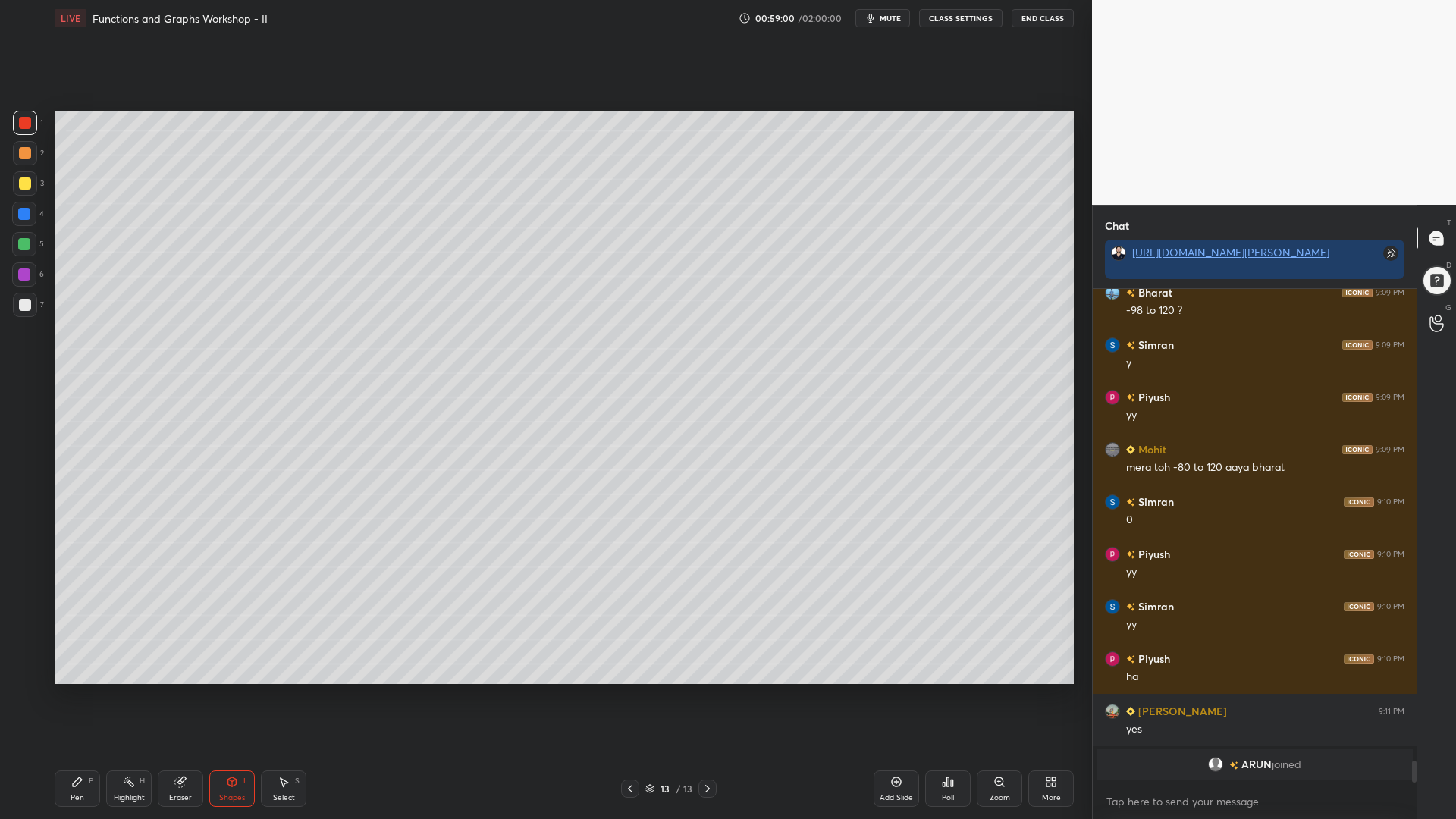
click at [24, 303] on div at bounding box center [24, 305] width 12 height 12
click at [73, 697] on icon at bounding box center [77, 782] width 9 height 9
click at [30, 278] on div at bounding box center [24, 274] width 12 height 12
click at [131, 697] on rect at bounding box center [130, 783] width 8 height 8
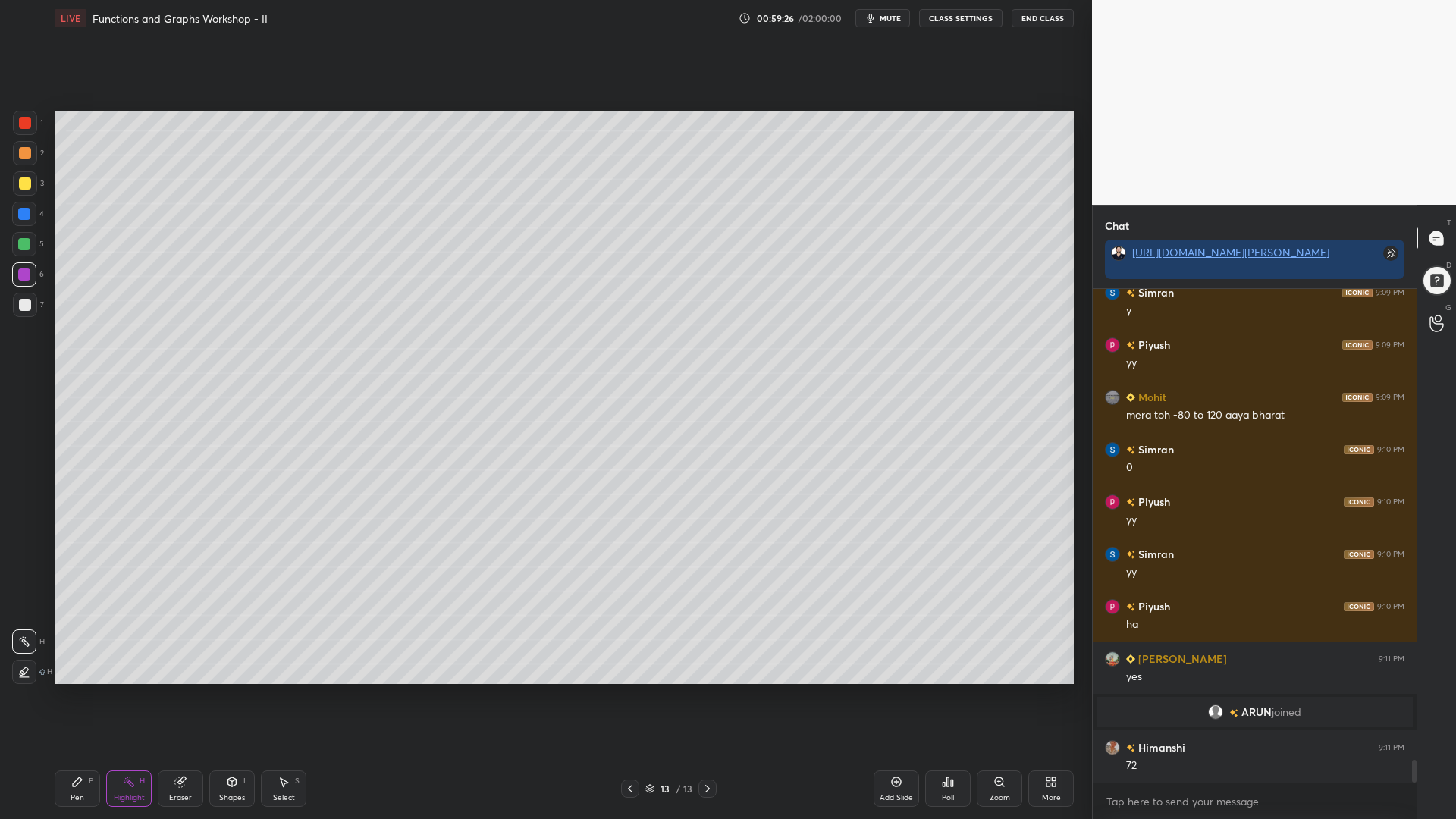
scroll to position [10286, 0]
click at [73, 697] on div "Pen P" at bounding box center [78, 789] width 46 height 36
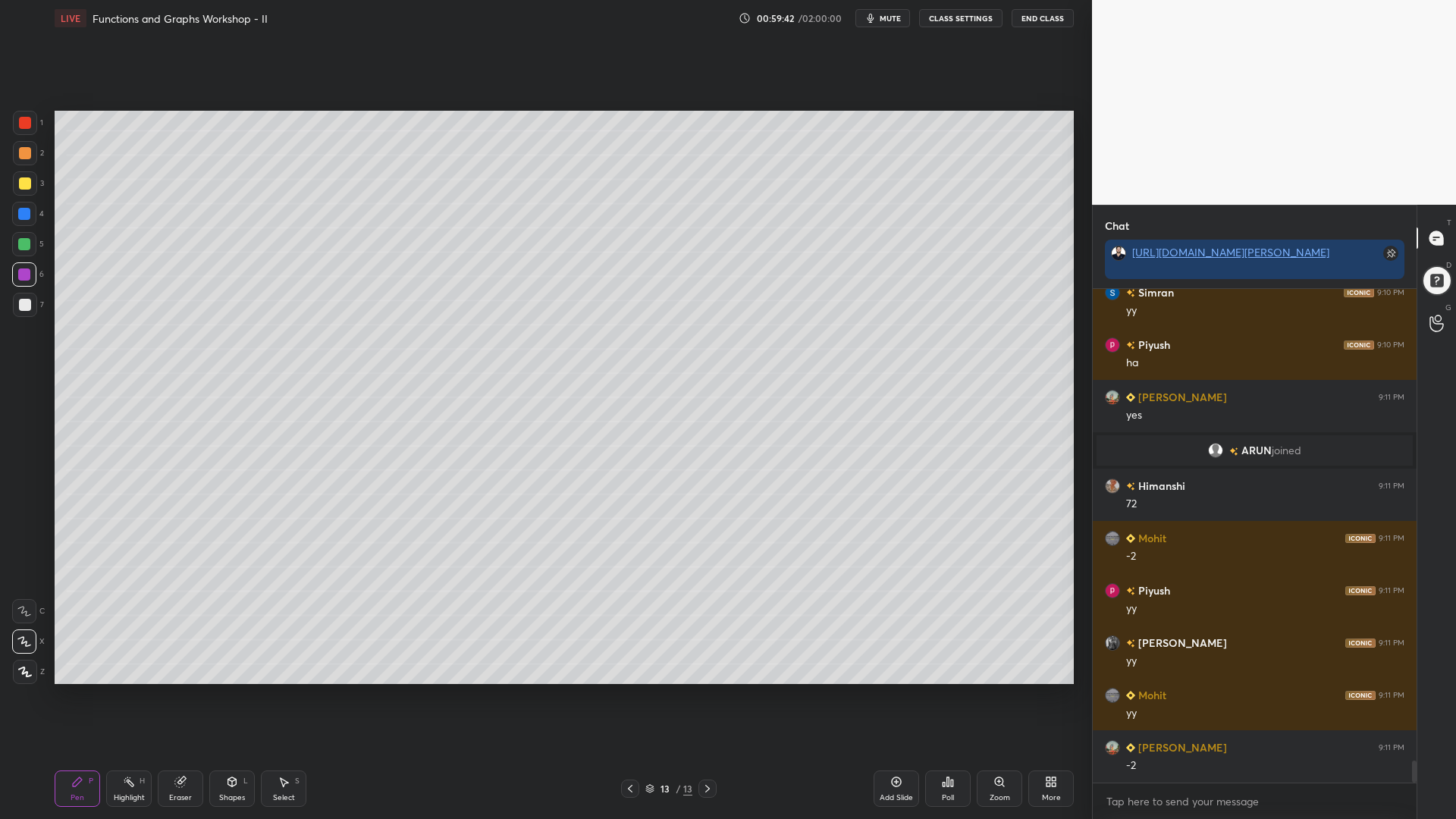
scroll to position [10653, 0]
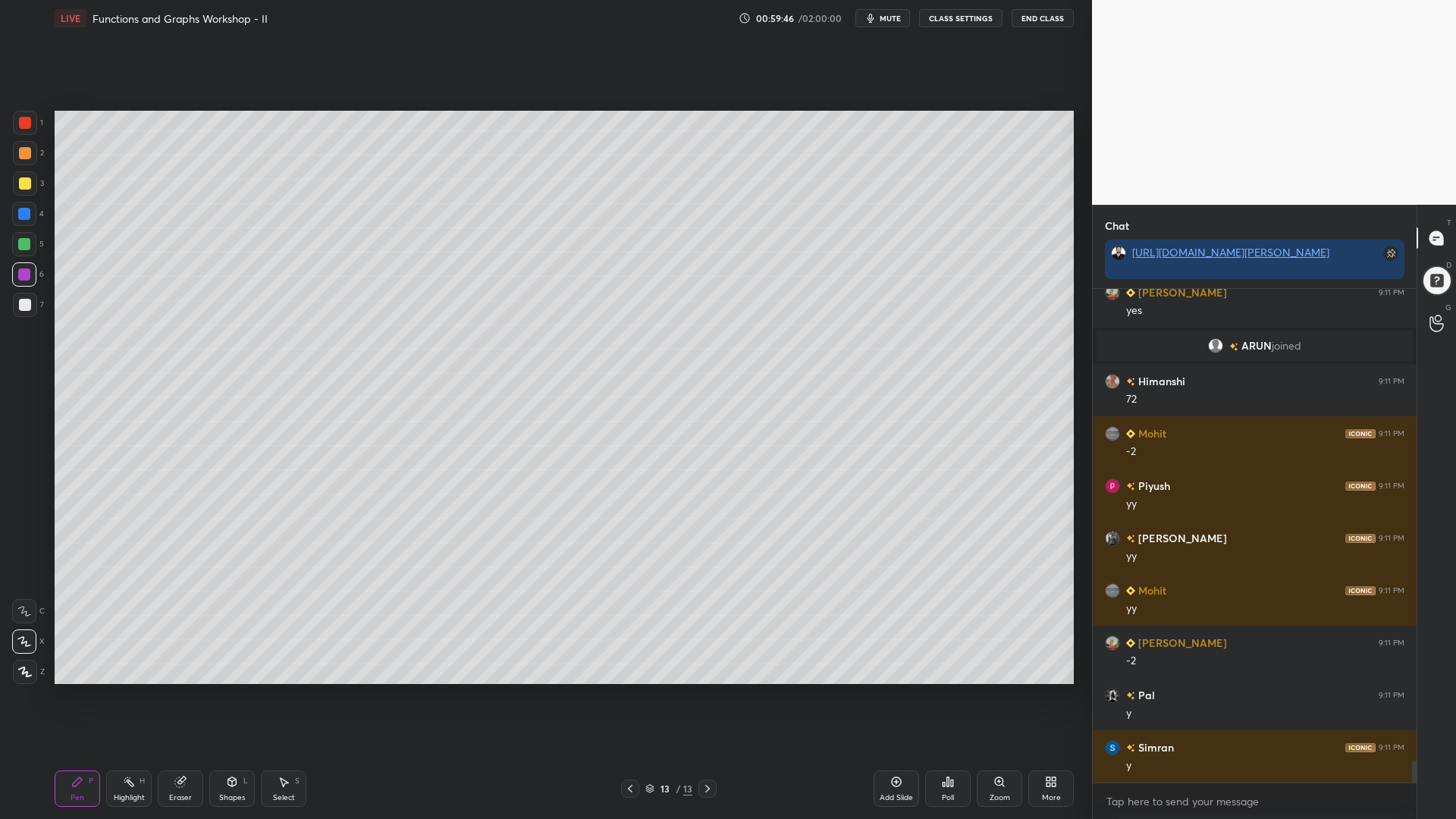
click at [24, 190] on div at bounding box center [24, 183] width 24 height 24
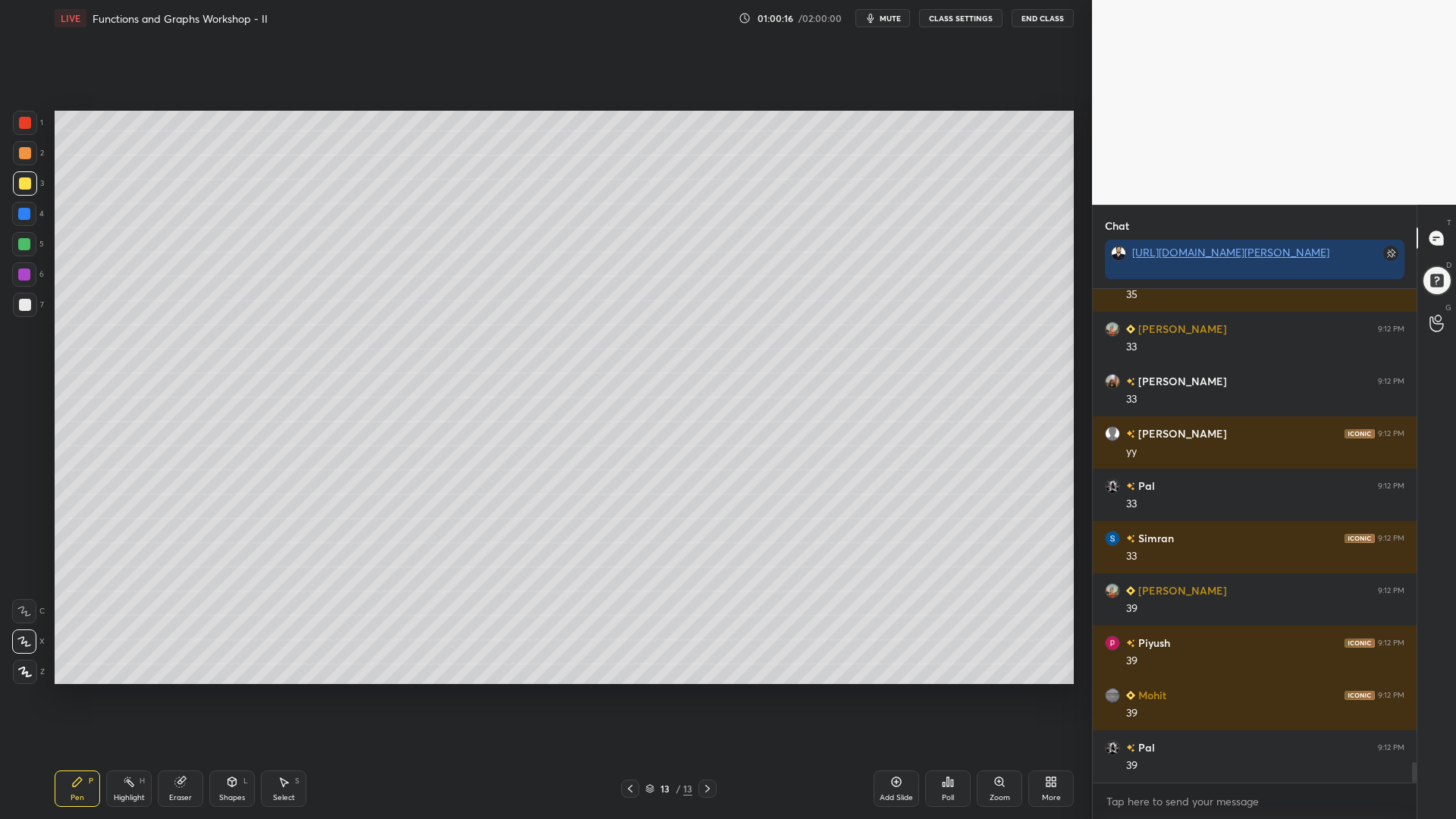
scroll to position [11280, 0]
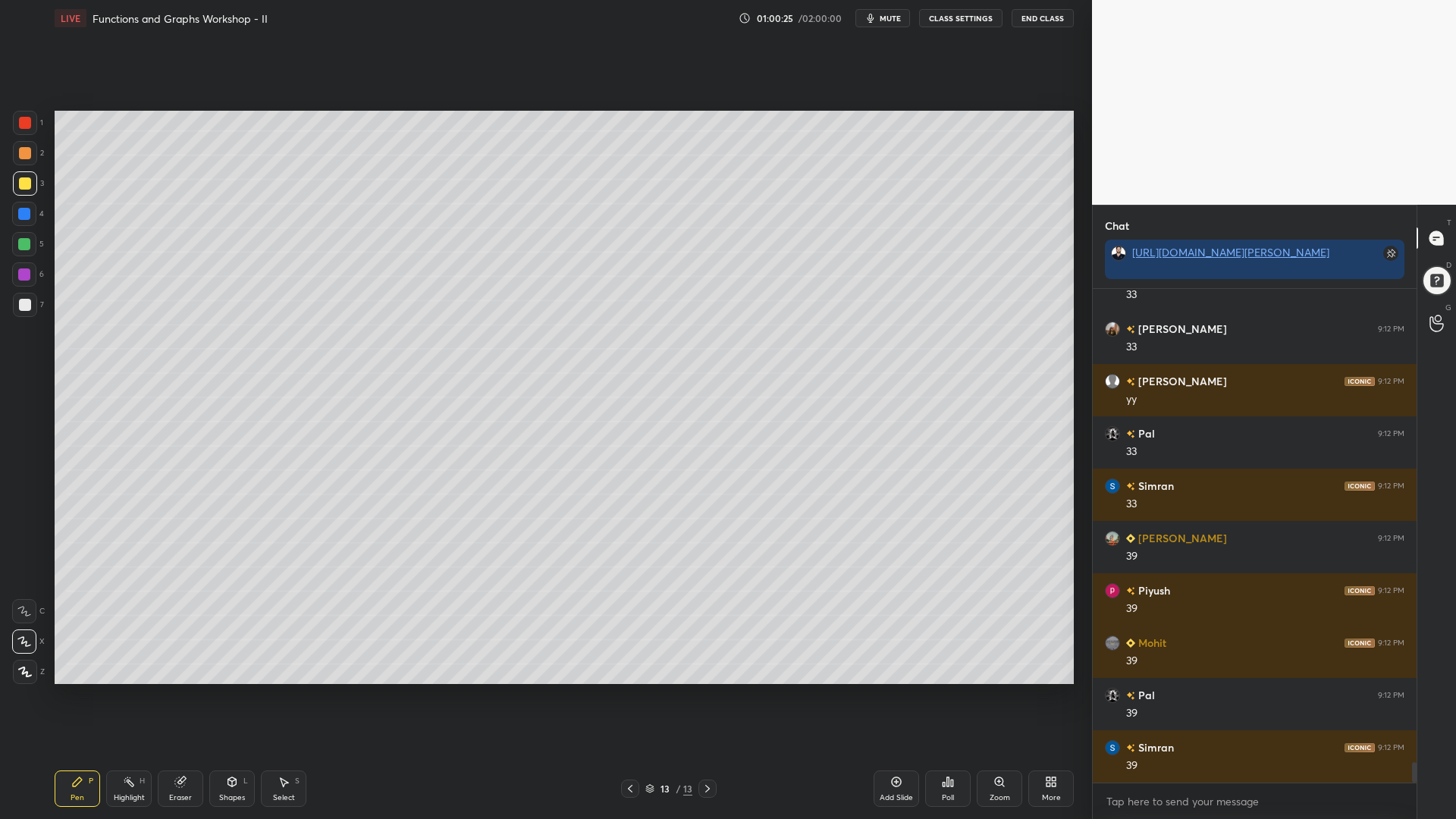
click at [219, 697] on div "Shapes L" at bounding box center [232, 789] width 46 height 36
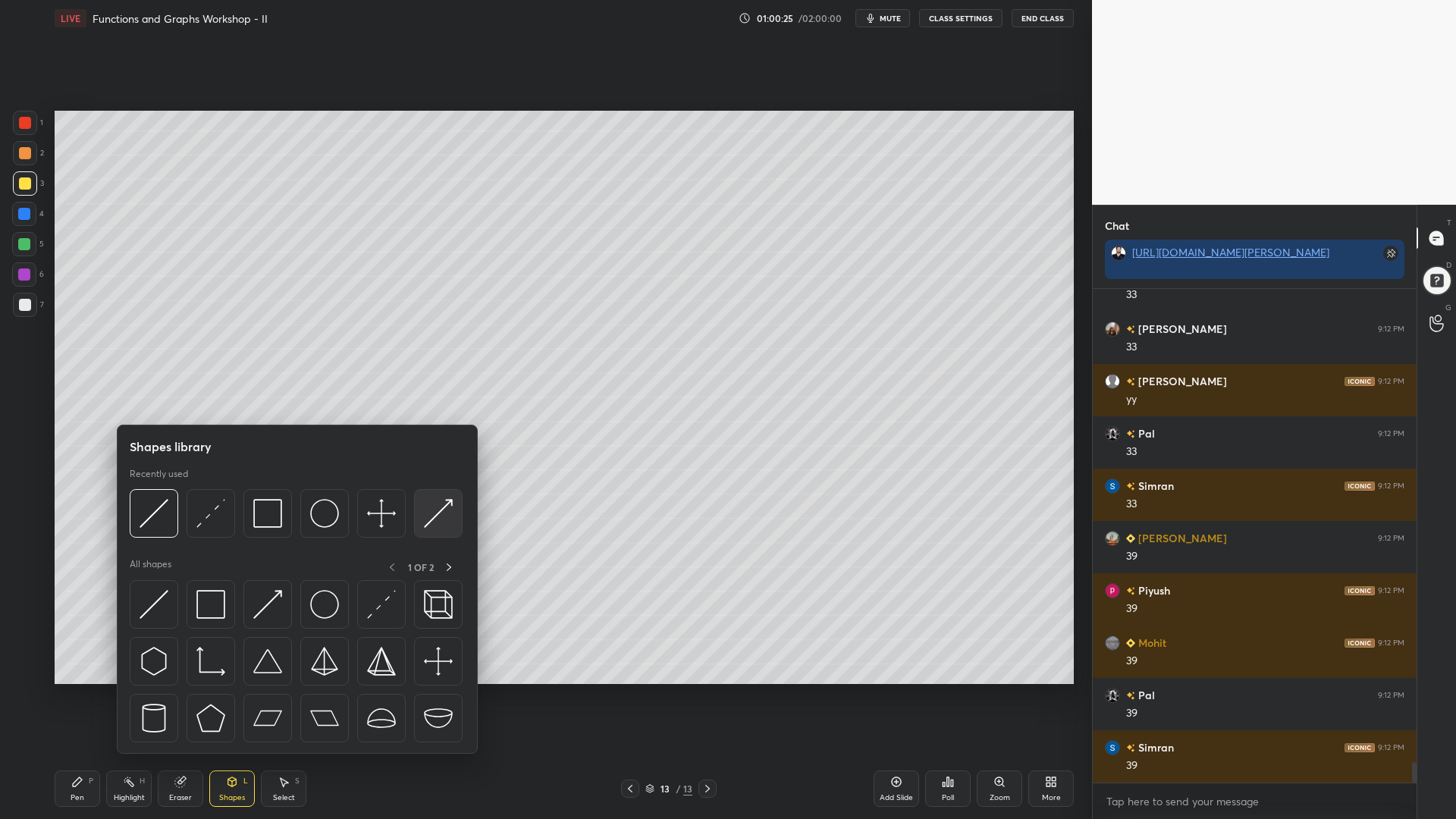
click at [448, 502] on img at bounding box center [438, 513] width 29 height 29
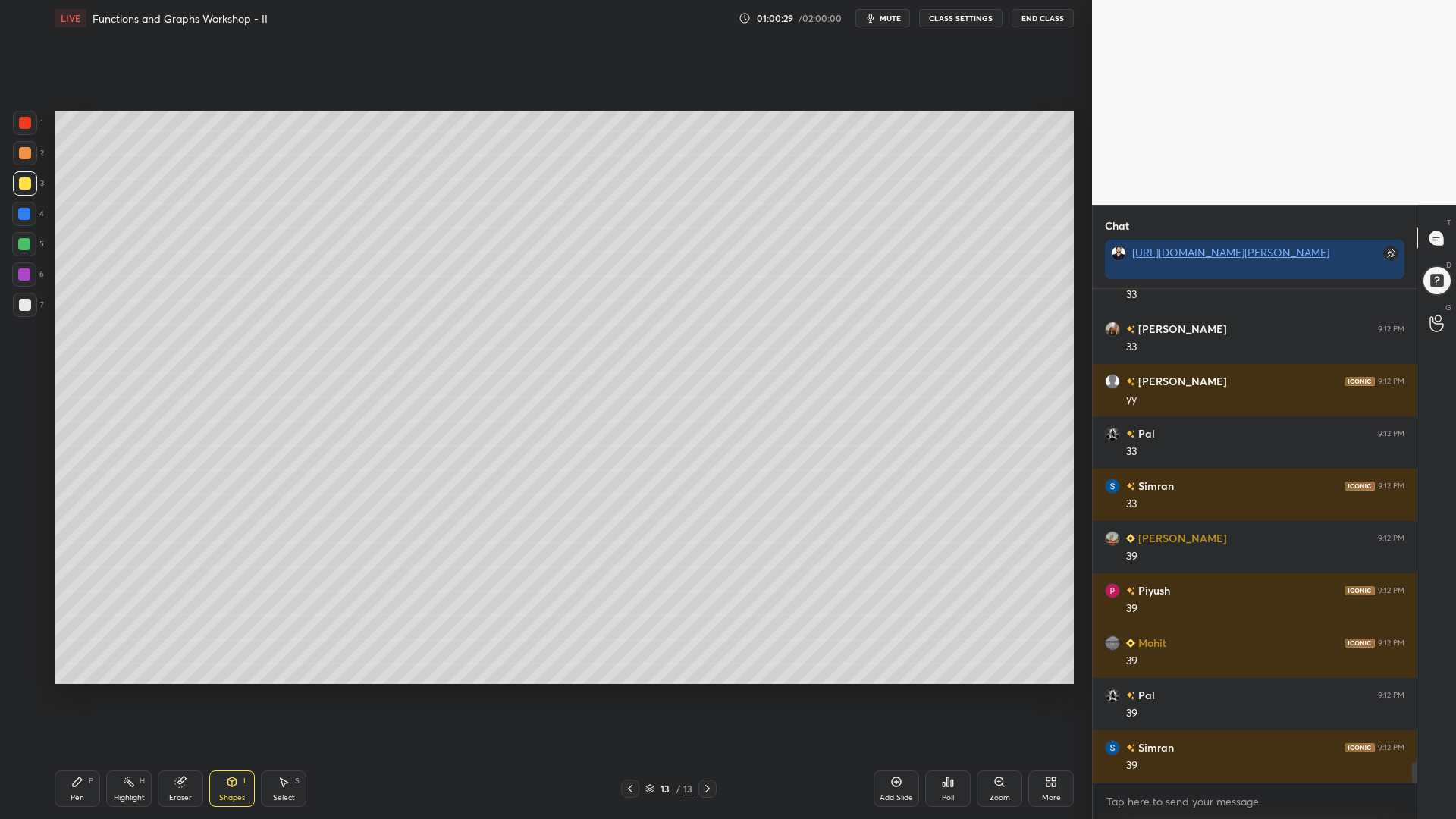
click at [23, 241] on div at bounding box center [24, 244] width 12 height 12
click at [21, 149] on div at bounding box center [24, 153] width 12 height 12
click at [24, 277] on div at bounding box center [24, 274] width 12 height 12
drag, startPoint x: 81, startPoint y: 785, endPoint x: 83, endPoint y: 735, distance: 50.0
click at [79, 697] on icon at bounding box center [77, 782] width 12 height 12
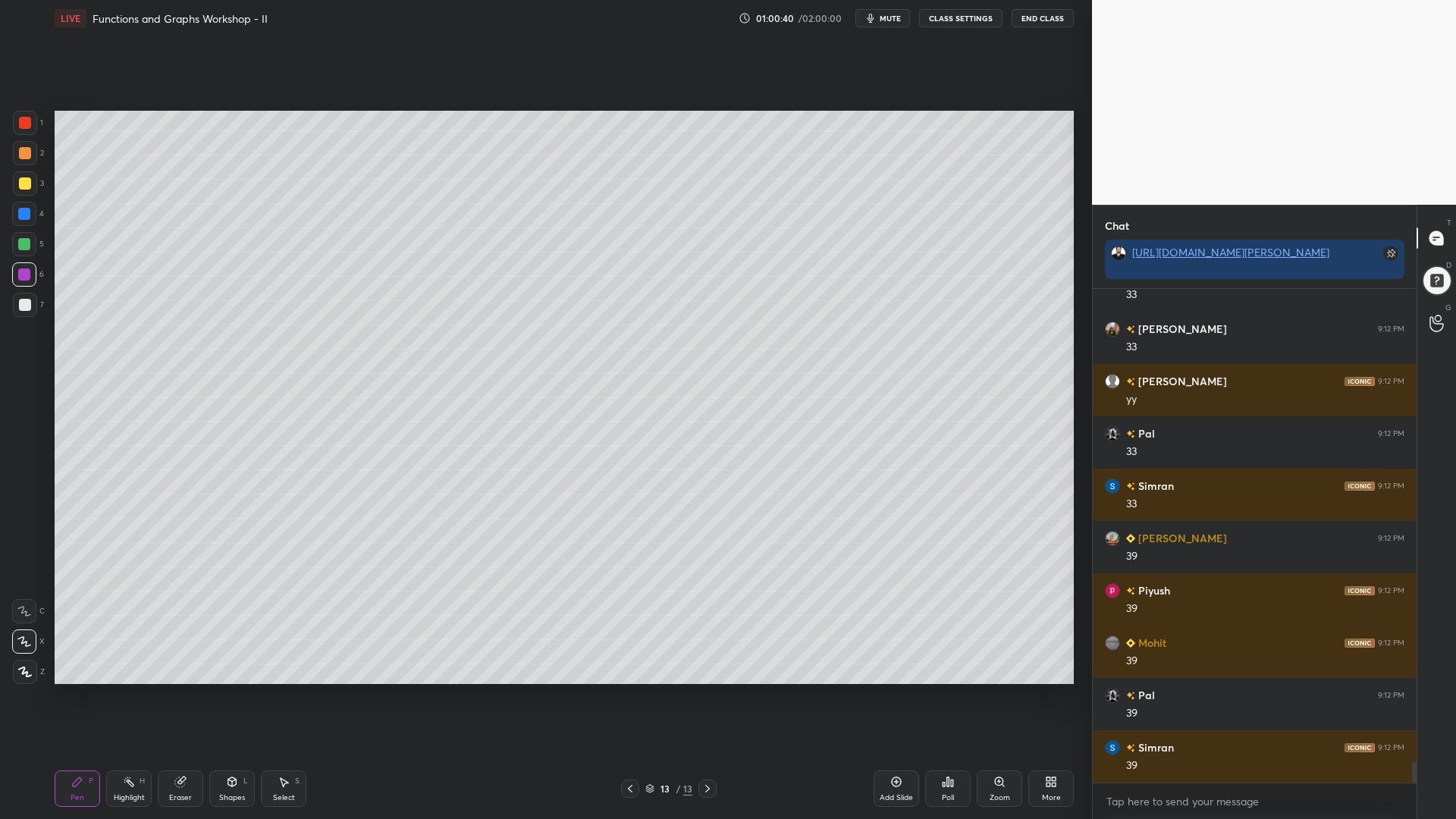
click at [26, 306] on div at bounding box center [24, 305] width 12 height 12
drag, startPoint x: 26, startPoint y: 271, endPoint x: 51, endPoint y: 278, distance: 26.0
click at [26, 270] on div at bounding box center [24, 274] width 12 height 12
click at [24, 242] on div at bounding box center [24, 244] width 12 height 12
drag, startPoint x: 130, startPoint y: 780, endPoint x: 151, endPoint y: 762, distance: 27.7
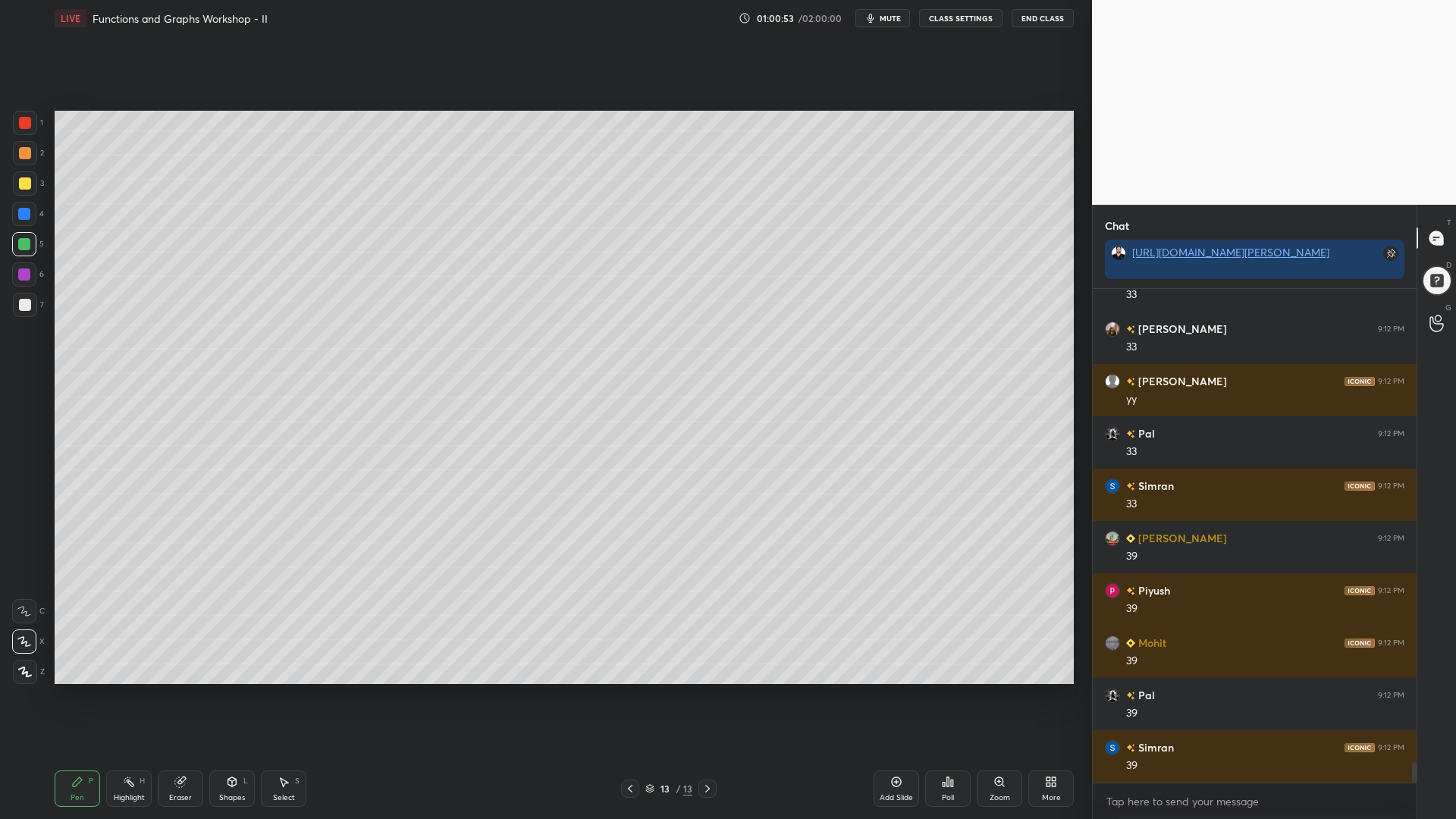
click at [129, 697] on icon at bounding box center [129, 782] width 12 height 12
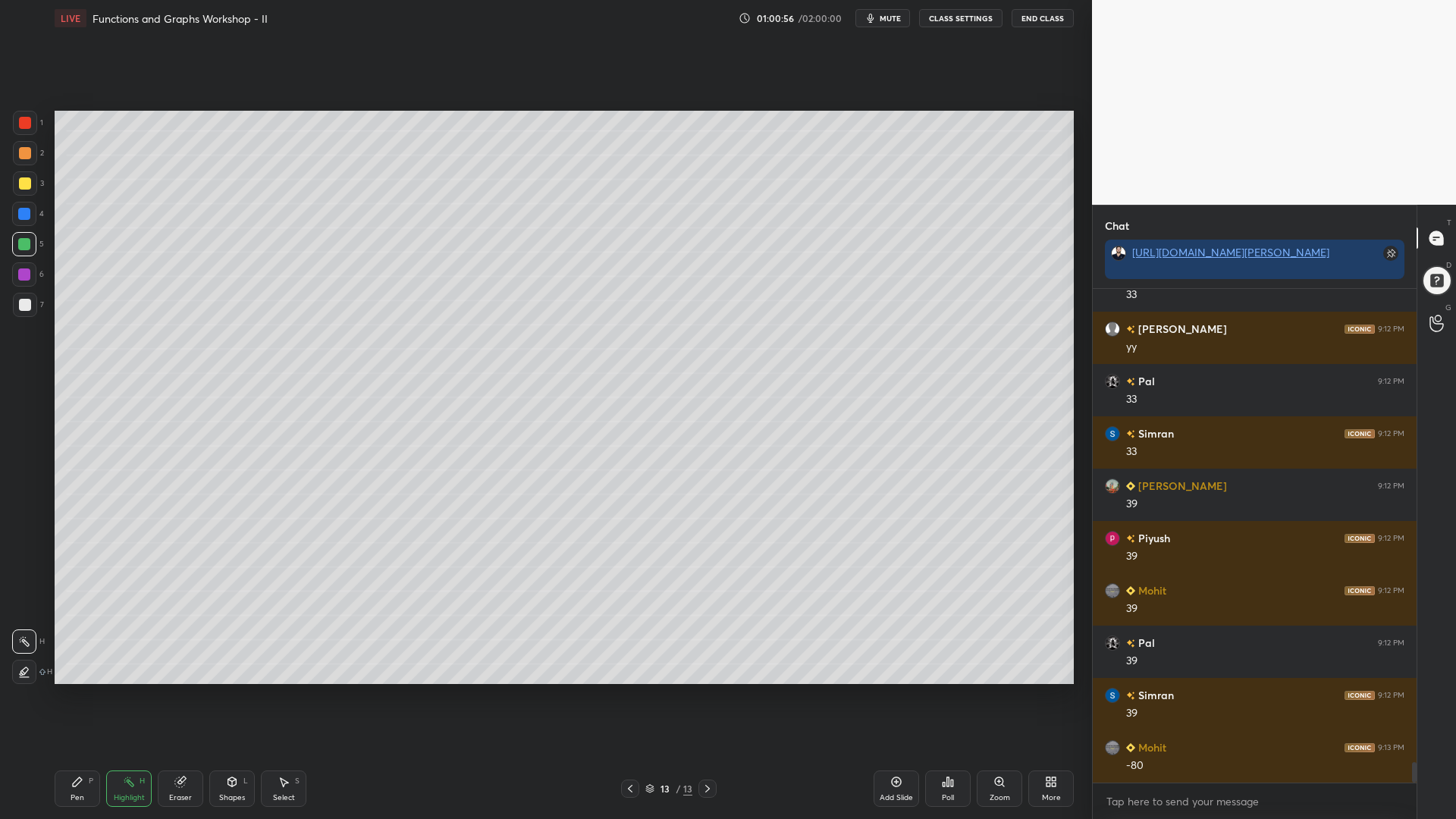
scroll to position [11385, 0]
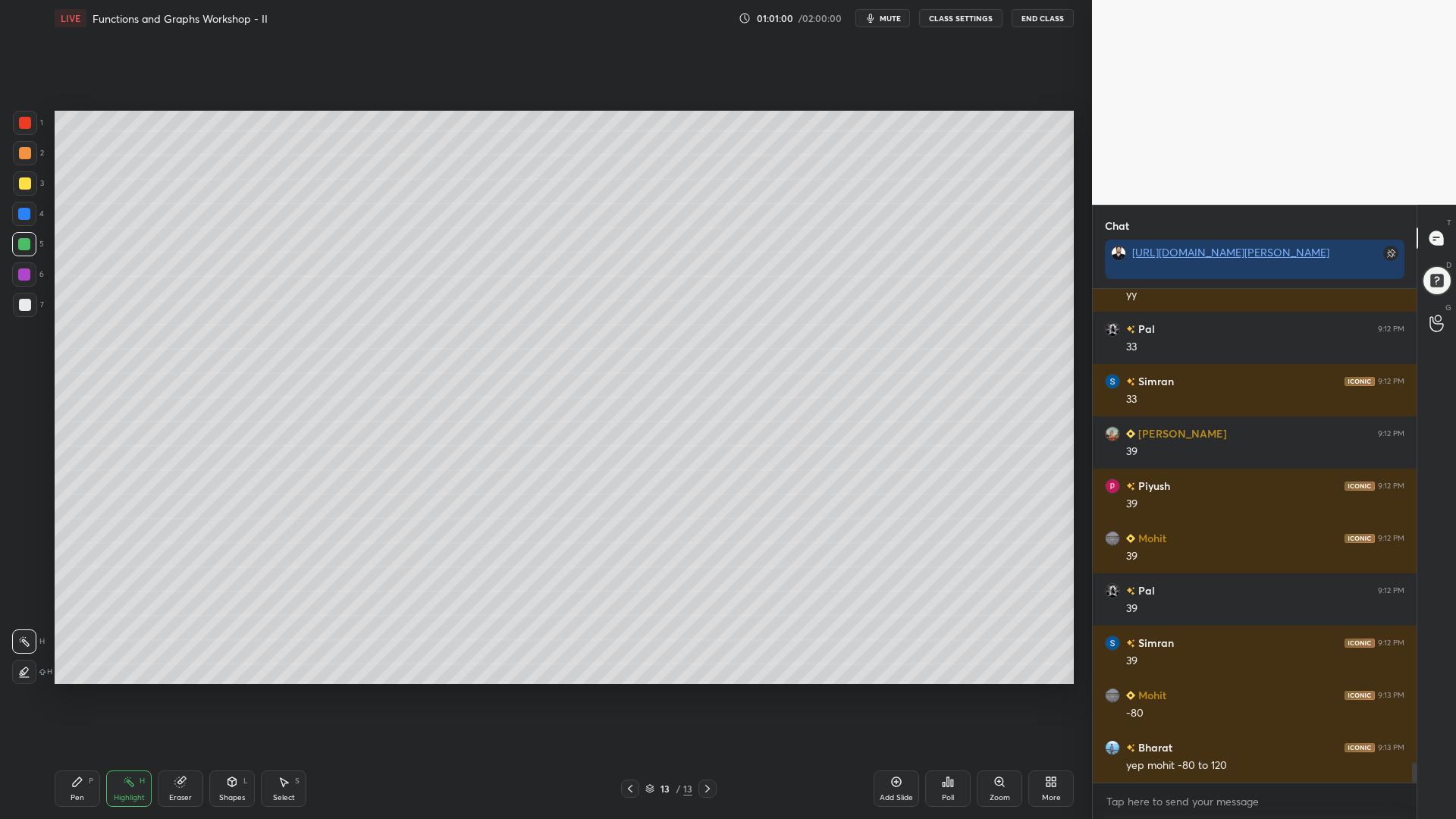
click at [81, 697] on icon at bounding box center [77, 782] width 12 height 12
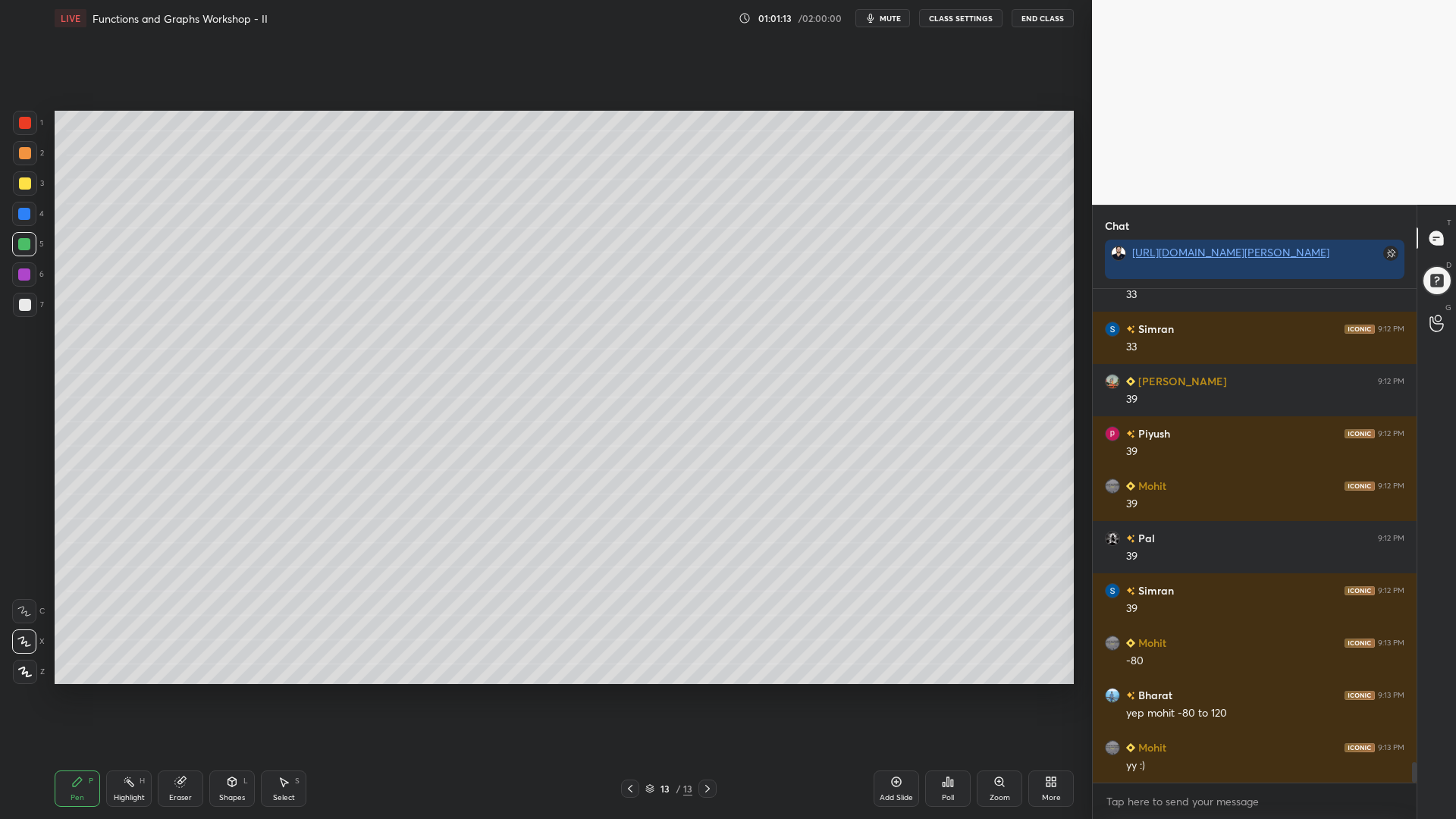
scroll to position [11490, 0]
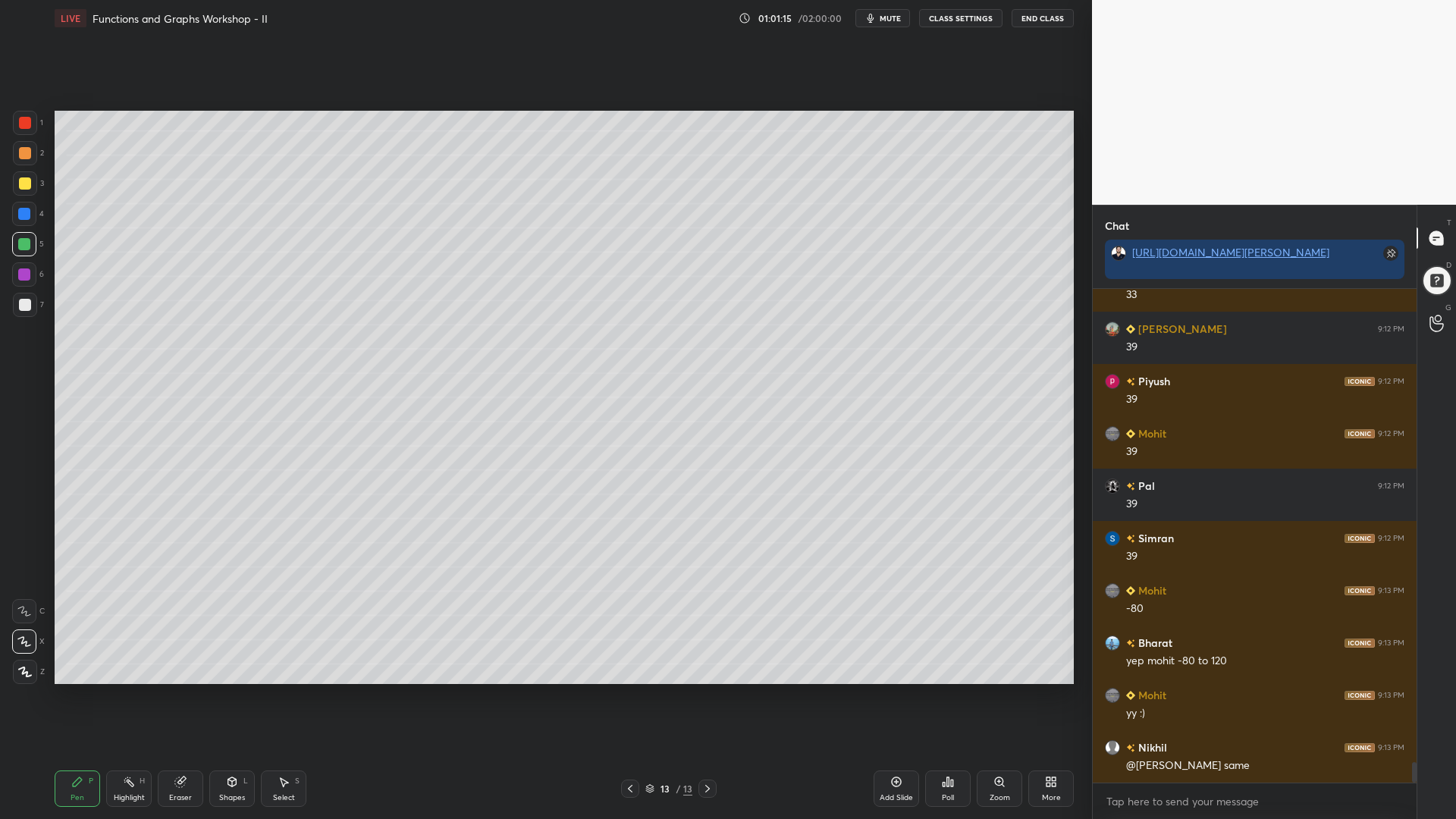
click at [19, 301] on div at bounding box center [24, 305] width 12 height 12
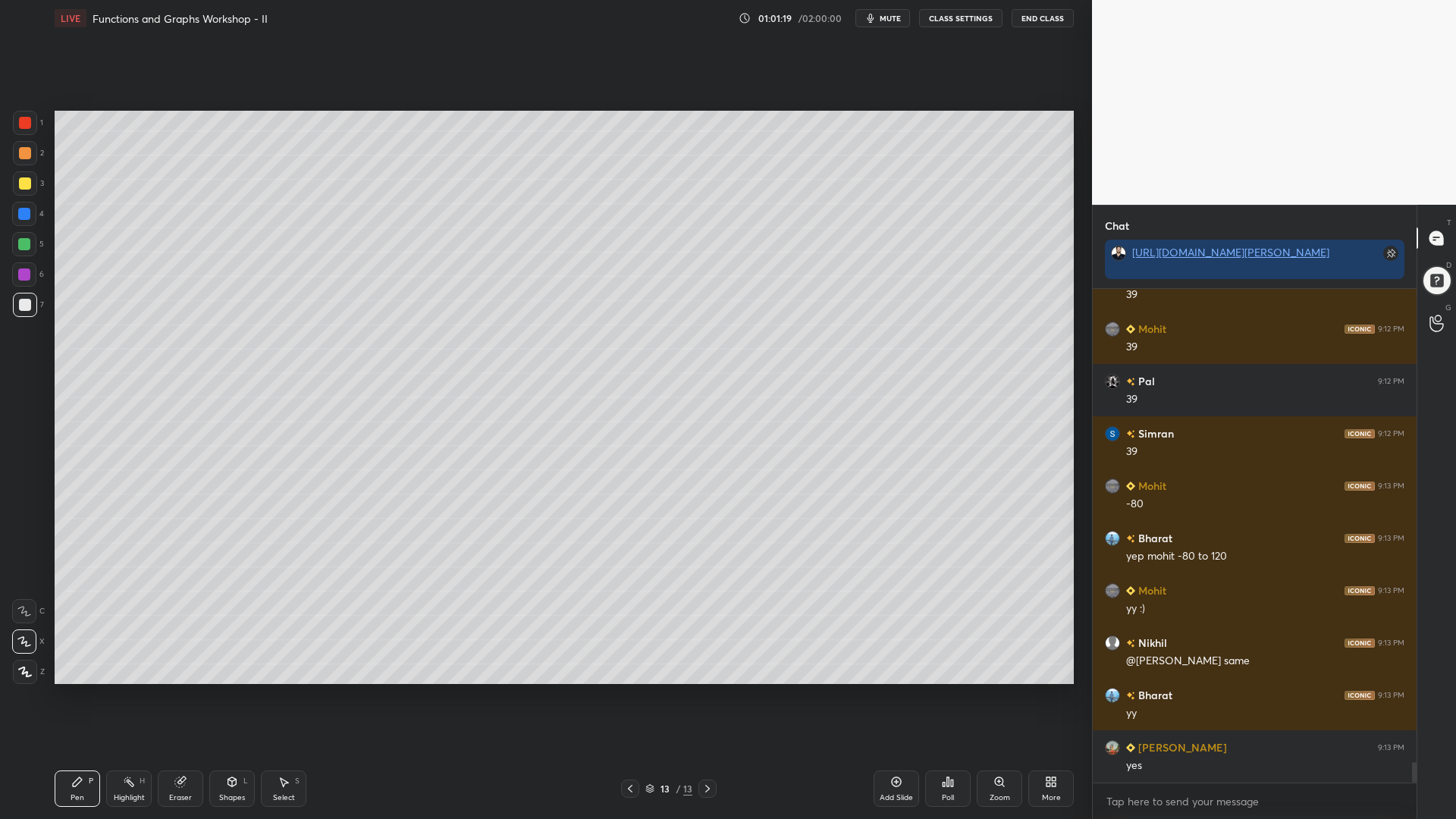
scroll to position [11647, 0]
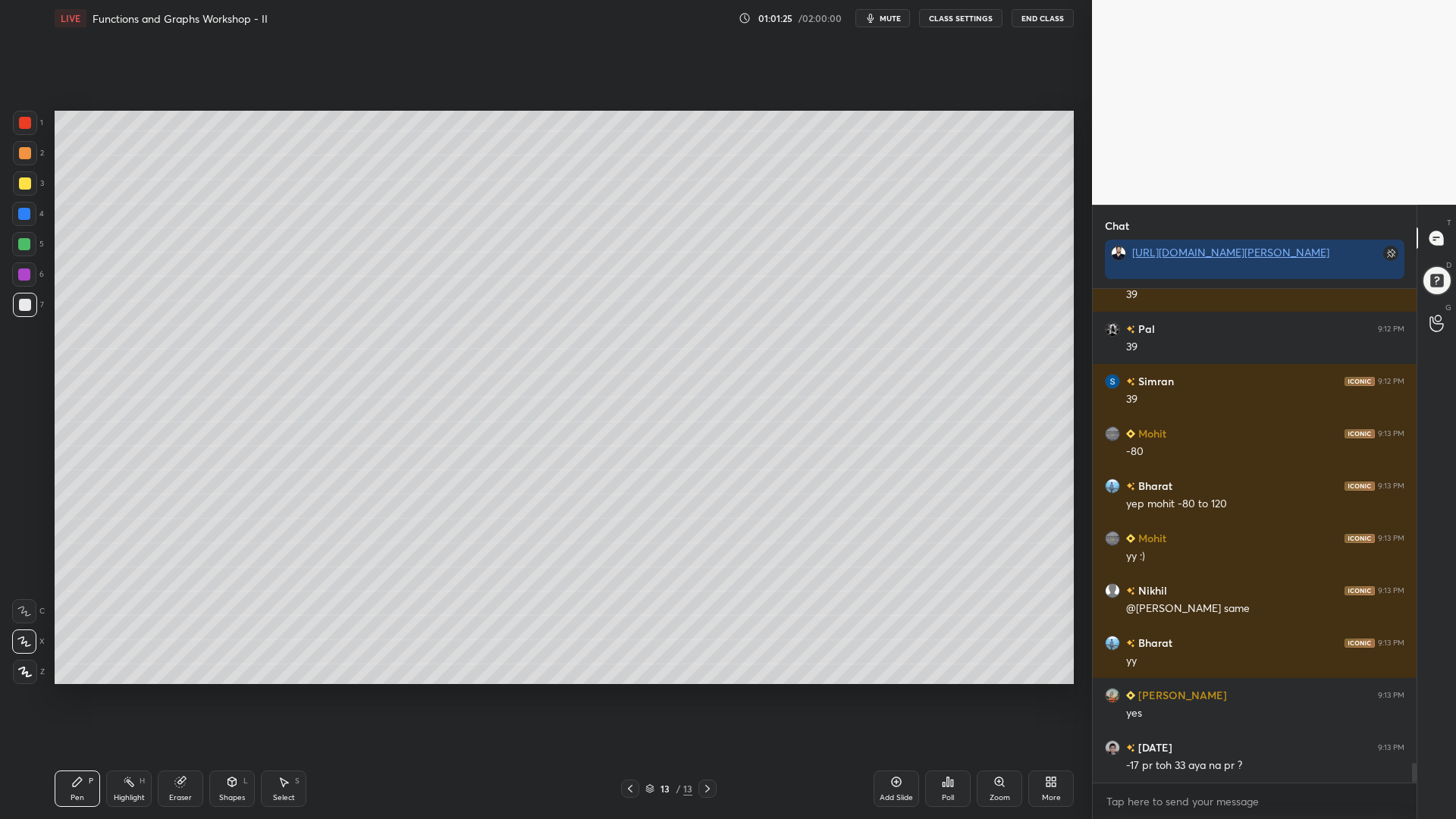
drag, startPoint x: 177, startPoint y: 778, endPoint x: 294, endPoint y: 707, distance: 136.9
click at [181, 697] on icon at bounding box center [180, 783] width 10 height 10
click at [74, 697] on div "Pen P" at bounding box center [78, 789] width 46 height 36
click at [24, 182] on div at bounding box center [24, 183] width 12 height 12
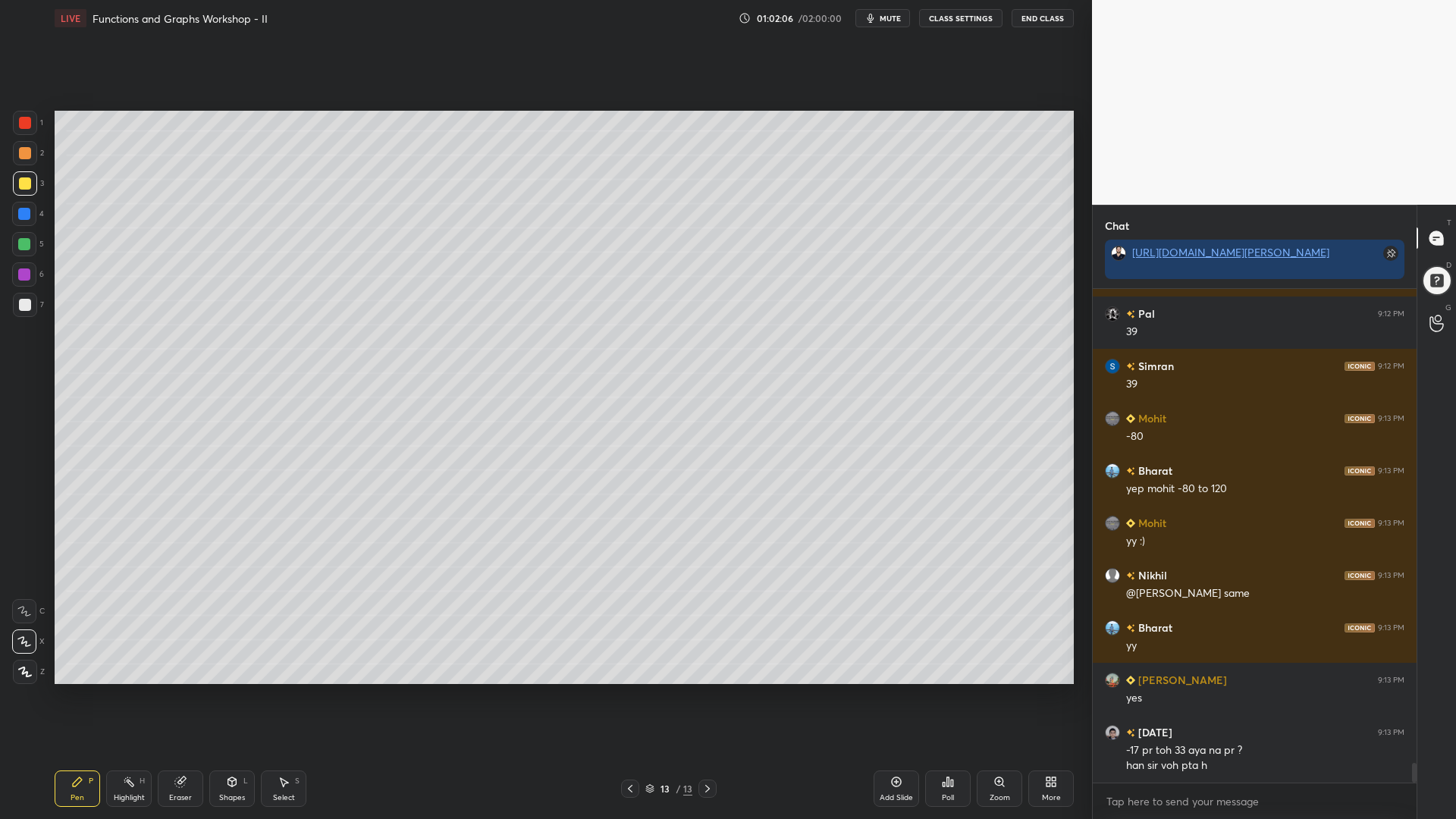
click at [167, 697] on div "Eraser" at bounding box center [181, 789] width 46 height 36
click at [73, 697] on div "Pen P" at bounding box center [78, 789] width 46 height 36
click at [19, 271] on div at bounding box center [24, 274] width 12 height 12
click at [32, 184] on div at bounding box center [24, 183] width 24 height 24
click at [25, 241] on div at bounding box center [24, 244] width 12 height 12
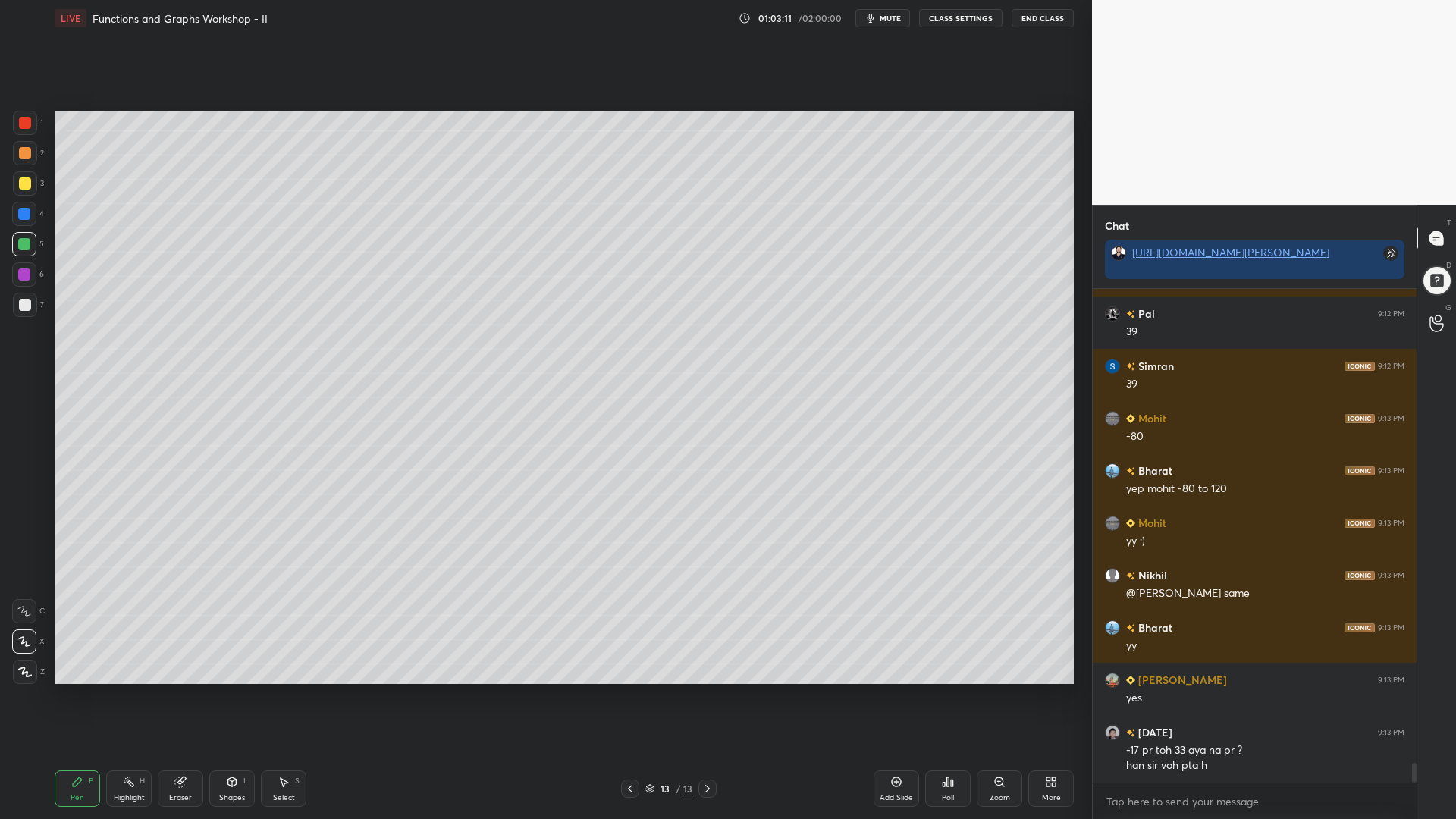
click at [13, 307] on div at bounding box center [24, 305] width 24 height 24
click at [20, 218] on div at bounding box center [24, 214] width 12 height 12
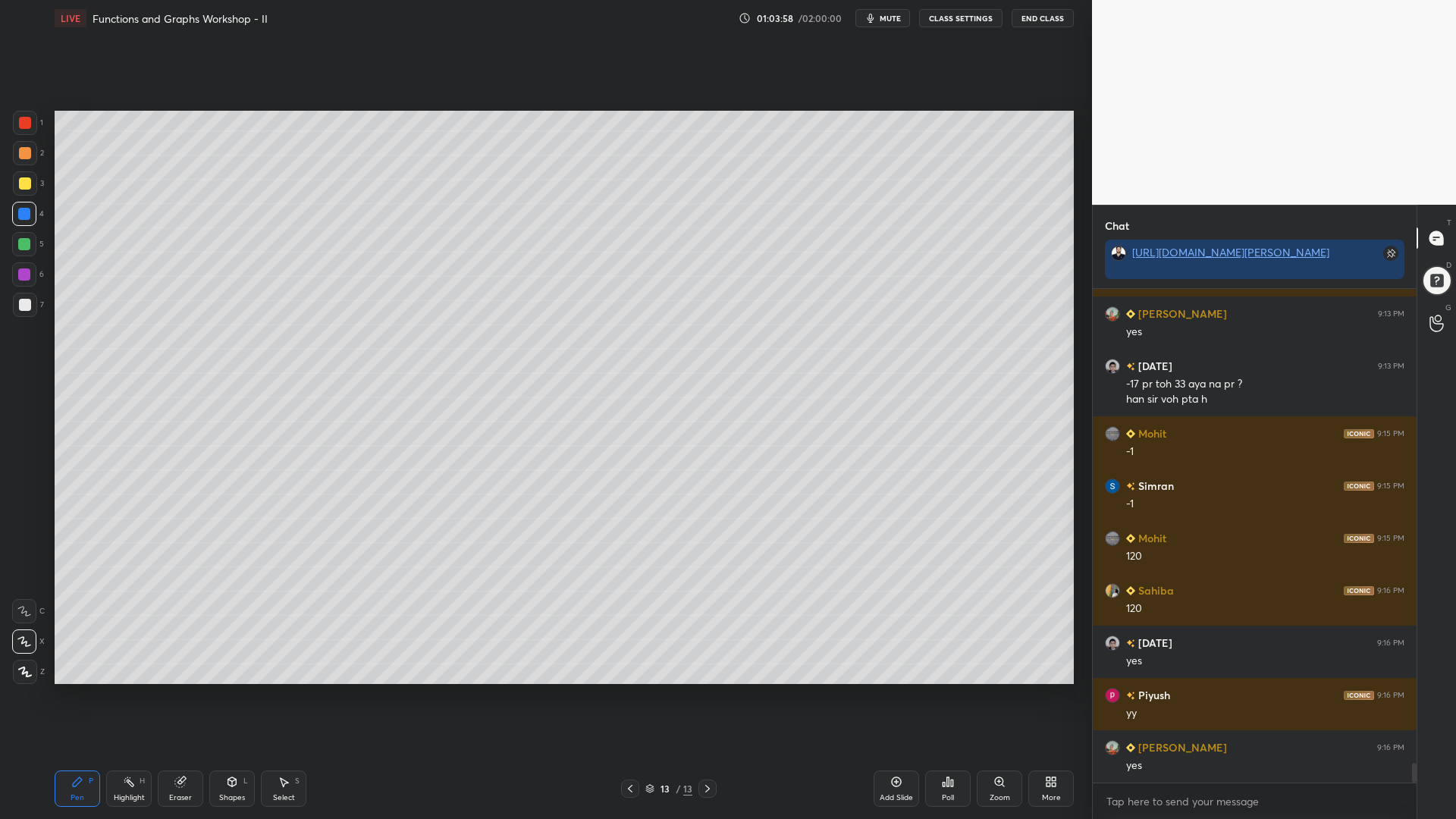
scroll to position [12081, 0]
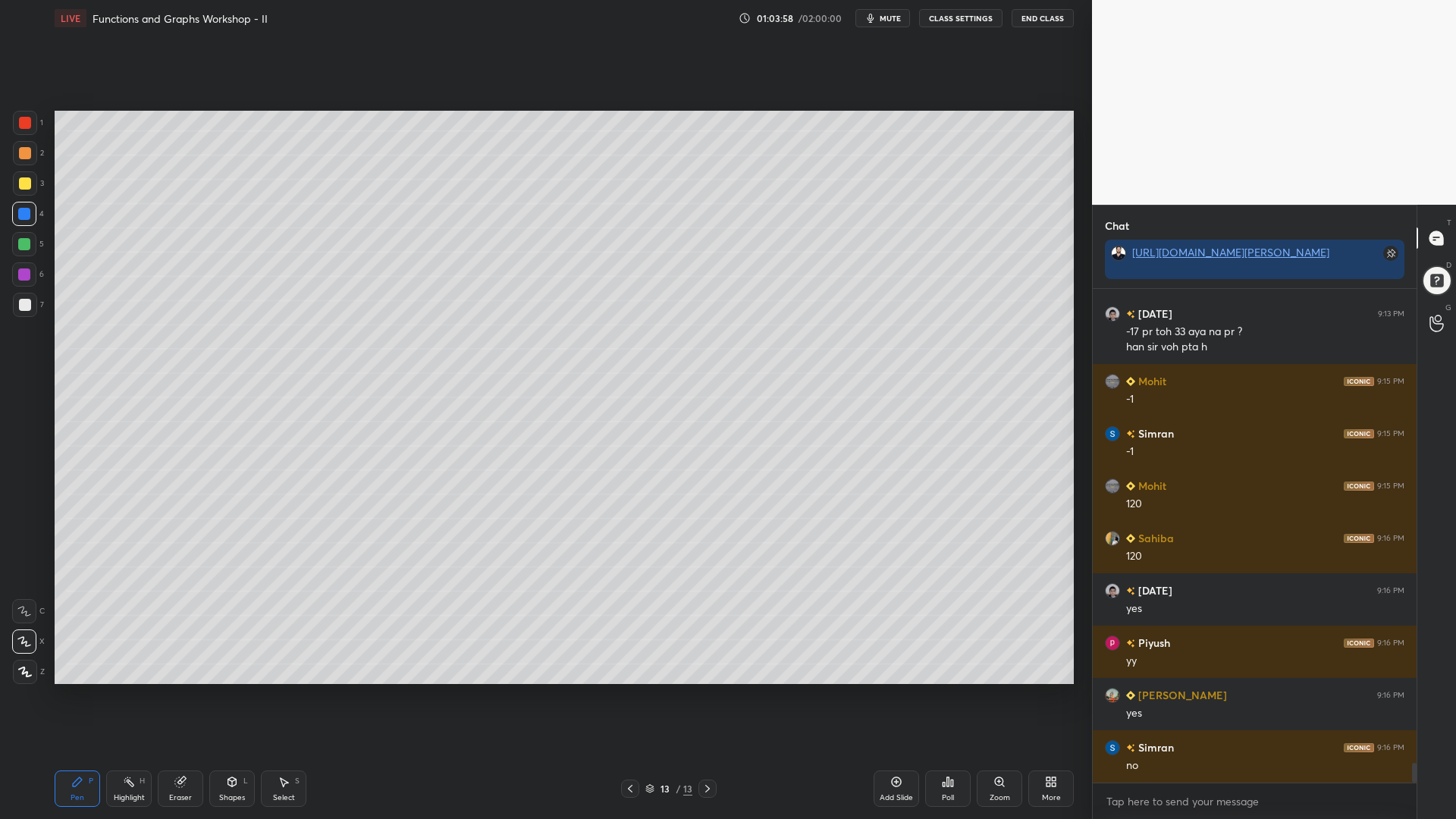
click at [22, 242] on div at bounding box center [24, 244] width 12 height 12
click at [24, 276] on div at bounding box center [24, 274] width 12 height 12
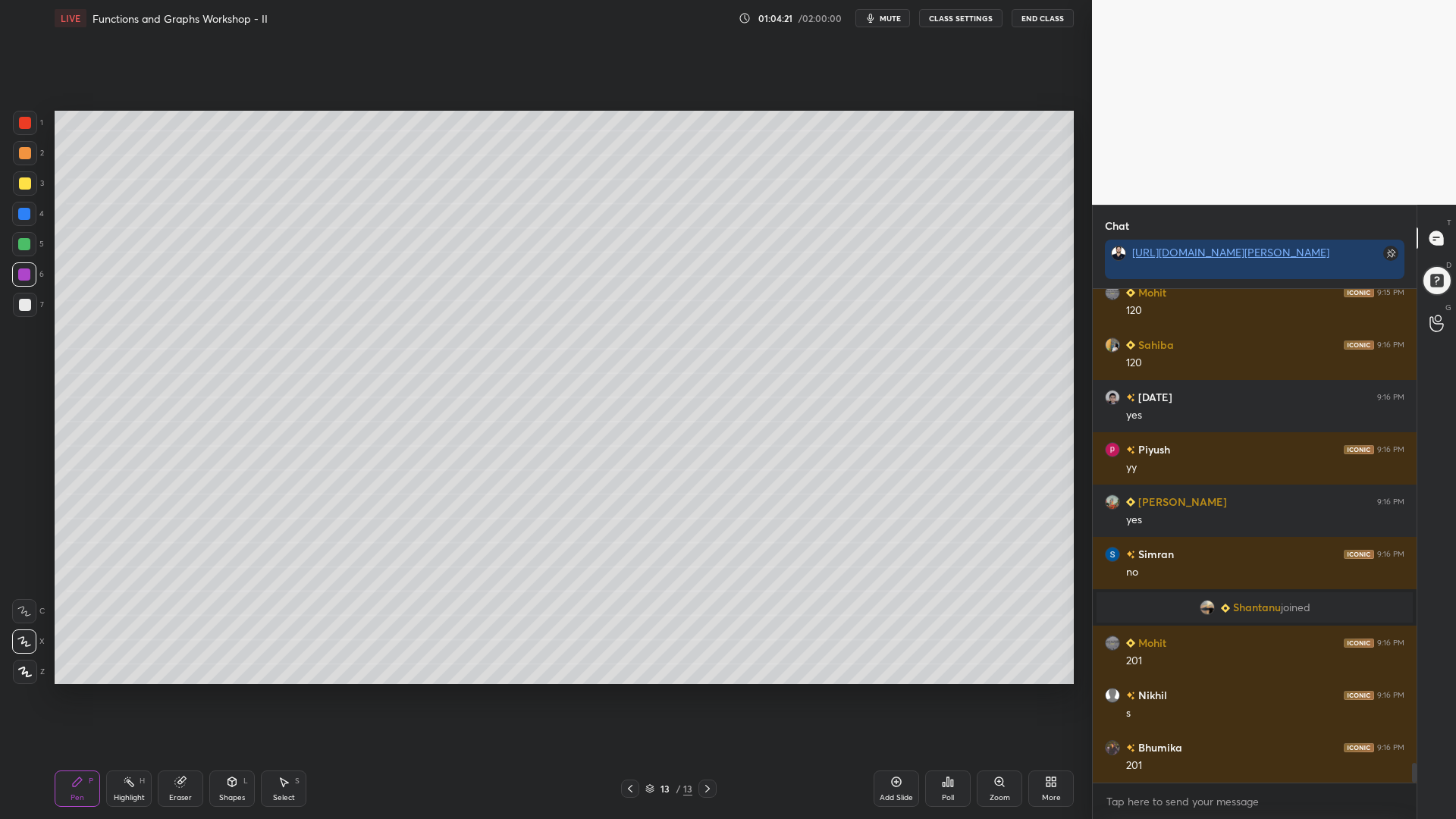
scroll to position [11810, 0]
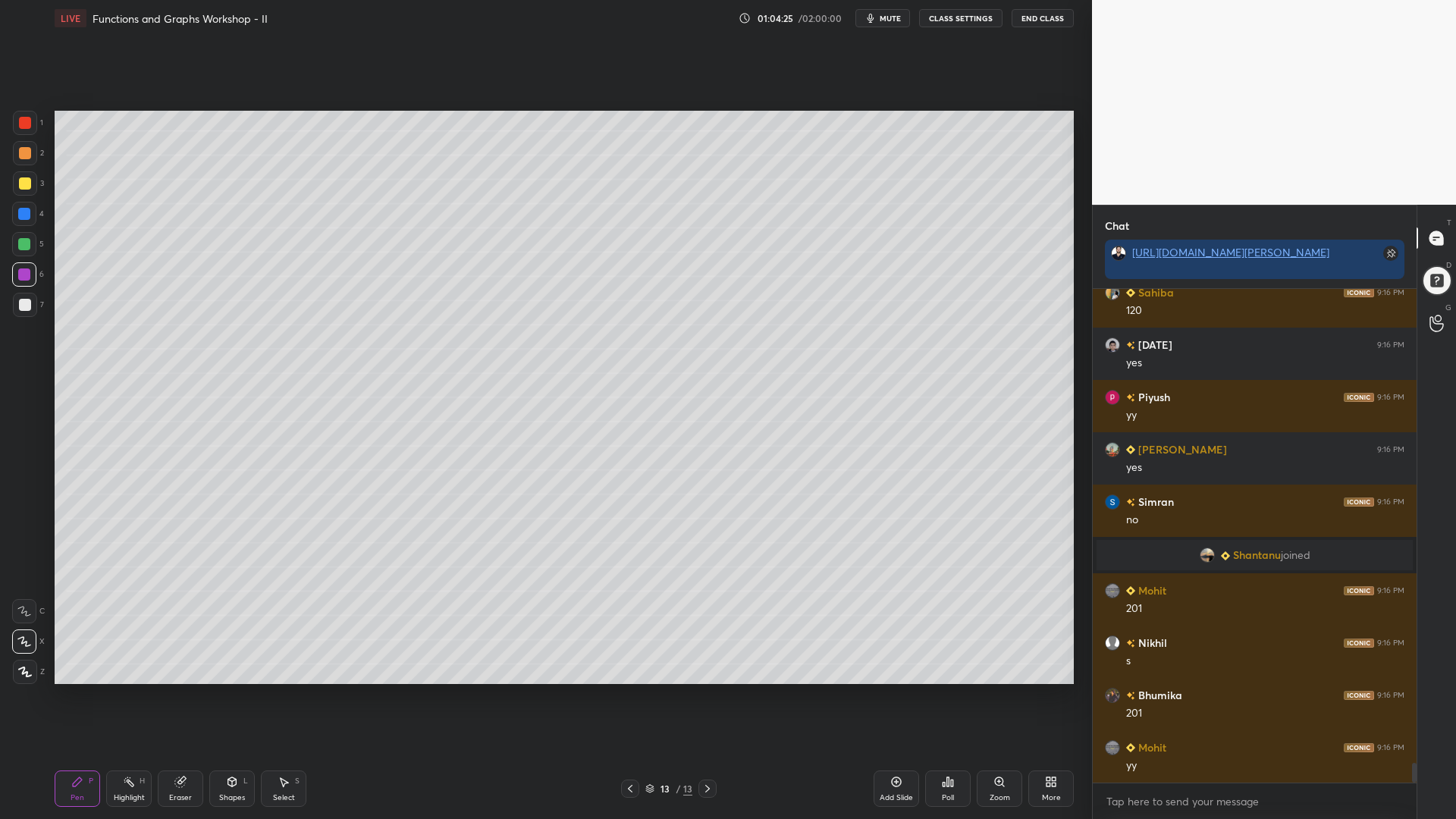
click at [234, 697] on icon at bounding box center [232, 782] width 8 height 9
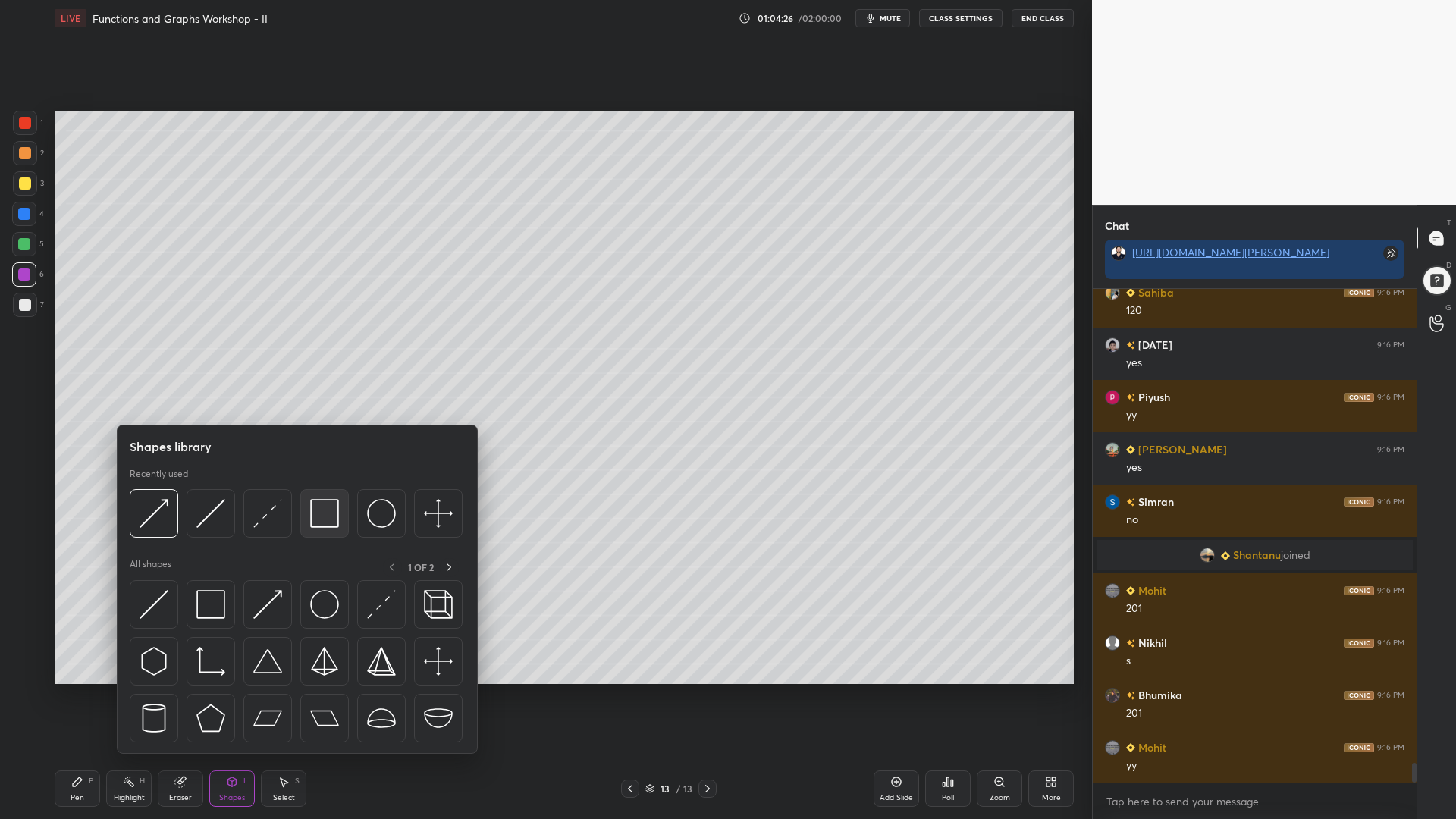
click at [327, 507] on img at bounding box center [324, 513] width 29 height 29
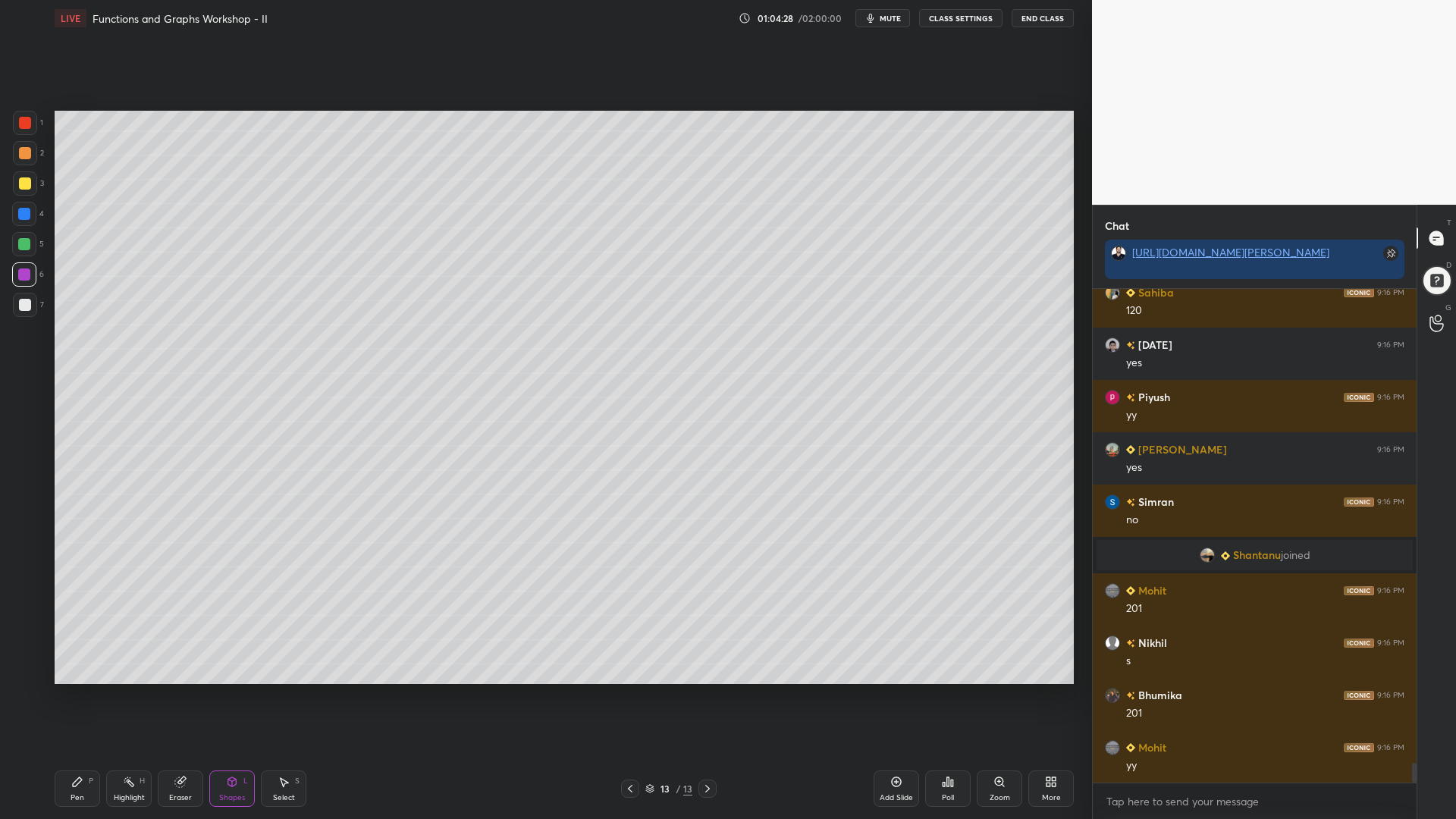
click at [52, 697] on div "LIVE Functions and Graphs Workshop - II 01:04:28 / 02:00:00 mute CLASS SETTINGS…" at bounding box center [564, 410] width 1032 height 819
click at [80, 697] on div "Pen" at bounding box center [78, 797] width 14 height 8
click at [19, 221] on div at bounding box center [24, 214] width 24 height 24
click at [20, 242] on div at bounding box center [24, 244] width 24 height 24
click at [30, 306] on div at bounding box center [24, 305] width 12 height 12
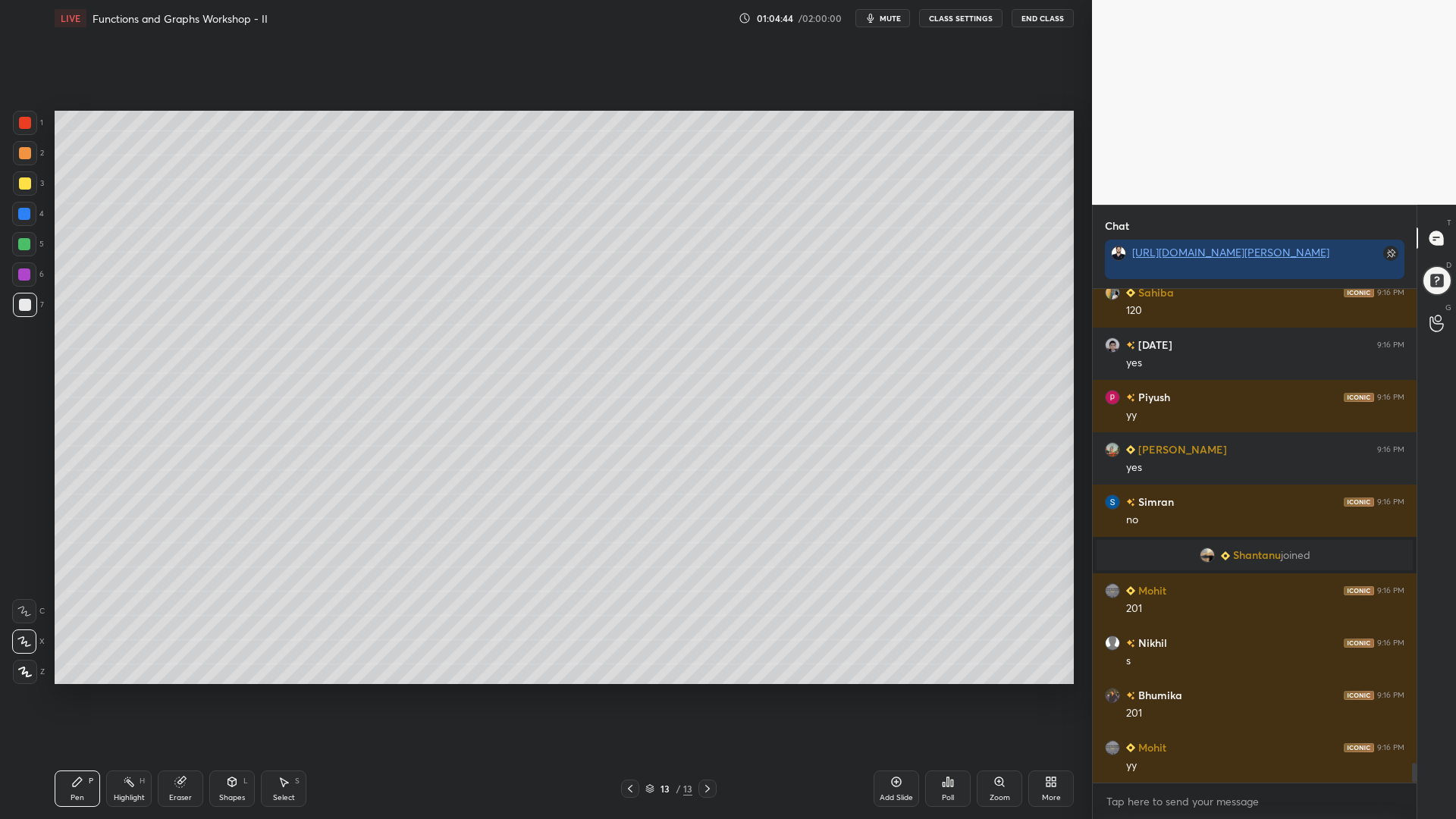
click at [23, 248] on div at bounding box center [24, 244] width 24 height 24
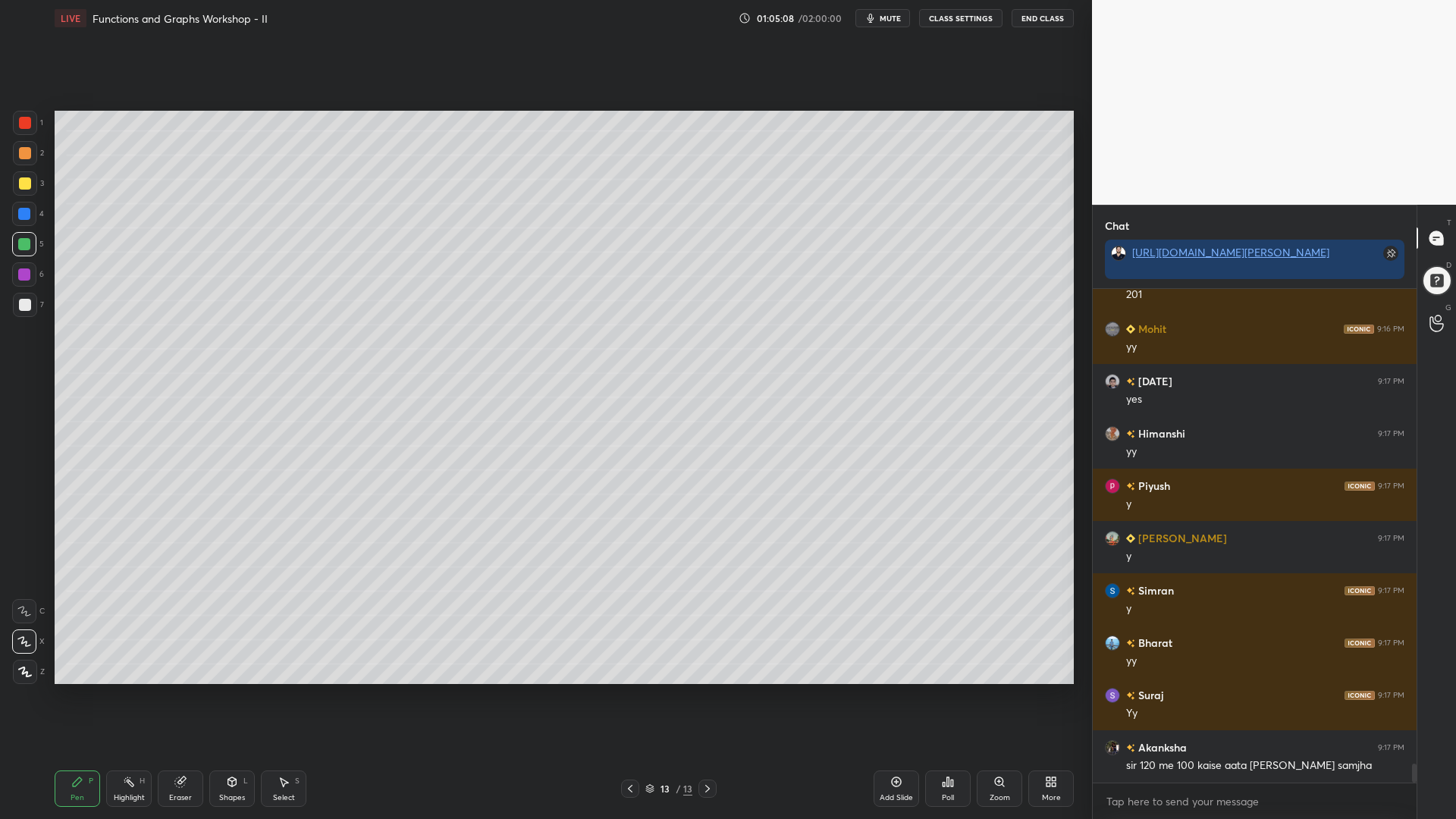
scroll to position [12281, 0]
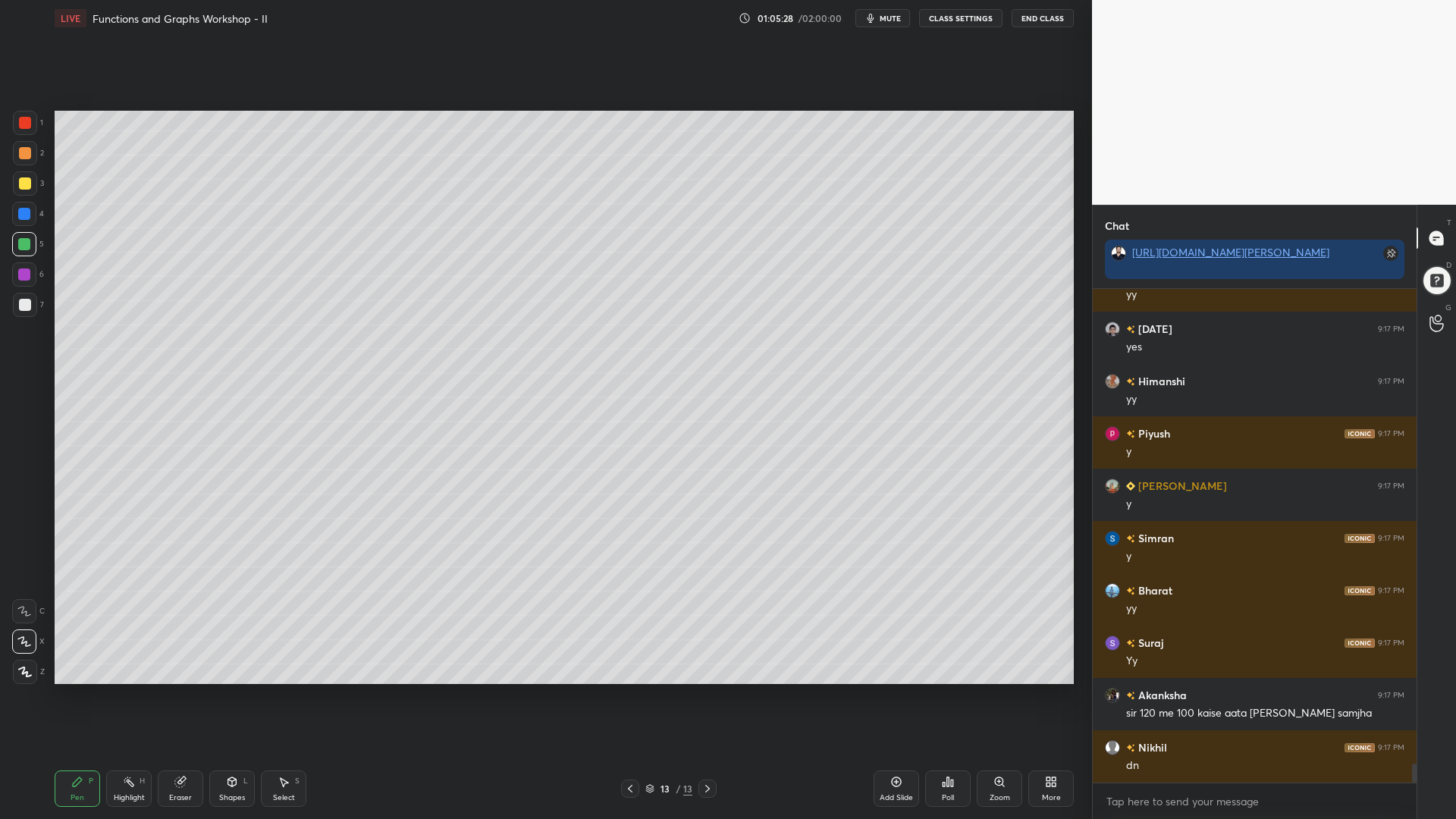
click at [25, 178] on div at bounding box center [24, 183] width 12 height 12
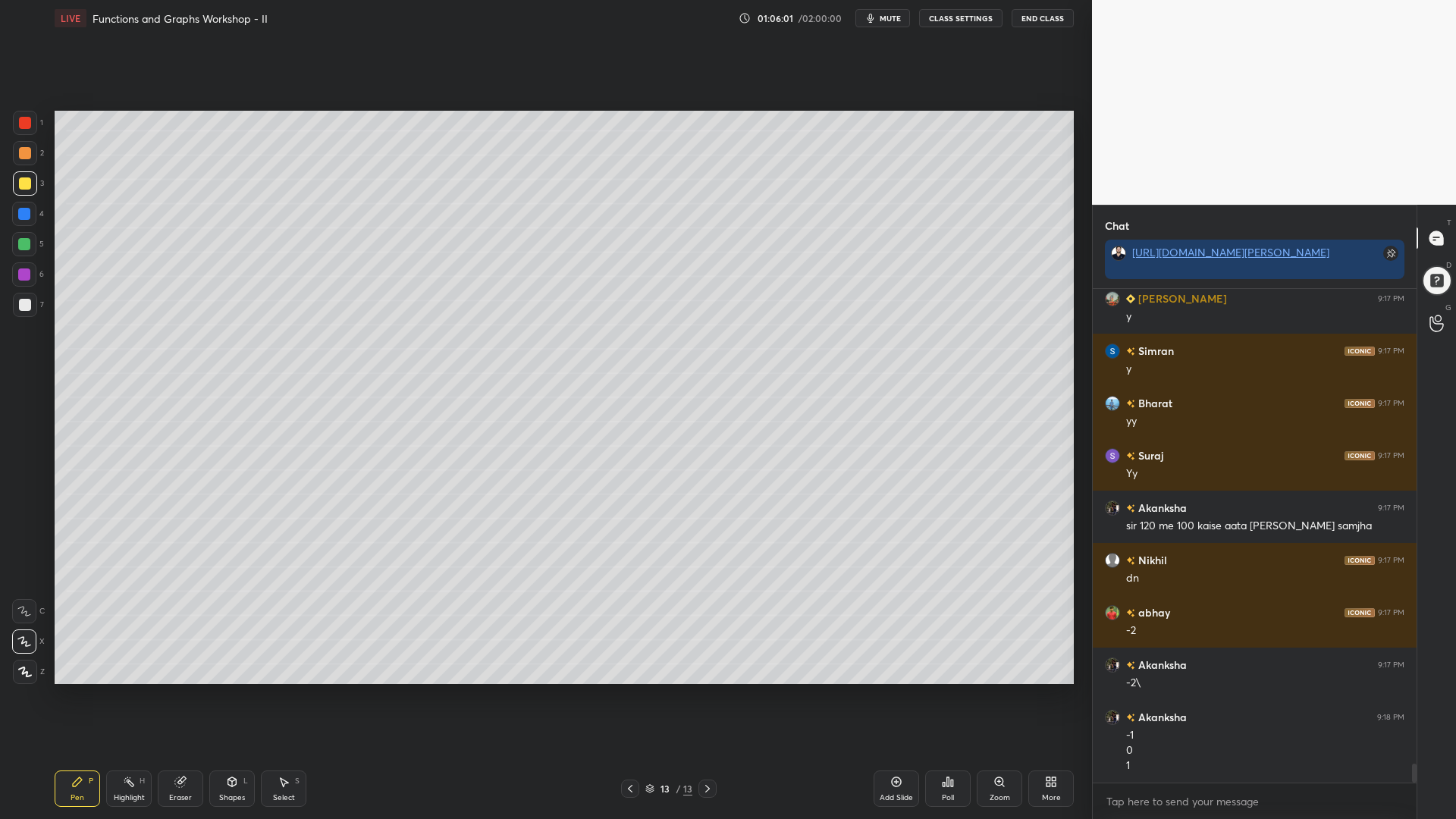
scroll to position [12521, 0]
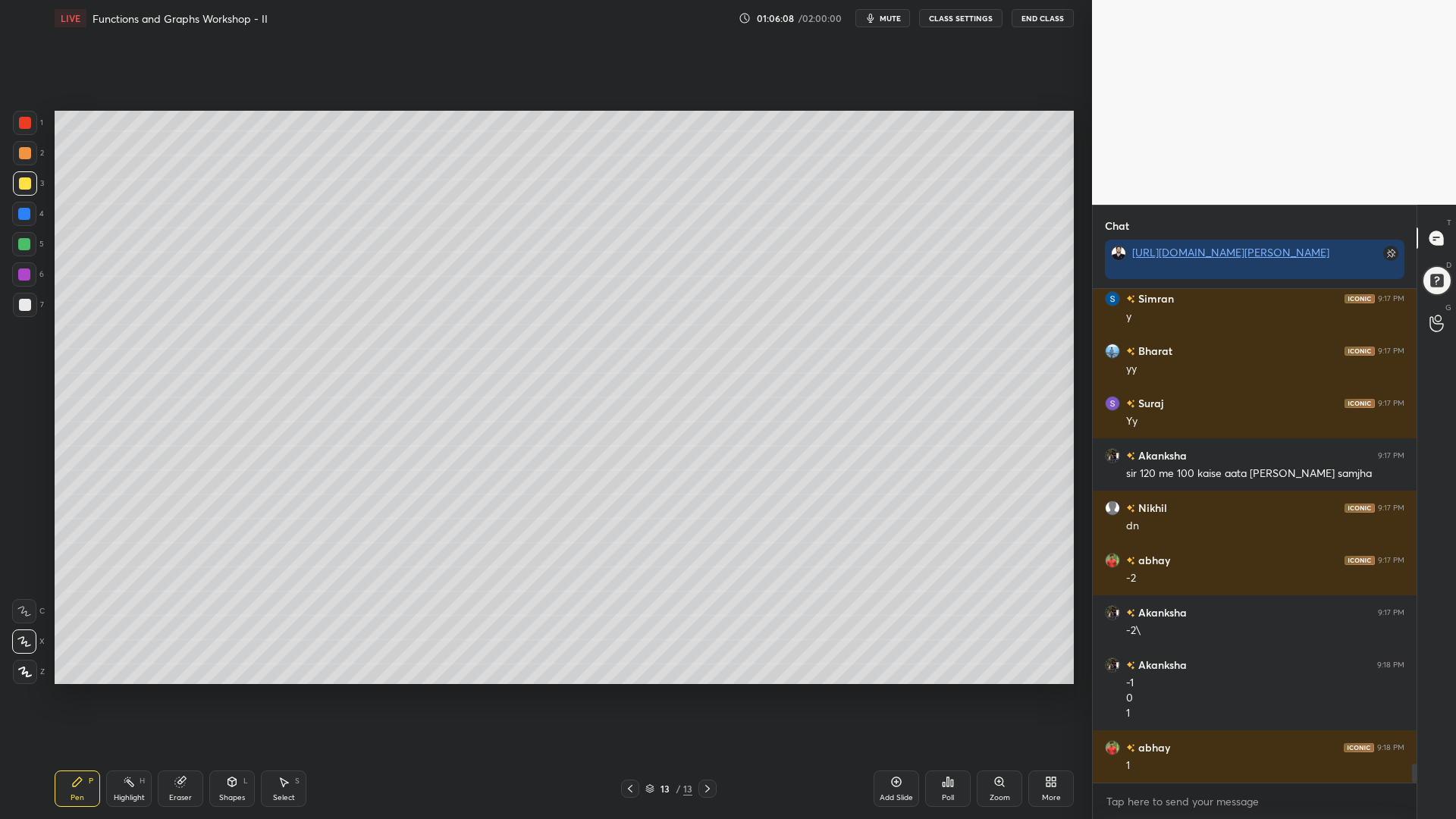
drag, startPoint x: 128, startPoint y: 779, endPoint x: 260, endPoint y: 702, distance: 152.8
click at [130, 697] on icon at bounding box center [129, 782] width 12 height 12
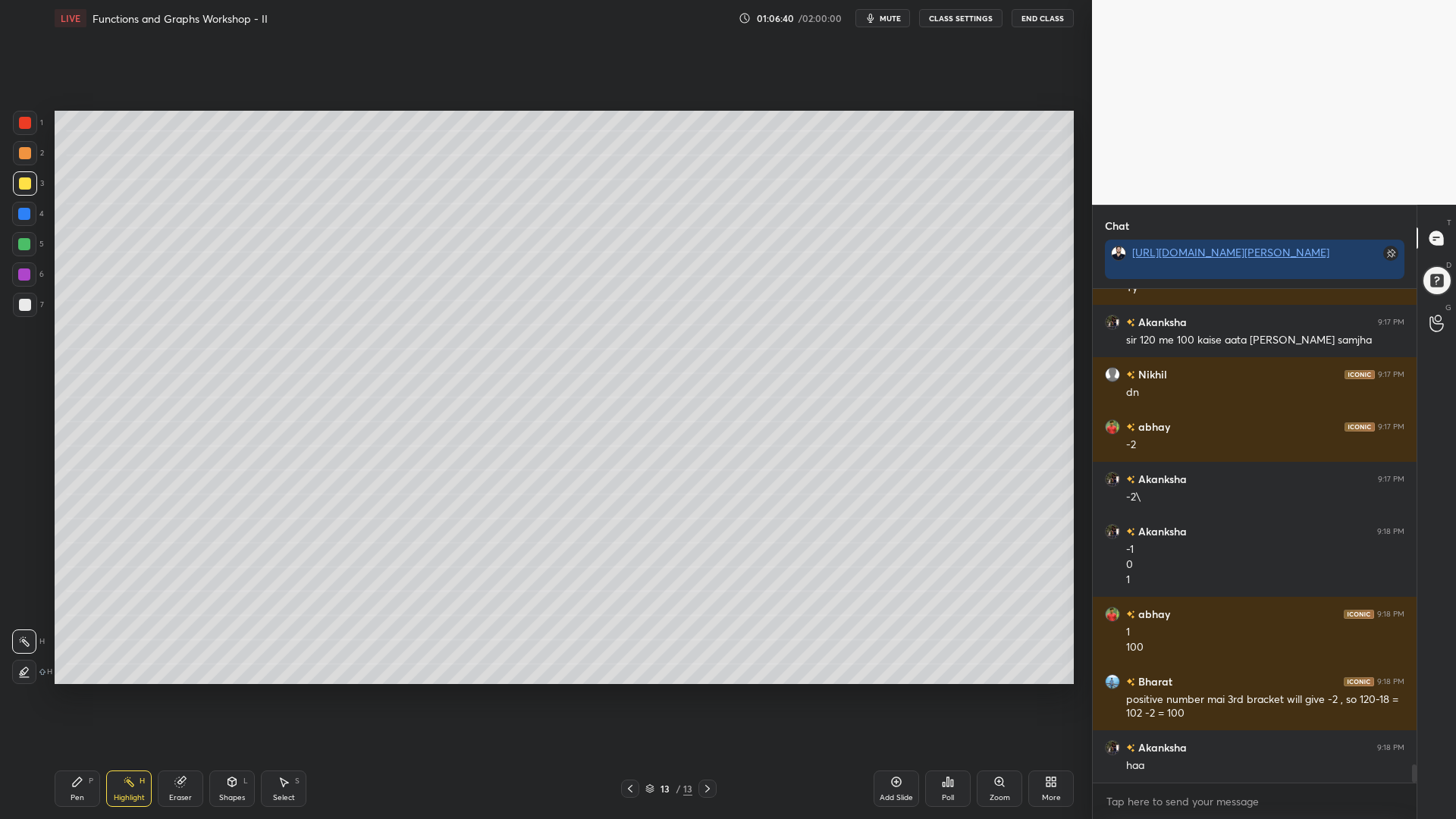
scroll to position [12706, 0]
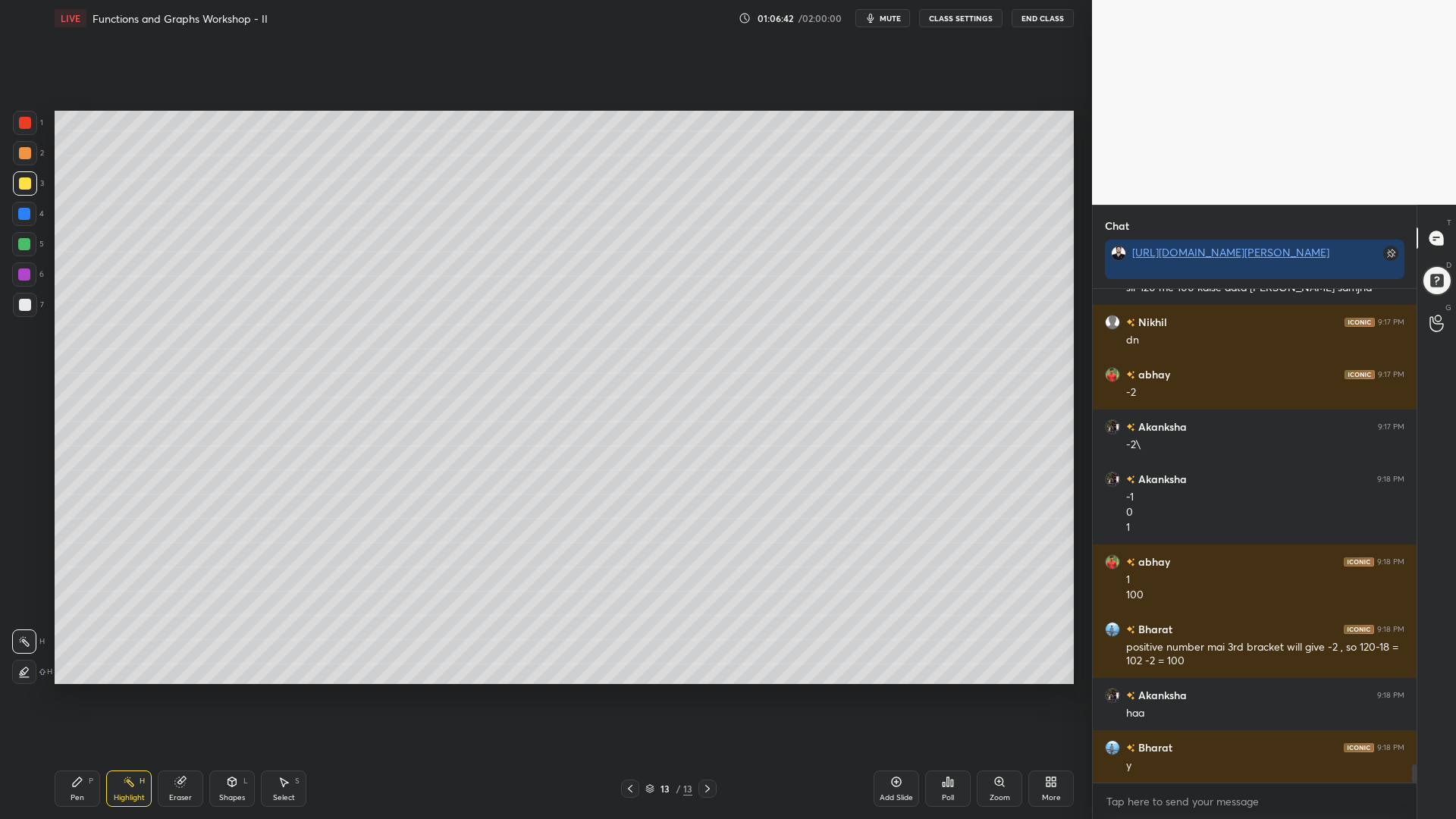
click at [79, 697] on div "Pen P" at bounding box center [78, 789] width 46 height 36
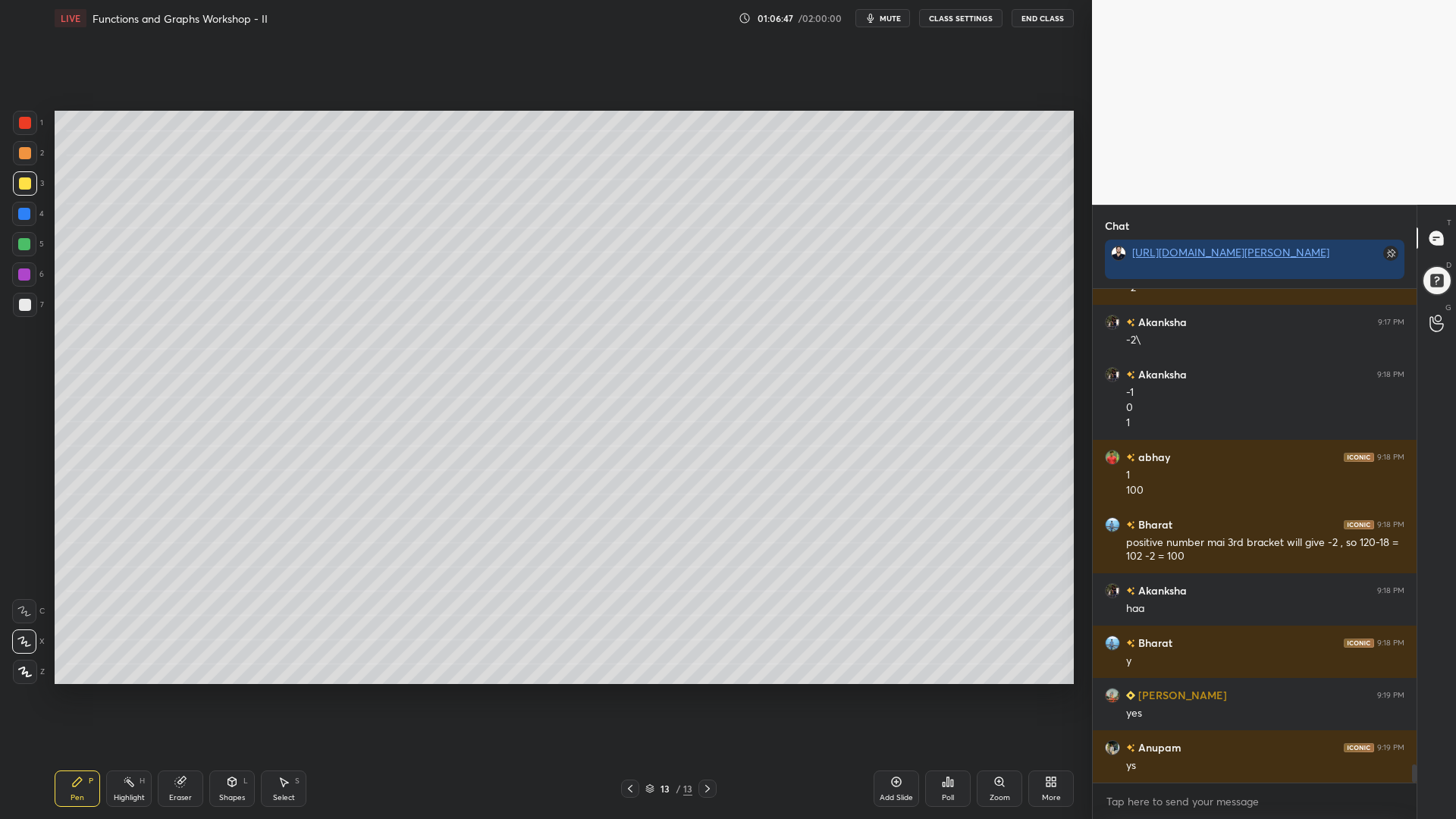
scroll to position [12863, 0]
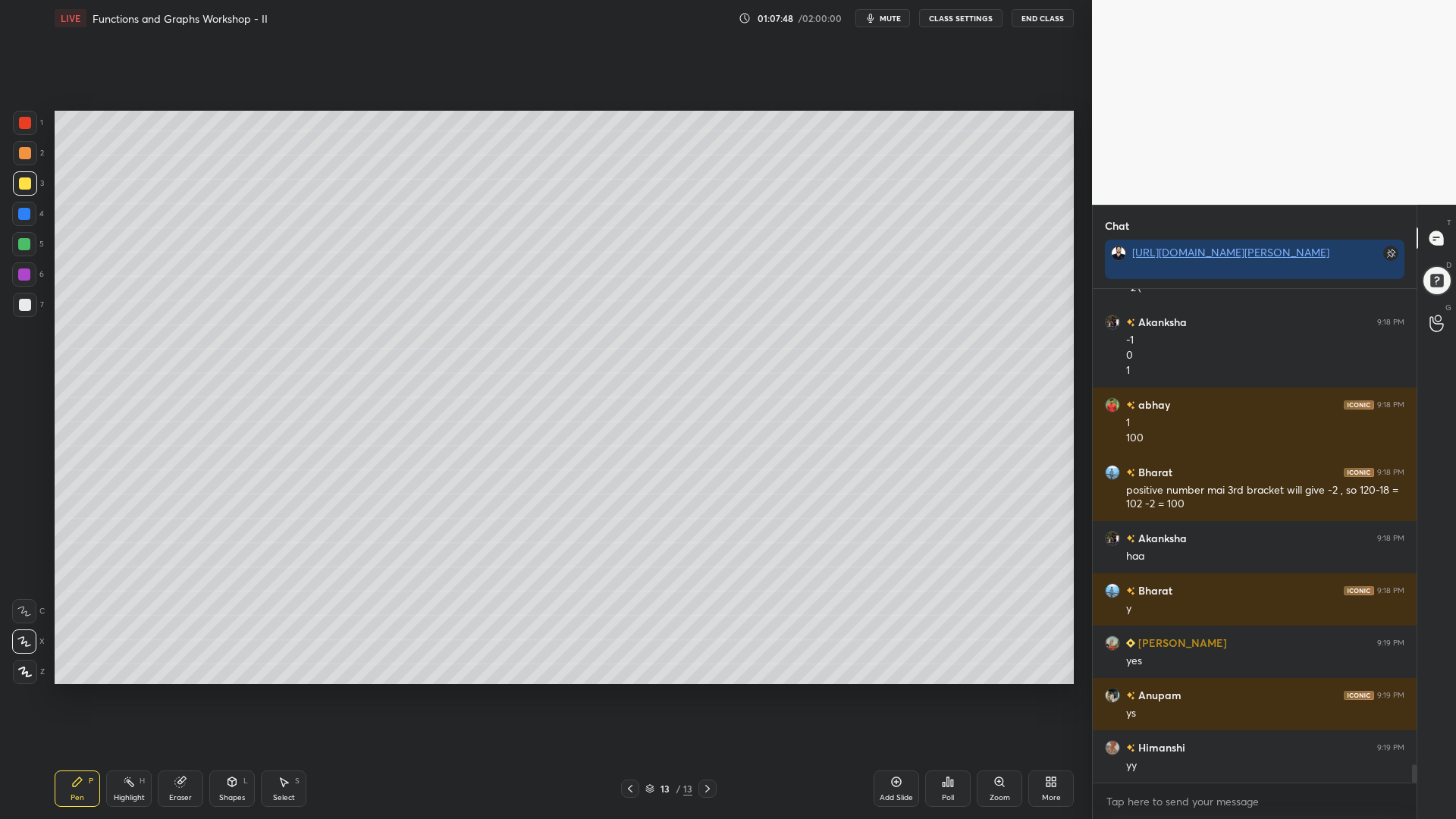
click at [896, 697] on icon at bounding box center [896, 782] width 12 height 12
click at [31, 118] on div at bounding box center [24, 122] width 24 height 24
drag, startPoint x: 30, startPoint y: 152, endPoint x: 26, endPoint y: 162, distance: 10.8
click at [30, 153] on div at bounding box center [24, 153] width 12 height 12
click at [26, 247] on div at bounding box center [24, 244] width 12 height 12
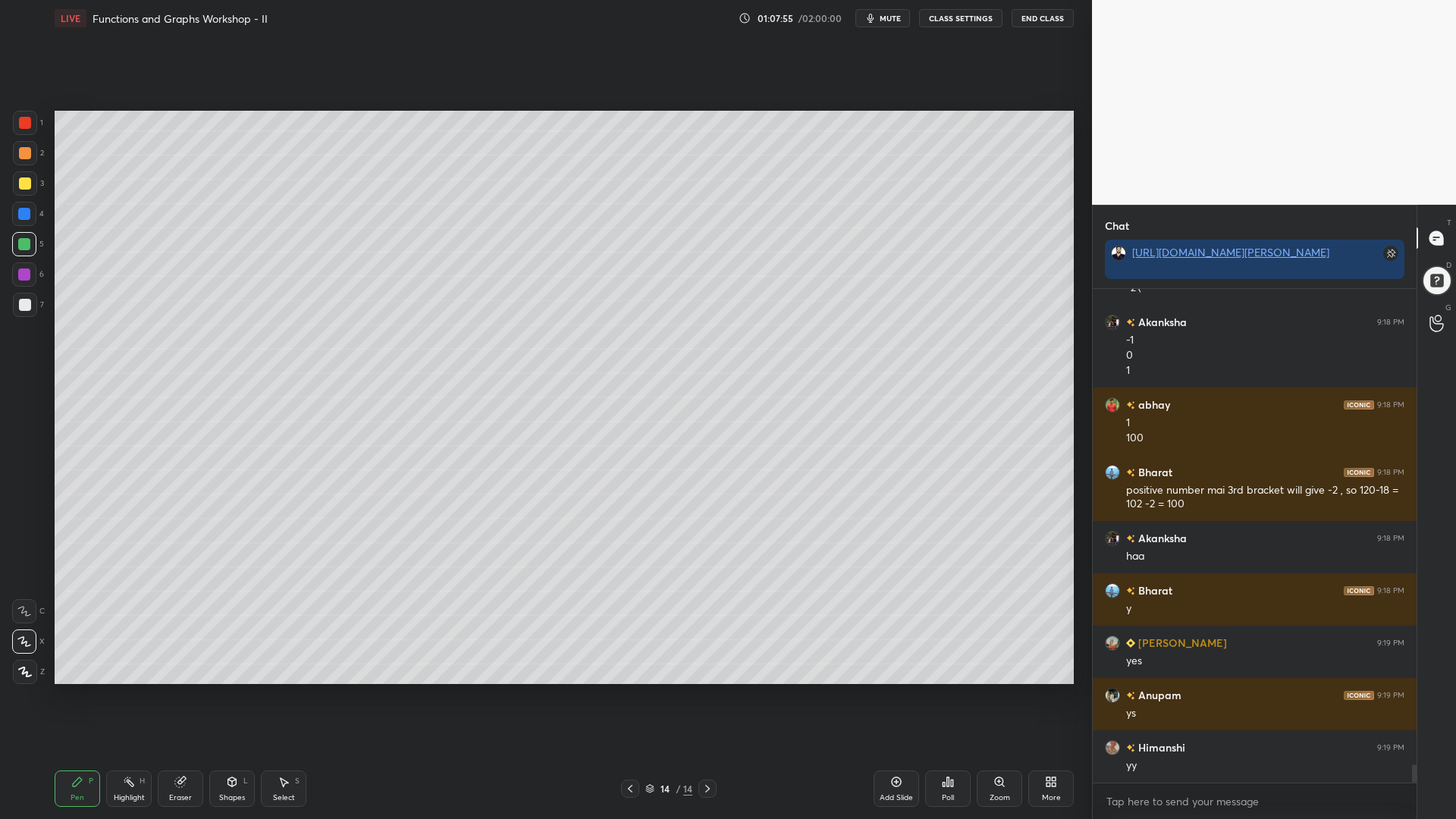
click at [25, 614] on icon at bounding box center [24, 611] width 14 height 11
click at [872, 110] on div "Setting up your live class Poll for secs No correct answer Start poll" at bounding box center [564, 397] width 1032 height 722
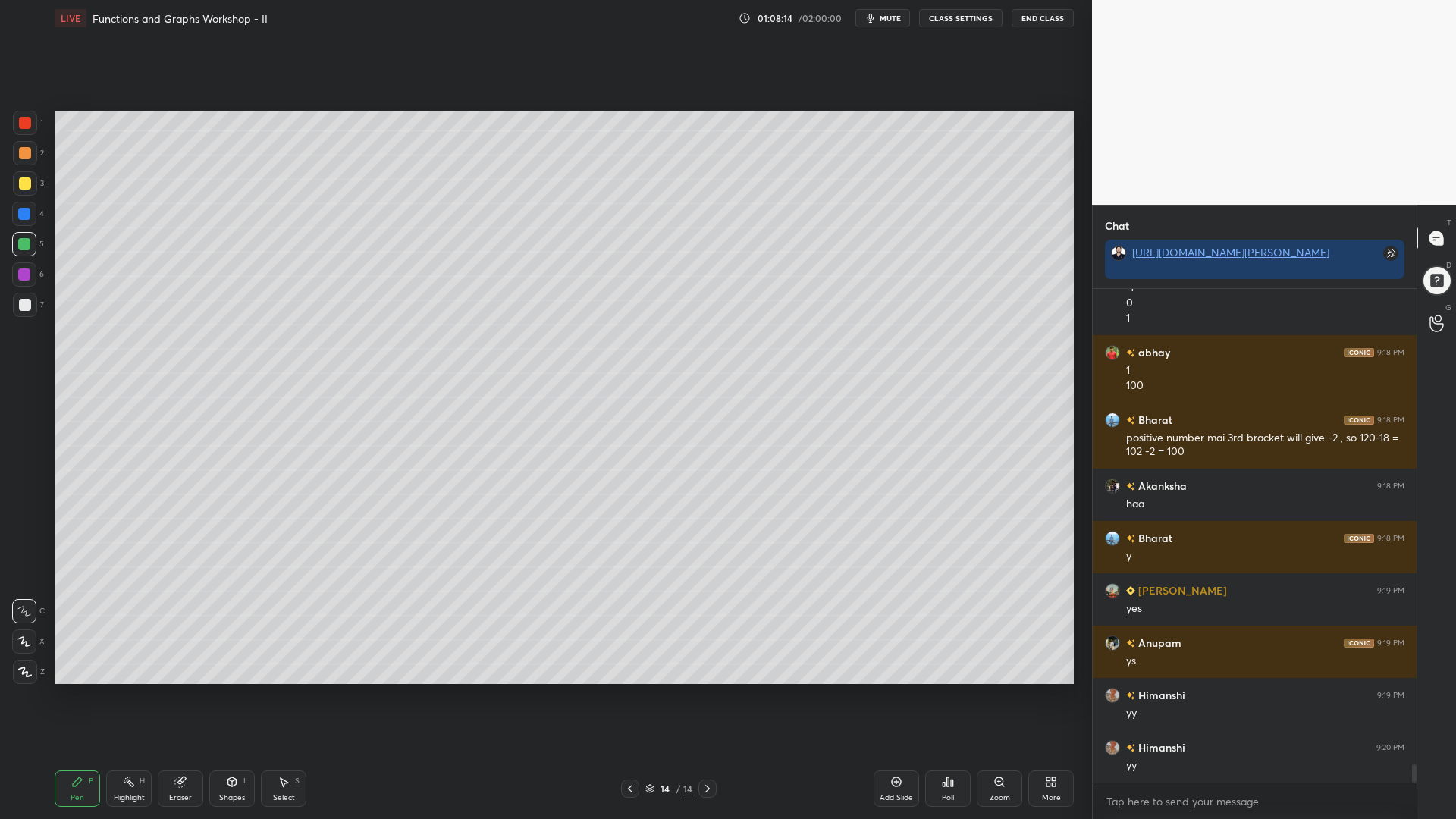
scroll to position [12968, 0]
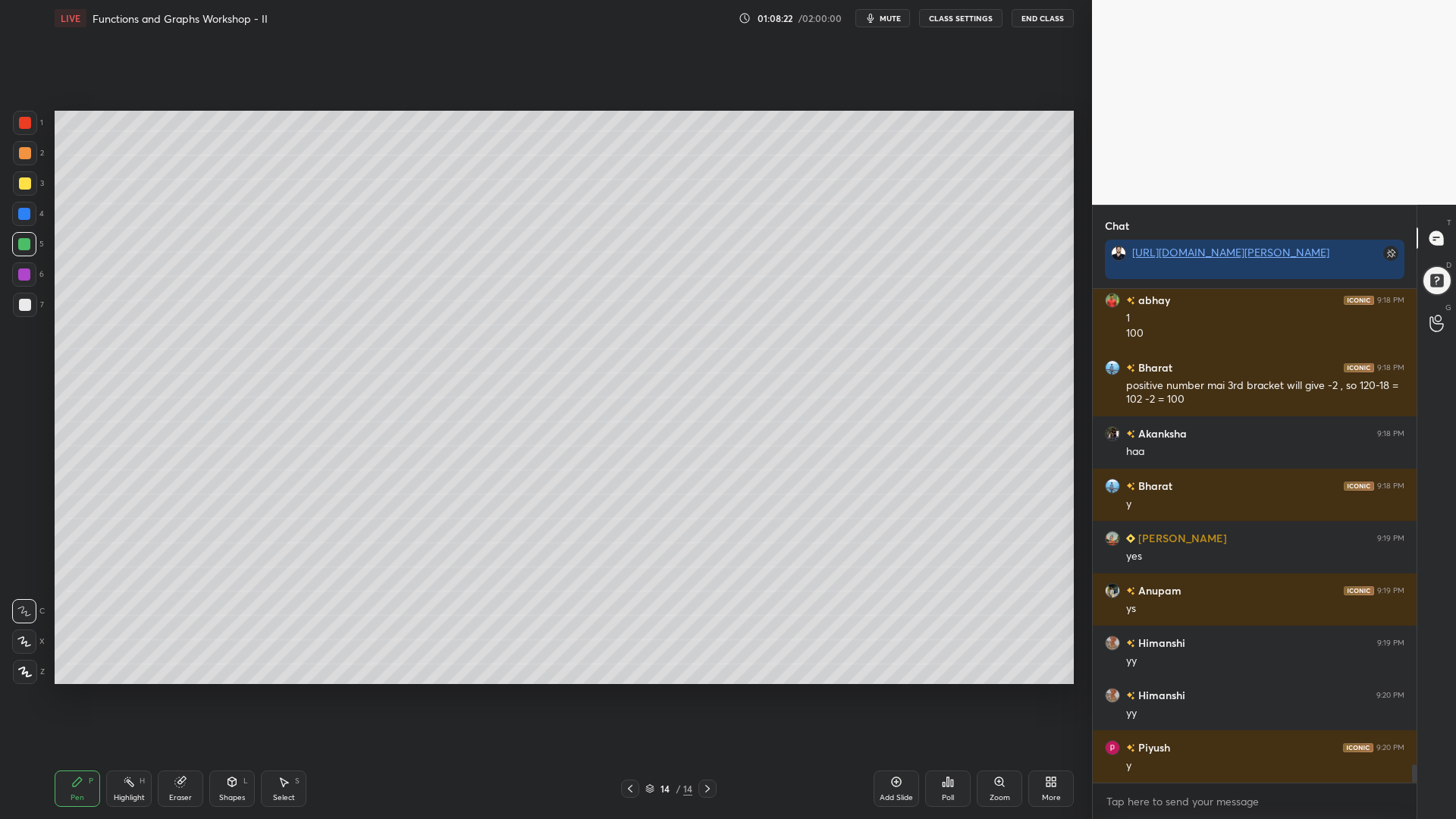
click at [24, 645] on div at bounding box center [24, 641] width 24 height 24
click at [632, 697] on icon at bounding box center [630, 789] width 12 height 12
click at [711, 697] on icon at bounding box center [708, 789] width 12 height 12
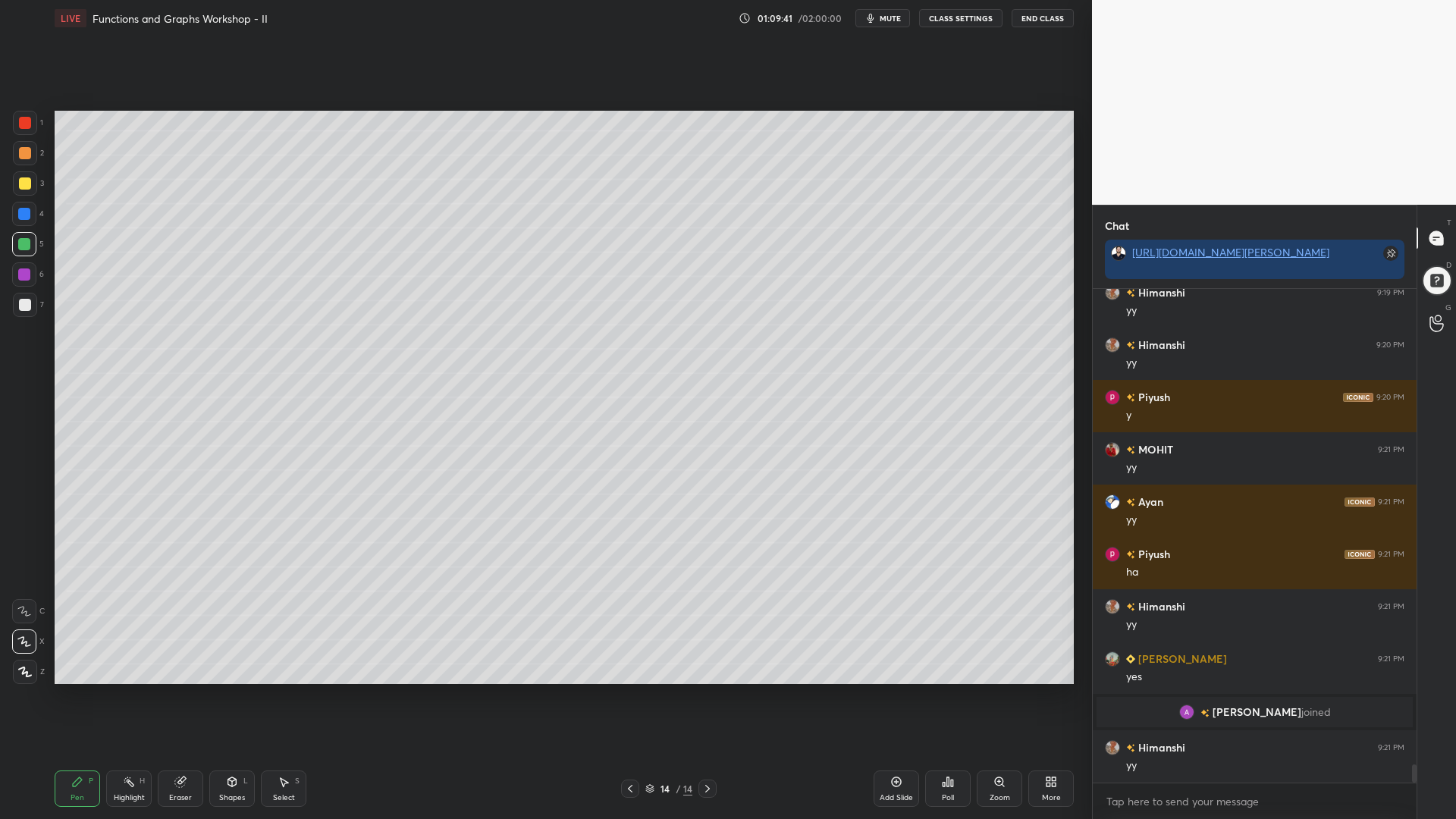
scroll to position [12954, 0]
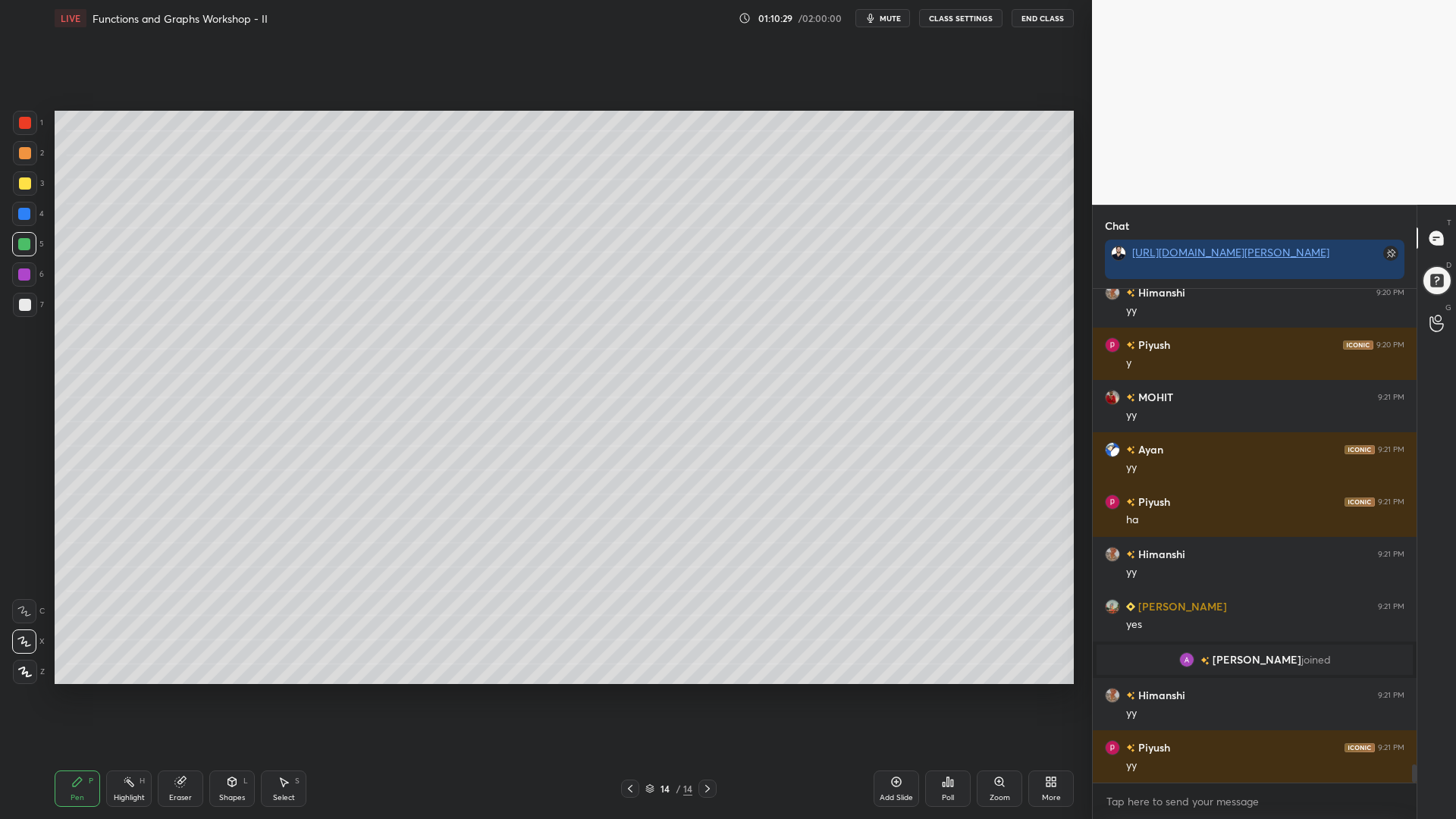
click at [24, 218] on div at bounding box center [24, 214] width 12 height 12
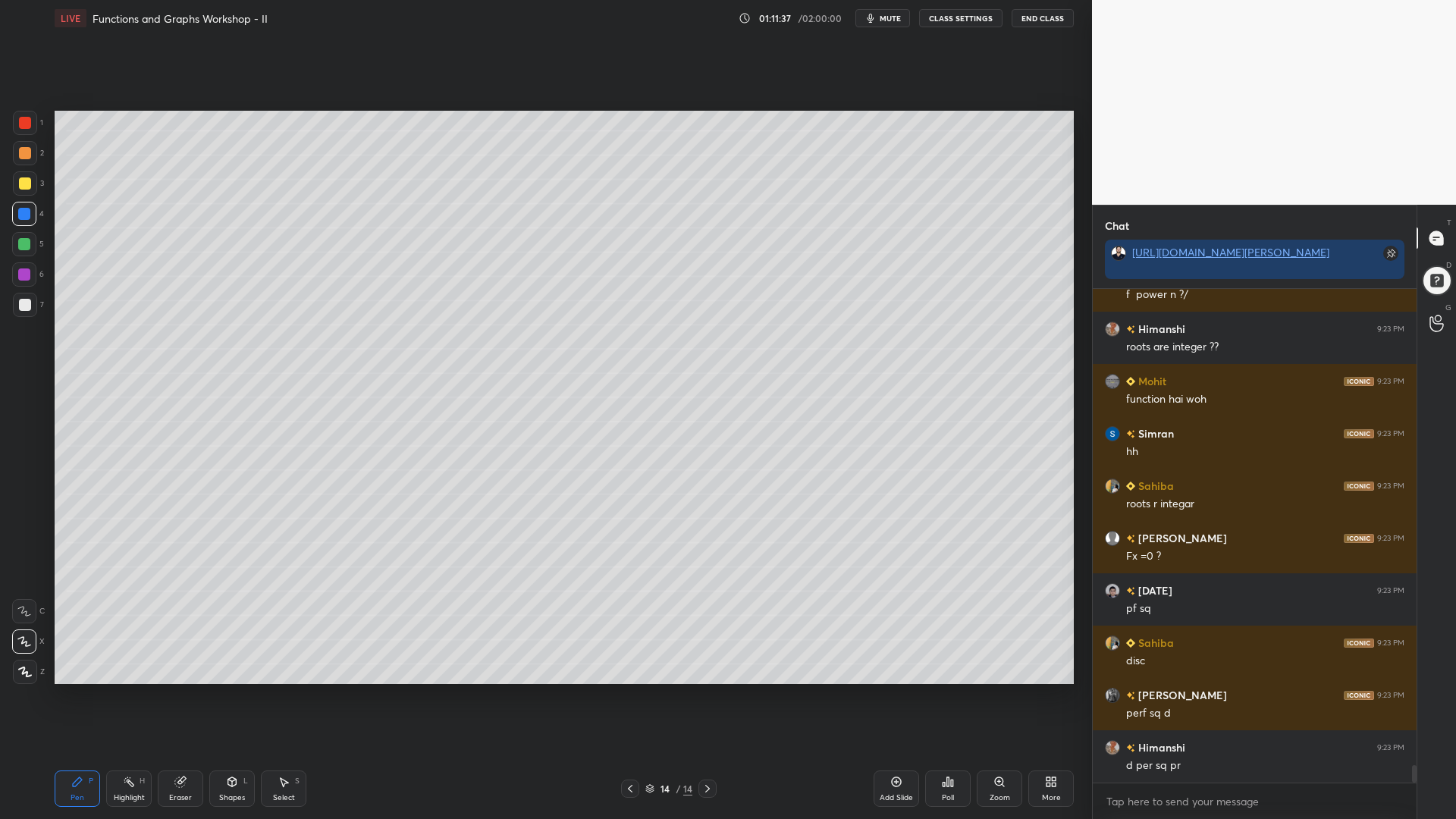
scroll to position [13529, 0]
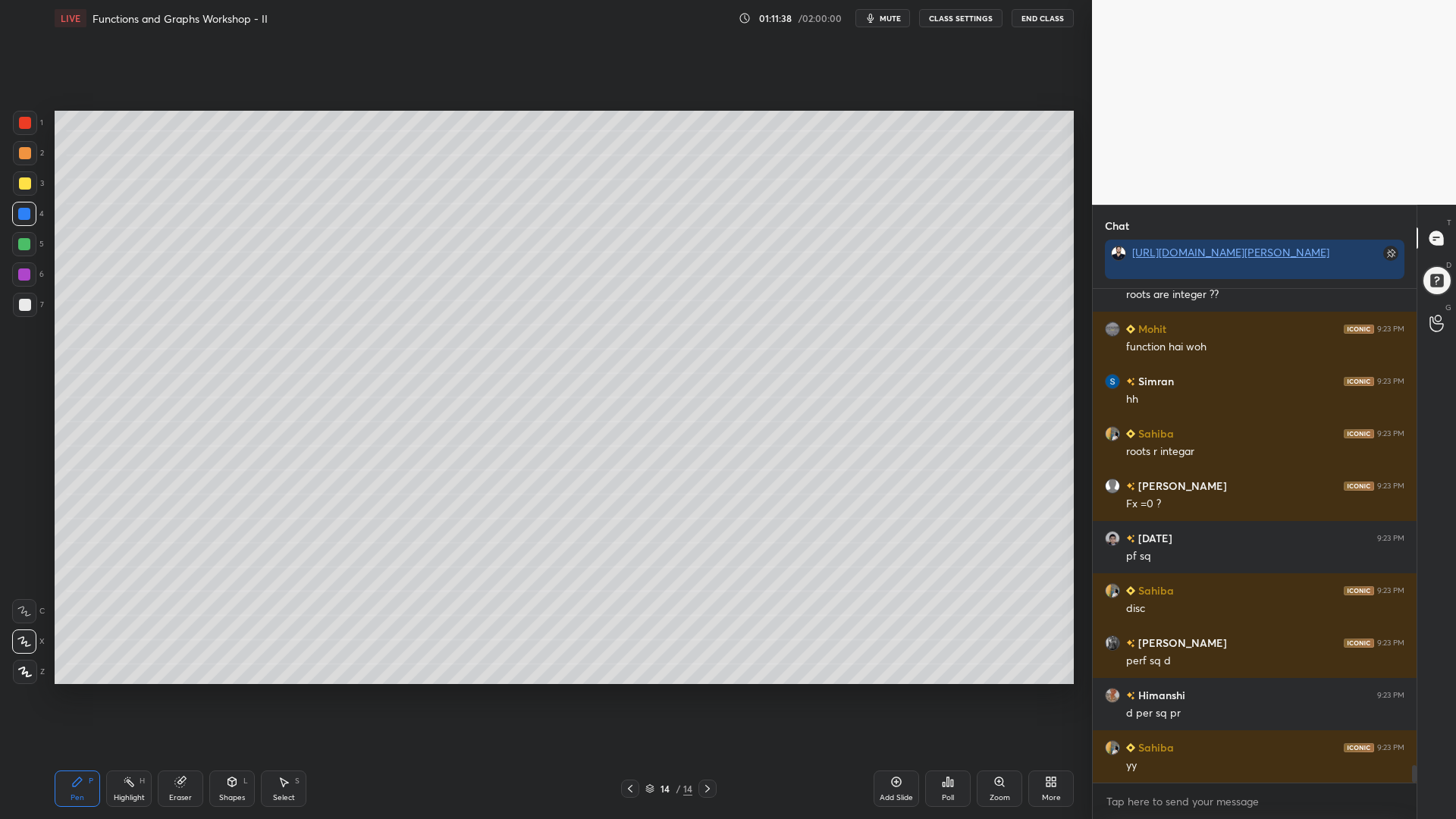
click at [26, 151] on div at bounding box center [24, 153] width 12 height 12
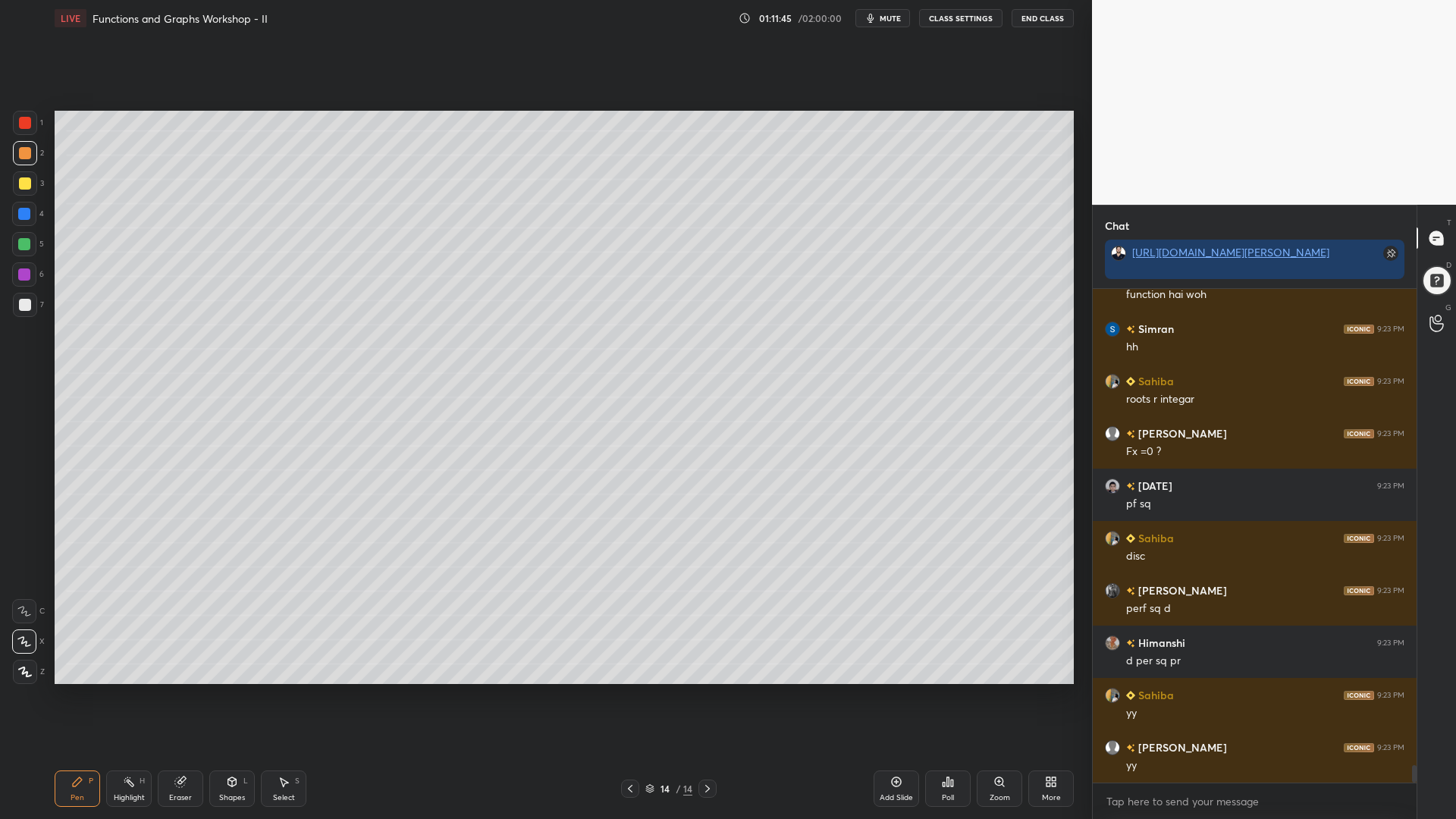
drag, startPoint x: 24, startPoint y: 210, endPoint x: 34, endPoint y: 207, distance: 10.4
click at [24, 209] on div at bounding box center [24, 214] width 12 height 12
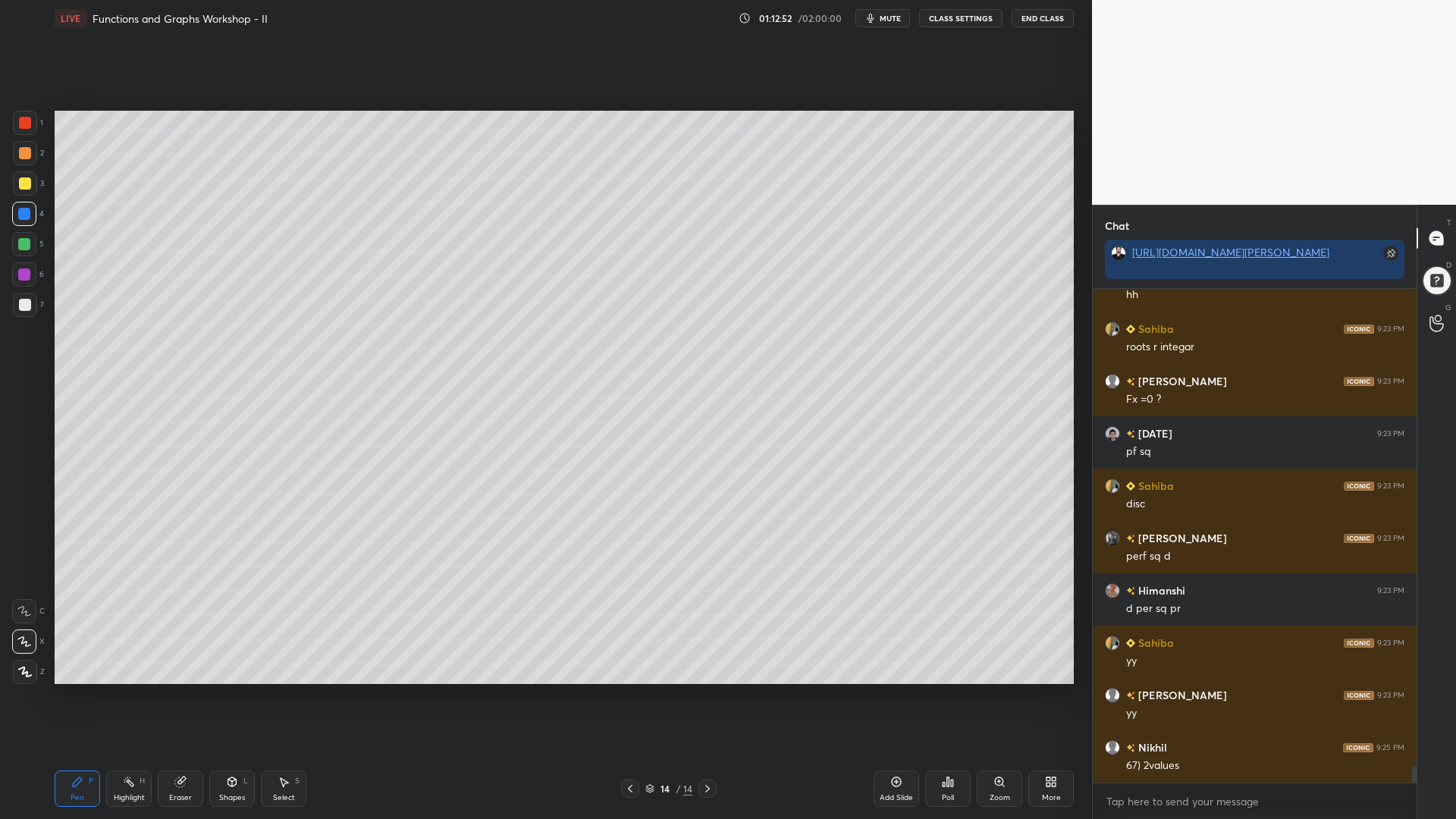
scroll to position [13686, 0]
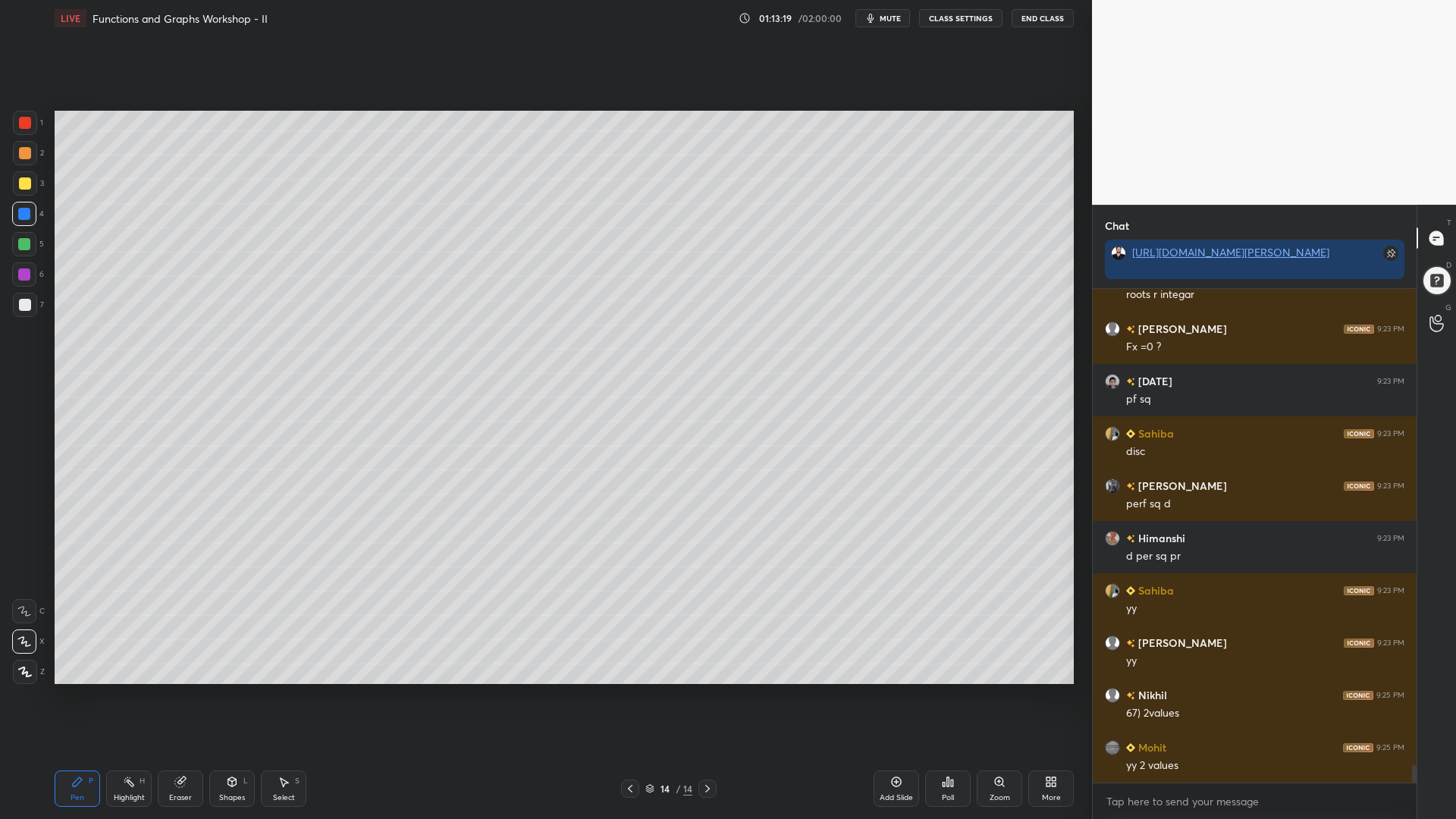
click at [26, 150] on div at bounding box center [24, 153] width 12 height 12
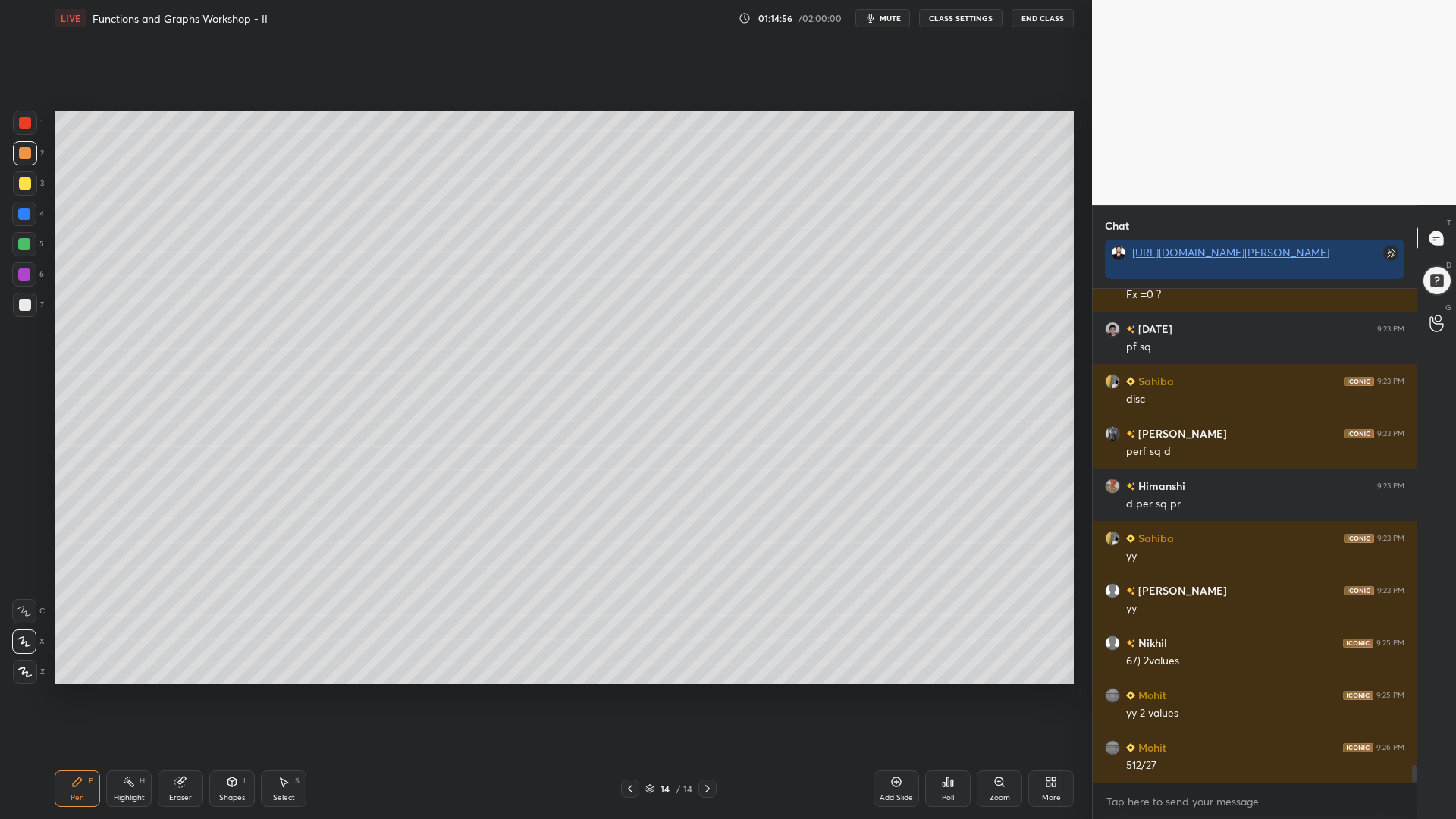
scroll to position [13790, 0]
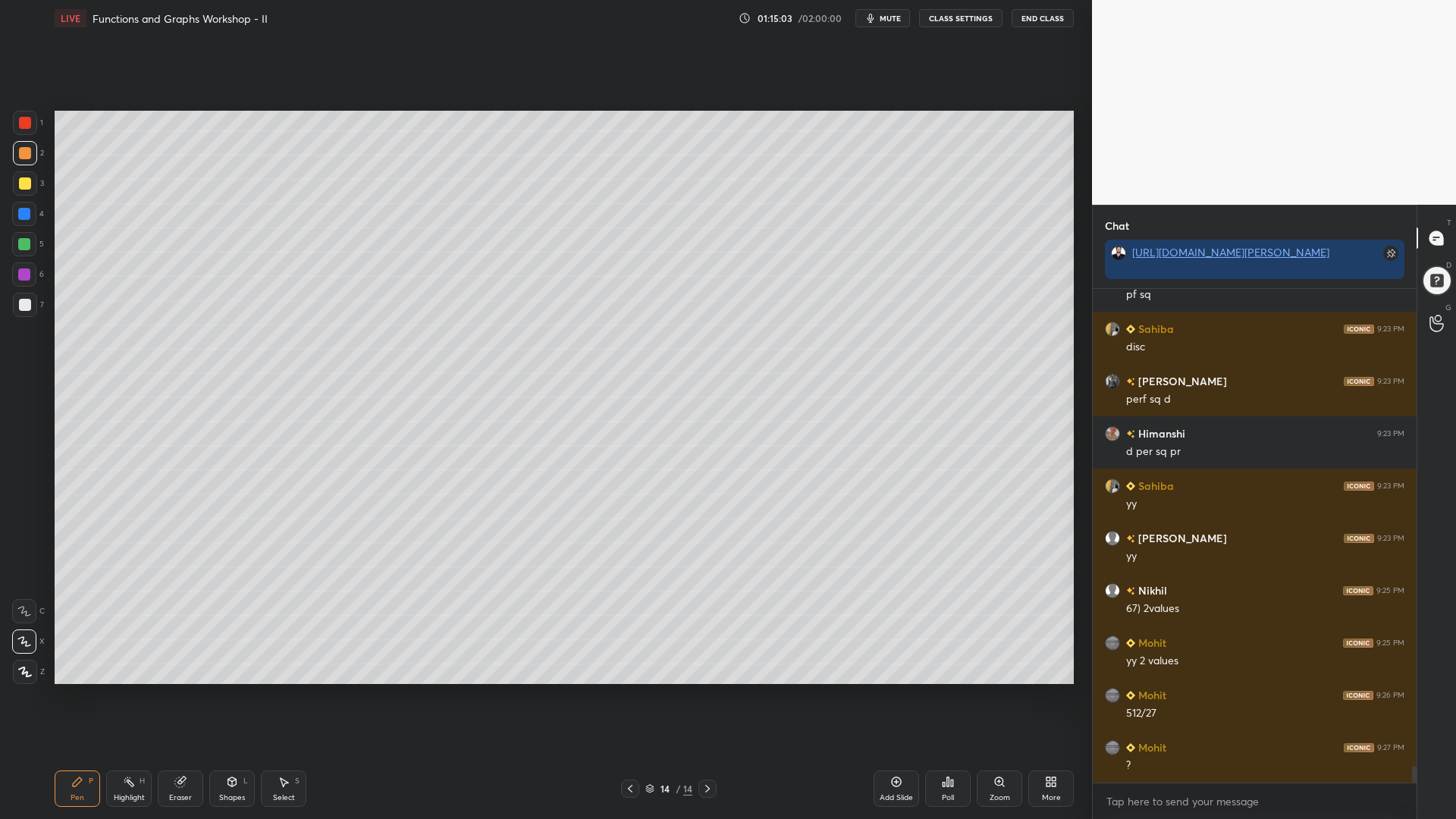
click at [289, 697] on div "Select S" at bounding box center [284, 789] width 46 height 36
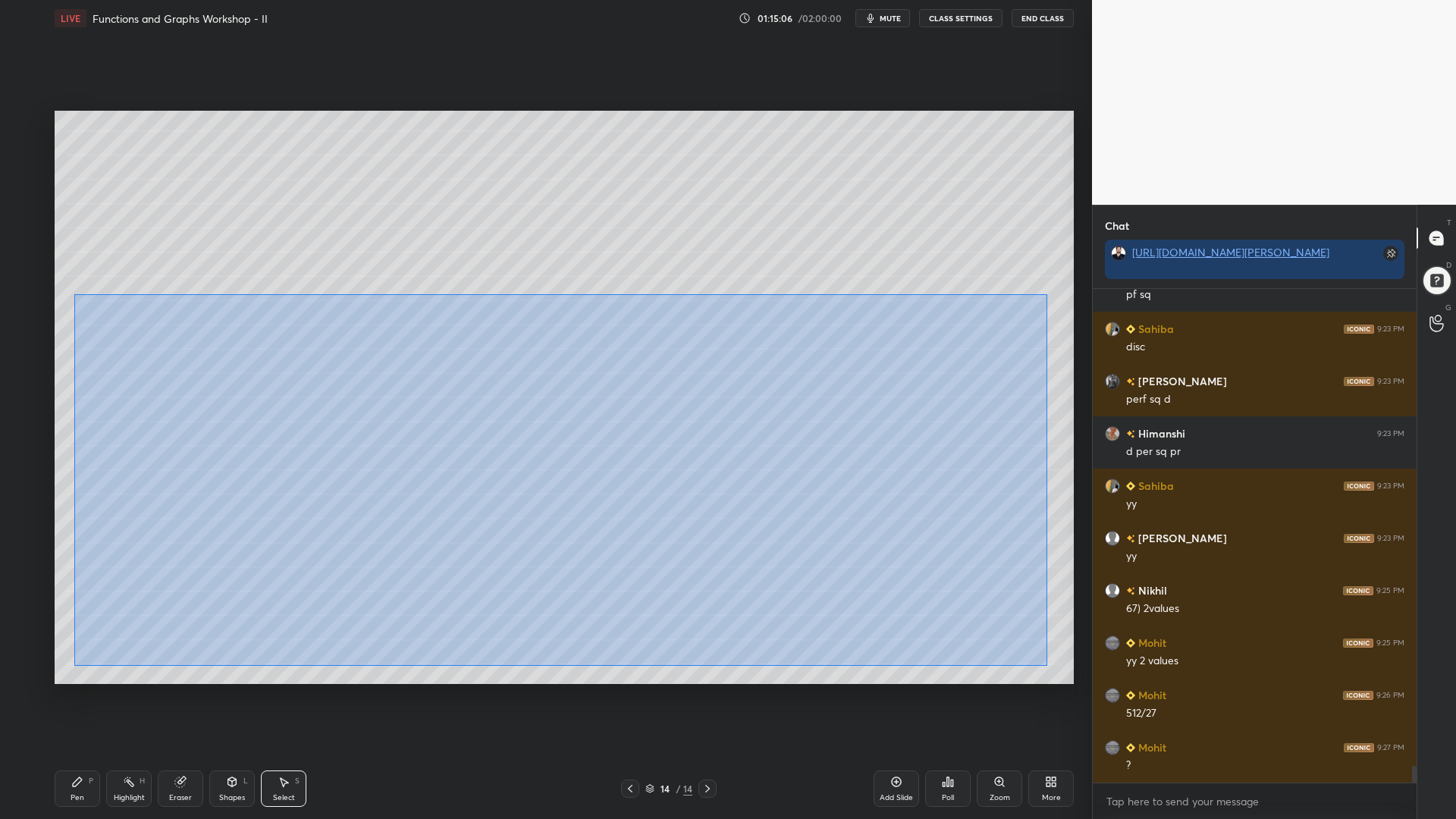
drag, startPoint x: 860, startPoint y: 578, endPoint x: 81, endPoint y: 298, distance: 827.8
click at [68, 297] on div "0 ° Undo Copy Paste here Duplicate Duplicate to new slide Delete" at bounding box center [564, 397] width 1019 height 573
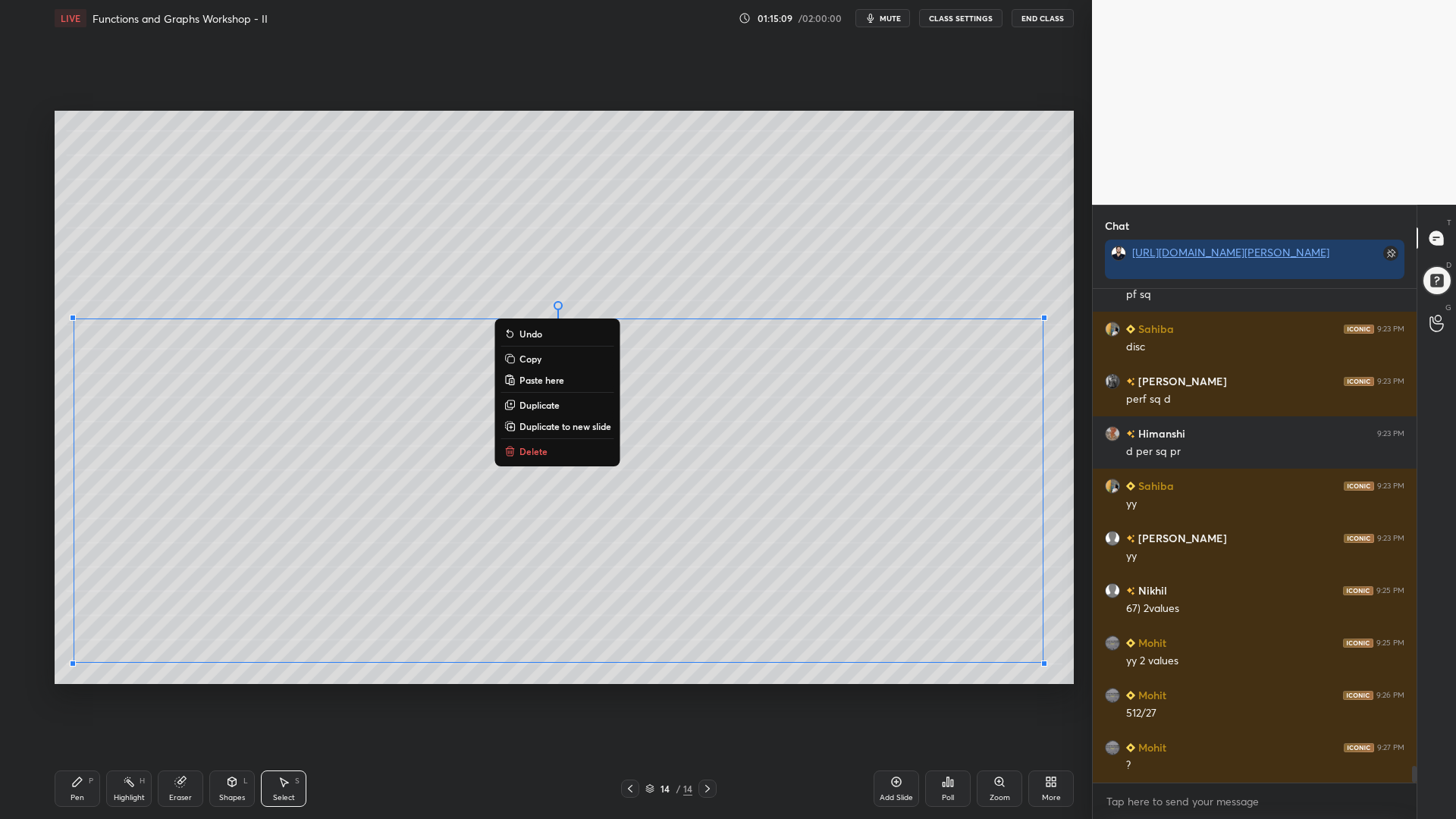
click at [583, 426] on p "Duplicate to new slide" at bounding box center [565, 426] width 92 height 12
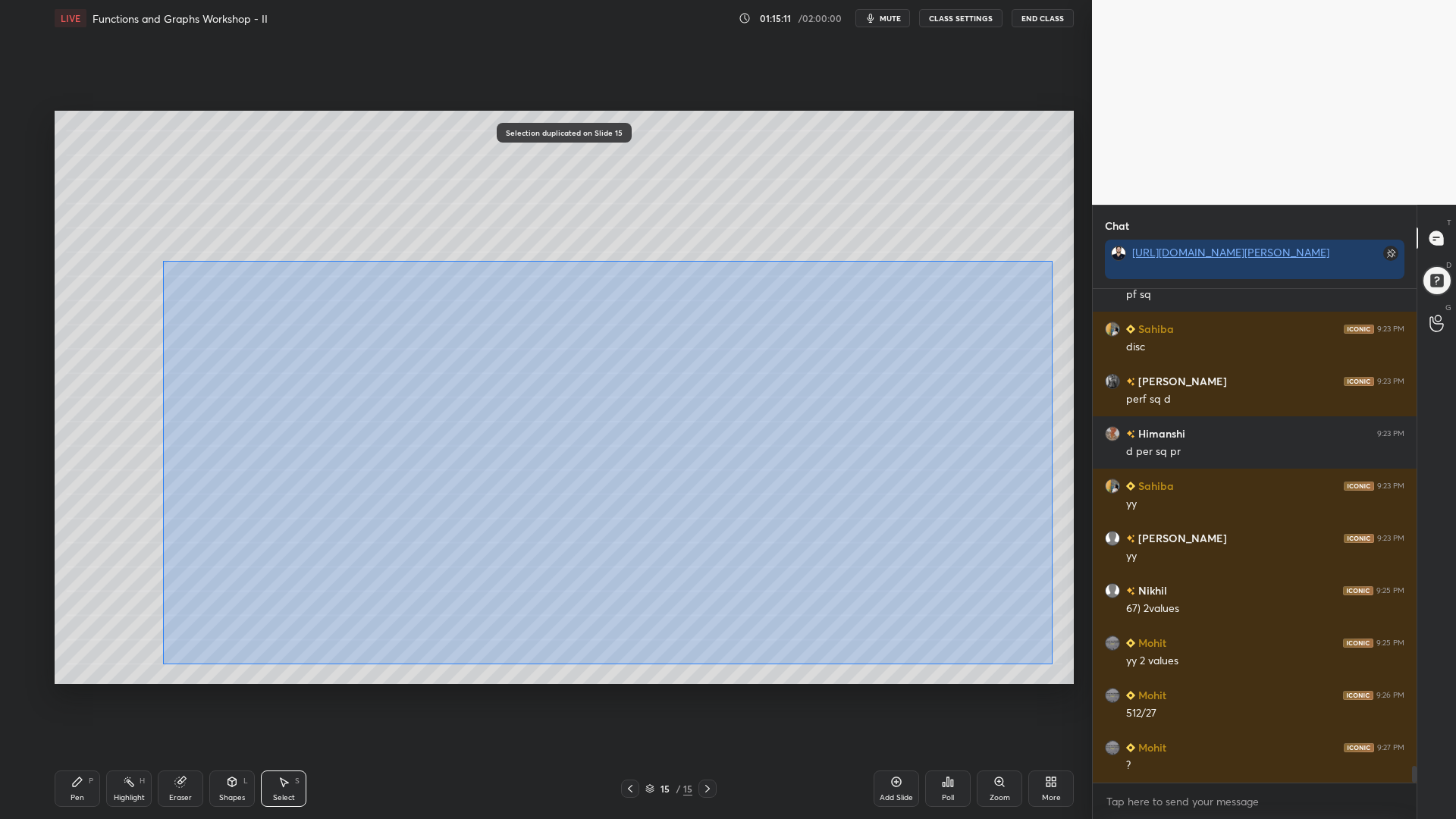
drag, startPoint x: 1025, startPoint y: 654, endPoint x: 163, endPoint y: 266, distance: 945.3
click at [163, 266] on div "0 ° Undo Copy Paste here Duplicate Duplicate to new slide Delete" at bounding box center [564, 397] width 1019 height 573
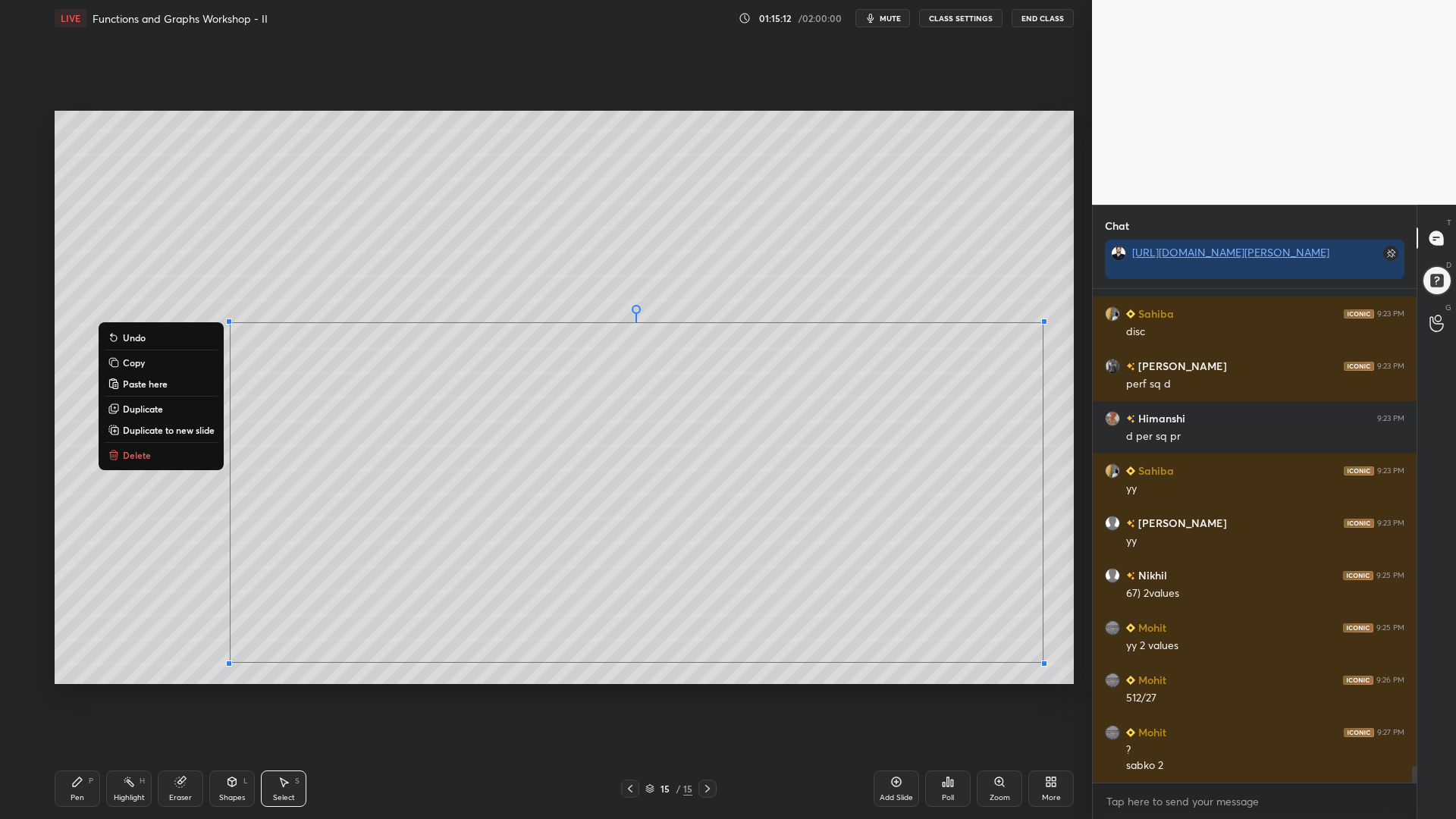
click at [161, 577] on div "0 ° Undo Copy Paste here Duplicate Duplicate to new slide Delete" at bounding box center [564, 397] width 1019 height 573
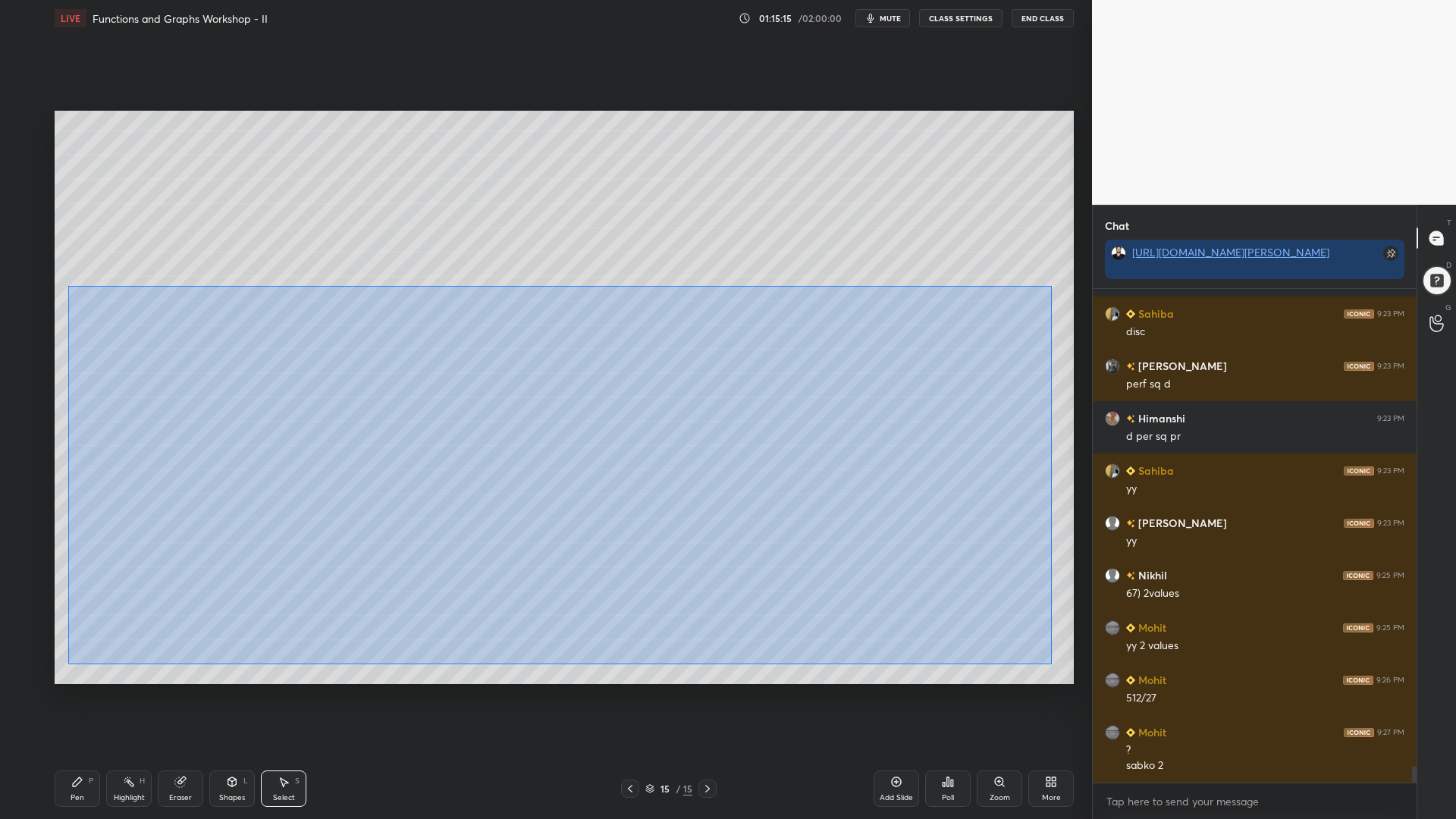
drag, startPoint x: 935, startPoint y: 625, endPoint x: 91, endPoint y: 291, distance: 907.7
click at [72, 285] on div "0 ° Undo Copy Paste here Duplicate Duplicate to new slide Delete" at bounding box center [564, 397] width 1019 height 573
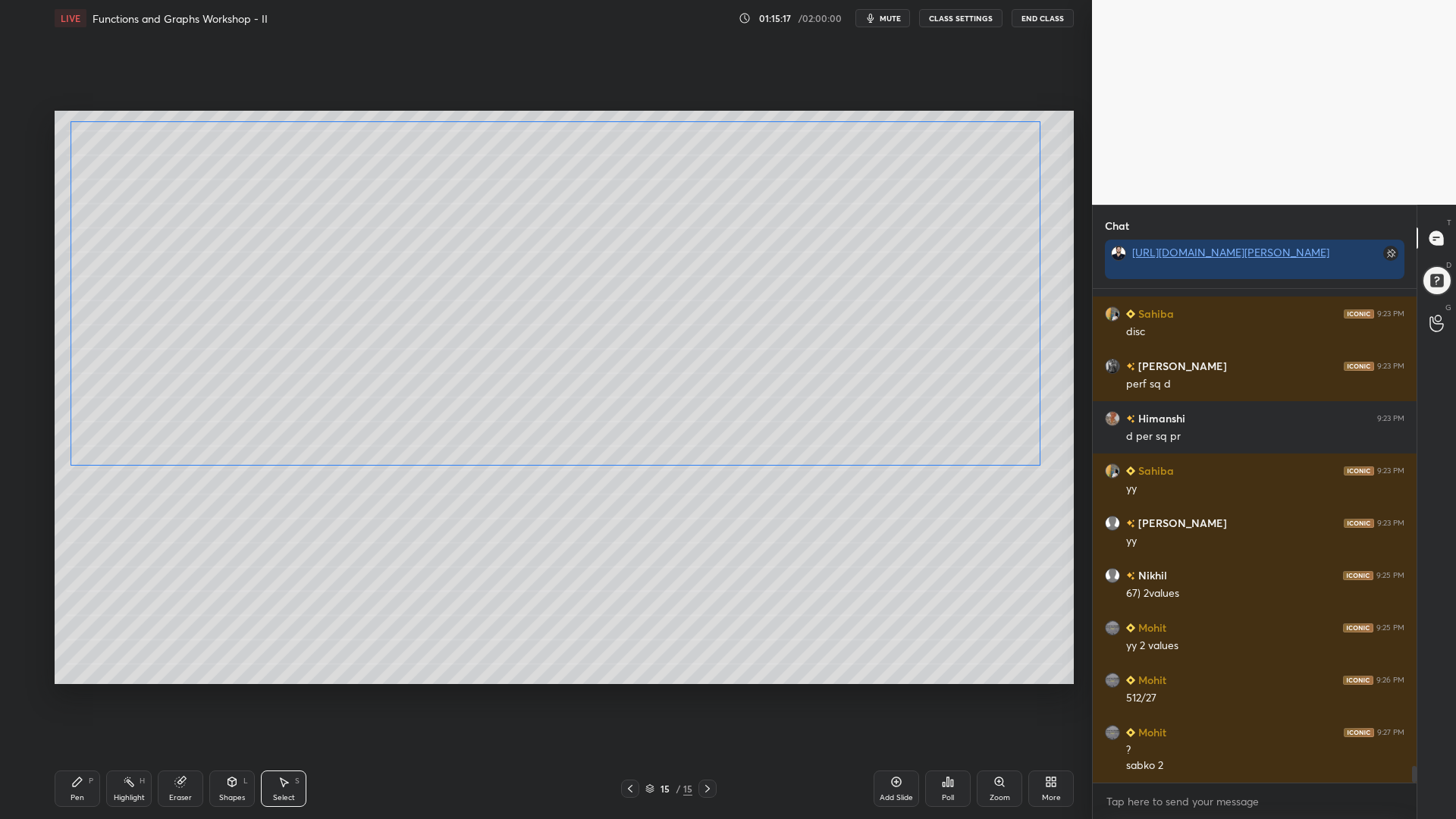
drag, startPoint x: 697, startPoint y: 396, endPoint x: 693, endPoint y: 247, distance: 149.1
click at [693, 246] on div "0 ° Undo Copy Paste here Duplicate Duplicate to new slide Delete" at bounding box center [564, 397] width 1019 height 573
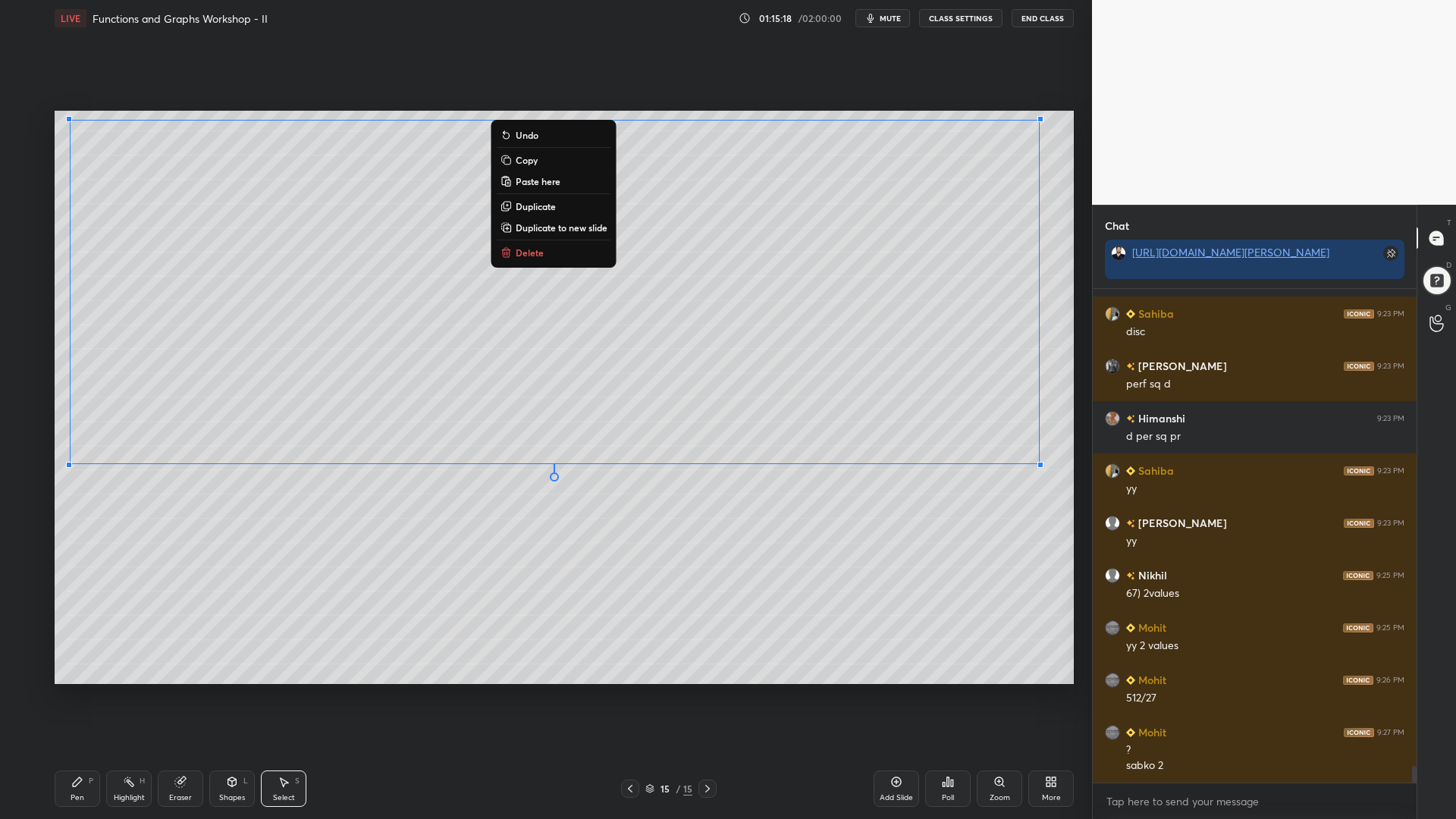
click at [190, 697] on div "Eraser" at bounding box center [181, 789] width 46 height 36
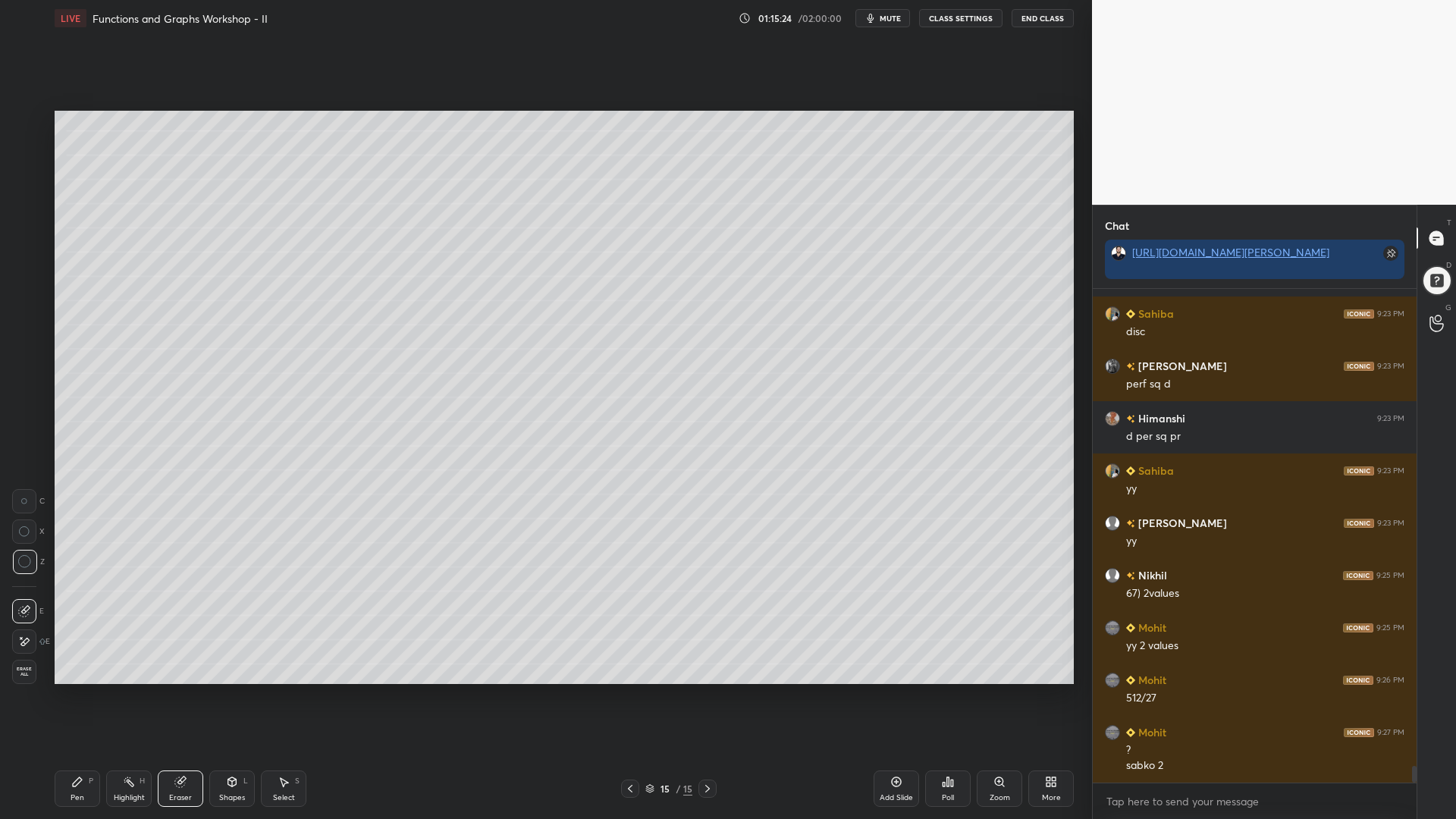
click at [77, 697] on icon at bounding box center [77, 782] width 9 height 9
click at [22, 239] on div at bounding box center [24, 244] width 24 height 24
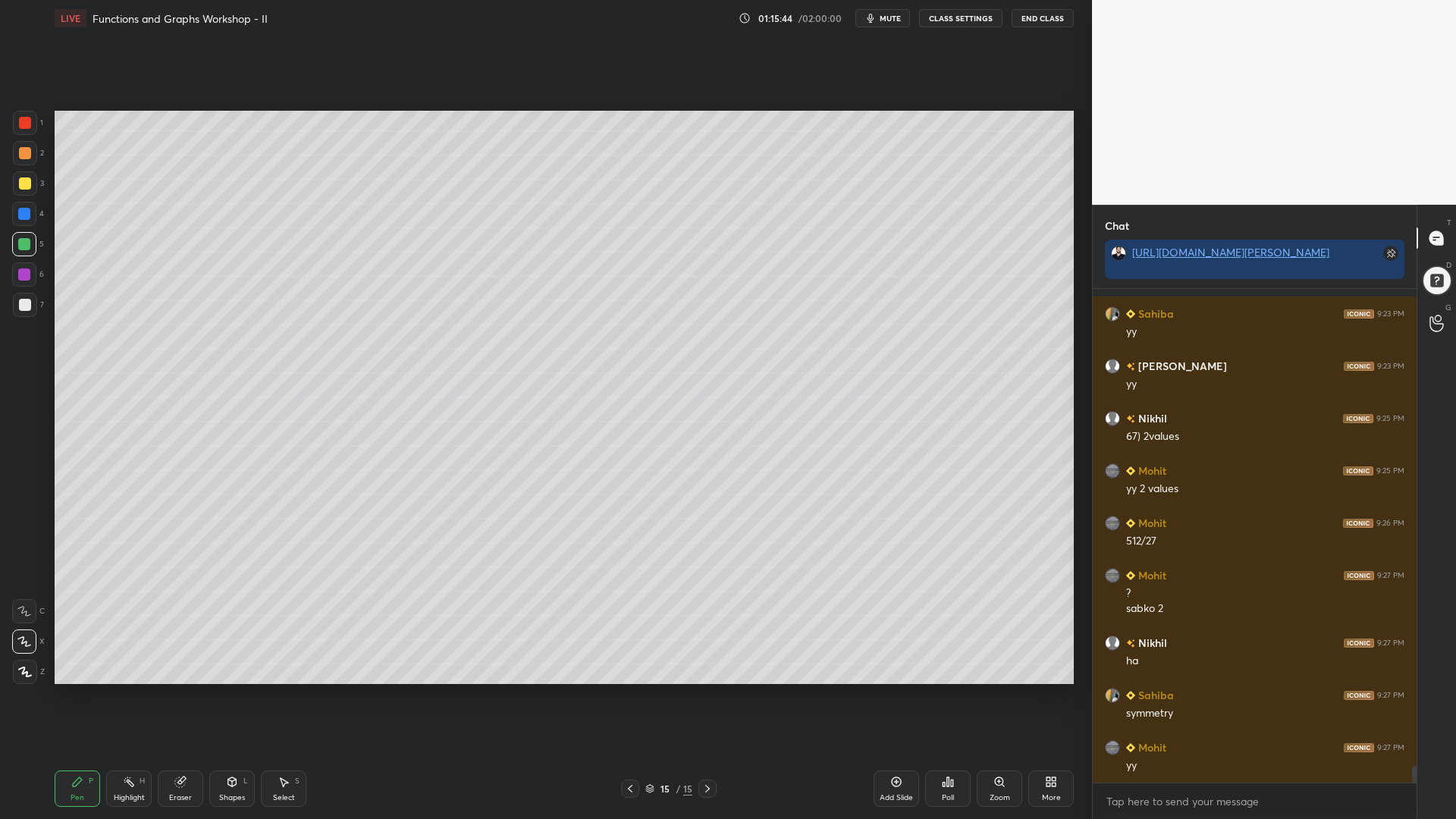
scroll to position [14015, 0]
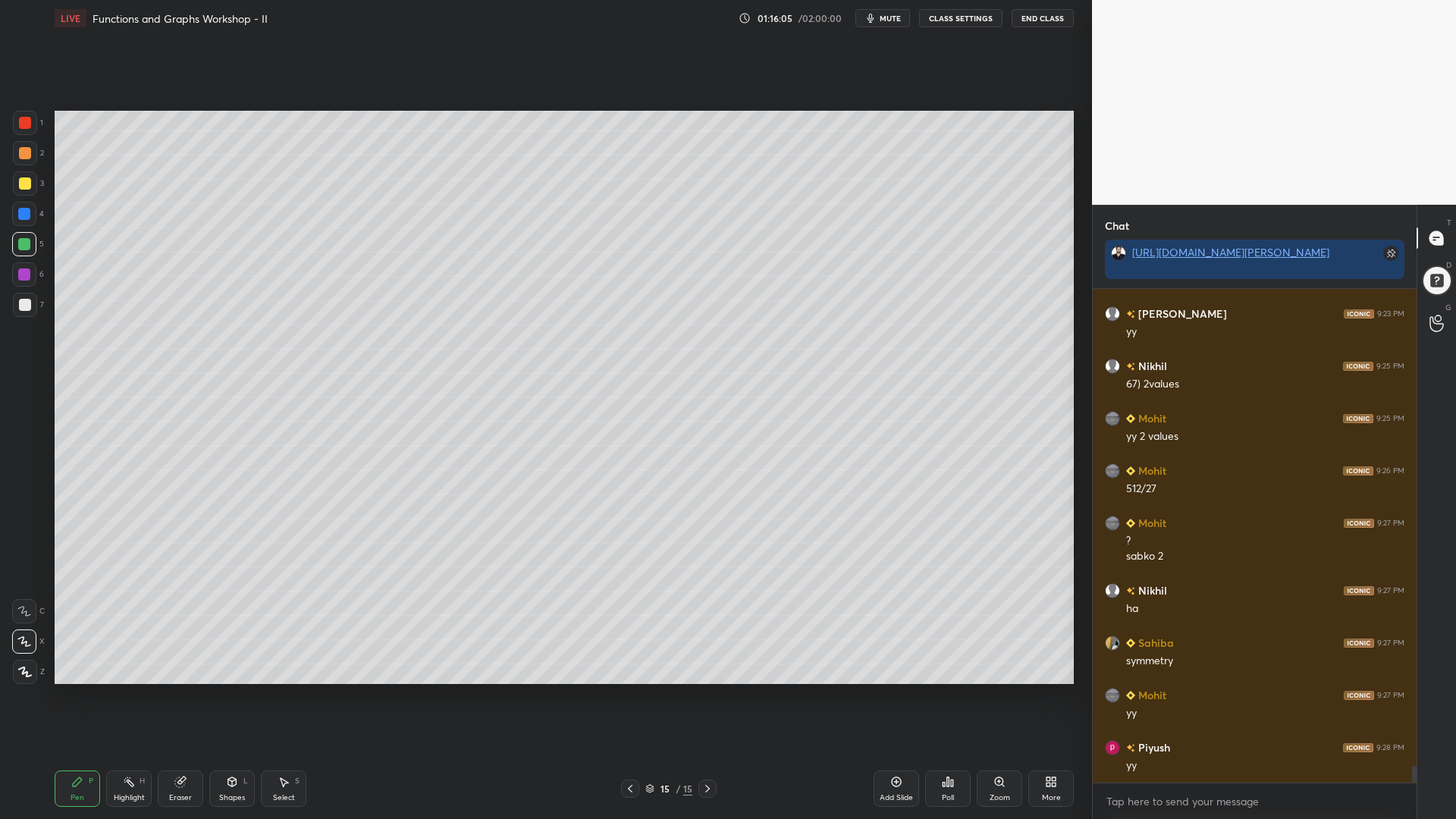
click at [22, 121] on div at bounding box center [24, 122] width 12 height 12
click at [26, 244] on div at bounding box center [24, 244] width 12 height 12
drag, startPoint x: 22, startPoint y: 160, endPoint x: 44, endPoint y: 164, distance: 22.4
click at [22, 160] on div at bounding box center [24, 153] width 24 height 24
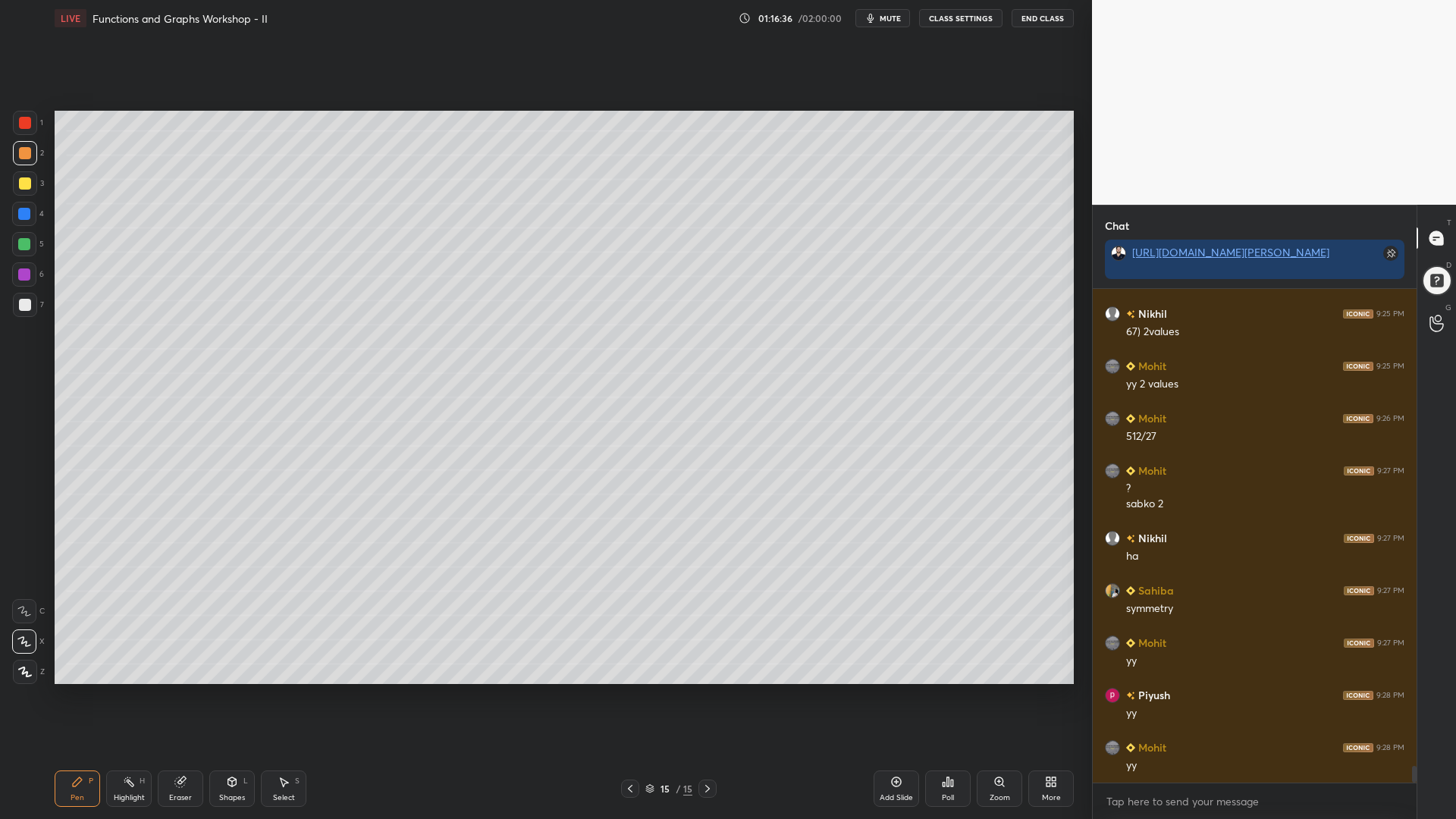
scroll to position [14120, 0]
drag, startPoint x: 19, startPoint y: 242, endPoint x: 20, endPoint y: 252, distance: 10.0
click at [19, 242] on div at bounding box center [24, 244] width 12 height 12
drag, startPoint x: 26, startPoint y: 305, endPoint x: 48, endPoint y: 352, distance: 51.9
click at [26, 306] on div at bounding box center [24, 305] width 12 height 12
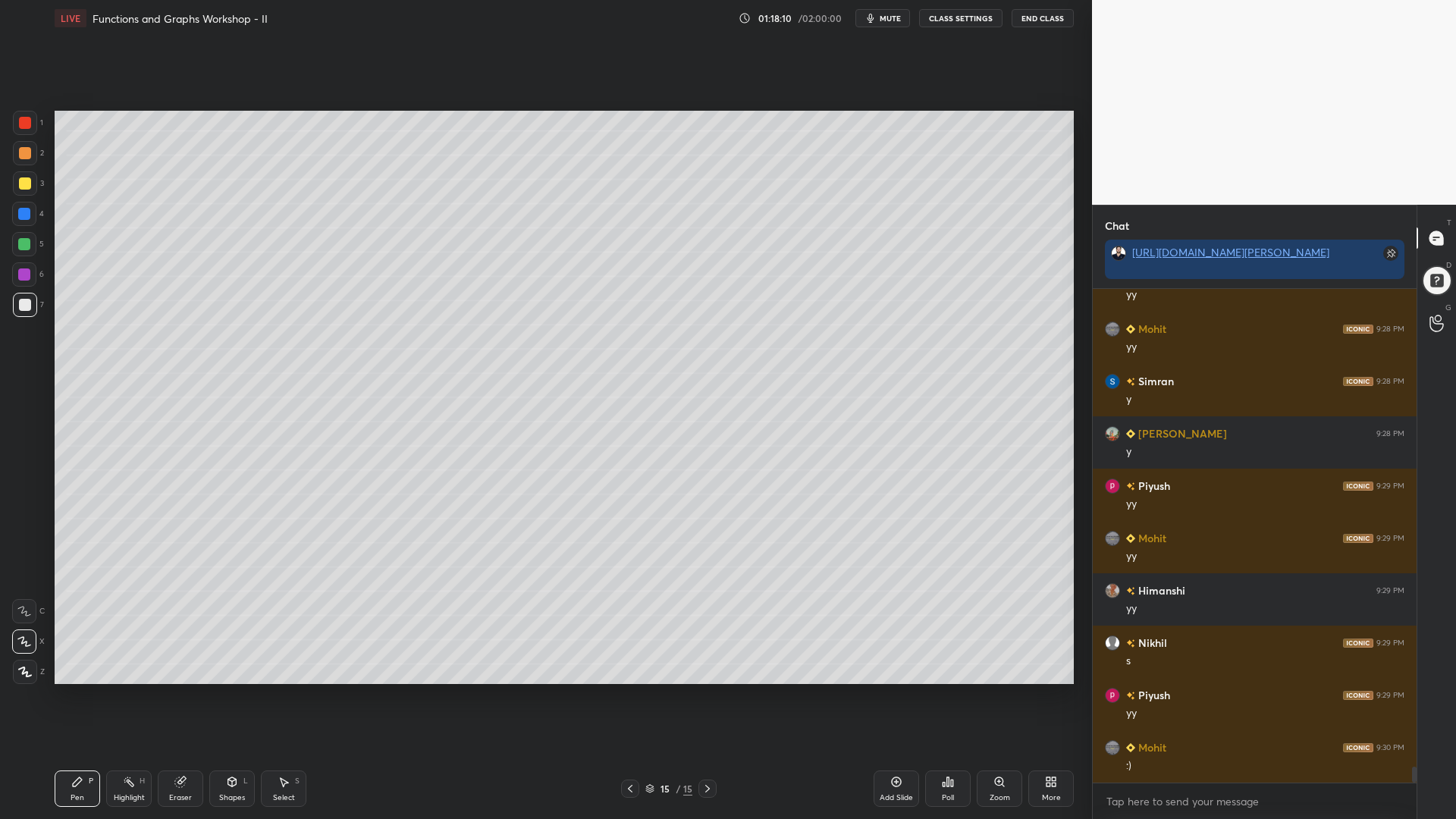
scroll to position [14539, 0]
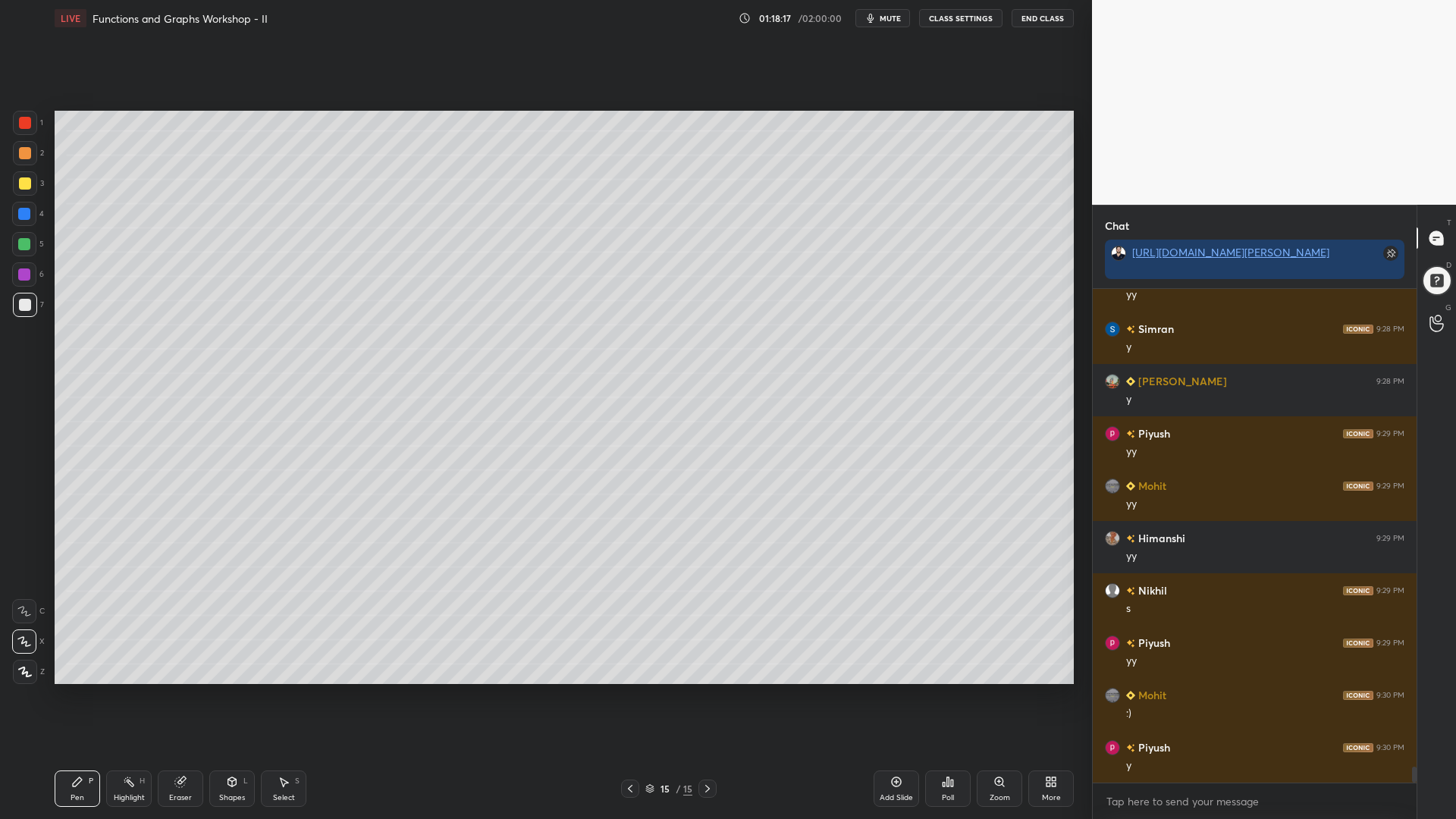
click at [22, 171] on div "2" at bounding box center [28, 156] width 31 height 30
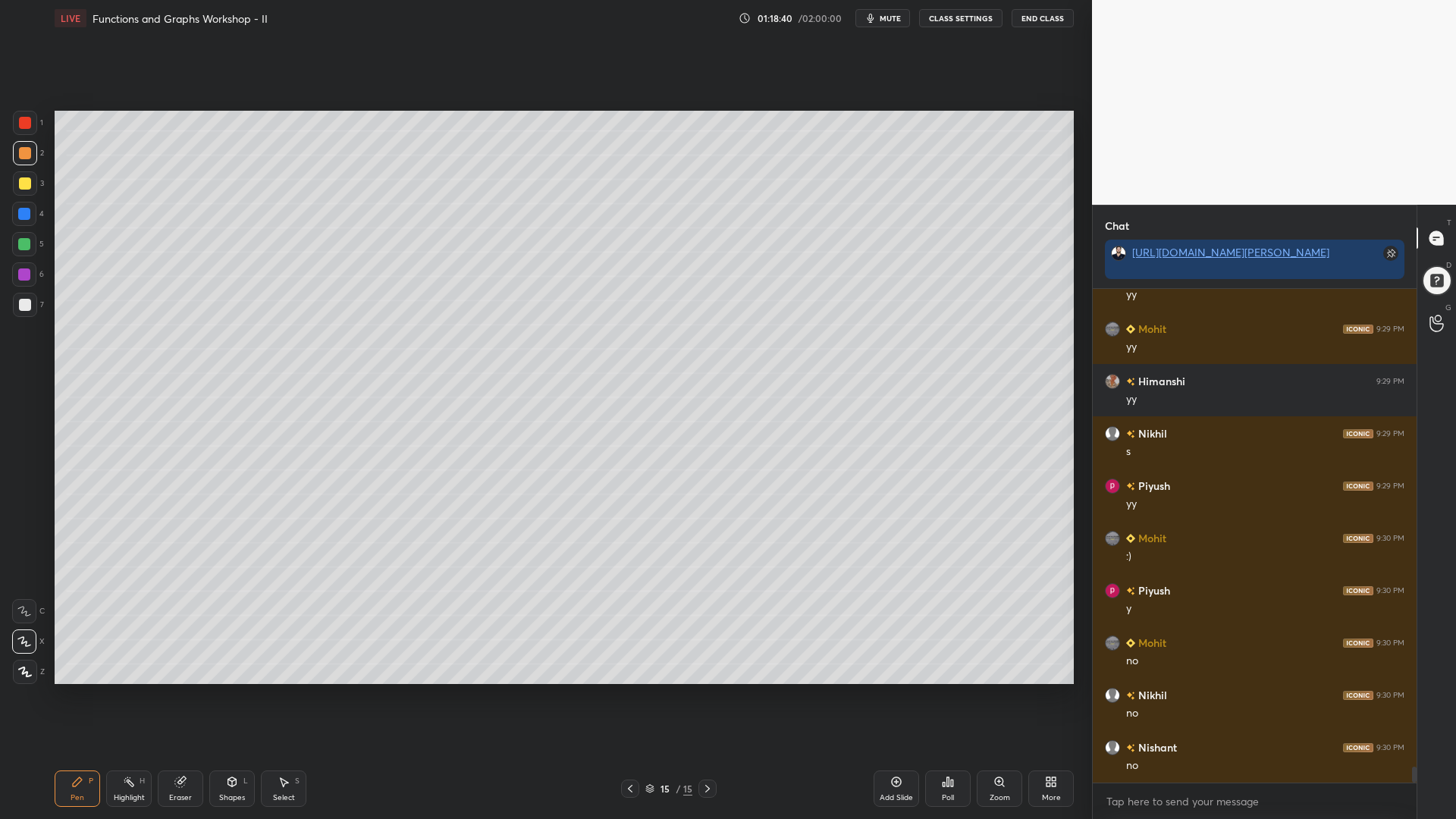
scroll to position [14800, 0]
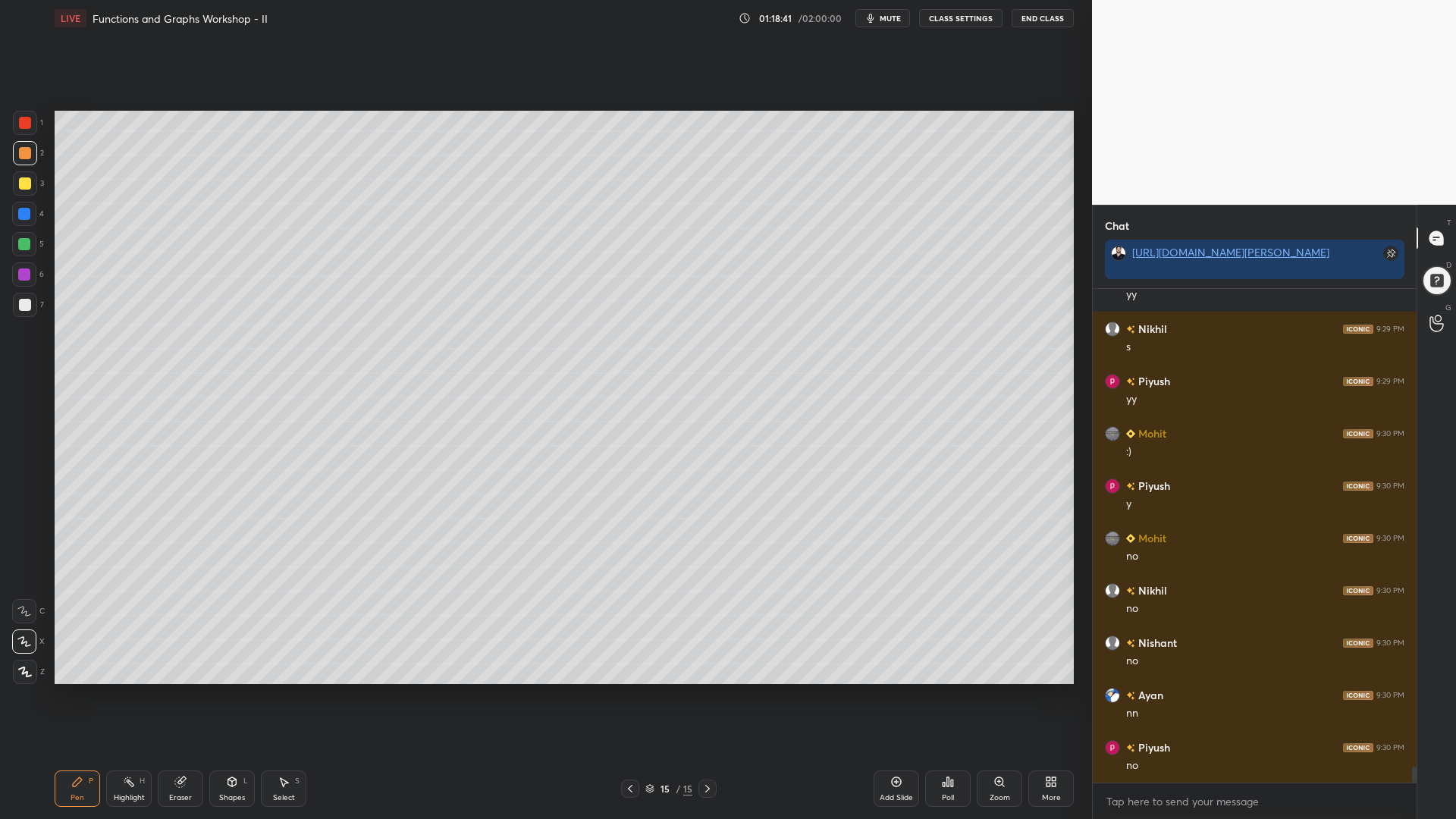
click at [24, 243] on div at bounding box center [24, 244] width 12 height 12
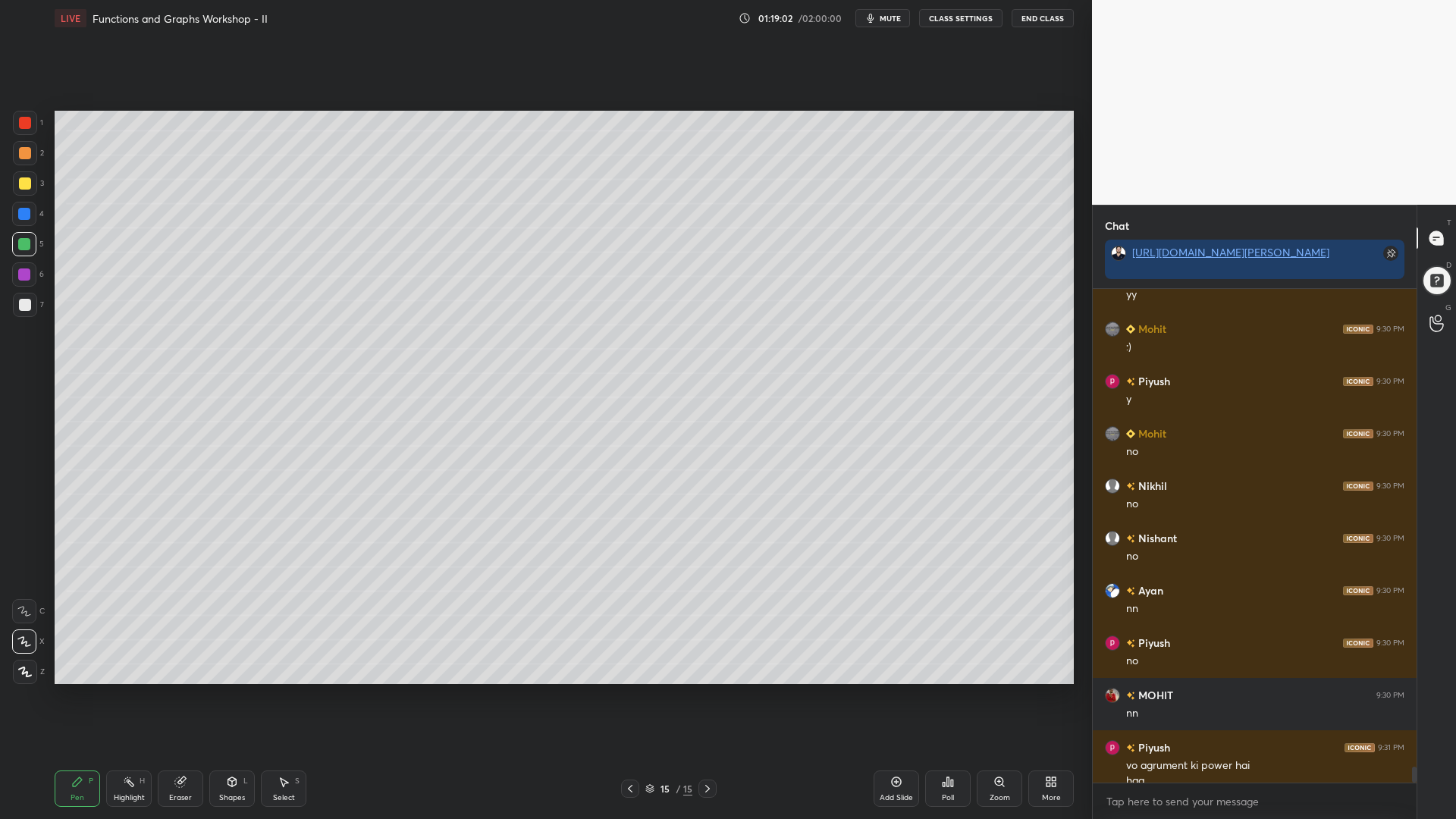
scroll to position [14919, 0]
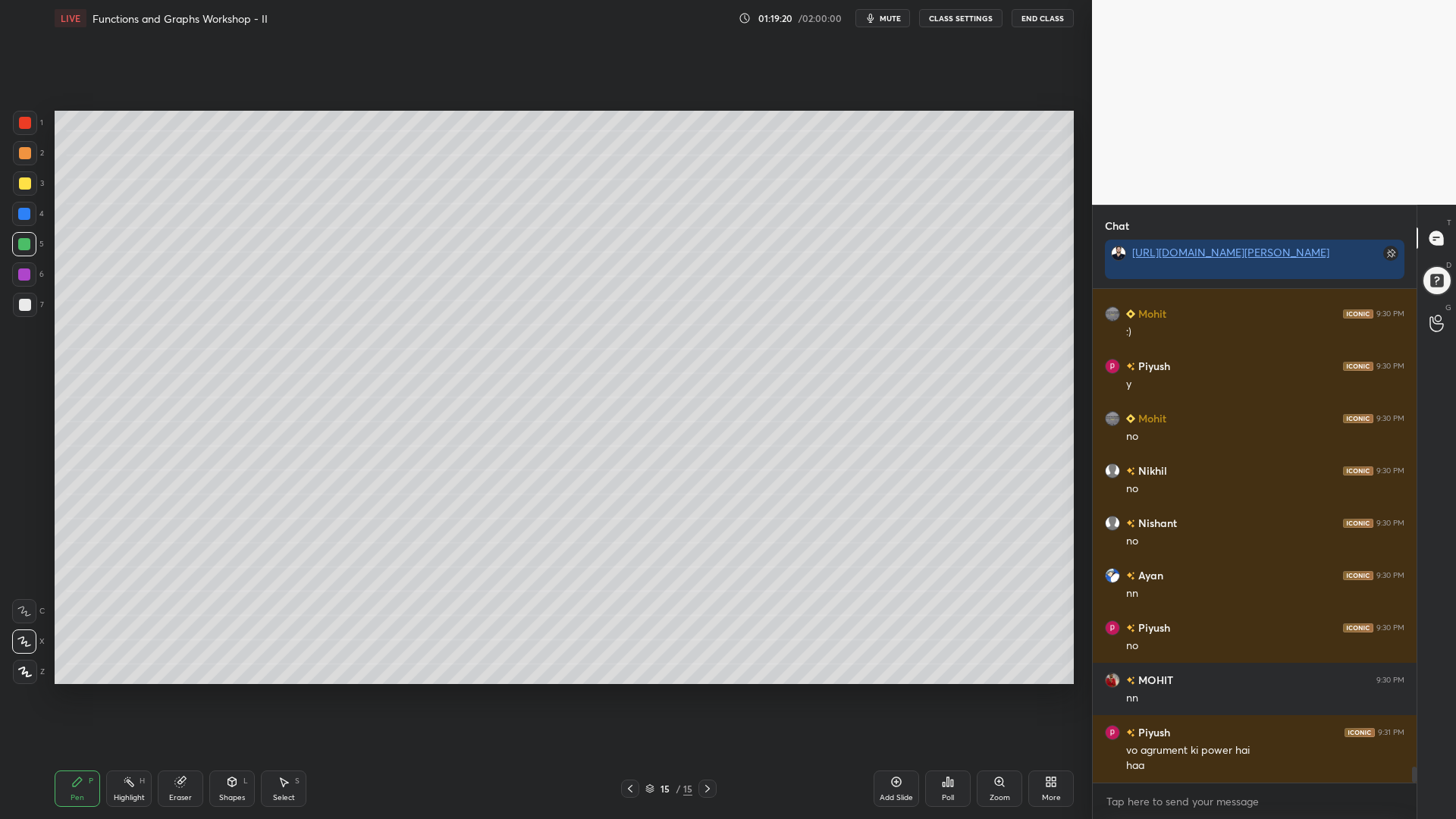
click at [627, 697] on icon at bounding box center [630, 789] width 12 height 12
click at [624, 697] on icon at bounding box center [630, 789] width 12 height 12
click at [704, 697] on icon at bounding box center [708, 789] width 12 height 12
click at [270, 697] on div "Select S" at bounding box center [284, 789] width 46 height 36
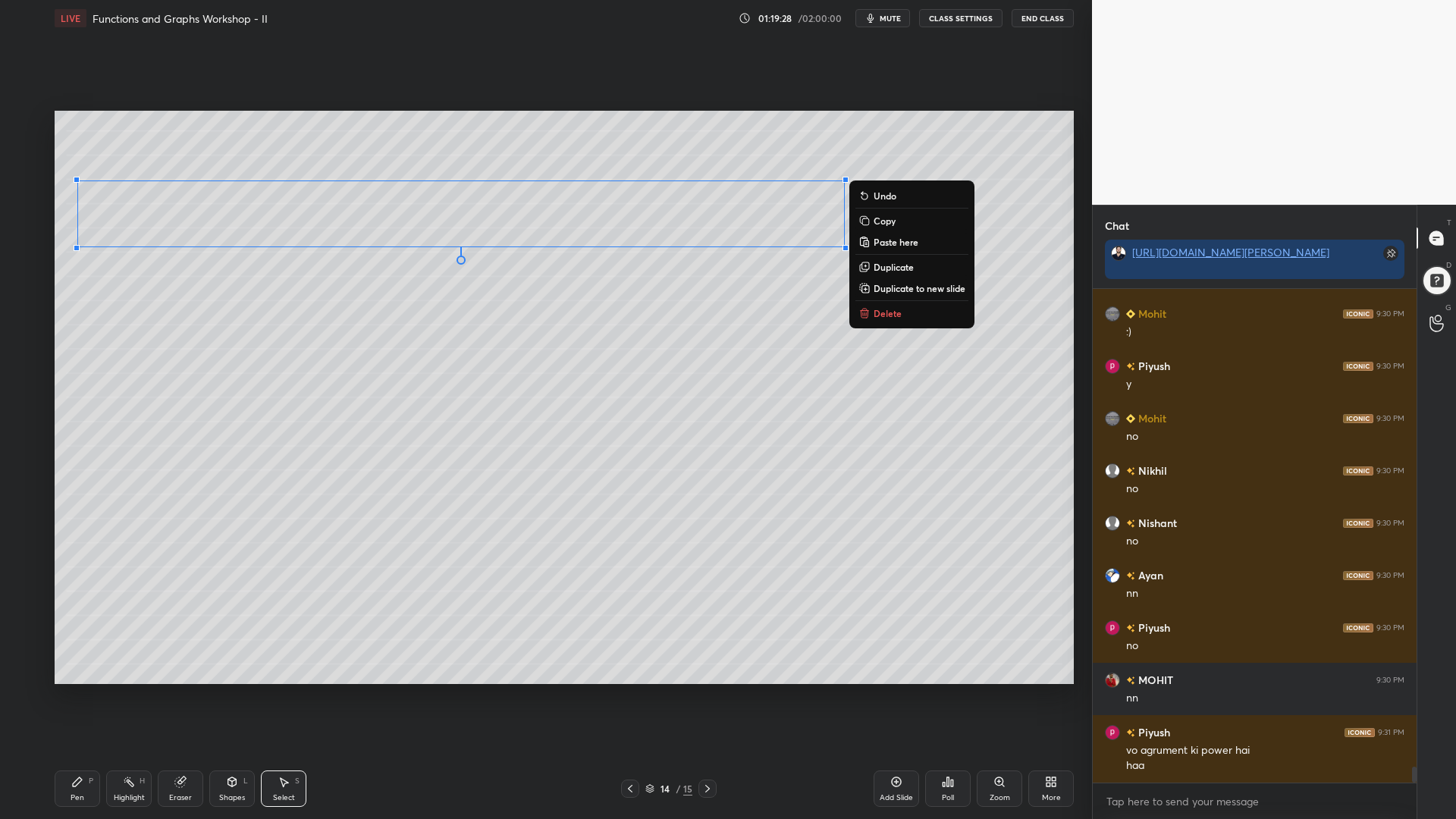
drag, startPoint x: 905, startPoint y: 243, endPoint x: 93, endPoint y: 183, distance: 814.2
click at [48, 138] on div "1 2 3 4 5 6 7 C X Z C X Z E E Erase all H H LIVE Functions and Graphs Workshop …" at bounding box center [540, 410] width 1080 height 819
click at [351, 301] on div "0 ° Undo Copy Paste here Duplicate Duplicate to new slide Delete" at bounding box center [564, 397] width 1019 height 573
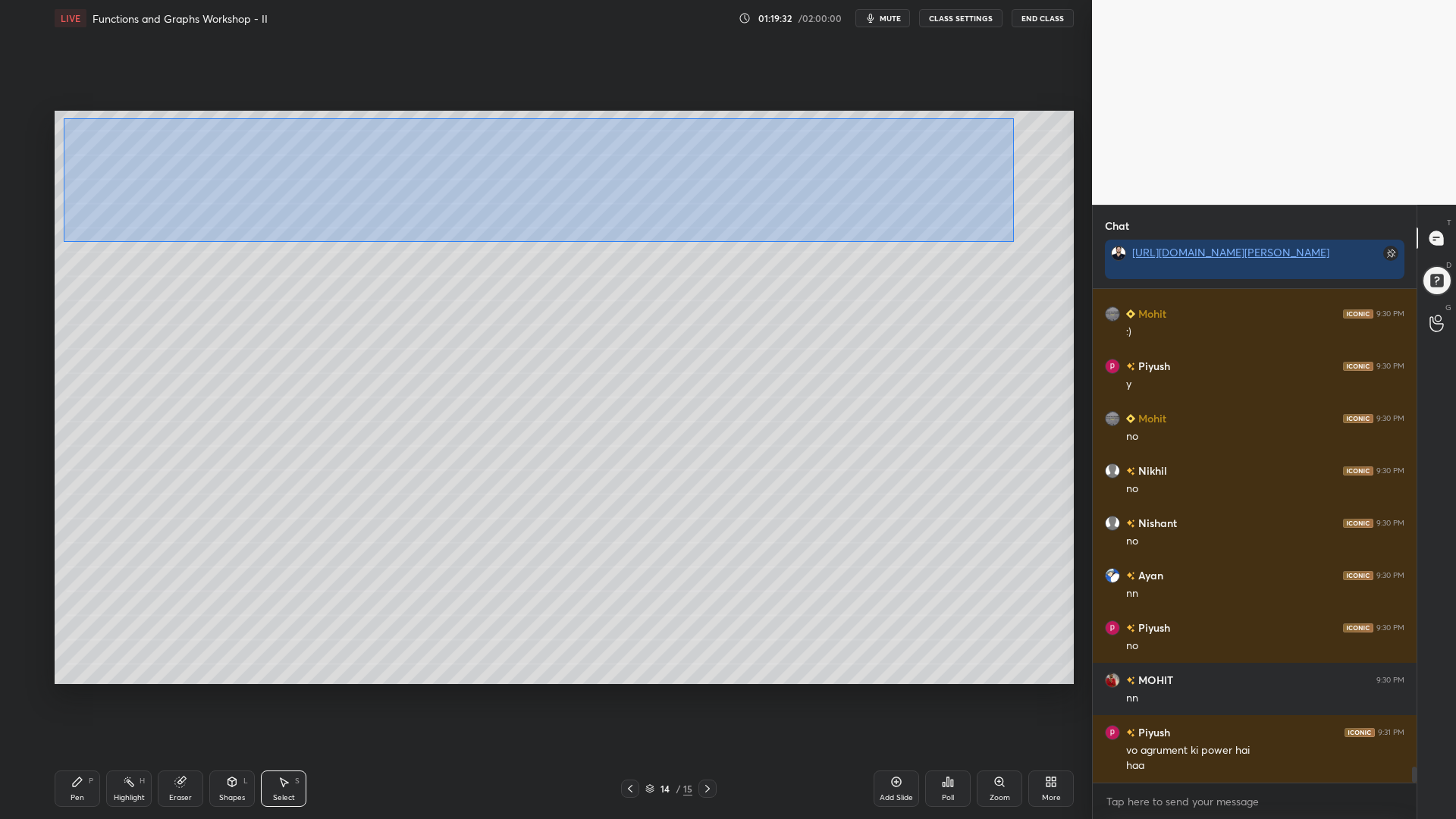
drag, startPoint x: 981, startPoint y: 236, endPoint x: 63, endPoint y: 118, distance: 925.6
click at [63, 118] on div "0 ° Undo Copy Paste here Duplicate Duplicate to new slide Delete" at bounding box center [564, 397] width 1019 height 573
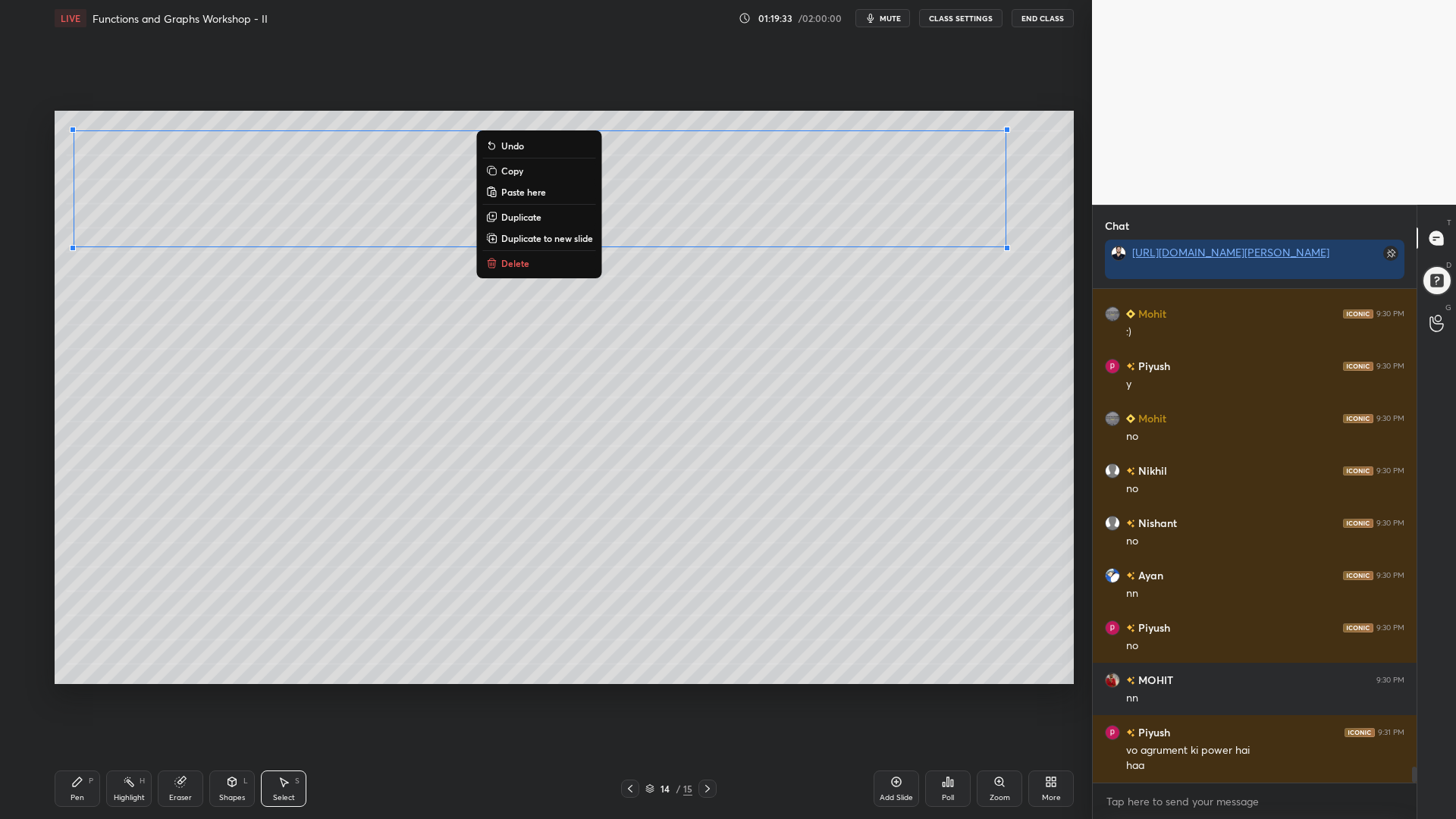
click at [514, 172] on p "Copy" at bounding box center [513, 171] width 22 height 12
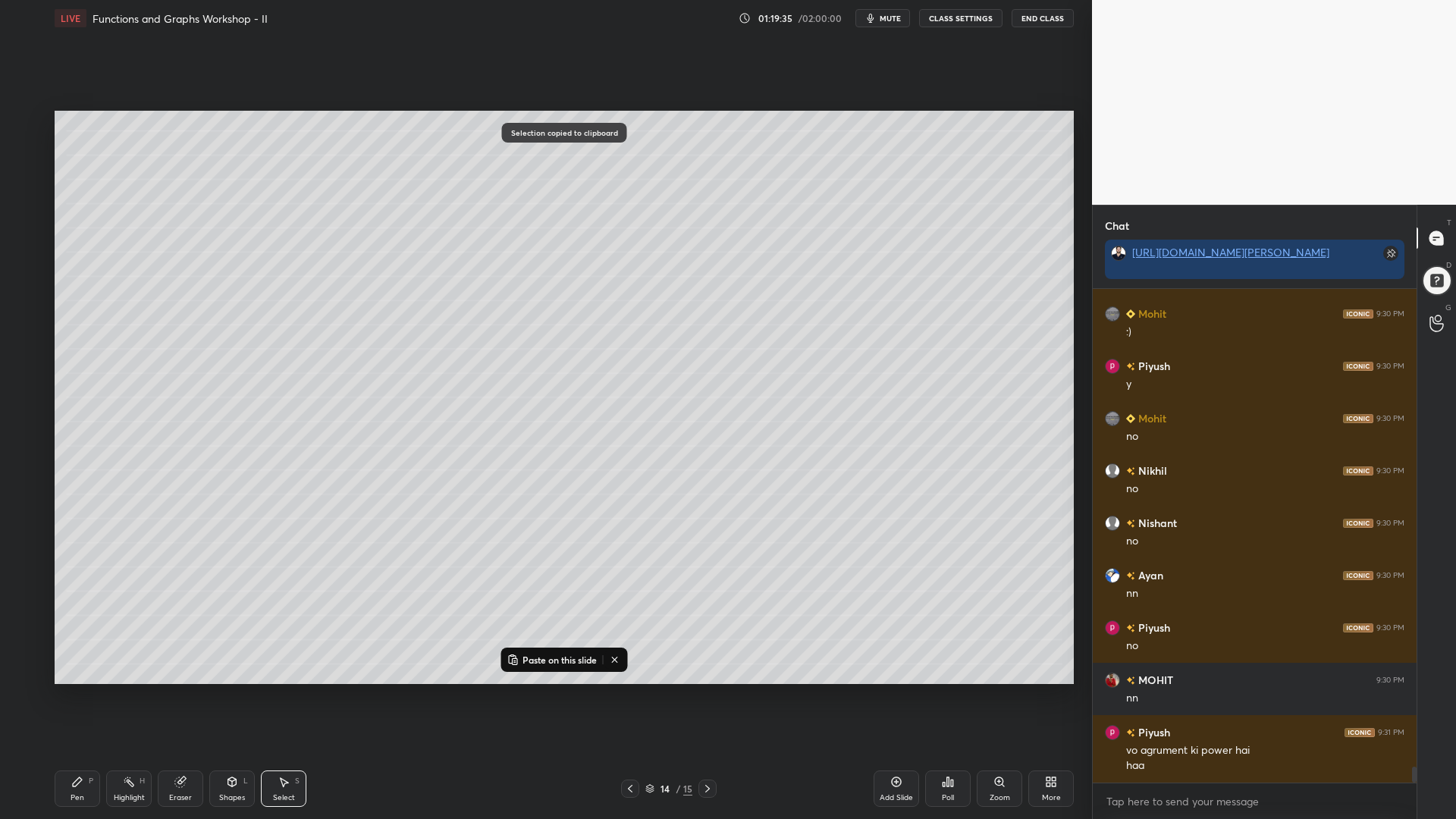
click at [705, 697] on icon at bounding box center [708, 789] width 12 height 12
click at [704, 697] on icon at bounding box center [708, 789] width 12 height 12
click at [899, 697] on icon at bounding box center [896, 782] width 12 height 12
click at [551, 658] on p "Paste on this slide" at bounding box center [560, 659] width 74 height 12
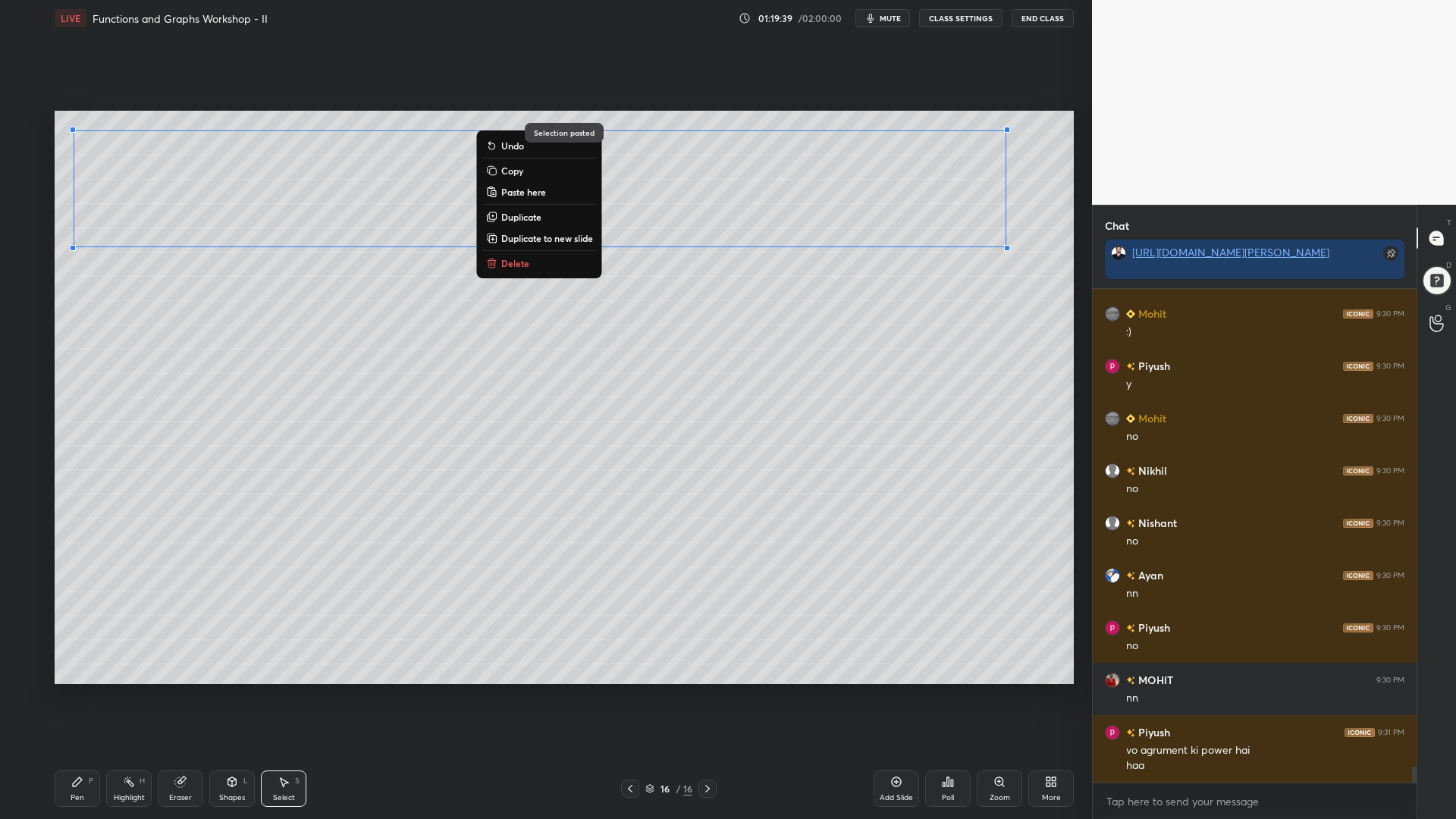
click at [85, 697] on div "Pen P" at bounding box center [78, 789] width 46 height 36
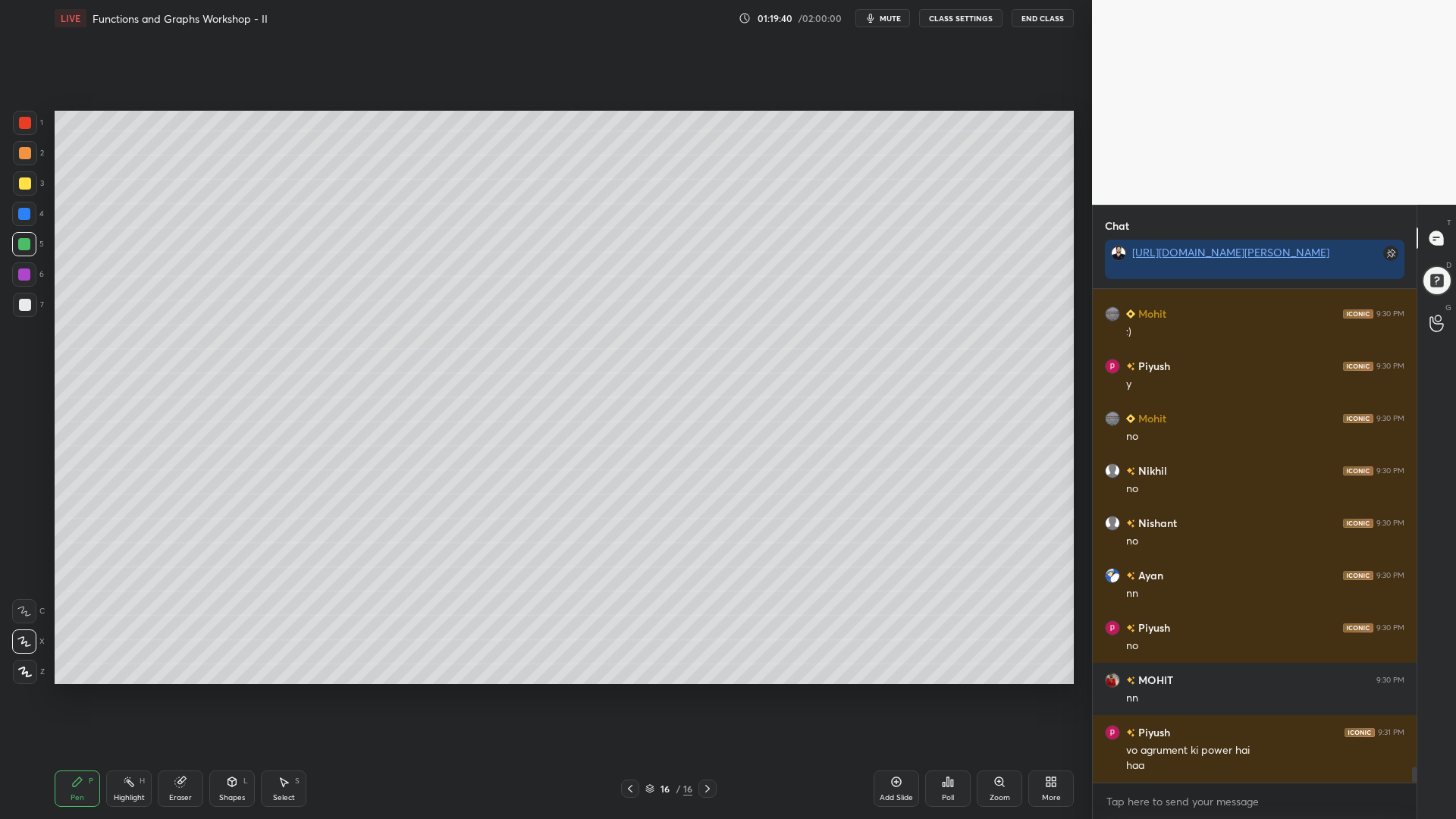
click at [629, 697] on icon at bounding box center [630, 789] width 12 height 12
click at [894, 697] on icon at bounding box center [896, 782] width 12 height 12
click at [242, 697] on div "Shapes L" at bounding box center [232, 789] width 46 height 36
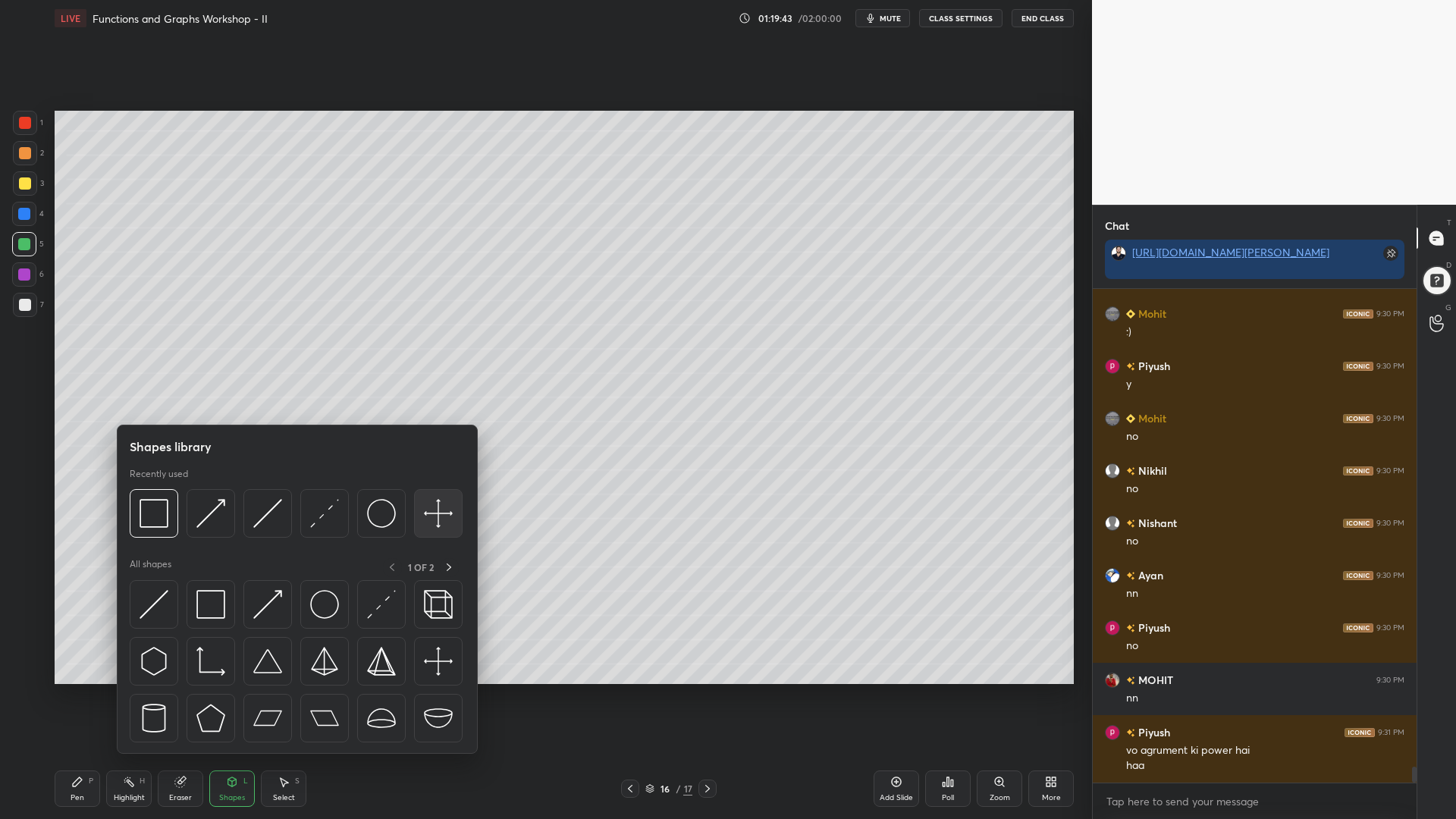
click at [446, 511] on img at bounding box center [438, 513] width 29 height 29
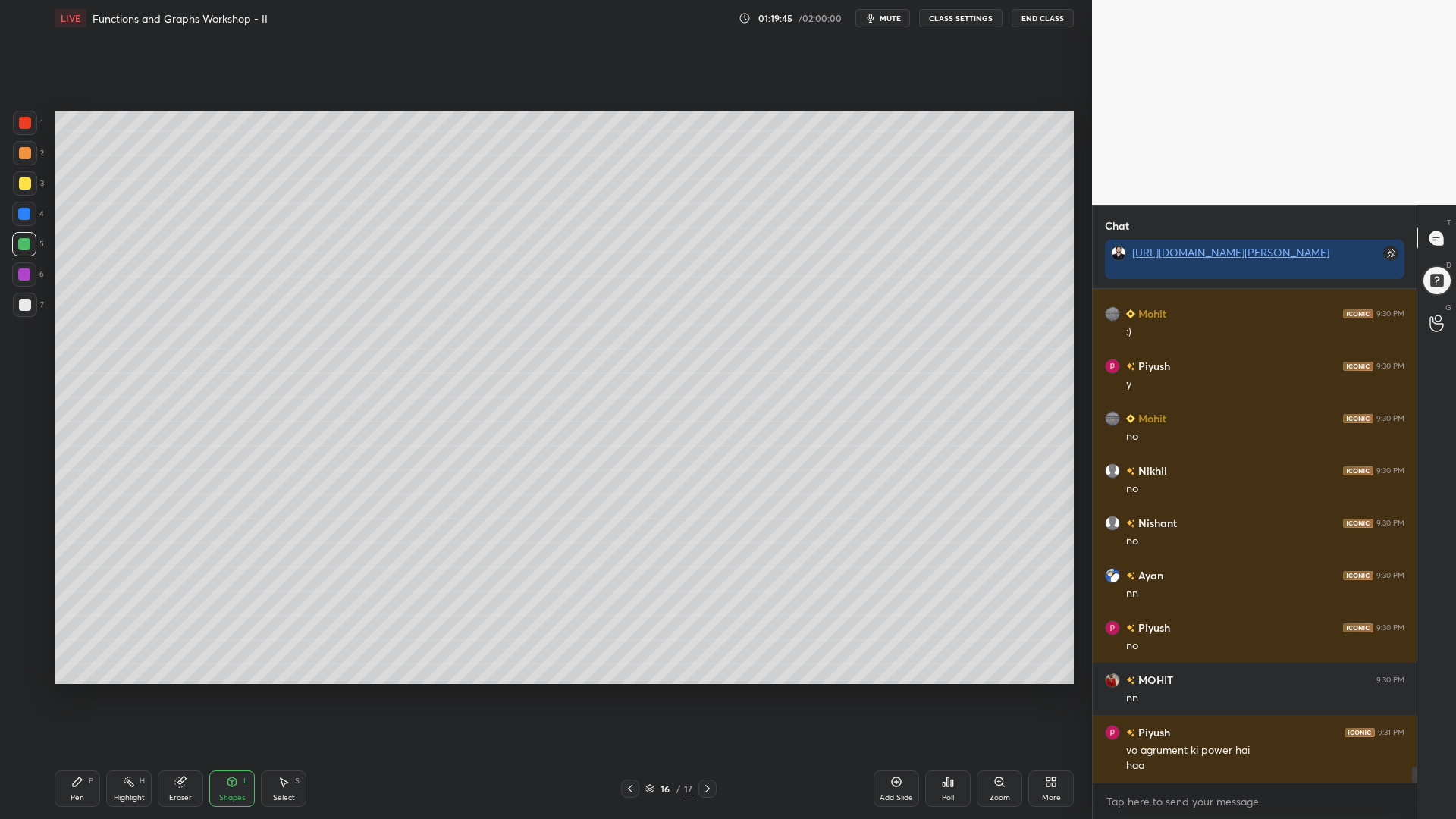
click at [68, 697] on div "Pen P" at bounding box center [78, 789] width 46 height 36
click at [24, 213] on div at bounding box center [24, 214] width 12 height 12
drag, startPoint x: 26, startPoint y: 121, endPoint x: 49, endPoint y: 155, distance: 41.0
click at [26, 122] on div at bounding box center [24, 122] width 12 height 12
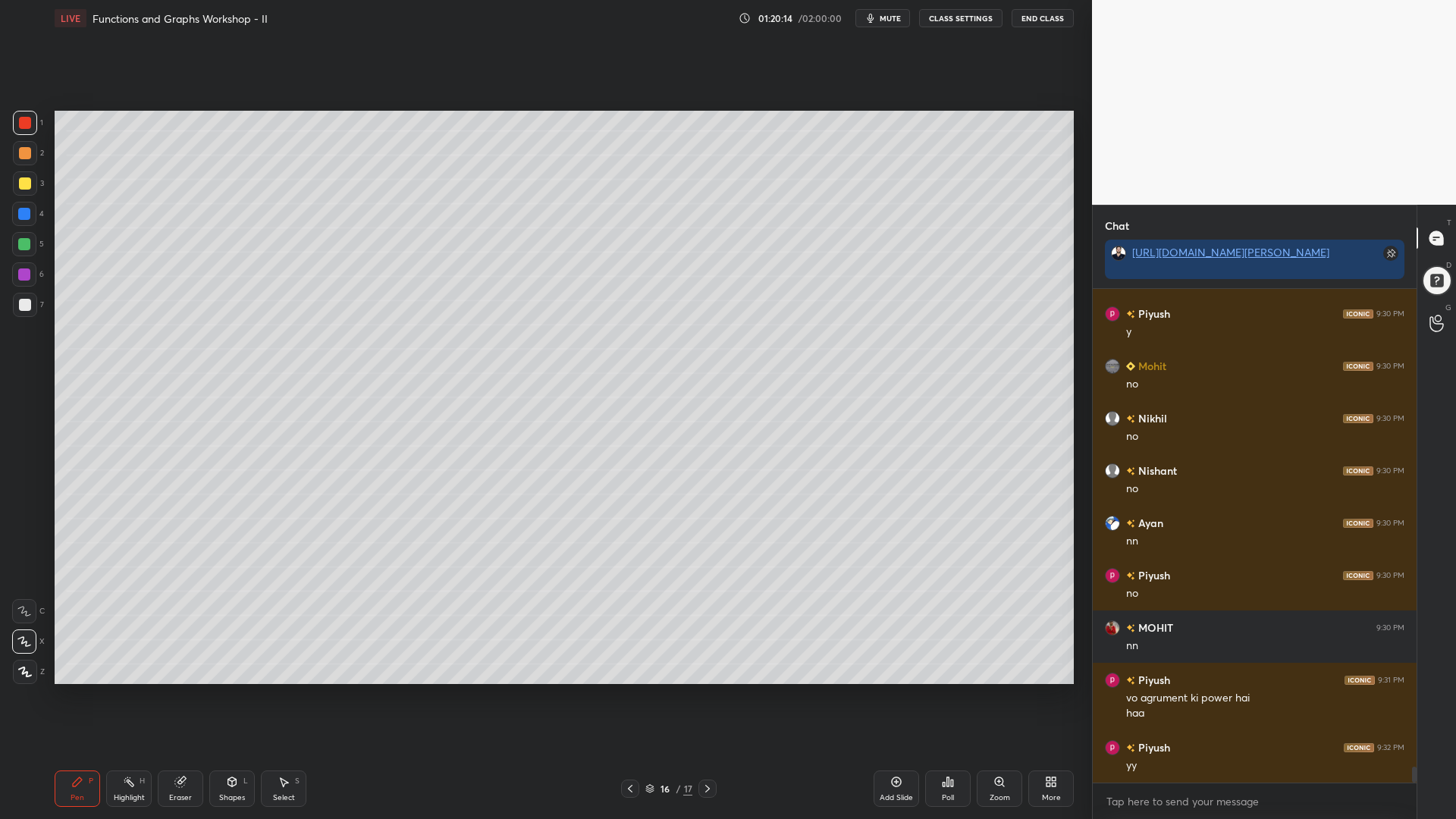
scroll to position [15024, 0]
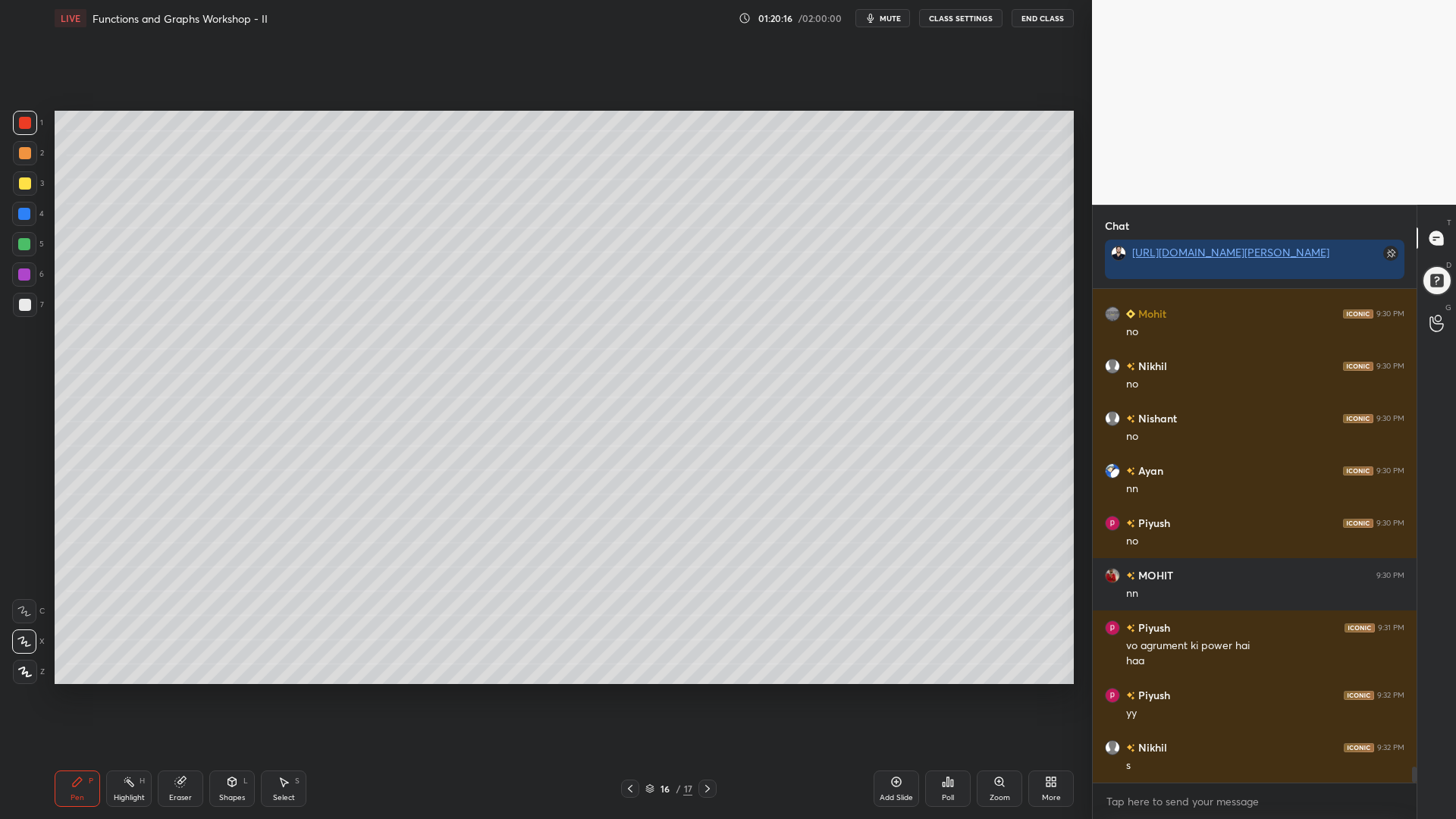
click at [20, 215] on div at bounding box center [24, 214] width 12 height 12
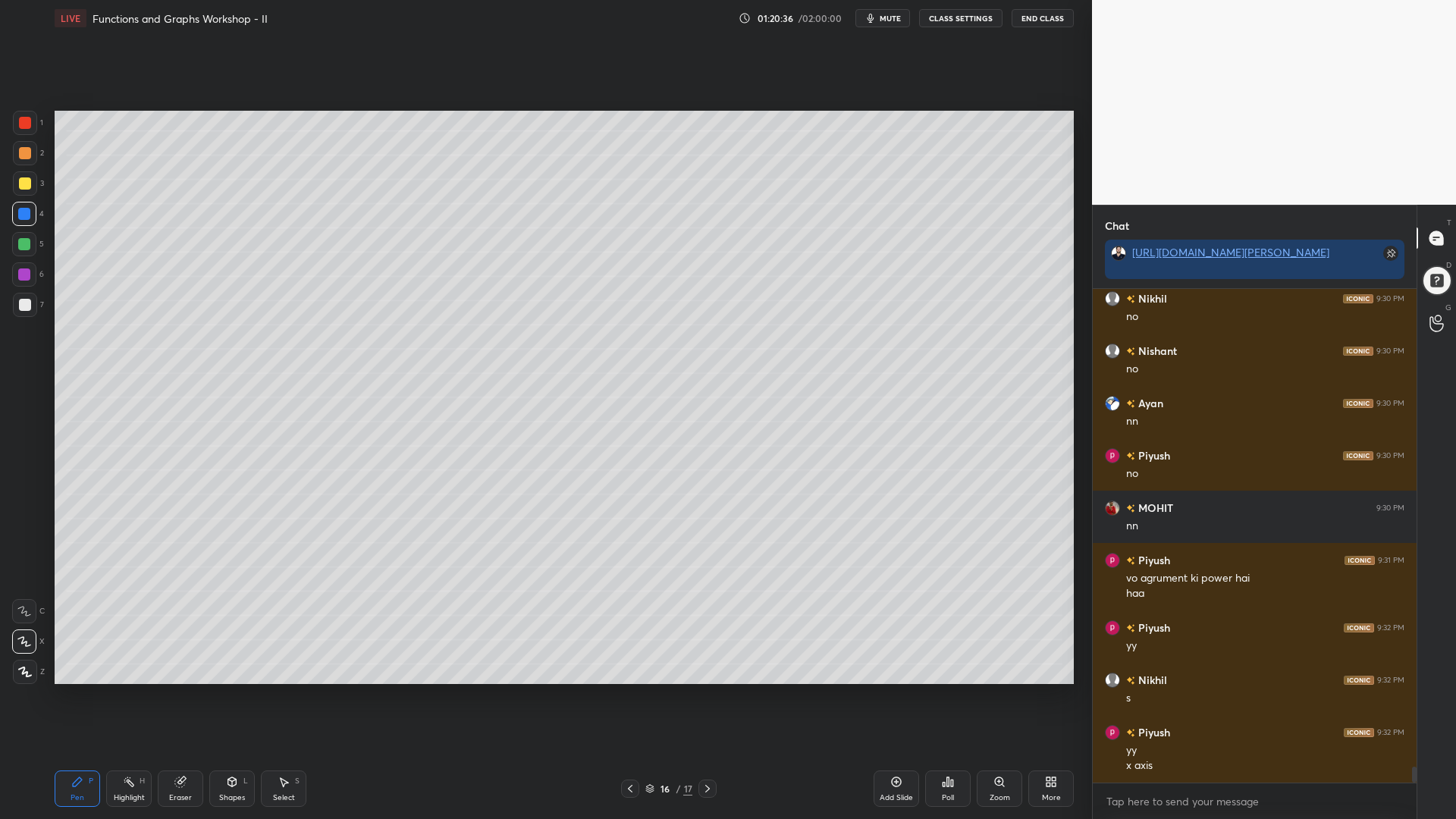
scroll to position [15144, 0]
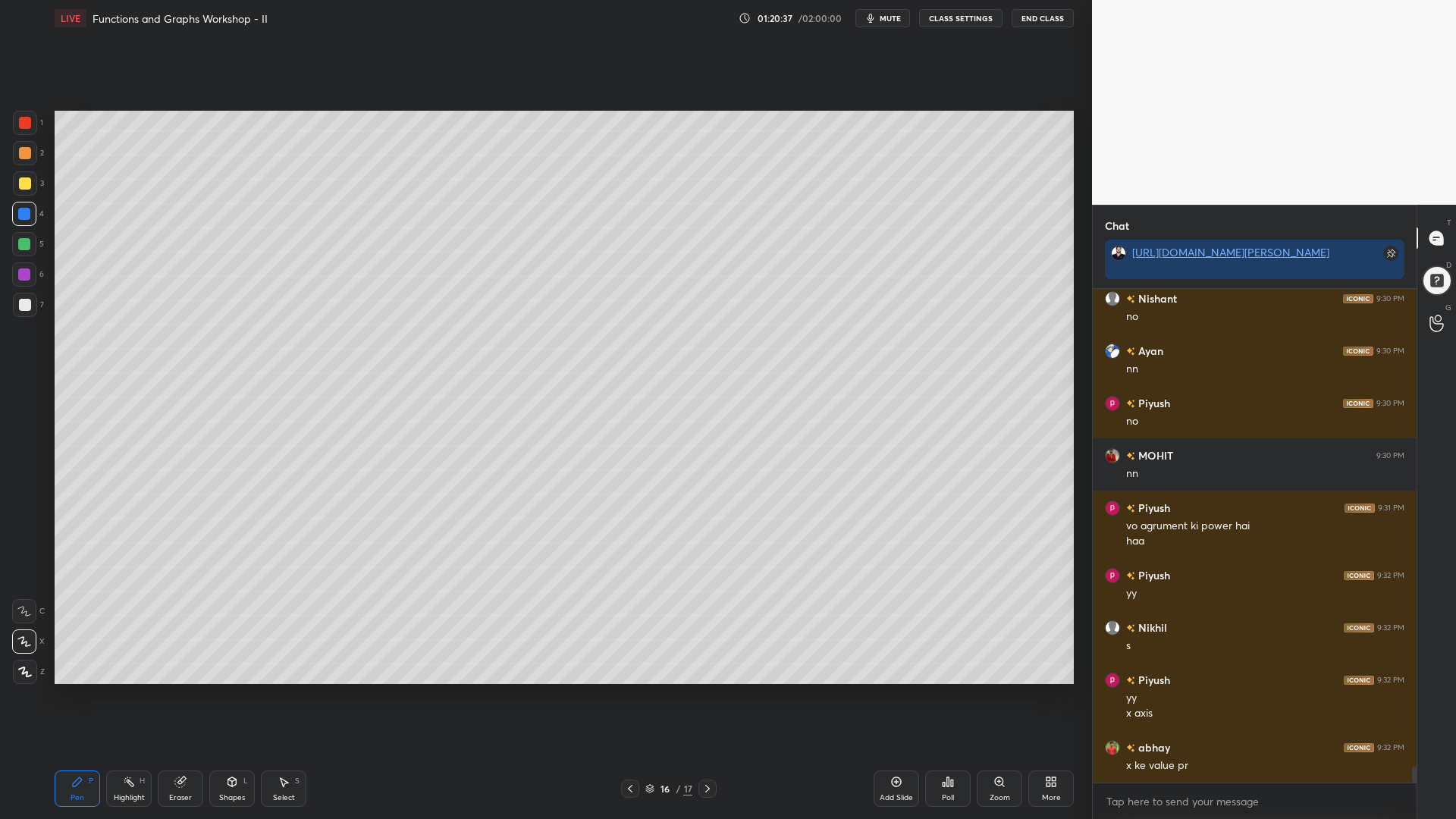
drag, startPoint x: 24, startPoint y: 184, endPoint x: 29, endPoint y: 177, distance: 8.6
click at [24, 185] on div at bounding box center [24, 183] width 12 height 12
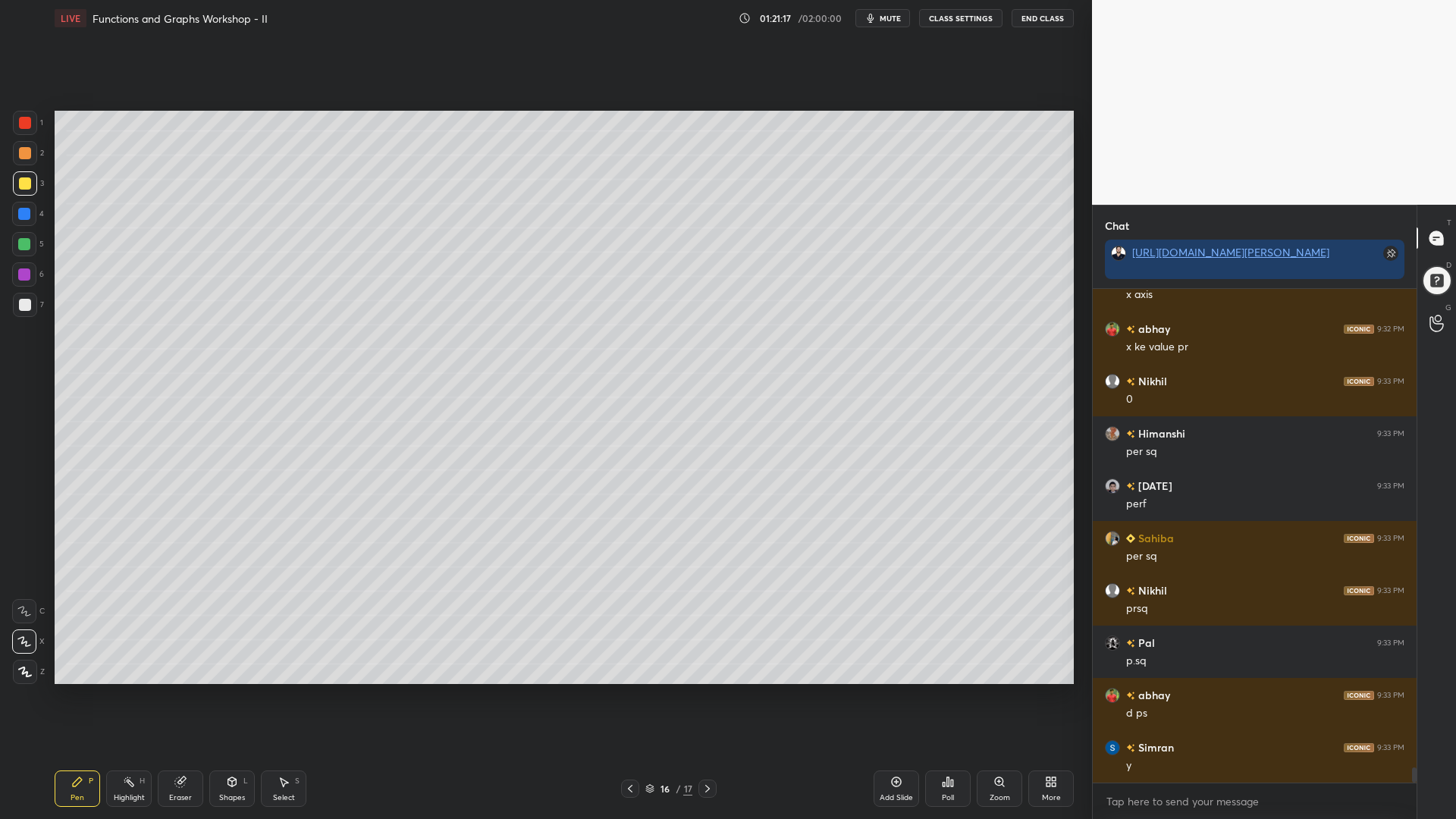
scroll to position [15615, 0]
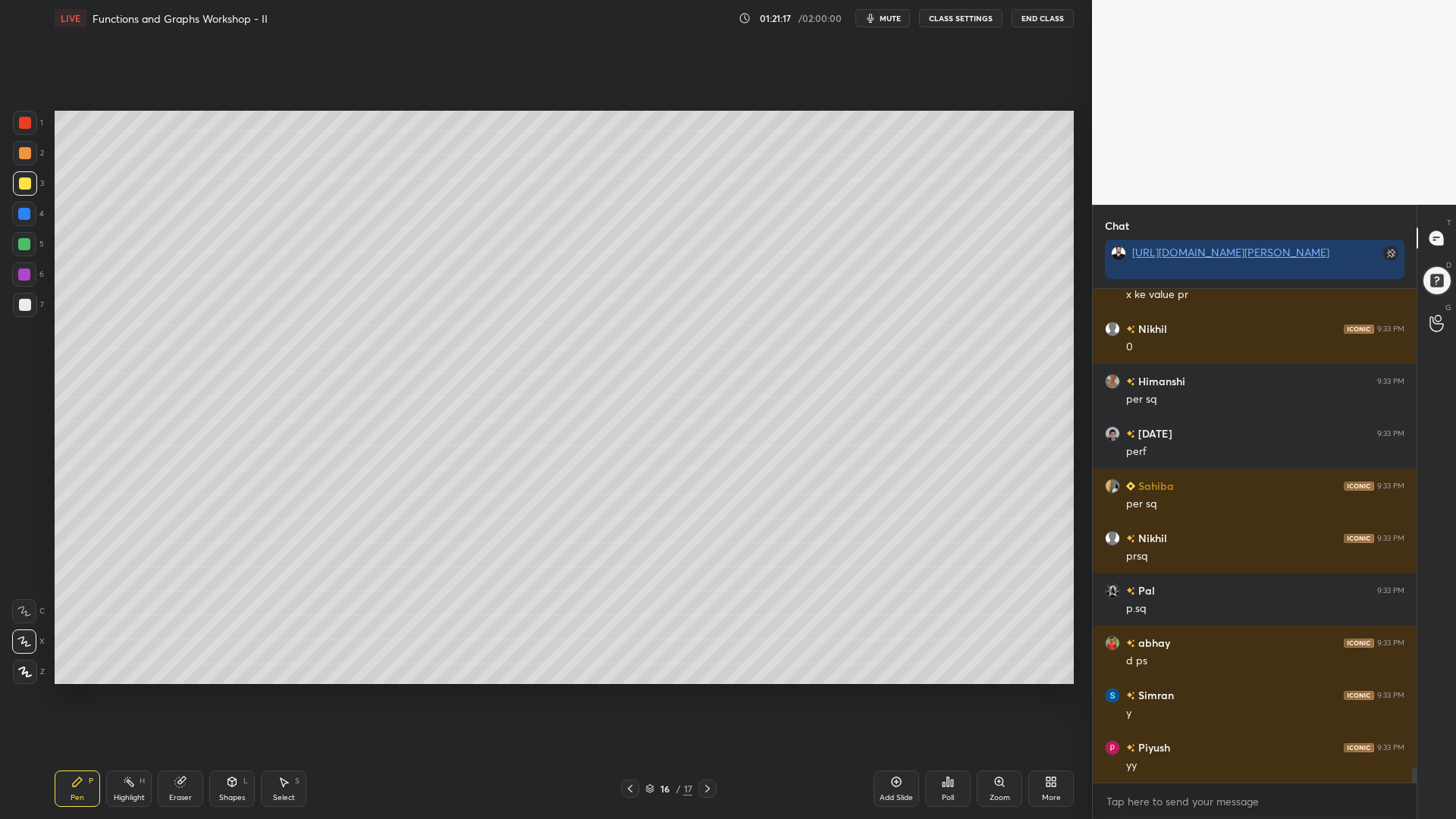
click at [19, 220] on div at bounding box center [24, 214] width 24 height 24
click at [23, 308] on div at bounding box center [24, 305] width 12 height 12
click at [632, 697] on icon at bounding box center [630, 789] width 12 height 12
click at [709, 697] on icon at bounding box center [708, 789] width 12 height 12
click at [706, 697] on icon at bounding box center [708, 789] width 12 height 12
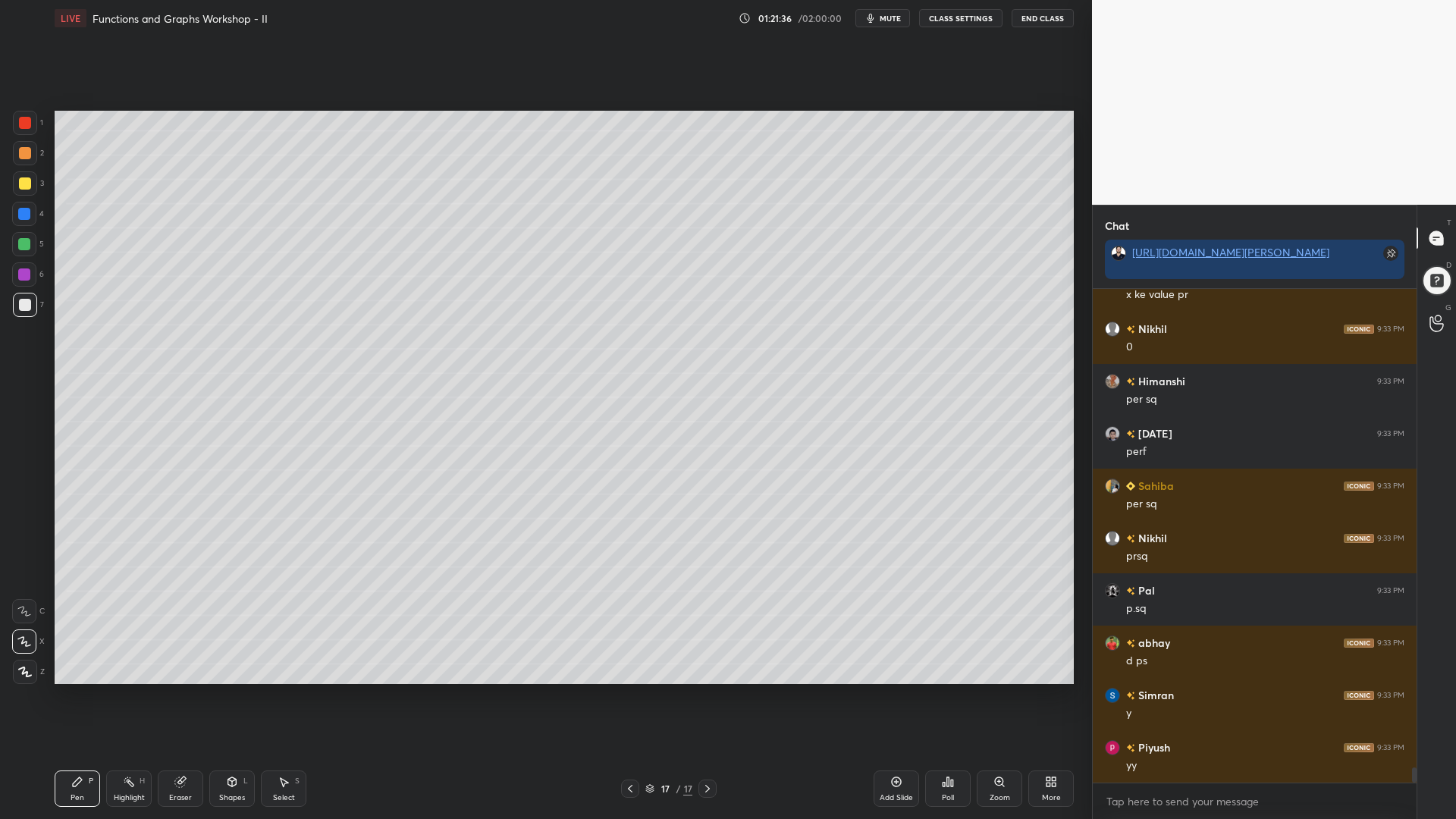
drag, startPoint x: 24, startPoint y: 177, endPoint x: 53, endPoint y: 201, distance: 37.6
click at [24, 179] on div at bounding box center [24, 183] width 12 height 12
click at [20, 252] on div at bounding box center [24, 244] width 24 height 24
click at [20, 272] on div at bounding box center [24, 274] width 12 height 12
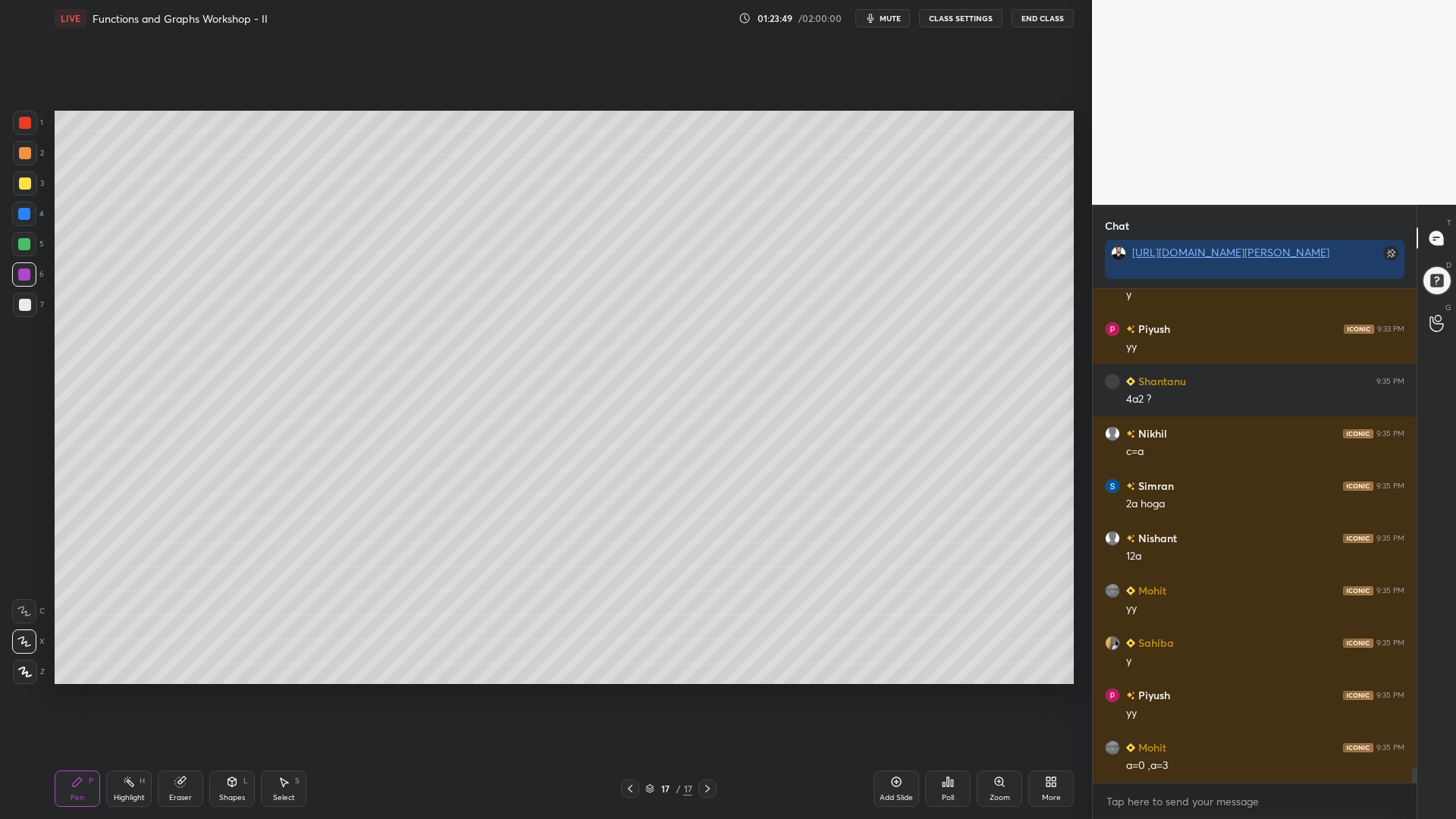
scroll to position [16086, 0]
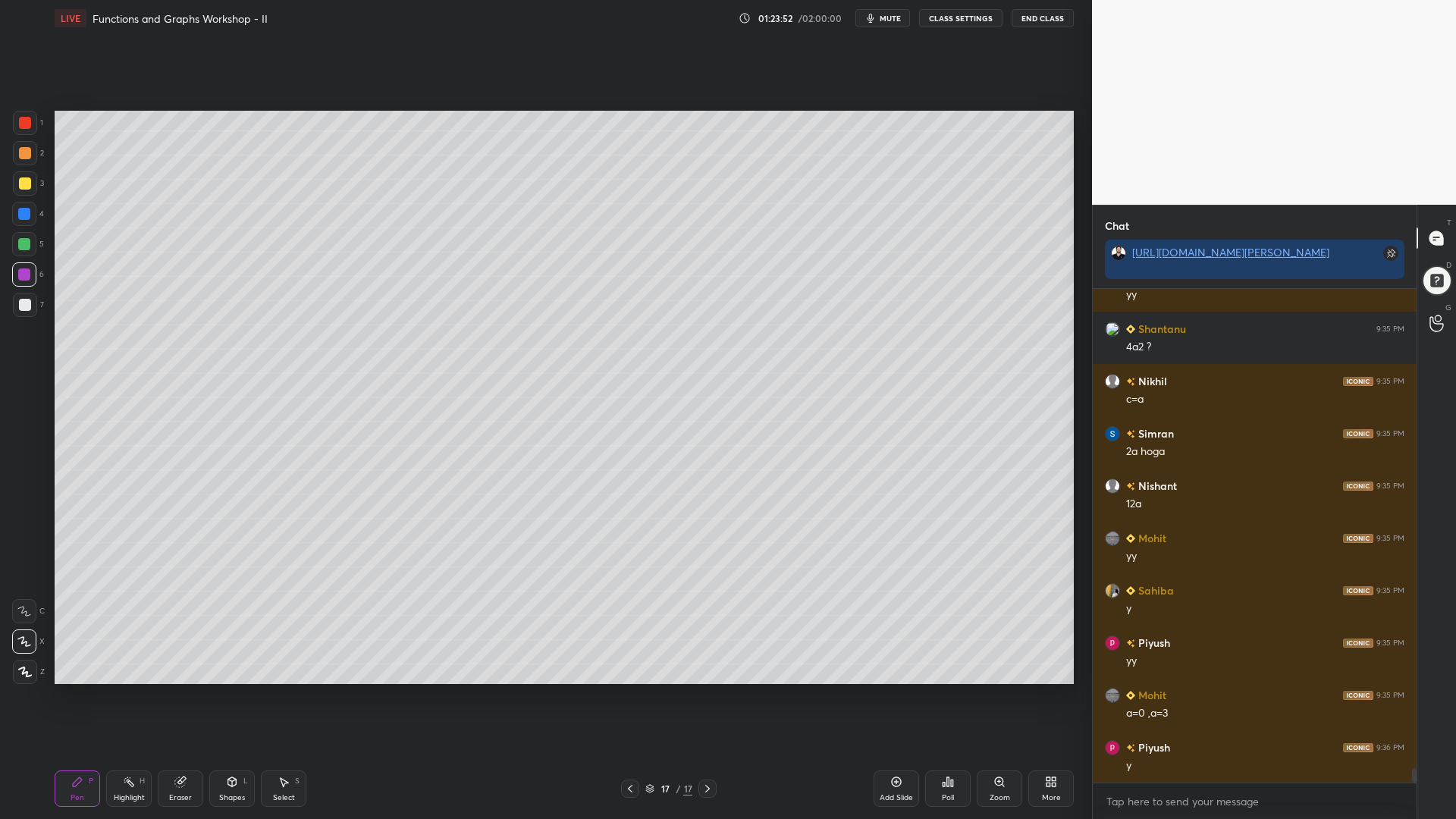
click at [19, 305] on div at bounding box center [24, 305] width 12 height 12
click at [26, 219] on div at bounding box center [24, 214] width 12 height 12
click at [20, 160] on div at bounding box center [24, 153] width 24 height 24
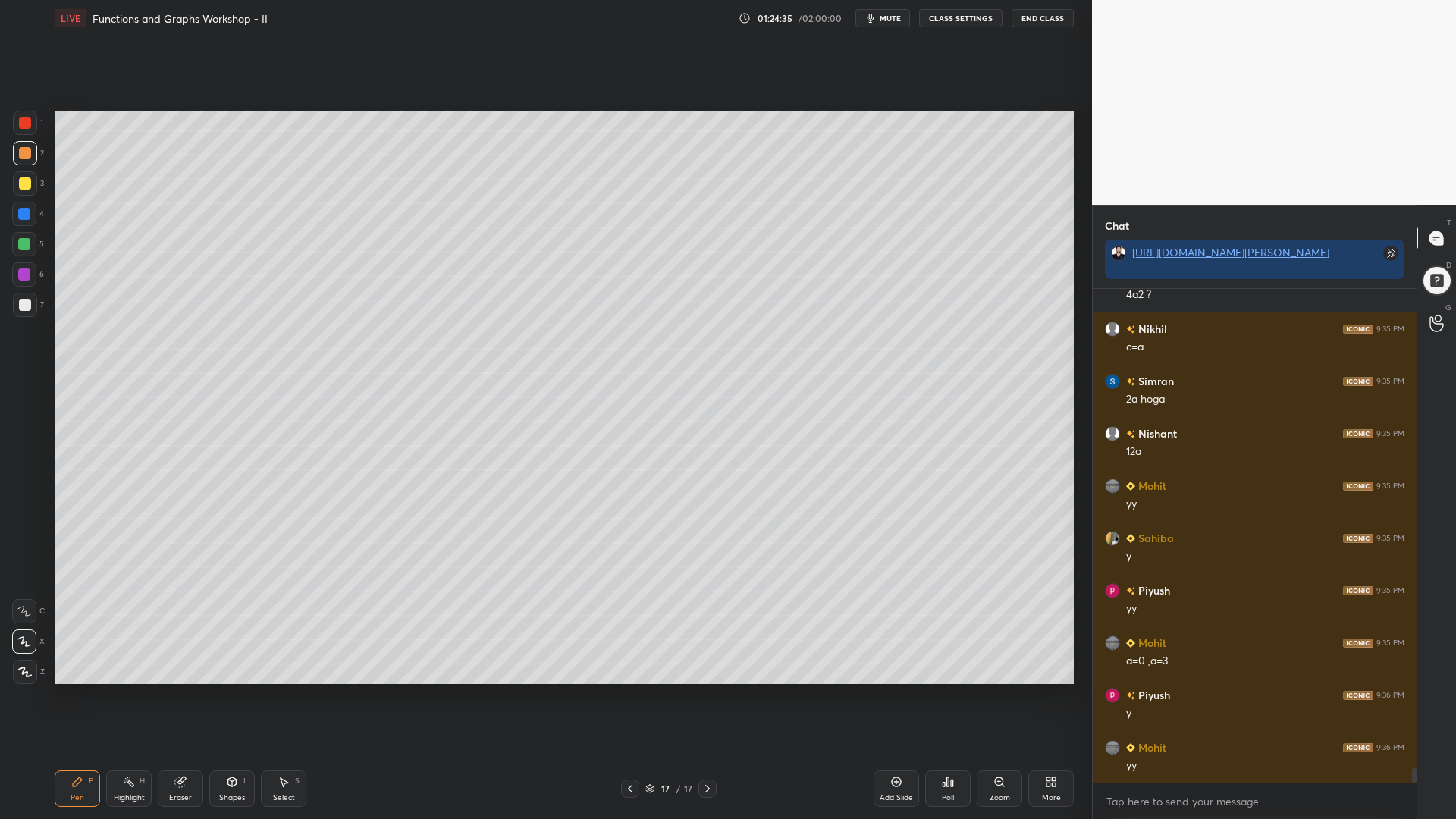
scroll to position [16191, 0]
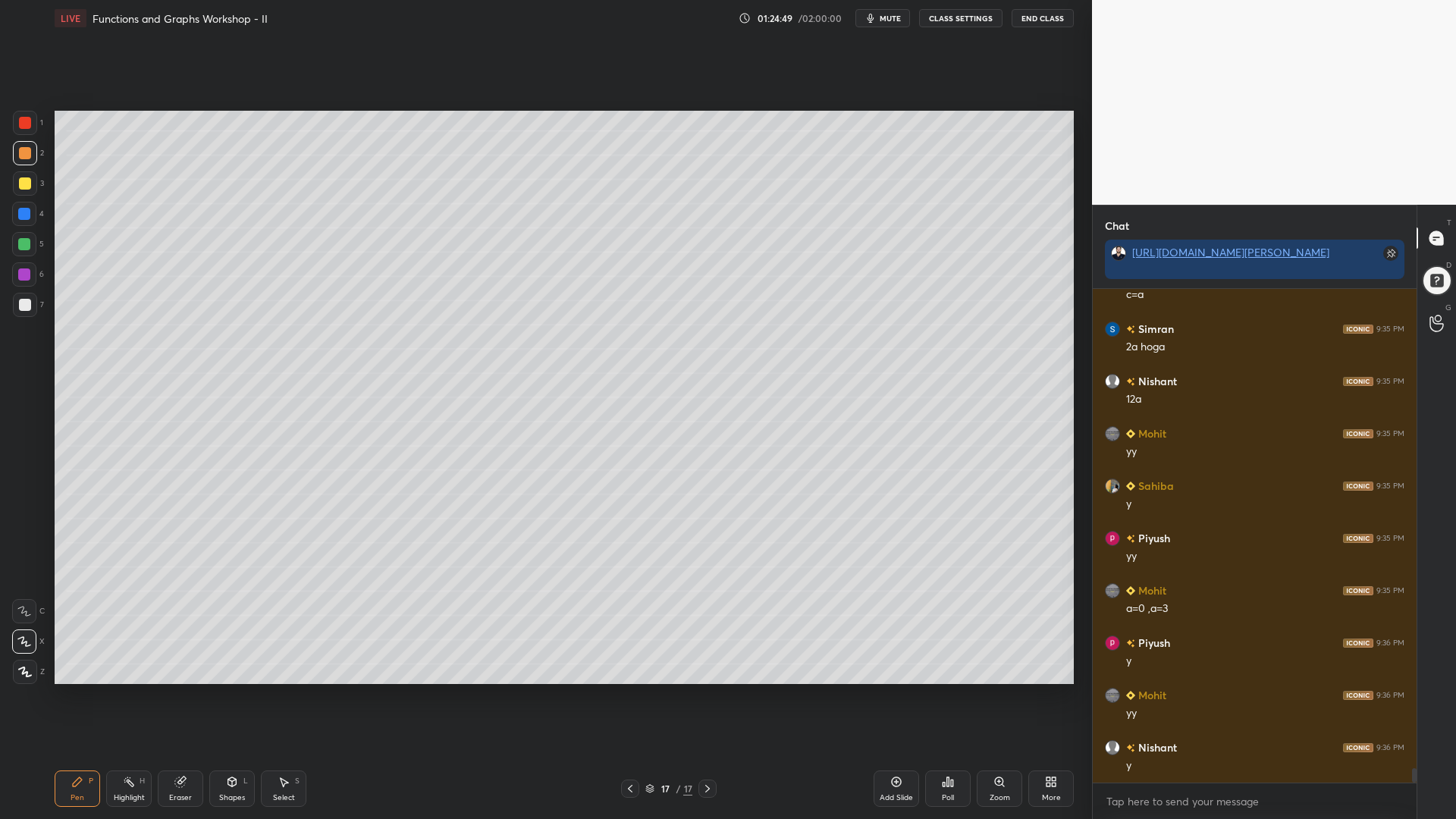
drag, startPoint x: 193, startPoint y: 776, endPoint x: 223, endPoint y: 735, distance: 50.8
click at [191, 697] on div "Eraser" at bounding box center [181, 789] width 46 height 36
drag, startPoint x: 79, startPoint y: 792, endPoint x: 165, endPoint y: 725, distance: 109.0
click at [83, 697] on div "Pen P" at bounding box center [78, 789] width 46 height 36
click at [20, 306] on div at bounding box center [24, 305] width 12 height 12
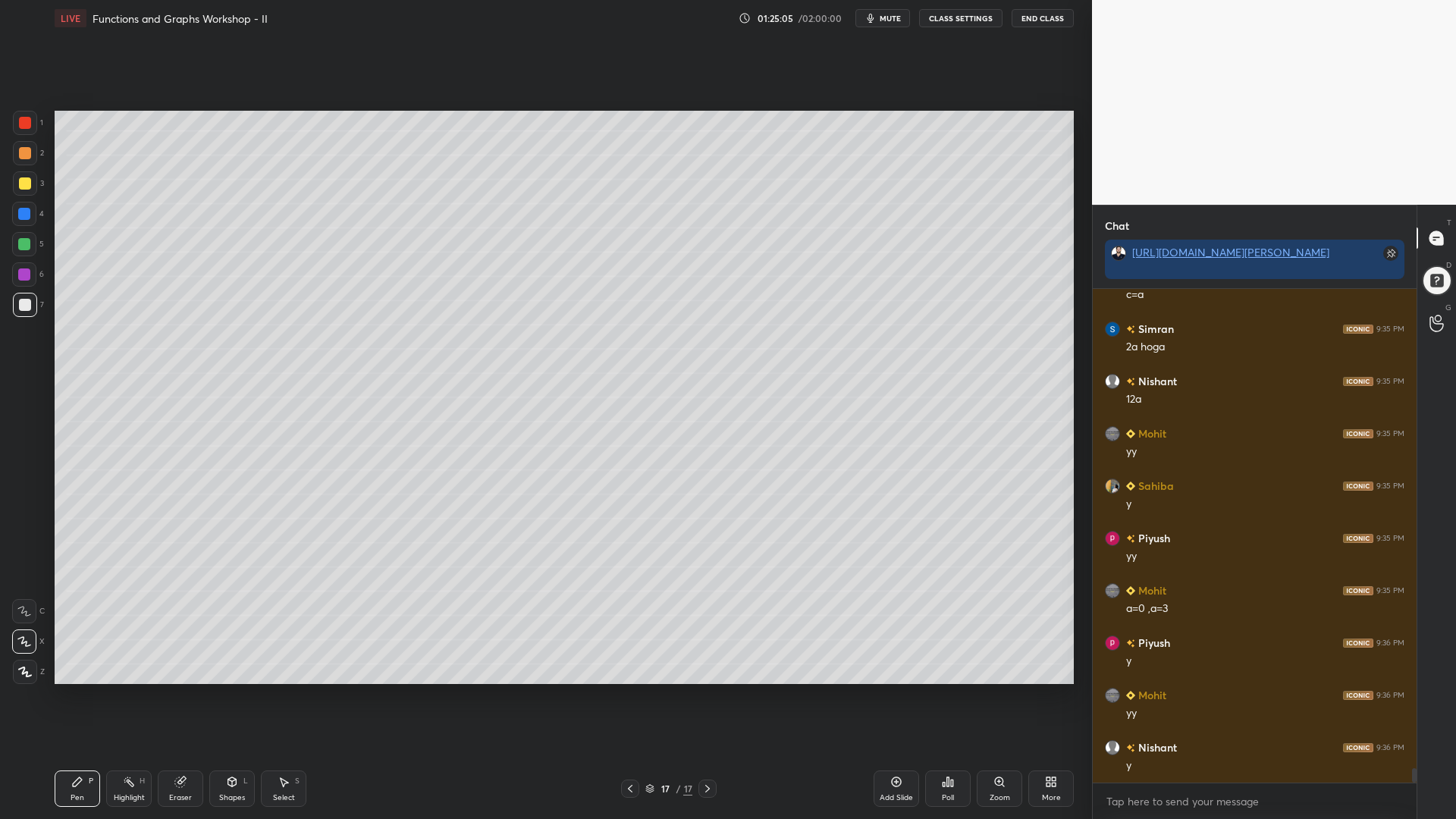
click at [19, 610] on icon at bounding box center [24, 611] width 14 height 11
click at [234, 697] on icon at bounding box center [232, 782] width 12 height 12
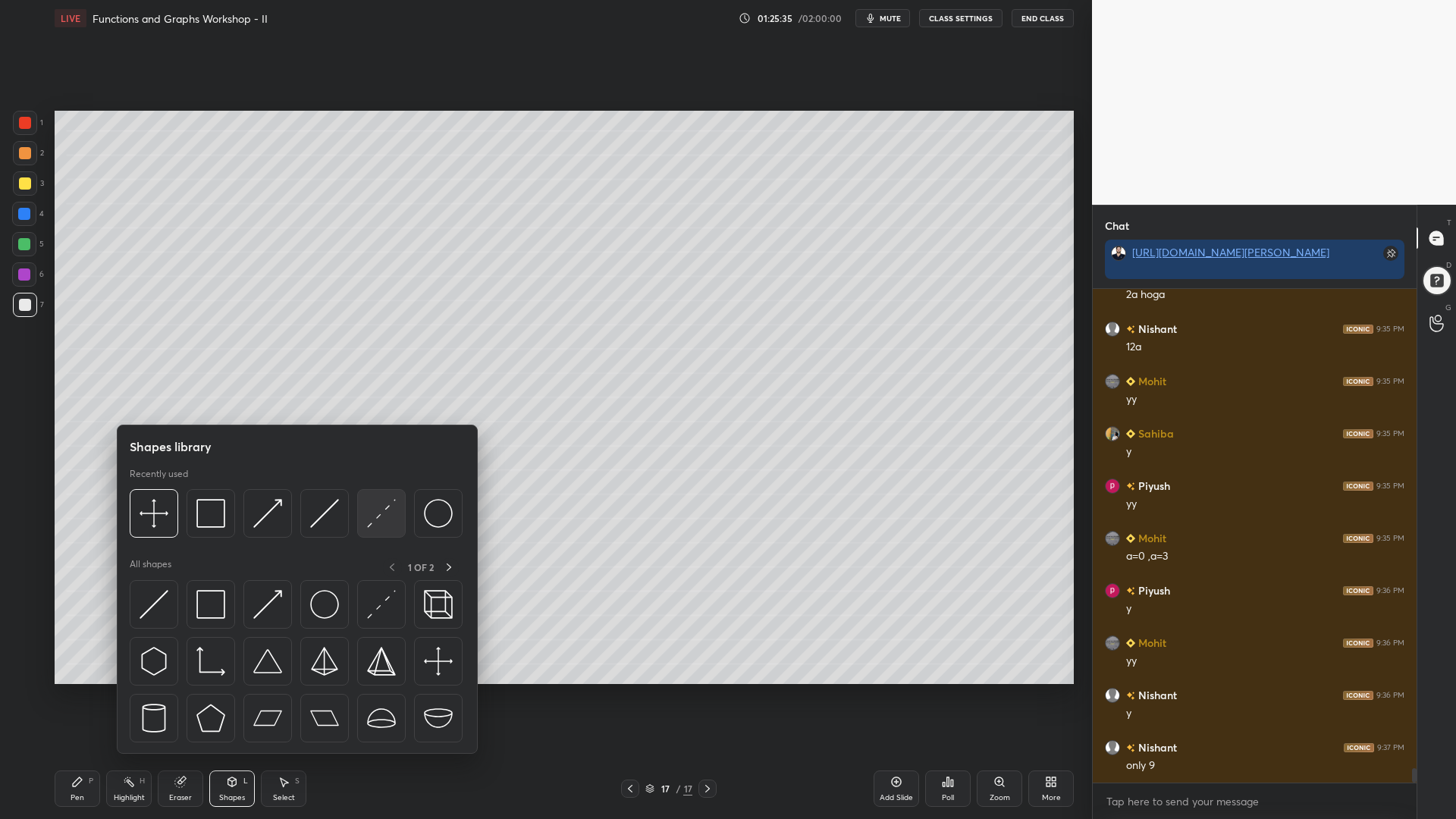
click at [383, 516] on img at bounding box center [382, 513] width 29 height 29
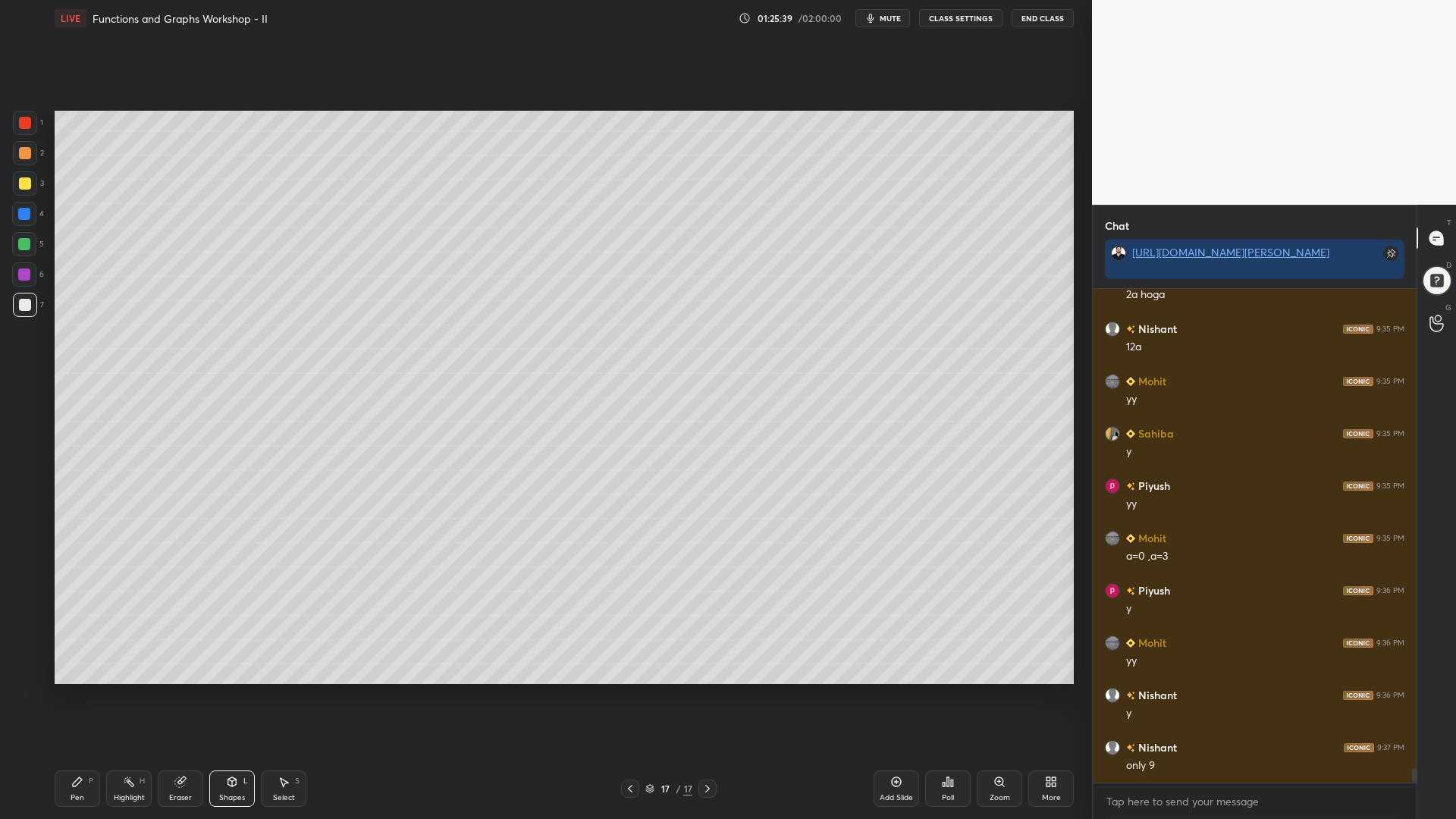
click at [79, 697] on icon at bounding box center [77, 782] width 12 height 12
click at [177, 697] on icon at bounding box center [180, 783] width 10 height 10
drag, startPoint x: 21, startPoint y: 497, endPoint x: 53, endPoint y: 506, distance: 33.2
click at [22, 498] on icon at bounding box center [24, 502] width 7 height 7
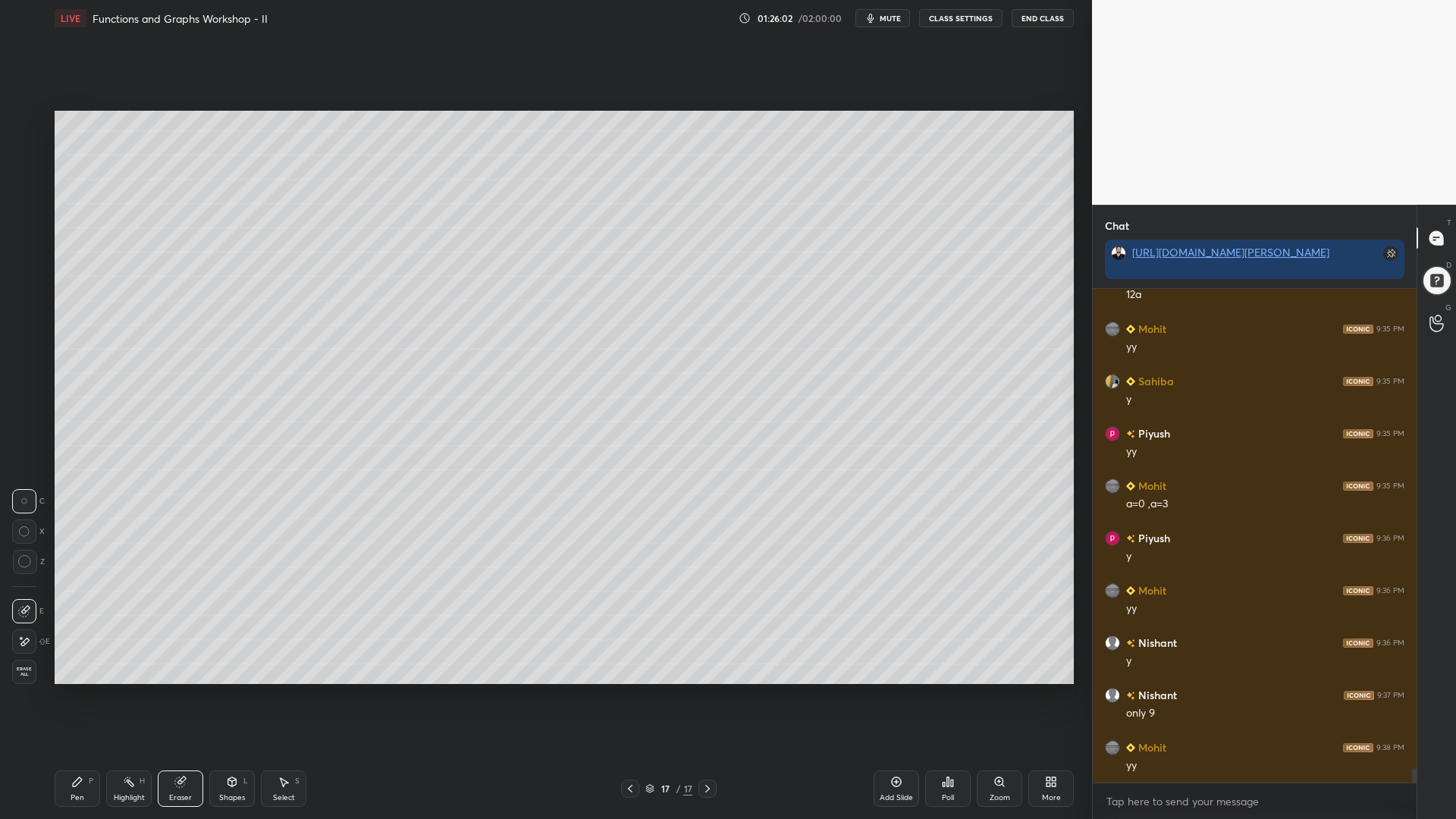
scroll to position [16348, 0]
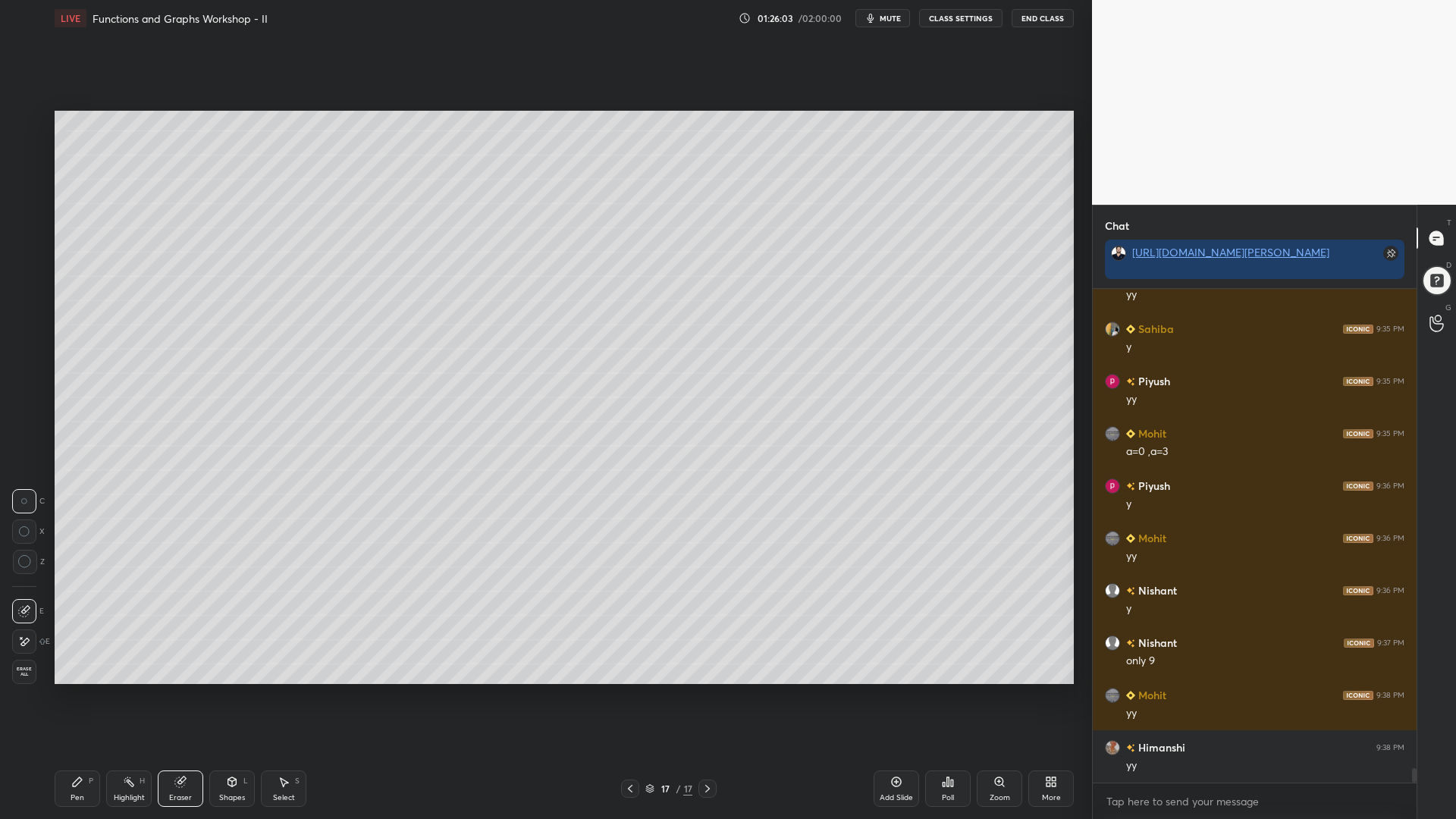
click at [77, 697] on icon at bounding box center [77, 782] width 12 height 12
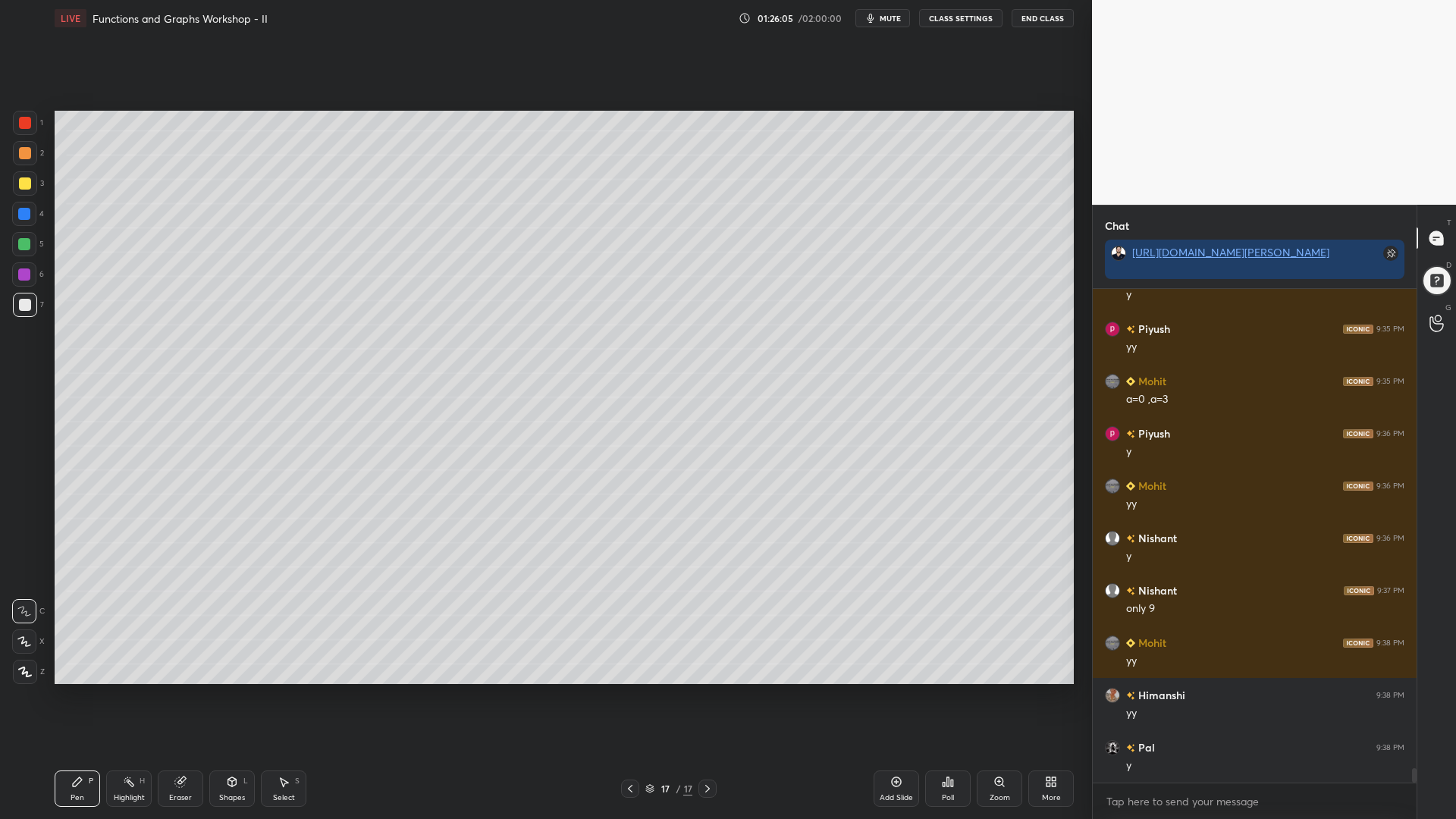
click at [26, 219] on div at bounding box center [24, 214] width 12 height 12
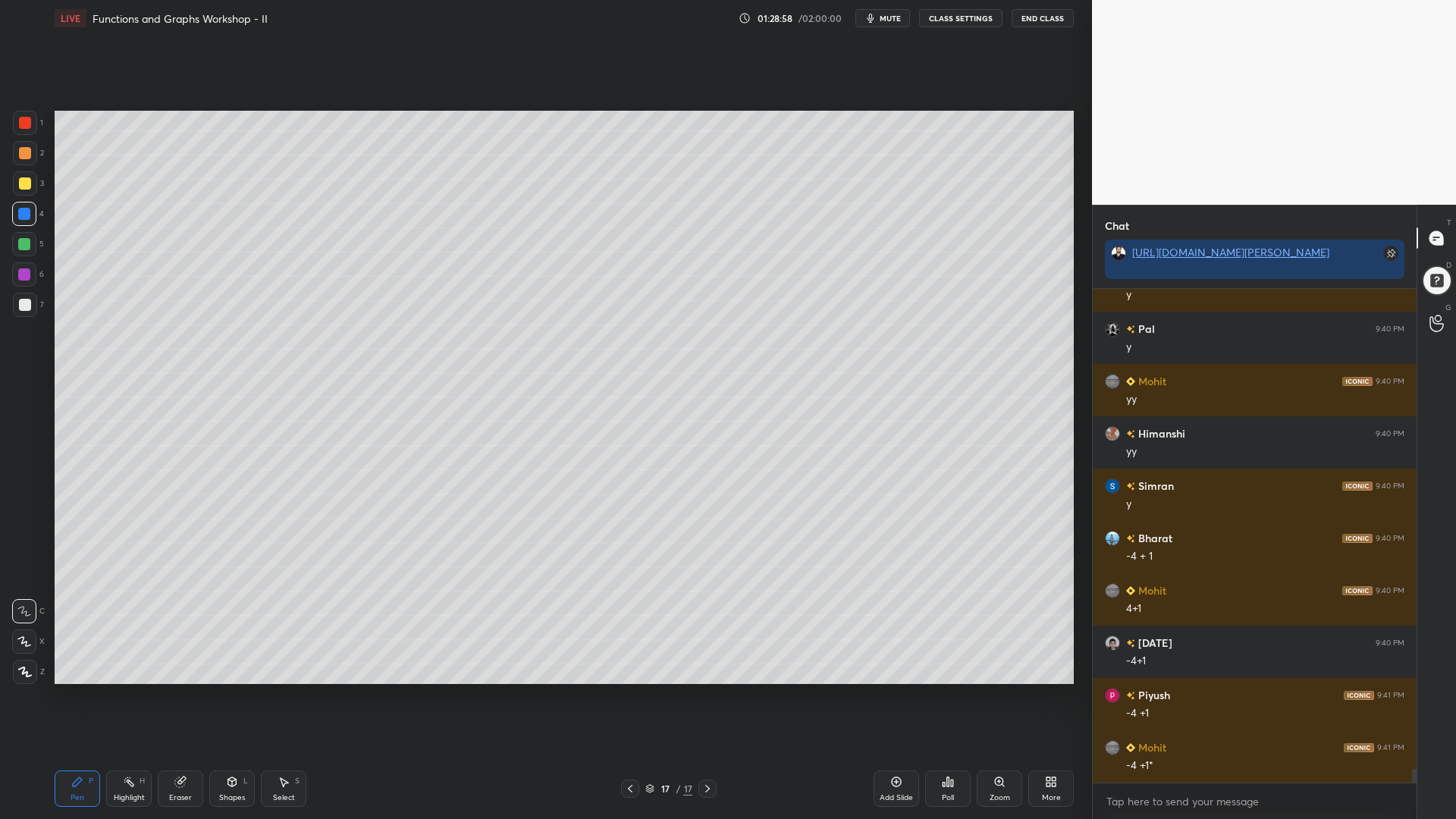
scroll to position [17551, 0]
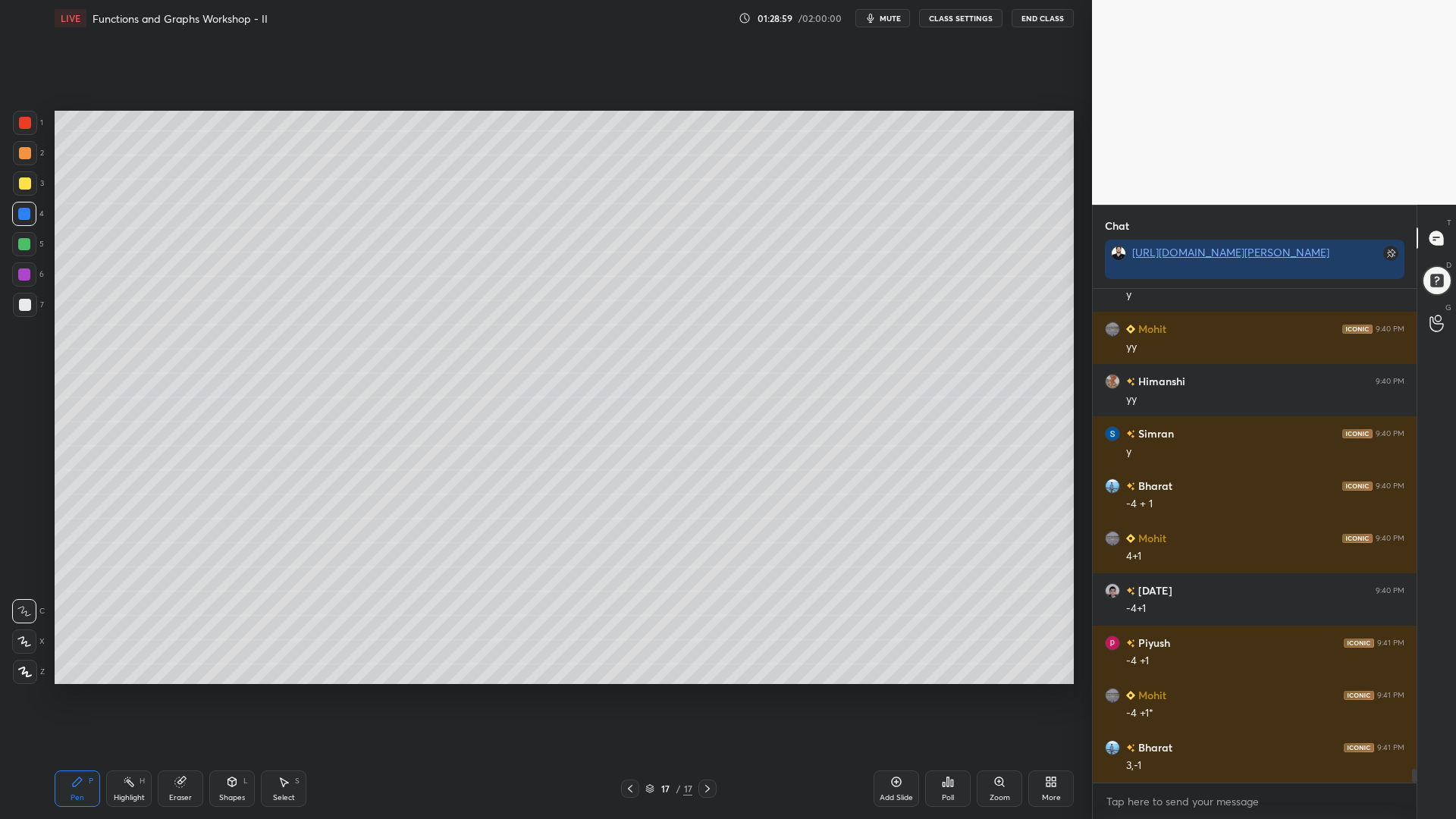
click at [796, 686] on div "Setting up your live class Poll for secs No correct answer Start poll" at bounding box center [564, 397] width 1032 height 722
click at [797, 686] on div "Setting up your live class Poll for secs No correct answer Start poll" at bounding box center [564, 397] width 1032 height 722
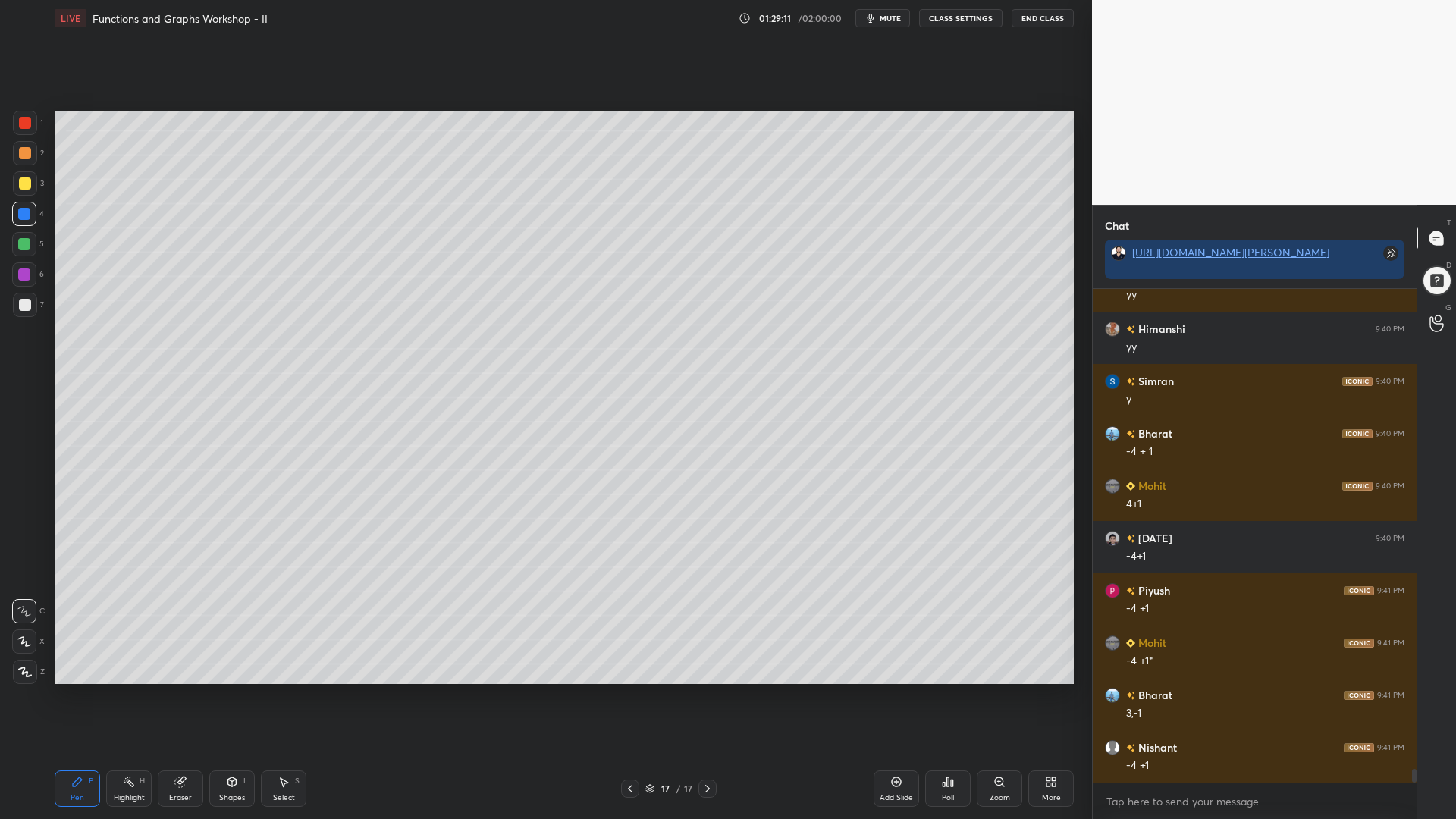
scroll to position [17656, 0]
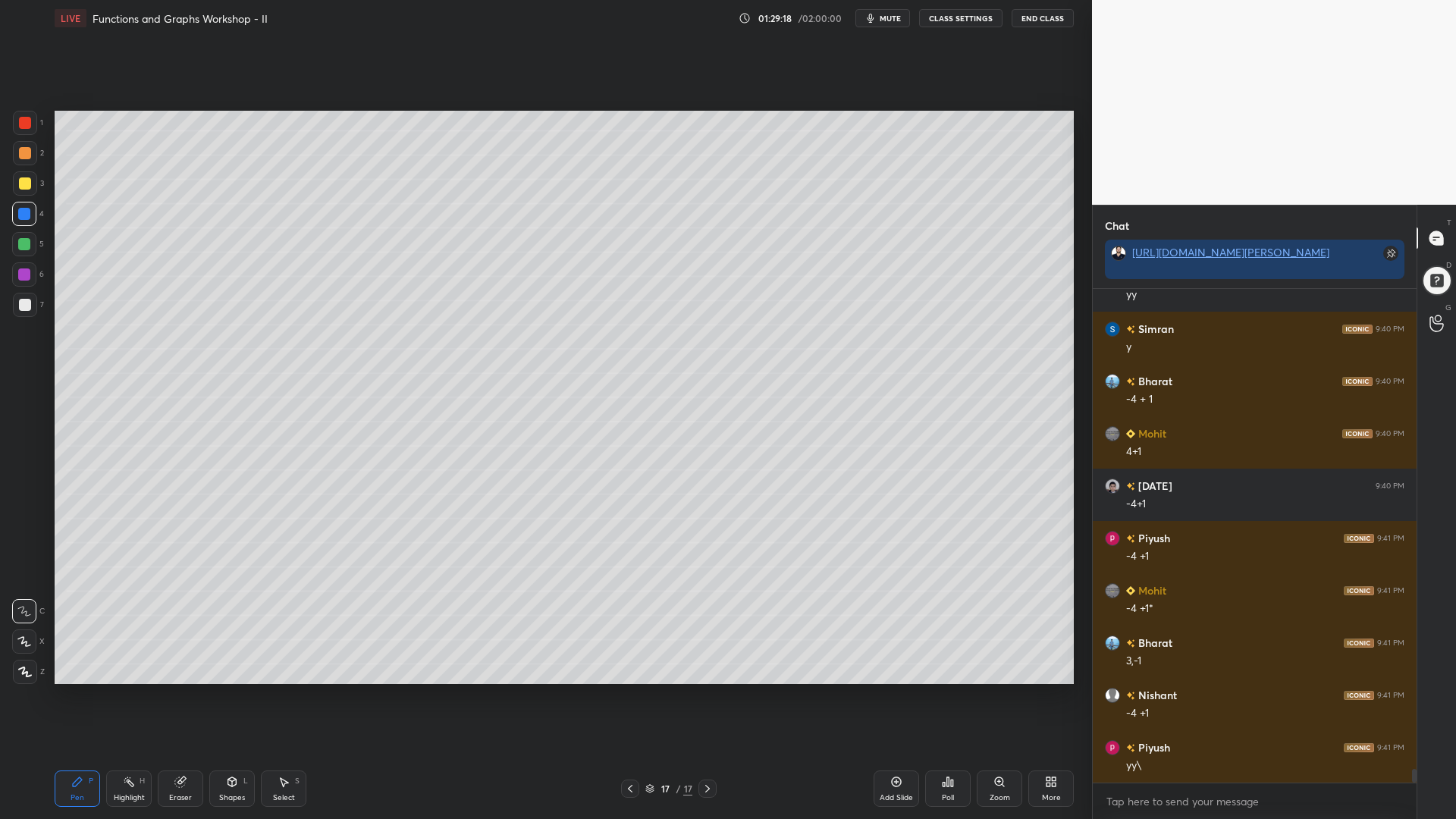
click at [19, 145] on div at bounding box center [24, 153] width 24 height 24
click at [28, 123] on div at bounding box center [24, 122] width 12 height 12
click at [24, 666] on icon at bounding box center [25, 671] width 14 height 11
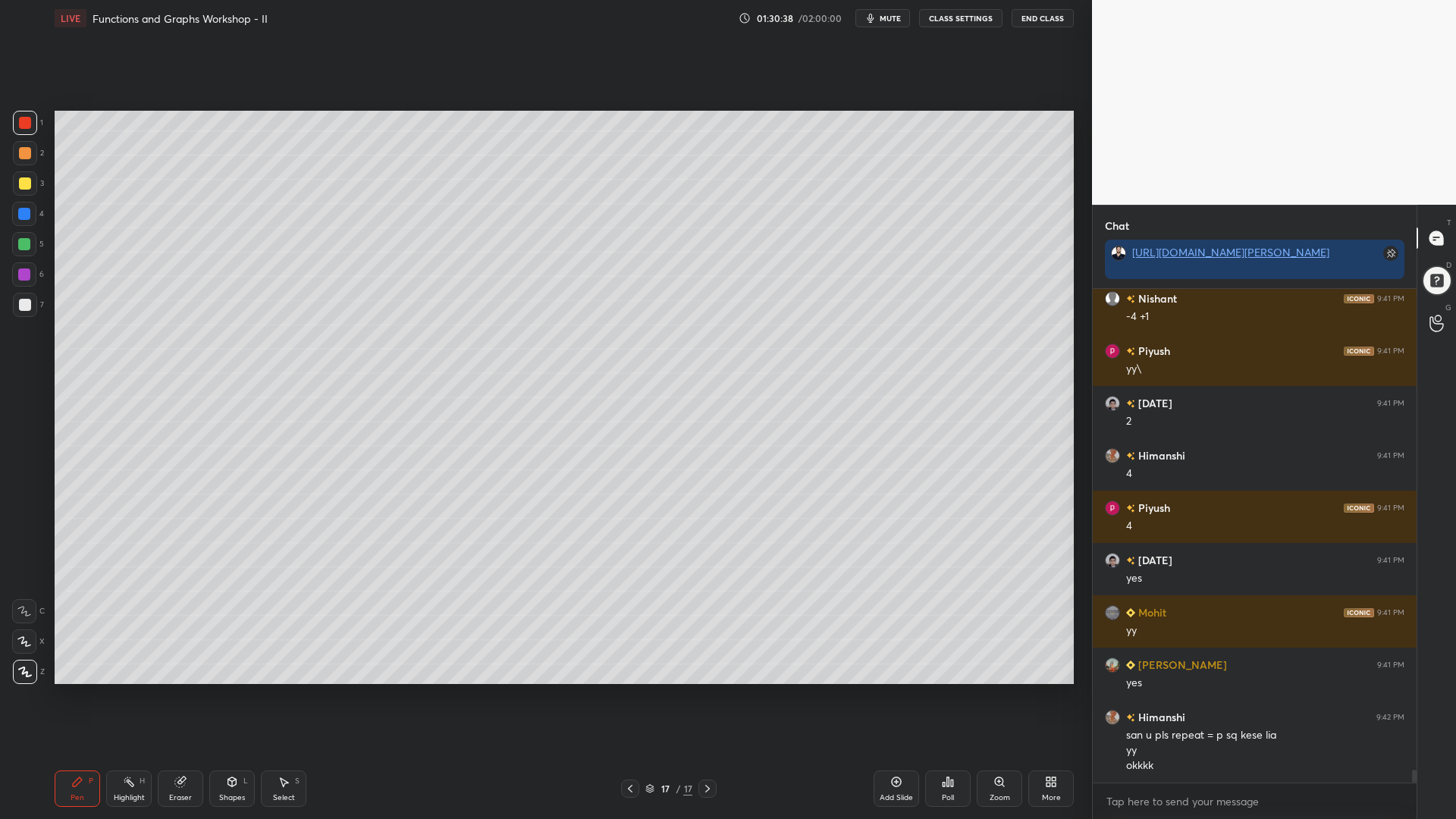
scroll to position [18105, 0]
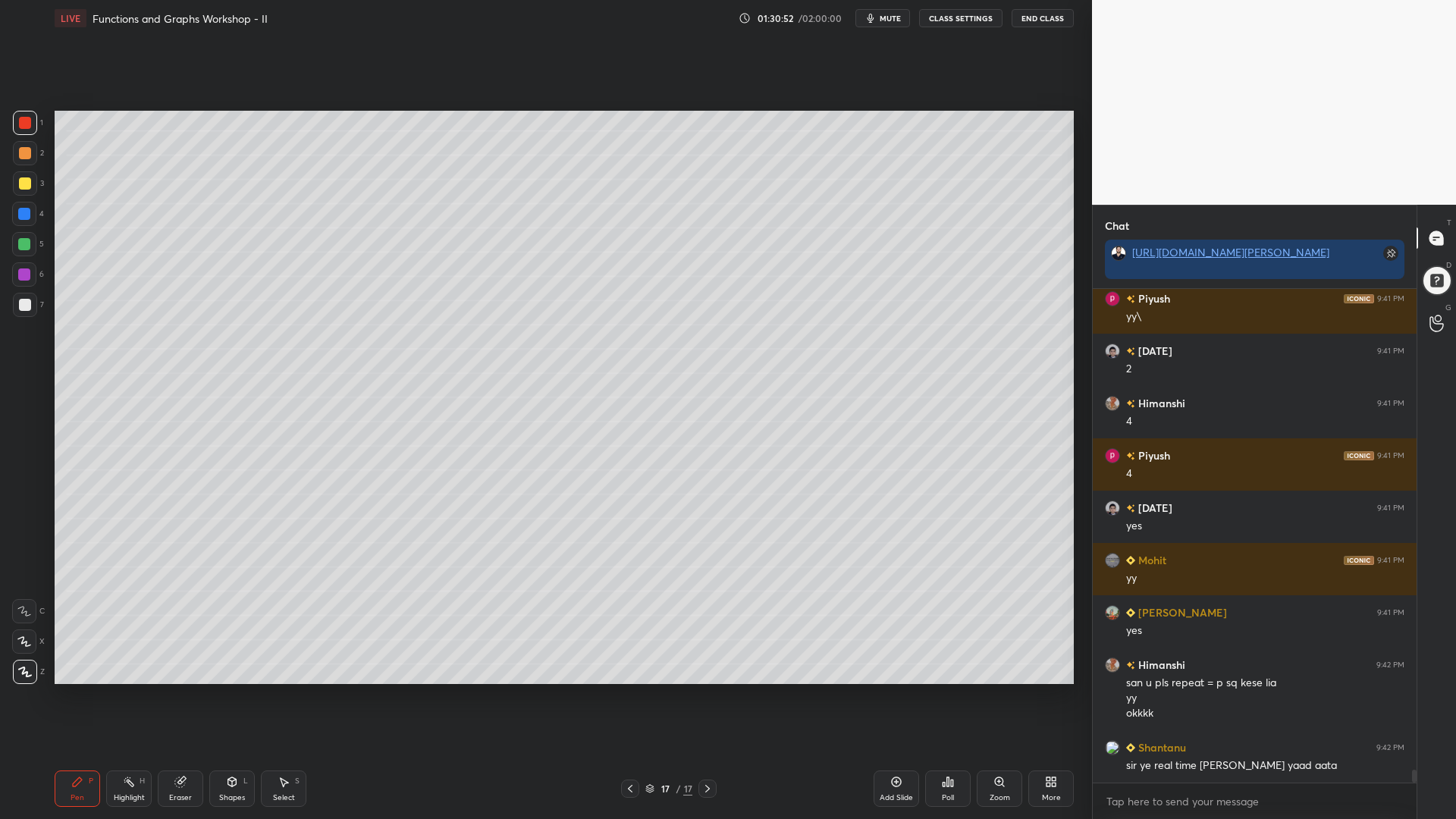
click at [22, 270] on div at bounding box center [24, 274] width 12 height 12
click at [22, 212] on div at bounding box center [24, 214] width 12 height 12
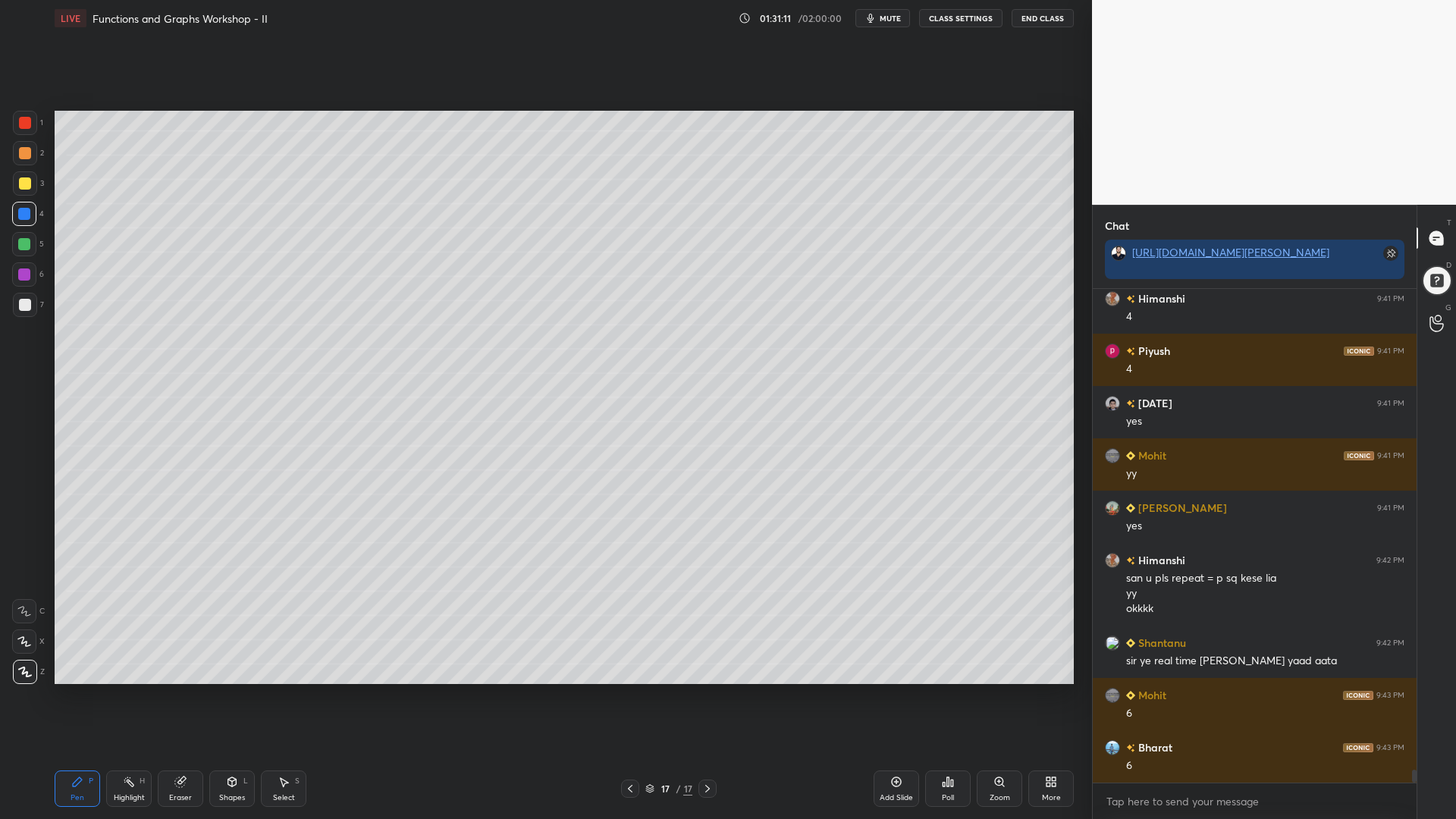
scroll to position [18262, 0]
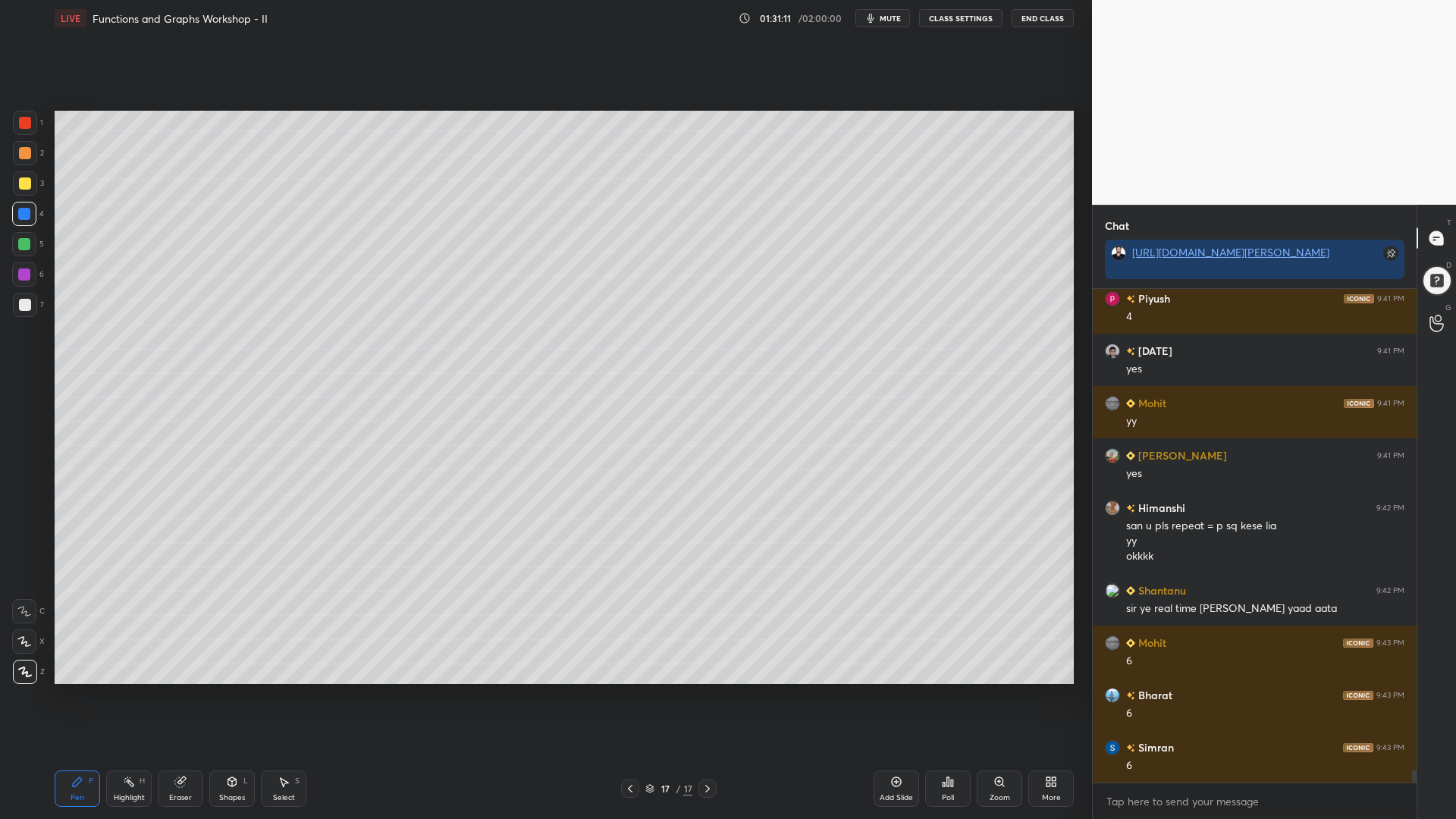
click at [893, 697] on icon at bounding box center [897, 783] width 10 height 10
click at [19, 159] on div at bounding box center [24, 153] width 12 height 12
click at [19, 236] on div at bounding box center [24, 244] width 24 height 24
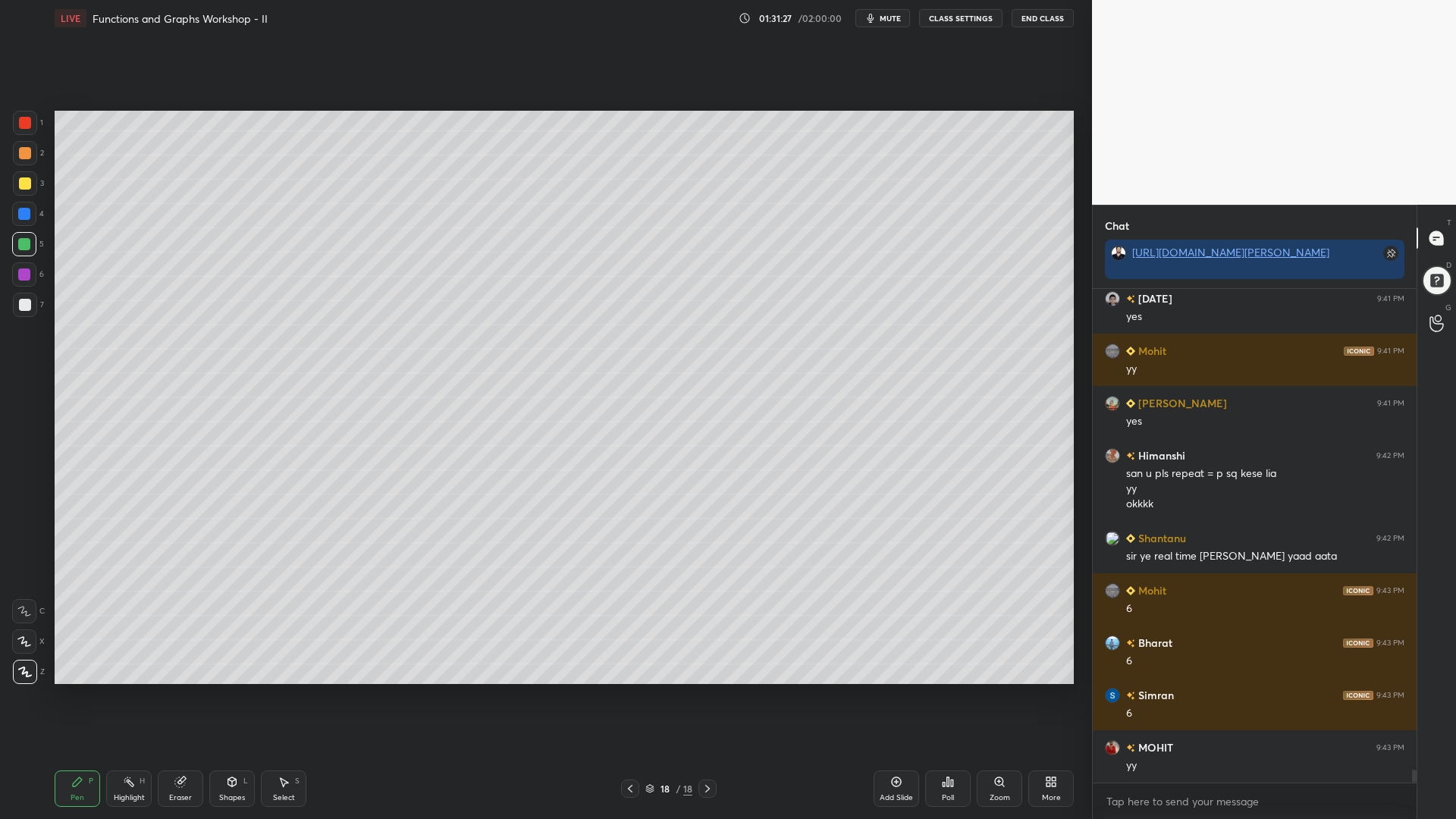
click at [20, 182] on div at bounding box center [24, 183] width 12 height 12
drag, startPoint x: 23, startPoint y: 156, endPoint x: 50, endPoint y: 159, distance: 27.2
click at [24, 157] on div at bounding box center [24, 153] width 12 height 12
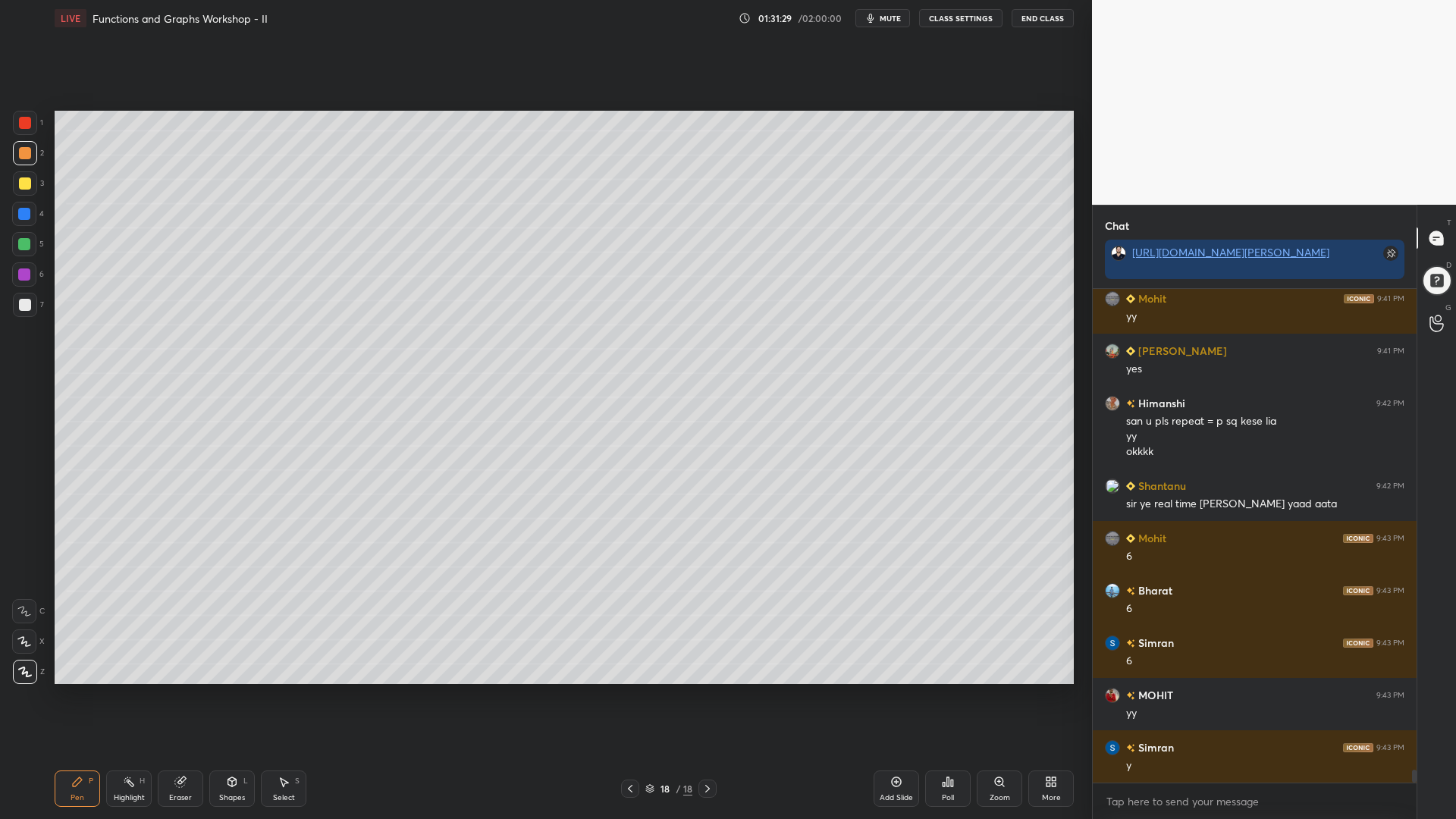
scroll to position [18419, 0]
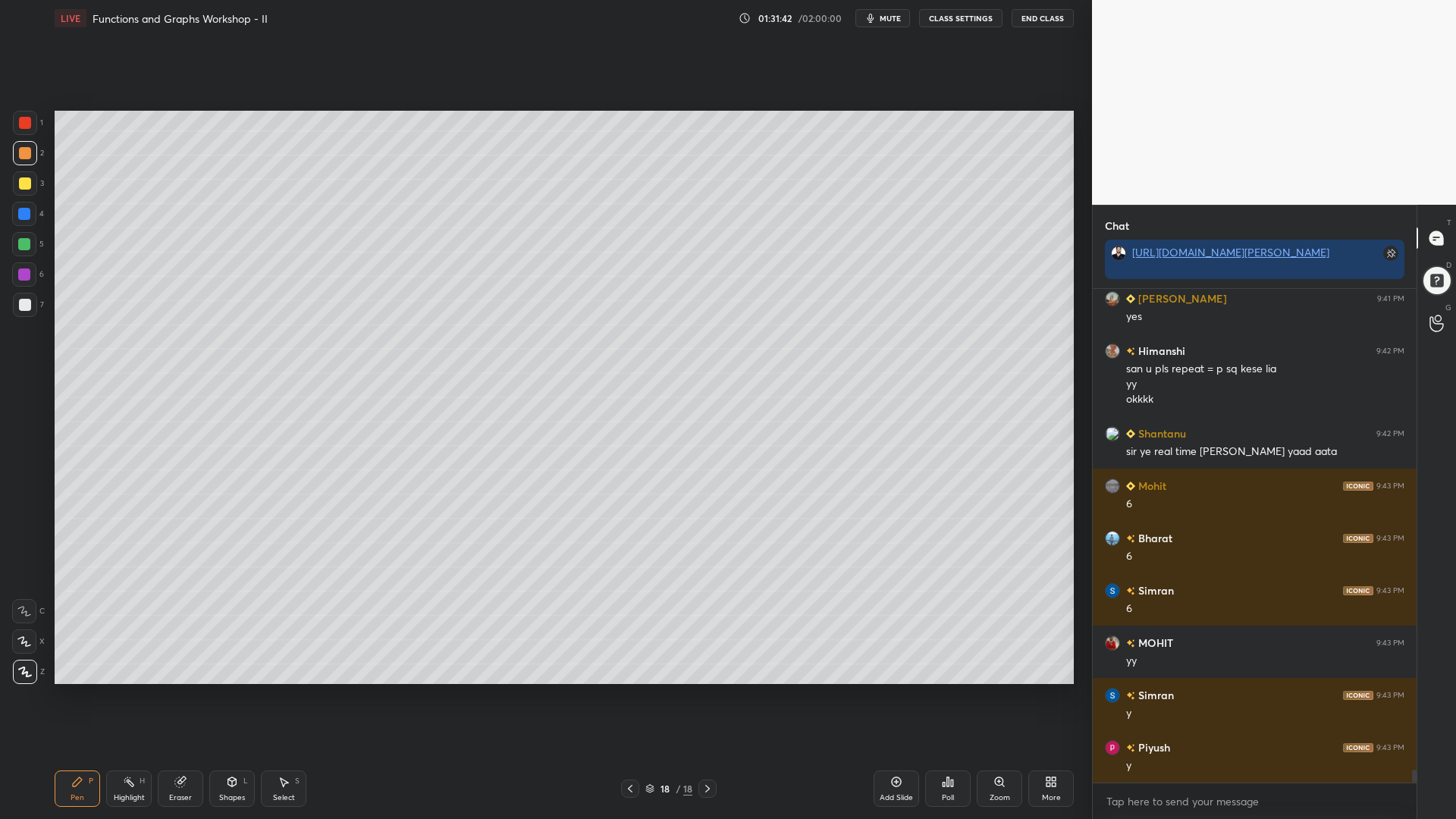
click at [18, 249] on div at bounding box center [24, 244] width 24 height 24
click at [23, 272] on div at bounding box center [24, 274] width 12 height 12
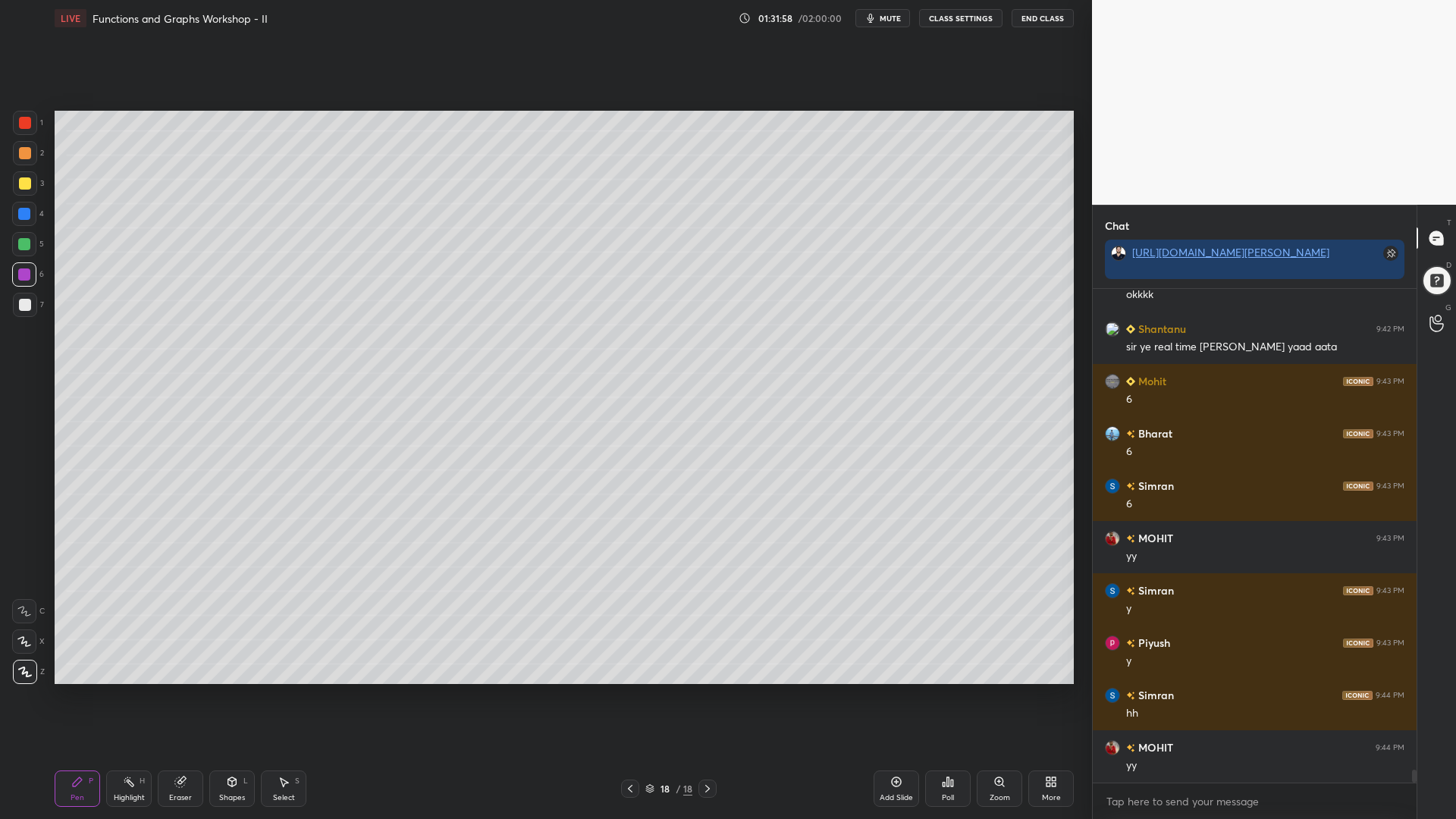
scroll to position [18576, 0]
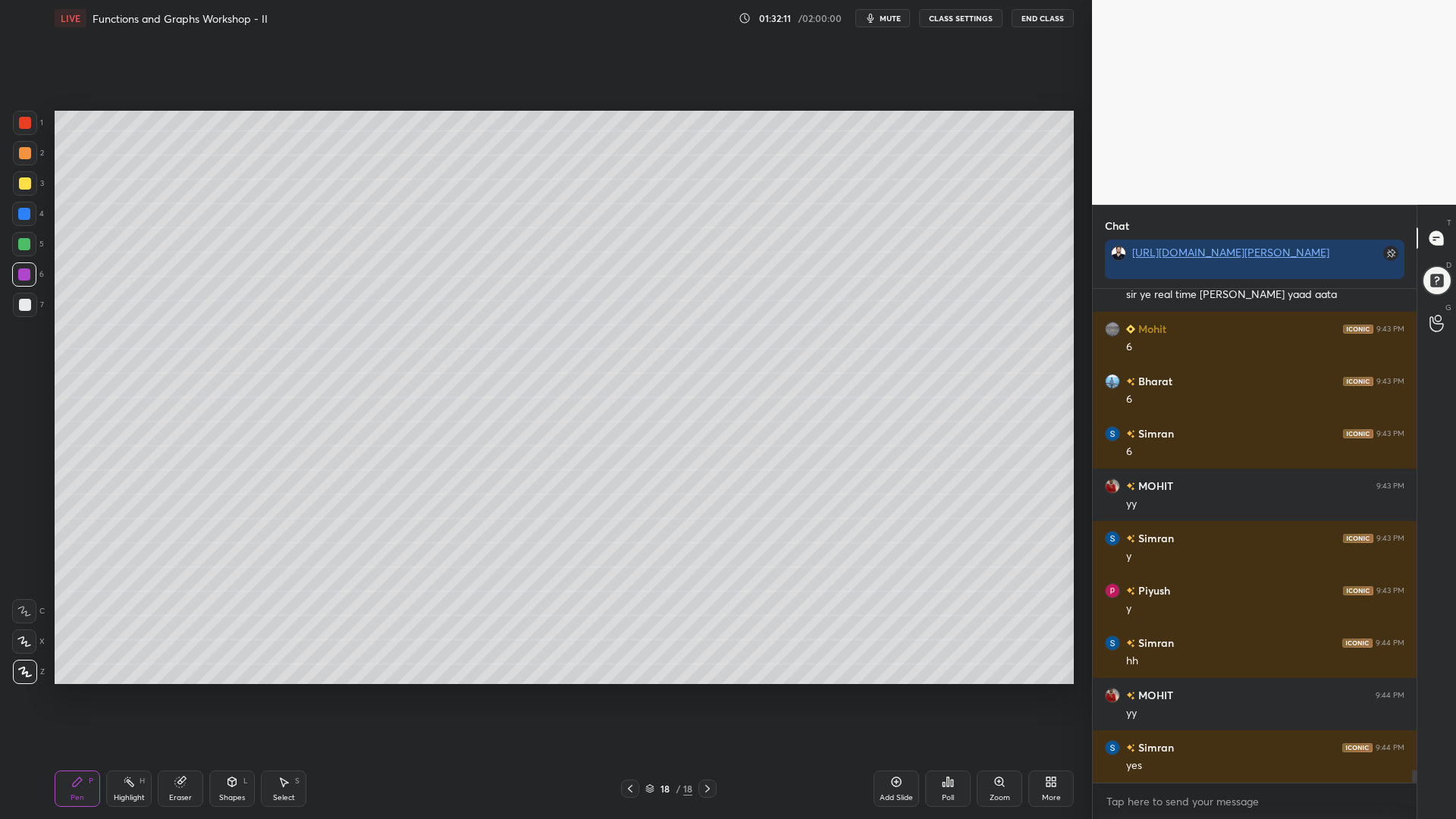
click at [24, 216] on div at bounding box center [24, 214] width 12 height 12
drag, startPoint x: 23, startPoint y: 271, endPoint x: 31, endPoint y: 274, distance: 8.5
click at [26, 272] on div at bounding box center [24, 274] width 12 height 12
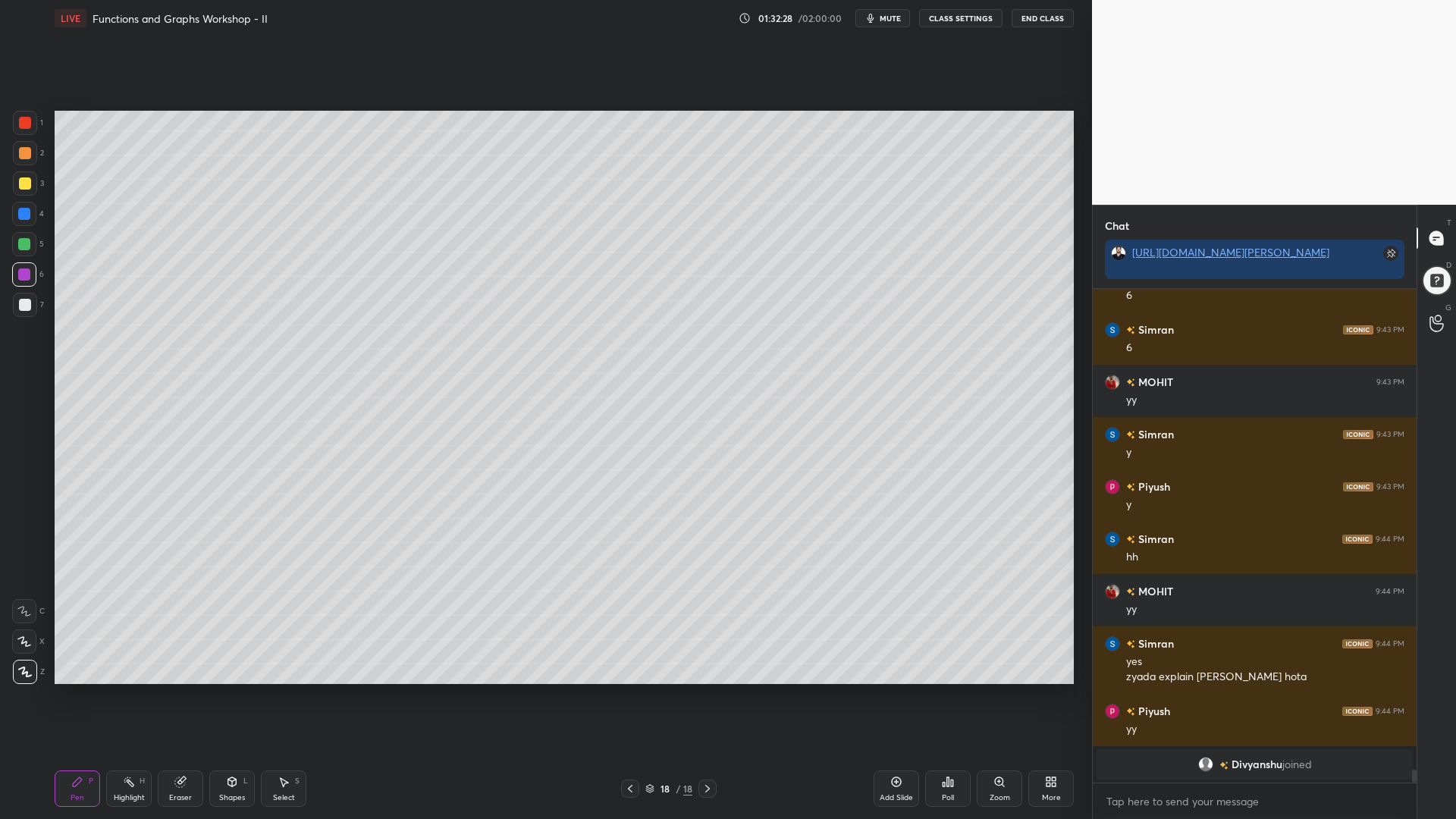
scroll to position [17044, 0]
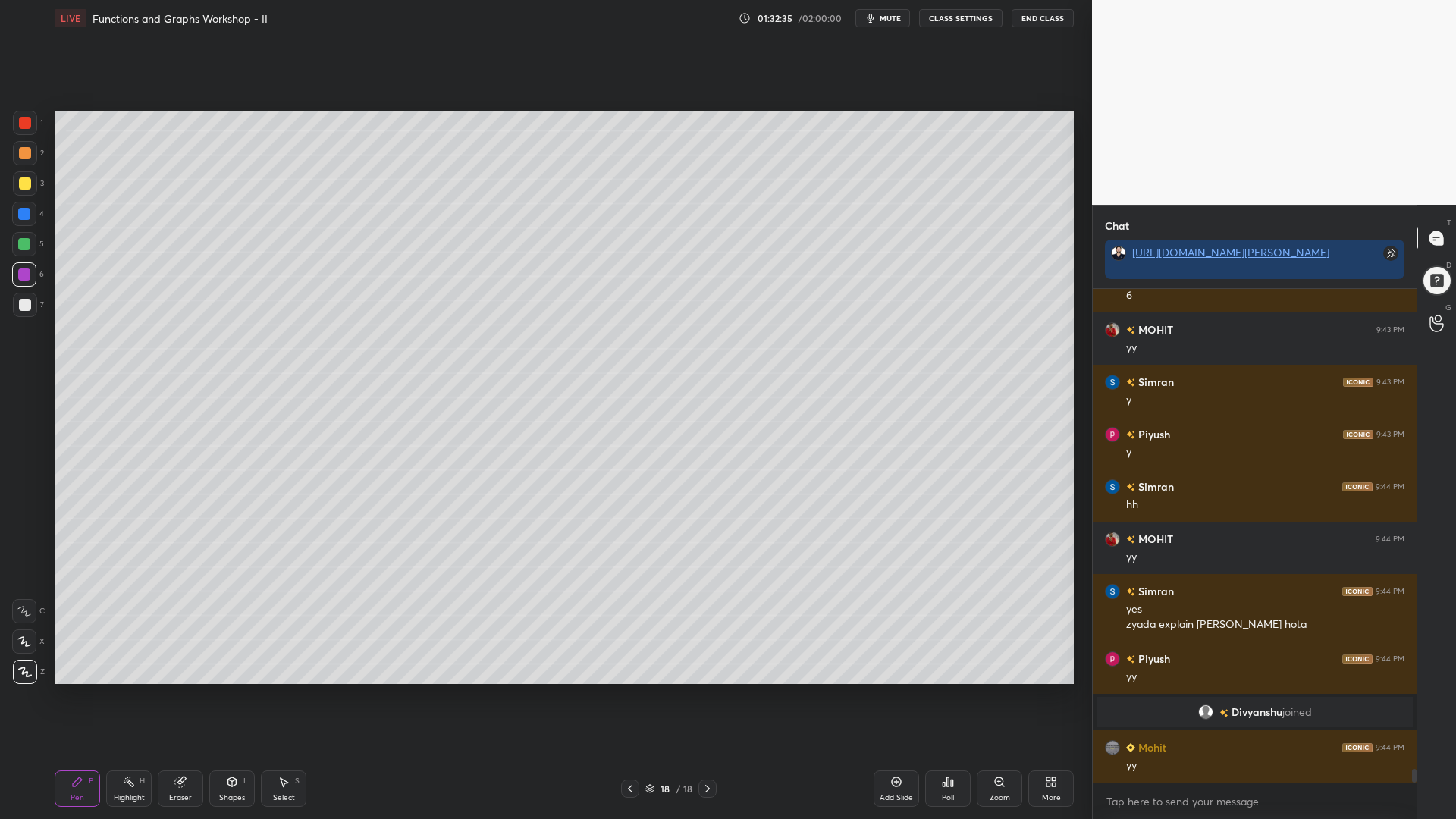
click at [18, 225] on div at bounding box center [24, 214] width 24 height 24
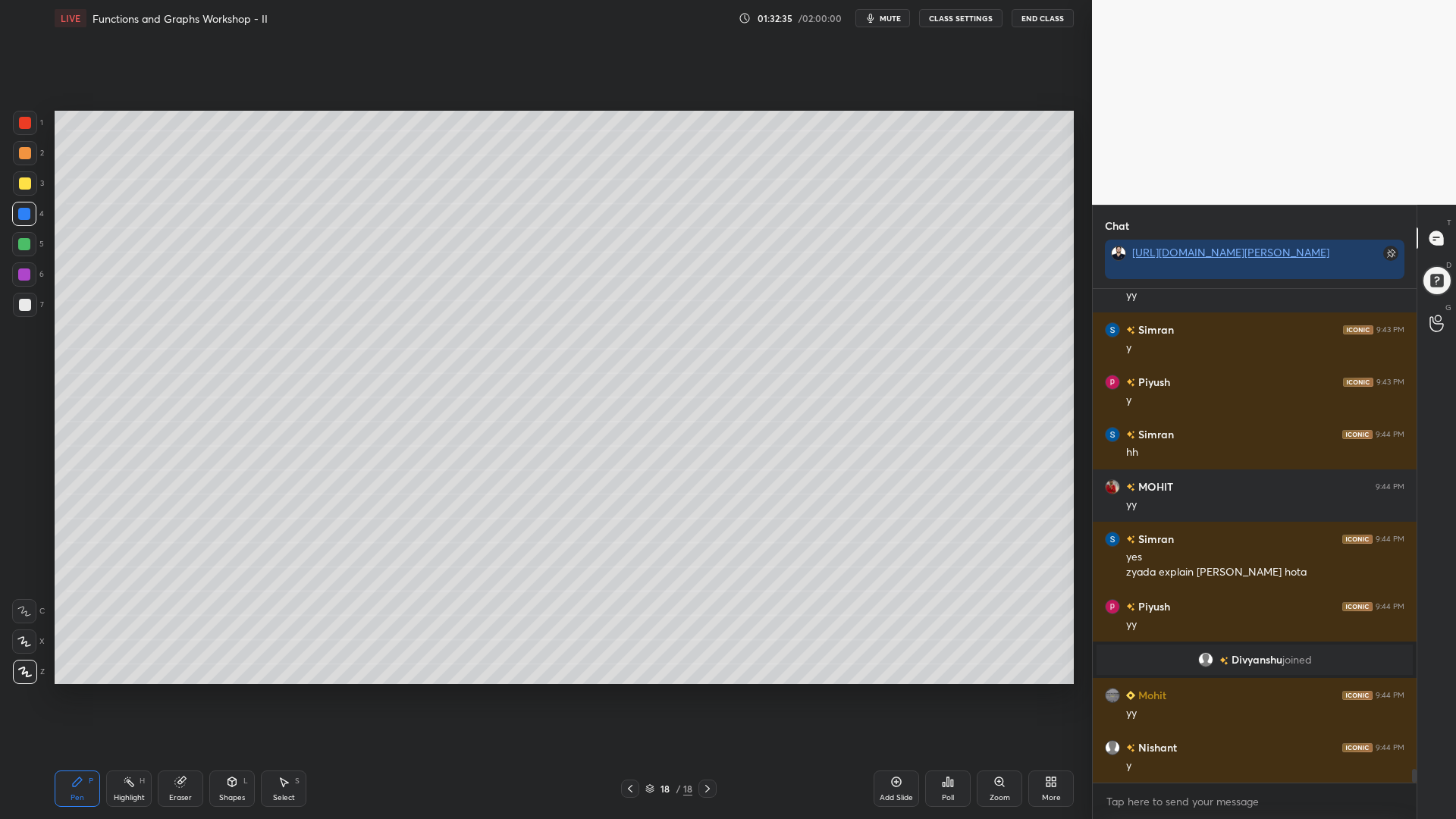
click at [24, 244] on div at bounding box center [24, 244] width 12 height 12
click at [32, 275] on div at bounding box center [24, 274] width 24 height 24
drag, startPoint x: 16, startPoint y: 242, endPoint x: 25, endPoint y: 215, distance: 28.5
click at [14, 242] on div at bounding box center [24, 244] width 24 height 24
drag, startPoint x: 23, startPoint y: 174, endPoint x: 30, endPoint y: 189, distance: 16.6
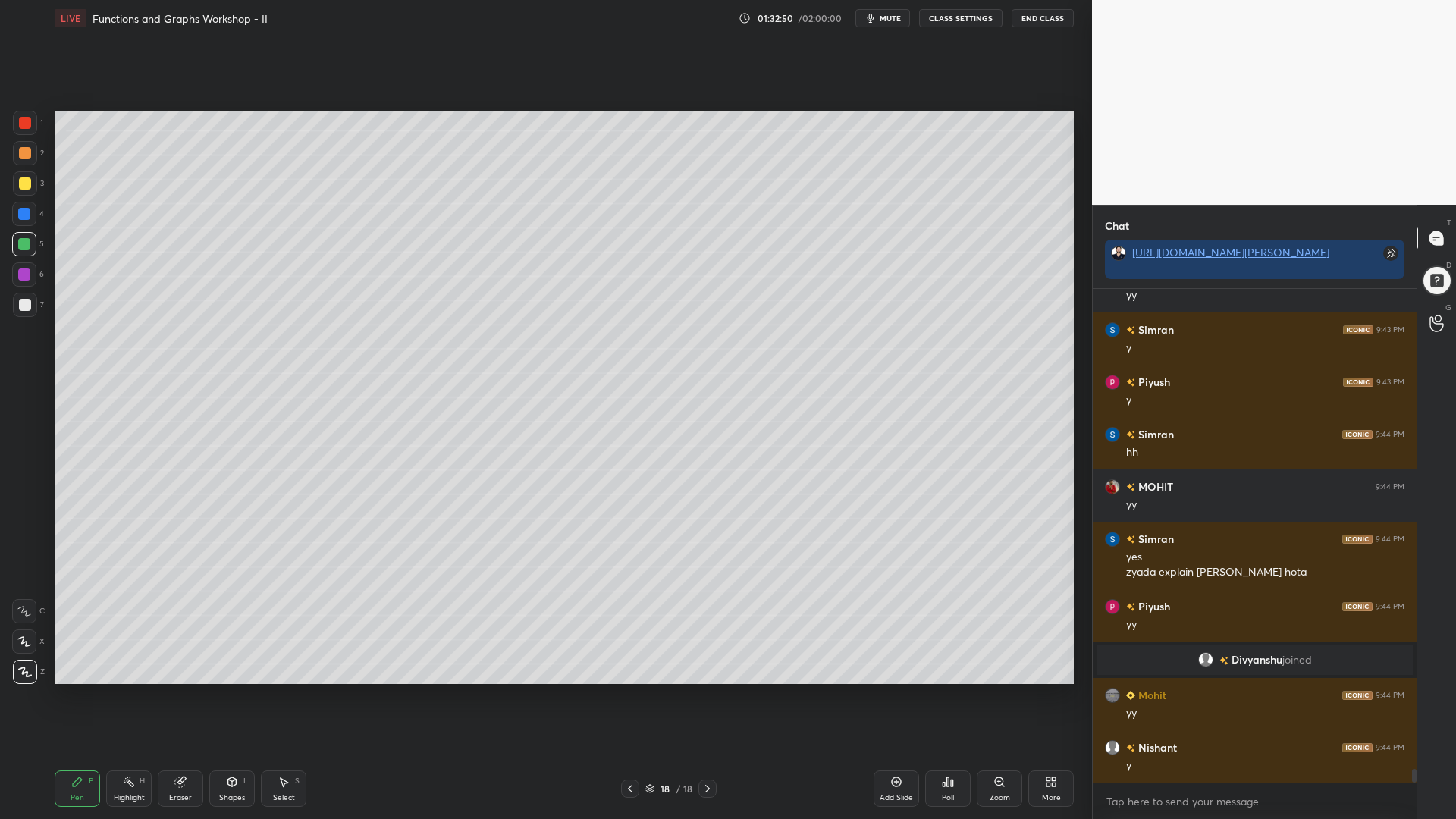
click at [22, 178] on div at bounding box center [24, 183] width 24 height 24
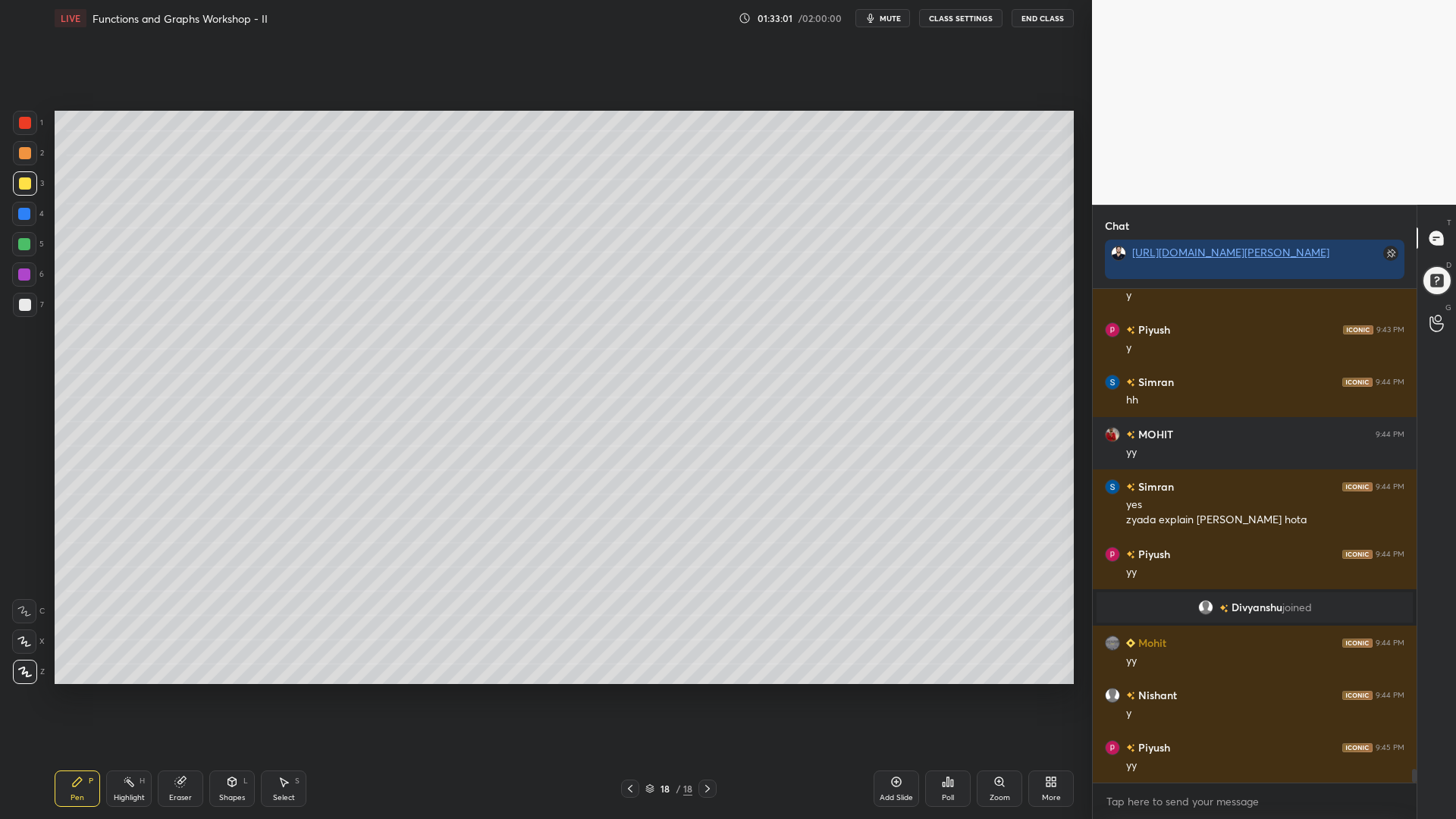
scroll to position [17201, 0]
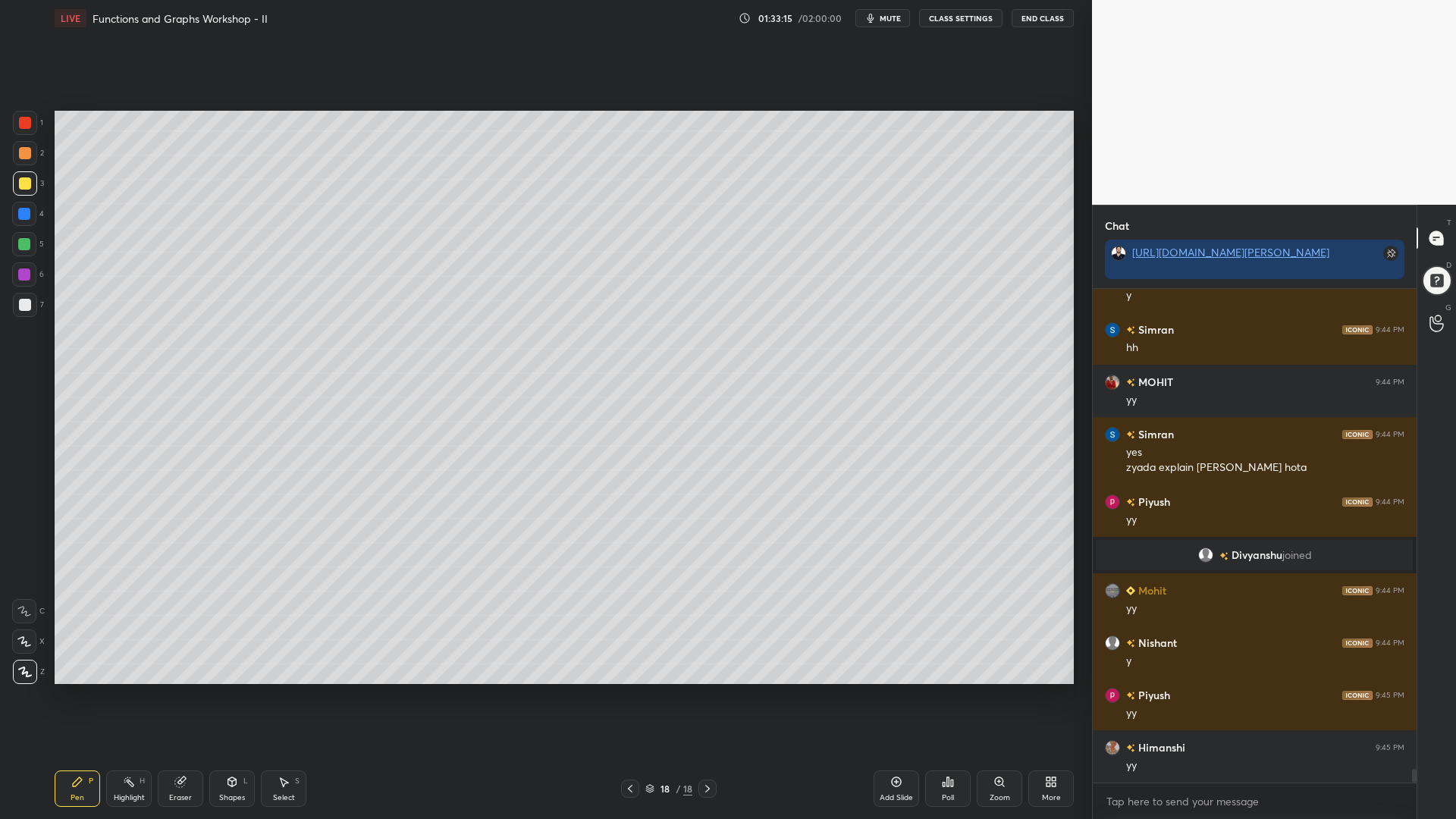
click at [624, 697] on icon at bounding box center [630, 789] width 12 height 12
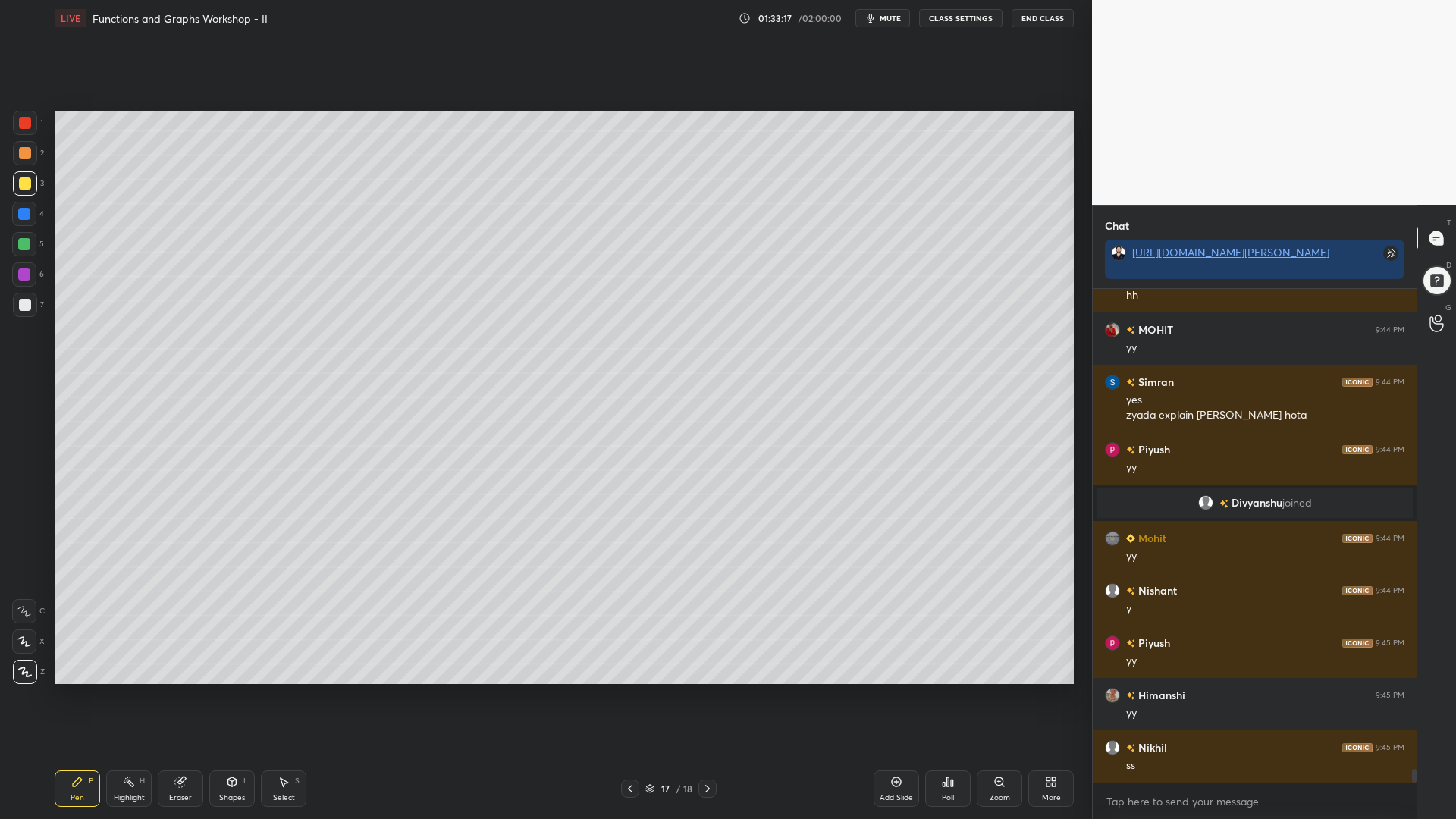
scroll to position [17305, 0]
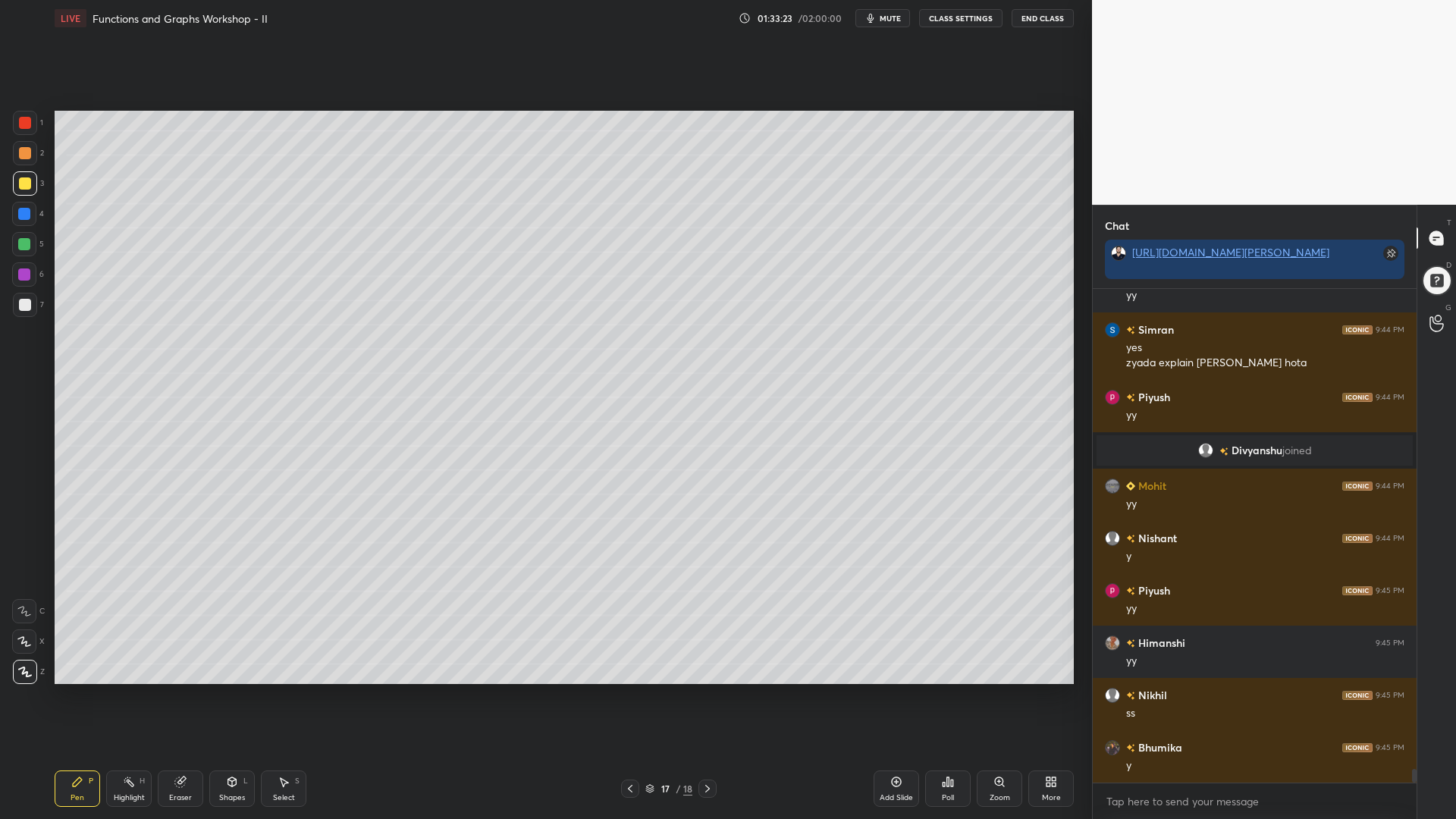
click at [707, 697] on icon at bounding box center [708, 789] width 12 height 12
click at [23, 258] on div "5" at bounding box center [28, 247] width 32 height 30
click at [16, 637] on div at bounding box center [24, 641] width 24 height 24
click at [175, 697] on div "Eraser" at bounding box center [181, 789] width 46 height 36
click at [17, 665] on div "Erase all" at bounding box center [24, 671] width 24 height 24
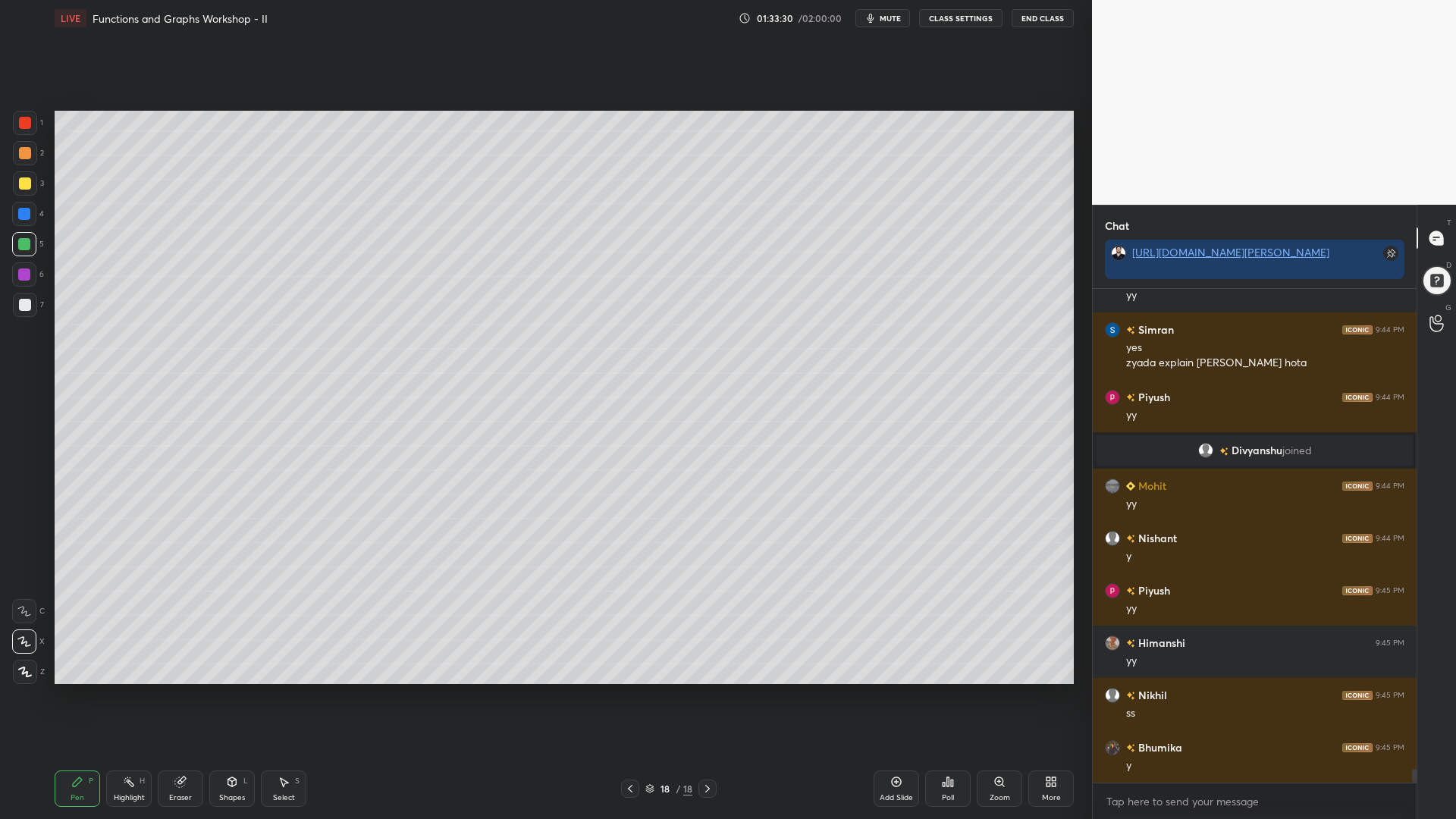
click at [19, 126] on div at bounding box center [24, 122] width 24 height 24
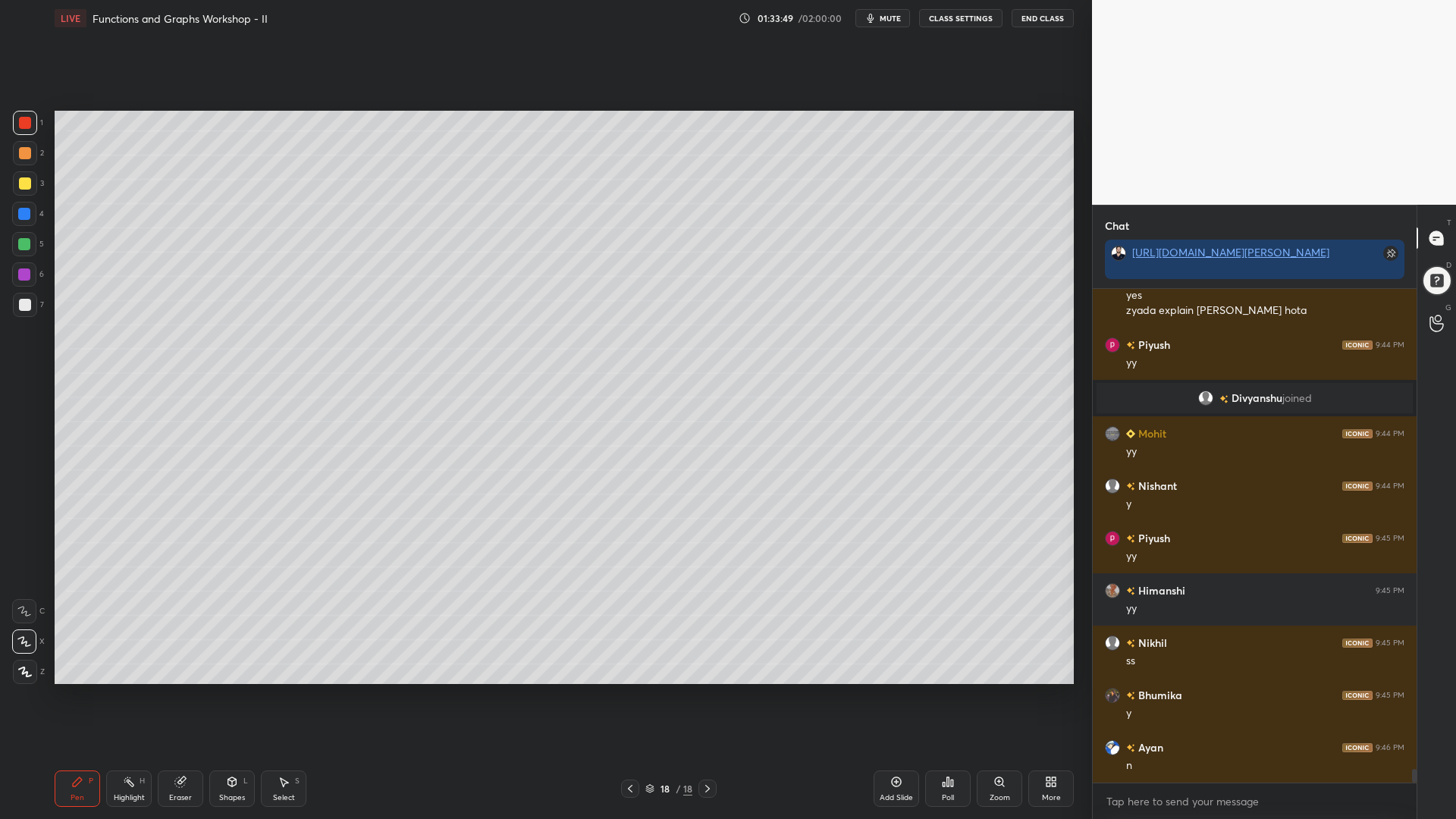
click at [25, 247] on div at bounding box center [24, 244] width 12 height 12
click at [17, 216] on div at bounding box center [24, 214] width 24 height 24
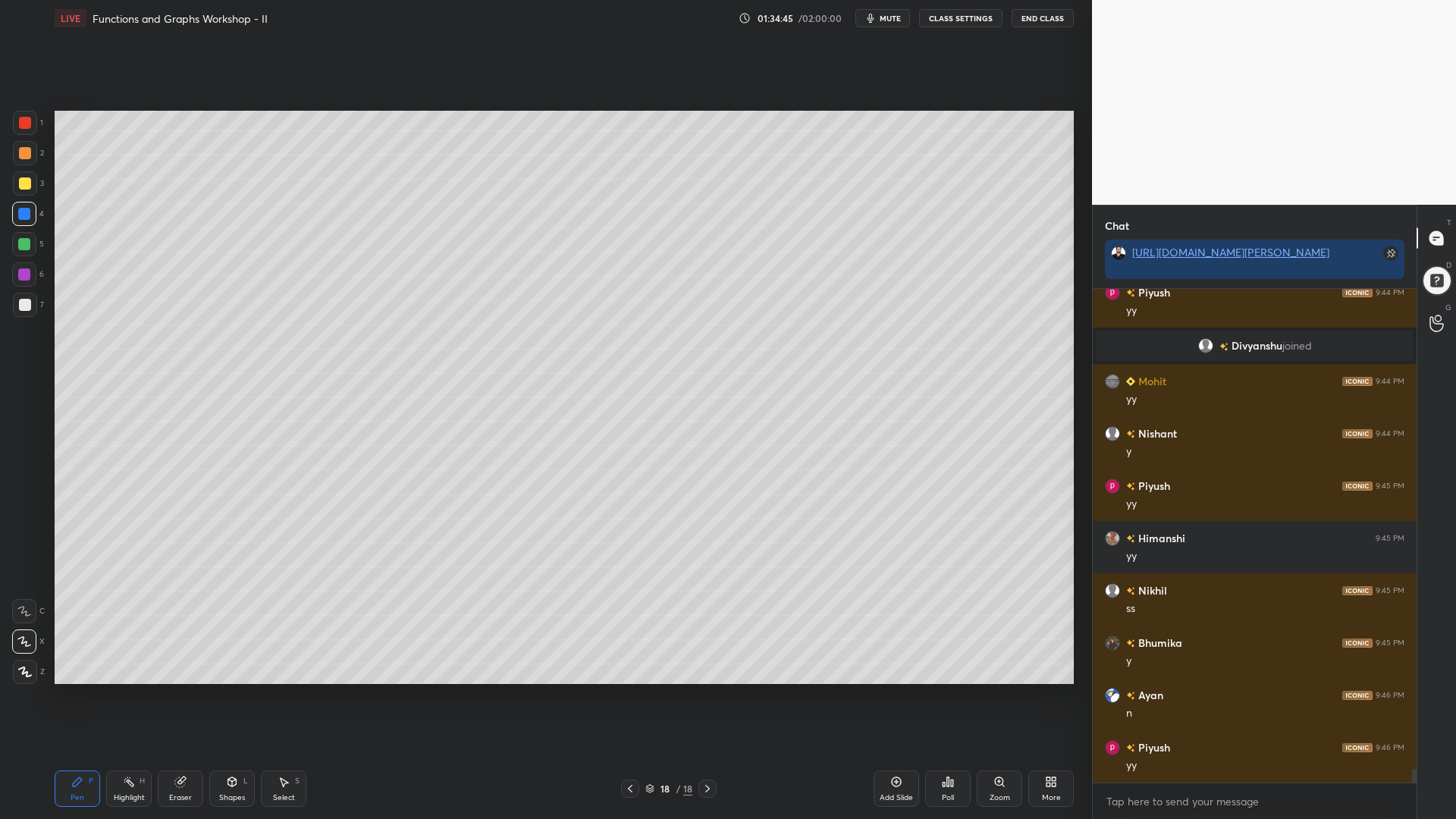
click at [20, 249] on div at bounding box center [24, 244] width 12 height 12
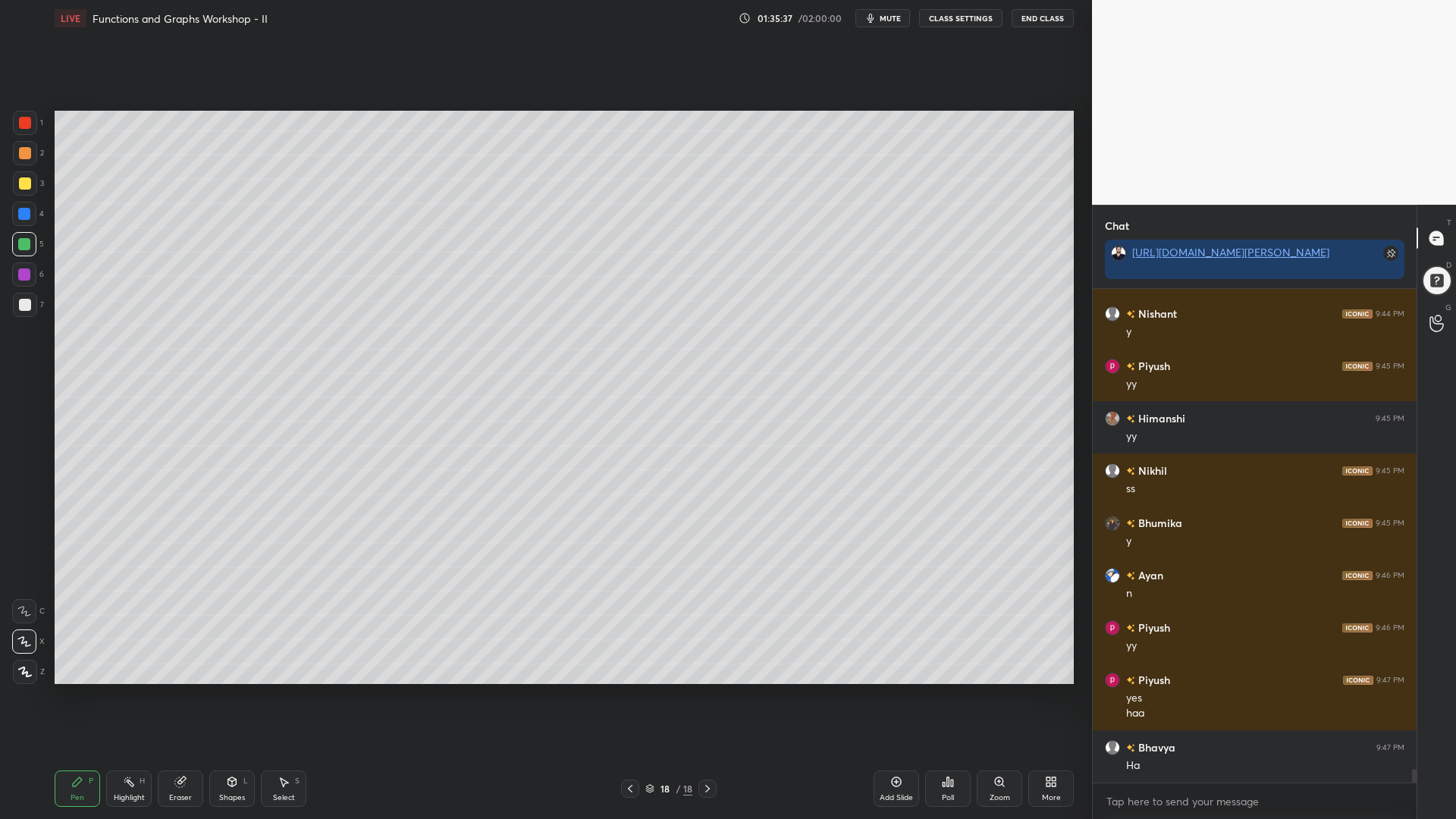
scroll to position [17582, 0]
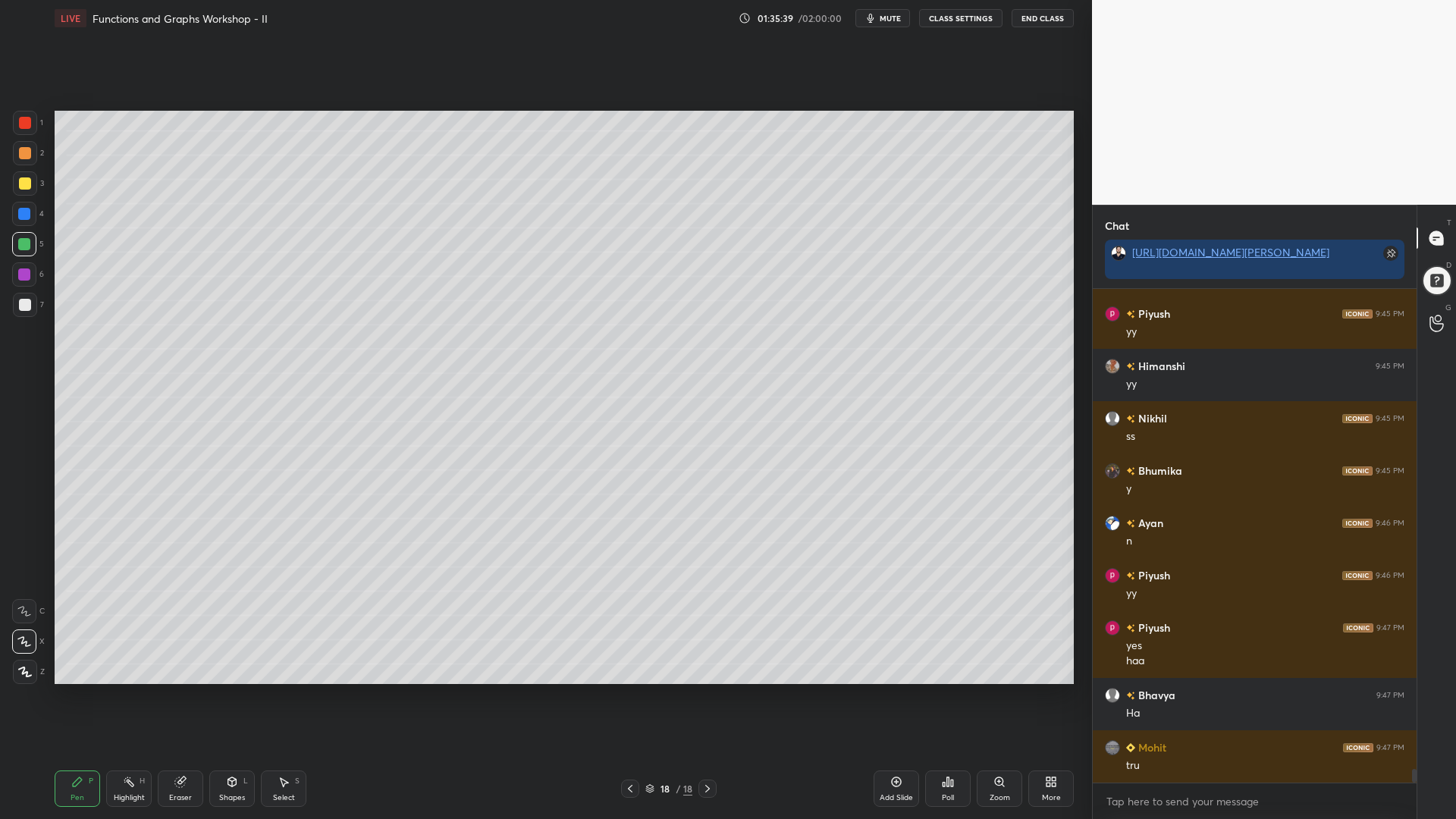
click at [189, 697] on div "Eraser" at bounding box center [181, 789] width 46 height 36
click at [26, 666] on div "Erase all" at bounding box center [24, 671] width 24 height 24
click at [21, 157] on div at bounding box center [24, 153] width 12 height 12
click at [23, 241] on div at bounding box center [24, 244] width 12 height 12
drag, startPoint x: 26, startPoint y: 217, endPoint x: 32, endPoint y: 228, distance: 12.5
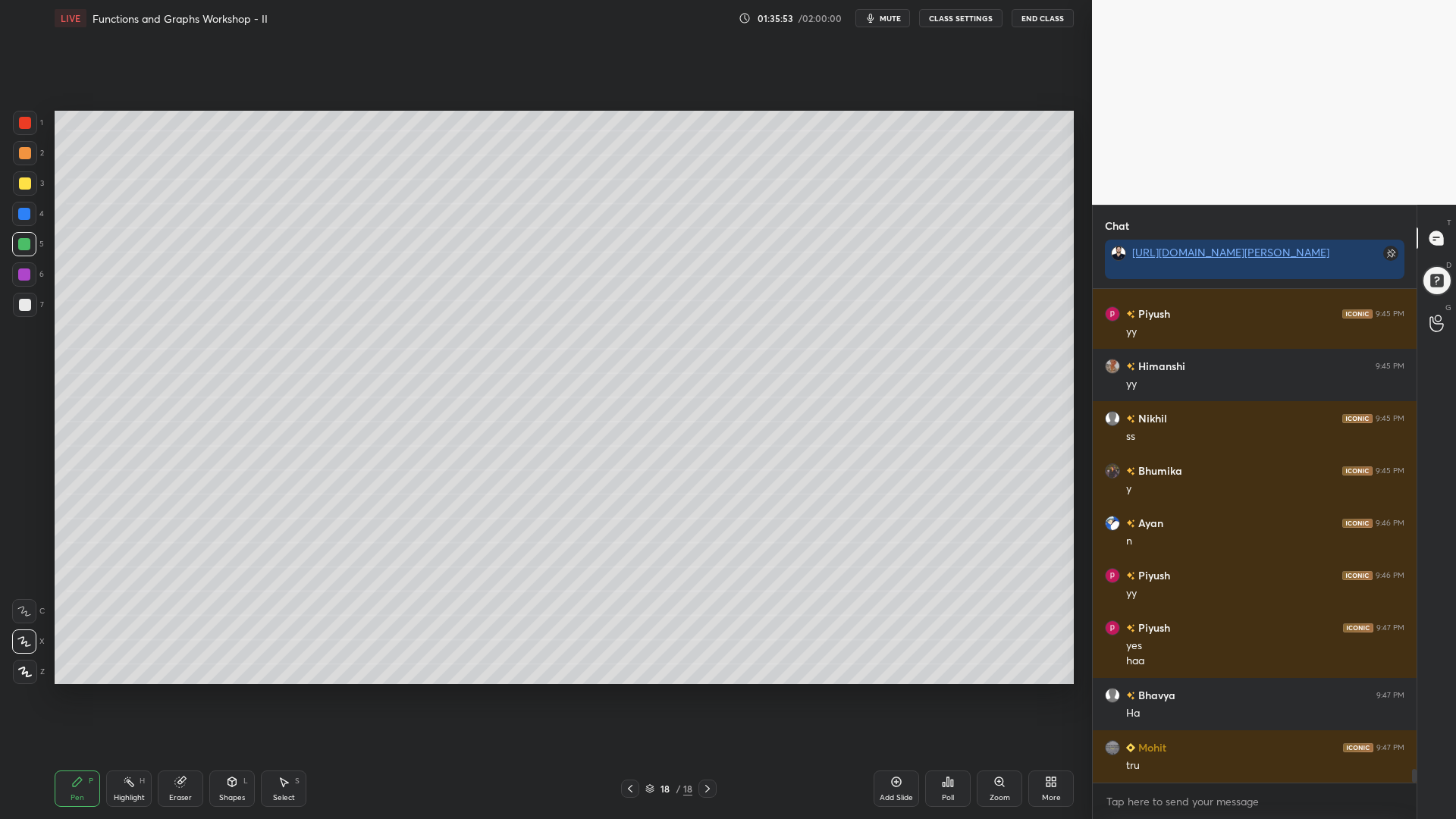
click at [26, 218] on div at bounding box center [24, 214] width 12 height 12
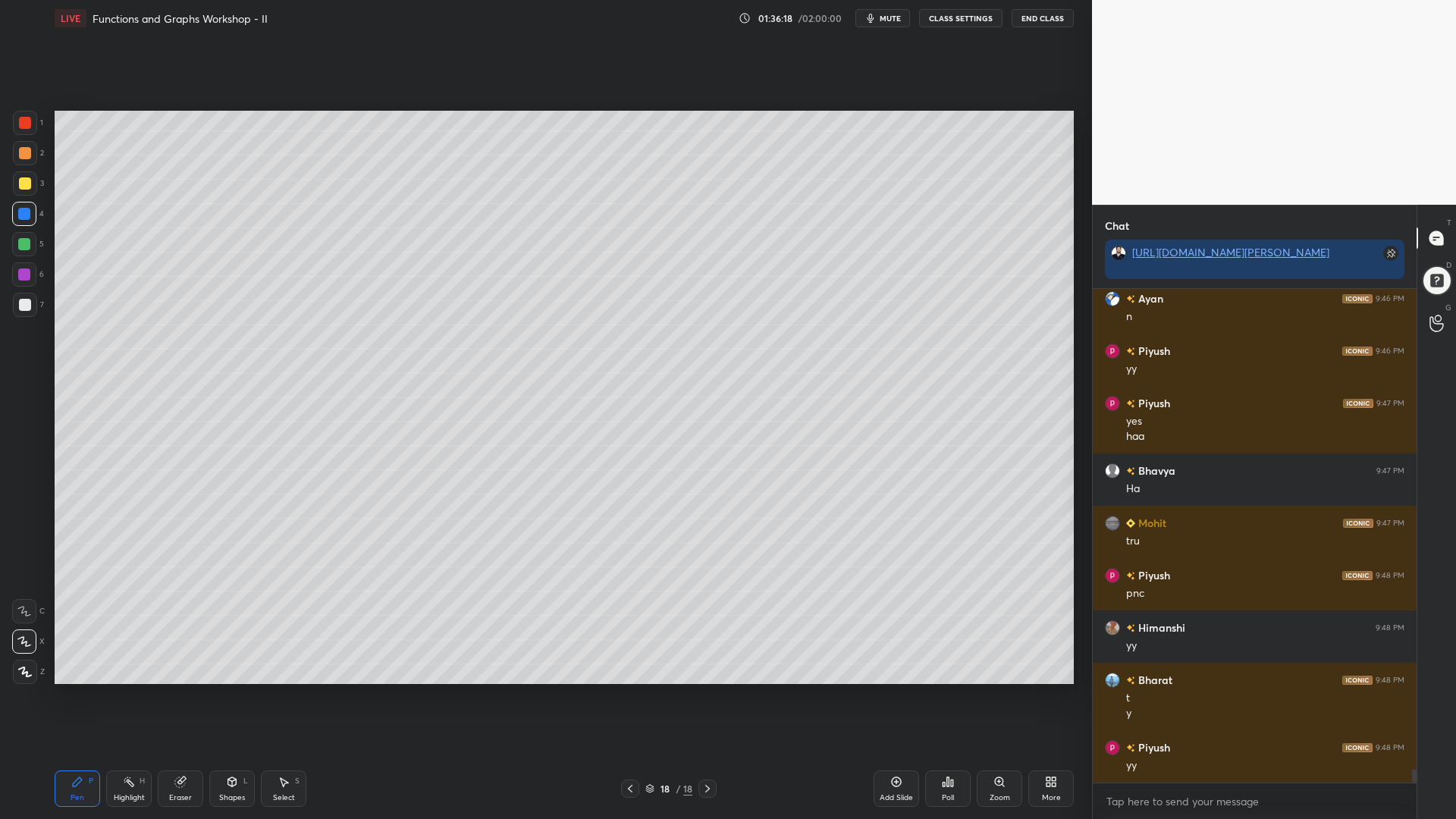
scroll to position [17859, 0]
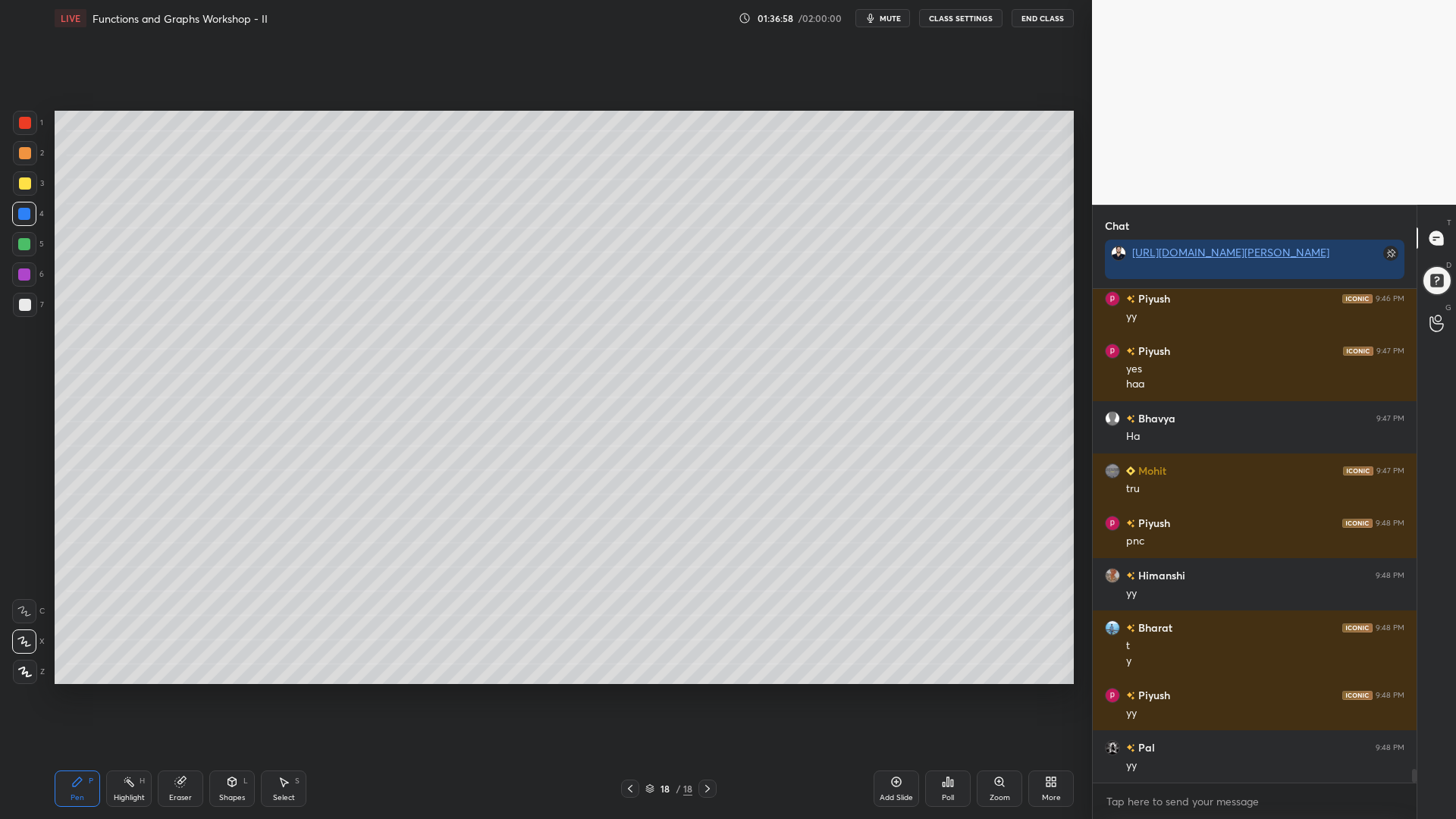
click at [176, 697] on icon at bounding box center [181, 782] width 12 height 12
click at [24, 665] on div "Erase all" at bounding box center [24, 671] width 24 height 24
click at [19, 153] on div at bounding box center [24, 153] width 12 height 12
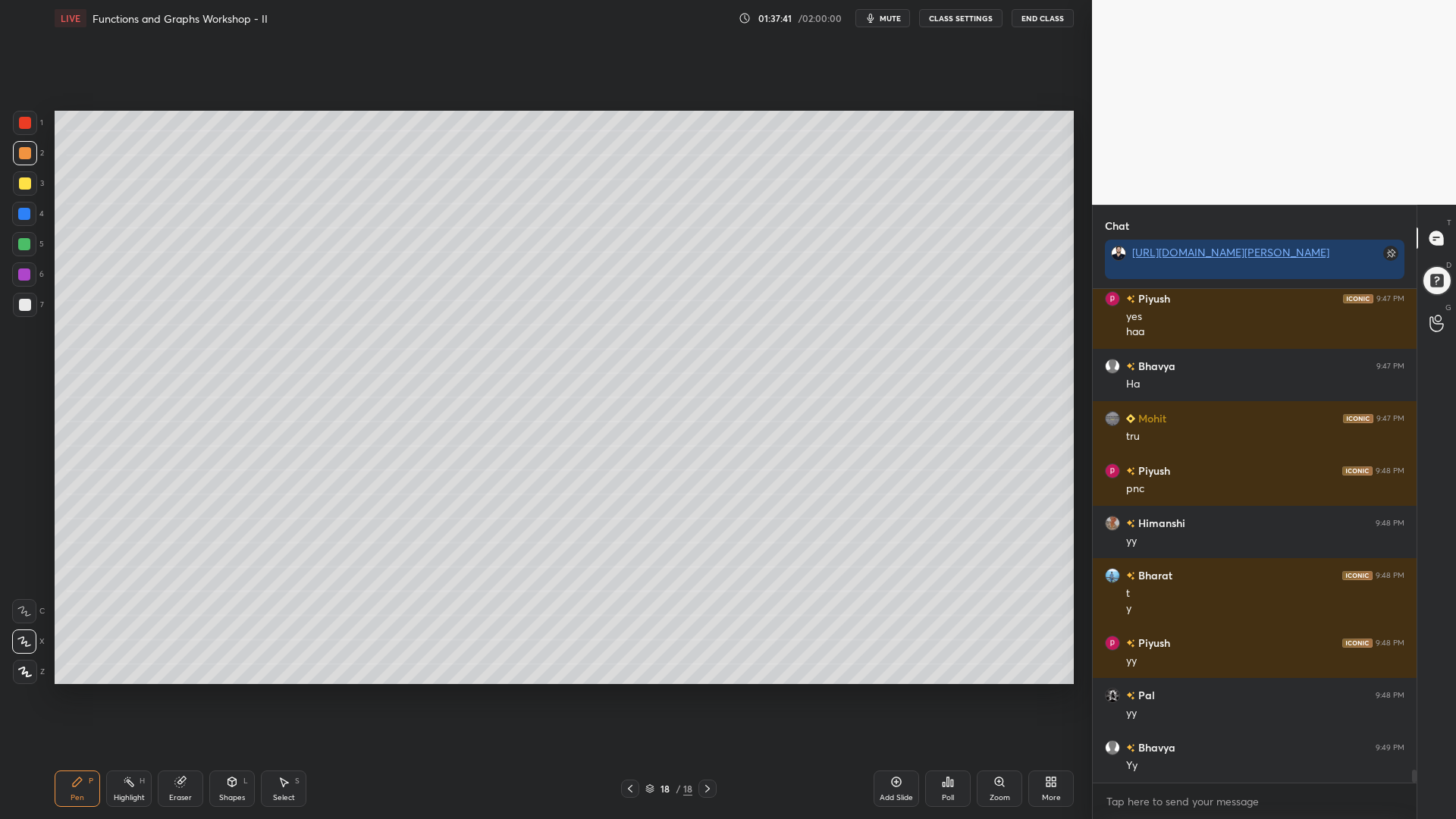
click at [167, 697] on div "Eraser" at bounding box center [181, 789] width 46 height 36
click at [17, 668] on div "Erase all" at bounding box center [24, 671] width 24 height 24
click at [28, 217] on div at bounding box center [24, 214] width 12 height 12
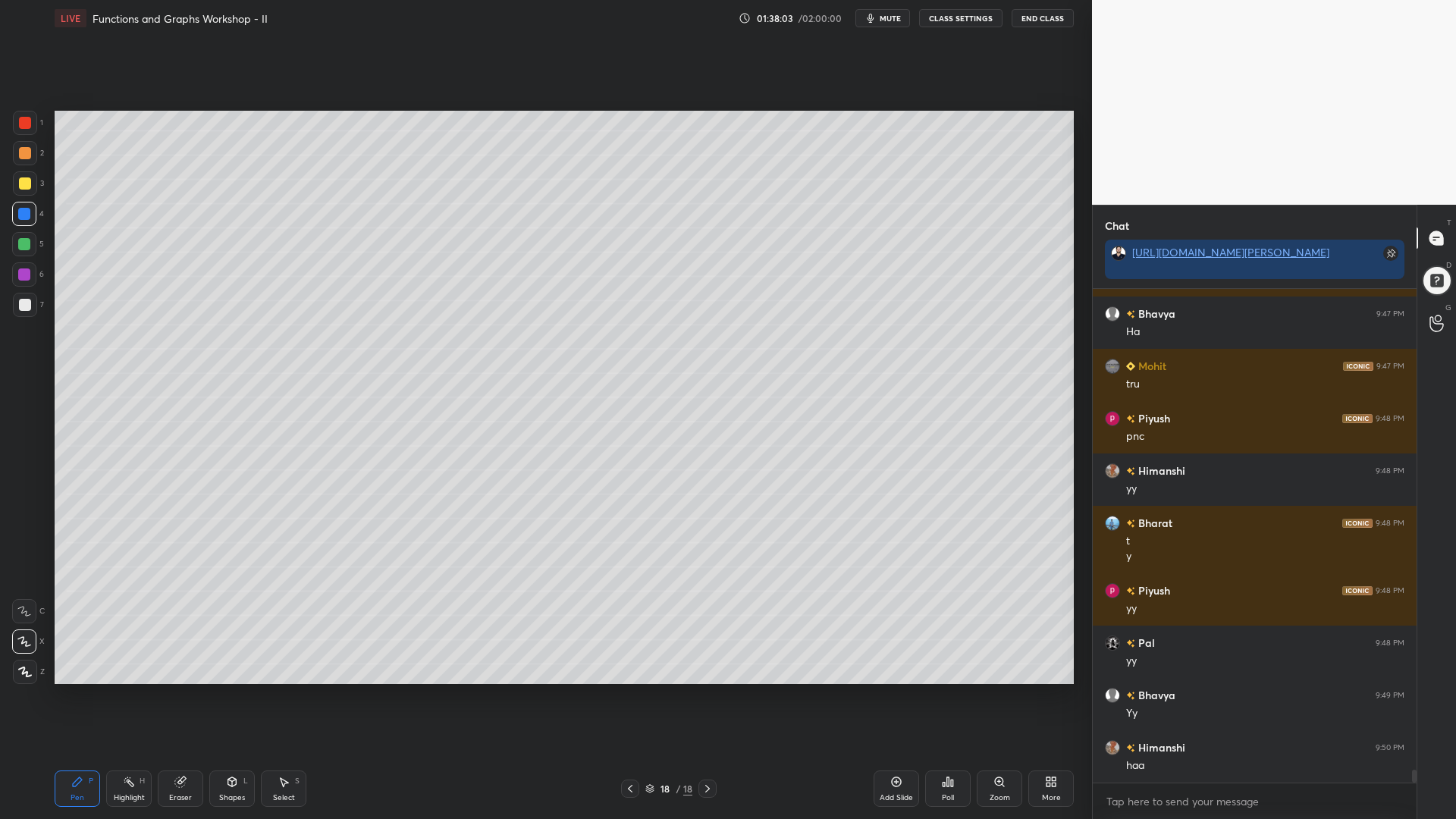
scroll to position [18016, 0]
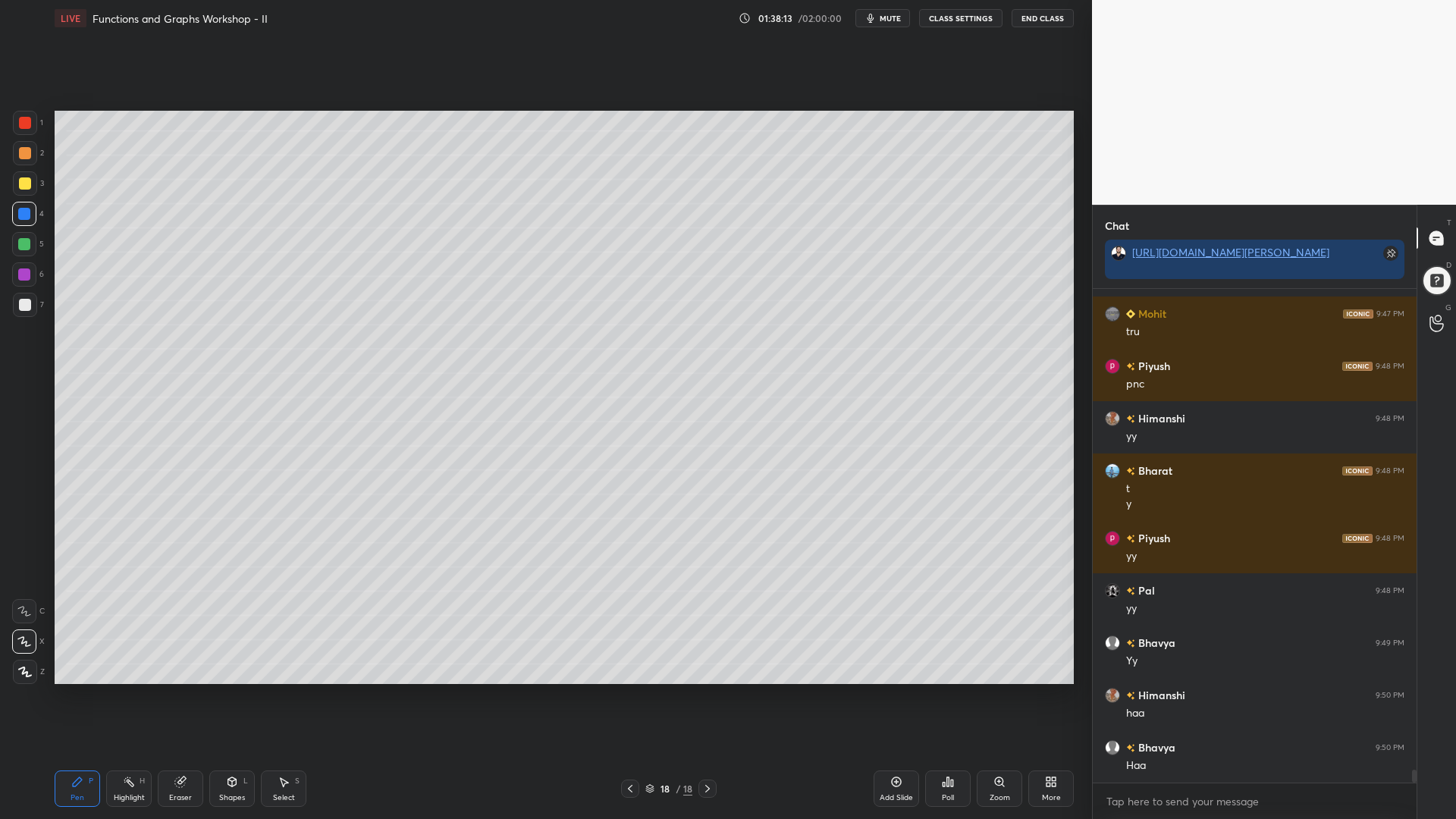
click at [176, 697] on icon at bounding box center [180, 783] width 10 height 10
click at [23, 664] on div "Erase all" at bounding box center [24, 671] width 24 height 24
click at [50, 406] on div "Setting up your live class Poll for secs No correct answer Start poll" at bounding box center [564, 397] width 1032 height 722
click at [26, 243] on div at bounding box center [24, 244] width 12 height 12
click at [20, 182] on div at bounding box center [24, 183] width 12 height 12
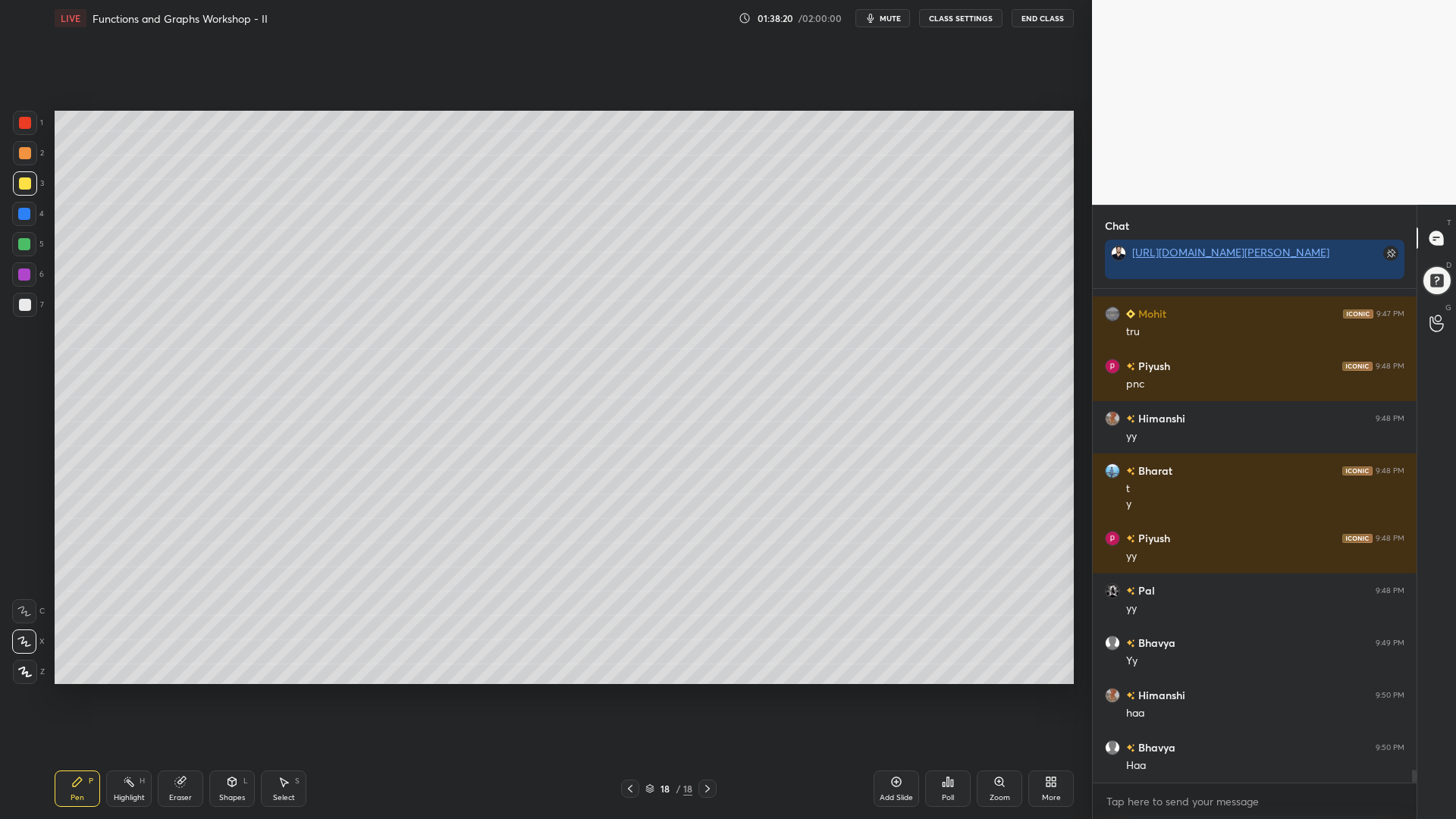
scroll to position [18069, 0]
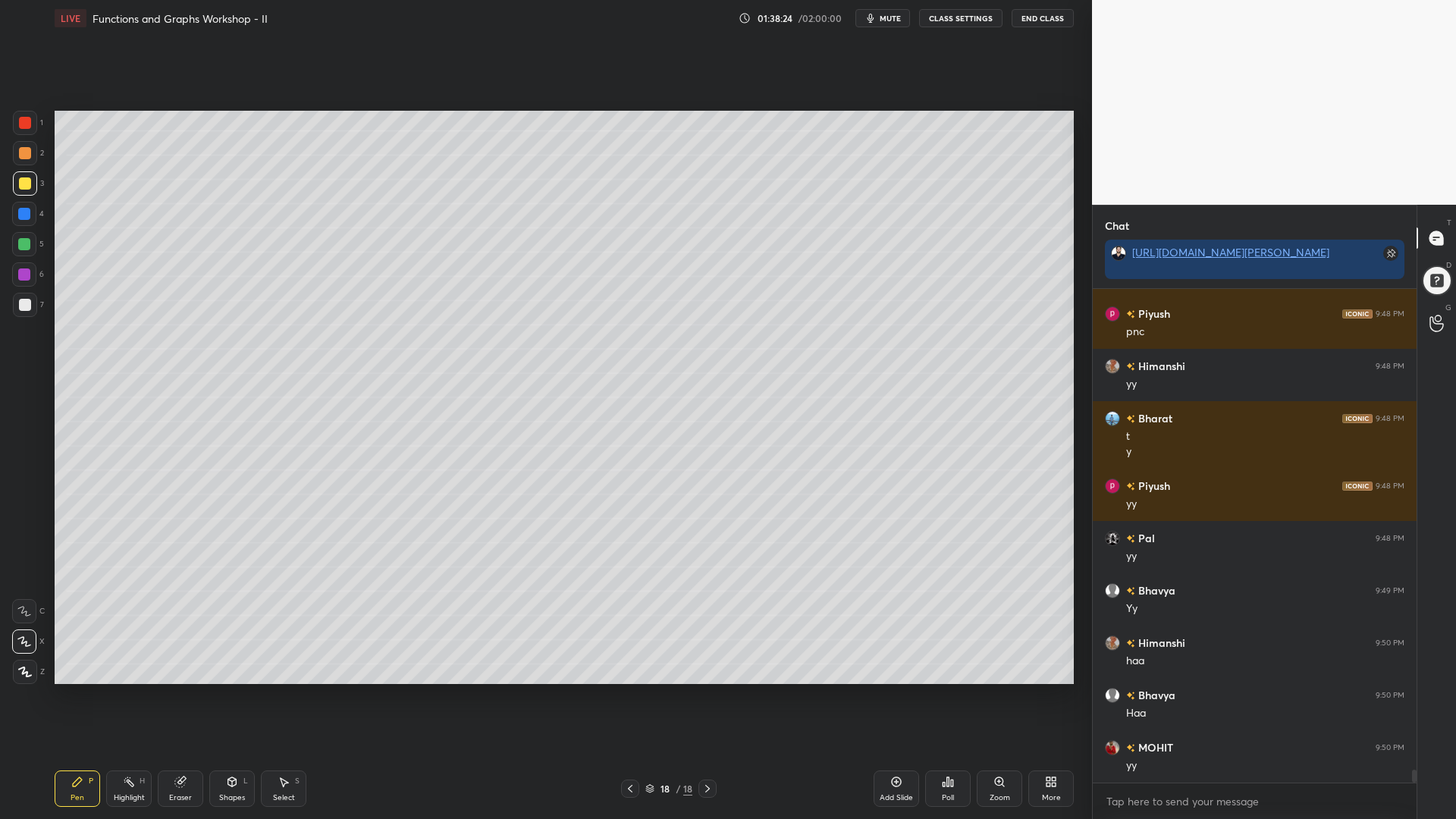
click at [629, 697] on icon at bounding box center [630, 789] width 4 height 8
click at [708, 697] on icon at bounding box center [707, 789] width 4 height 8
click at [28, 123] on div at bounding box center [24, 122] width 12 height 12
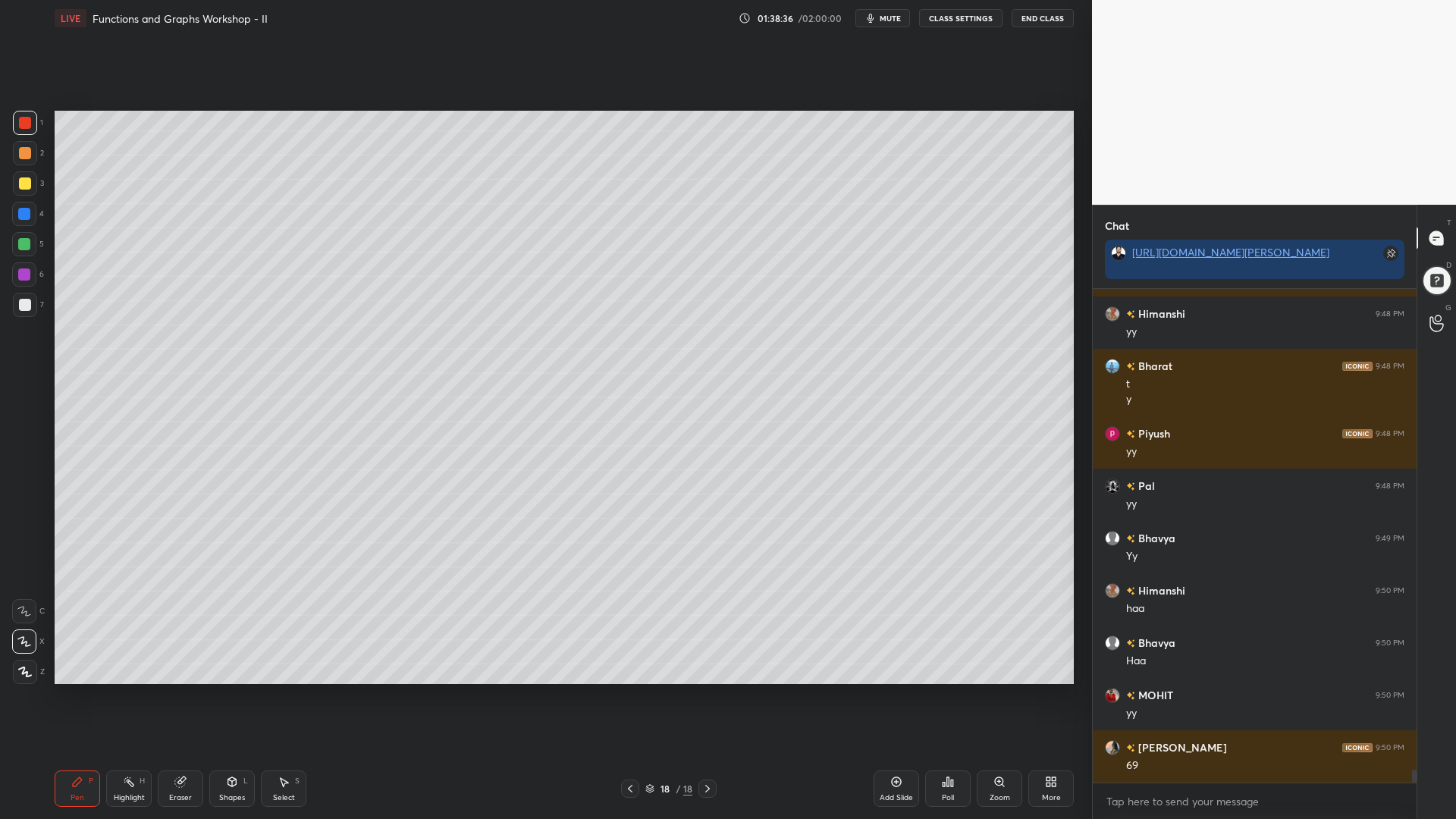
scroll to position [18173, 0]
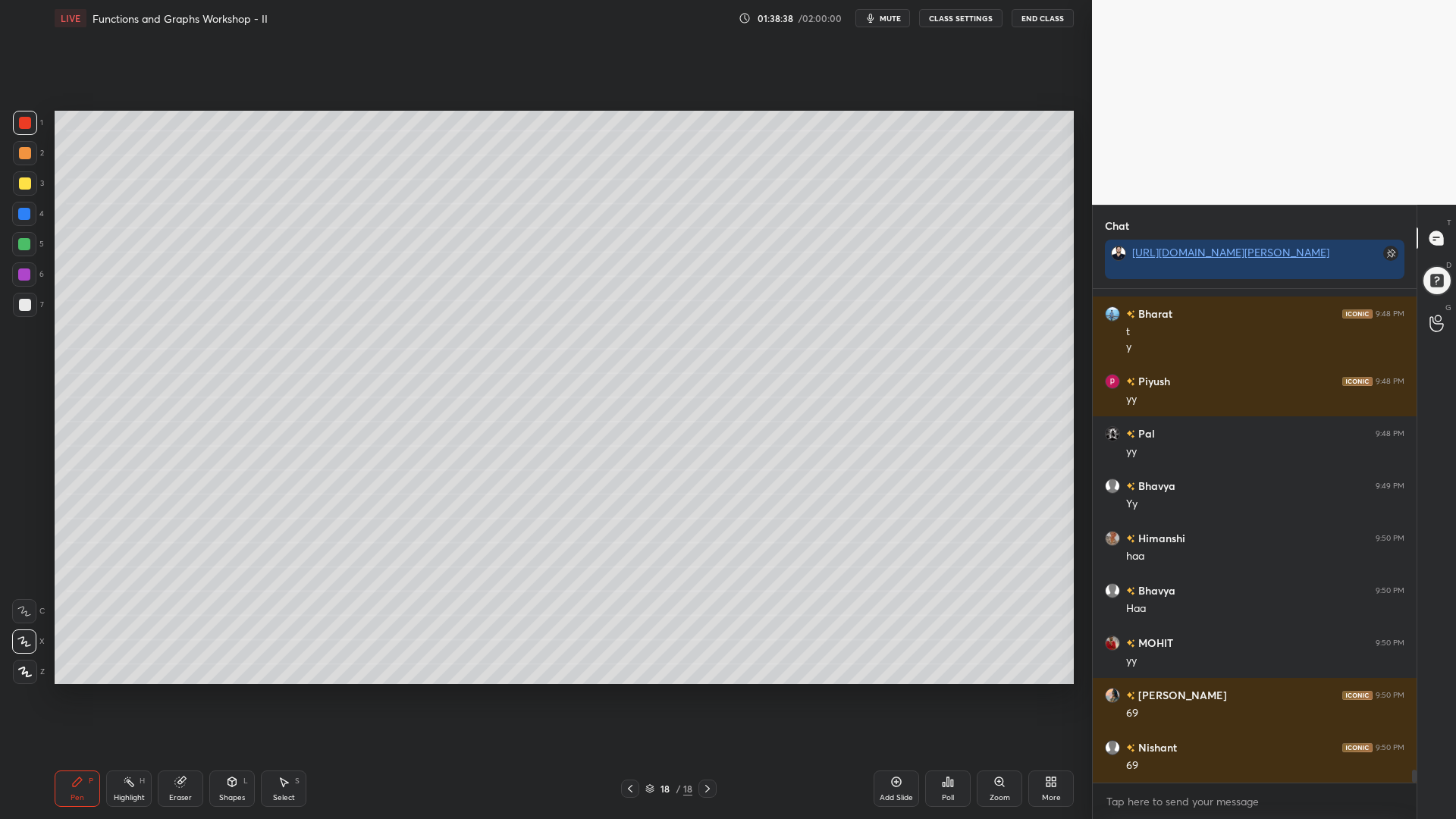
click at [167, 697] on div "Eraser" at bounding box center [181, 789] width 46 height 36
click at [79, 697] on icon at bounding box center [77, 782] width 12 height 12
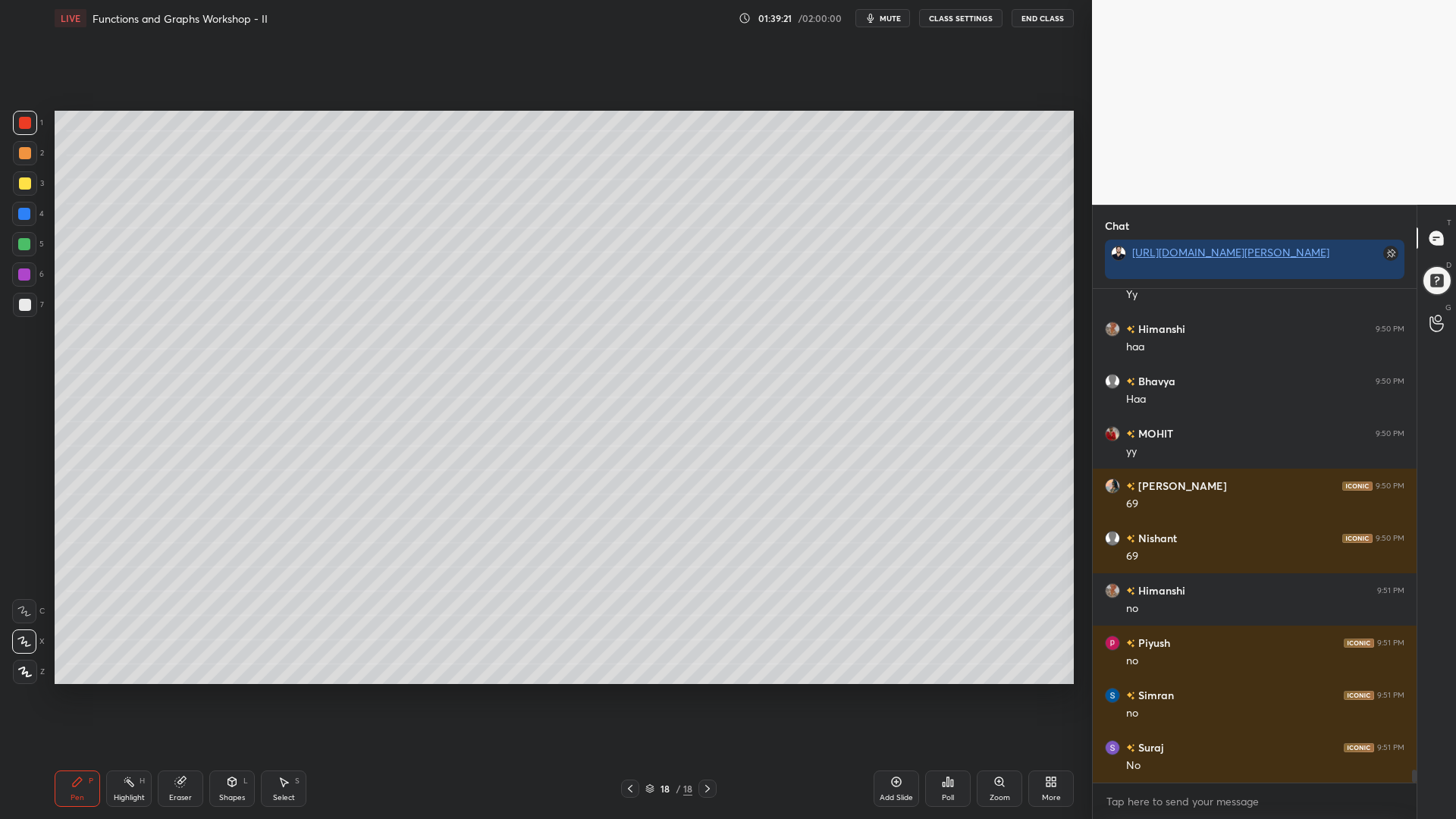
scroll to position [18434, 0]
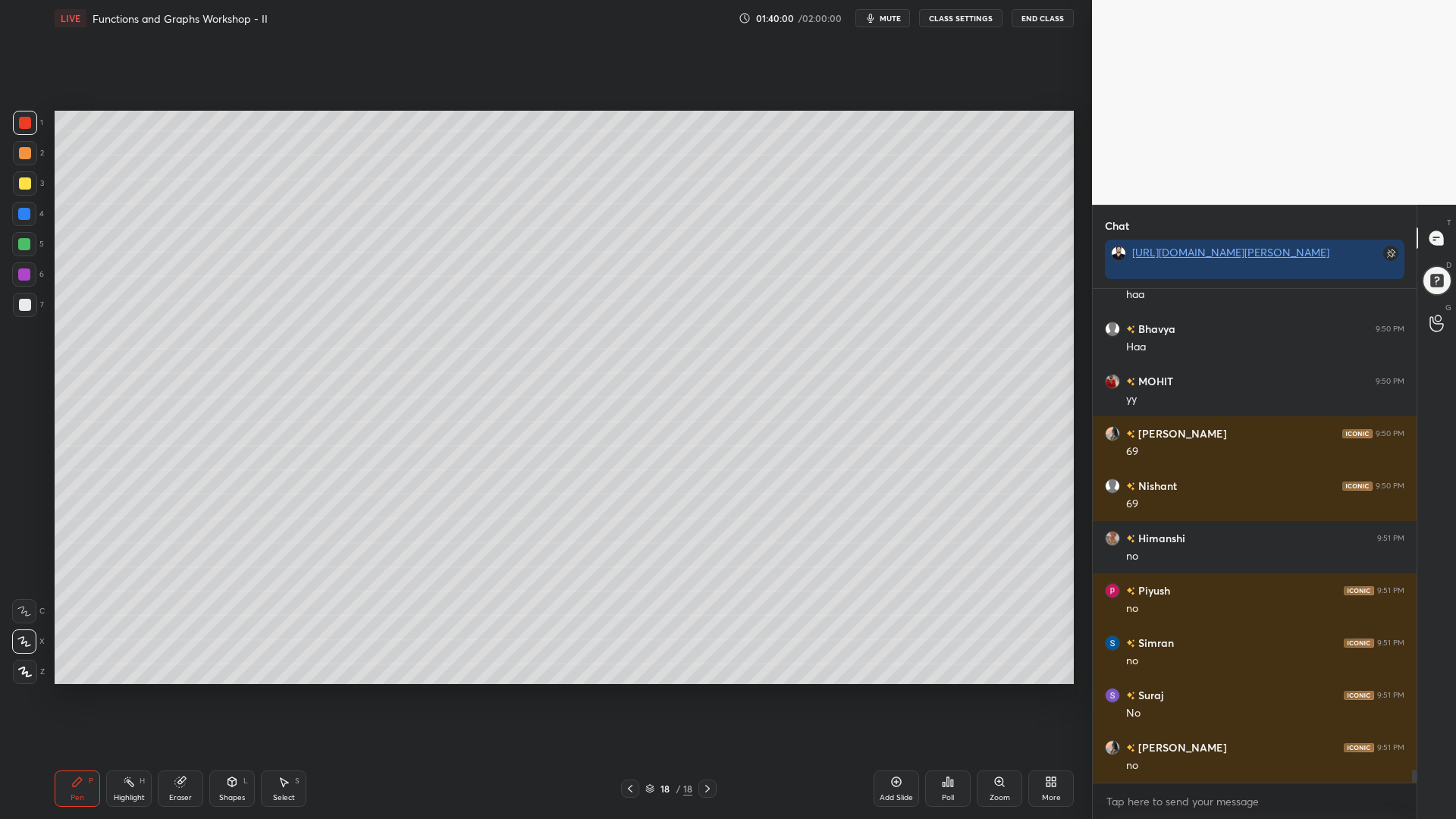
click at [19, 239] on div at bounding box center [24, 244] width 12 height 12
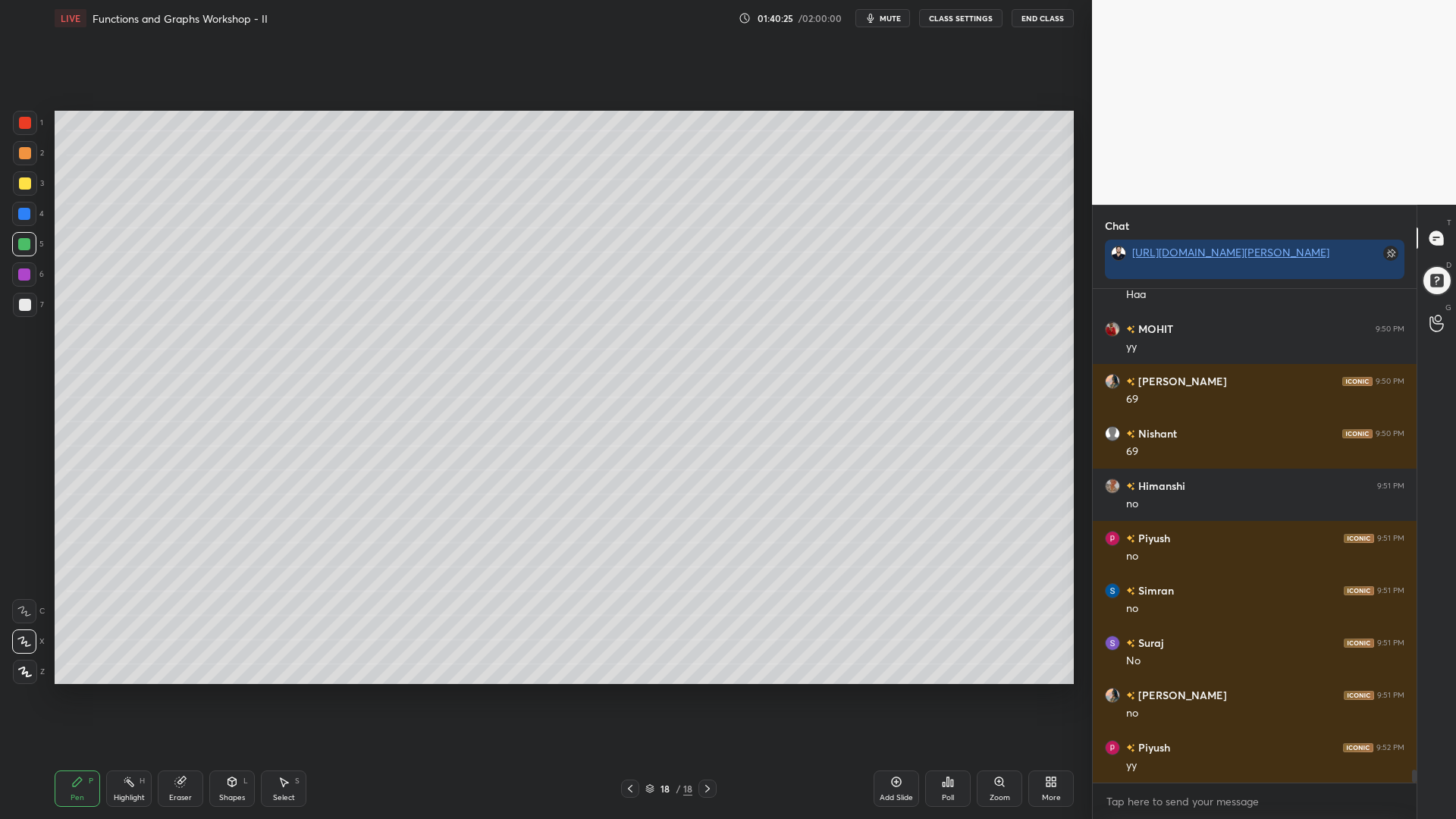
scroll to position [18539, 0]
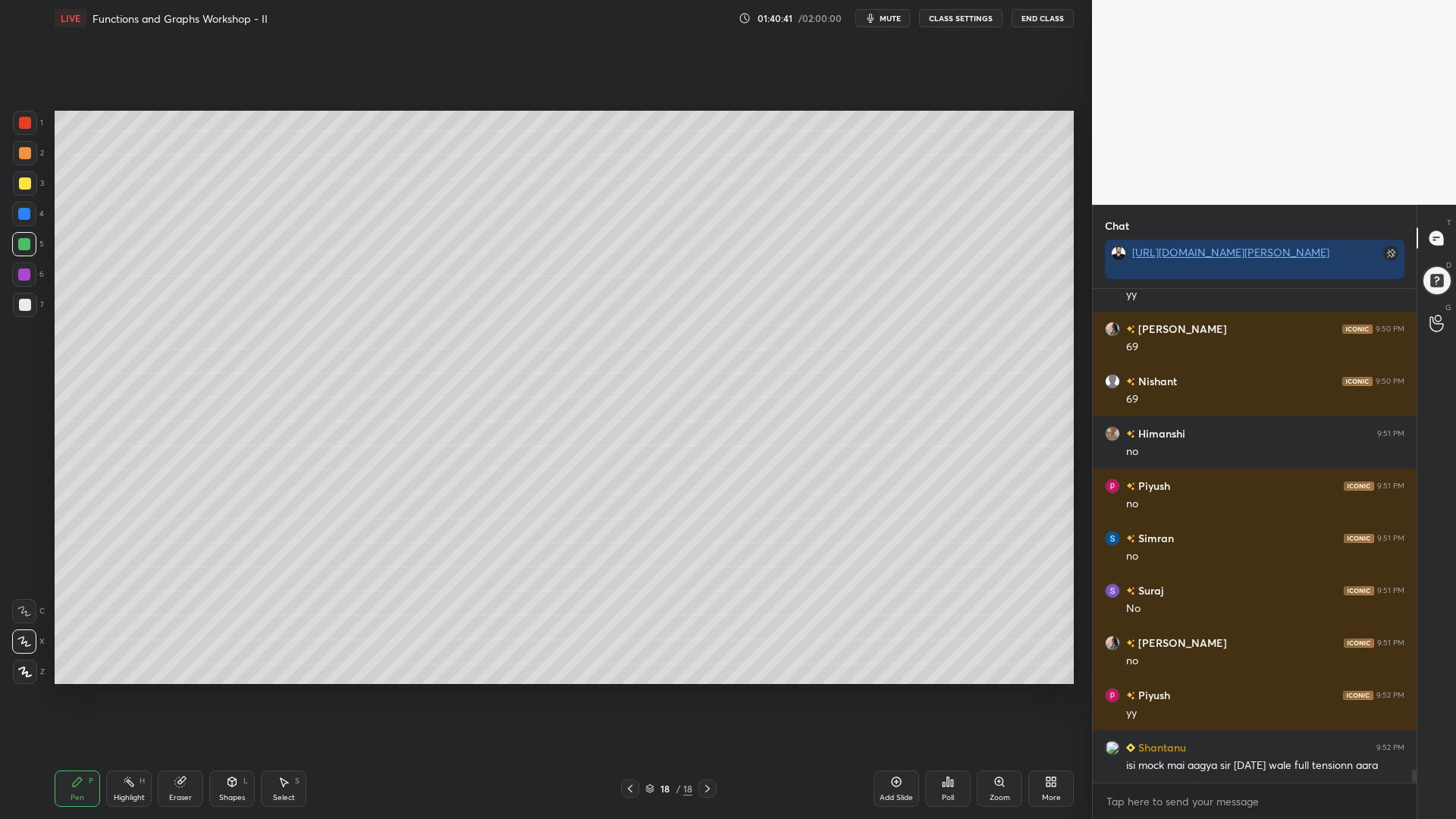
click at [19, 237] on div at bounding box center [24, 244] width 24 height 24
click at [24, 217] on div at bounding box center [24, 214] width 12 height 12
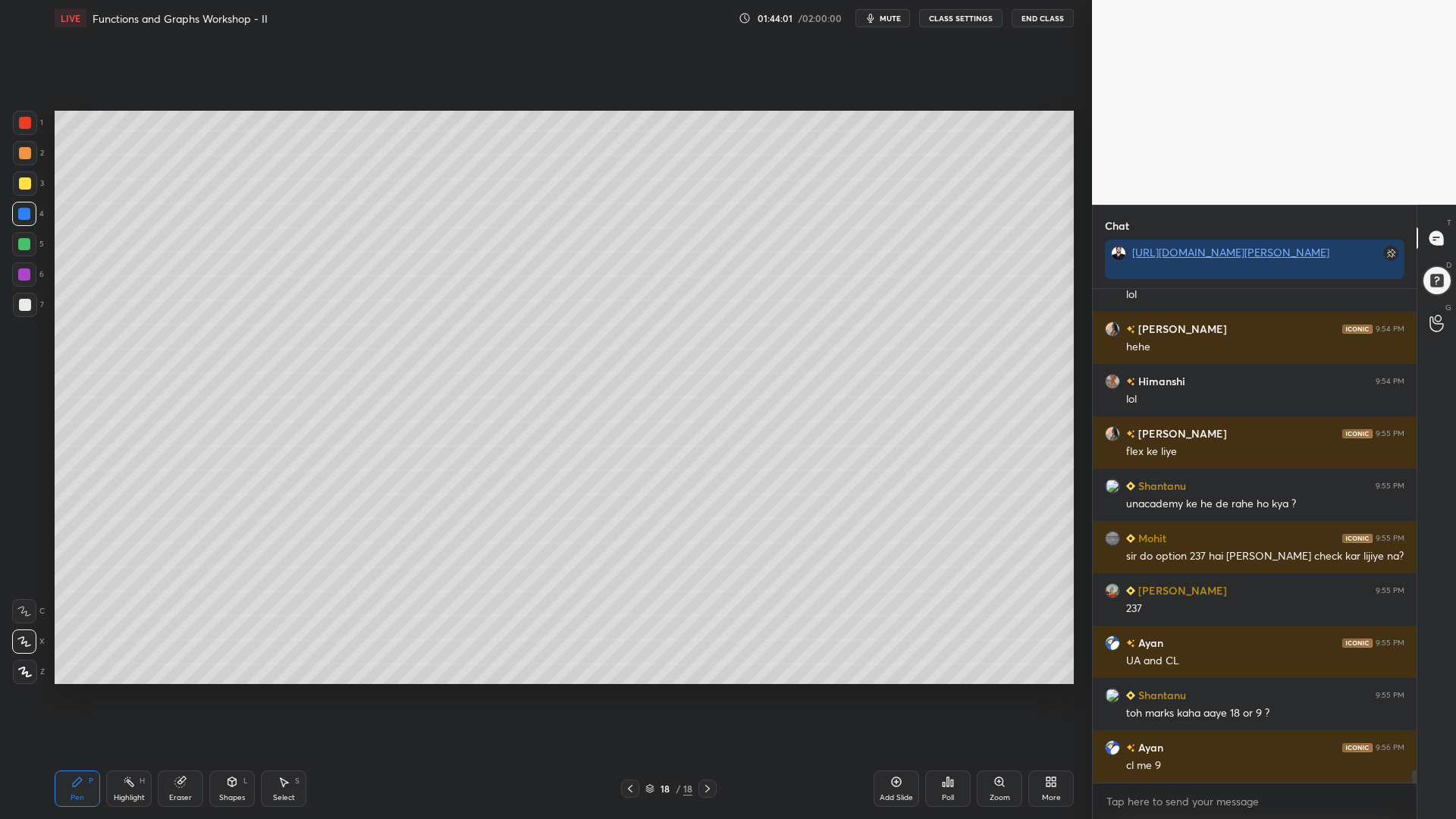
scroll to position [19110, 0]
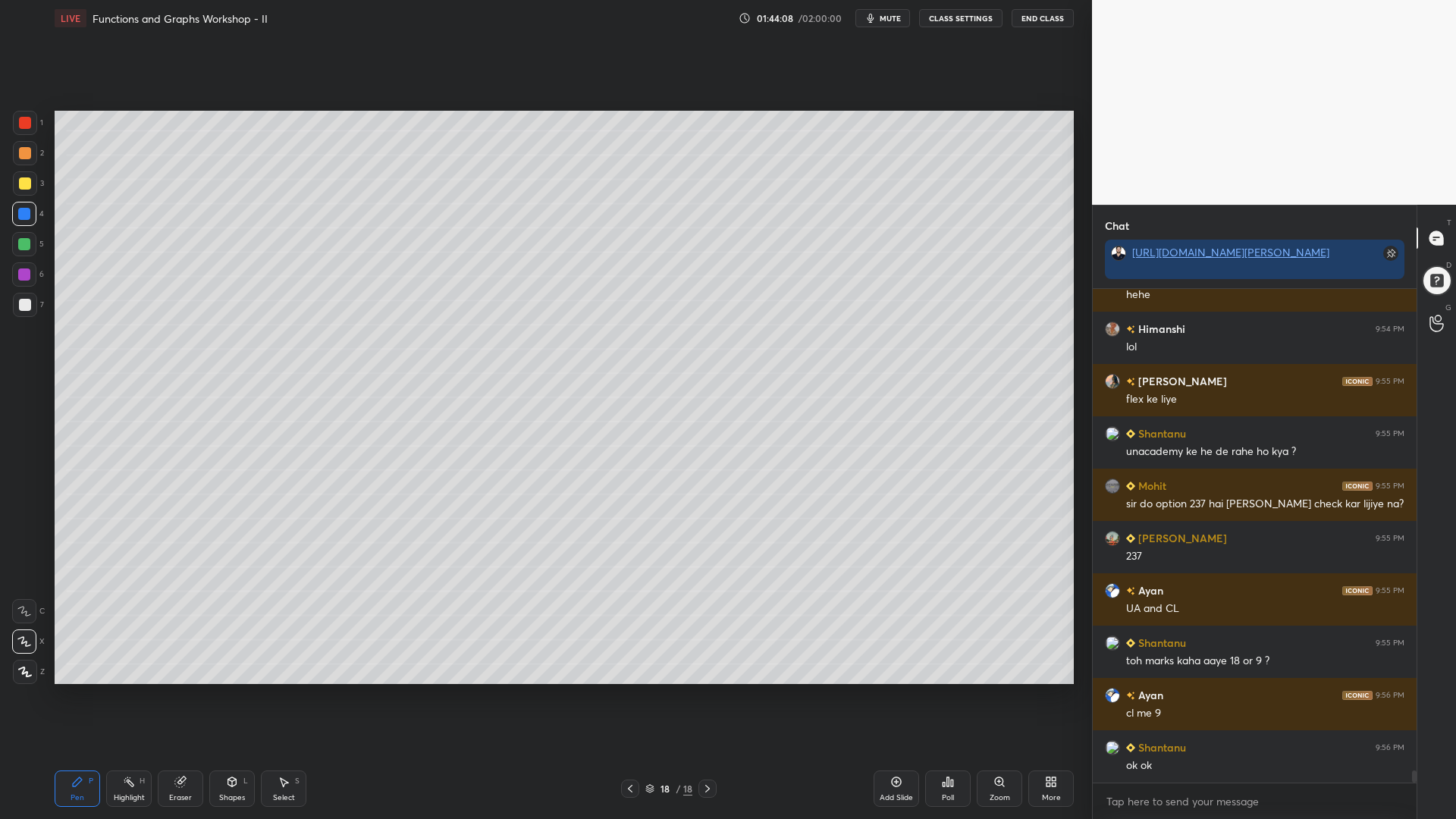
click at [24, 187] on div at bounding box center [24, 183] width 12 height 12
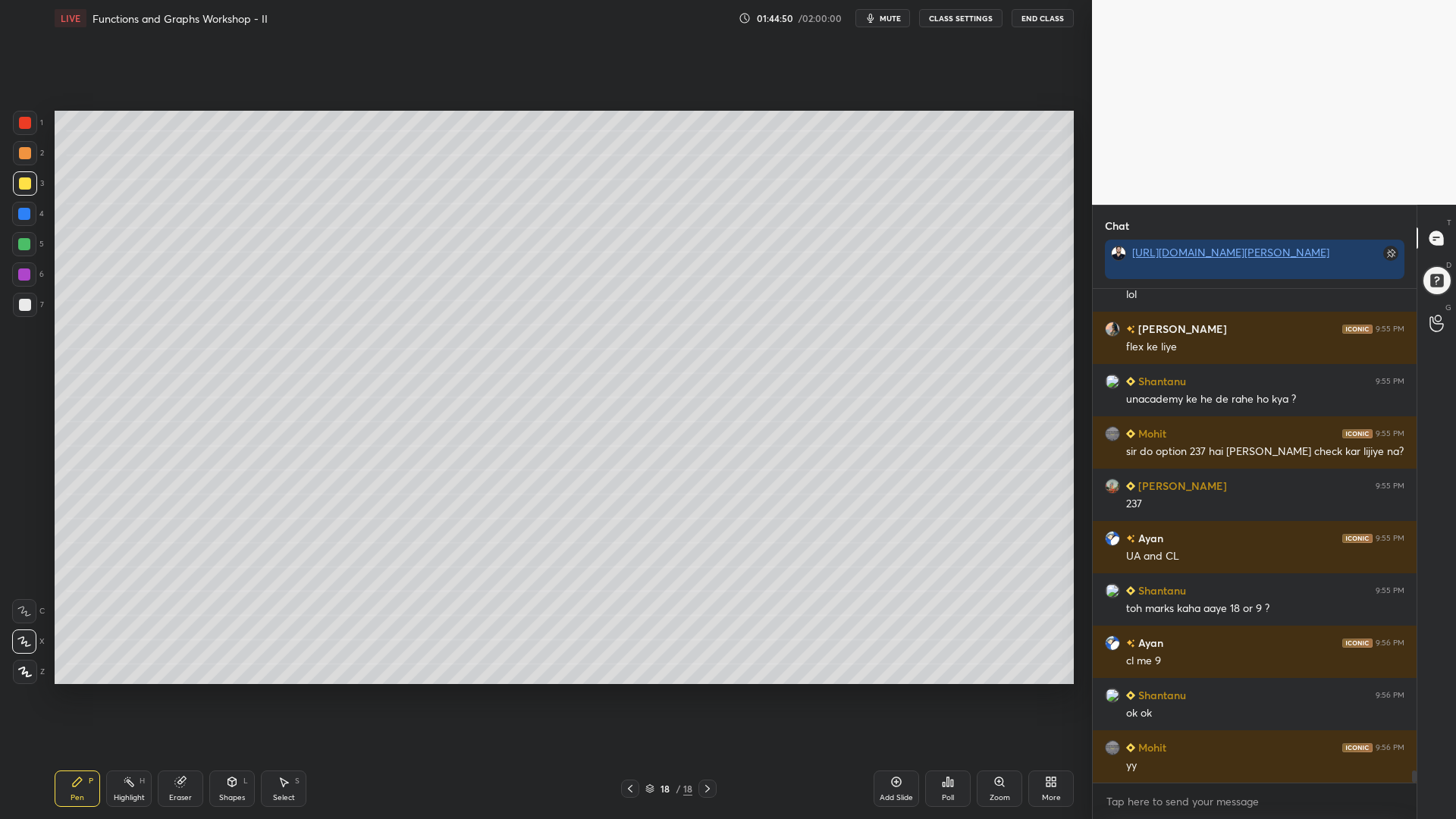
click at [22, 241] on div at bounding box center [24, 244] width 12 height 12
click at [24, 310] on div at bounding box center [24, 305] width 12 height 12
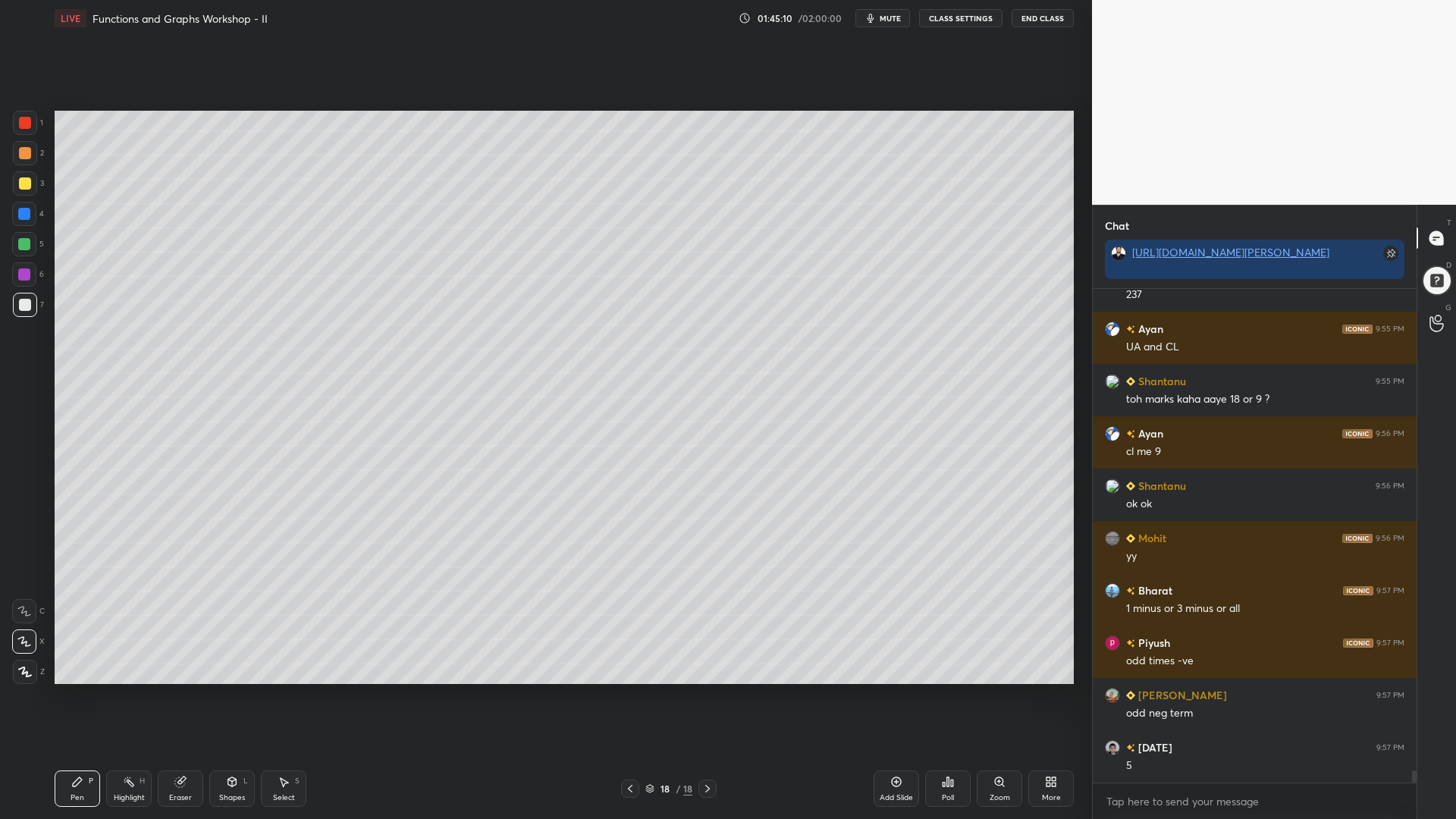
scroll to position [19424, 0]
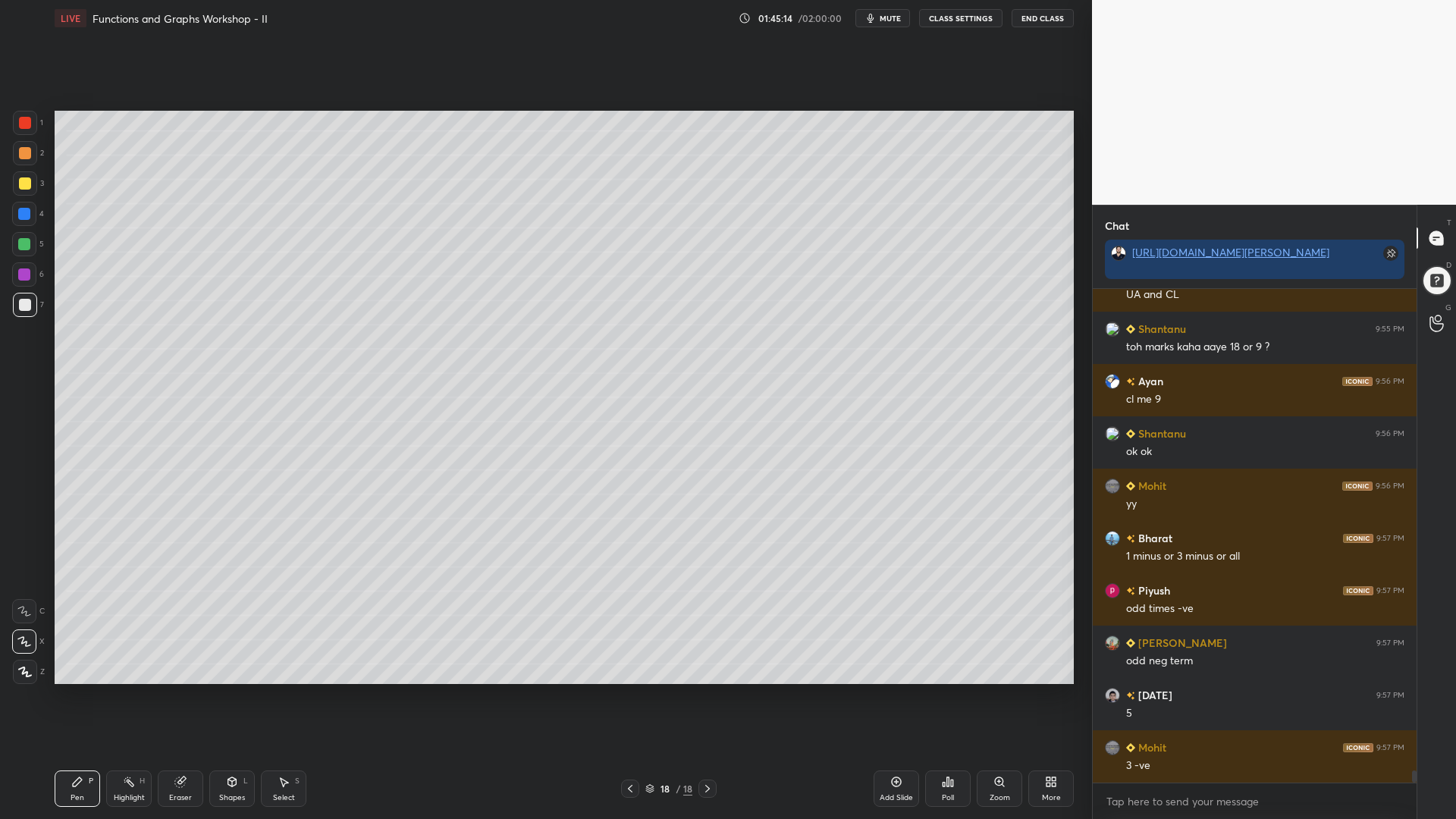
click at [27, 219] on div at bounding box center [24, 214] width 12 height 12
click at [22, 131] on div at bounding box center [24, 122] width 24 height 24
drag, startPoint x: 84, startPoint y: 790, endPoint x: 79, endPoint y: 768, distance: 22.6
click at [82, 697] on div "Pen P" at bounding box center [78, 789] width 46 height 36
click at [23, 248] on div at bounding box center [24, 244] width 12 height 12
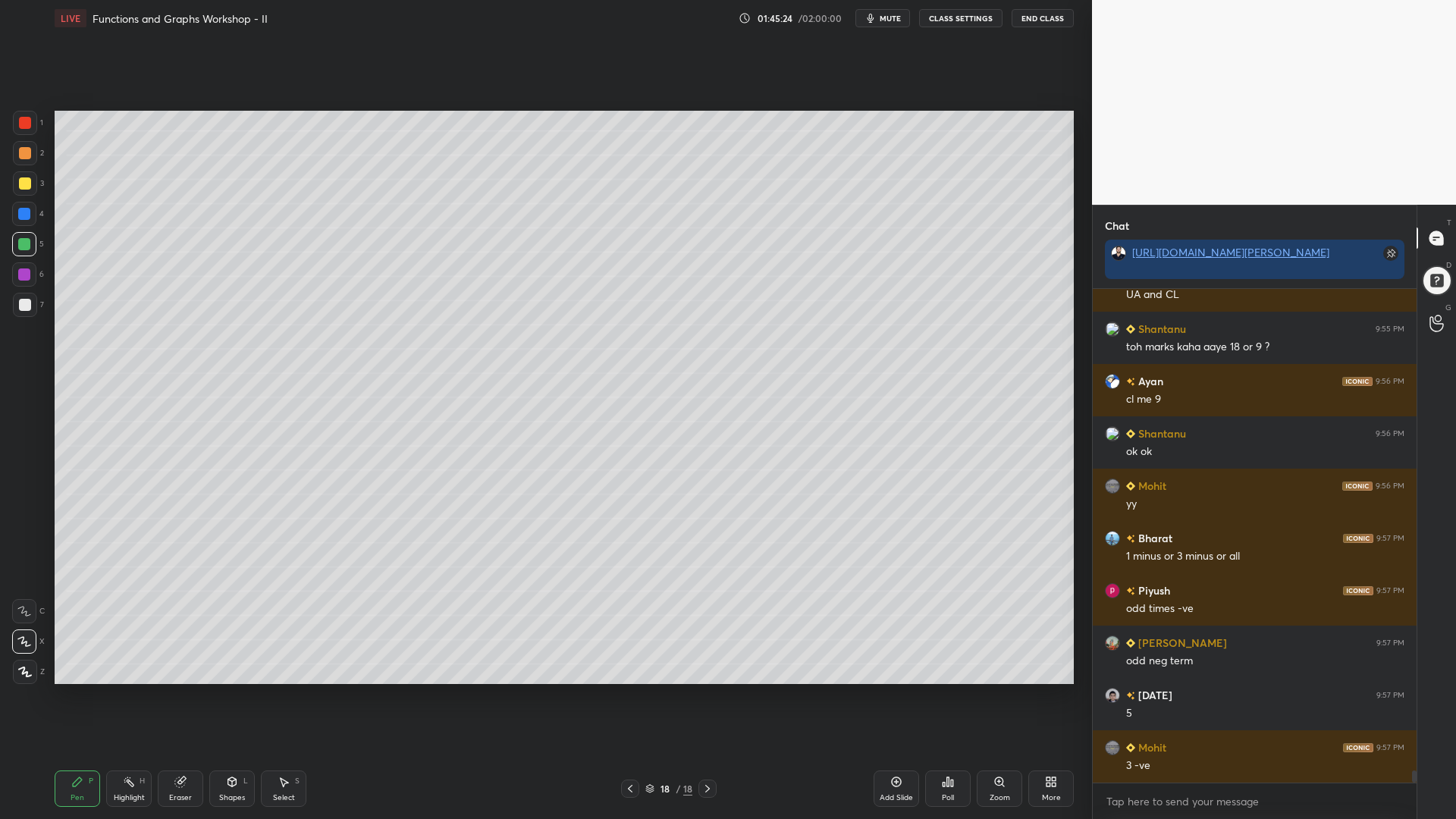
click at [23, 294] on div at bounding box center [24, 305] width 24 height 24
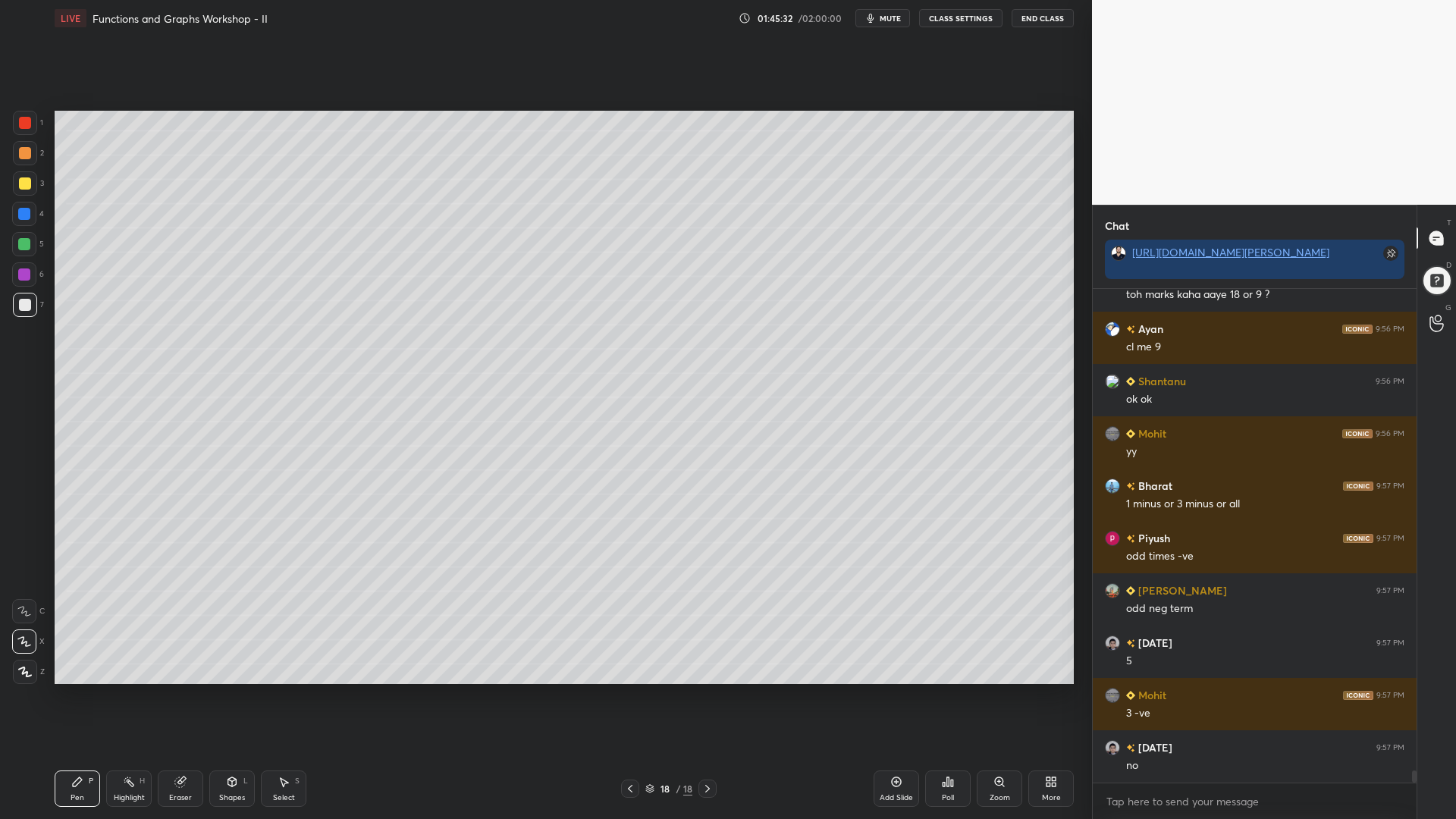
click at [28, 215] on div at bounding box center [24, 214] width 12 height 12
click at [25, 243] on div at bounding box center [24, 244] width 12 height 12
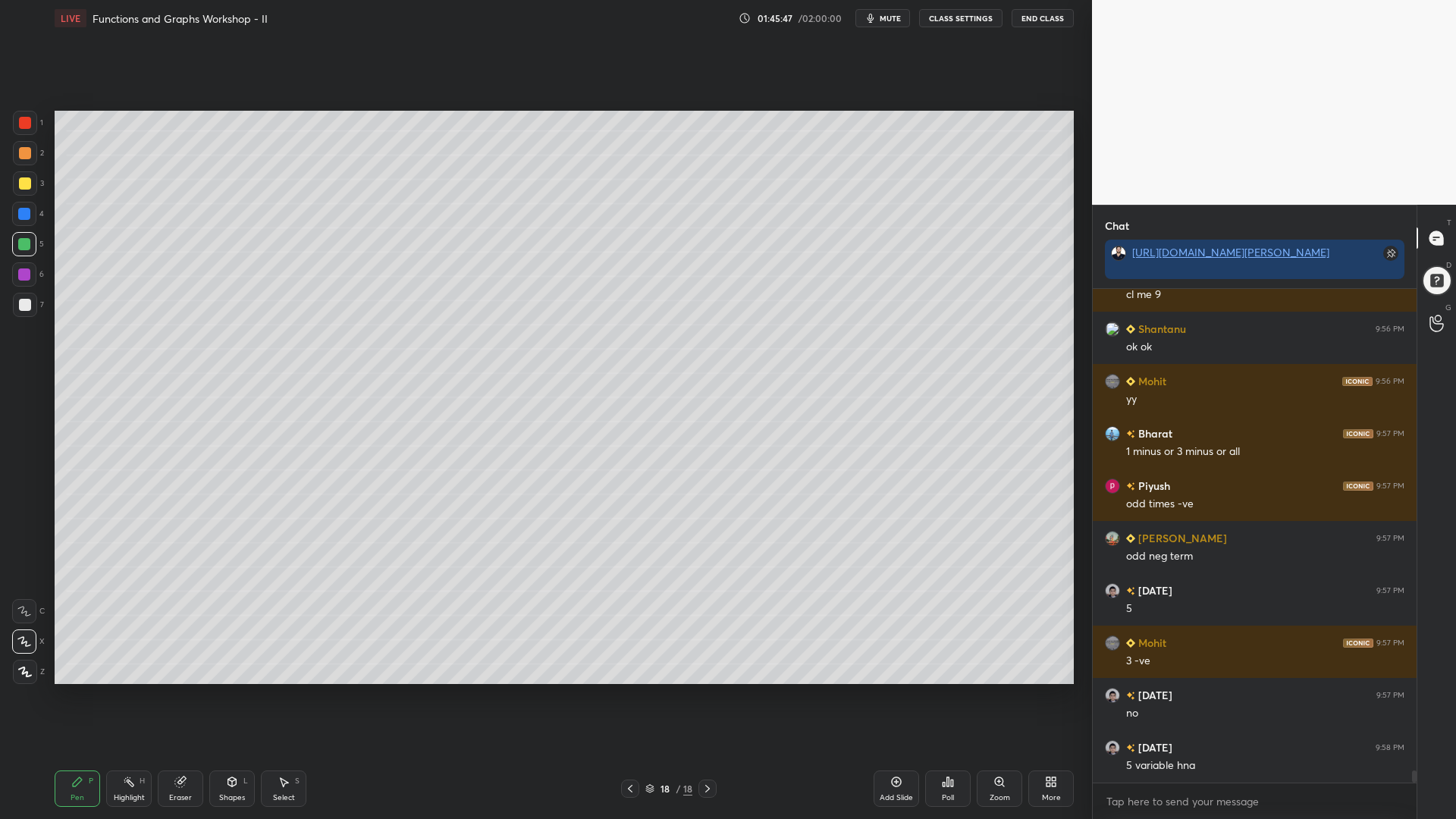
click at [26, 307] on div at bounding box center [24, 305] width 12 height 12
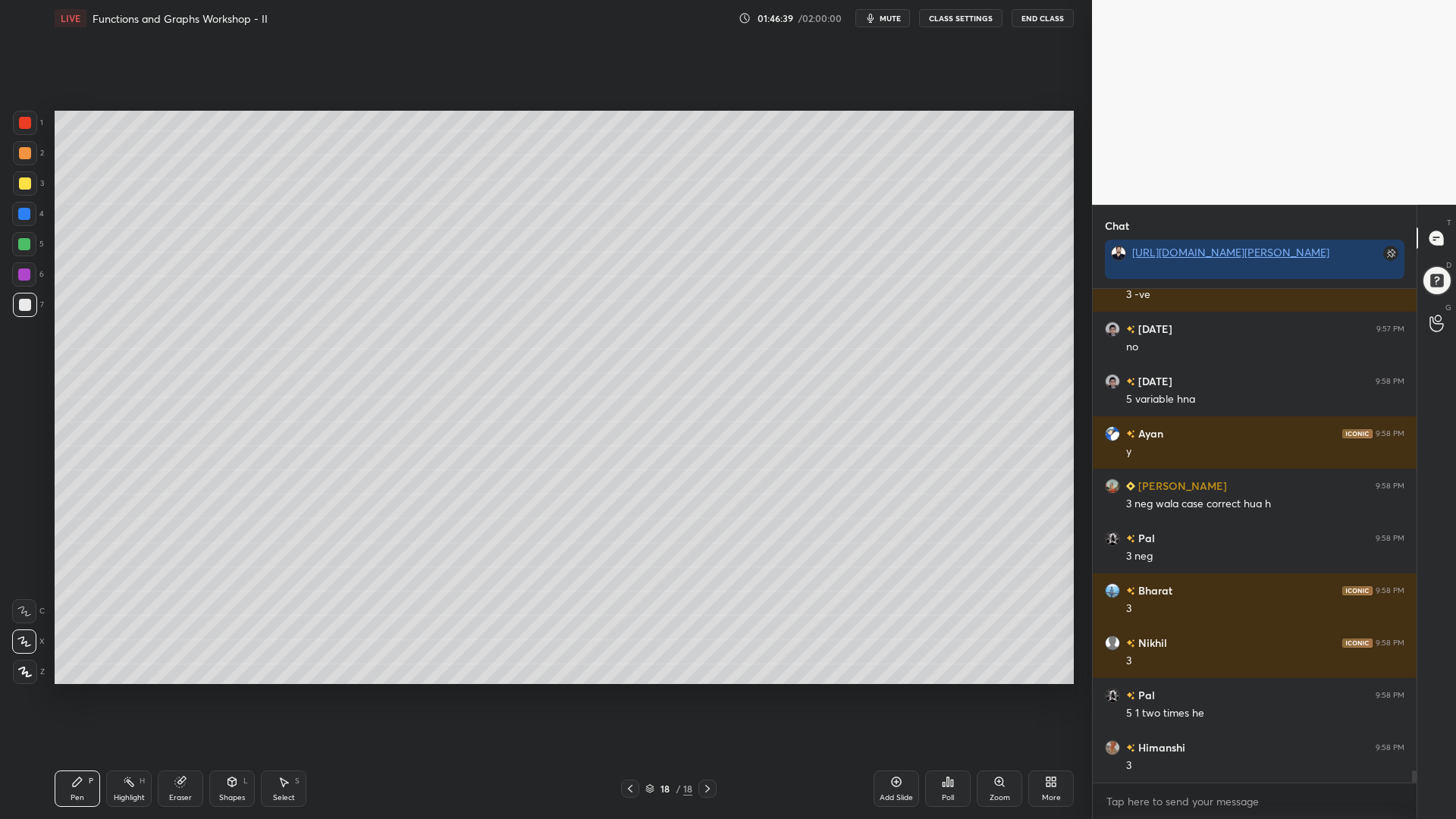
scroll to position [19946, 0]
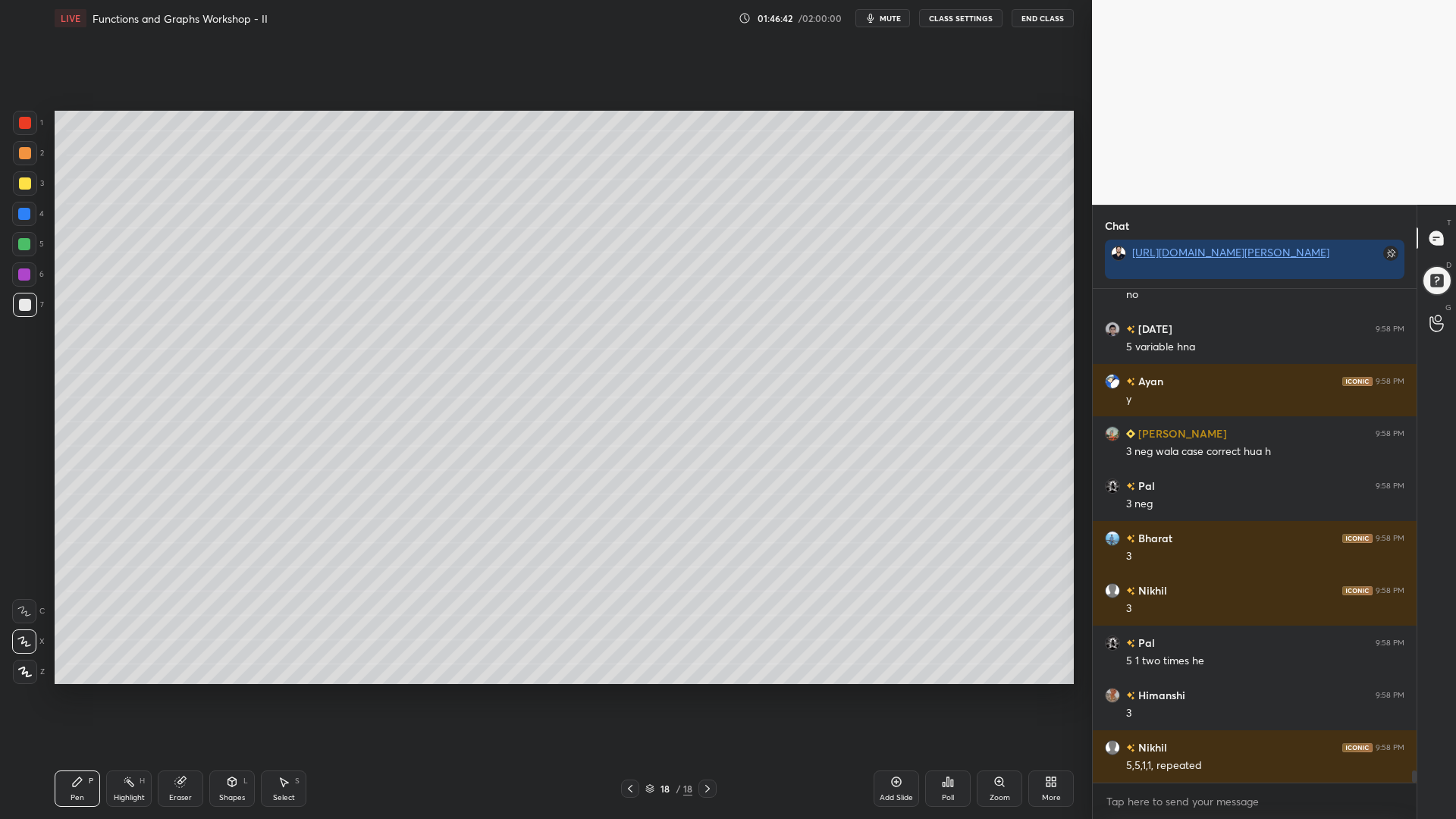
click at [22, 215] on div at bounding box center [24, 214] width 12 height 12
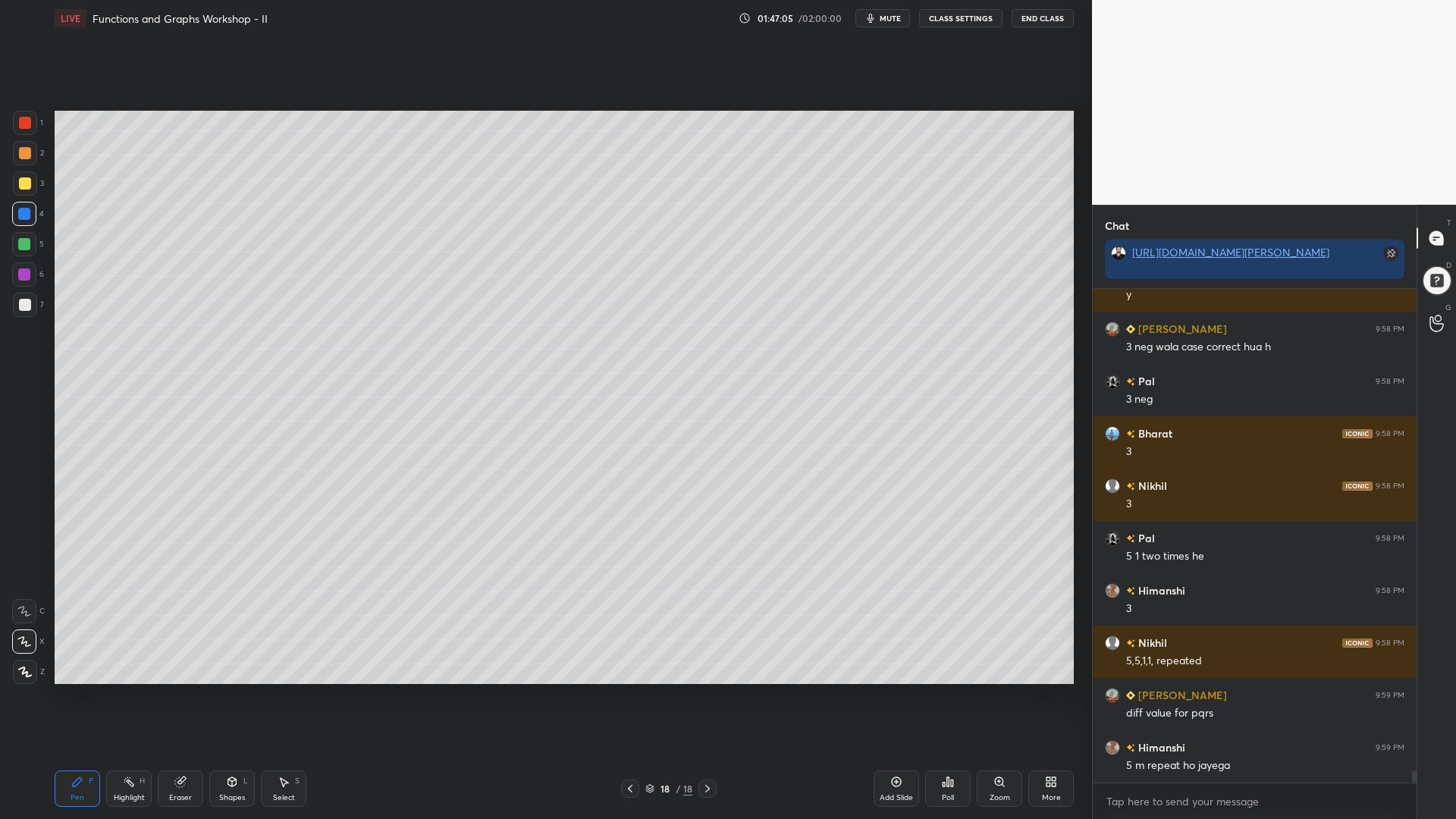
scroll to position [20103, 0]
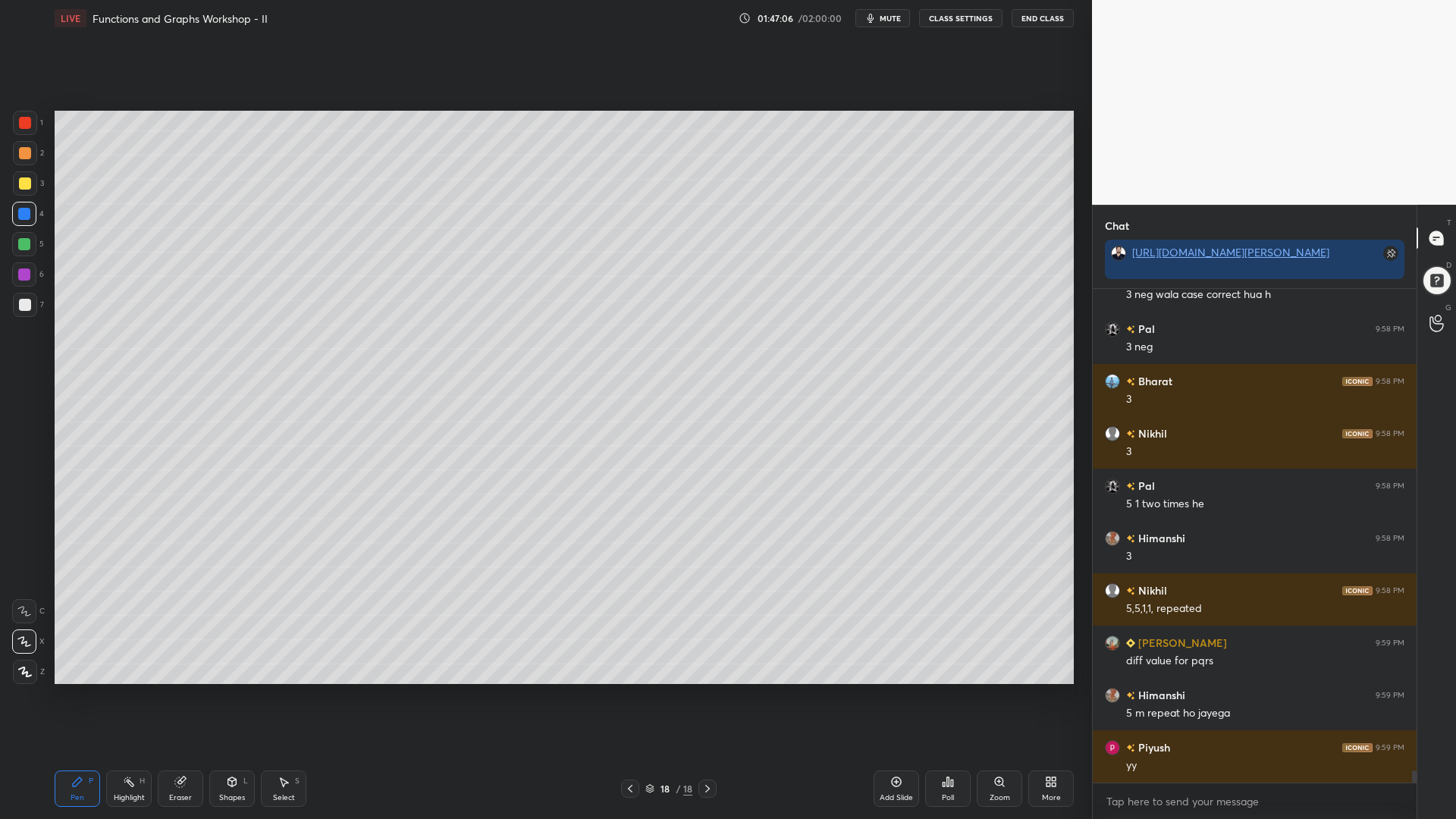
drag, startPoint x: 23, startPoint y: 247, endPoint x: 38, endPoint y: 257, distance: 18.0
click at [22, 247] on div at bounding box center [24, 244] width 12 height 12
drag, startPoint x: 12, startPoint y: 216, endPoint x: 21, endPoint y: 209, distance: 11.4
click at [13, 217] on div at bounding box center [24, 214] width 24 height 24
drag, startPoint x: 25, startPoint y: 153, endPoint x: 37, endPoint y: 169, distance: 20.0
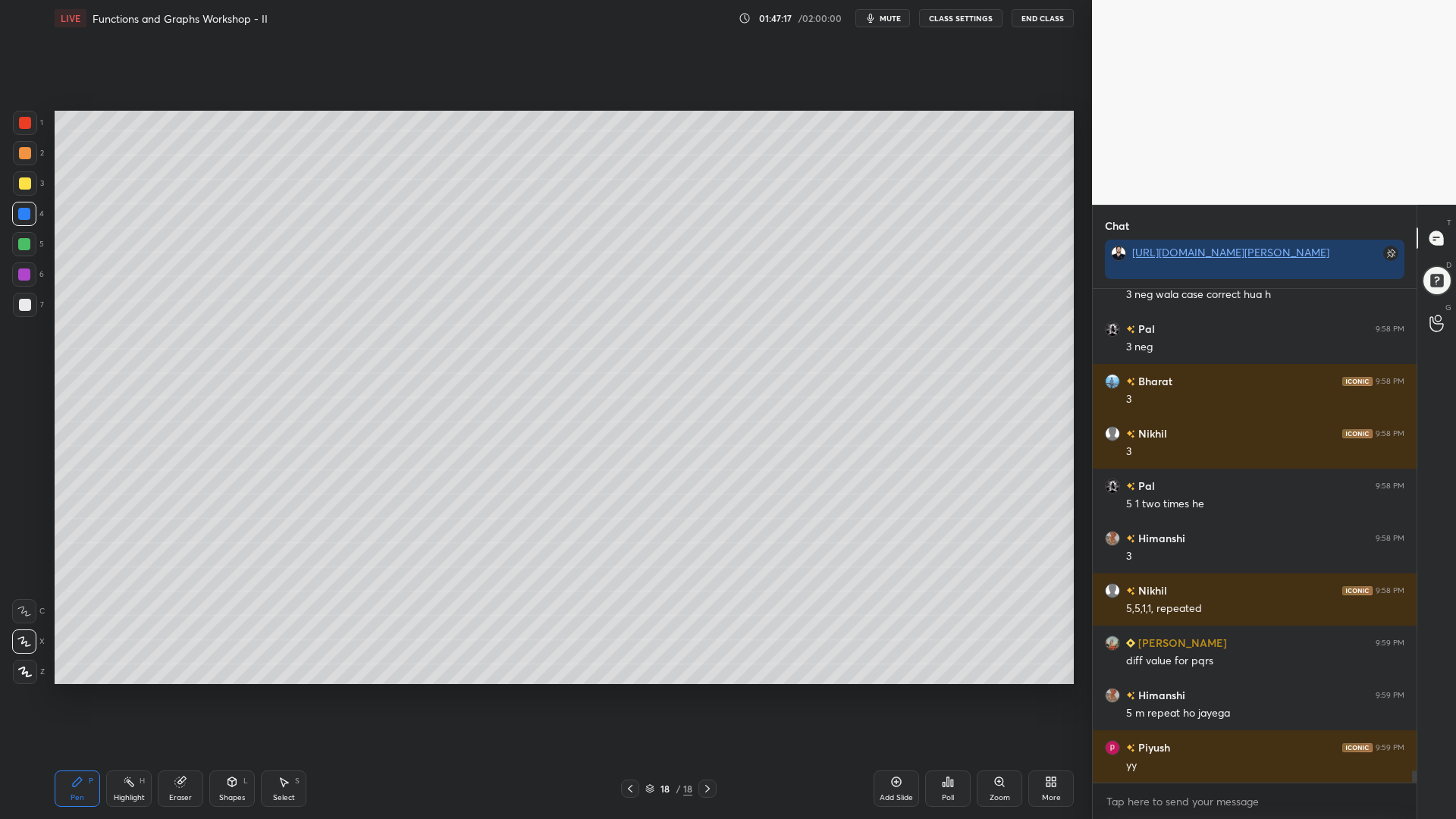
click at [25, 157] on div at bounding box center [24, 153] width 12 height 12
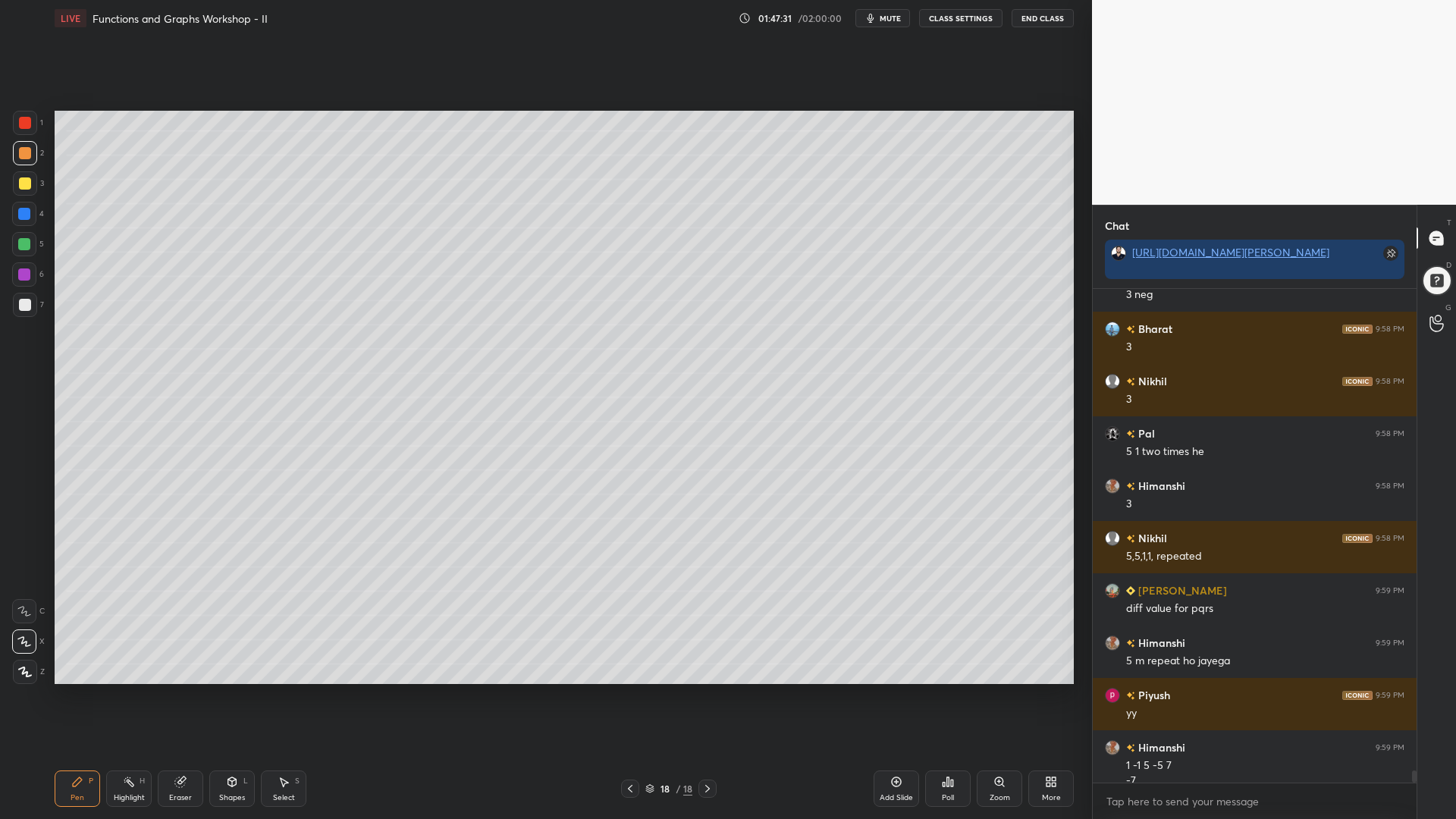
scroll to position [20171, 0]
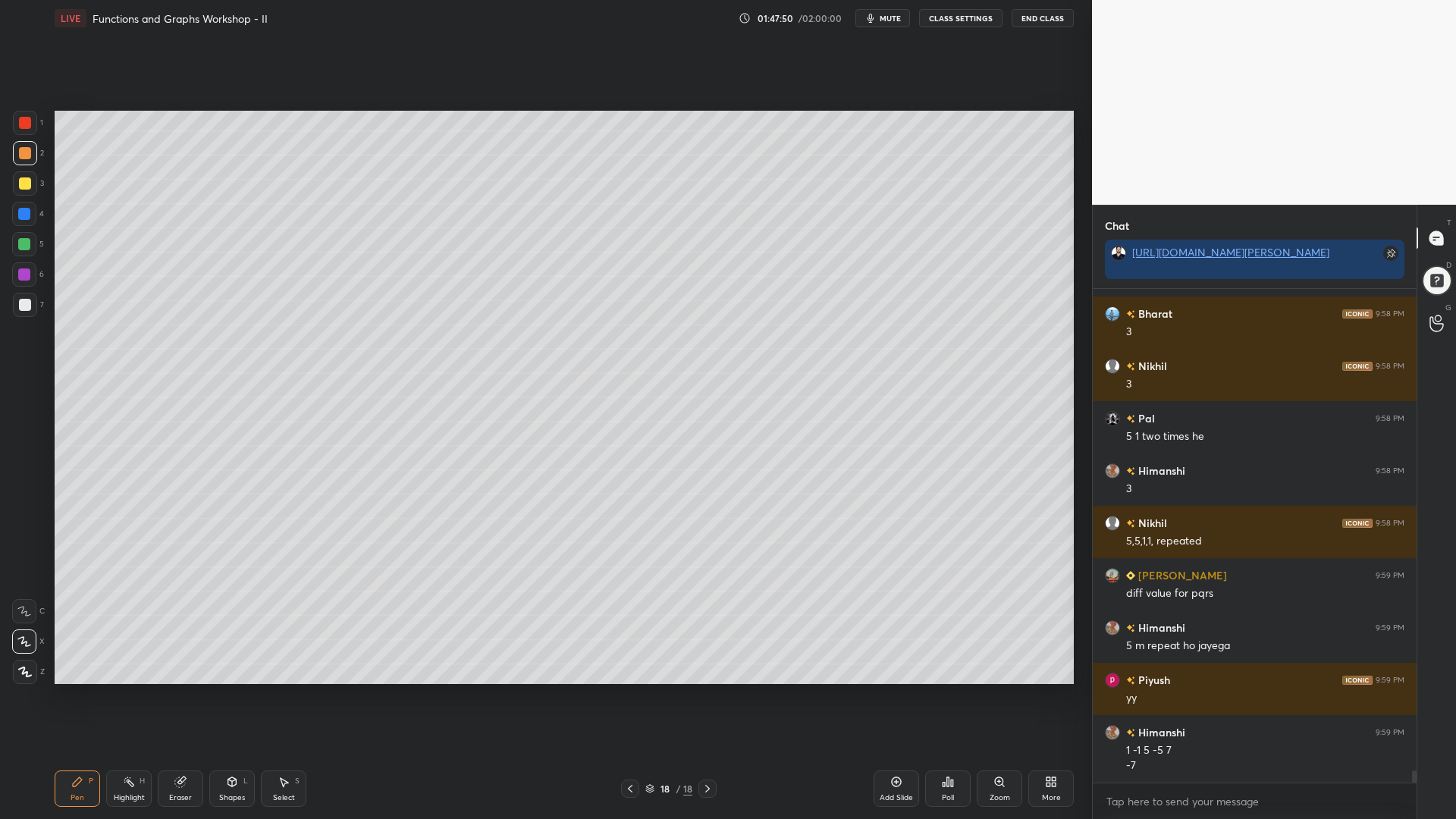
click at [24, 273] on div at bounding box center [24, 274] width 12 height 12
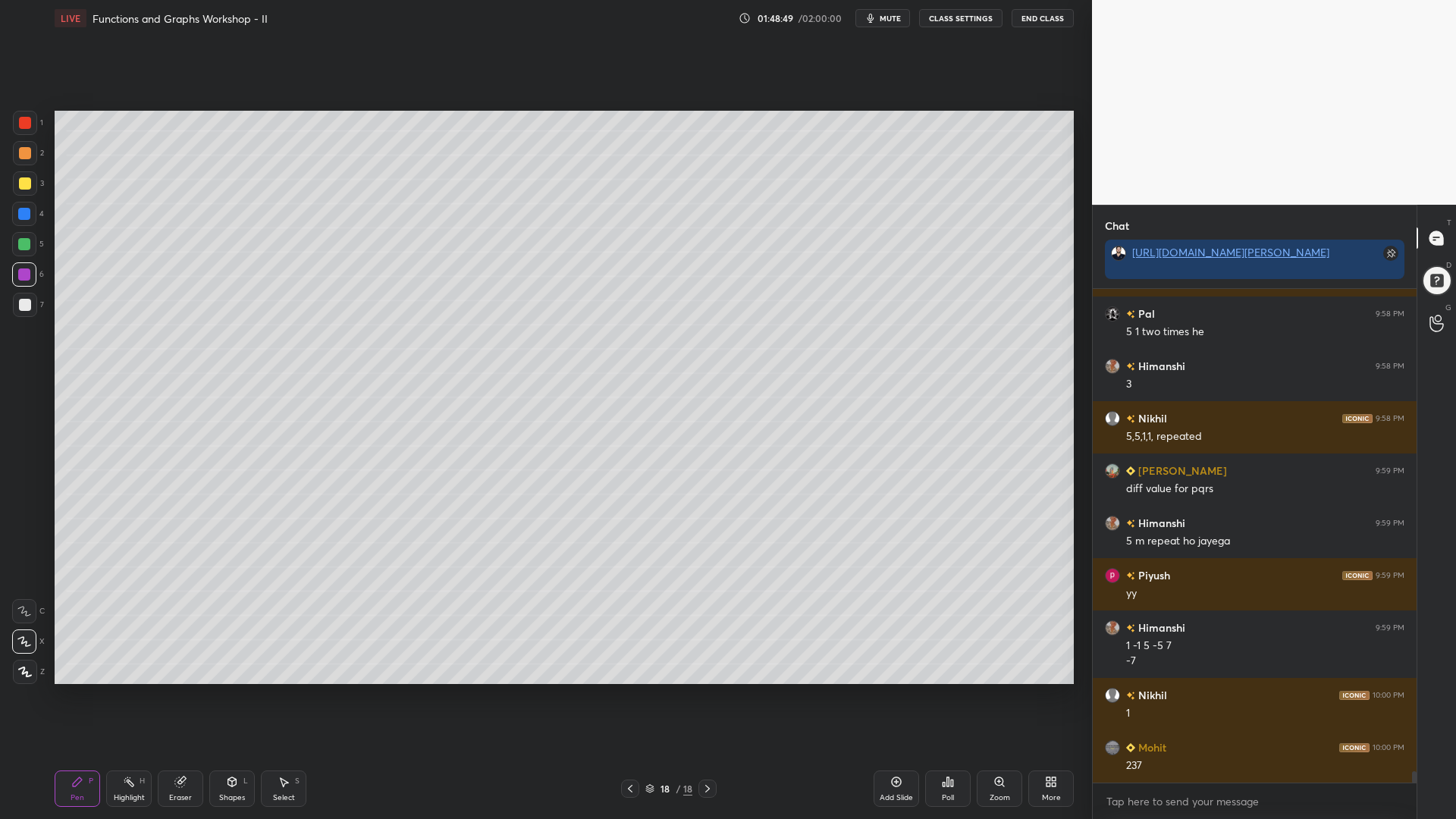
scroll to position [20328, 0]
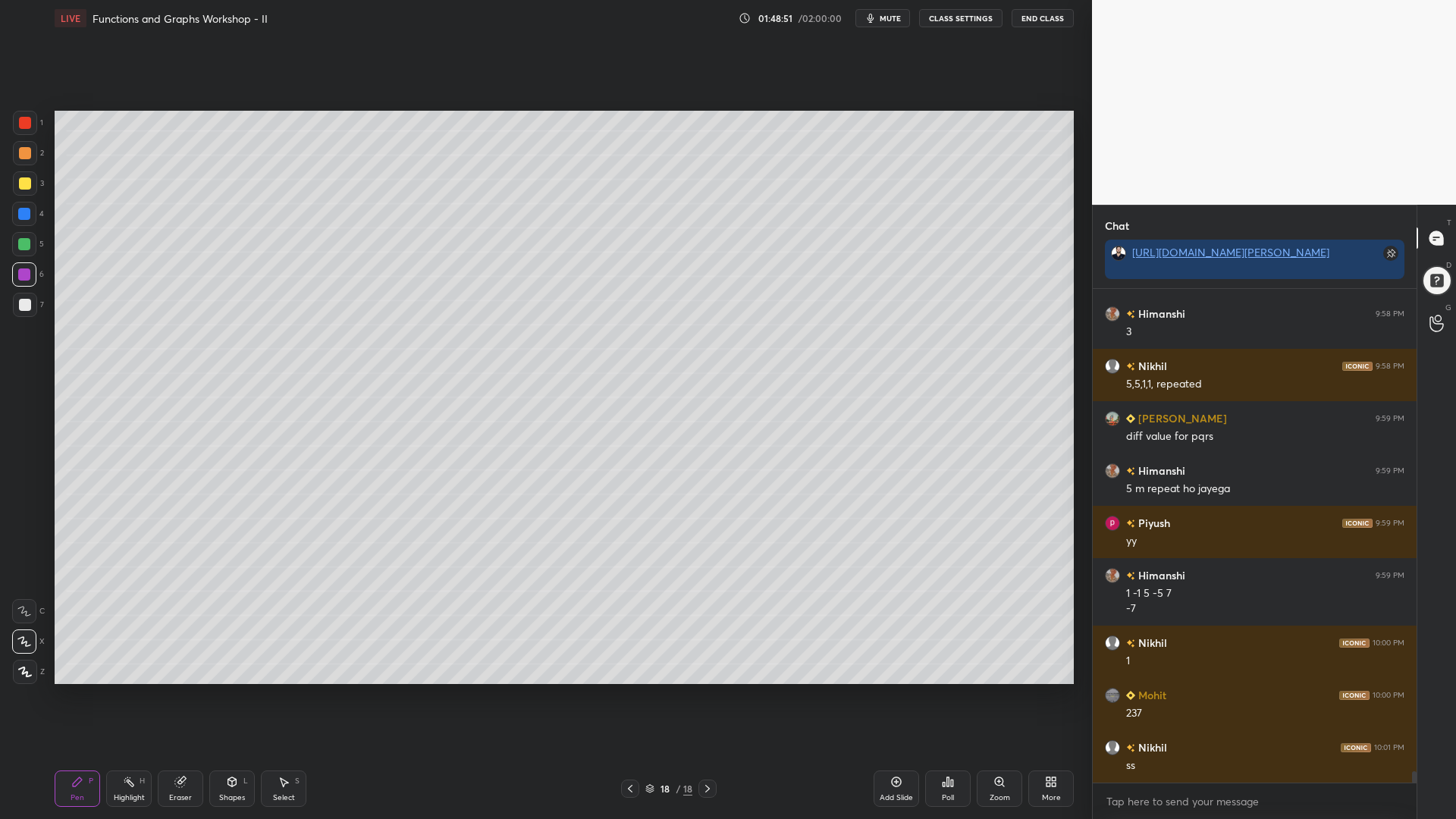
click at [24, 300] on div at bounding box center [24, 305] width 24 height 24
click at [24, 615] on icon at bounding box center [24, 611] width 14 height 11
click at [245, 697] on div "Shapes L" at bounding box center [232, 789] width 46 height 36
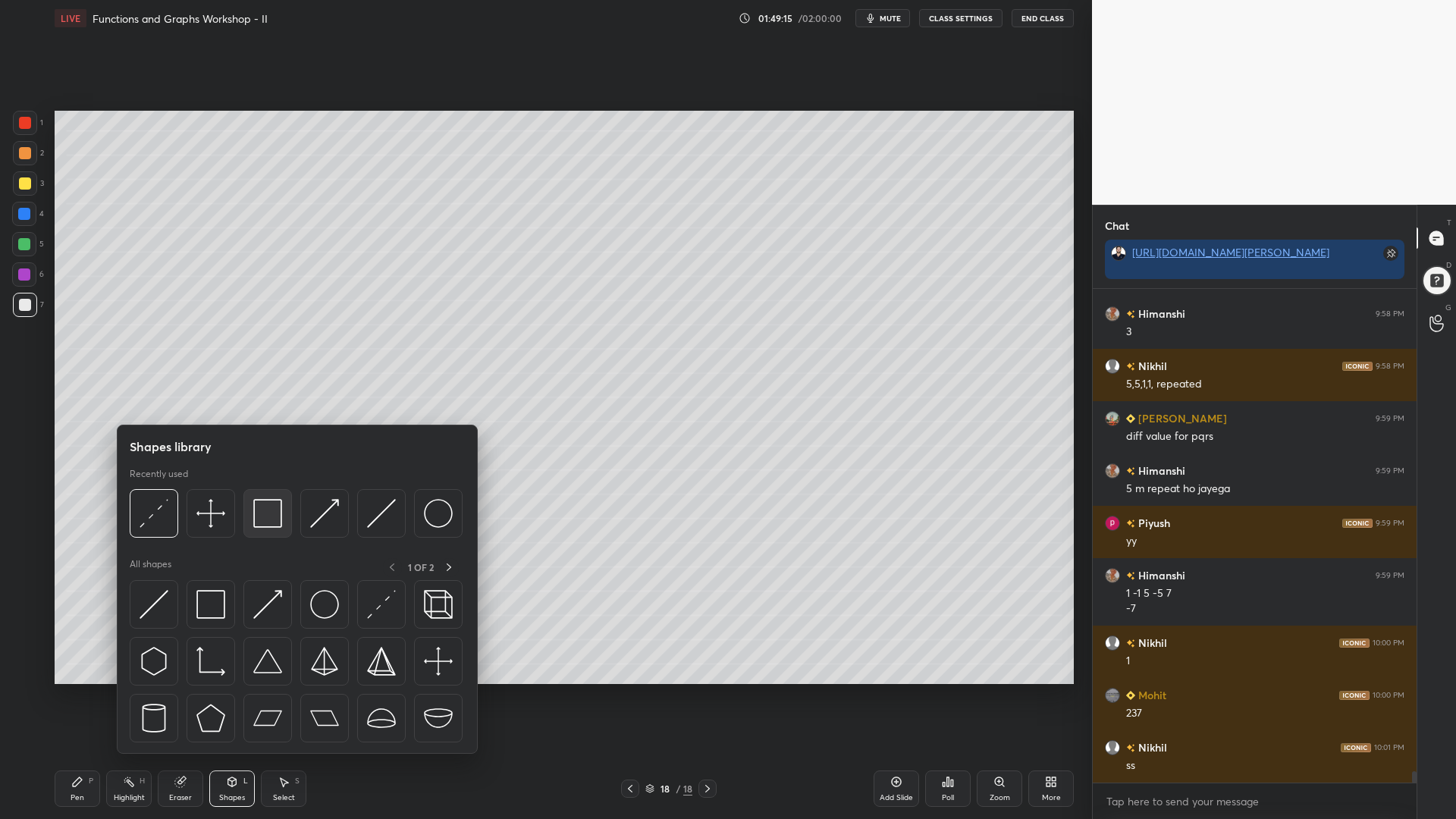
click at [247, 502] on div at bounding box center [267, 513] width 48 height 48
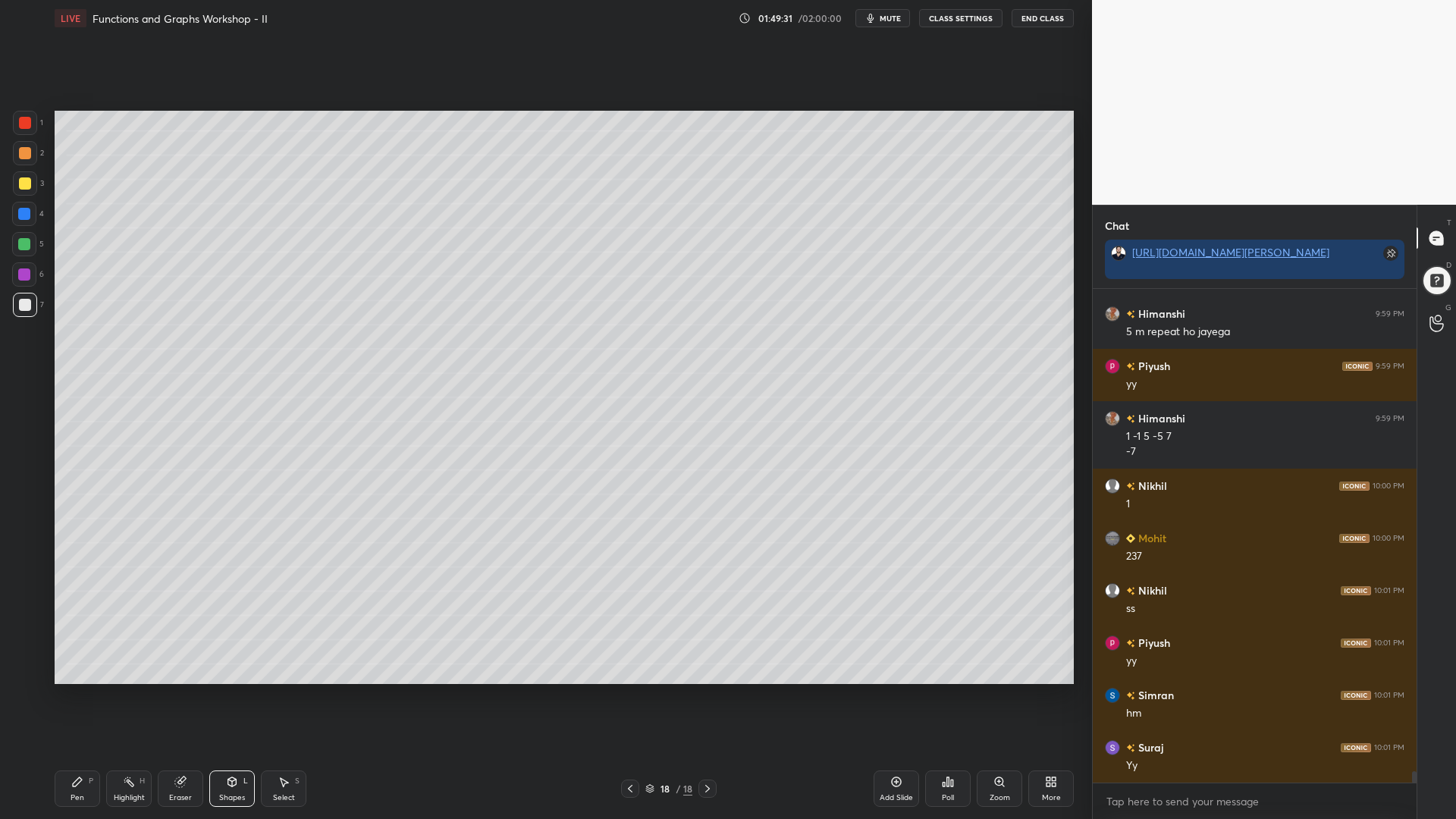
scroll to position [20537, 0]
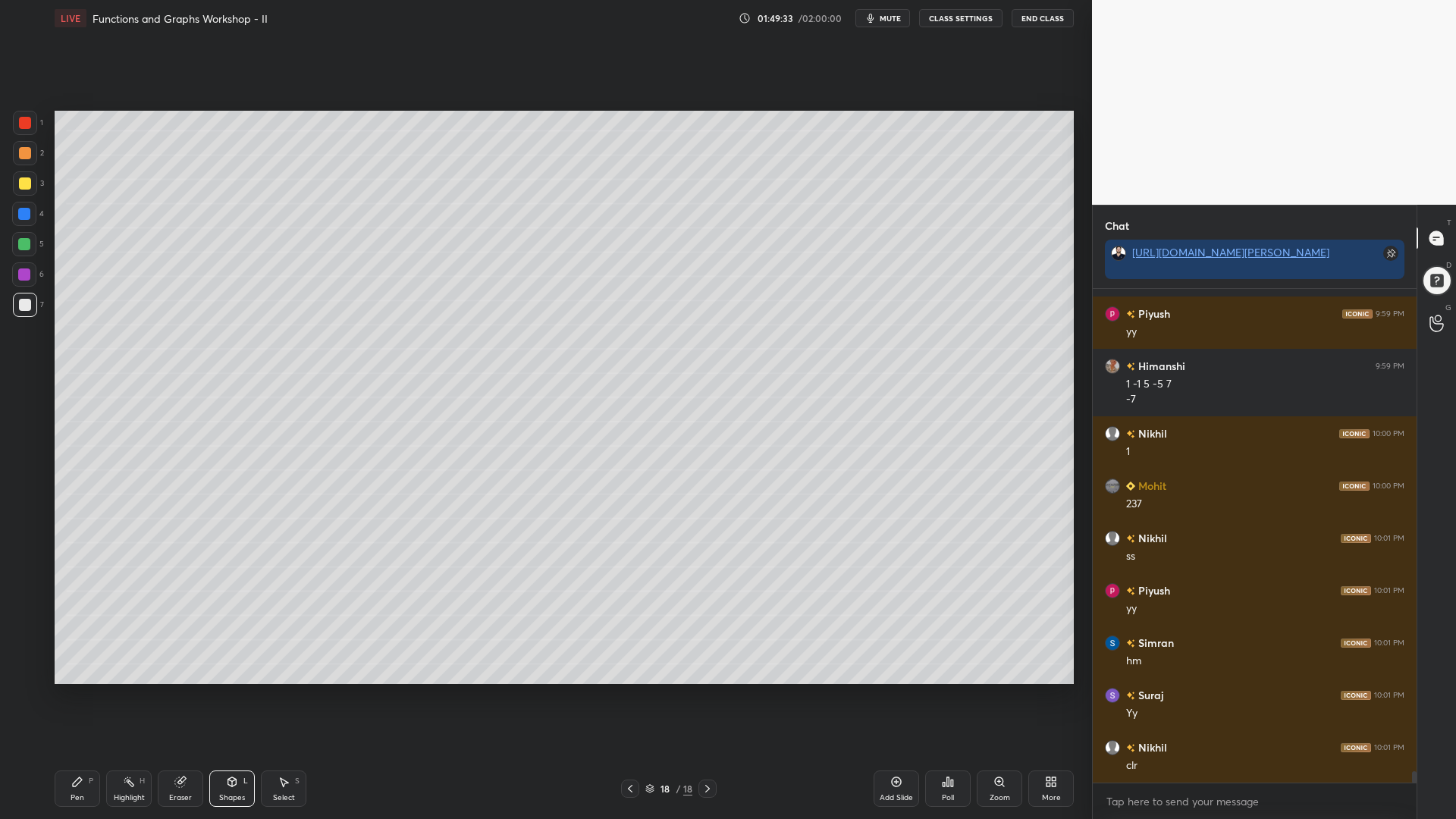
click at [897, 697] on icon at bounding box center [897, 783] width 10 height 10
click at [26, 123] on div at bounding box center [24, 122] width 12 height 12
click at [80, 697] on icon at bounding box center [77, 782] width 12 height 12
click at [26, 654] on div "Z" at bounding box center [29, 669] width 32 height 30
click at [631, 697] on icon at bounding box center [630, 789] width 12 height 12
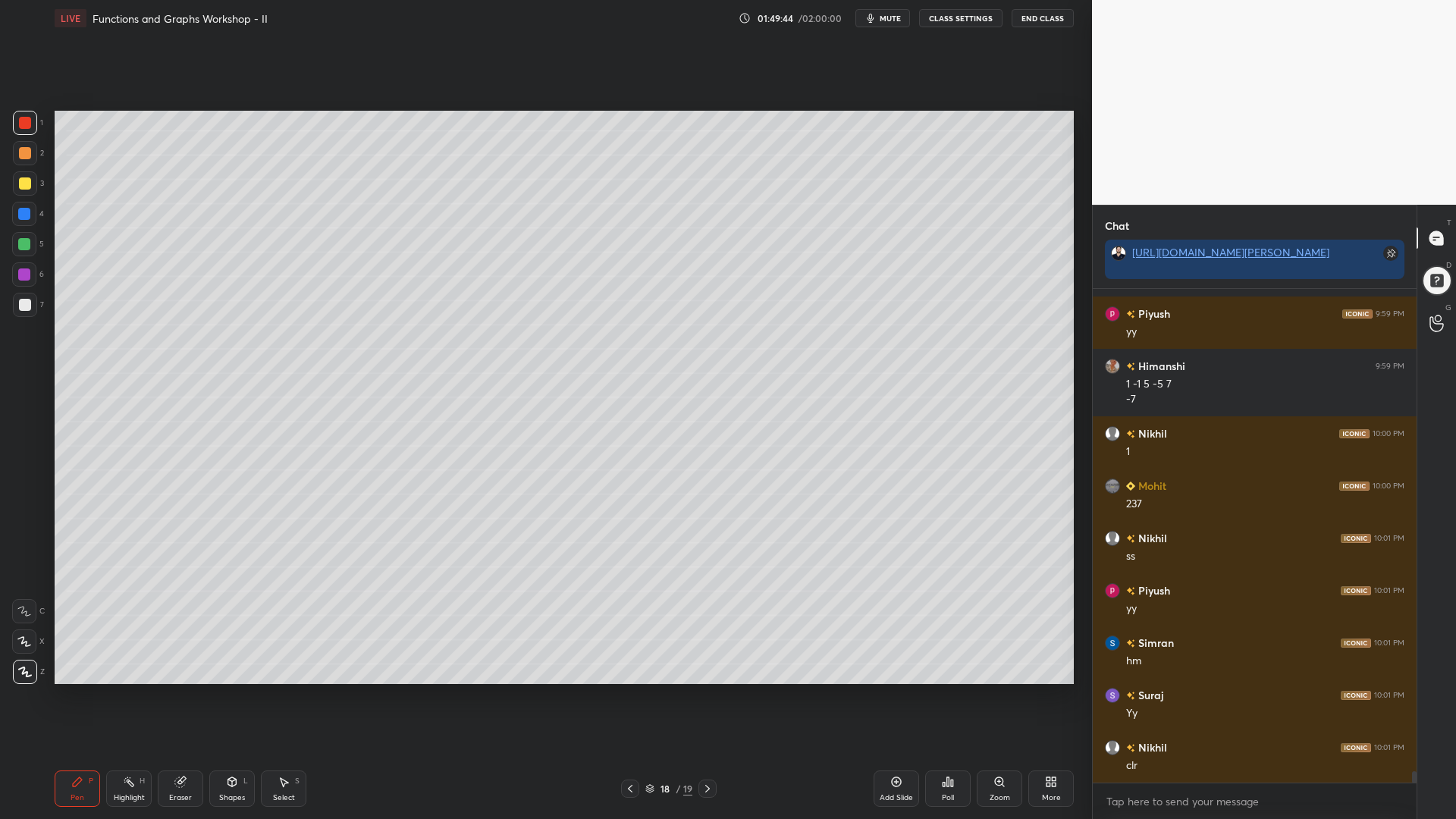
click at [712, 697] on icon at bounding box center [708, 789] width 12 height 12
click at [19, 243] on div at bounding box center [24, 244] width 12 height 12
click at [25, 217] on div at bounding box center [24, 214] width 12 height 12
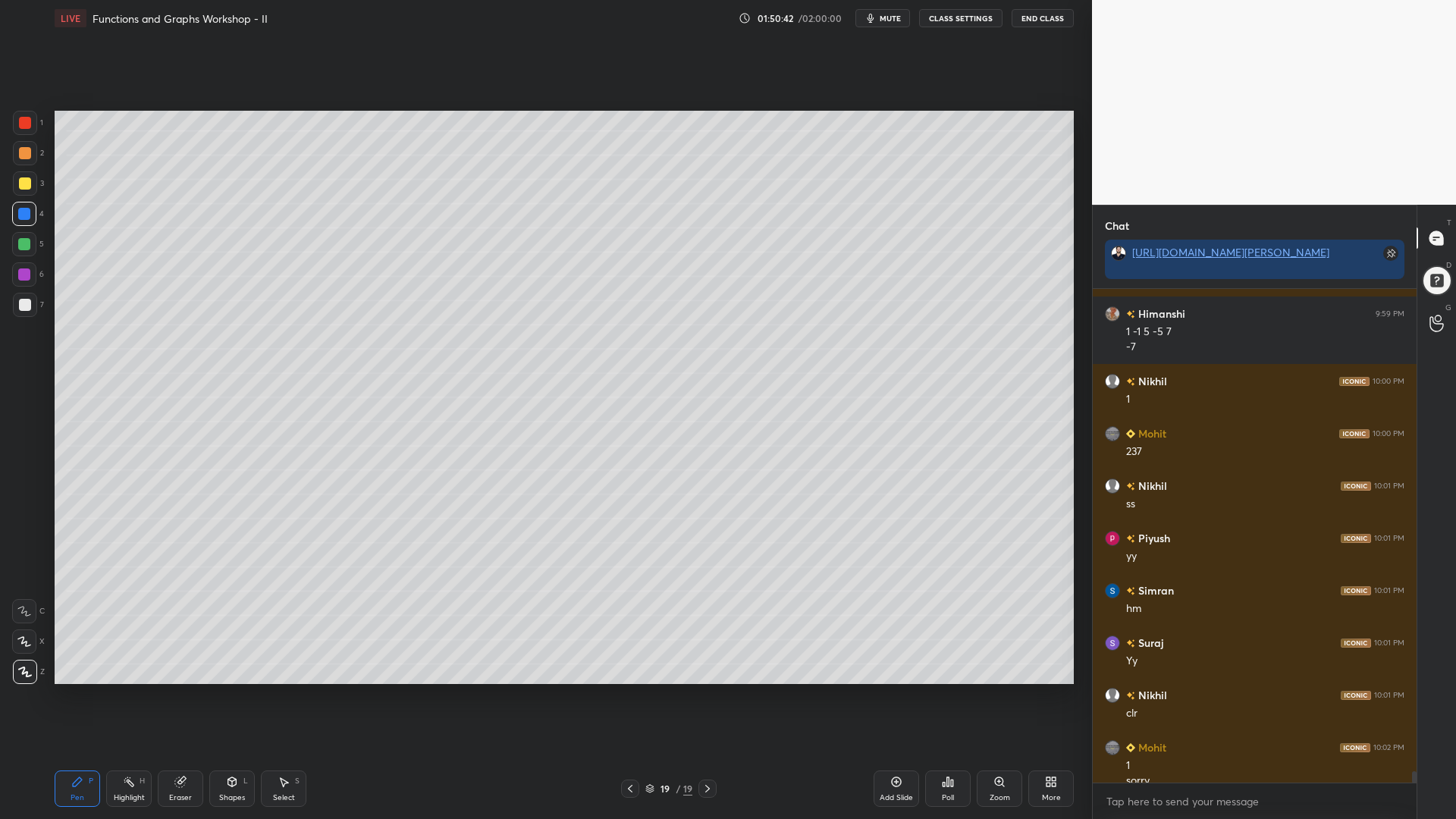
scroll to position [20605, 0]
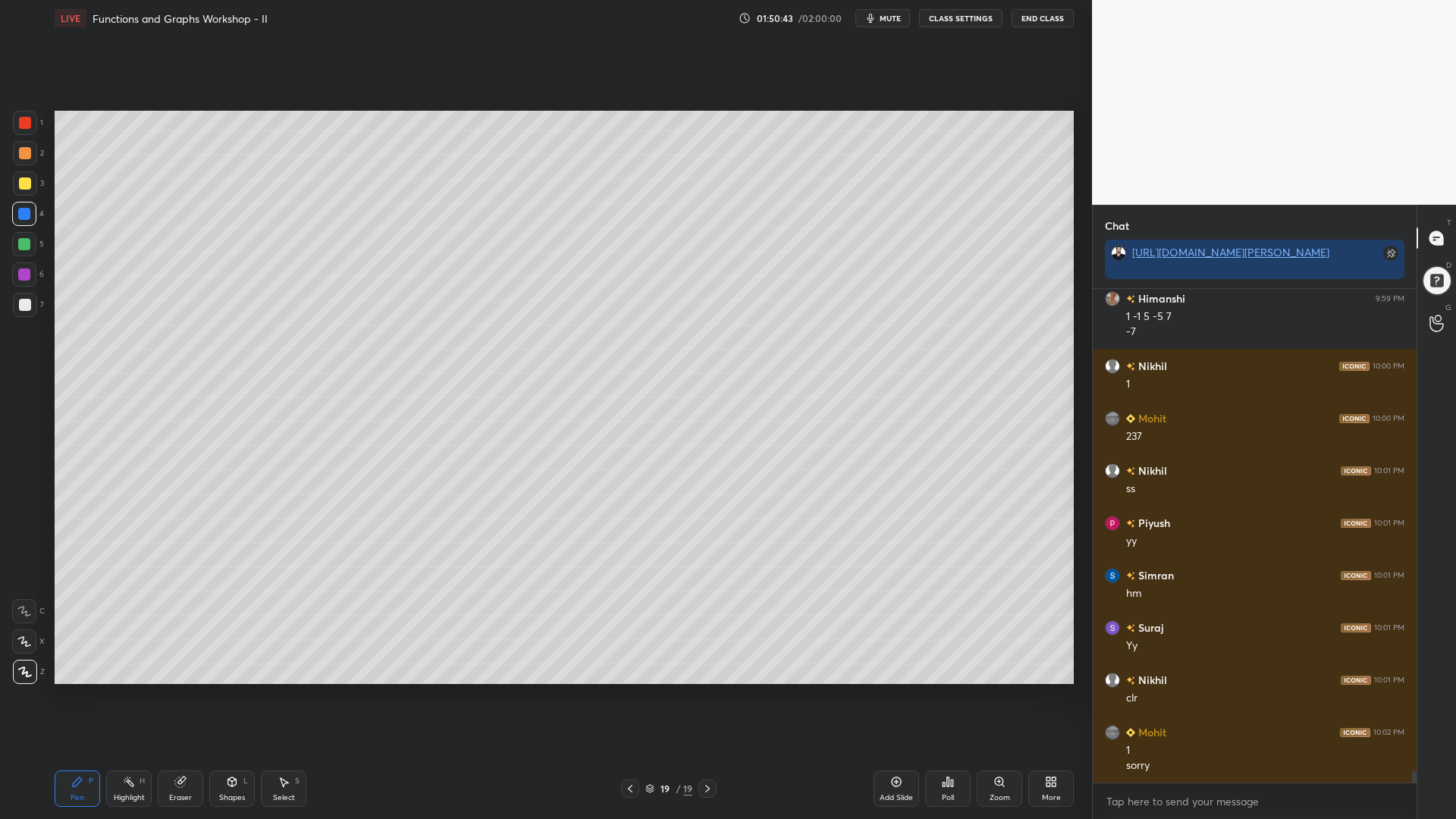
click at [27, 125] on div at bounding box center [24, 122] width 12 height 12
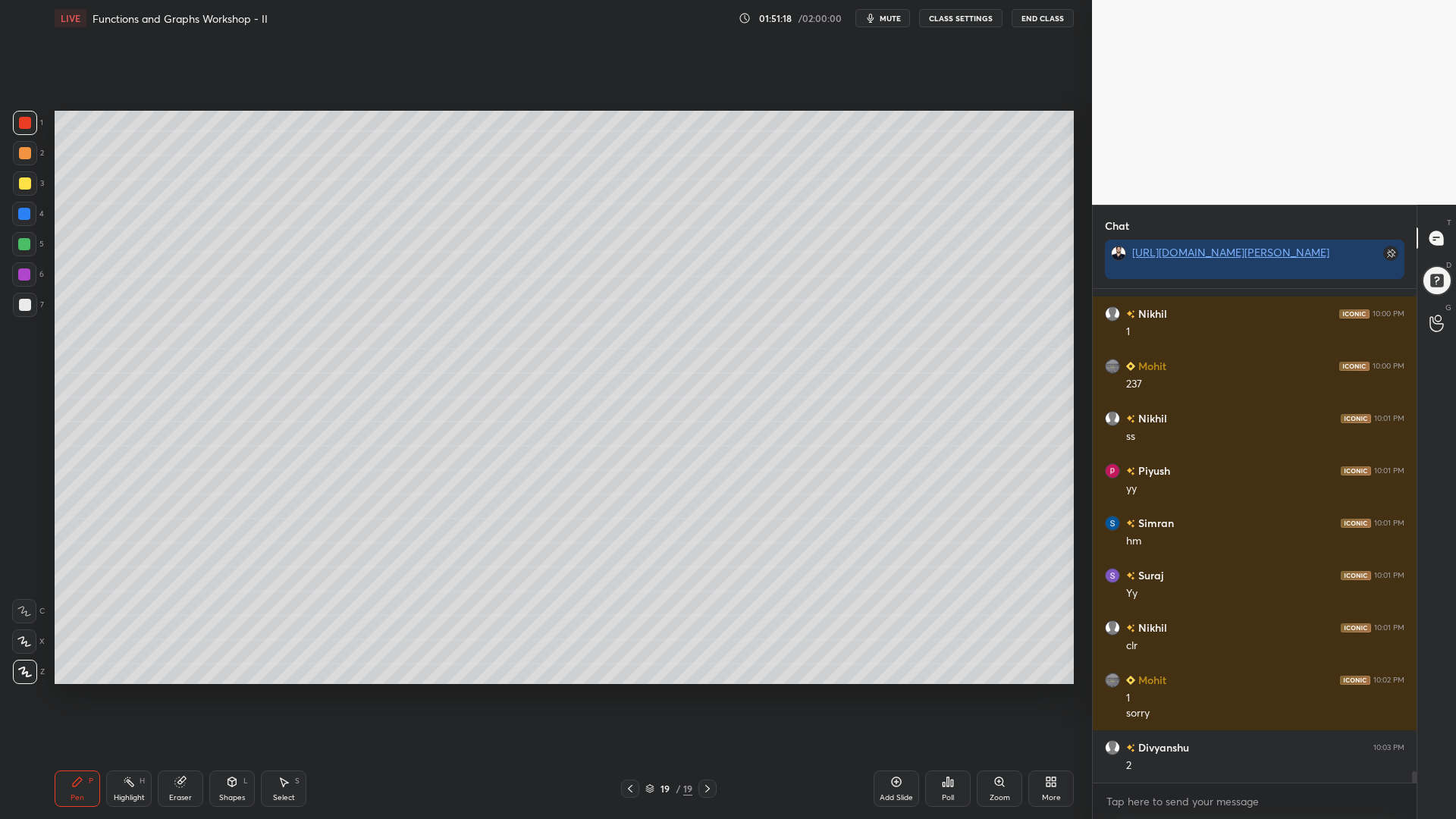
scroll to position [20710, 0]
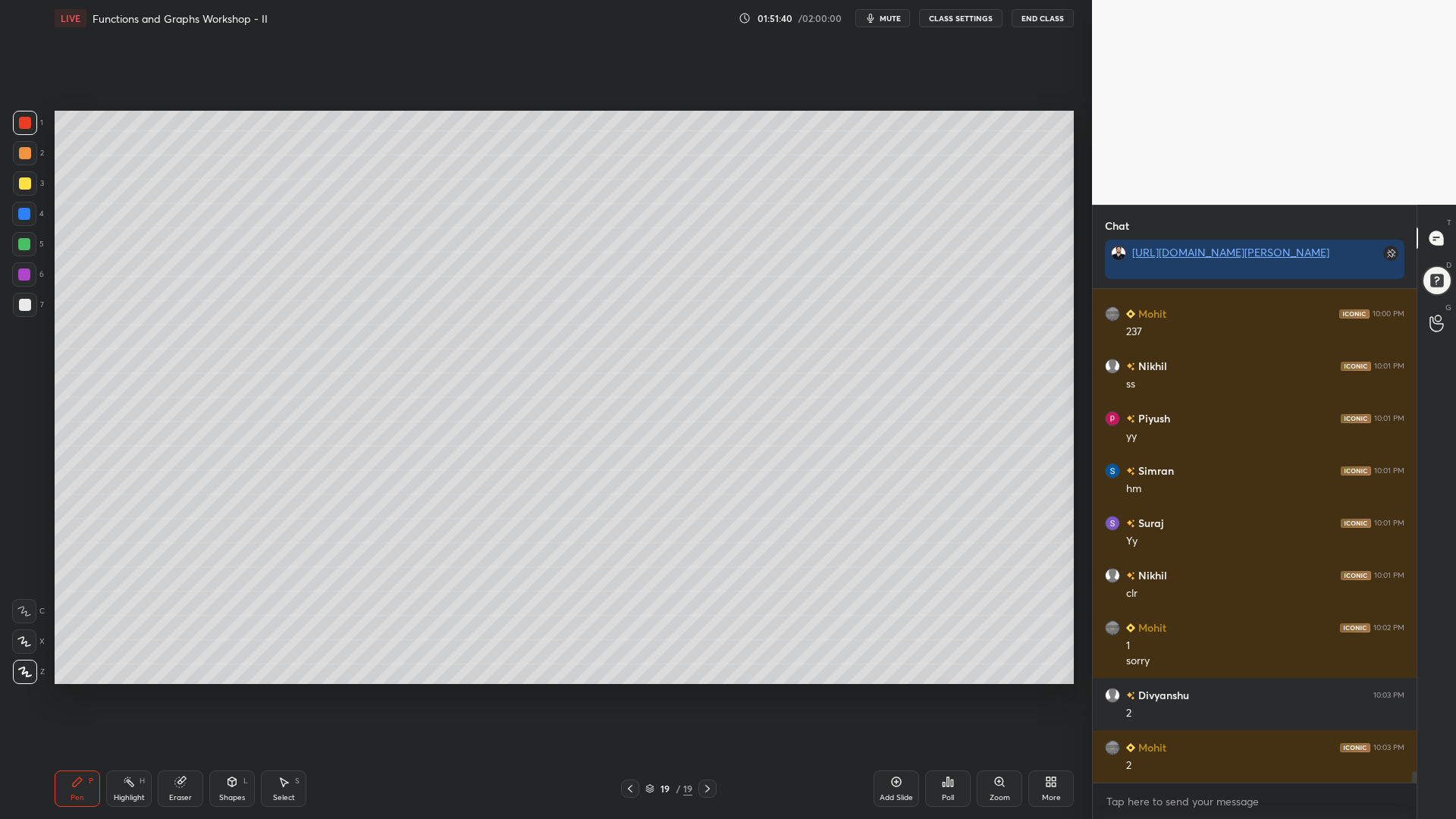
click at [631, 697] on icon at bounding box center [630, 789] width 12 height 12
click at [899, 697] on div "Add Slide" at bounding box center [897, 789] width 46 height 36
click at [31, 246] on div at bounding box center [24, 244] width 24 height 24
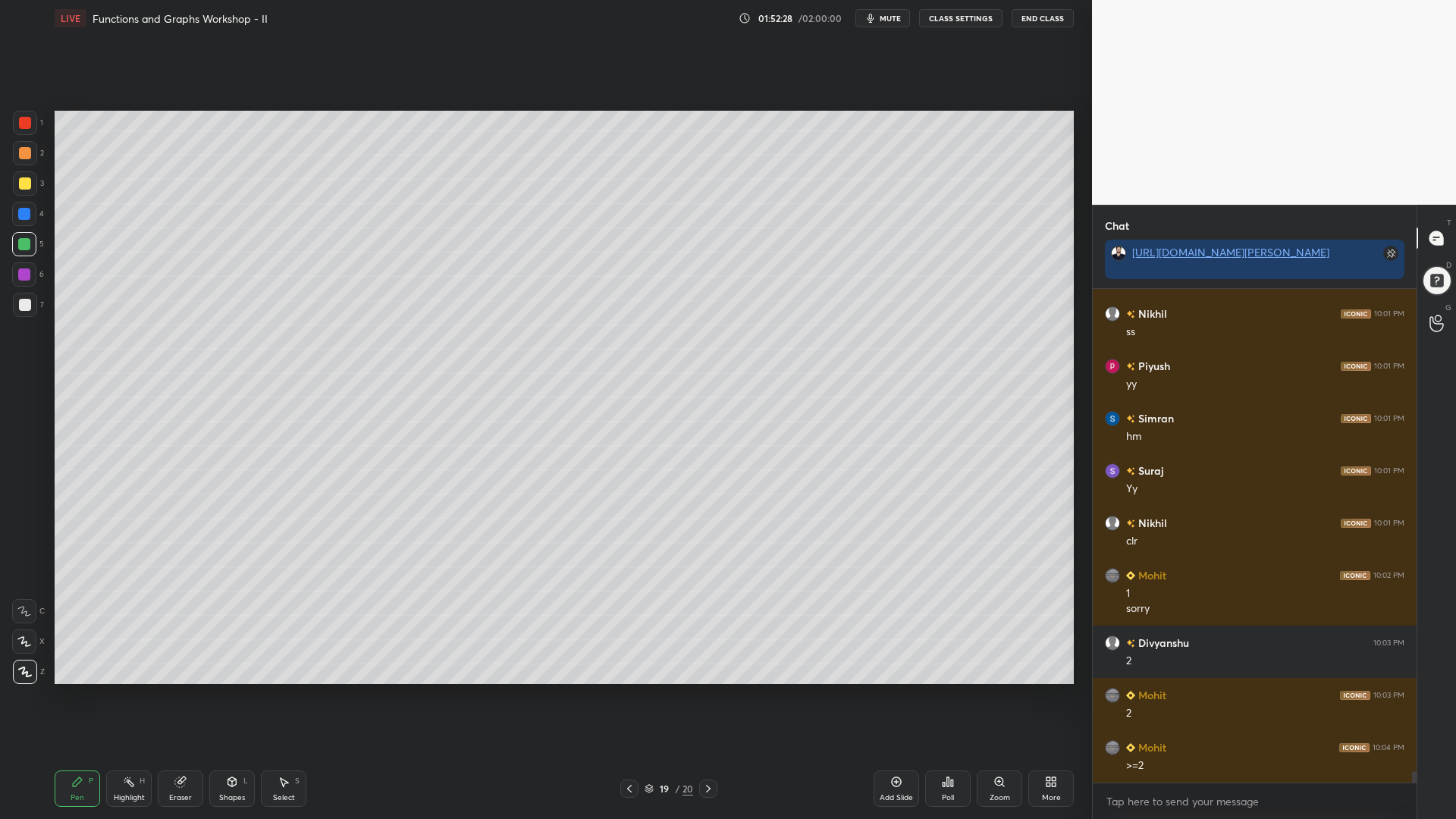
click at [24, 209] on div at bounding box center [24, 214] width 12 height 12
click at [711, 697] on icon at bounding box center [709, 789] width 12 height 12
click at [703, 697] on icon at bounding box center [709, 789] width 12 height 12
click at [709, 697] on icon at bounding box center [708, 789] width 4 height 8
click at [287, 697] on div "Select S" at bounding box center [284, 789] width 46 height 36
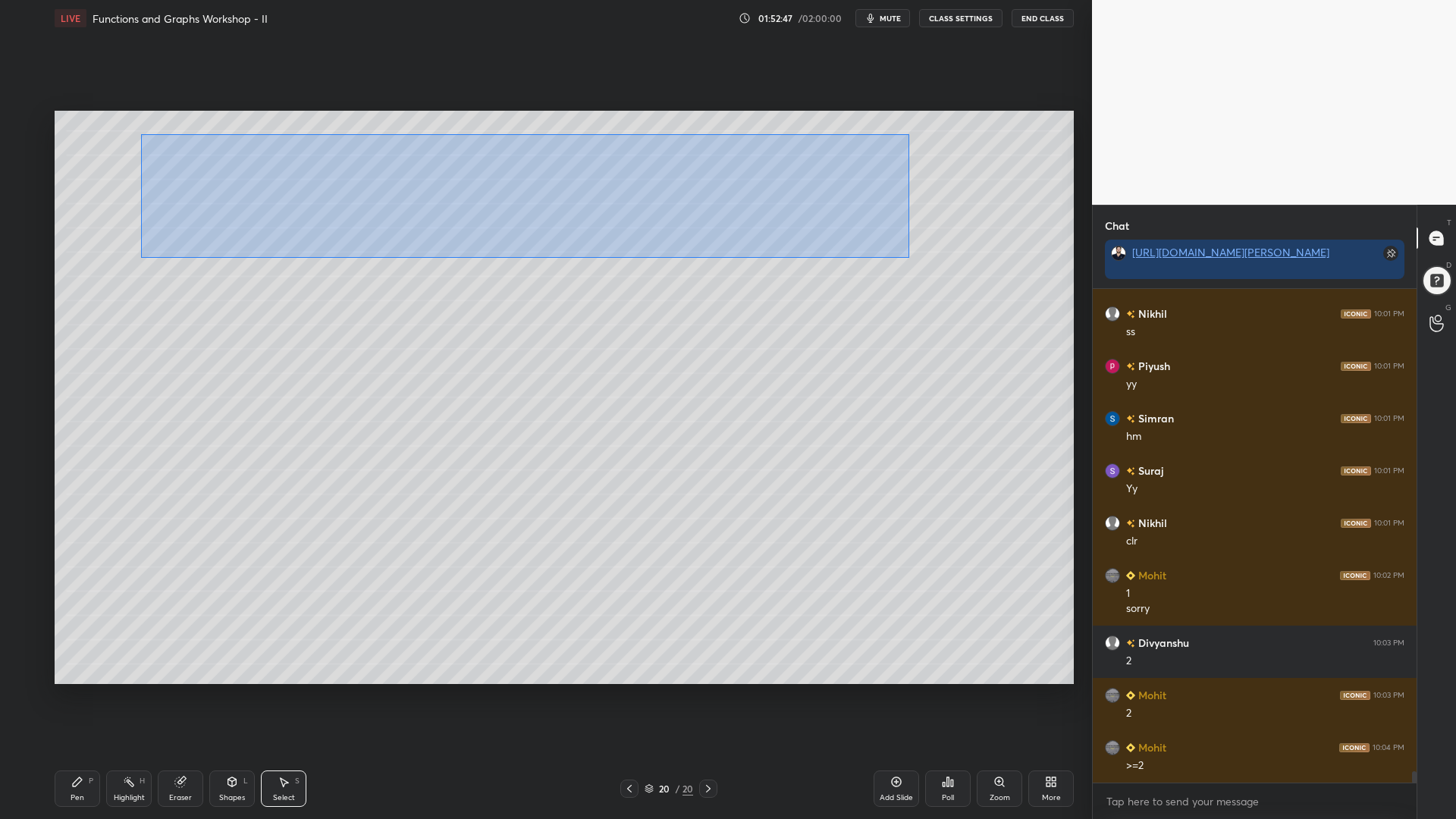
drag, startPoint x: 871, startPoint y: 249, endPoint x: 141, endPoint y: 128, distance: 740.0
click at [141, 128] on div "0 ° Undo Copy Paste here Duplicate Duplicate to new slide Delete" at bounding box center [564, 397] width 1019 height 573
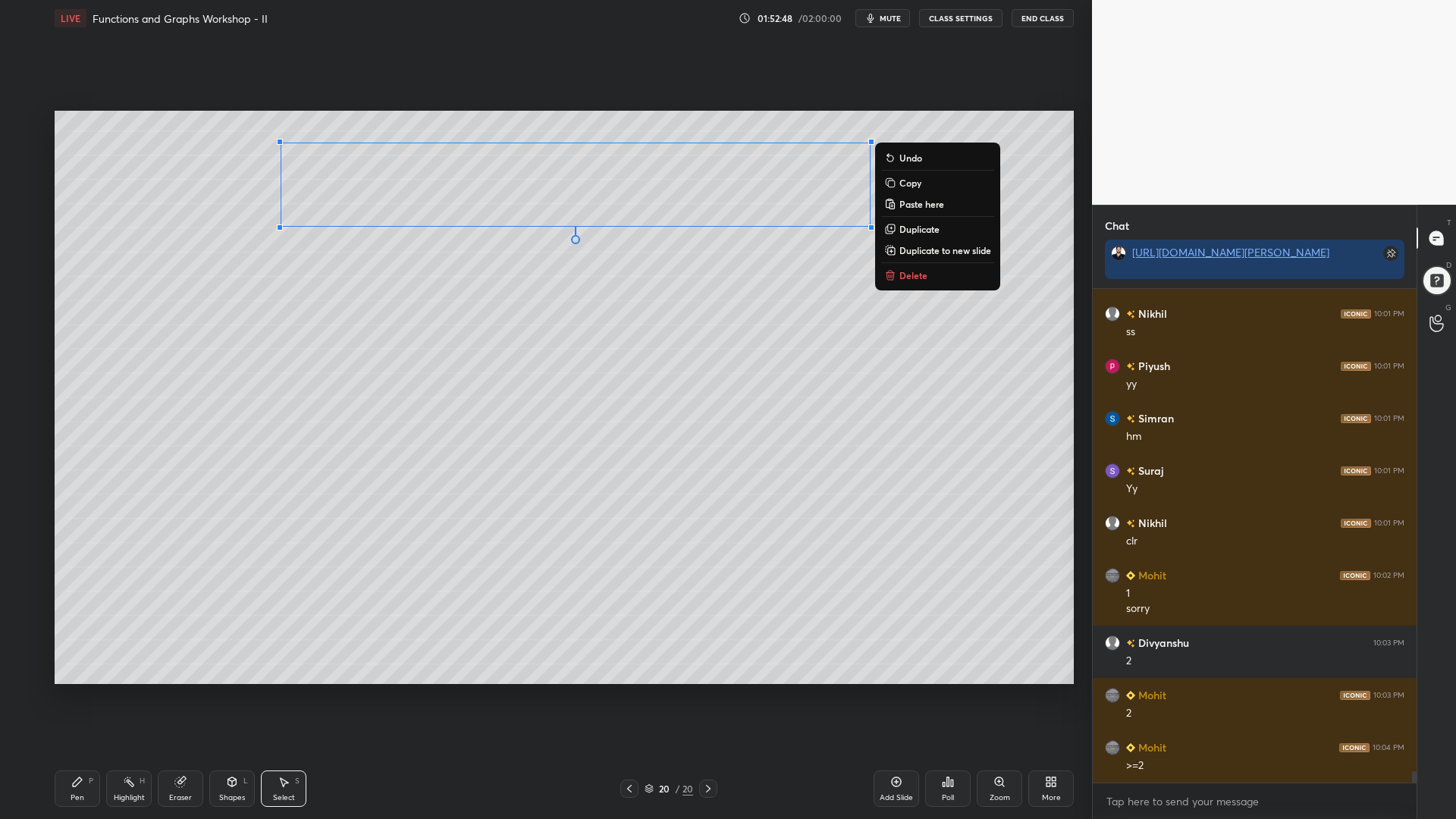
click at [505, 346] on div "0 ° Undo Copy Paste here Duplicate Duplicate to new slide Delete" at bounding box center [564, 397] width 1019 height 573
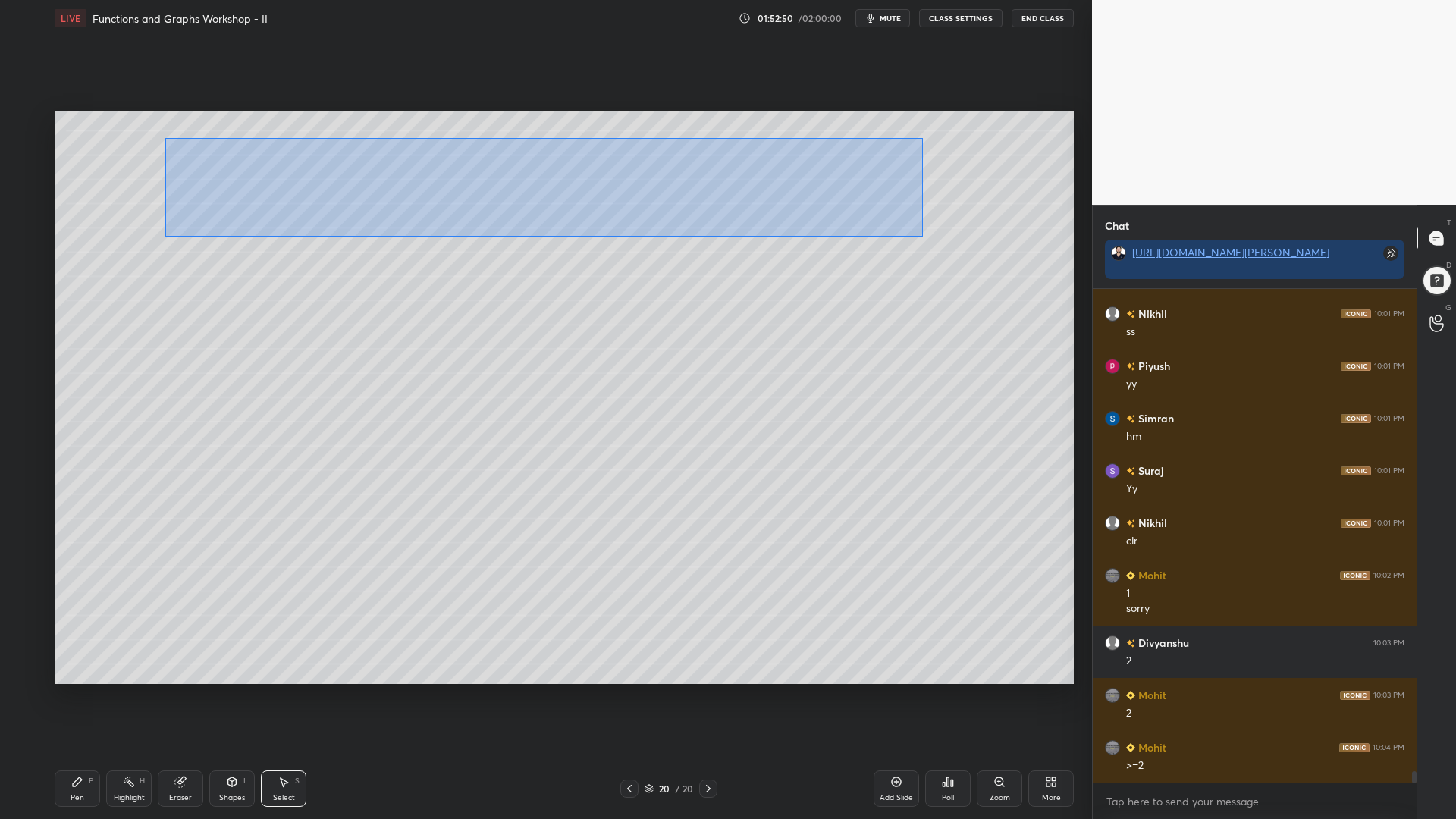
click at [166, 127] on div "0 ° Undo Copy Paste here Duplicate Duplicate to new slide Delete" at bounding box center [564, 397] width 1019 height 573
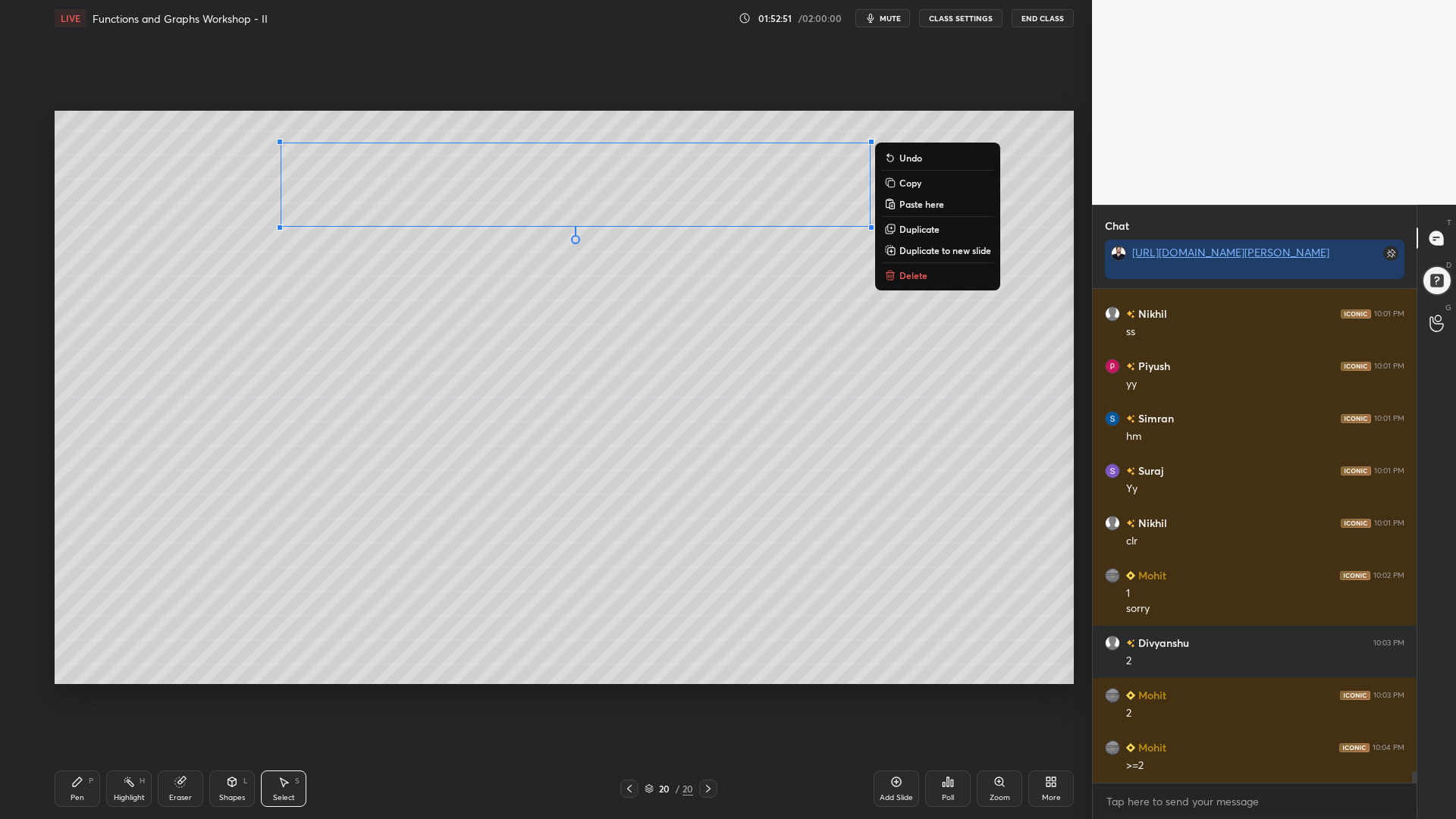
click at [689, 288] on div "0 ° Undo Copy Paste here Duplicate Duplicate to new slide Delete" at bounding box center [564, 397] width 1019 height 573
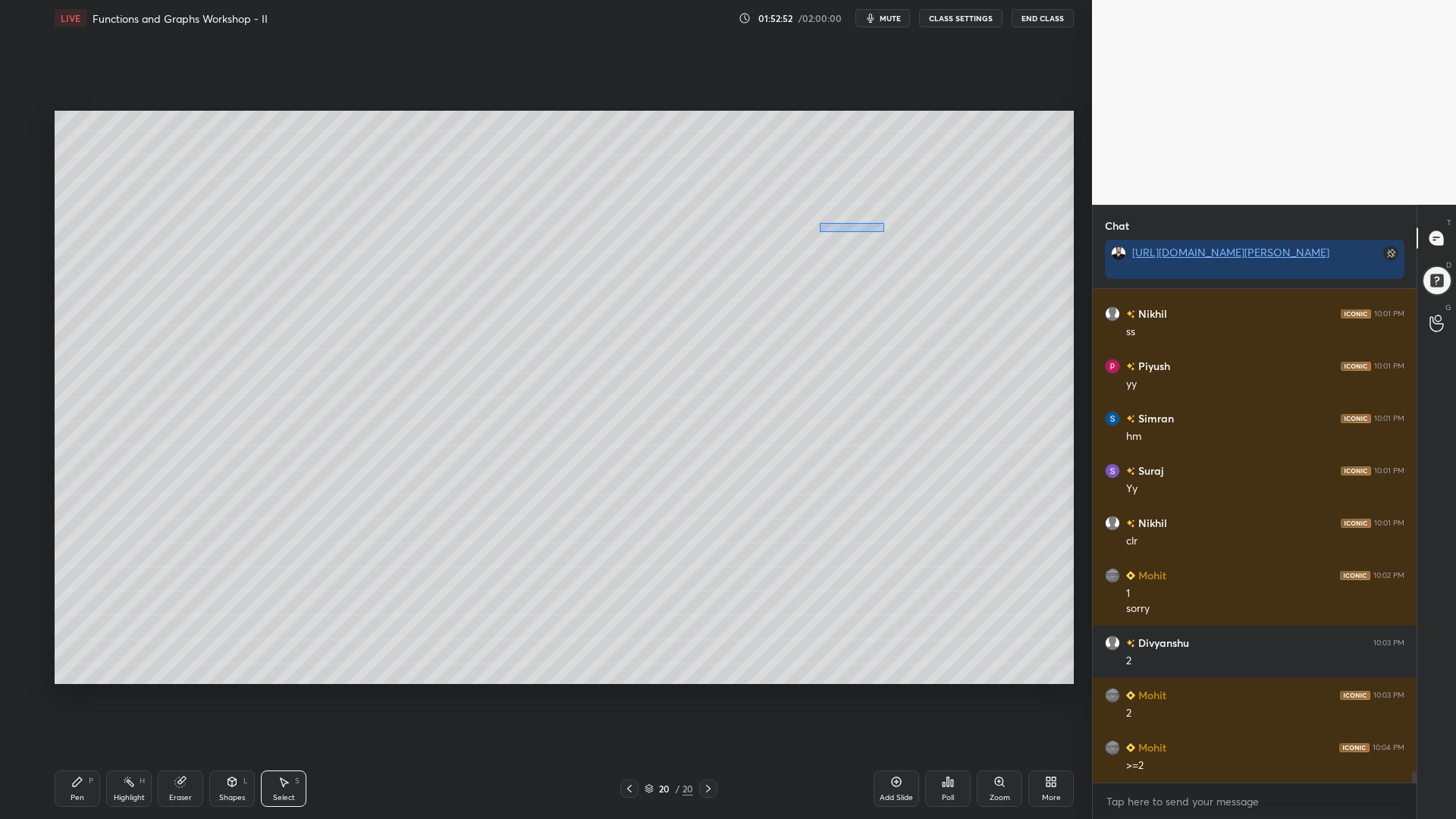
scroll to position [20814, 0]
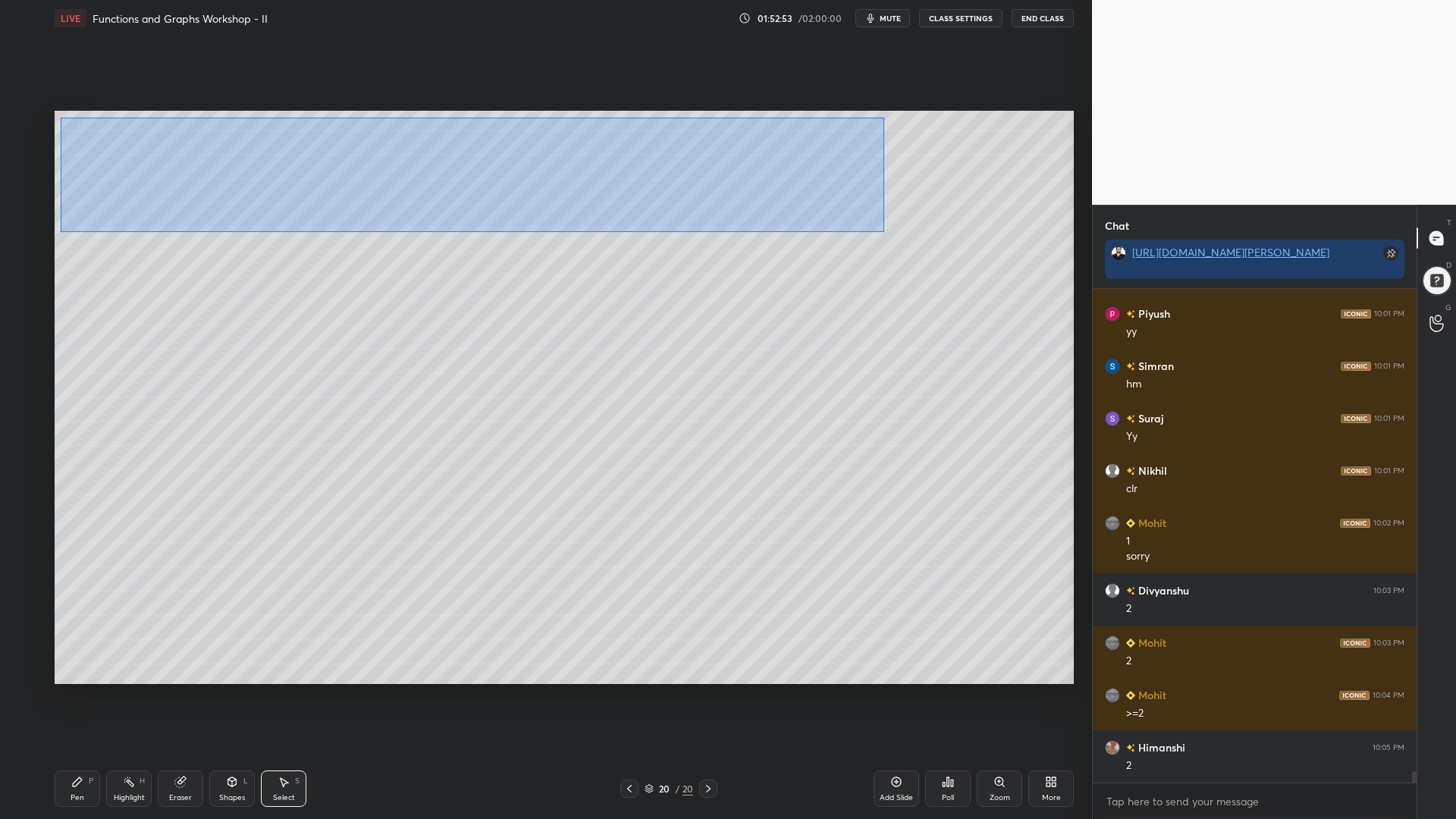
drag, startPoint x: 856, startPoint y: 226, endPoint x: 225, endPoint y: 167, distance: 633.8
click at [60, 118] on div "0 ° Undo Copy Paste here Duplicate Duplicate to new slide Delete" at bounding box center [564, 397] width 1019 height 573
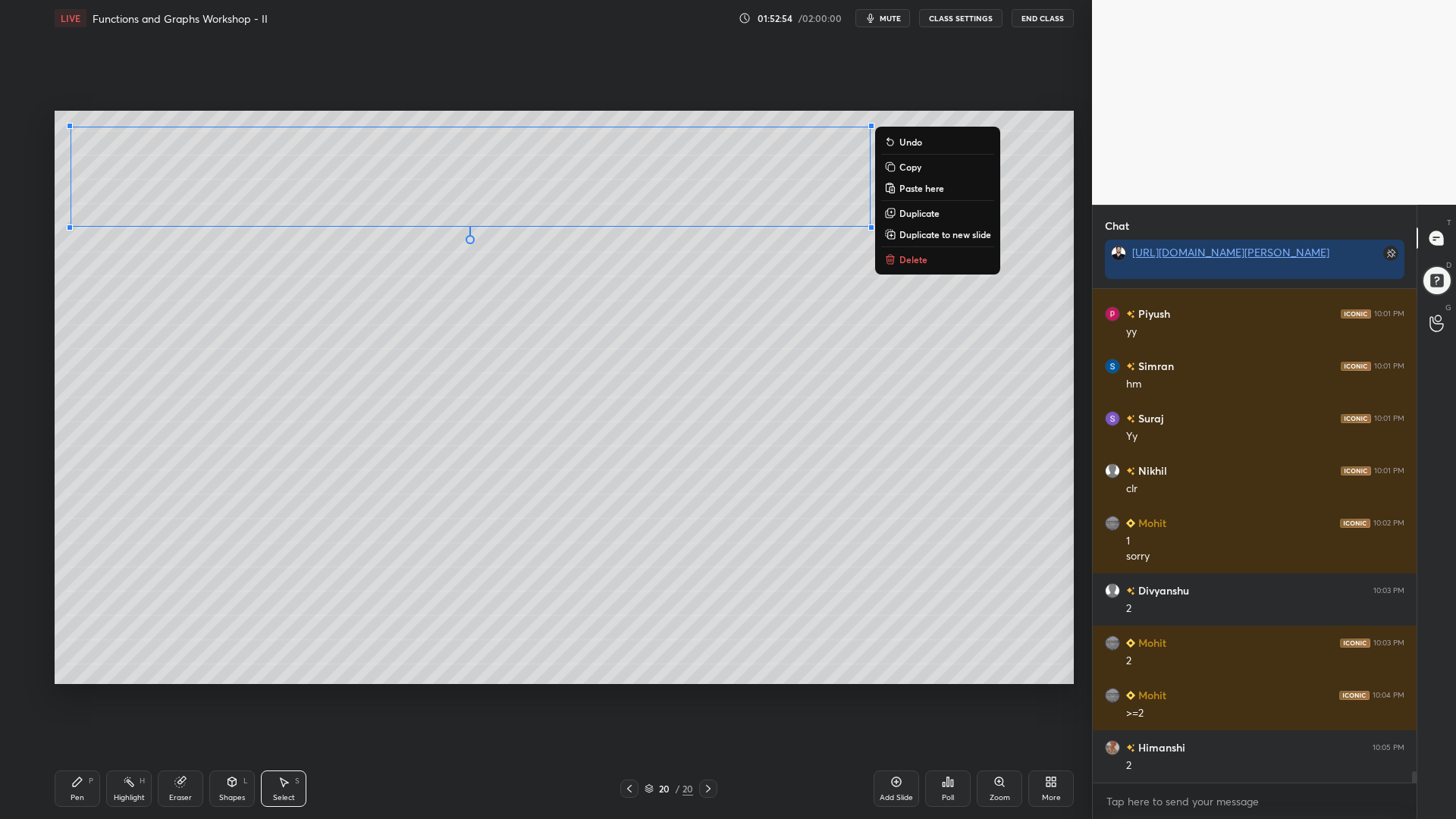
click at [937, 235] on p "Duplicate to new slide" at bounding box center [945, 234] width 92 height 12
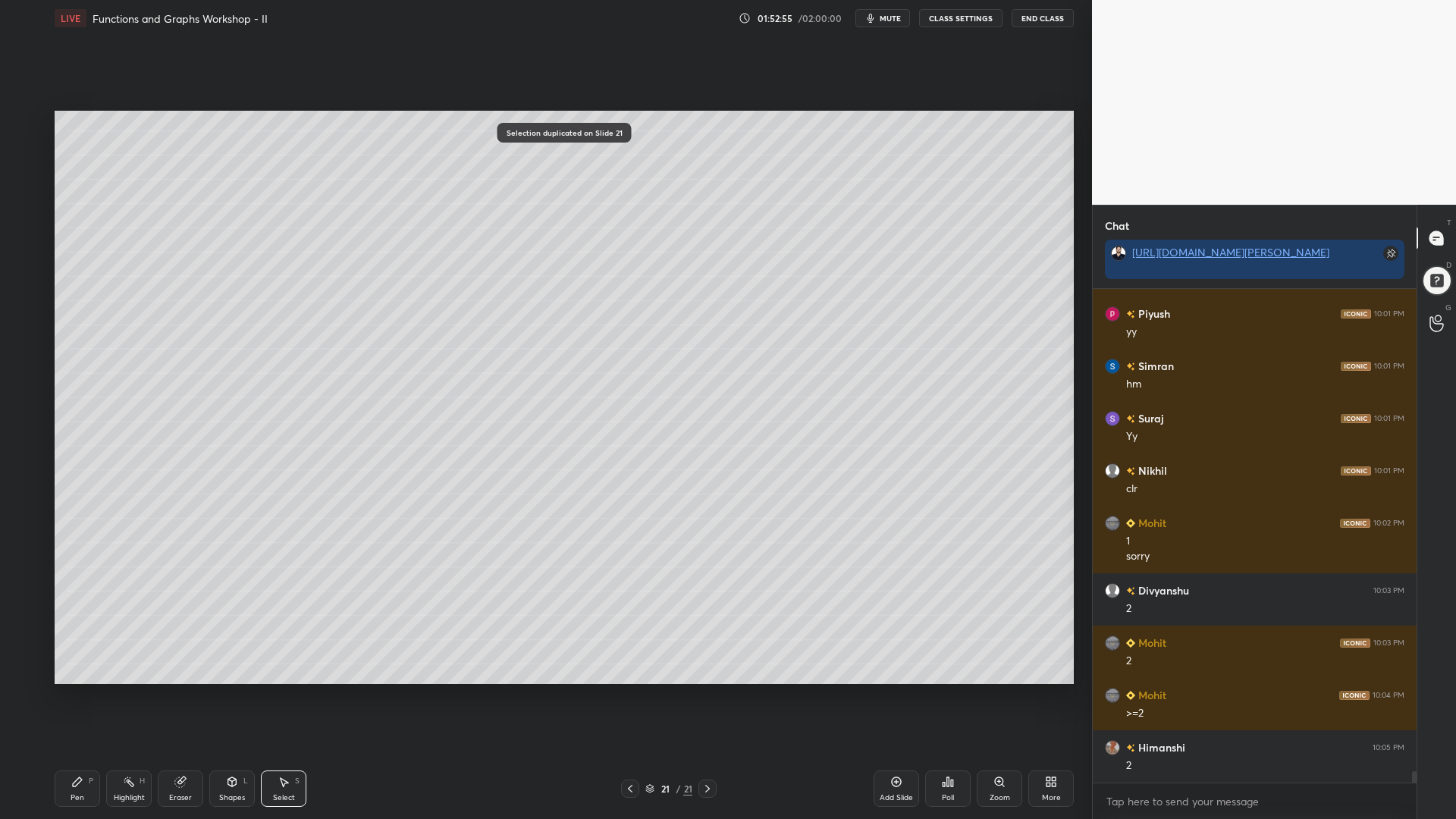
click at [77, 697] on icon at bounding box center [77, 782] width 12 height 12
click at [26, 191] on div at bounding box center [24, 183] width 24 height 24
drag, startPoint x: 28, startPoint y: 309, endPoint x: 52, endPoint y: 304, distance: 24.5
click at [30, 309] on div at bounding box center [24, 305] width 12 height 12
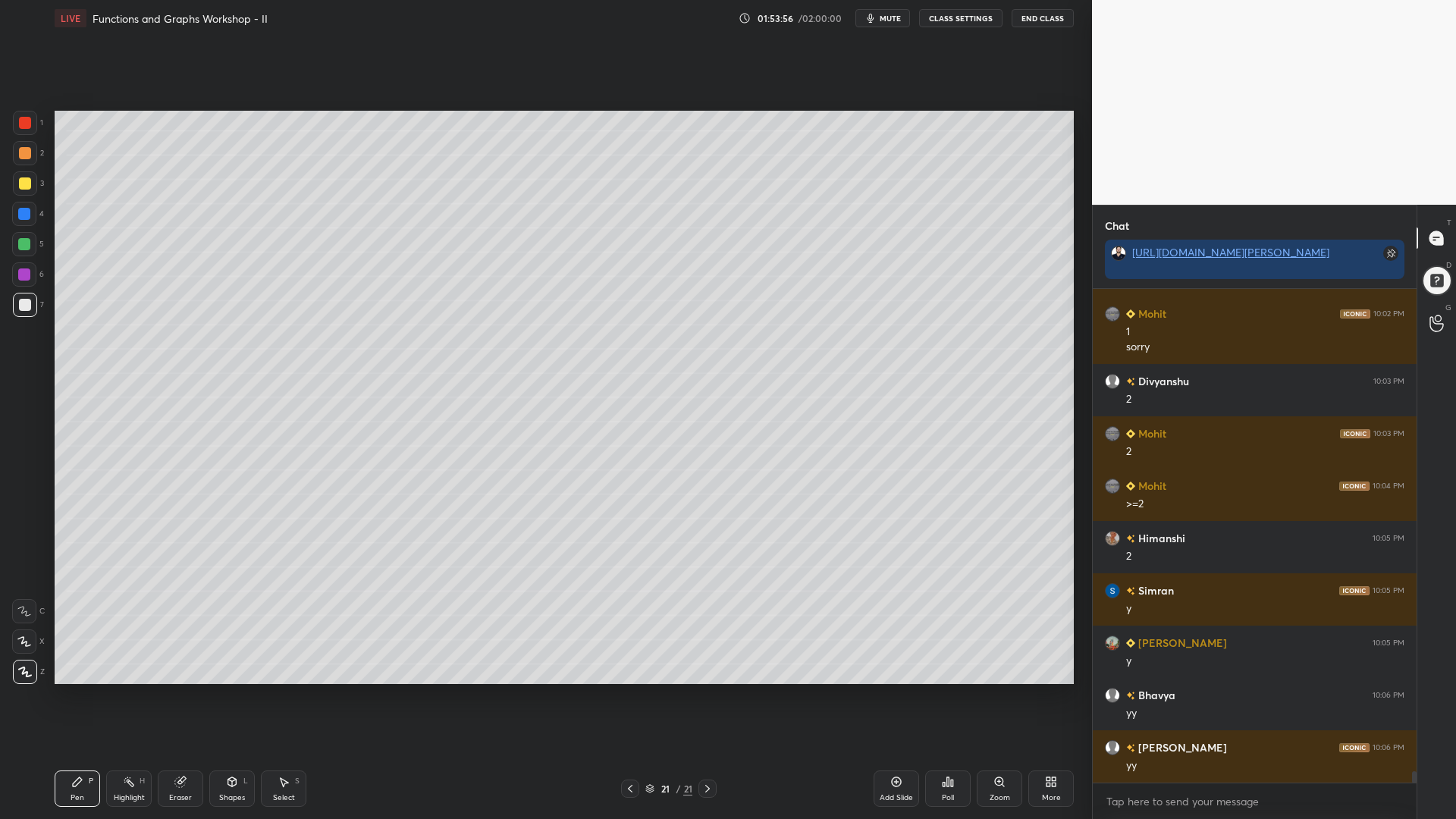
scroll to position [21076, 0]
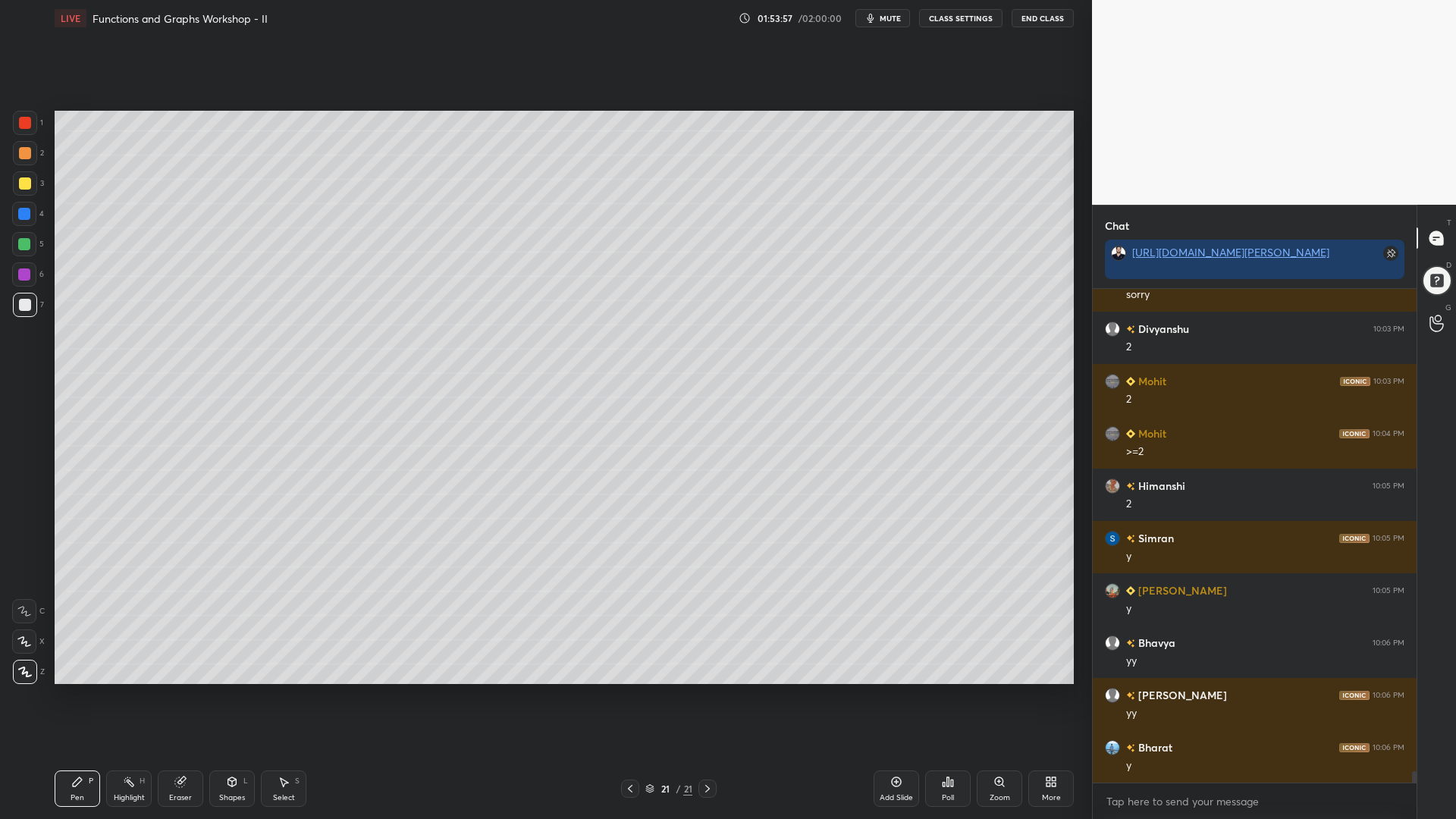
click at [14, 204] on div at bounding box center [24, 214] width 24 height 24
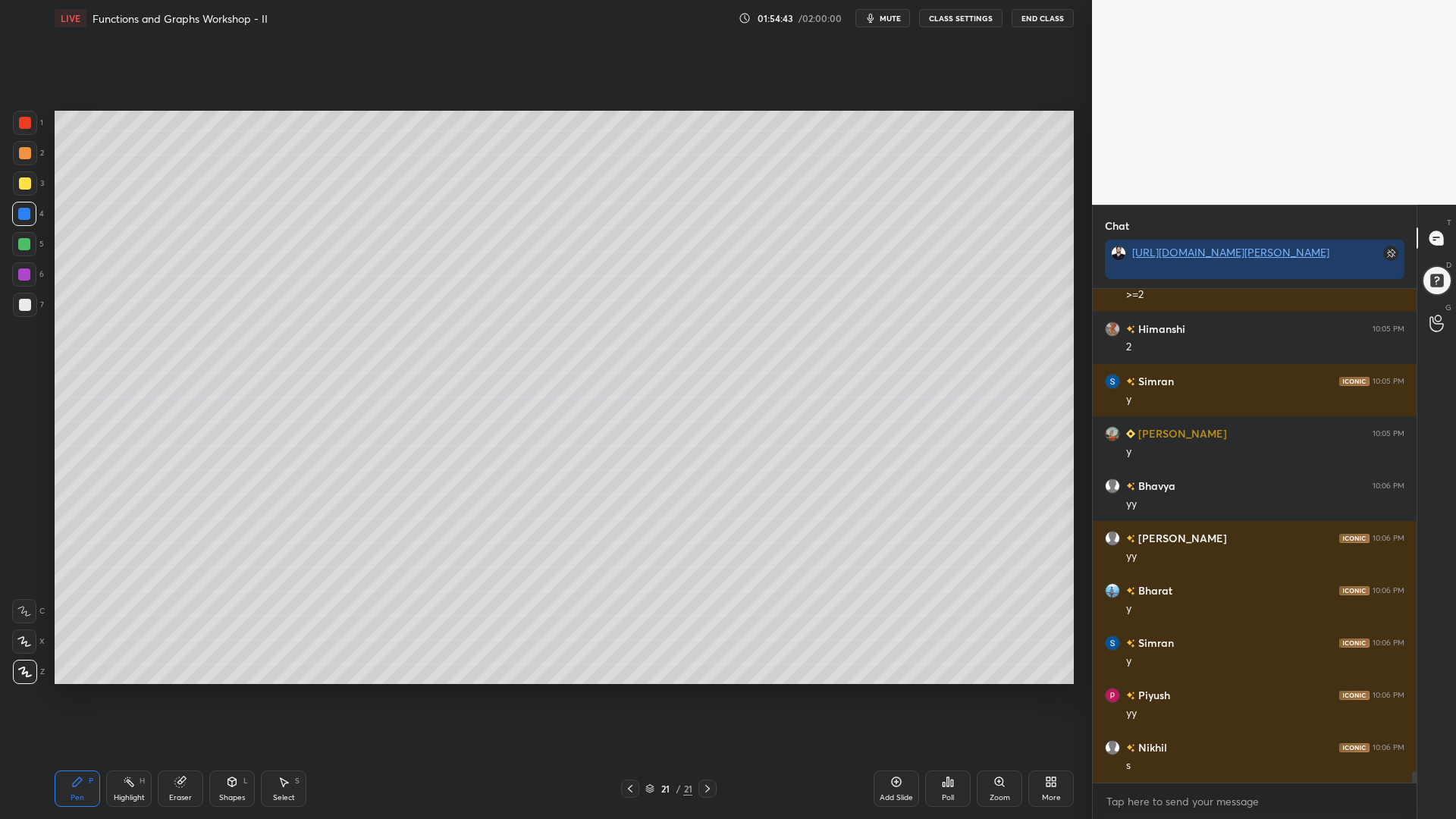
scroll to position [21286, 0]
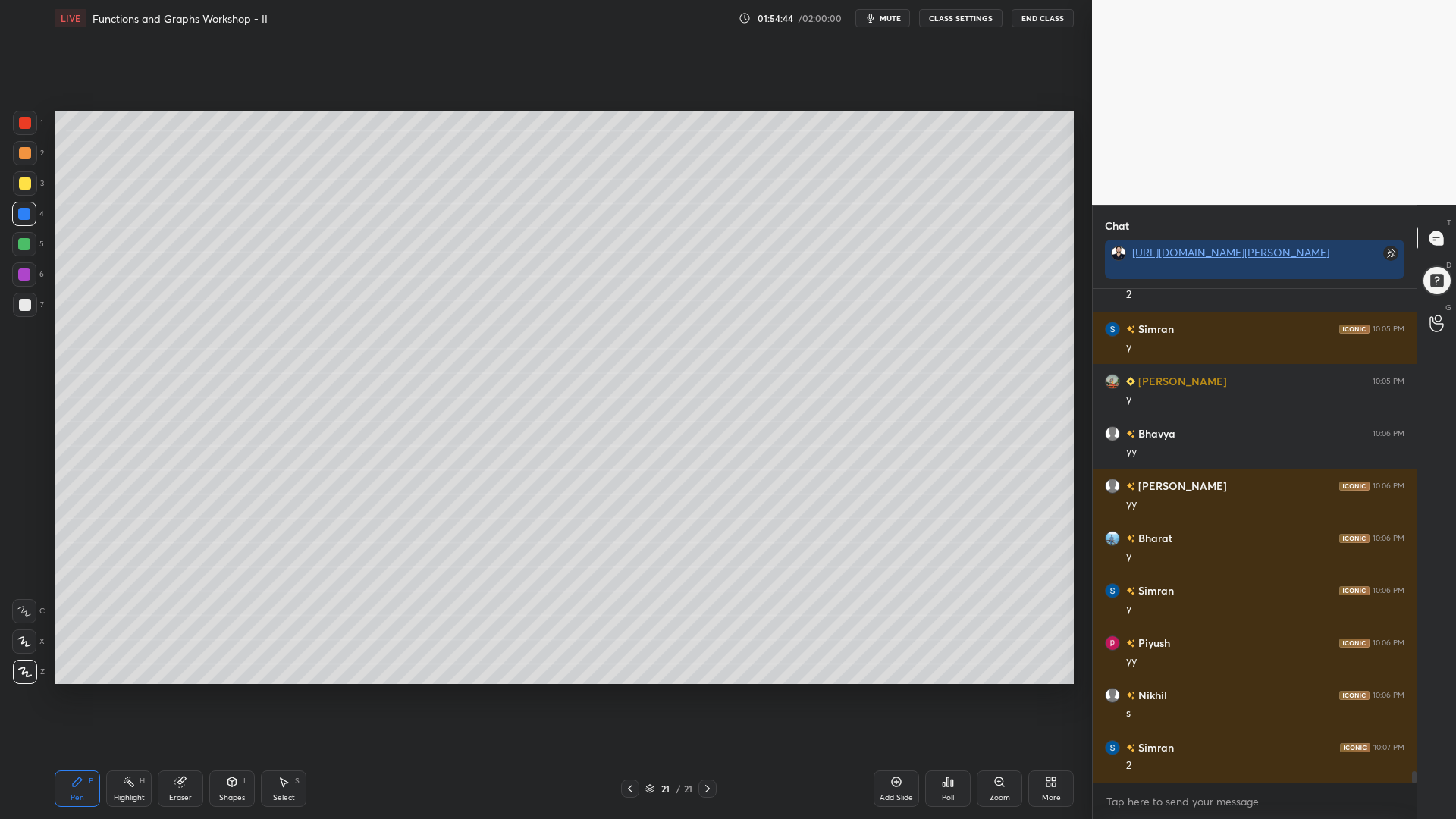
click at [22, 246] on div at bounding box center [24, 244] width 12 height 12
click at [26, 302] on div at bounding box center [24, 305] width 12 height 12
drag, startPoint x: 25, startPoint y: 617, endPoint x: 25, endPoint y: 627, distance: 10.0
click at [25, 619] on div at bounding box center [24, 611] width 24 height 24
click at [632, 697] on icon at bounding box center [630, 789] width 12 height 12
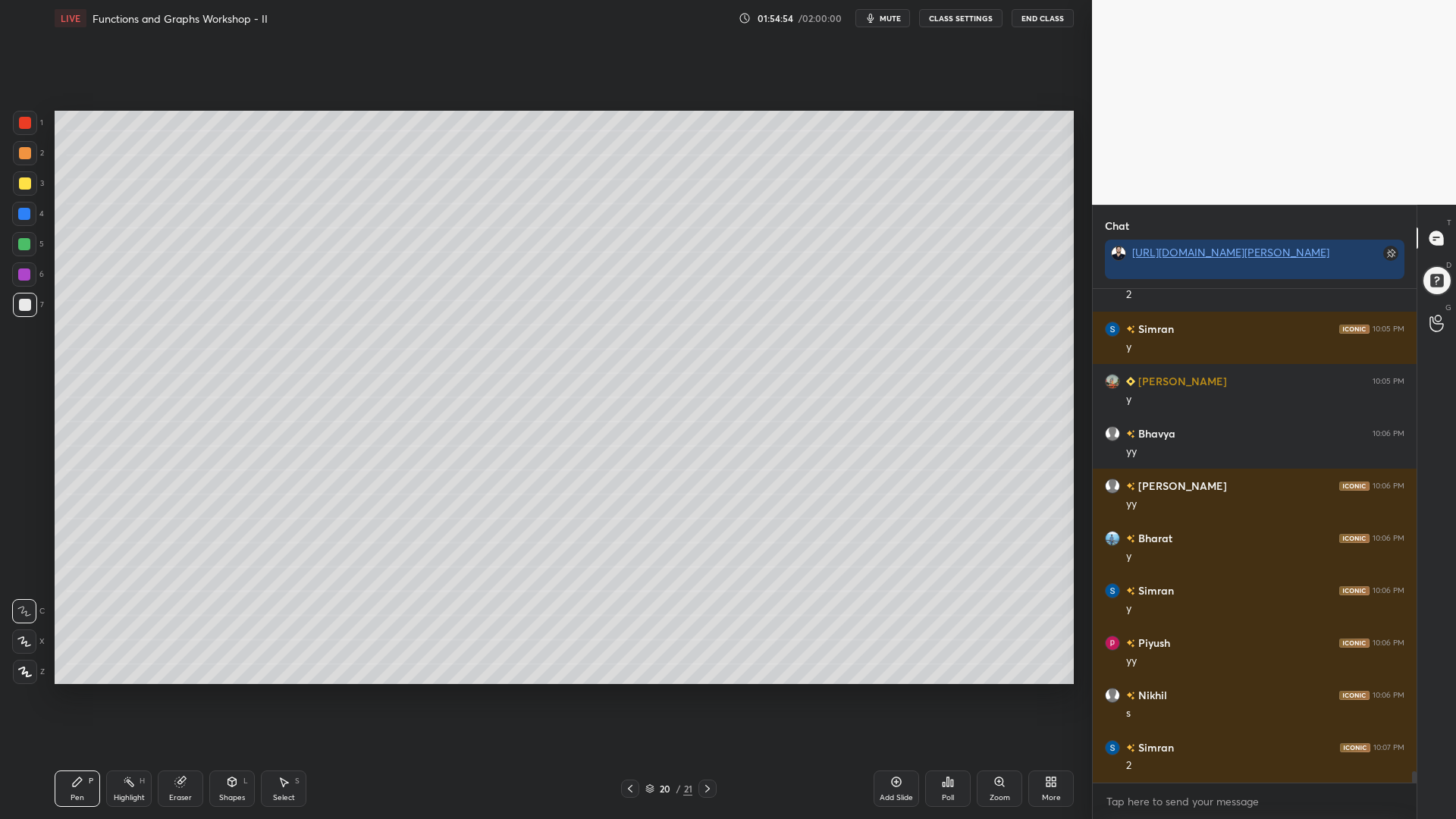
click at [280, 697] on icon at bounding box center [284, 782] width 12 height 12
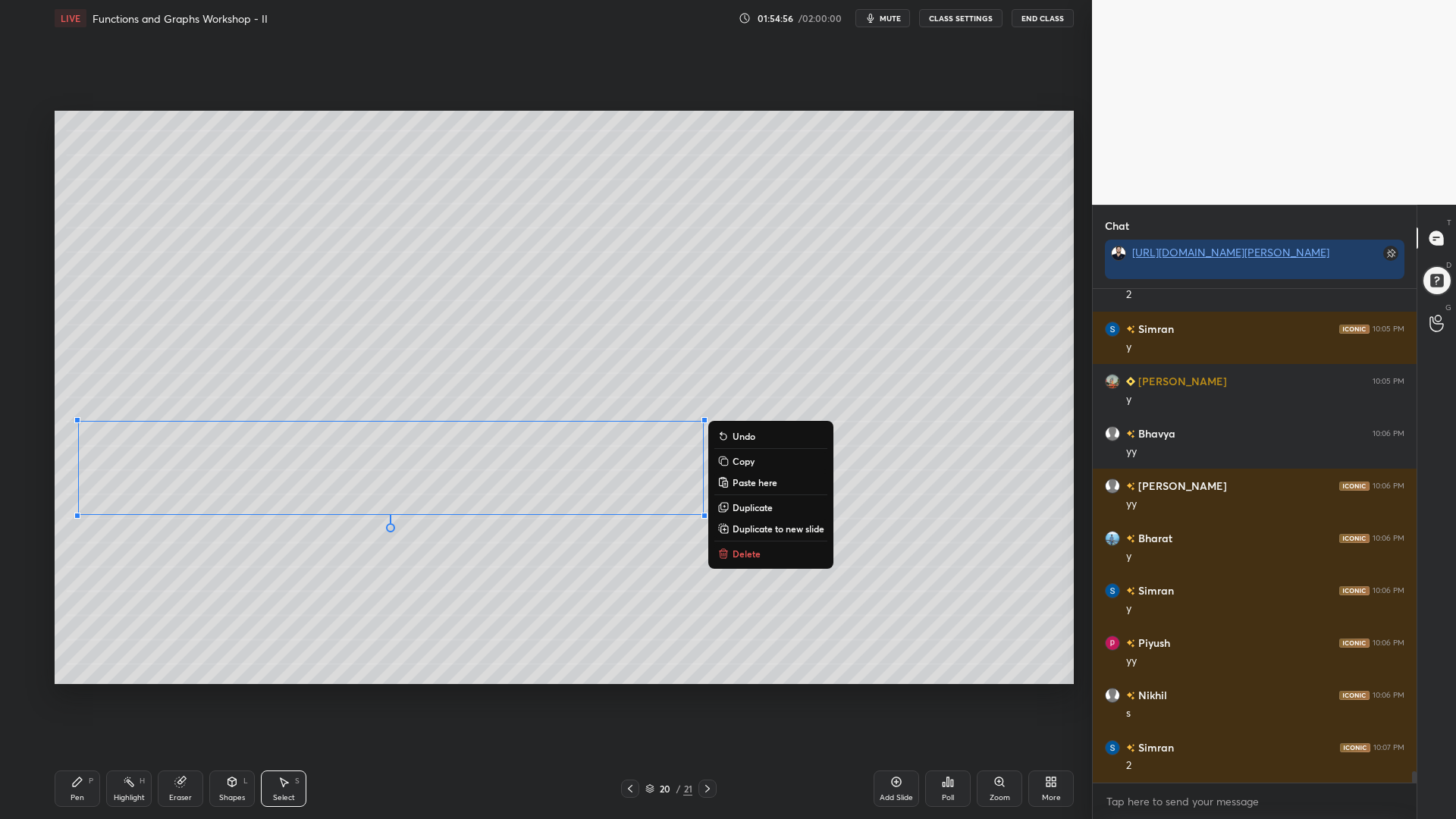
drag, startPoint x: 801, startPoint y: 544, endPoint x: 0, endPoint y: 382, distance: 817.2
click at [0, 382] on div "1 2 3 4 5 6 7 C X Z C X Z E E Erase all H H LIVE Functions and Graphs Workshop …" at bounding box center [540, 410] width 1080 height 819
click at [747, 460] on p "Copy" at bounding box center [744, 461] width 22 height 12
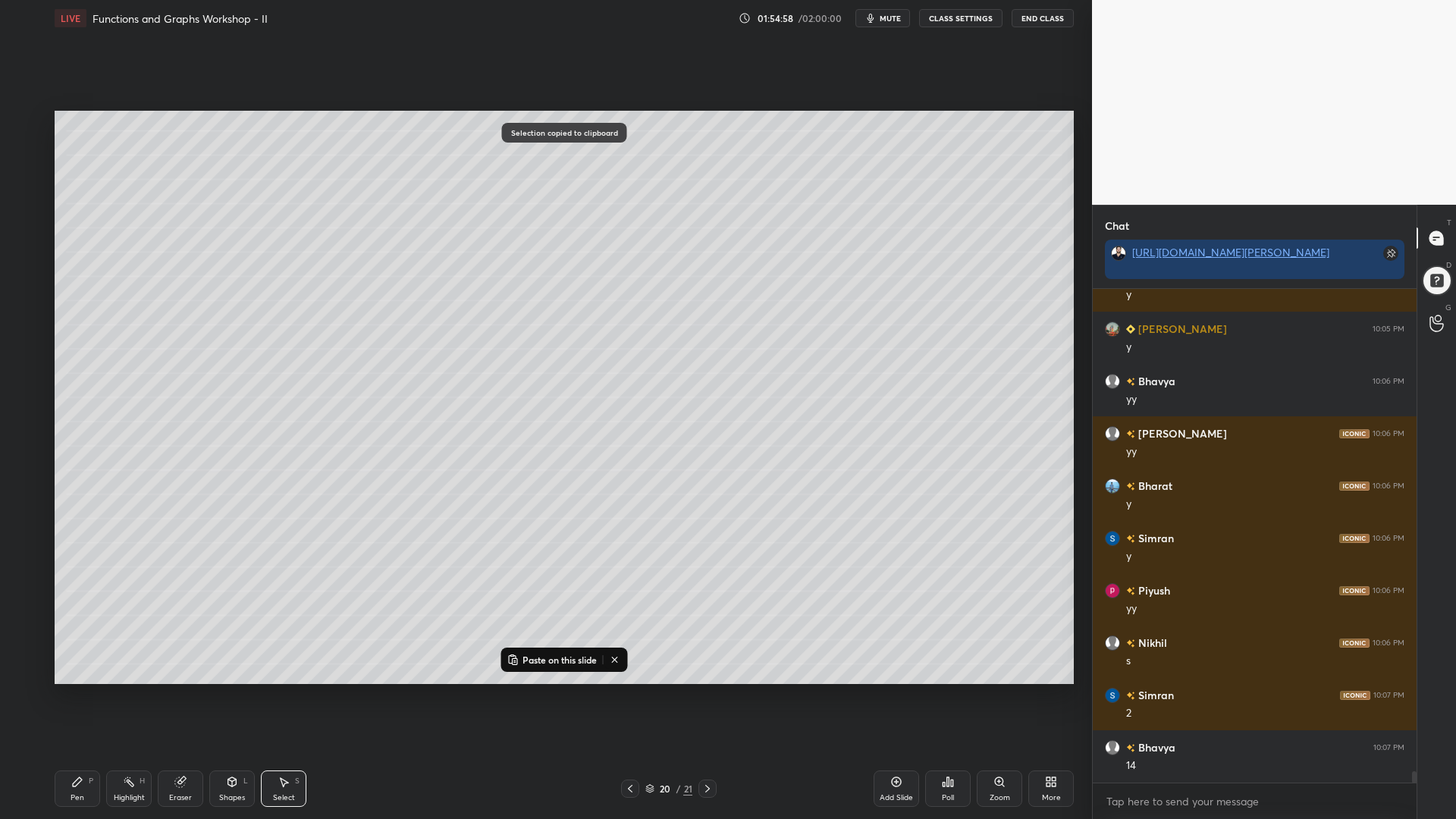
click at [705, 697] on icon at bounding box center [708, 789] width 12 height 12
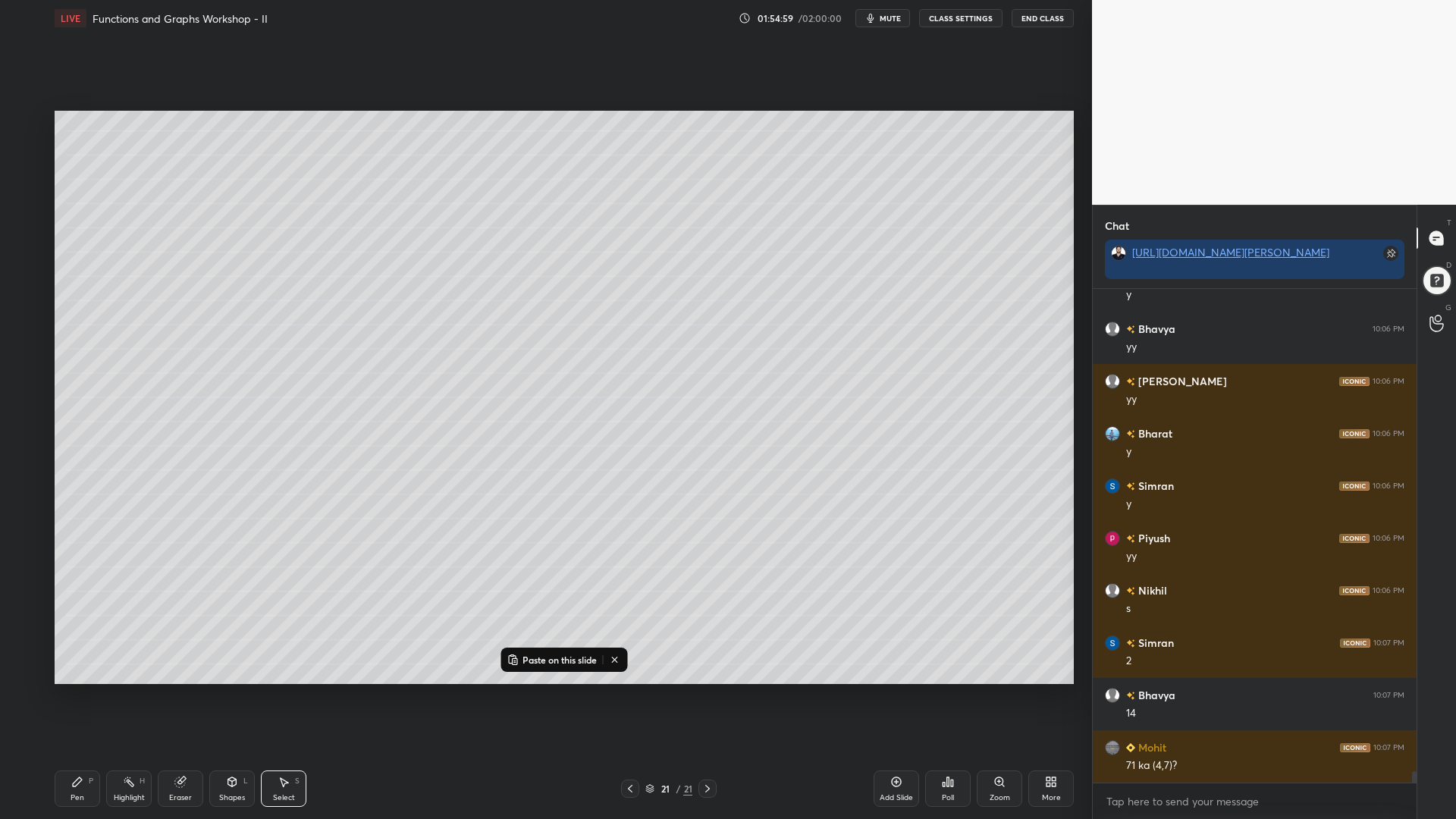
click at [894, 697] on icon at bounding box center [896, 782] width 12 height 12
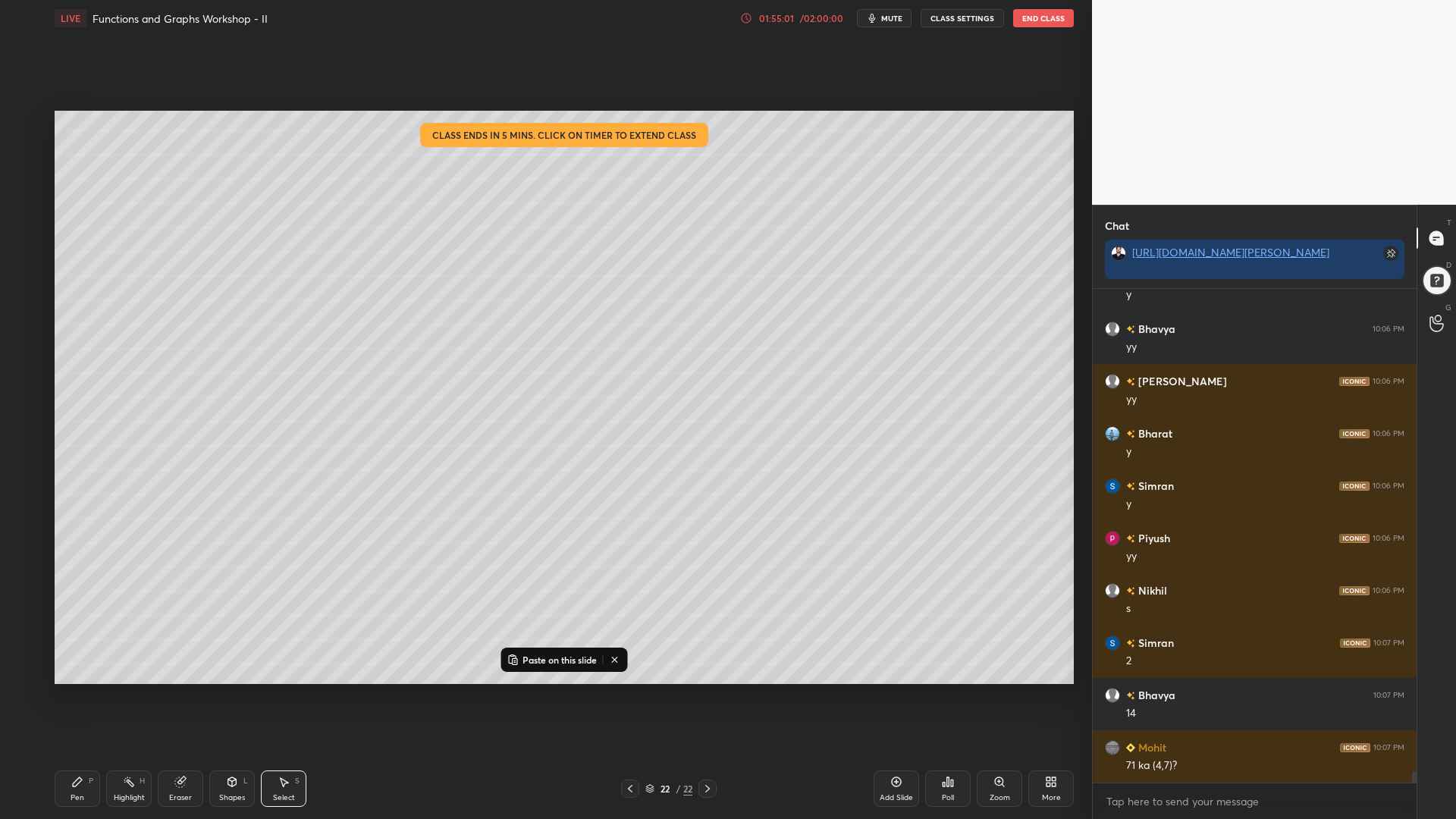
click at [579, 654] on p "Paste on this slide" at bounding box center [560, 659] width 74 height 12
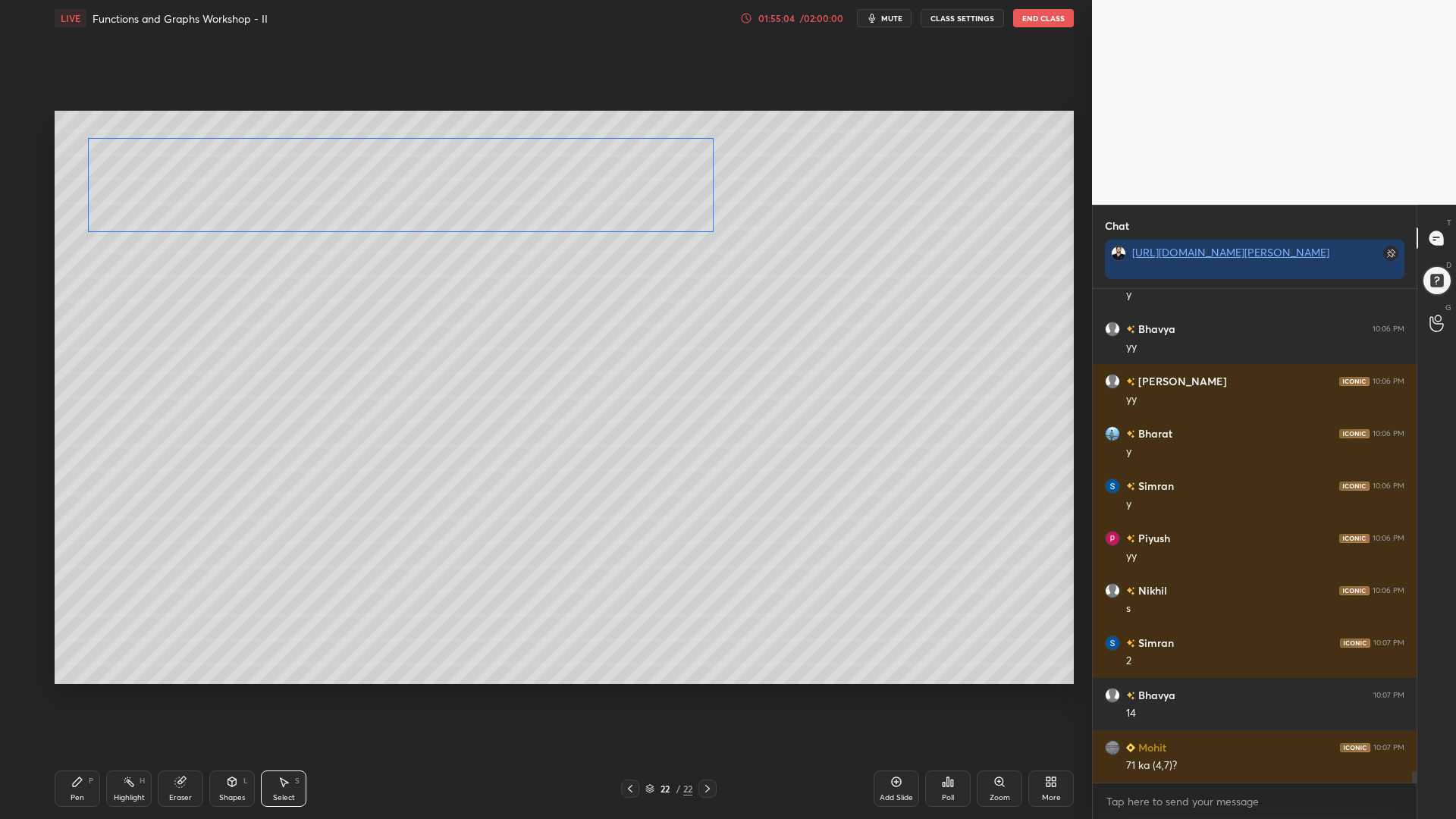
drag, startPoint x: 600, startPoint y: 410, endPoint x: 593, endPoint y: 211, distance: 199.1
click at [593, 211] on div "0 ° Undo Copy Paste here Duplicate Duplicate to new slide Delete" at bounding box center [564, 397] width 1019 height 573
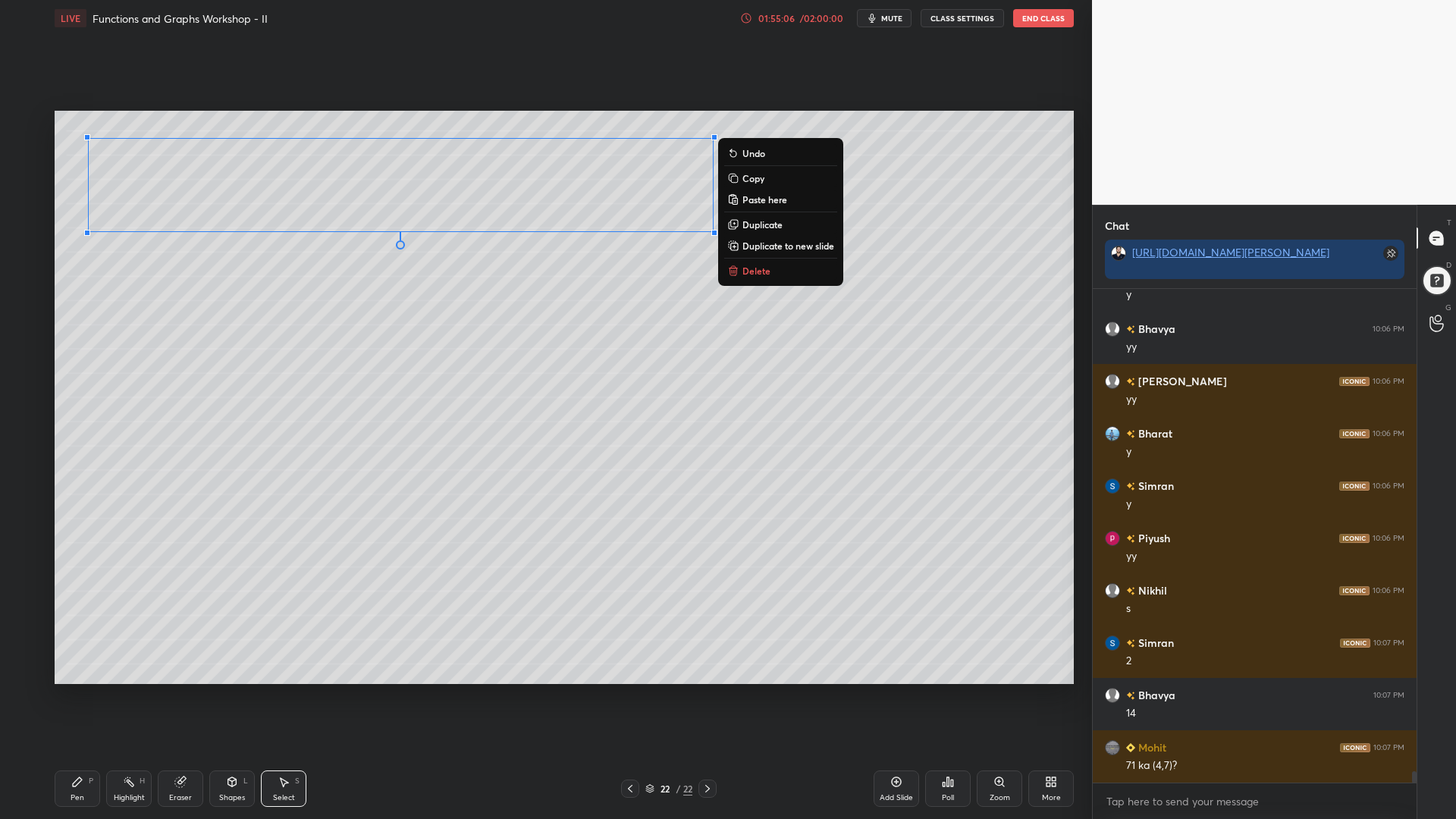
click at [75, 697] on icon at bounding box center [77, 782] width 9 height 9
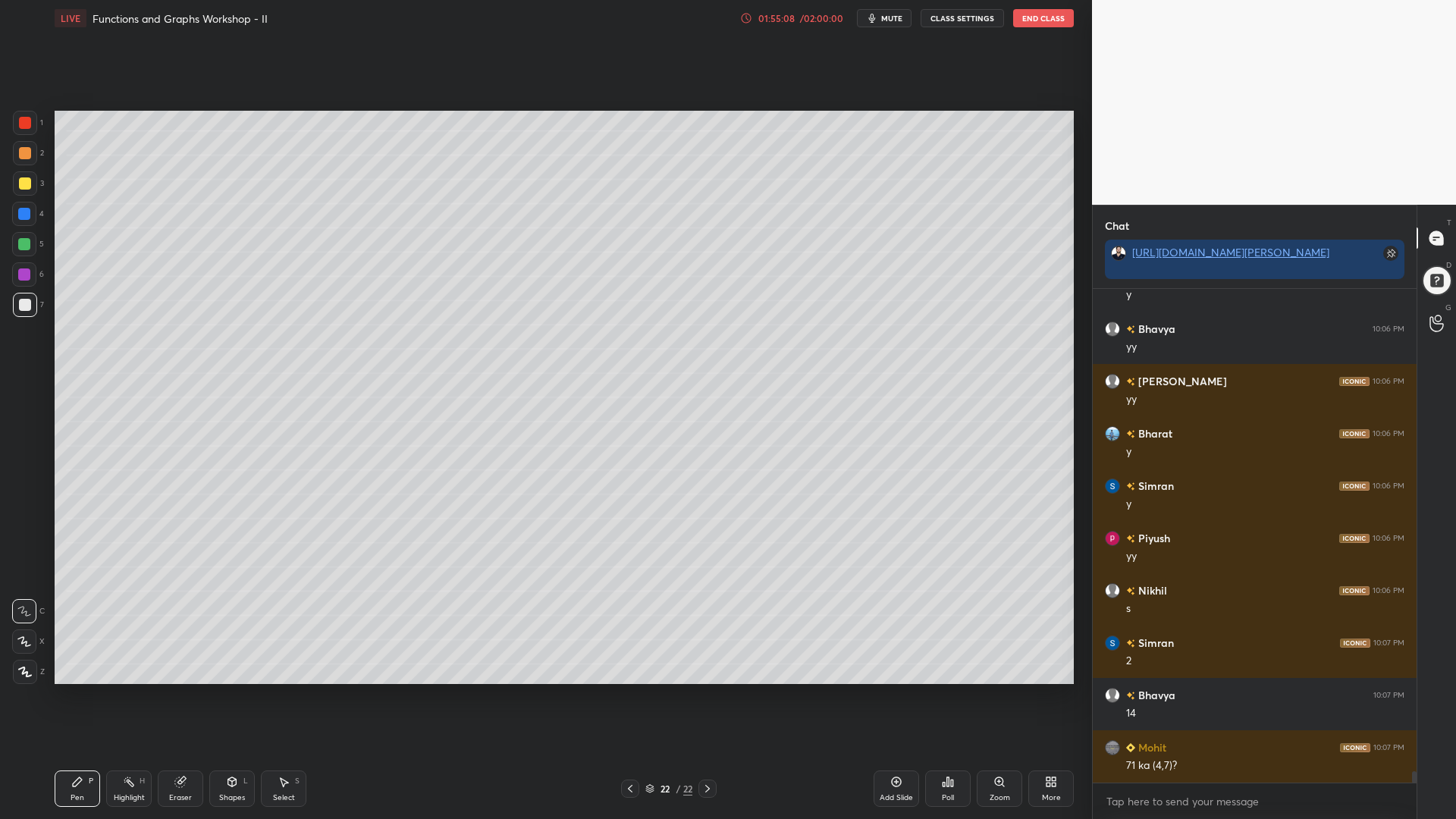
click at [748, 19] on icon at bounding box center [747, 18] width 3 height 5
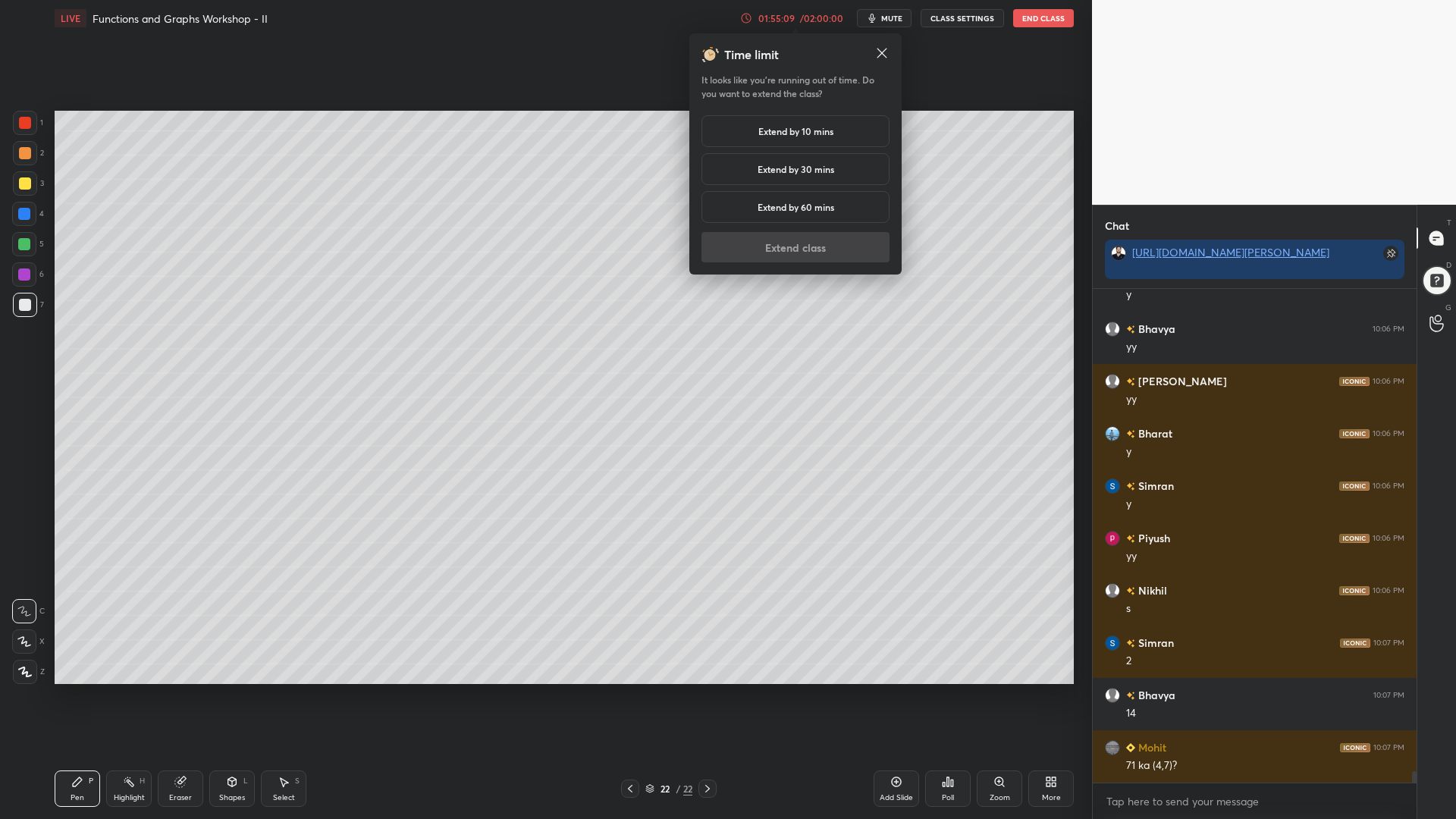
click at [796, 210] on h5 "Extend by 60 mins" at bounding box center [796, 207] width 77 height 14
click at [797, 248] on button "Extend class" at bounding box center [796, 247] width 188 height 30
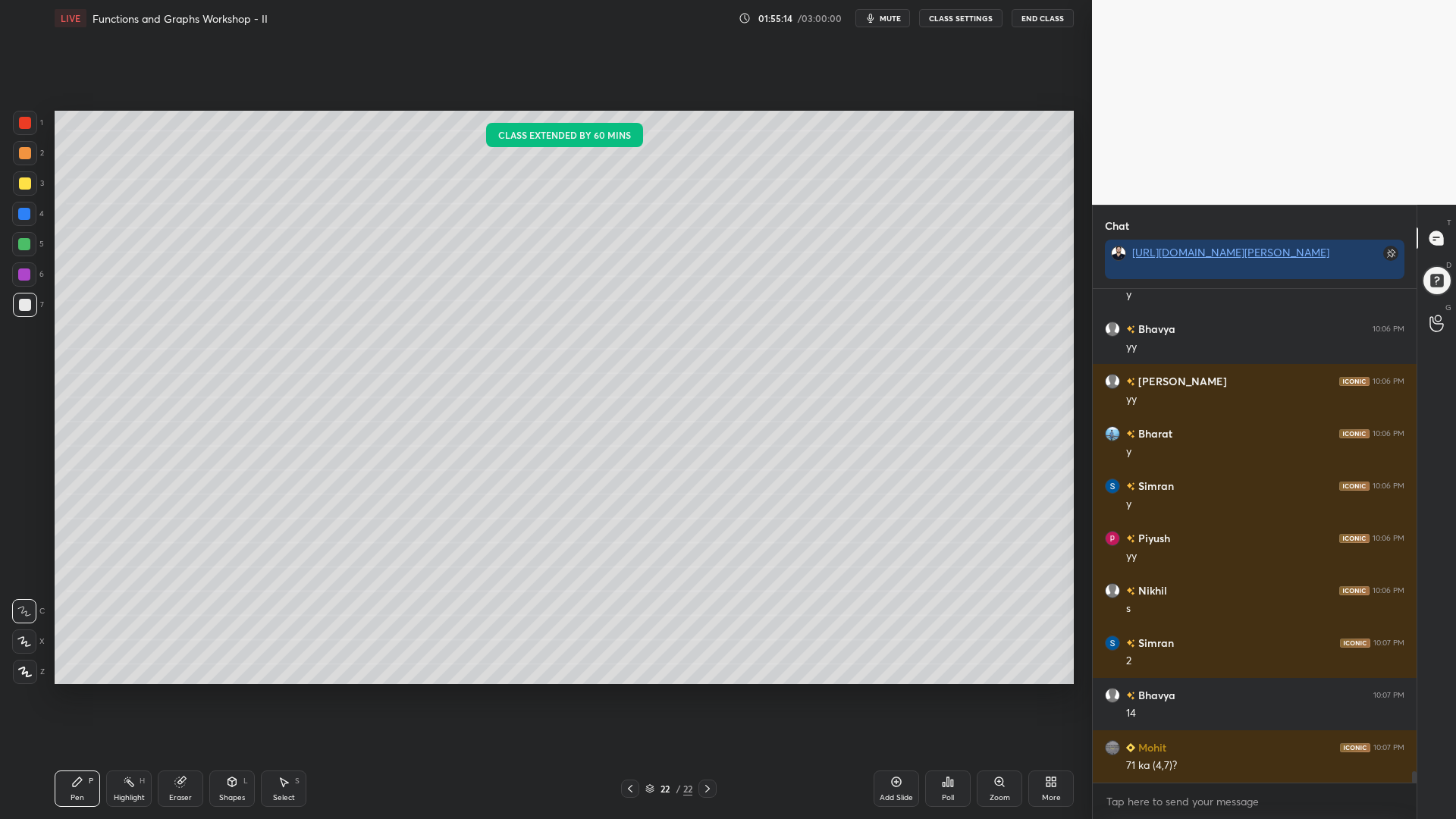
click at [22, 217] on div at bounding box center [24, 214] width 12 height 12
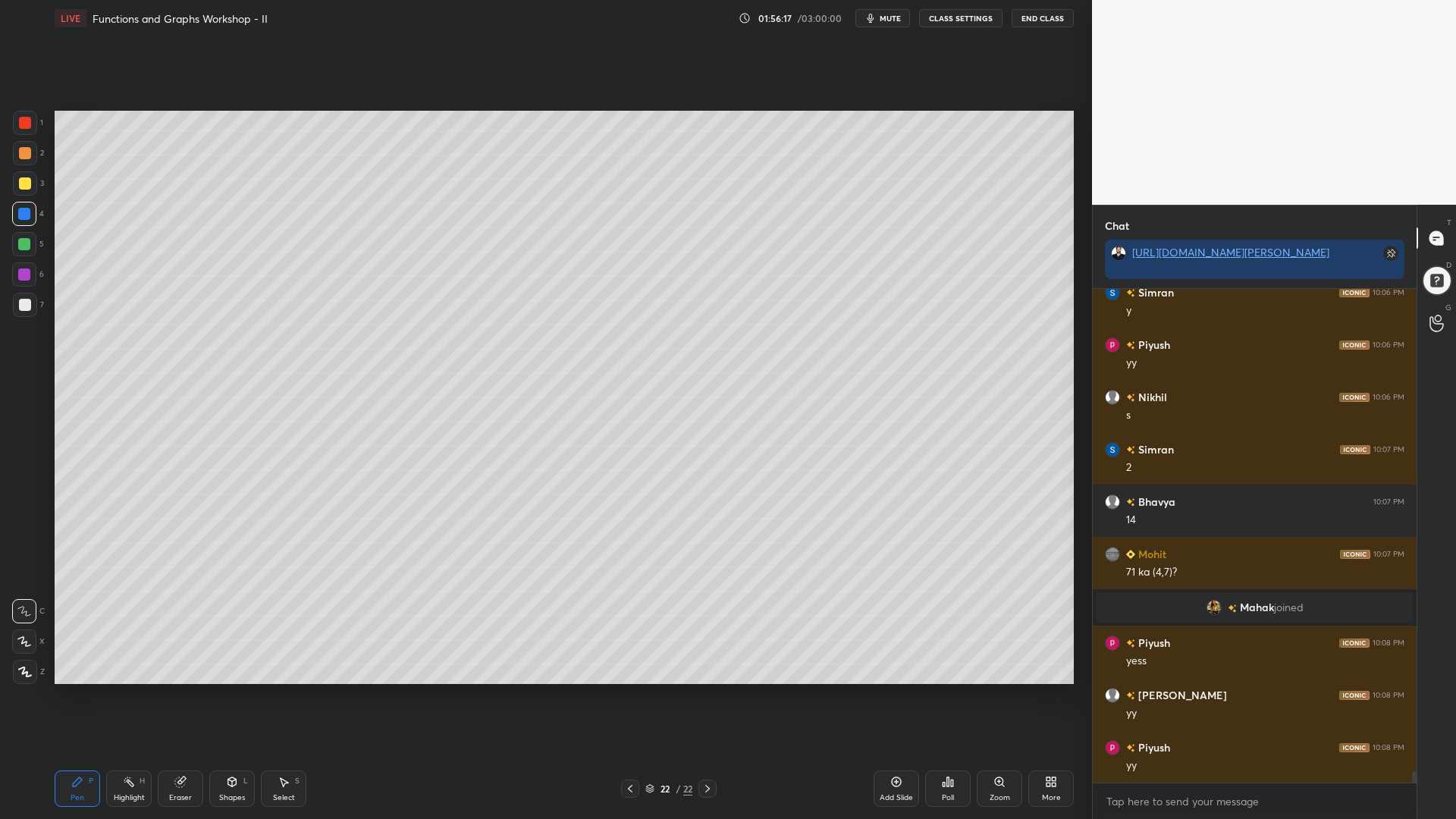
scroll to position [20697, 0]
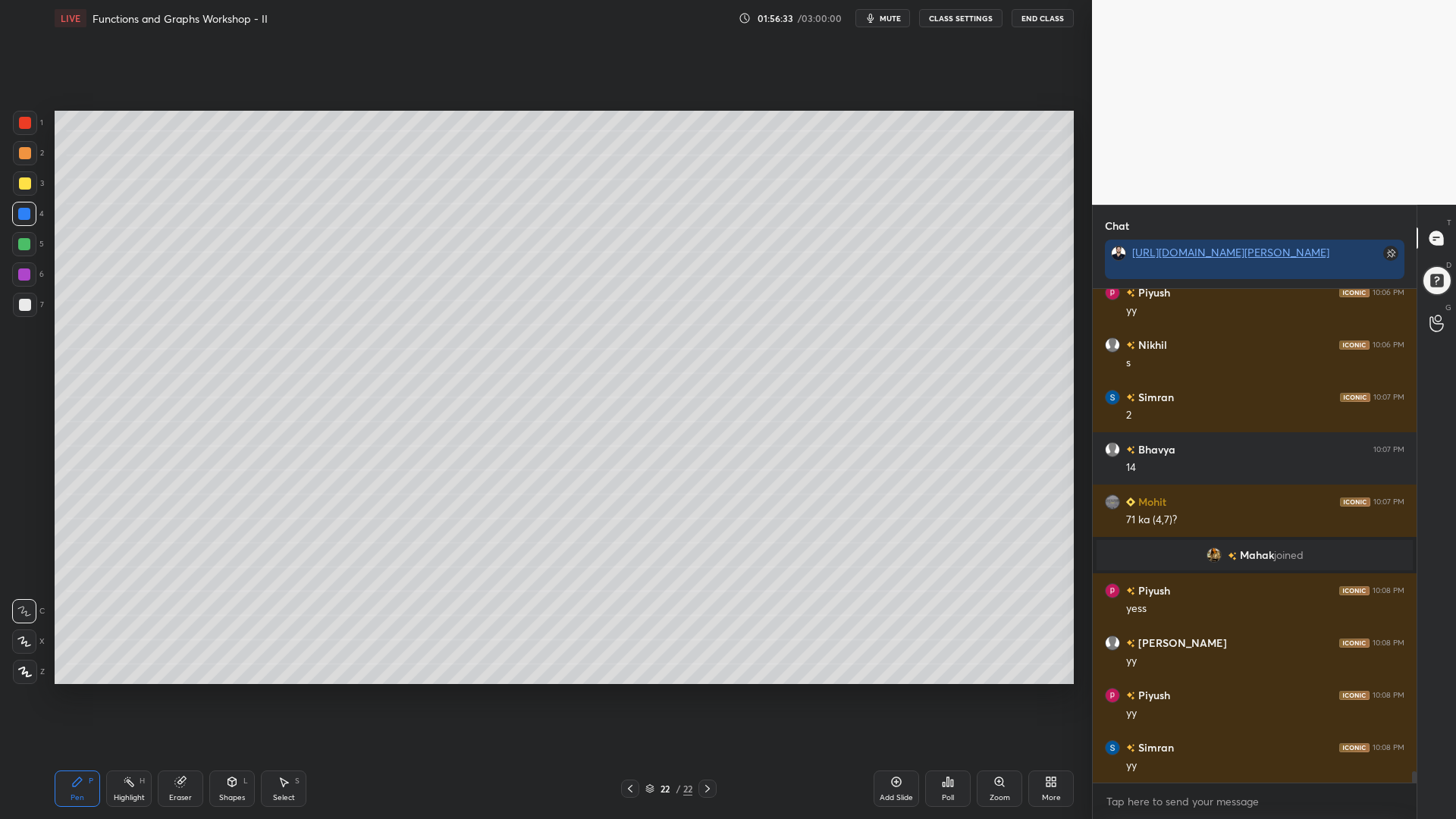
click at [21, 245] on div at bounding box center [24, 244] width 12 height 12
click at [24, 279] on div at bounding box center [24, 274] width 12 height 12
click at [21, 309] on div at bounding box center [24, 305] width 12 height 12
click at [22, 213] on div at bounding box center [24, 214] width 12 height 12
click at [19, 155] on div at bounding box center [24, 153] width 12 height 12
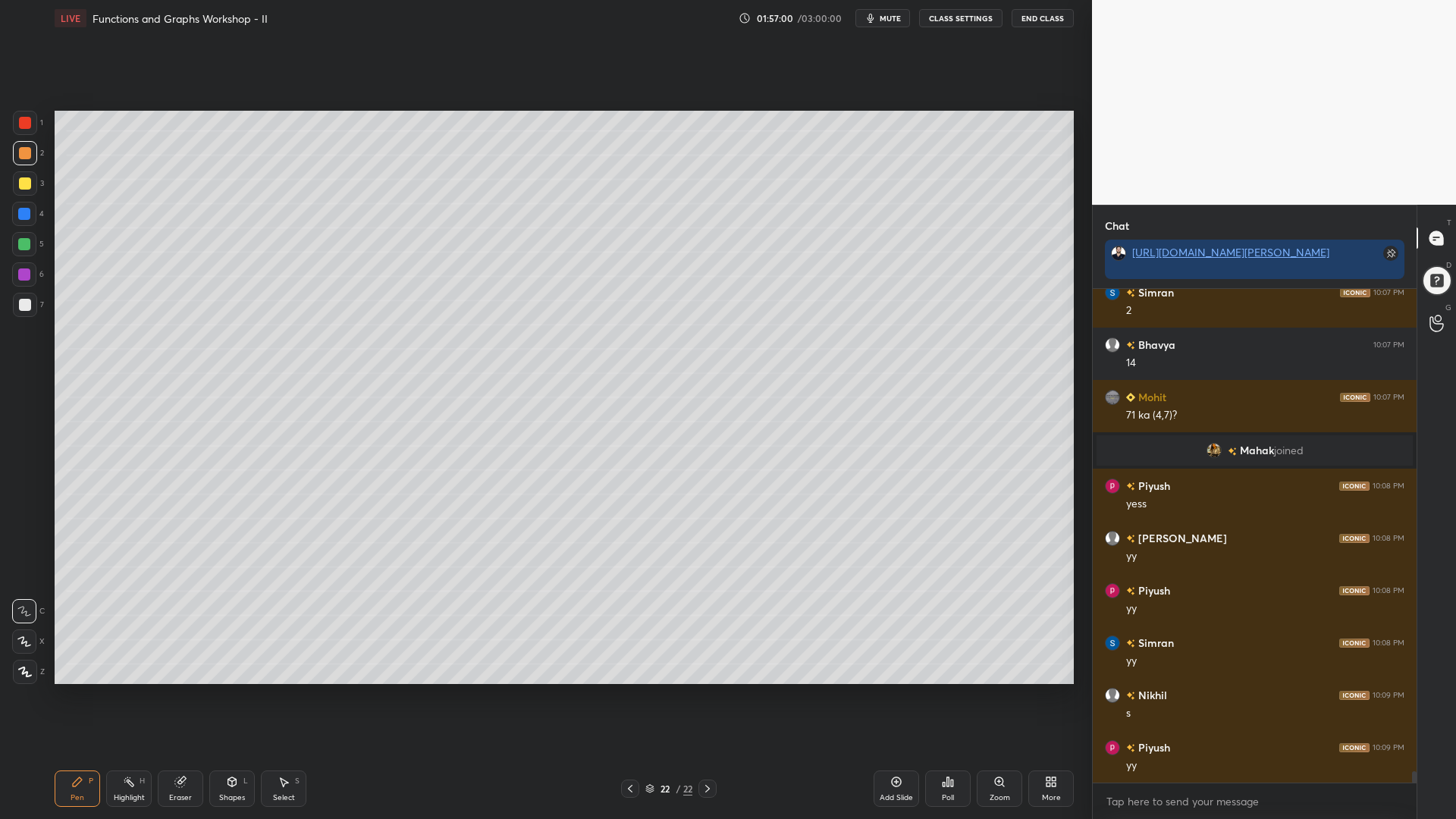
scroll to position [20854, 0]
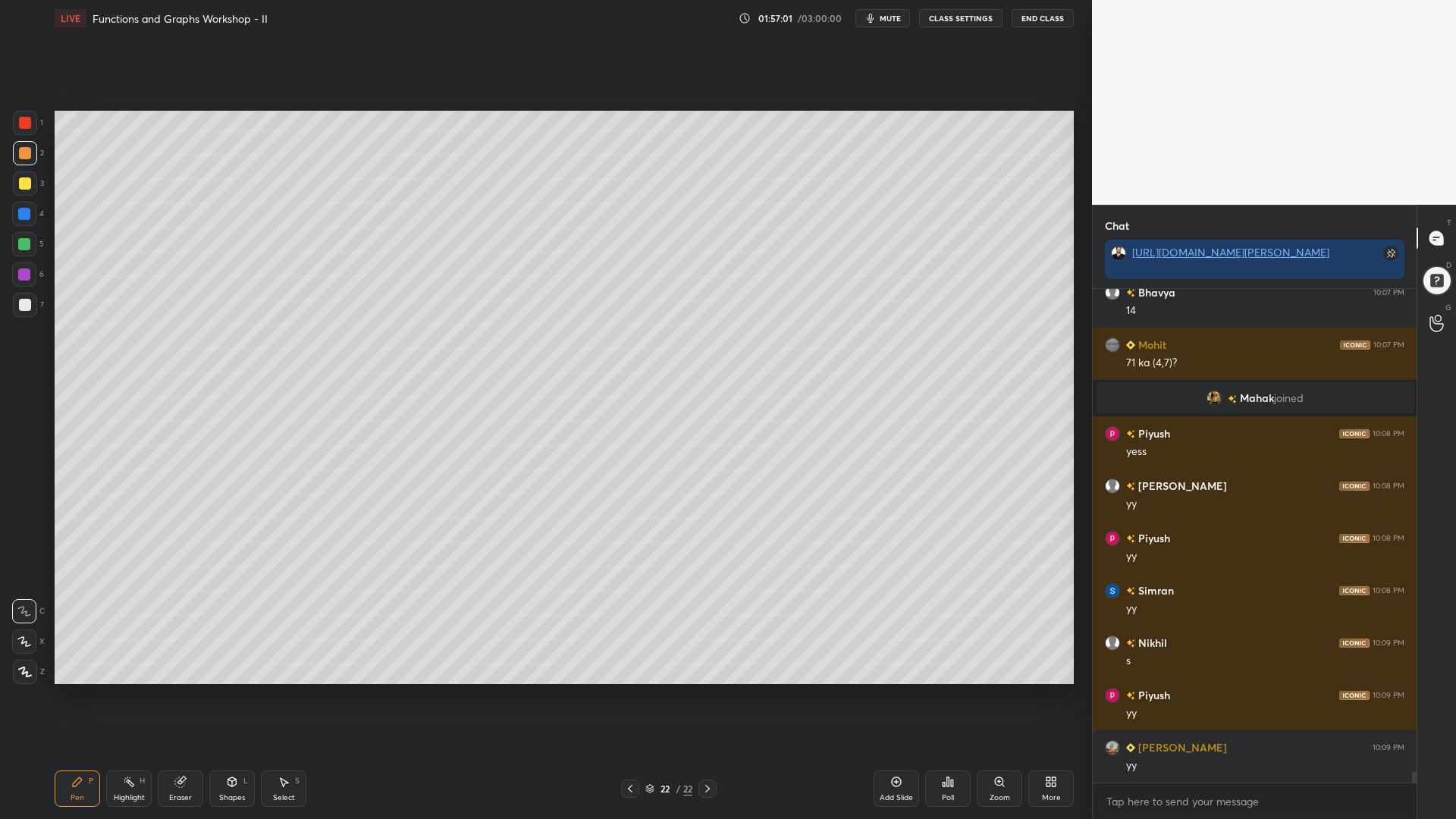
click at [215, 697] on div "Shapes L" at bounding box center [232, 789] width 46 height 36
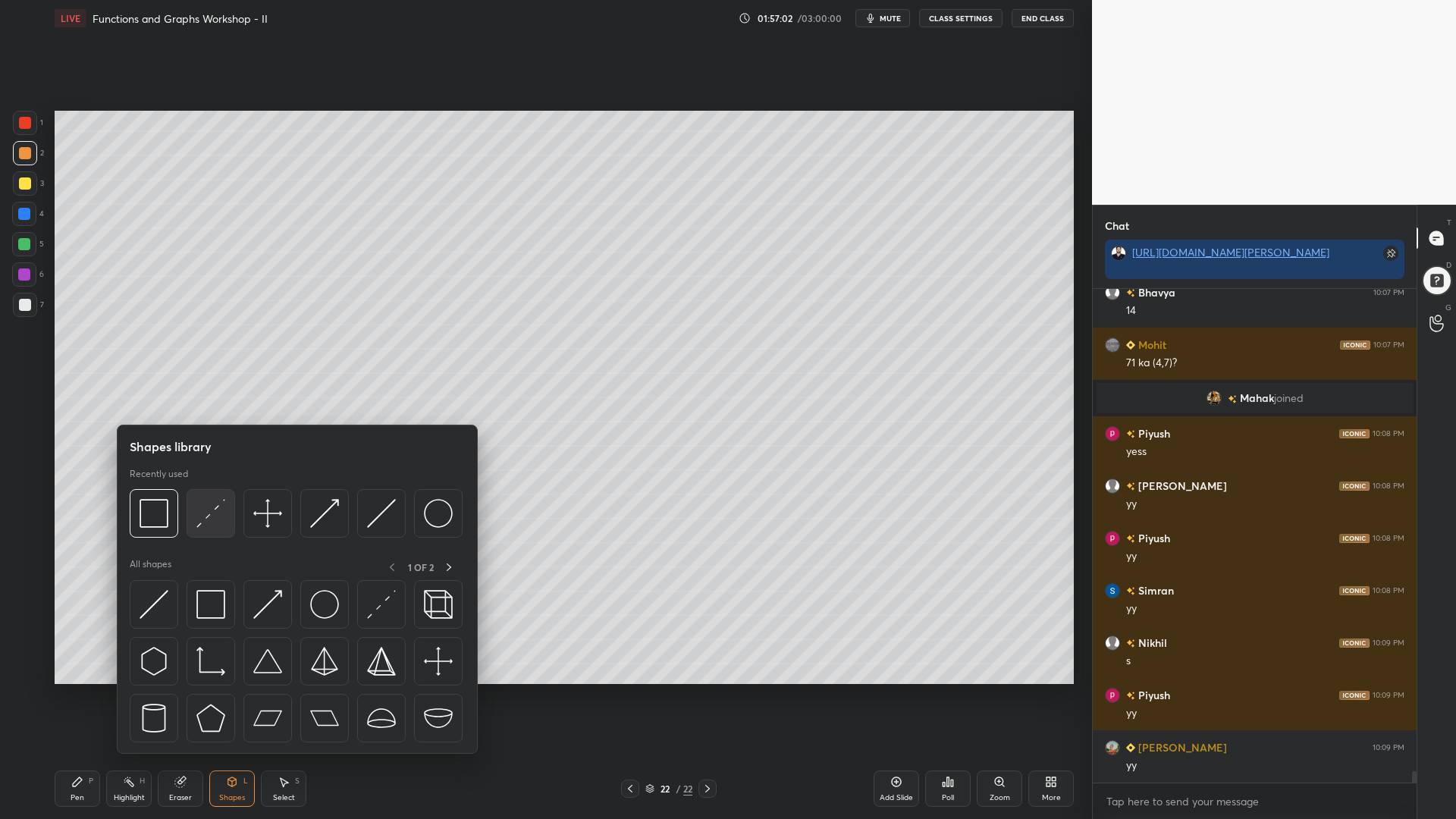
click at [210, 507] on img at bounding box center [211, 513] width 29 height 29
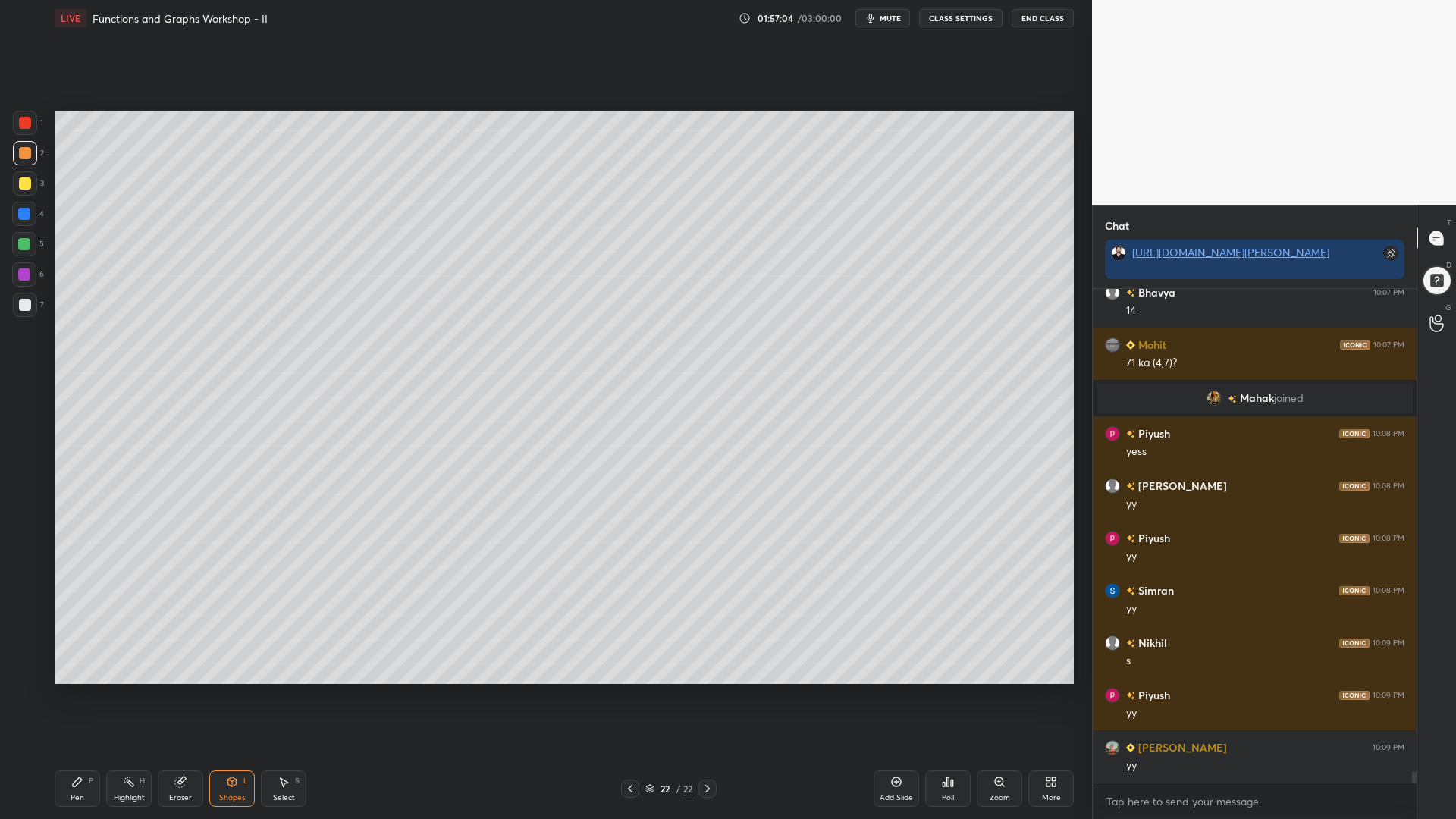
click at [73, 697] on icon at bounding box center [77, 782] width 9 height 9
click at [23, 188] on div at bounding box center [24, 183] width 12 height 12
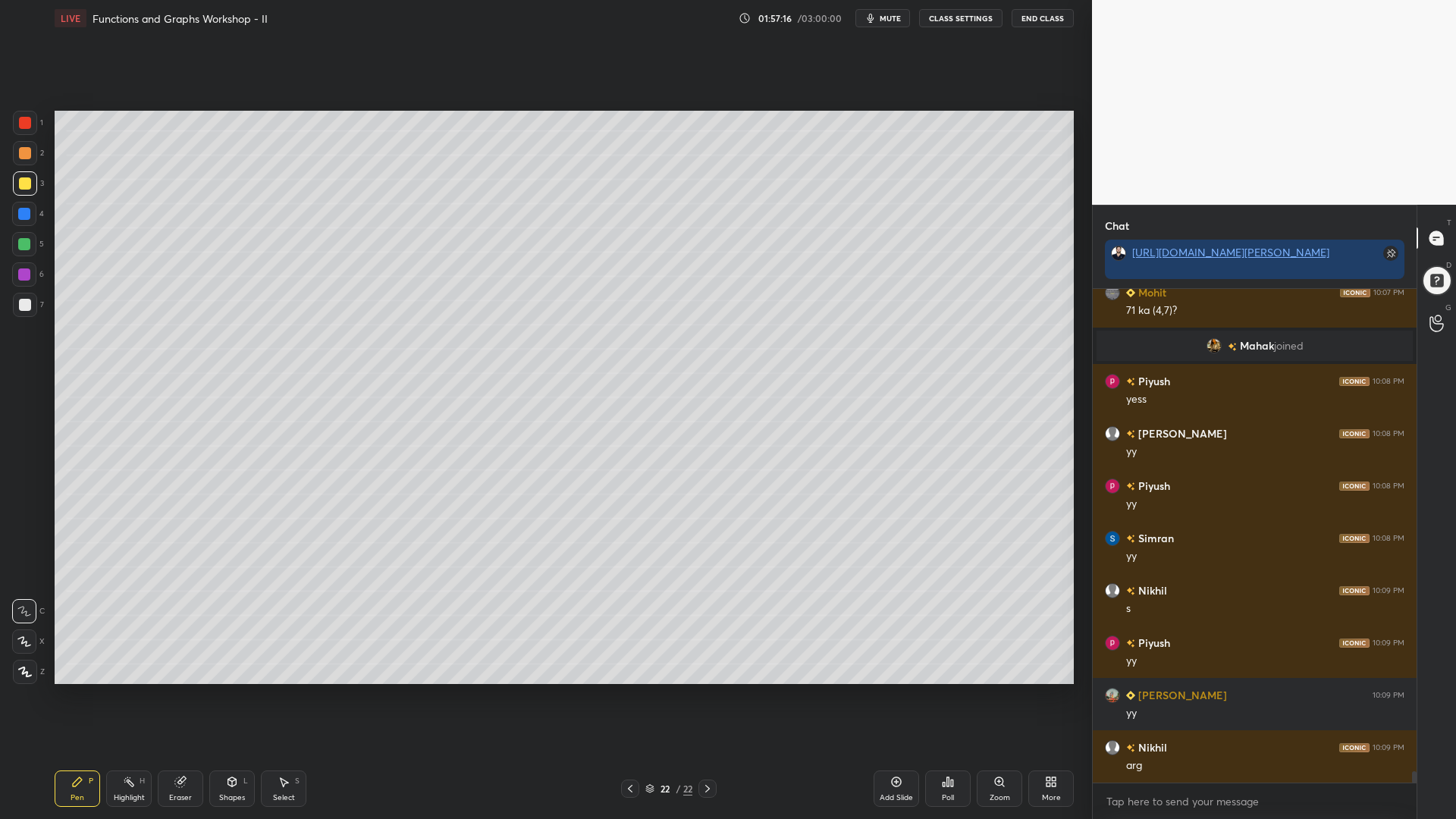
scroll to position [20959, 0]
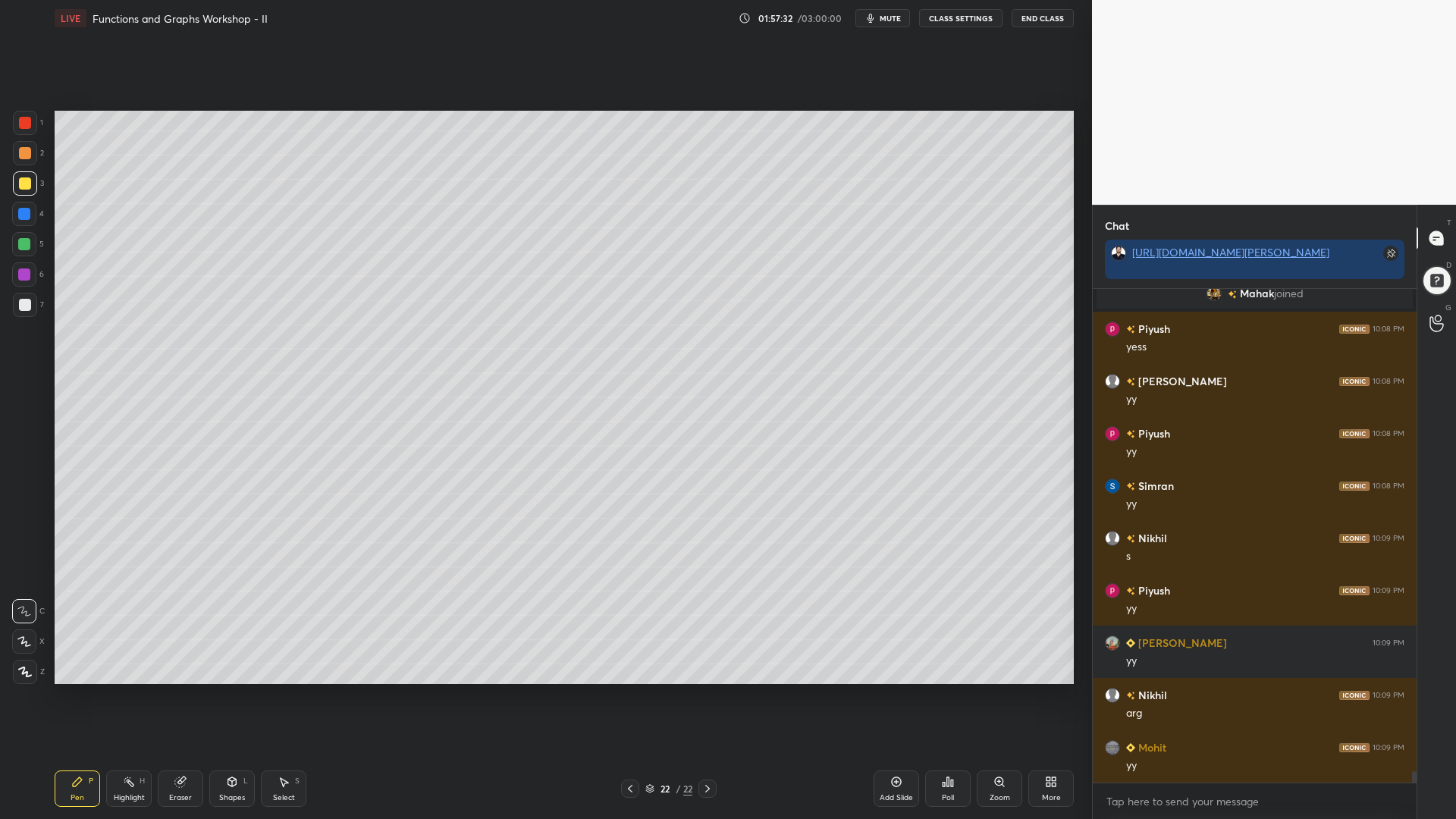
drag, startPoint x: 27, startPoint y: 211, endPoint x: 48, endPoint y: 227, distance: 26.4
click at [26, 212] on div at bounding box center [24, 214] width 12 height 12
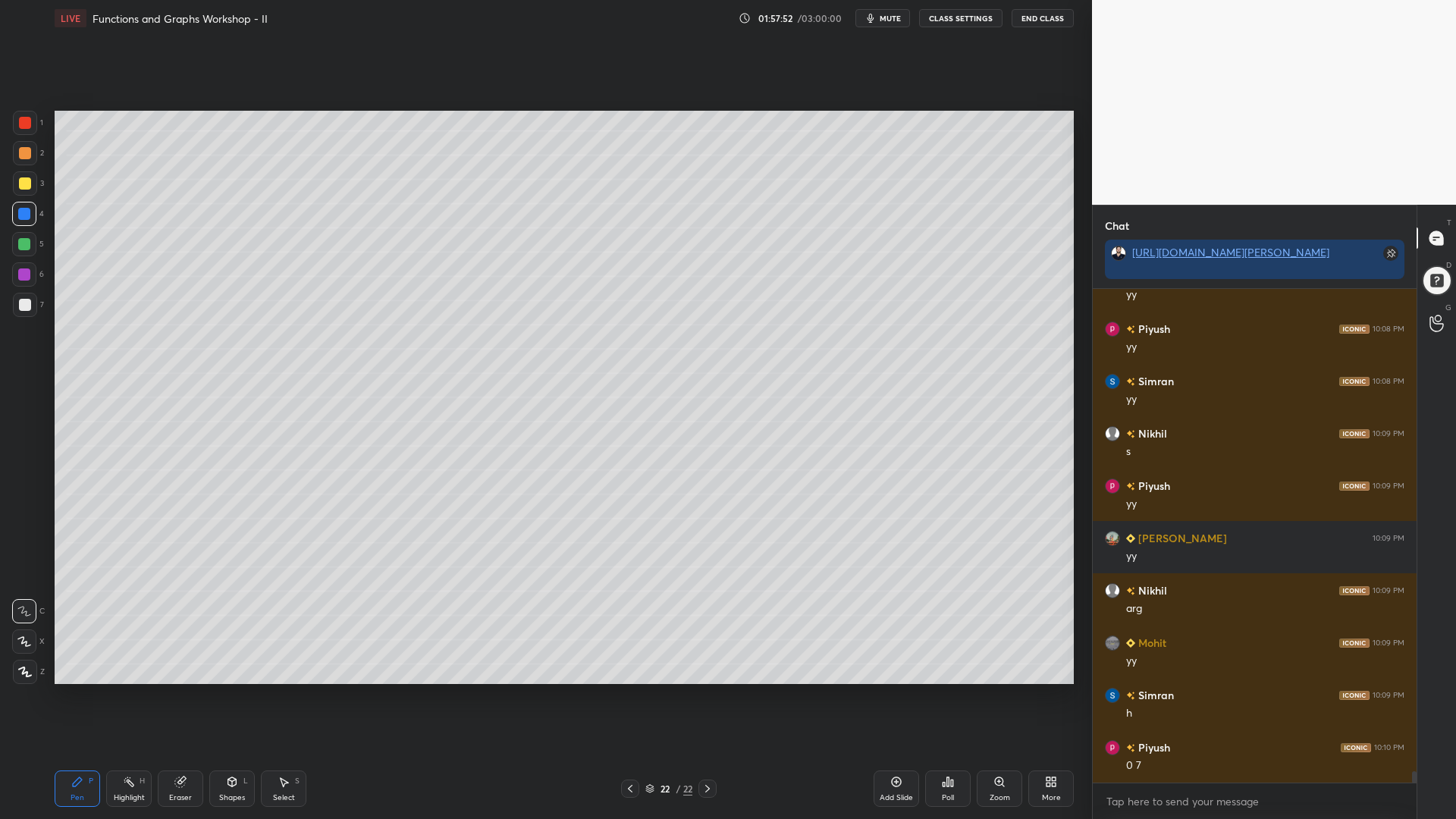
scroll to position [21078, 0]
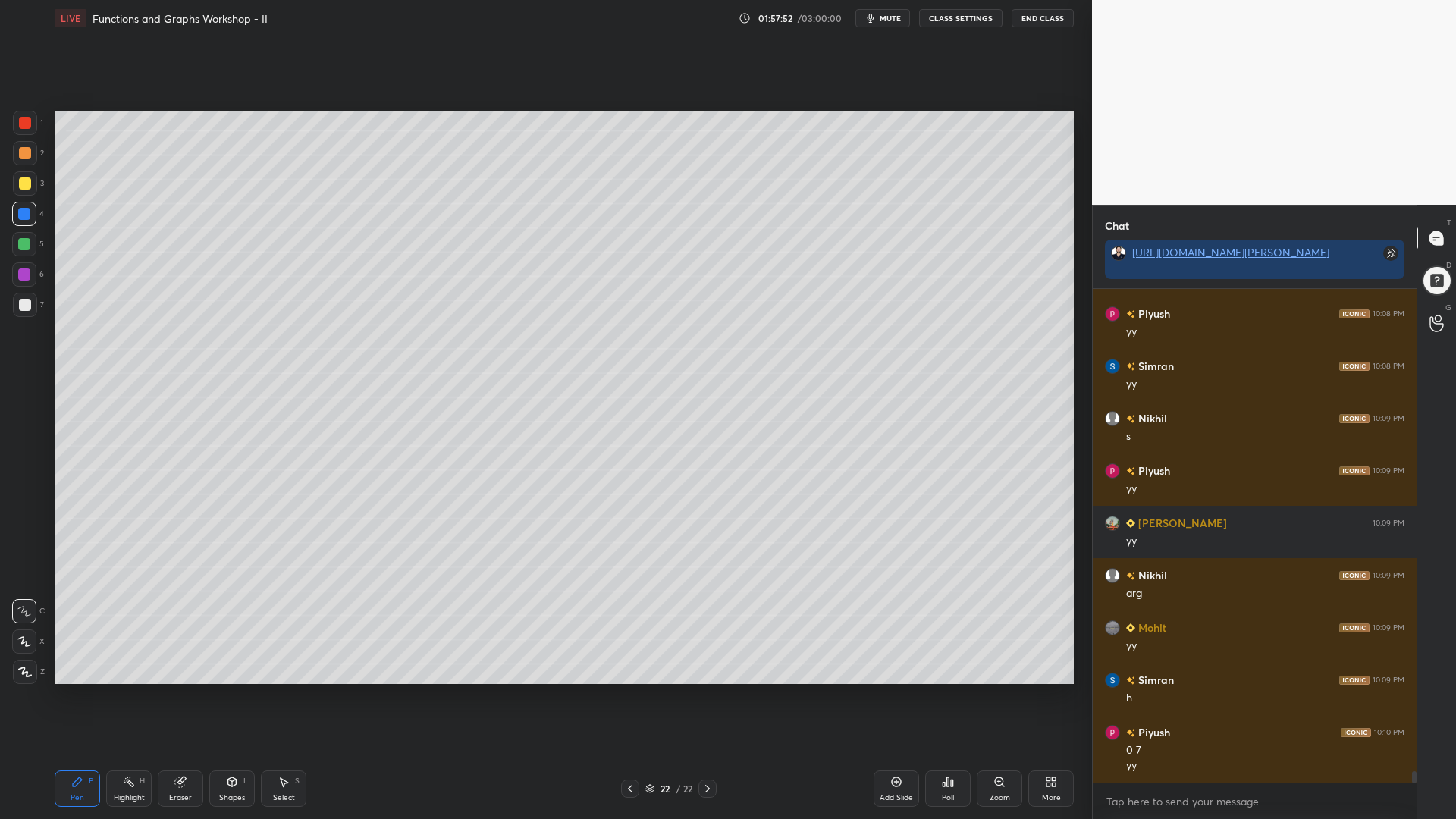
click at [26, 239] on div at bounding box center [24, 244] width 12 height 12
click at [25, 179] on div at bounding box center [24, 183] width 12 height 12
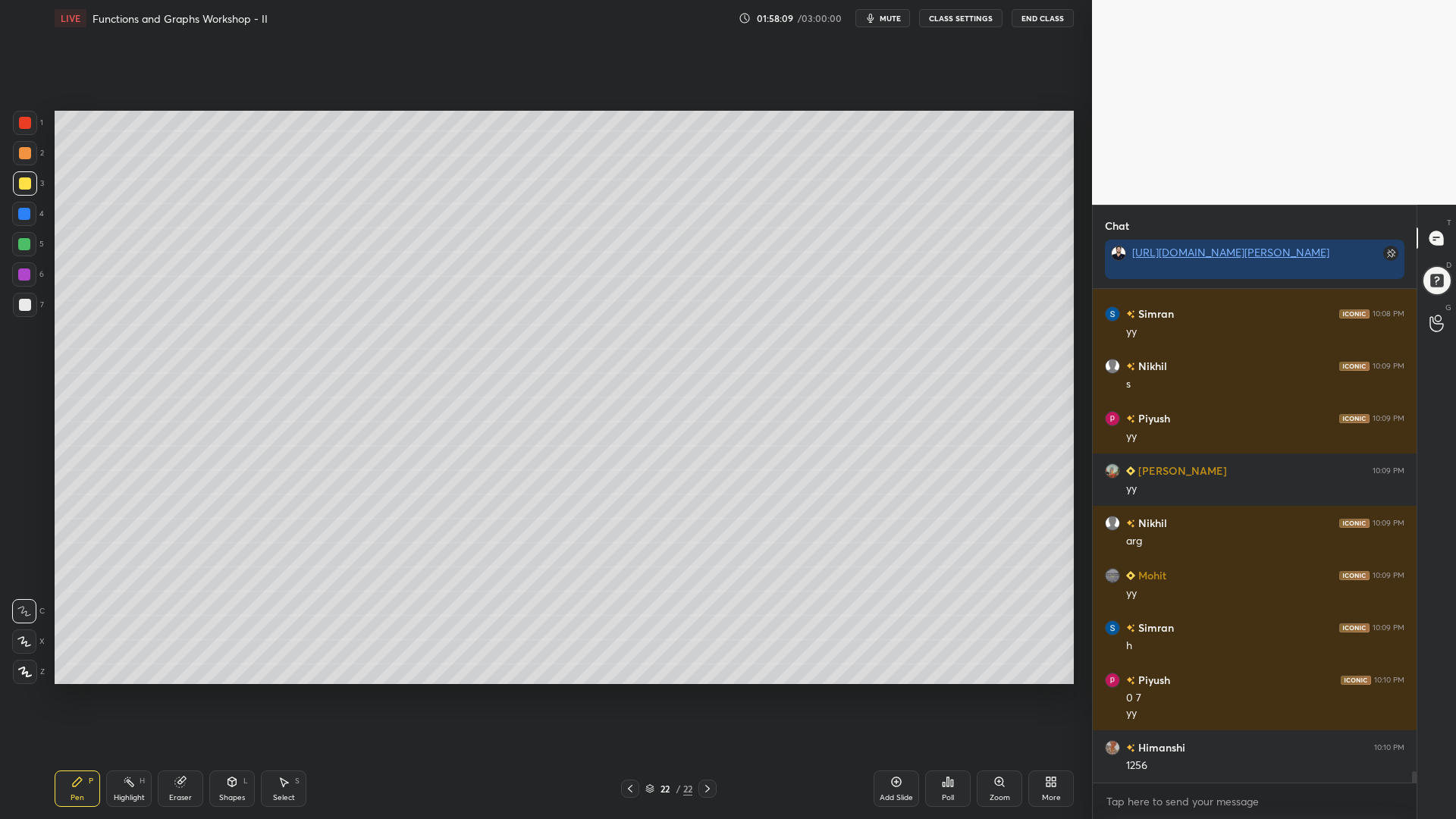
click at [24, 304] on div at bounding box center [24, 305] width 12 height 12
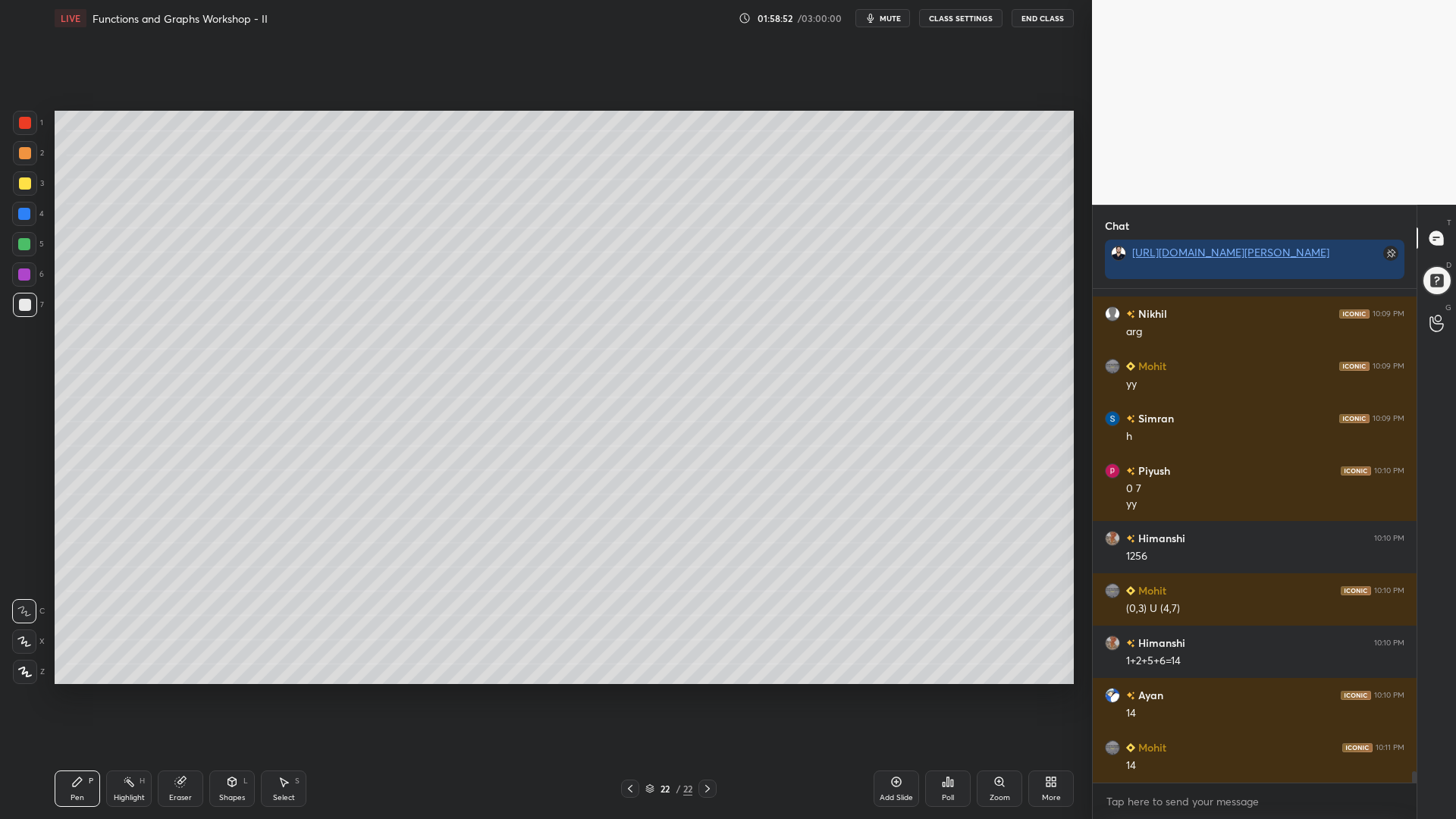
scroll to position [21392, 0]
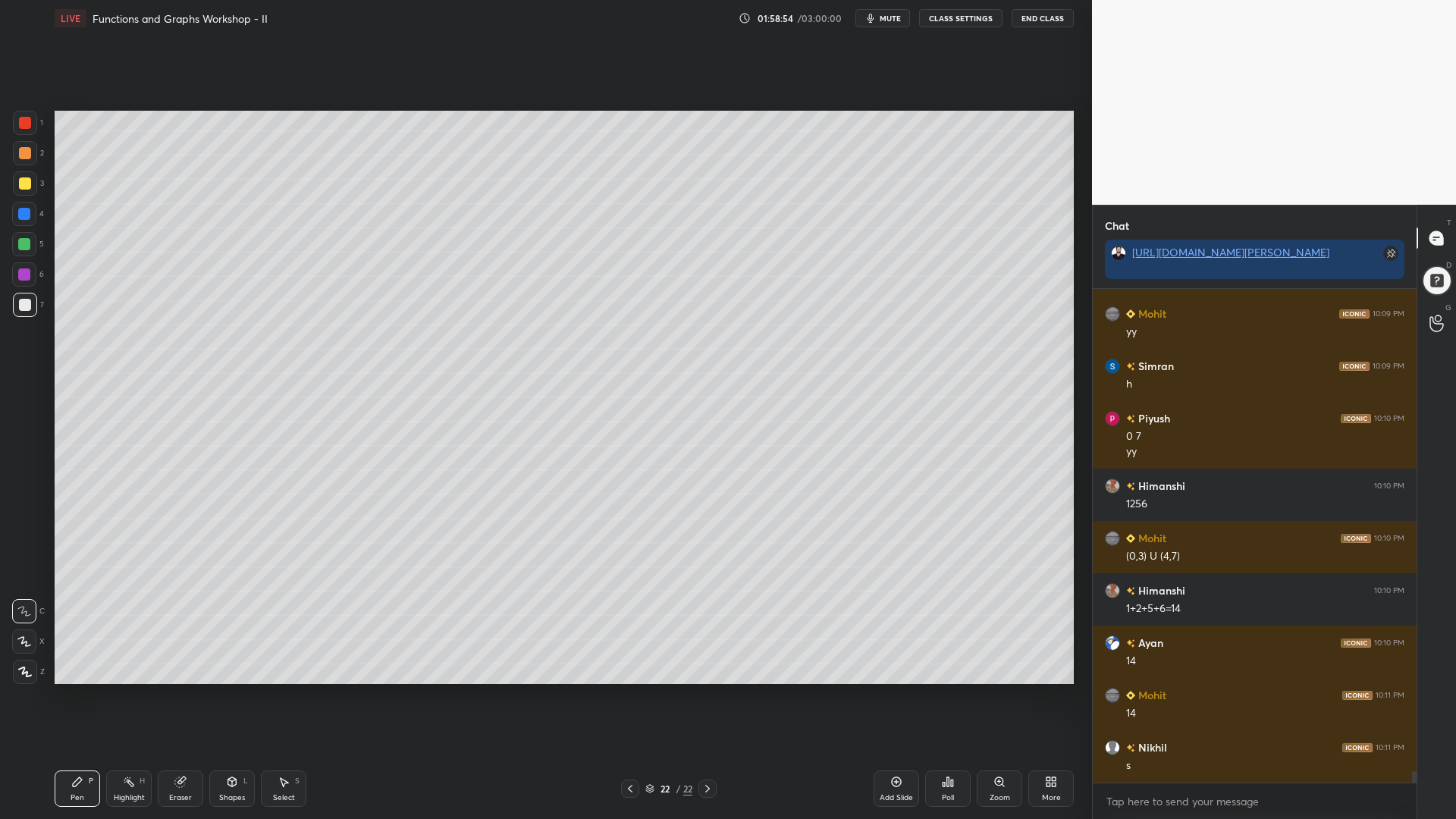
click at [651, 697] on icon at bounding box center [649, 789] width 9 height 9
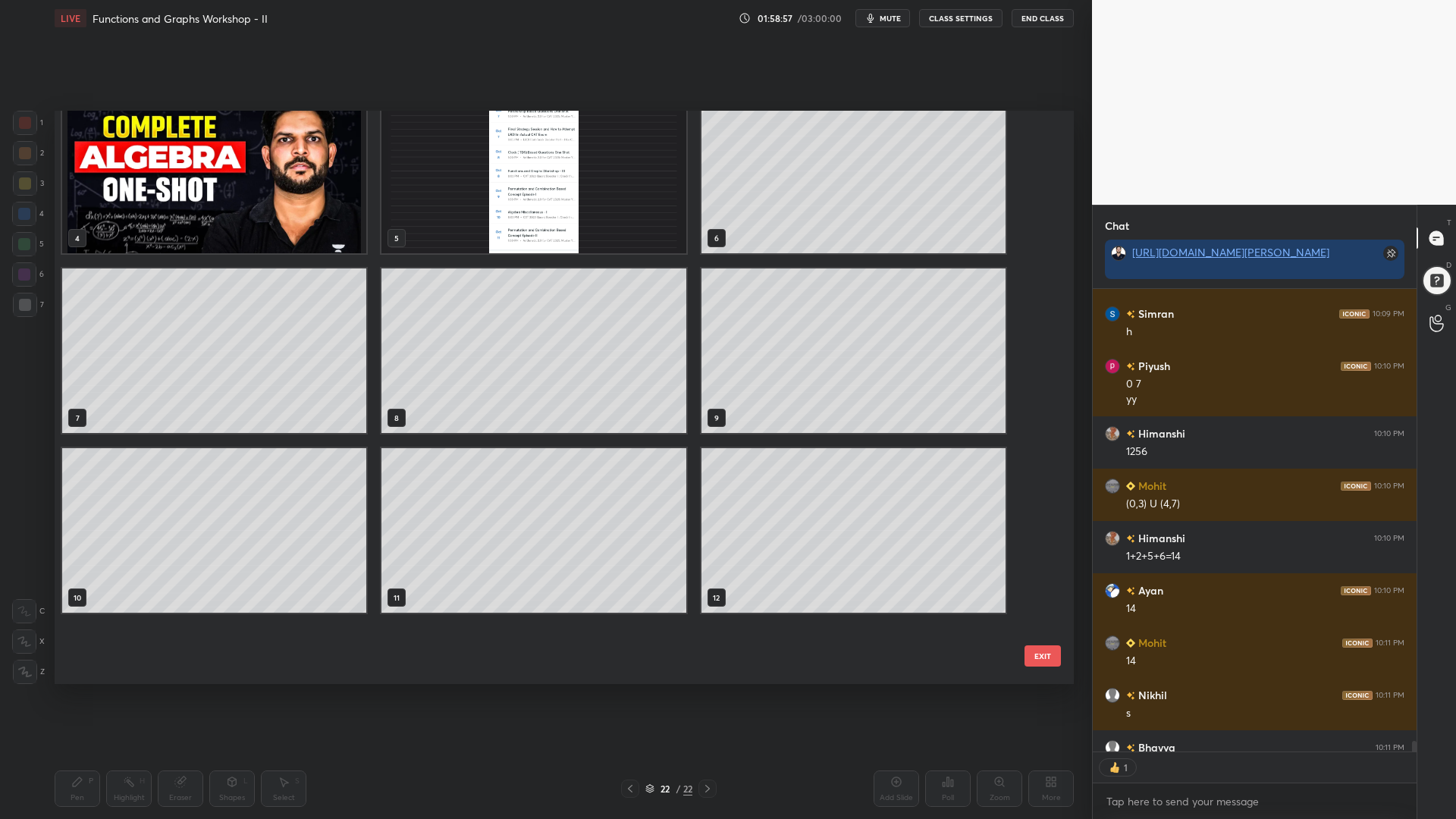
scroll to position [0, 0]
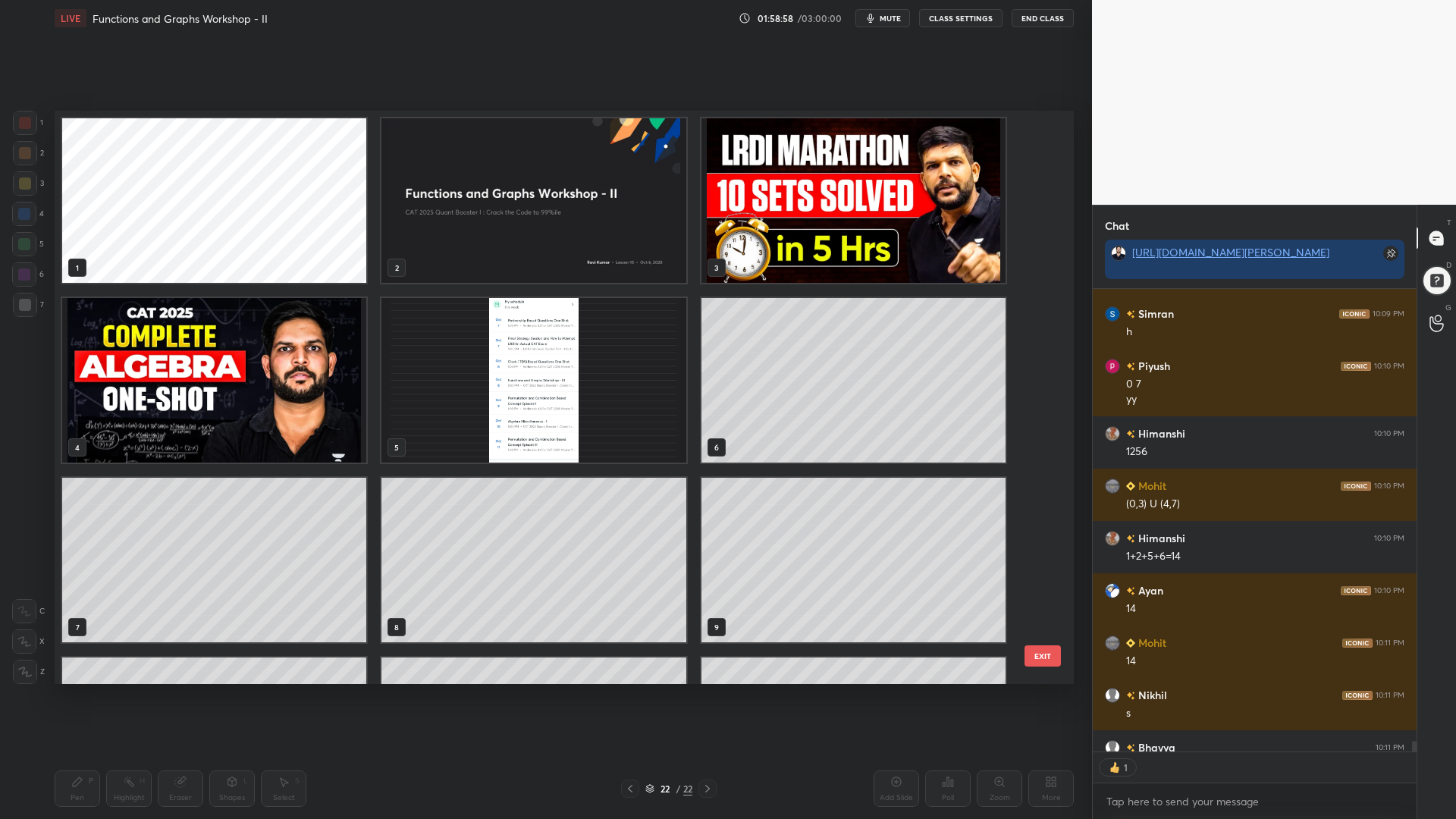
click at [589, 242] on img "grid" at bounding box center [534, 200] width 304 height 165
click at [591, 242] on img "grid" at bounding box center [534, 200] width 304 height 165
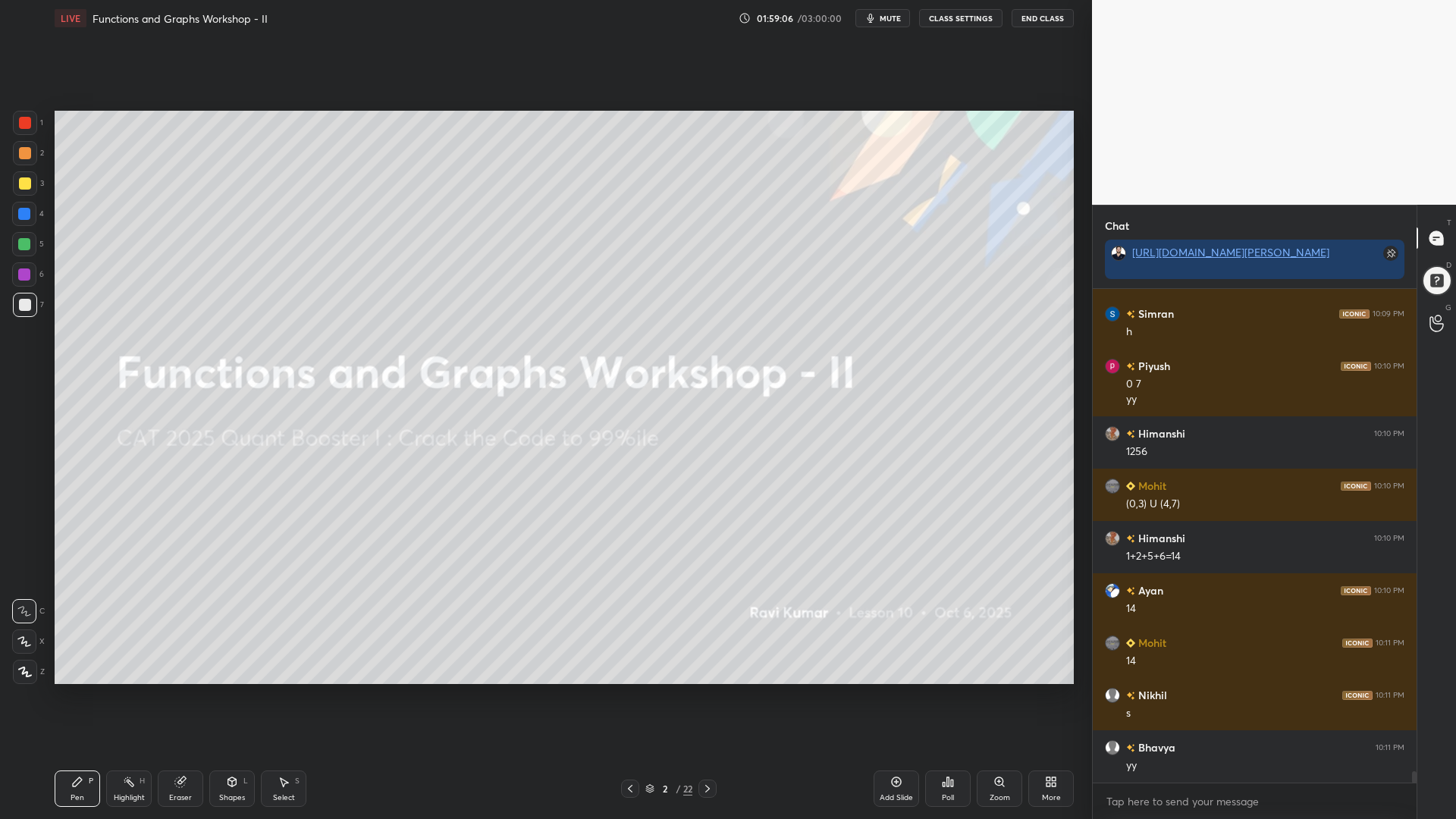
scroll to position [21444, 0]
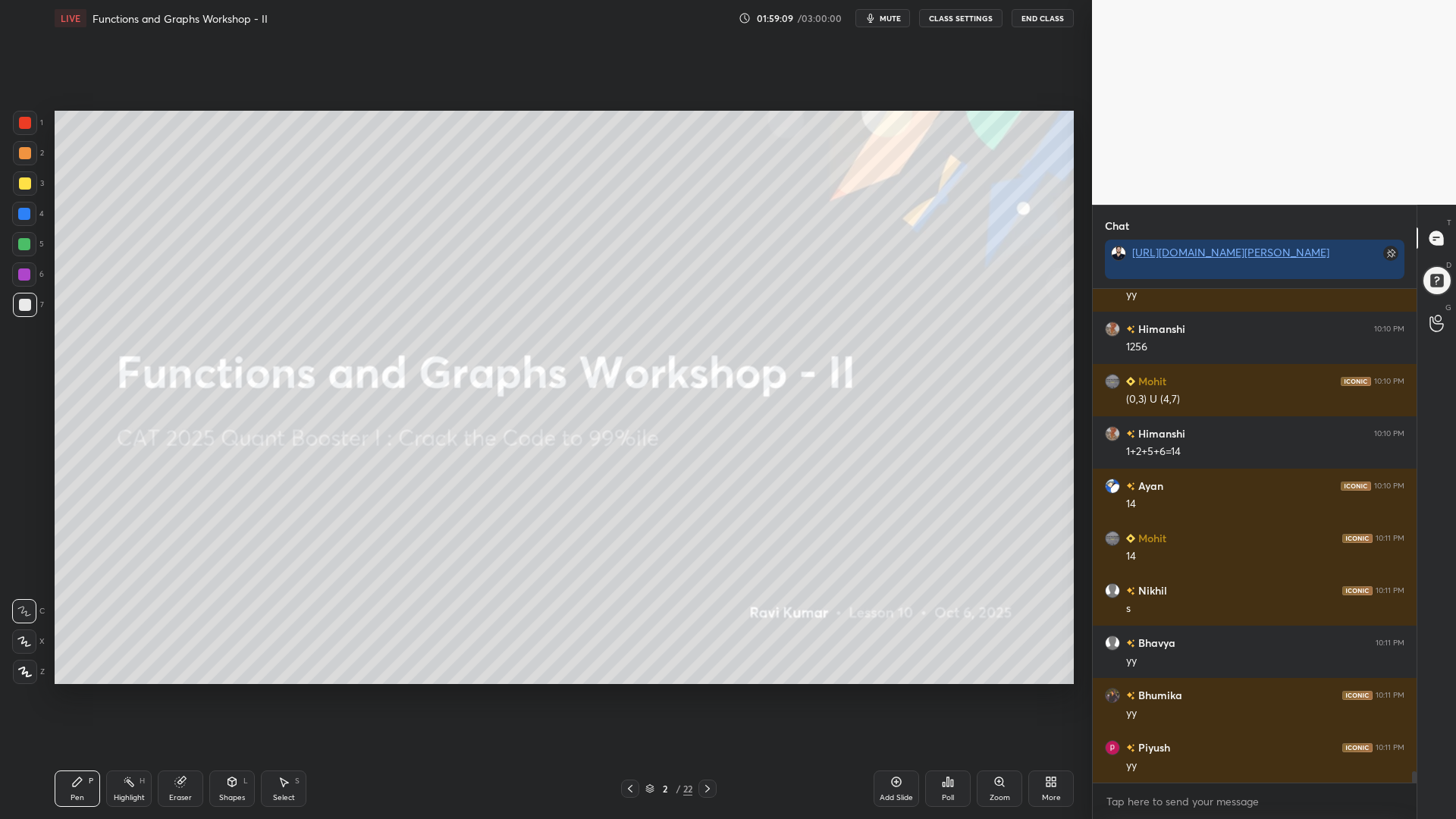
click at [26, 242] on div at bounding box center [24, 244] width 12 height 12
click at [24, 153] on div at bounding box center [24, 153] width 12 height 12
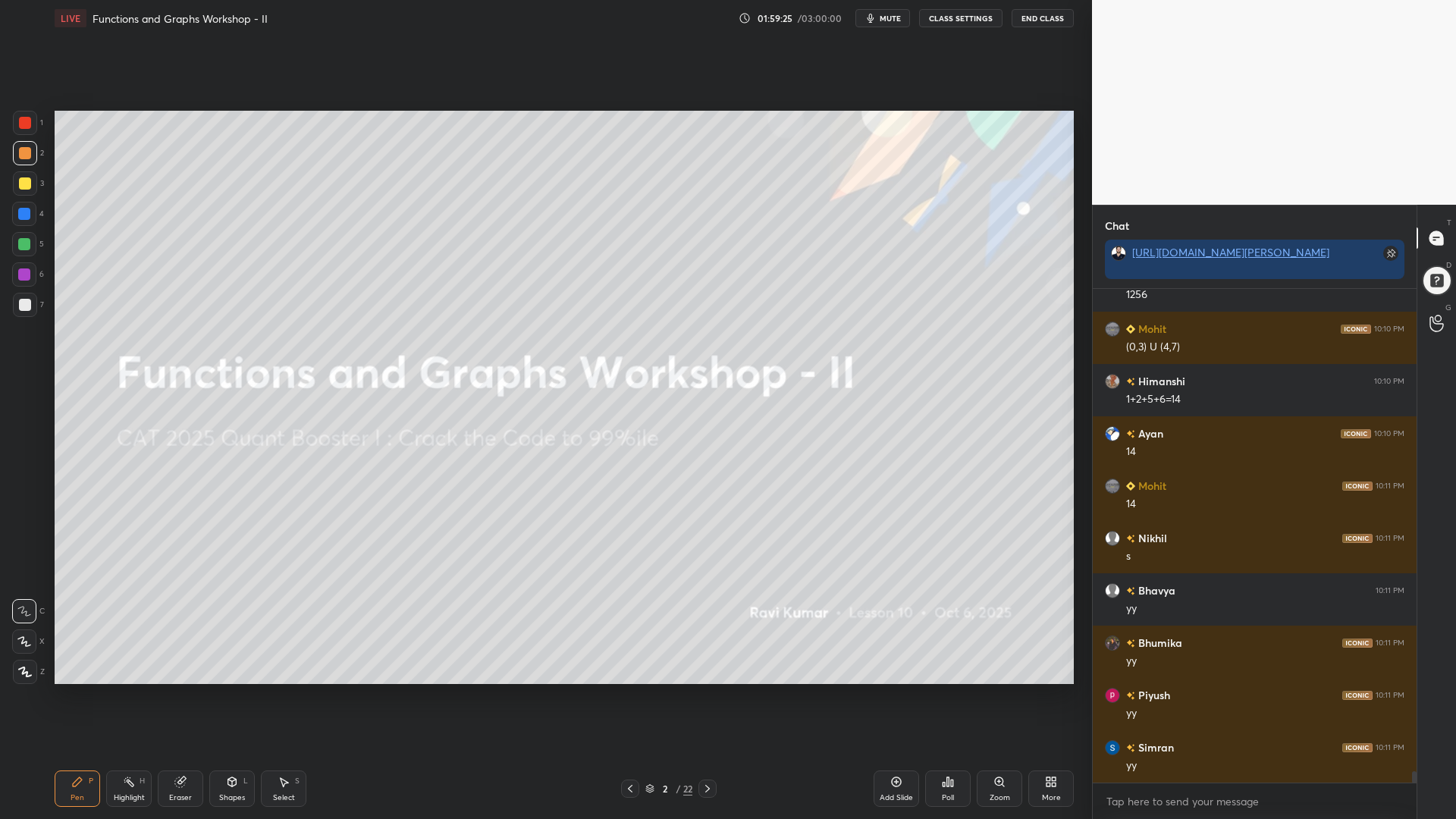
scroll to position [21654, 0]
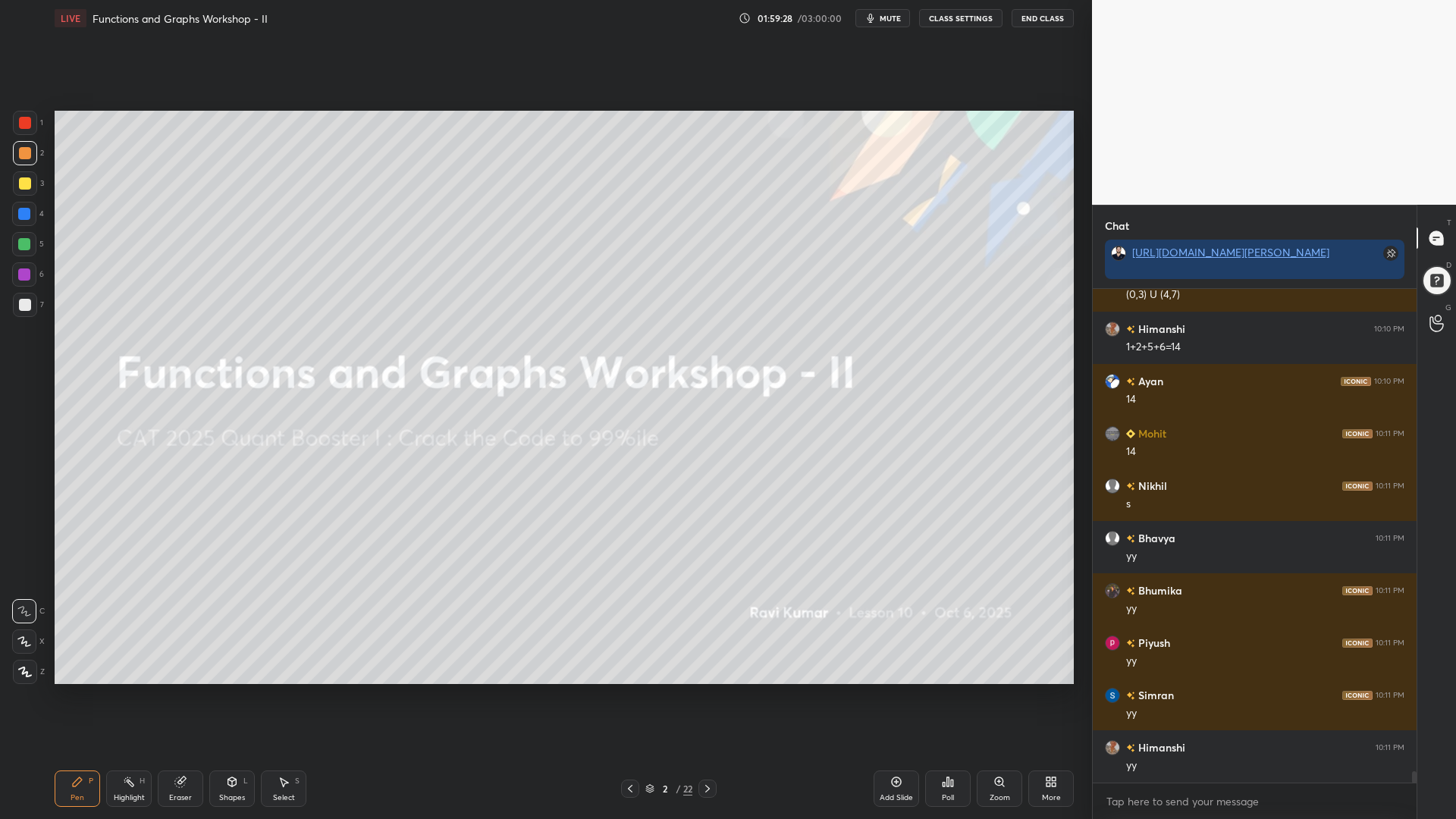
click at [704, 697] on icon at bounding box center [708, 789] width 12 height 12
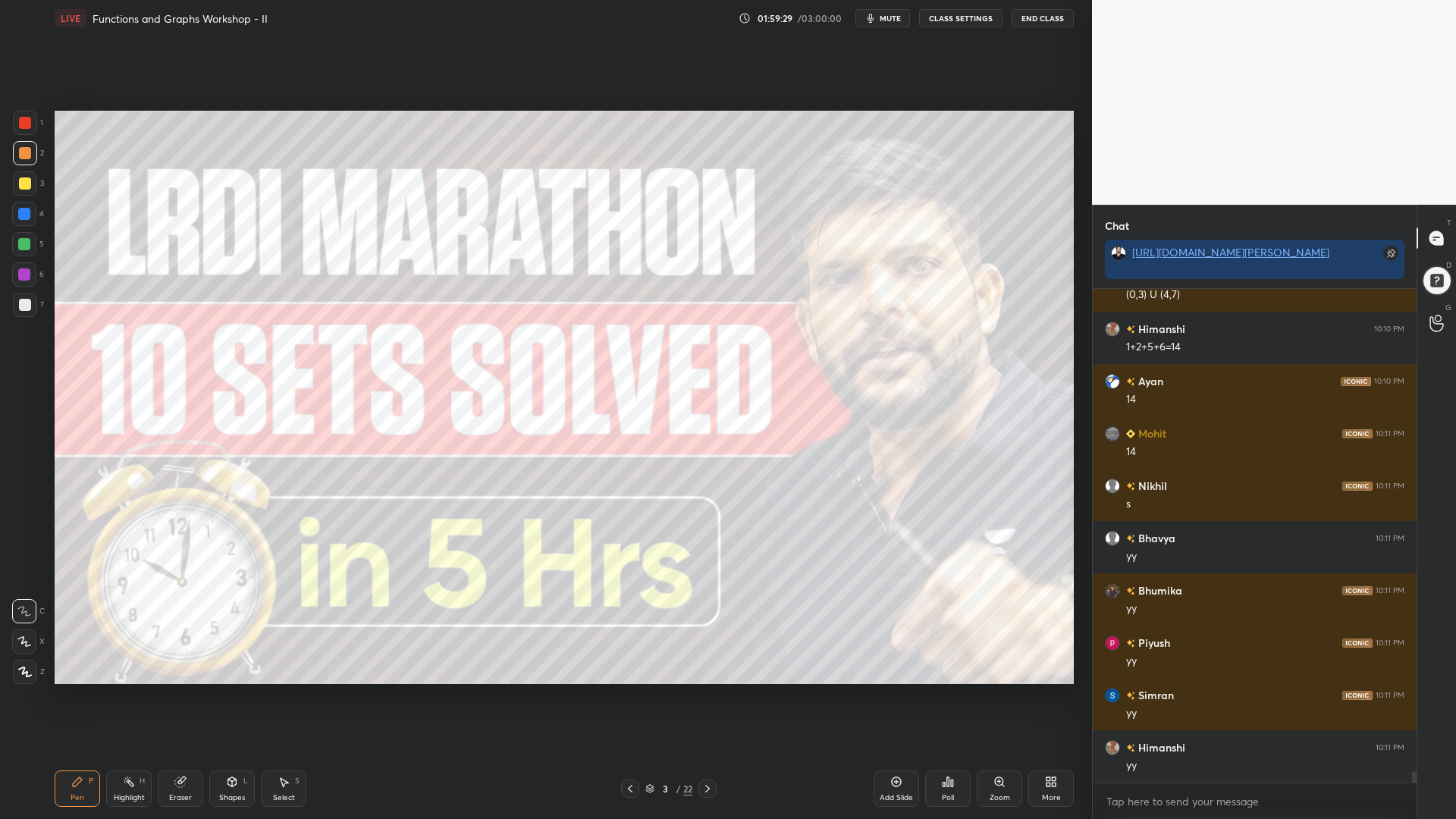
click at [225, 697] on div "Shapes L" at bounding box center [232, 789] width 46 height 36
click at [79, 697] on div "Pen P" at bounding box center [78, 789] width 46 height 36
click at [21, 667] on icon at bounding box center [24, 671] width 12 height 9
click at [227, 697] on div "Shapes L" at bounding box center [232, 789] width 46 height 36
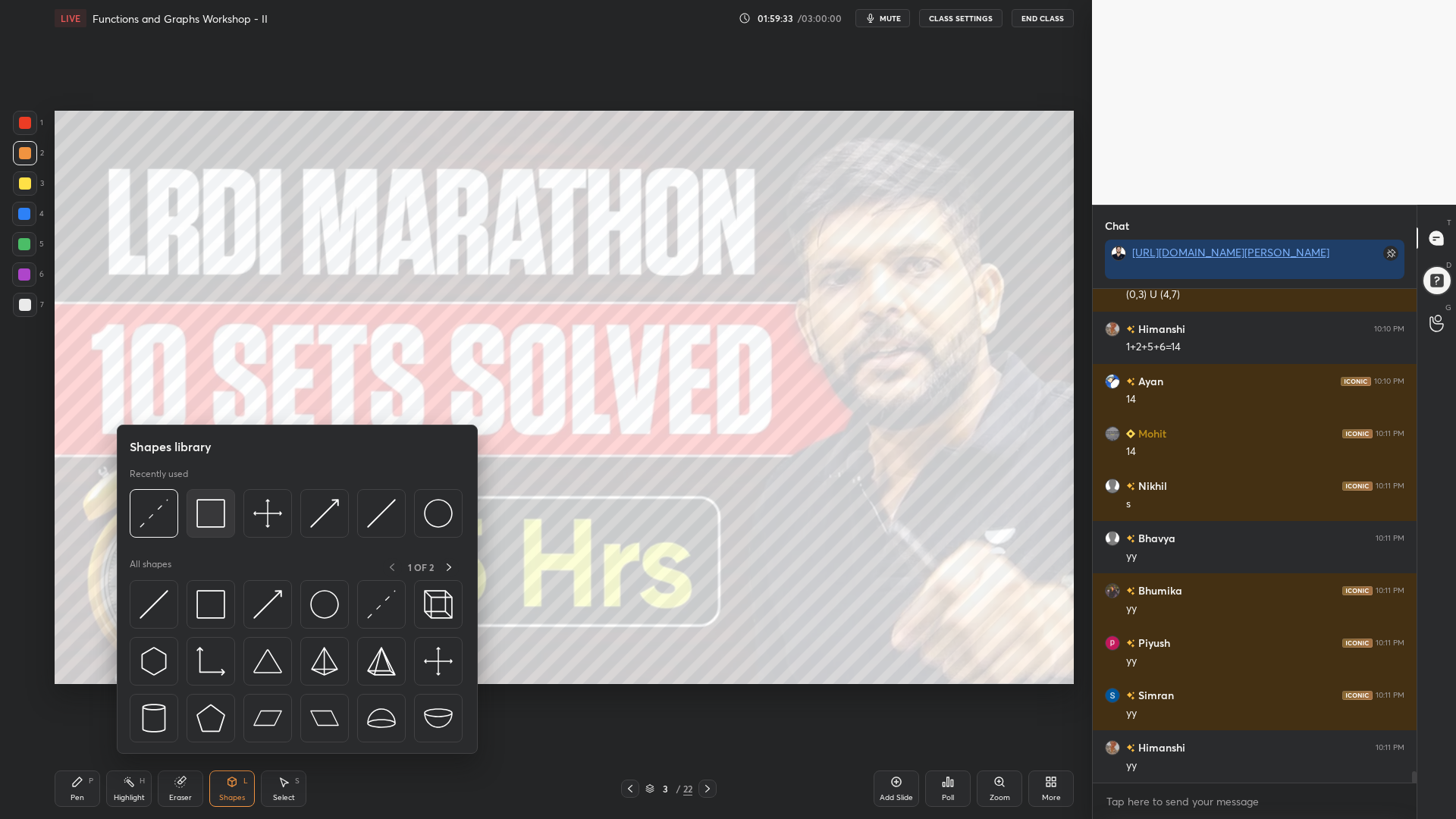
click at [208, 512] on img at bounding box center [211, 513] width 29 height 29
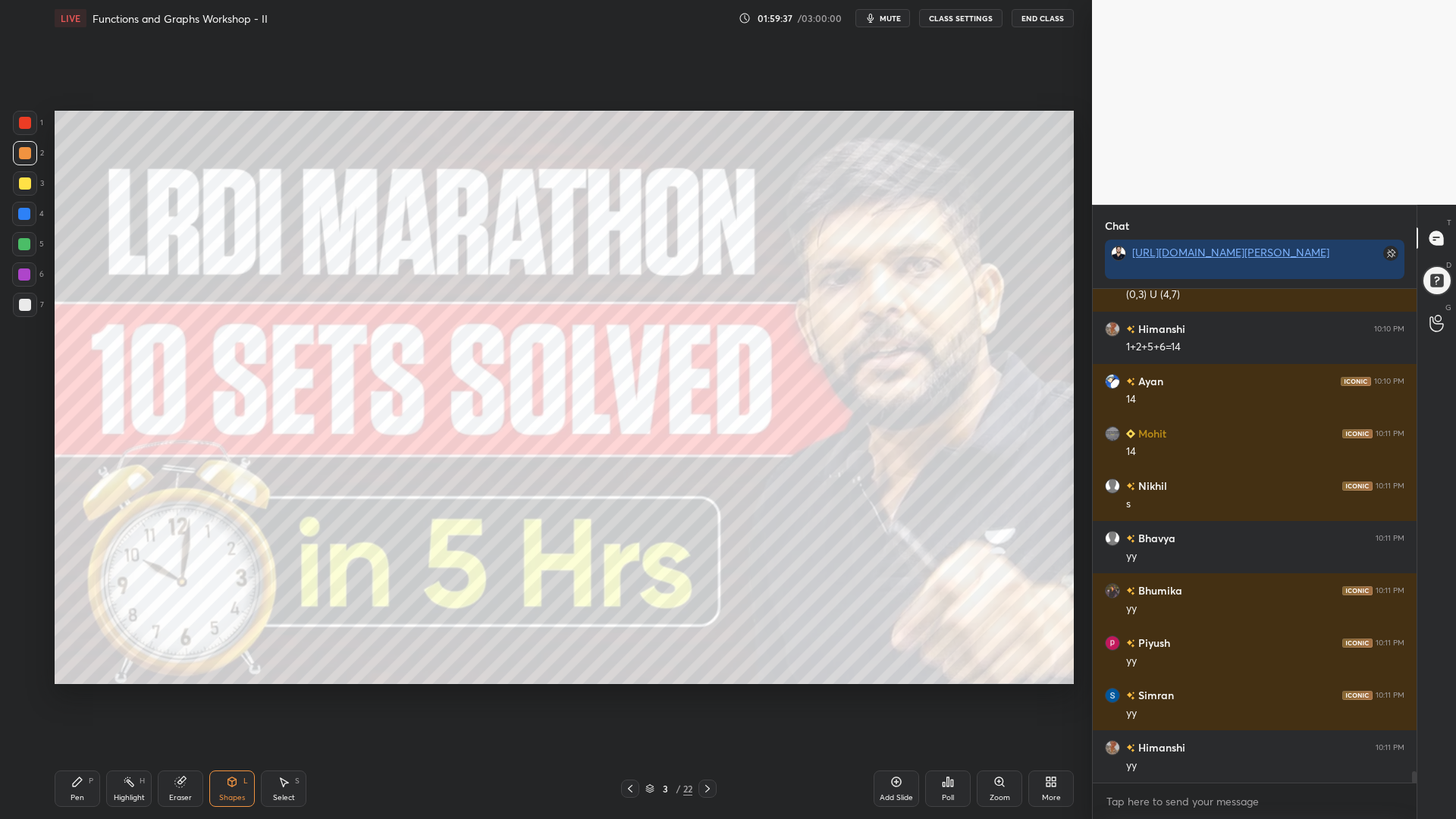
click at [25, 245] on div at bounding box center [24, 244] width 12 height 12
click at [24, 121] on div at bounding box center [24, 122] width 12 height 12
click at [709, 697] on icon at bounding box center [708, 789] width 12 height 12
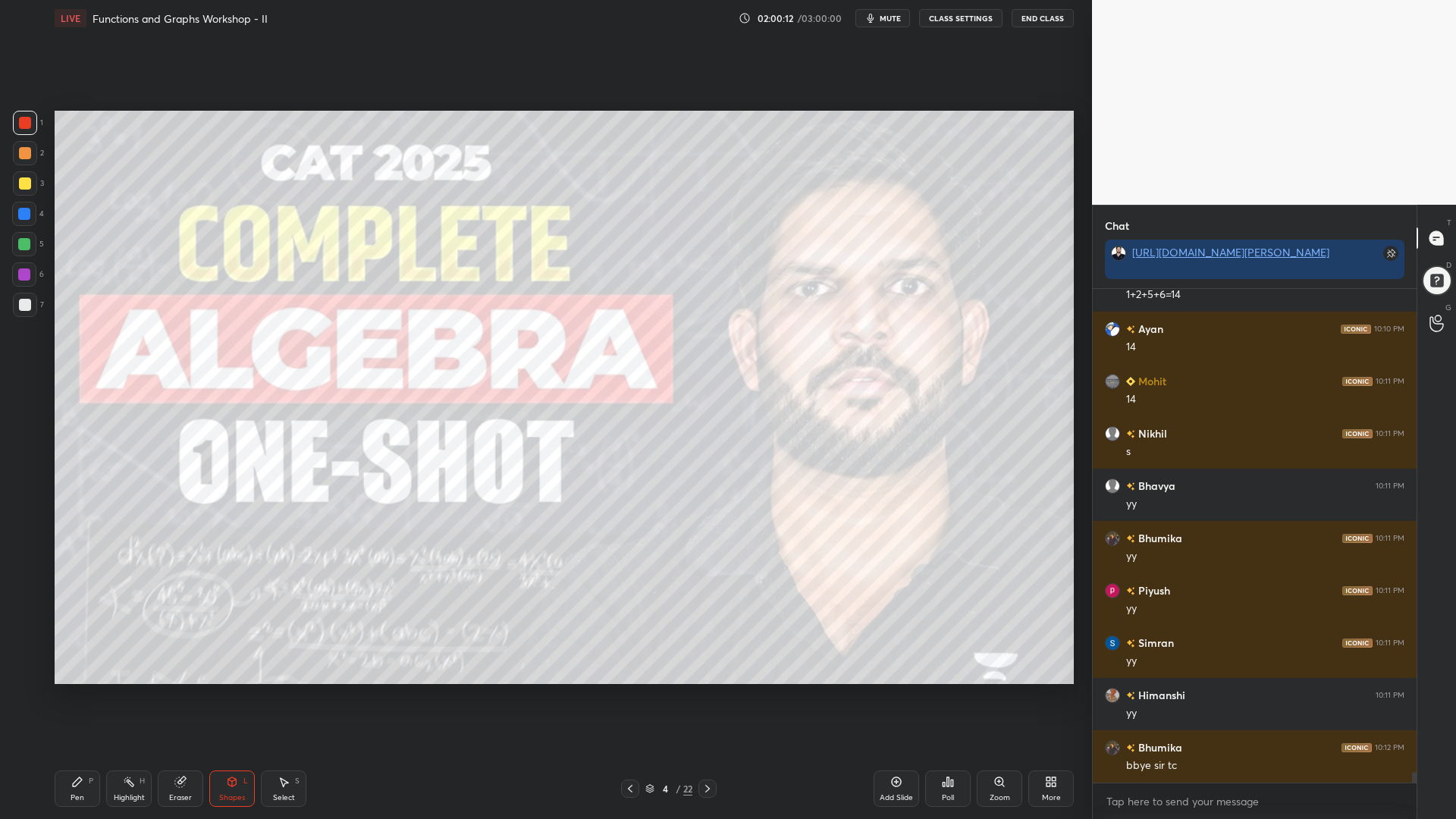
scroll to position [21758, 0]
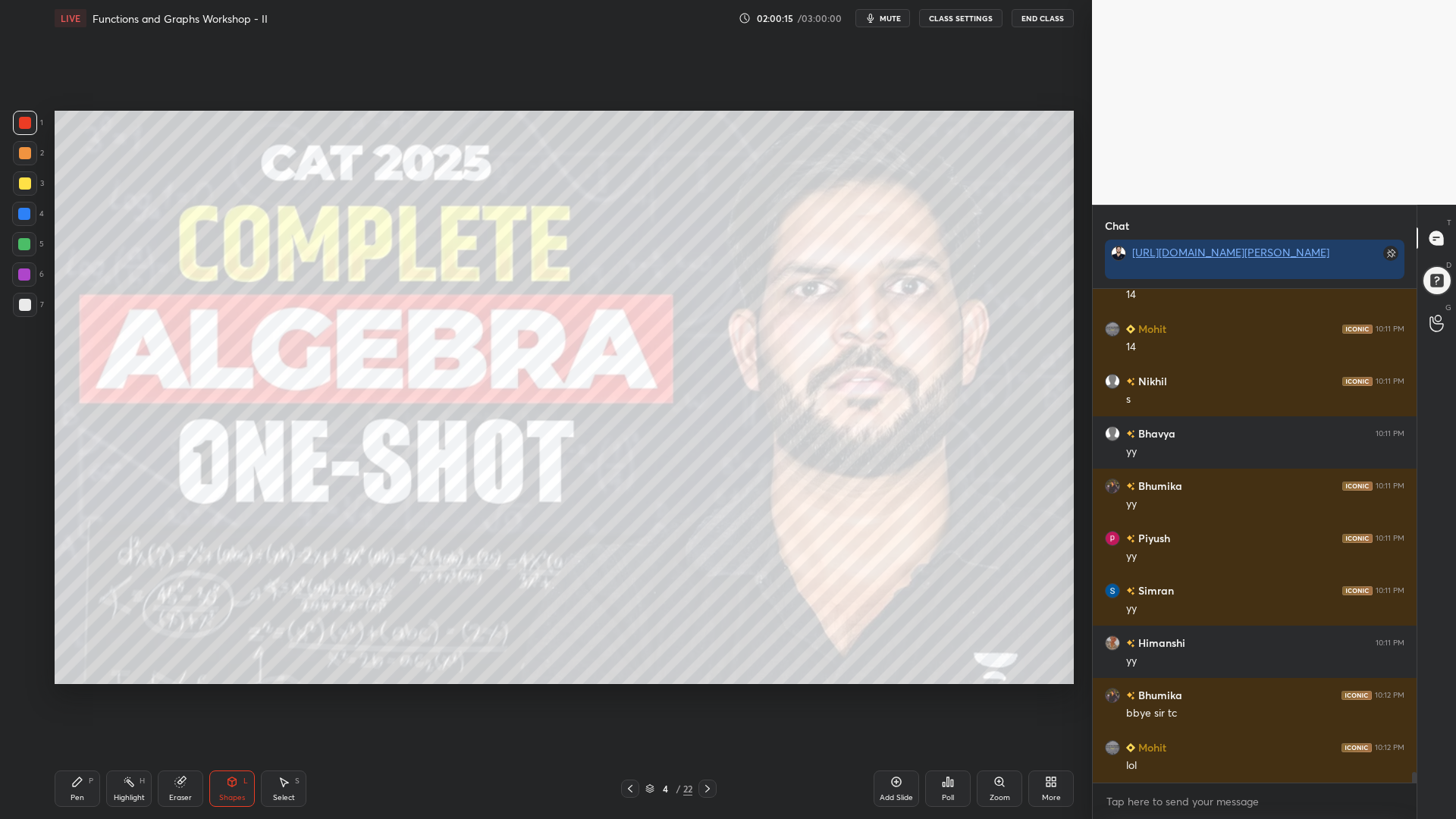
drag, startPoint x: 19, startPoint y: 242, endPoint x: 30, endPoint y: 253, distance: 15.6
click at [16, 242] on div at bounding box center [24, 244] width 24 height 24
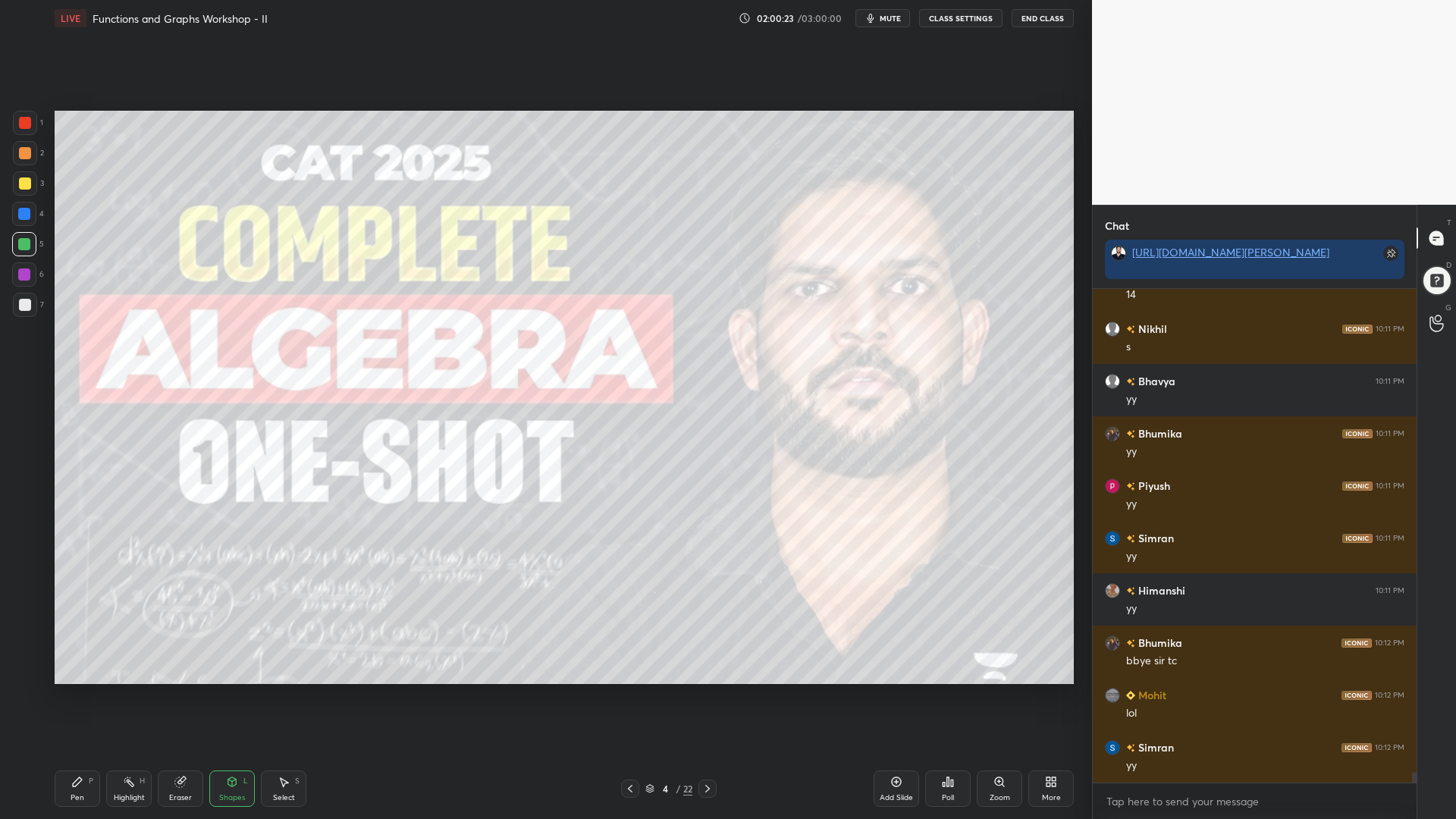
click at [708, 697] on div at bounding box center [708, 789] width 19 height 19
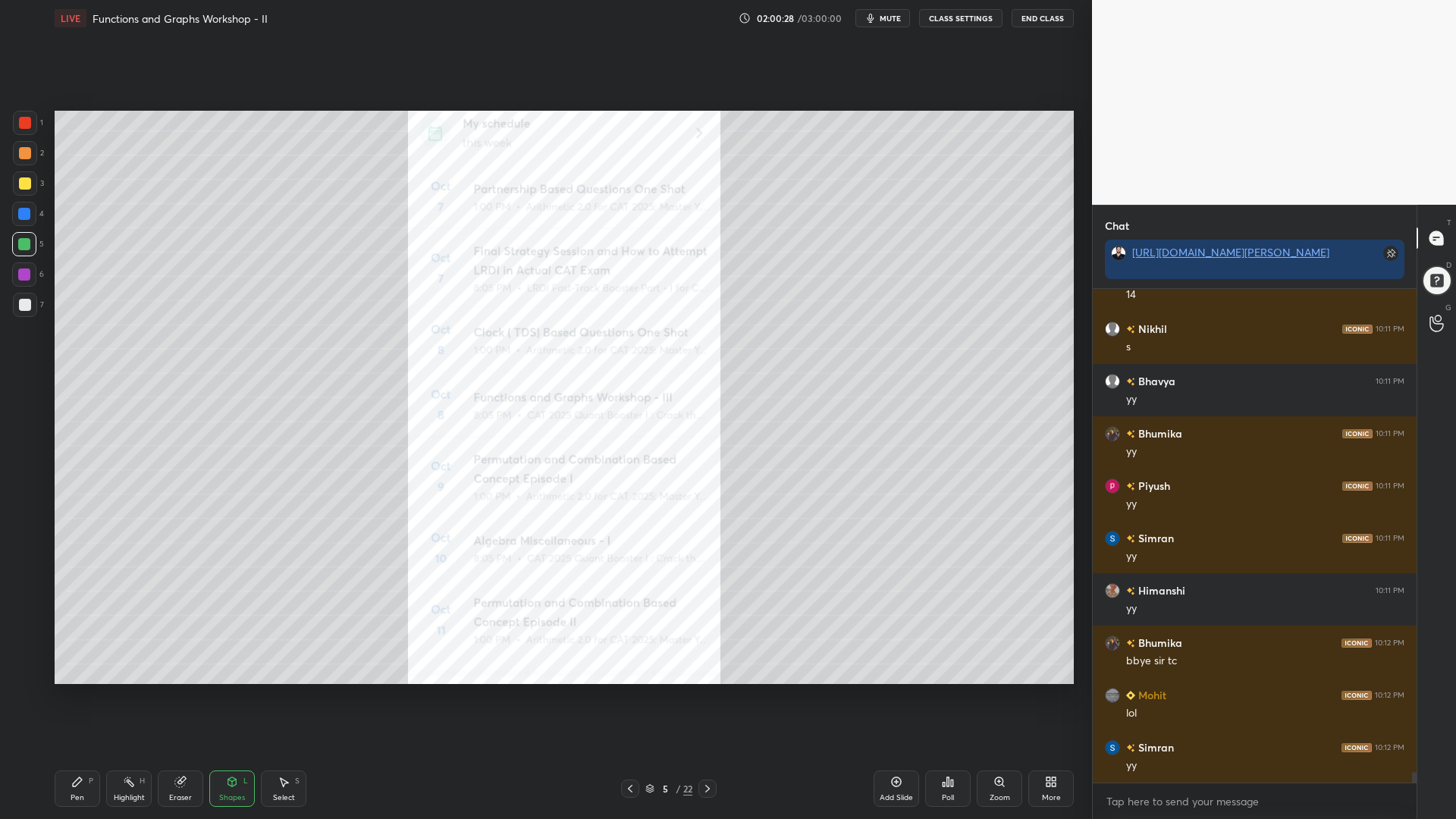
drag, startPoint x: 24, startPoint y: 123, endPoint x: 38, endPoint y: 133, distance: 17.2
click at [24, 123] on div at bounding box center [24, 122] width 12 height 12
drag, startPoint x: 16, startPoint y: 243, endPoint x: 46, endPoint y: 245, distance: 30.1
click at [17, 243] on div at bounding box center [24, 244] width 24 height 24
click at [22, 153] on div at bounding box center [24, 153] width 12 height 12
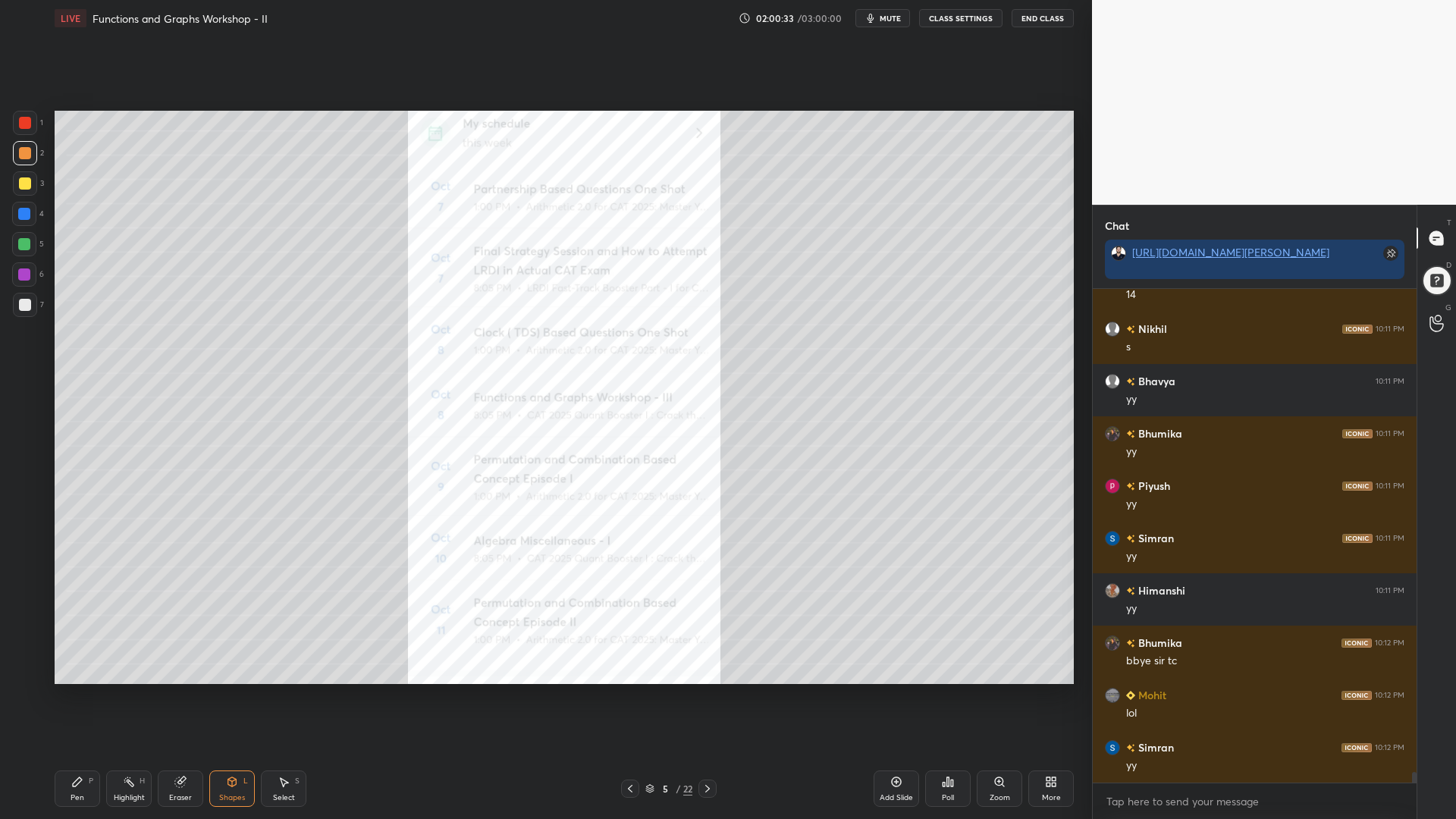
drag, startPoint x: 77, startPoint y: 785, endPoint x: 95, endPoint y: 734, distance: 54.1
click at [76, 697] on icon at bounding box center [77, 782] width 9 height 9
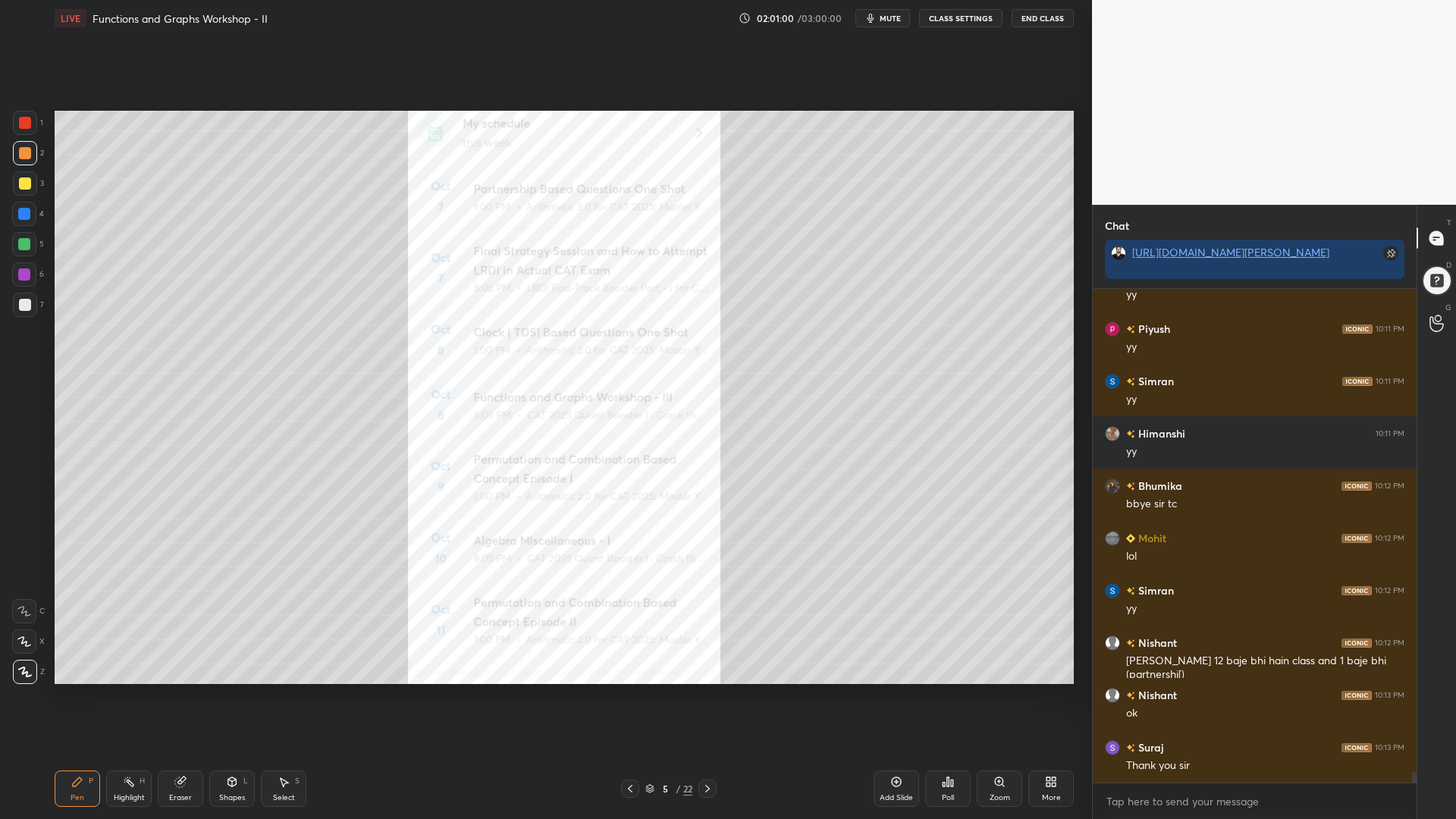
scroll to position [22020, 0]
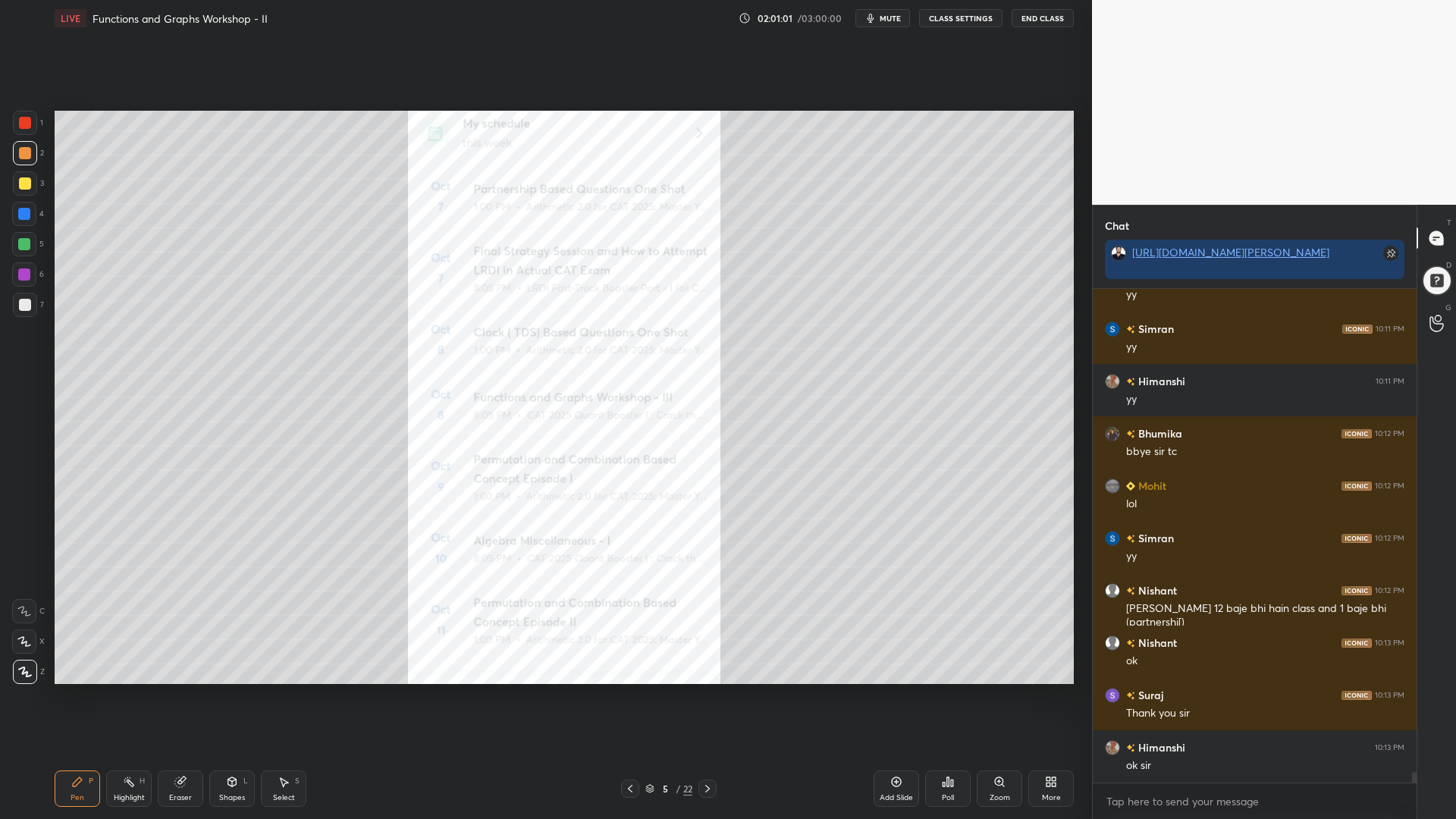
click at [651, 697] on icon at bounding box center [649, 789] width 9 height 9
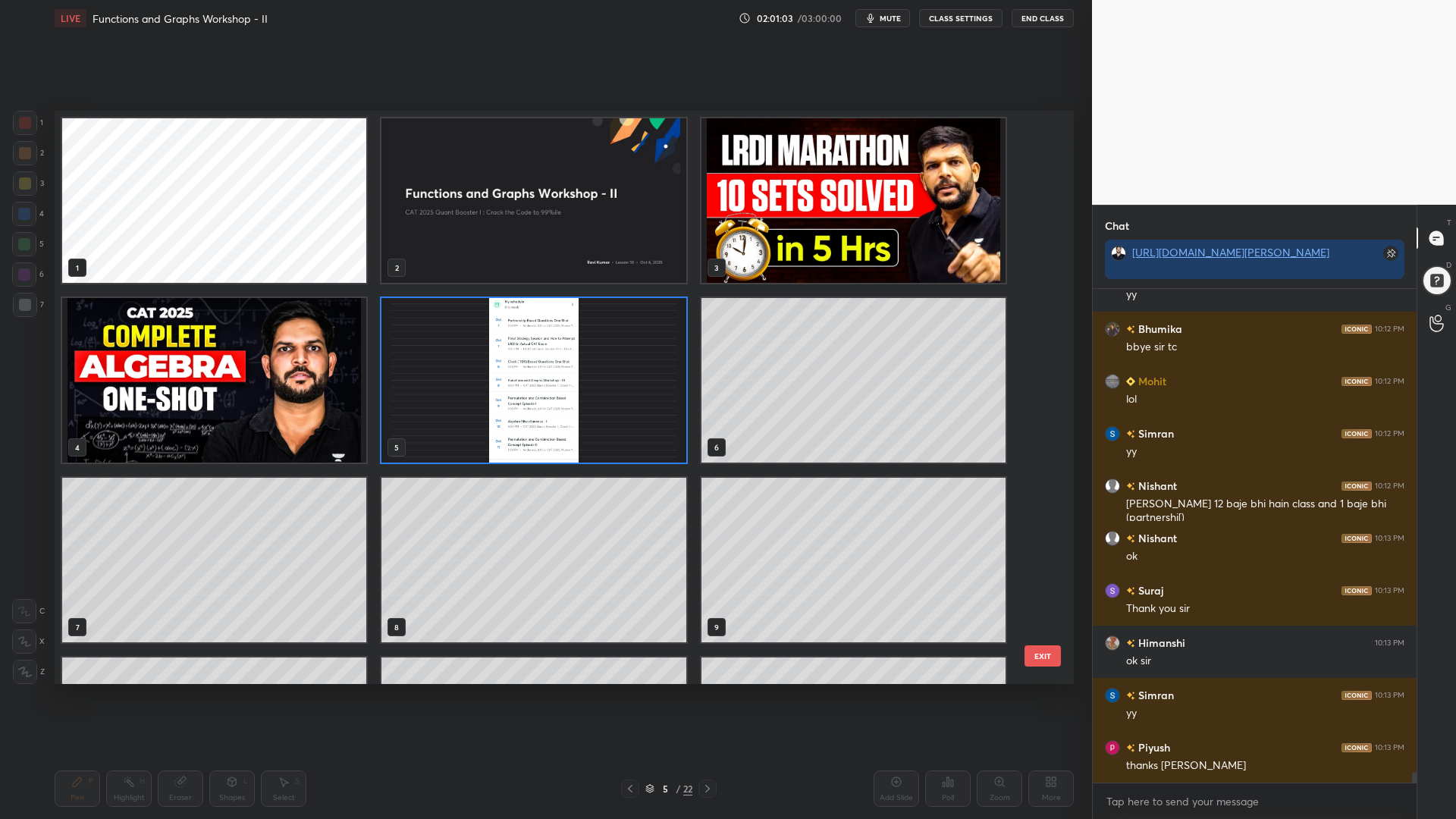
scroll to position [22177, 0]
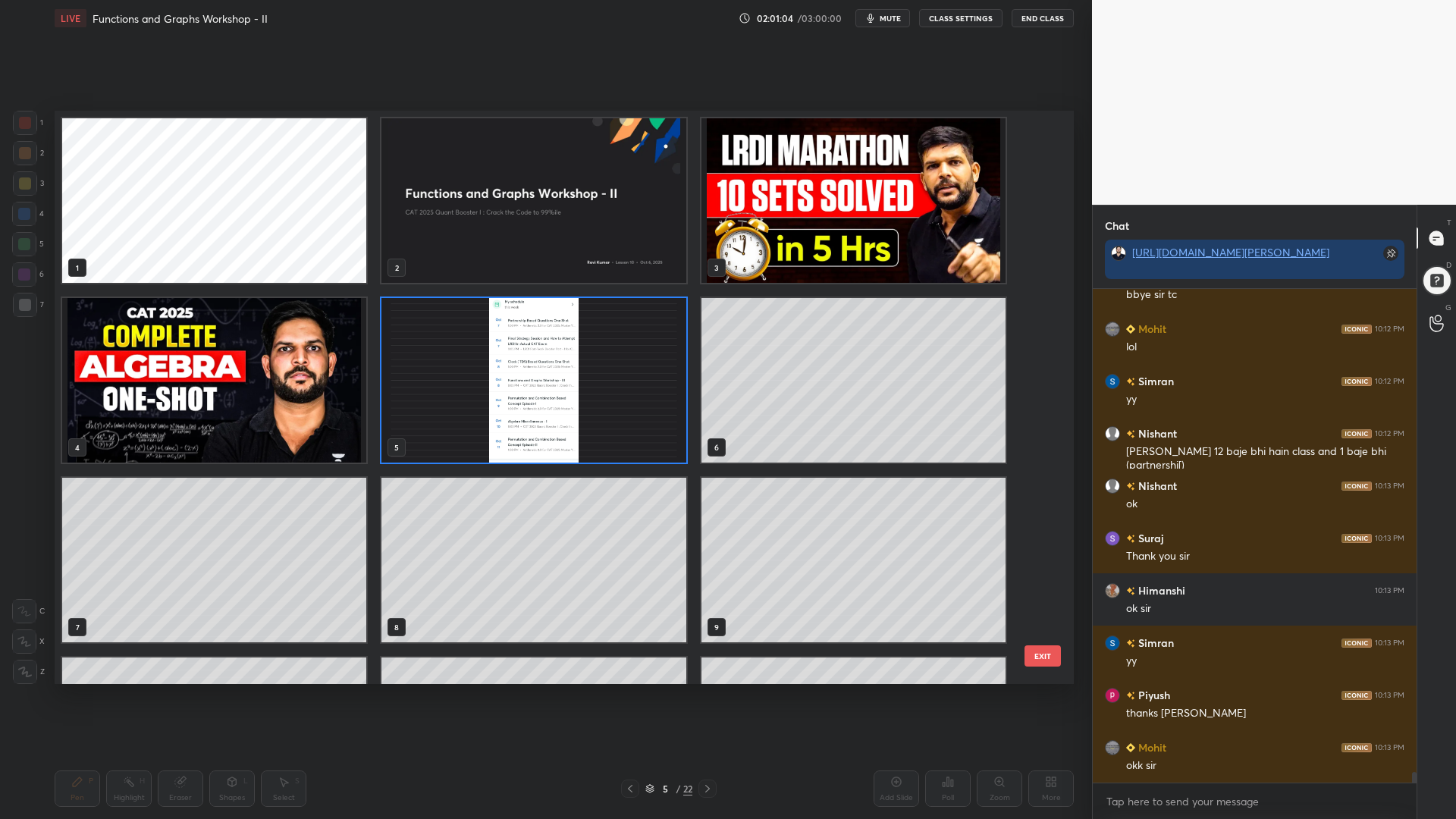
click at [268, 365] on img "grid" at bounding box center [215, 380] width 304 height 165
click at [269, 364] on img "grid" at bounding box center [215, 380] width 304 height 165
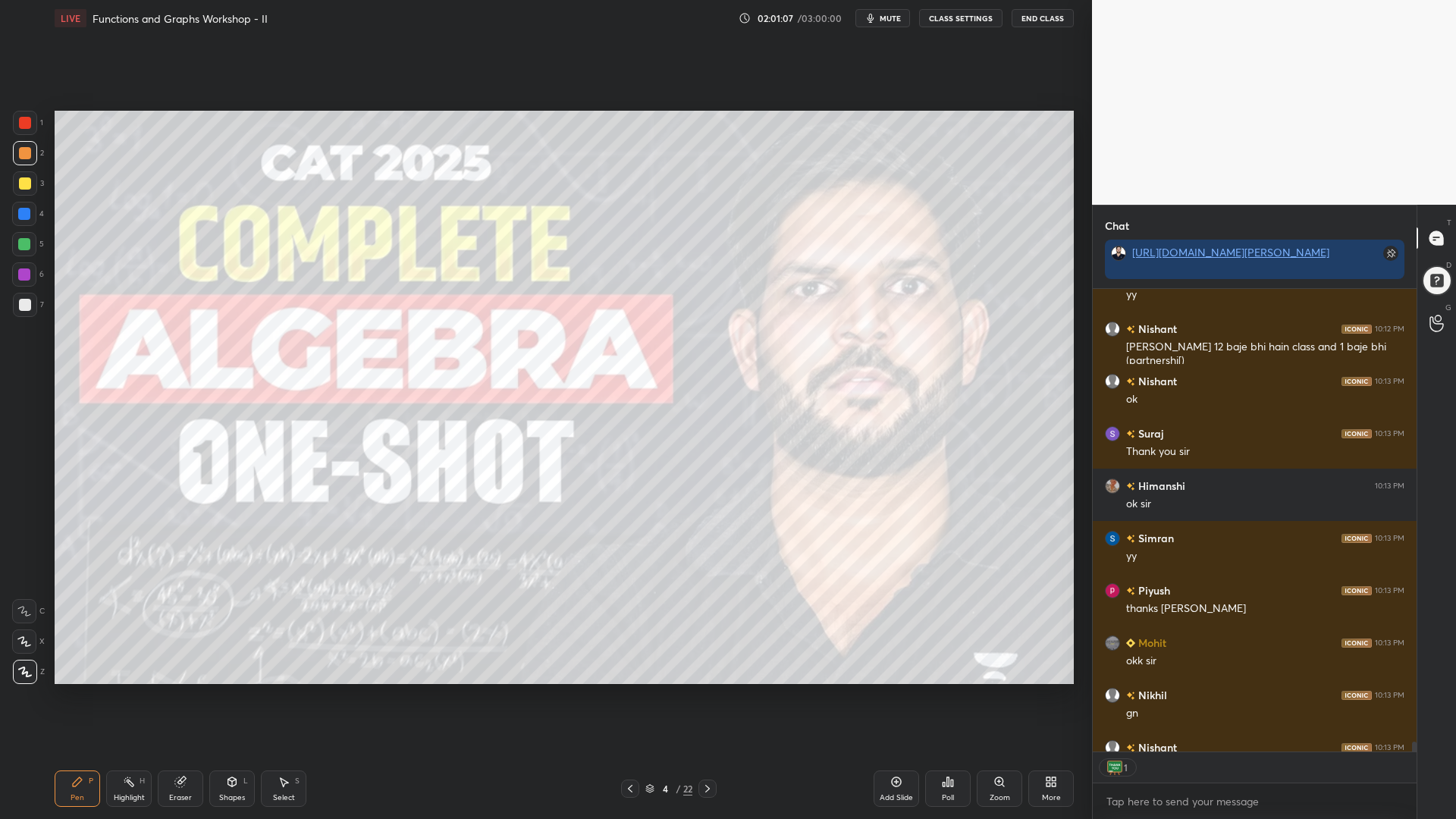
scroll to position [458, 319]
click at [1038, 23] on button "End Class" at bounding box center [1043, 19] width 62 height 19
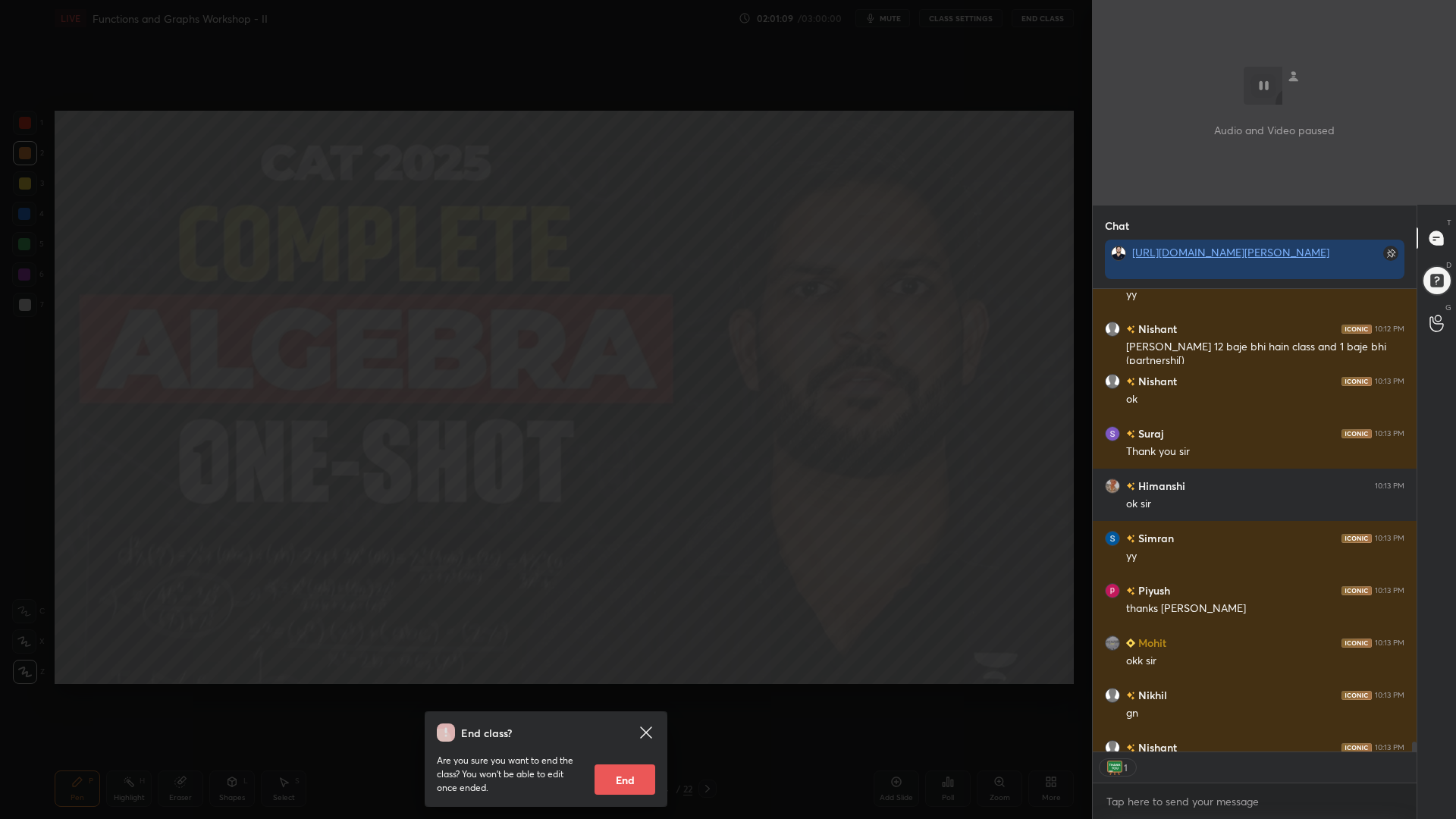
click at [630, 697] on button "End" at bounding box center [625, 779] width 61 height 30
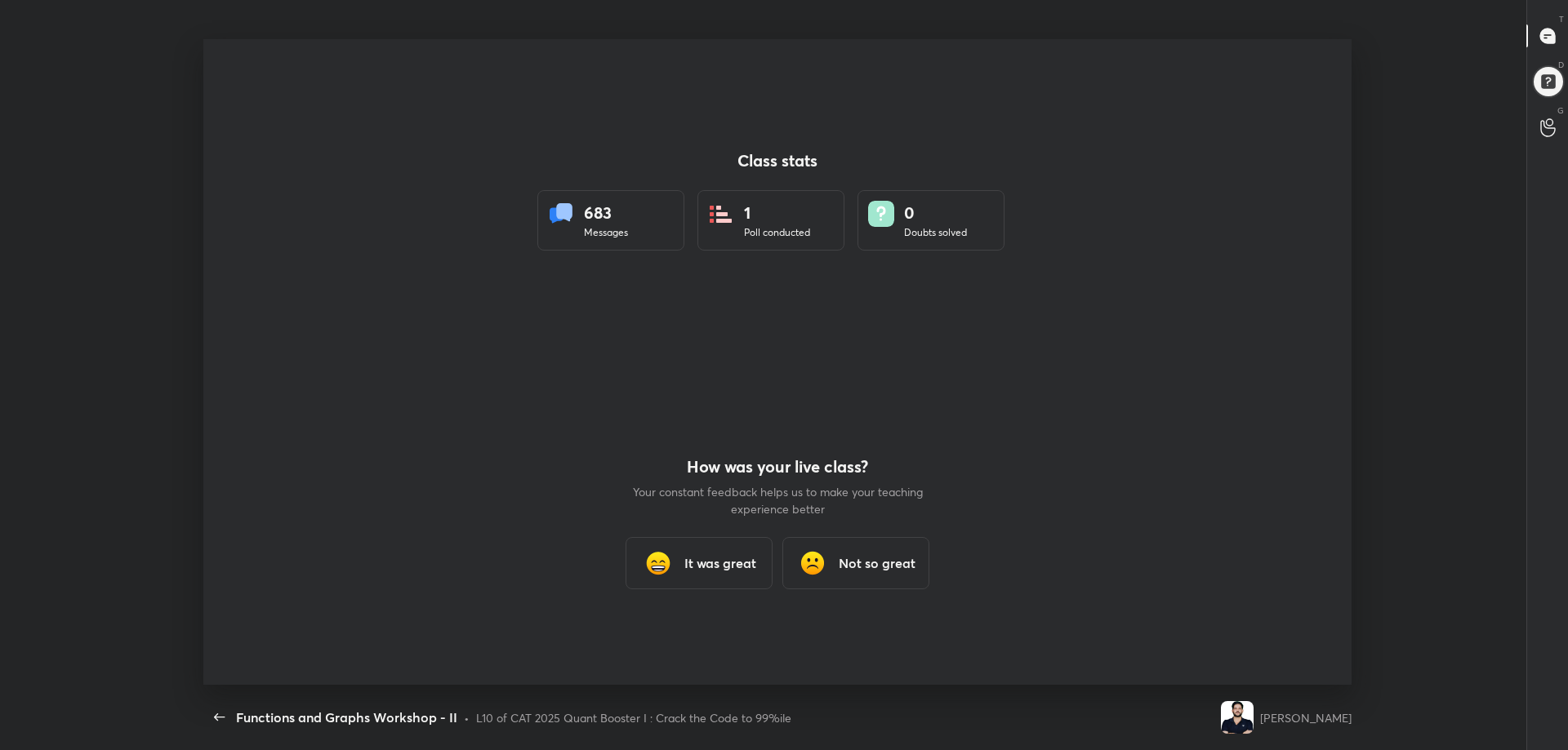
scroll to position [81005, 80134]
type textarea "x"
